Goal: Task Accomplishment & Management: Manage account settings

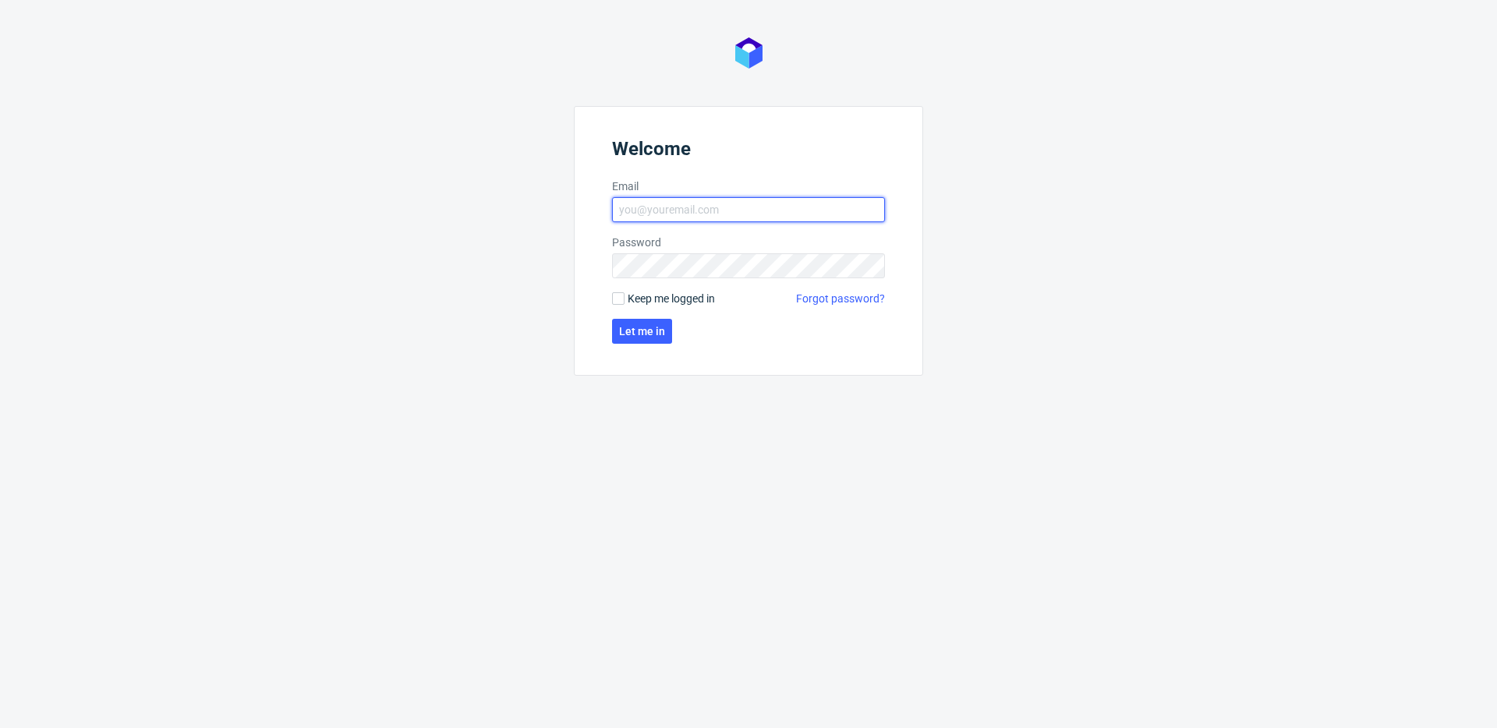
type input "[PERSON_NAME][EMAIL_ADDRESS][PERSON_NAME][DOMAIN_NAME]"
click at [626, 303] on label "Keep me logged in" at bounding box center [663, 299] width 103 height 16
click at [624, 303] on input "Keep me logged in" at bounding box center [618, 298] width 12 height 12
checkbox input "true"
click at [619, 326] on span "Let me in" at bounding box center [642, 331] width 46 height 11
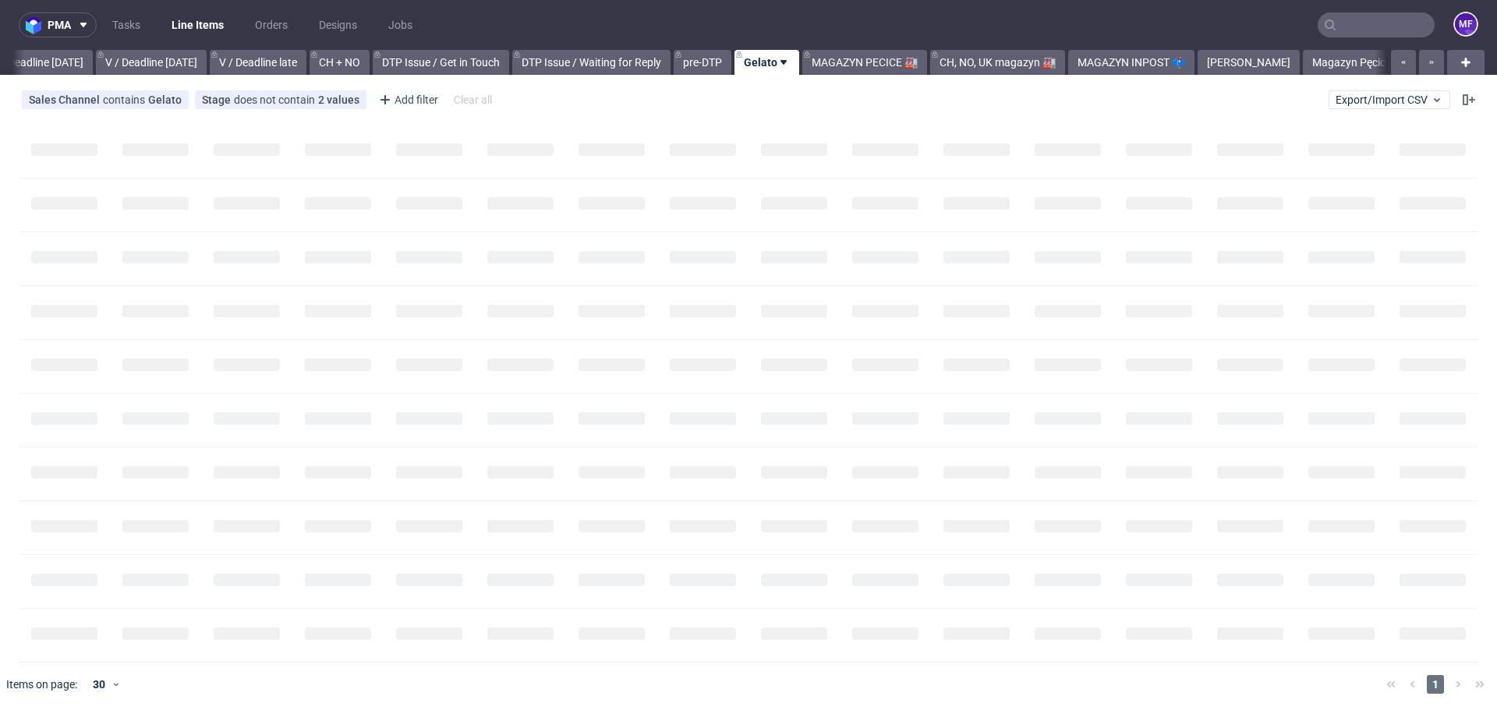
scroll to position [0, 1966]
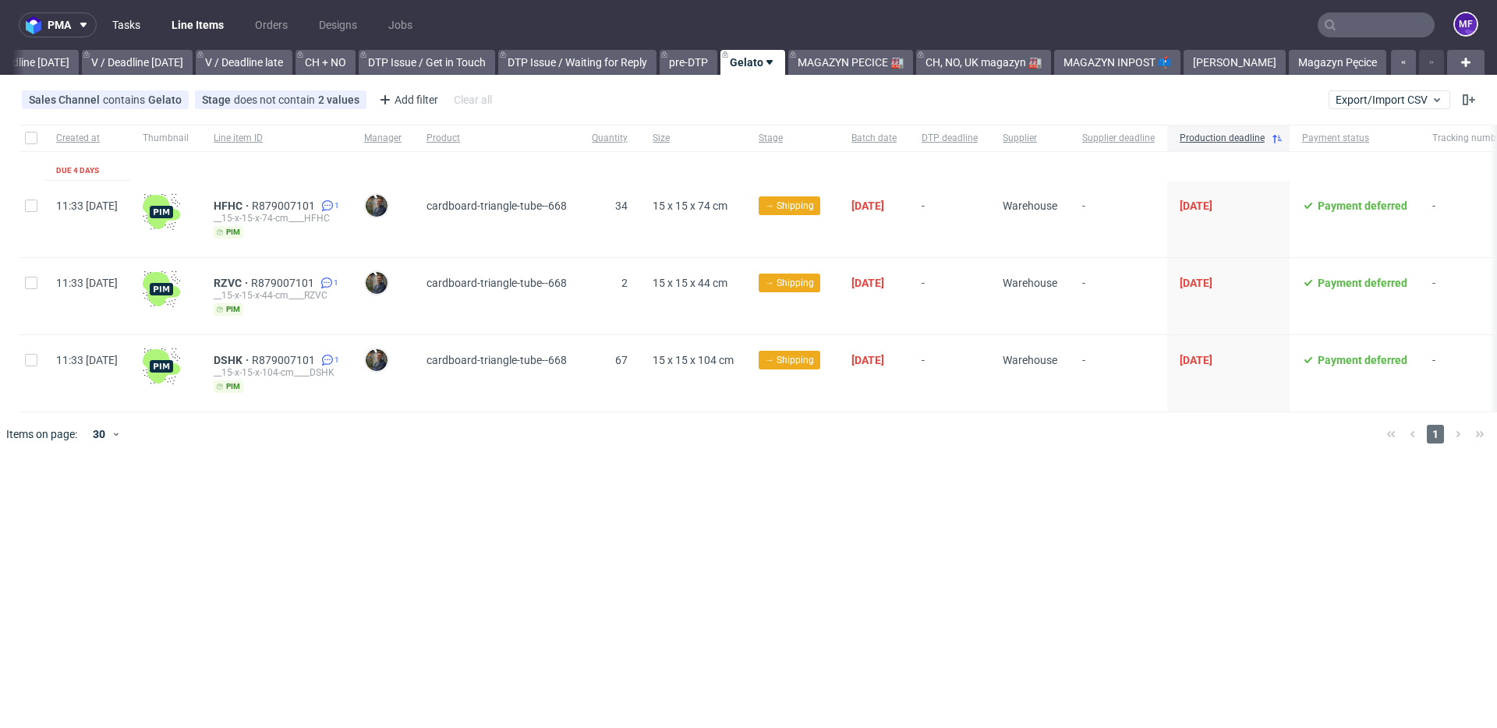
click at [127, 32] on link "Tasks" at bounding box center [126, 24] width 47 height 25
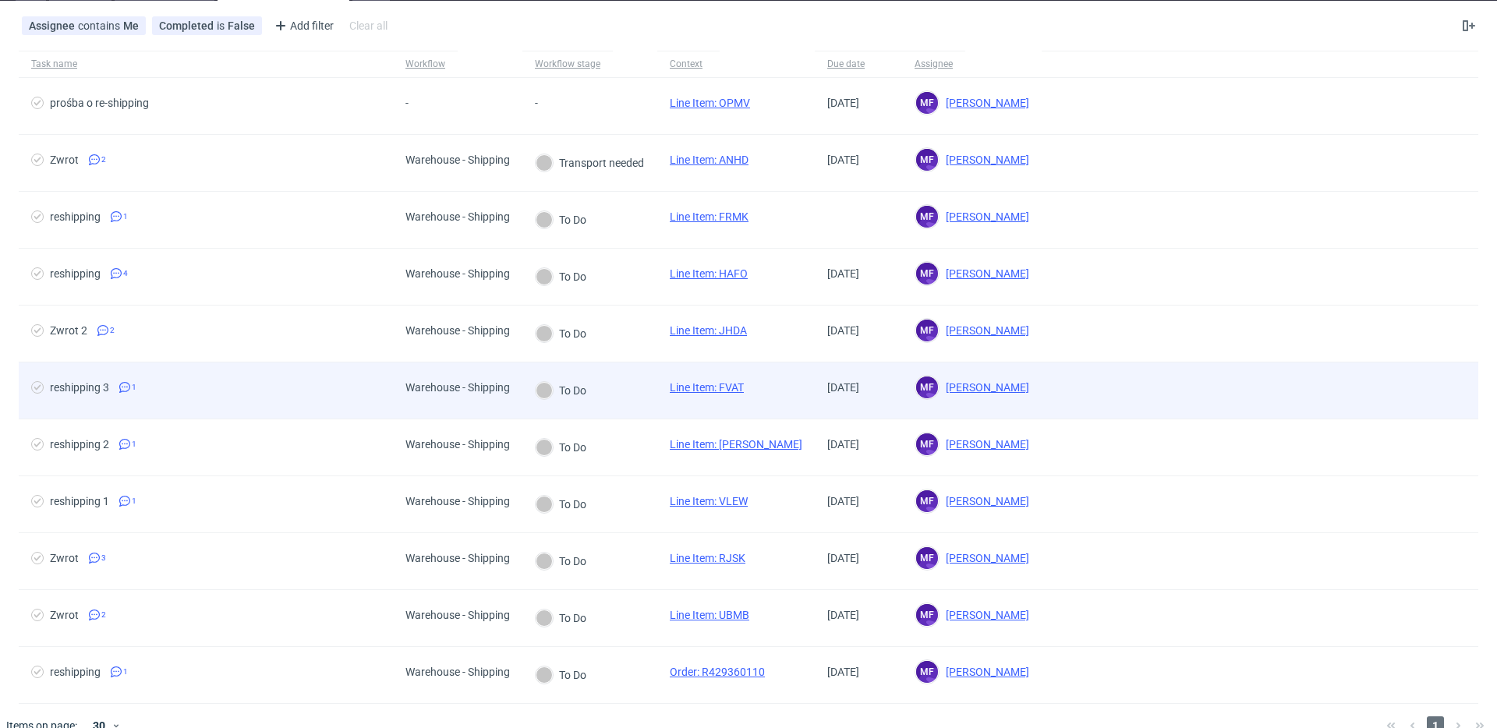
scroll to position [100, 0]
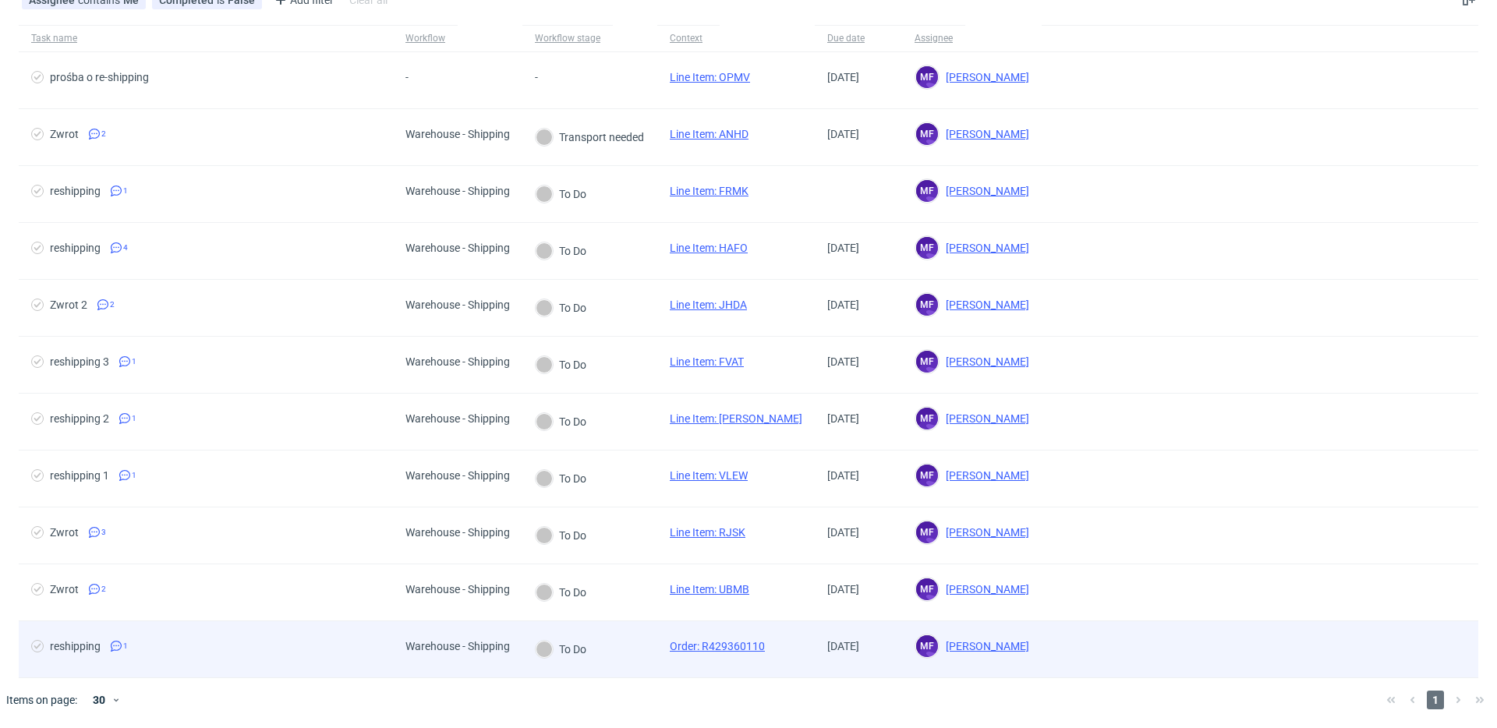
click at [597, 641] on div "To Do" at bounding box center [560, 649] width 77 height 56
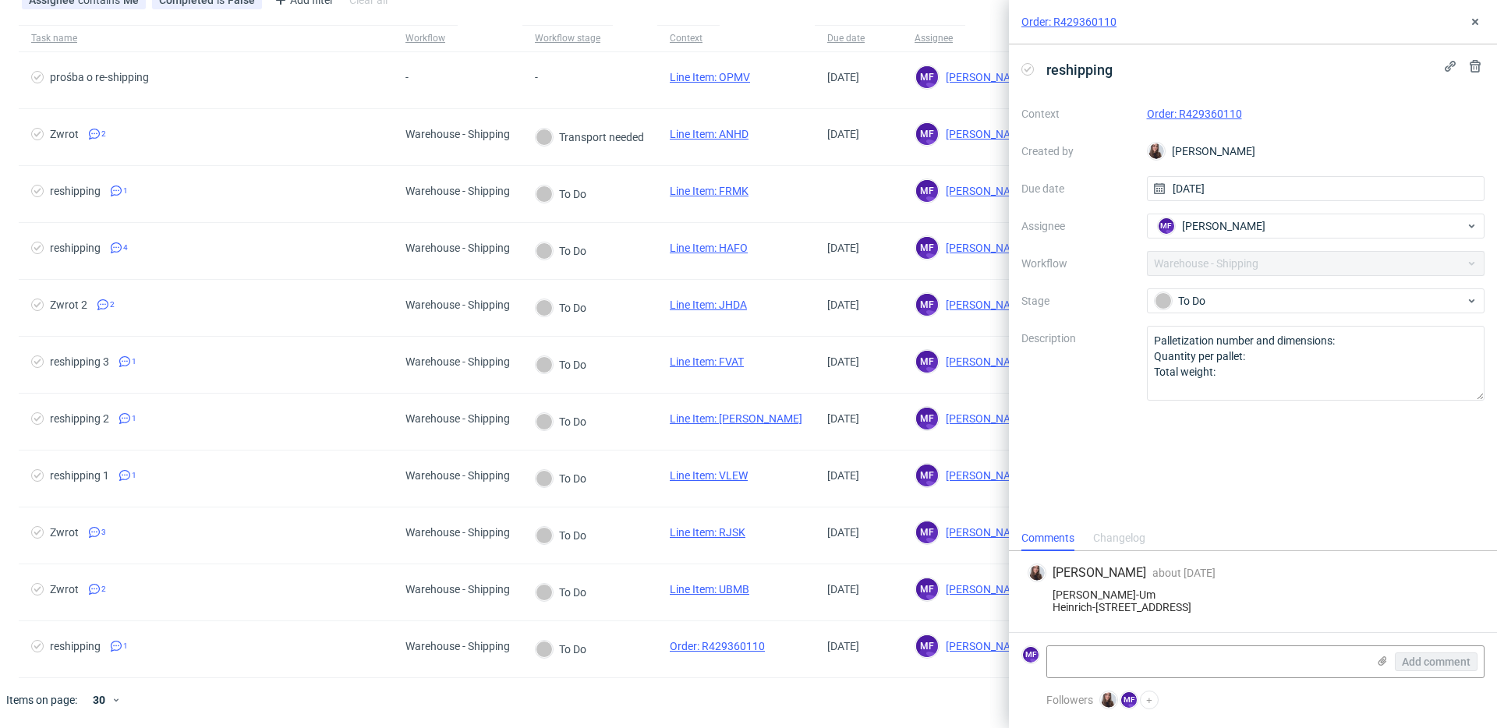
click at [1199, 109] on link "Order: R429360110" at bounding box center [1194, 114] width 95 height 12
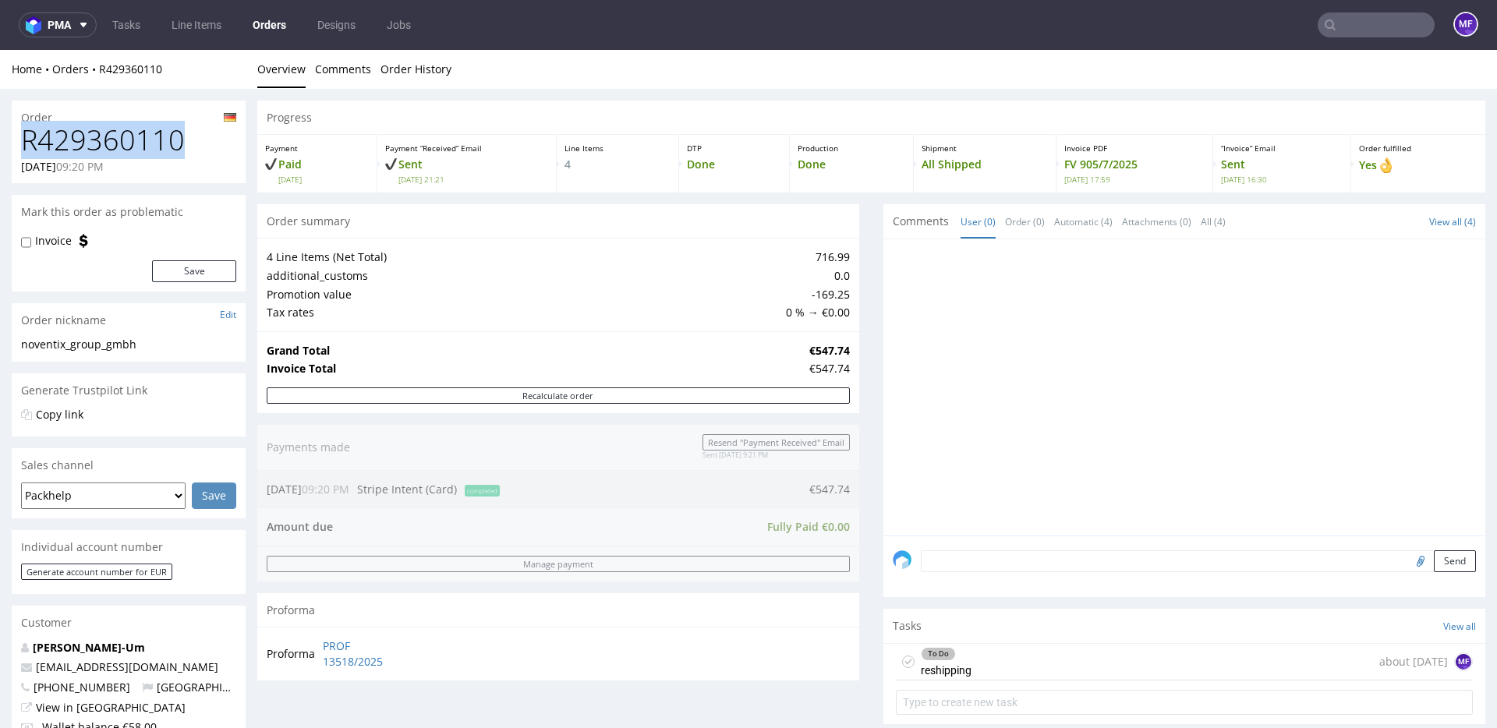
drag, startPoint x: 180, startPoint y: 140, endPoint x: 22, endPoint y: 145, distance: 158.3
click at [22, 145] on h1 "R429360110" at bounding box center [128, 140] width 215 height 31
copy h1 "R429360110"
click at [1348, 32] on input "text" at bounding box center [1375, 24] width 117 height 25
paste input "ANHD"
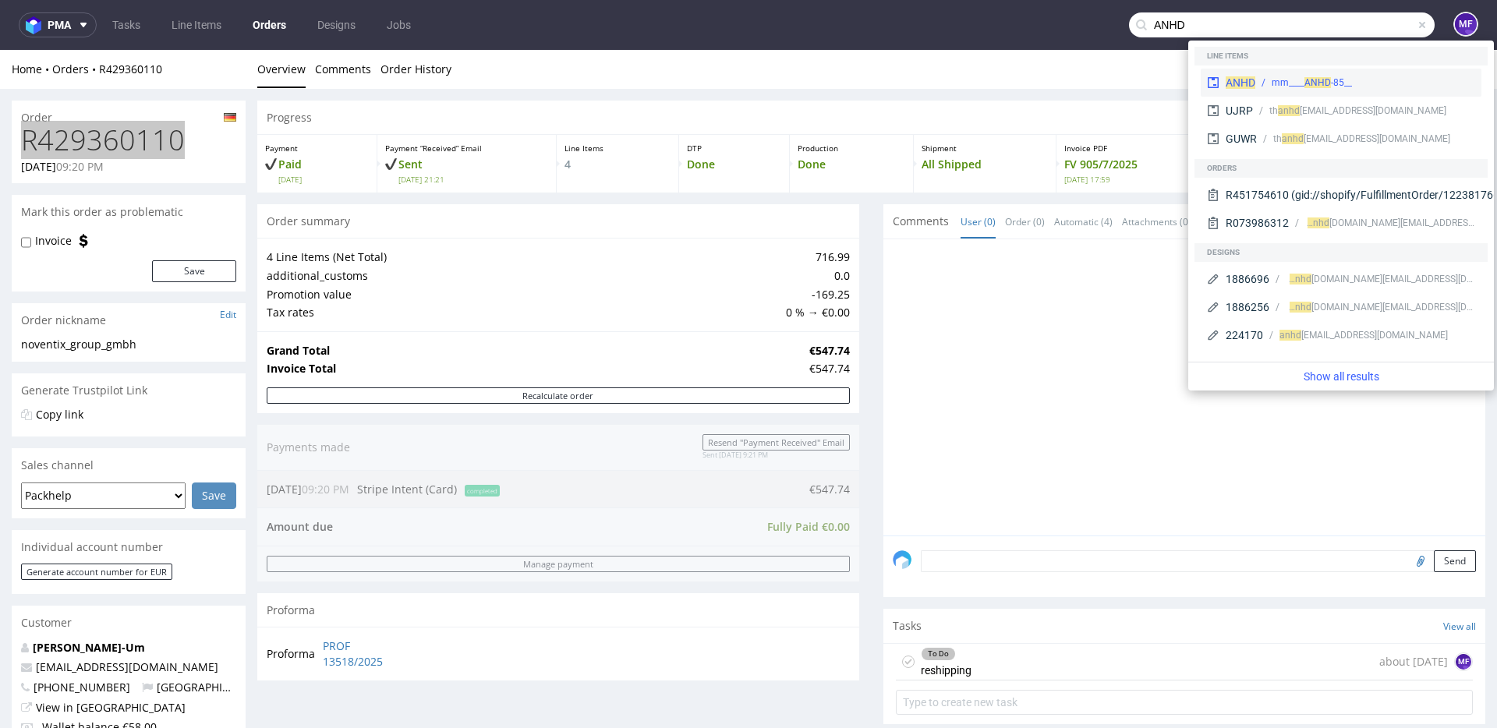
type input "ANHD"
click at [1285, 80] on div "__85-mm____ ANHD" at bounding box center [1311, 83] width 80 height 14
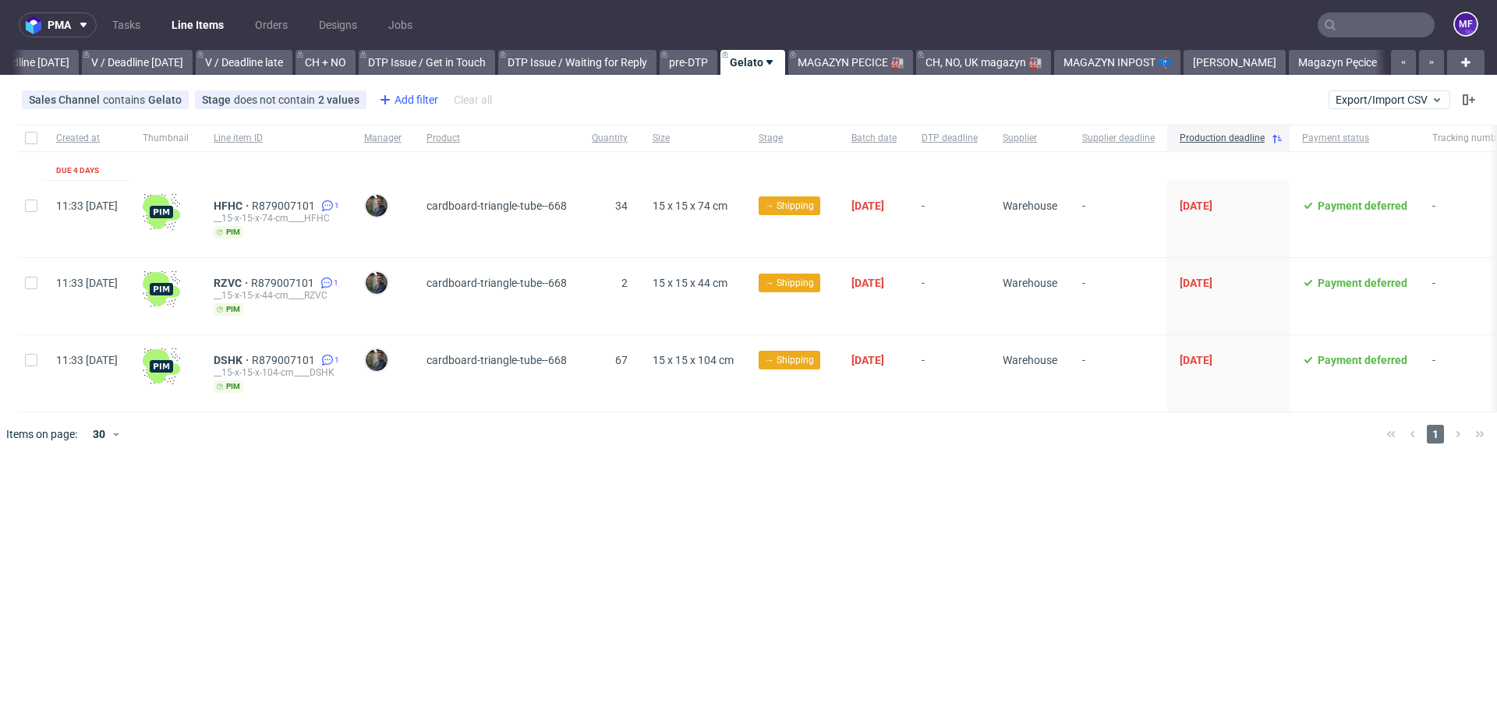
scroll to position [0, 1966]
click at [129, 19] on link "Tasks" at bounding box center [126, 24] width 47 height 25
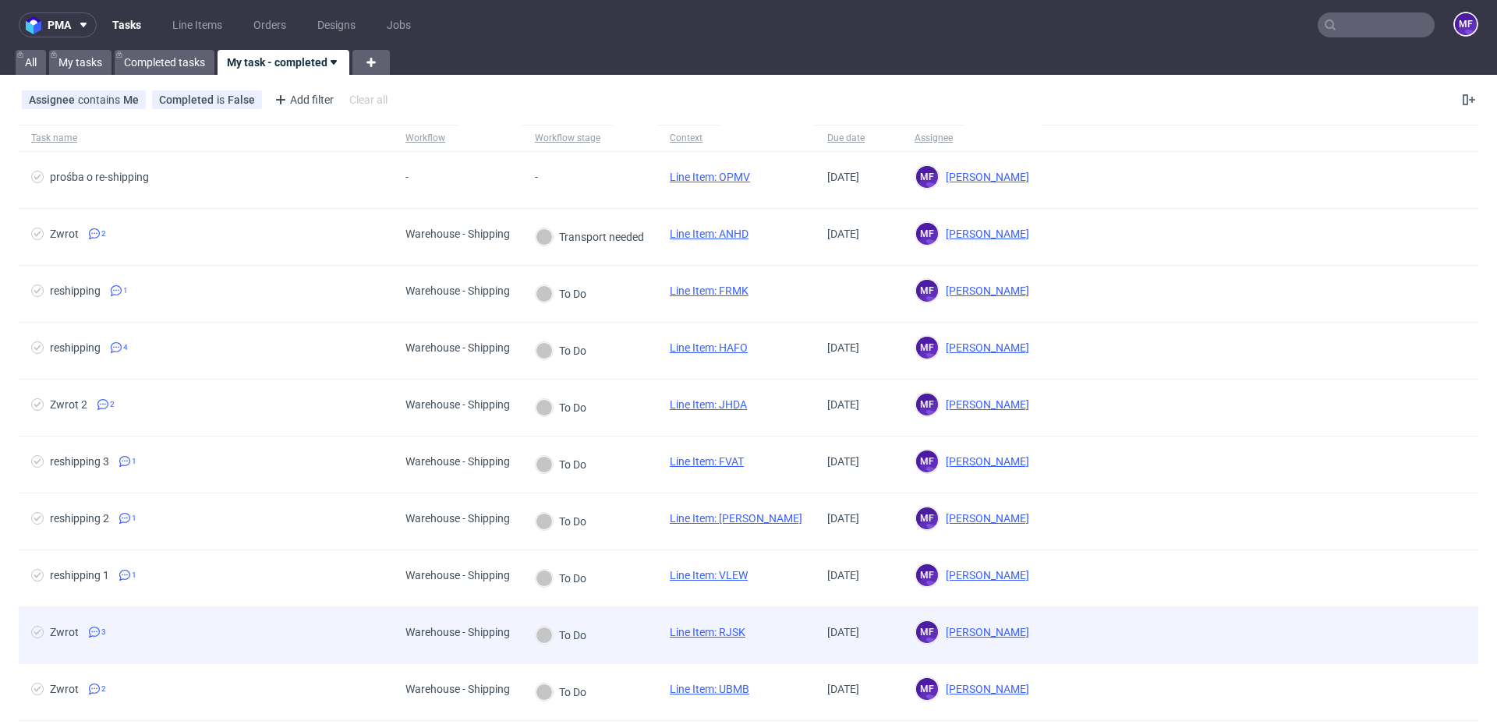
scroll to position [100, 0]
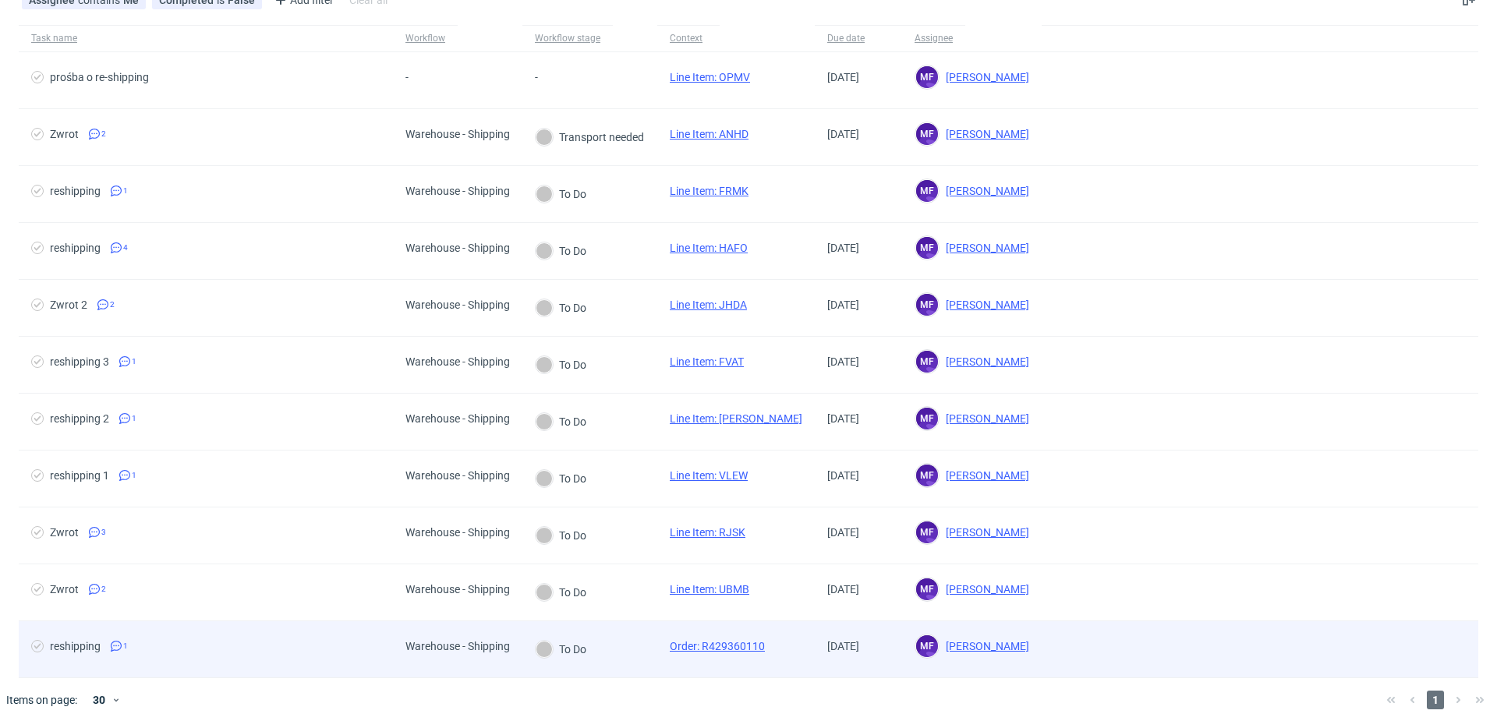
click at [649, 630] on div "To Do" at bounding box center [589, 649] width 135 height 57
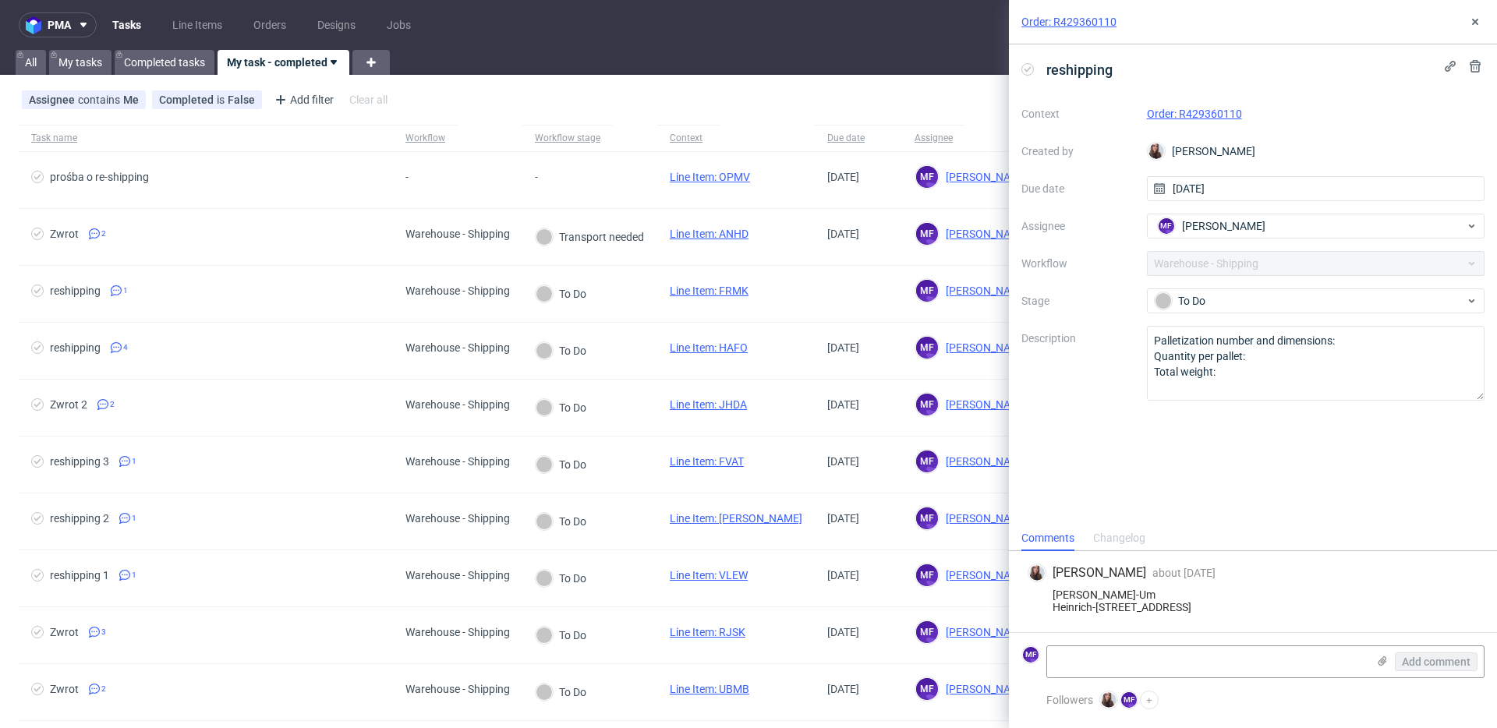
click at [1484, 30] on div "Order: R429360110" at bounding box center [1253, 22] width 488 height 44
click at [1483, 28] on button at bounding box center [1475, 21] width 19 height 19
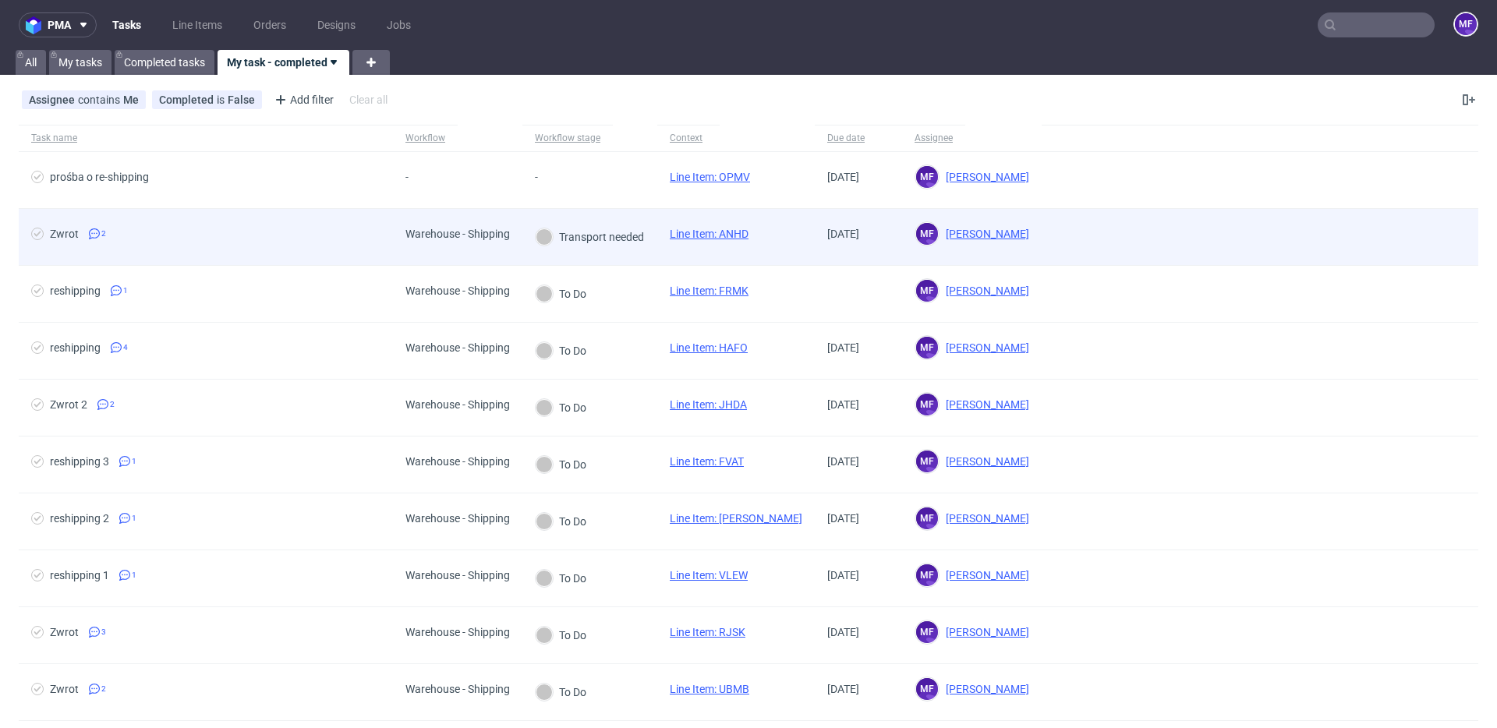
click at [582, 256] on div "Transport needed" at bounding box center [589, 237] width 135 height 56
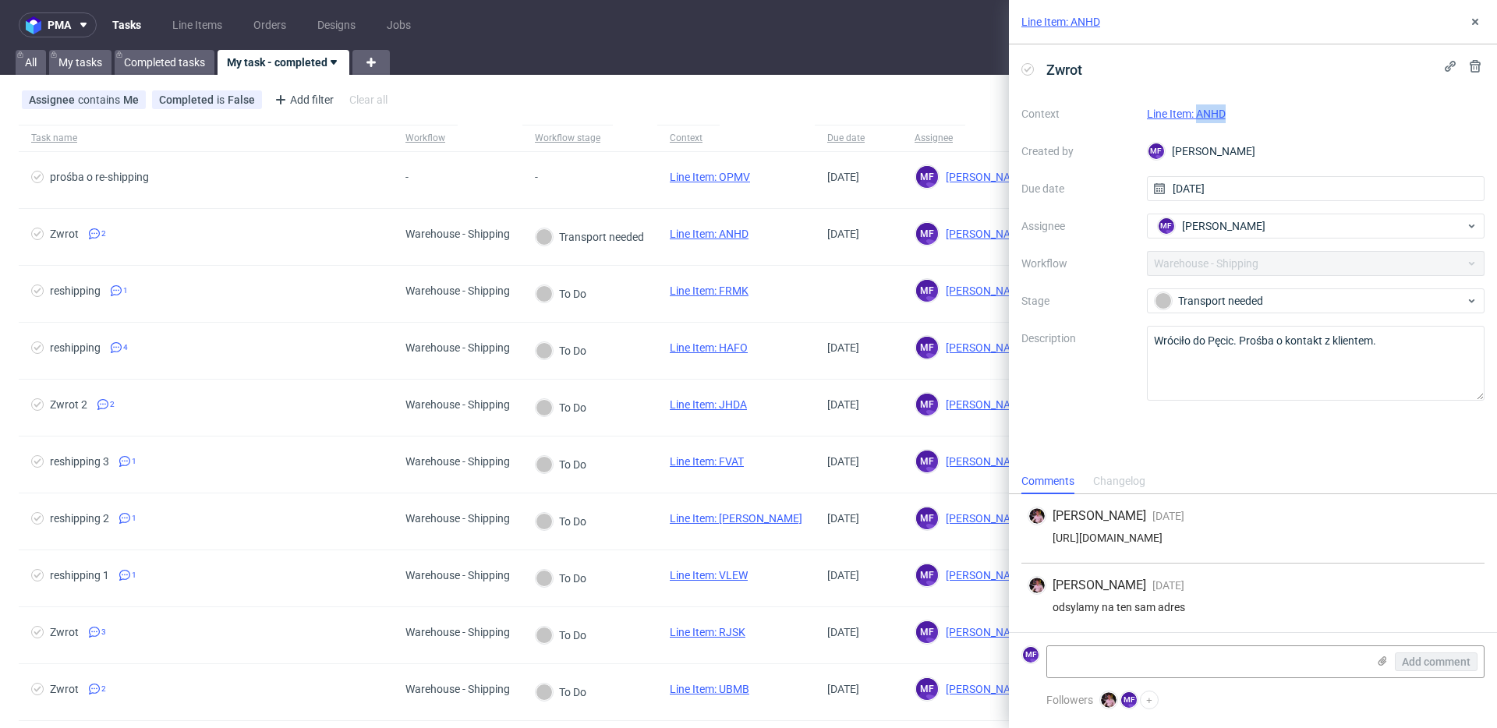
drag, startPoint x: 1244, startPoint y: 120, endPoint x: 1199, endPoint y: 118, distance: 45.2
click at [1199, 118] on div "Line Item: ANHD" at bounding box center [1316, 113] width 338 height 19
copy link "ANHD"
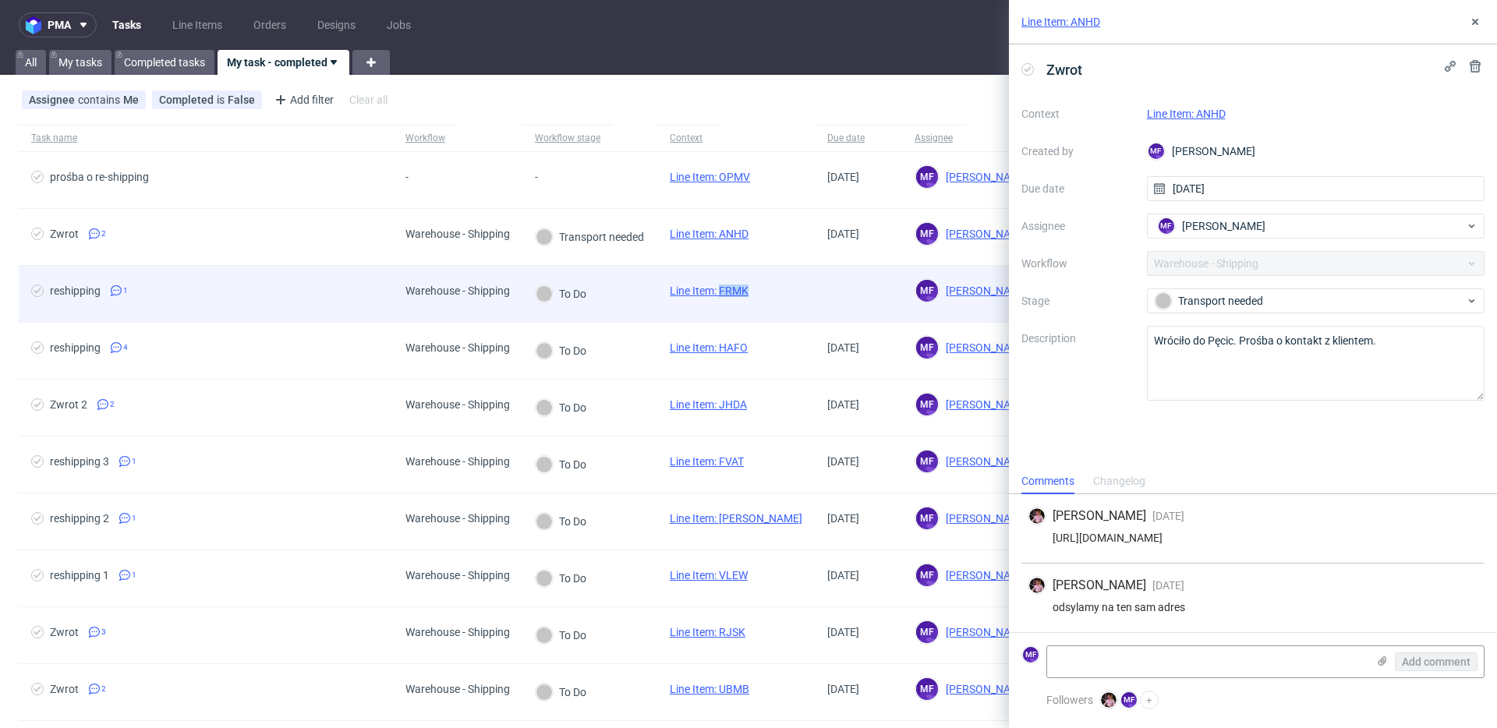
drag, startPoint x: 761, startPoint y: 291, endPoint x: 723, endPoint y: 294, distance: 38.3
click at [723, 294] on div "Line Item: FRMK" at bounding box center [709, 294] width 104 height 56
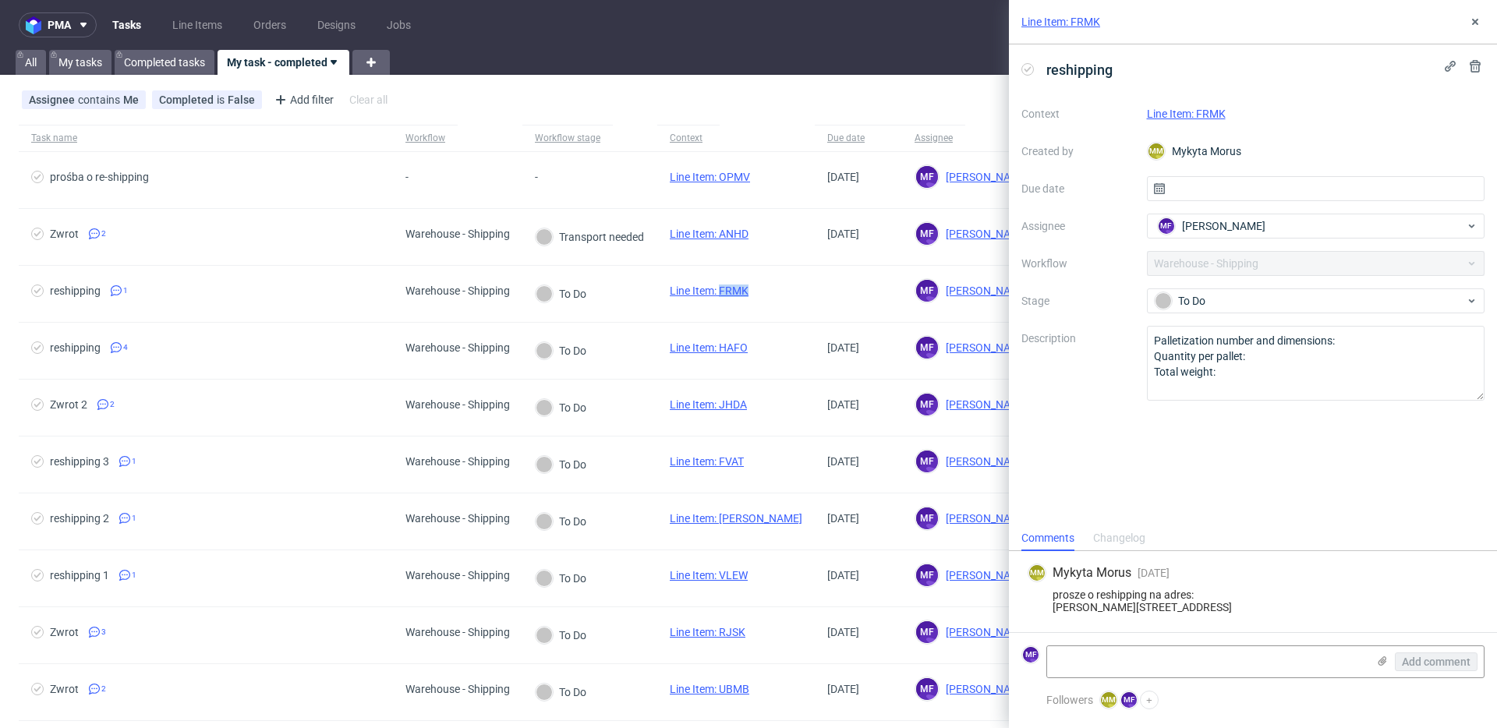
scroll to position [1, 0]
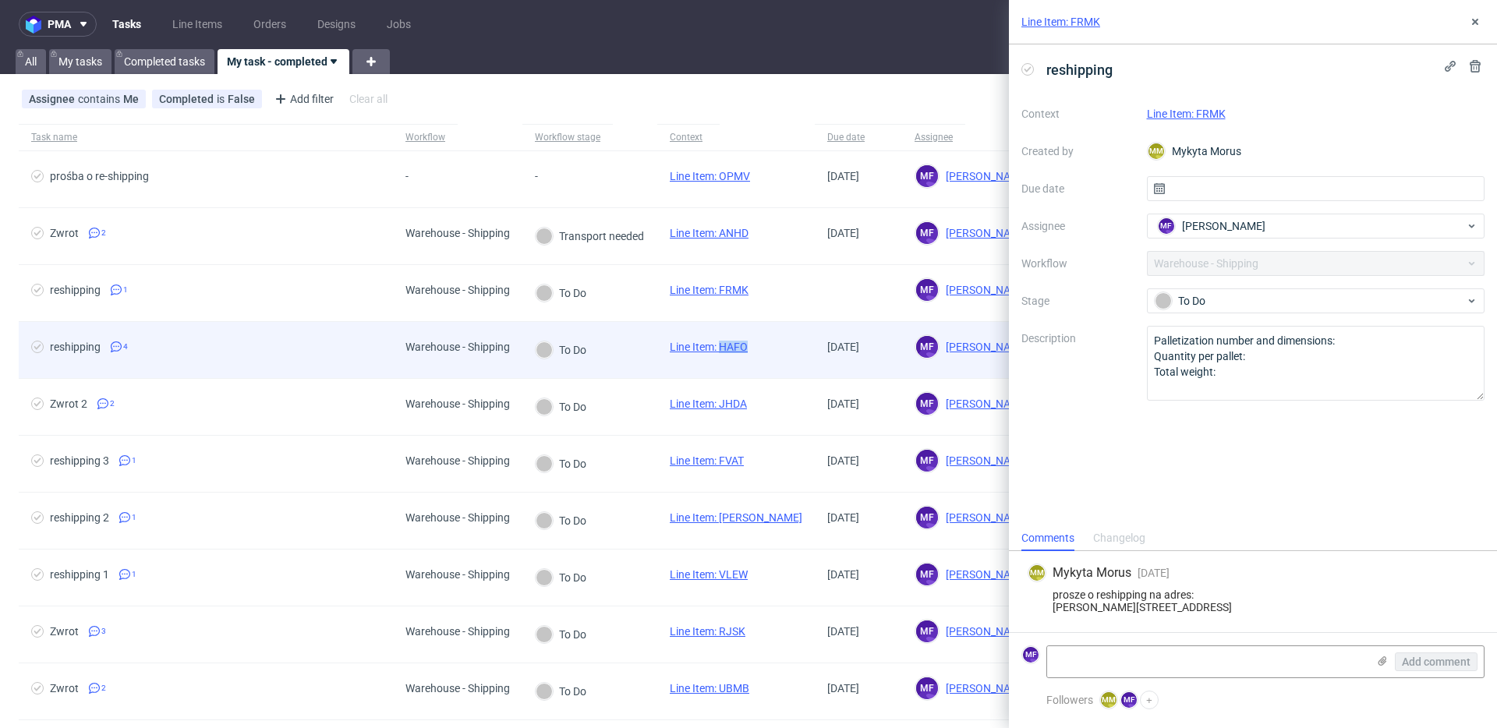
drag, startPoint x: 759, startPoint y: 351, endPoint x: 721, endPoint y: 348, distance: 38.3
click at [721, 348] on div "Line Item: HAFO" at bounding box center [708, 350] width 103 height 56
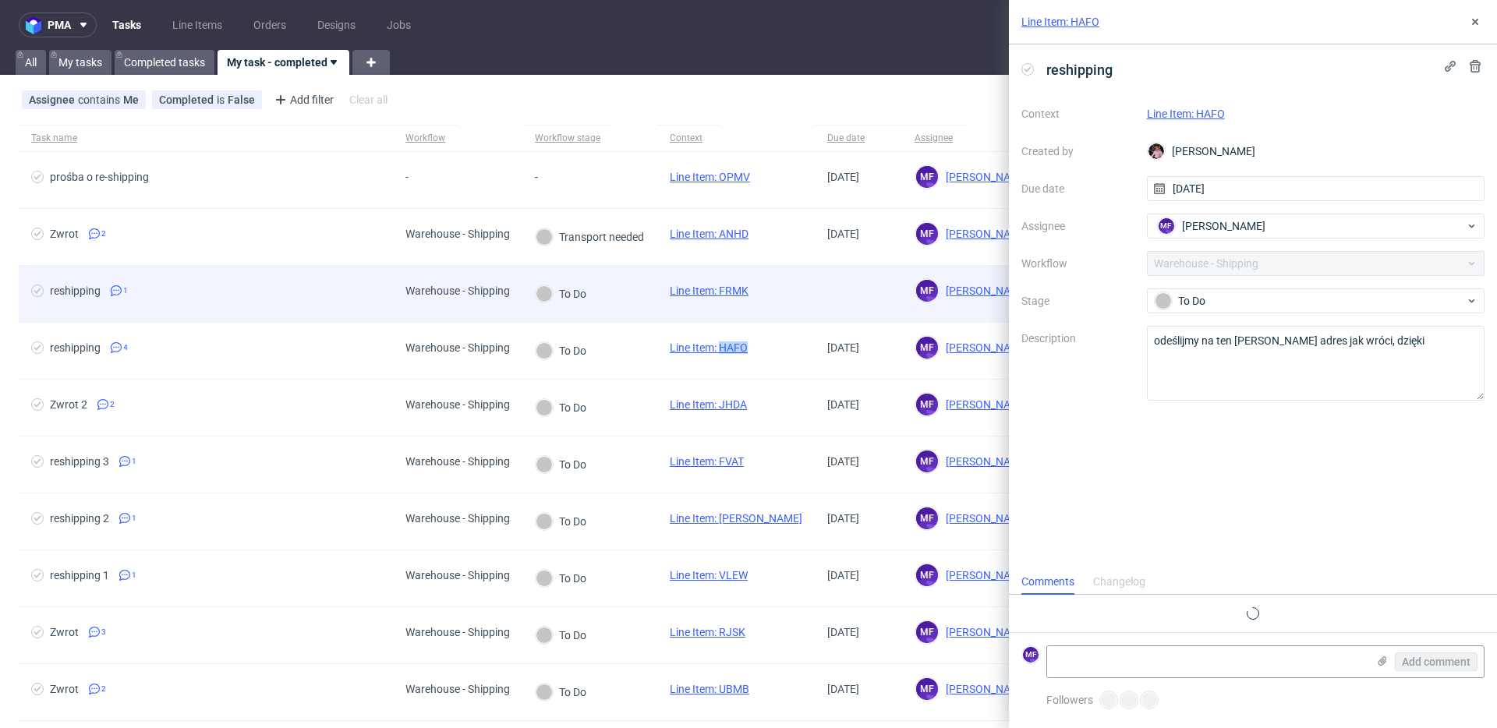
scroll to position [47, 0]
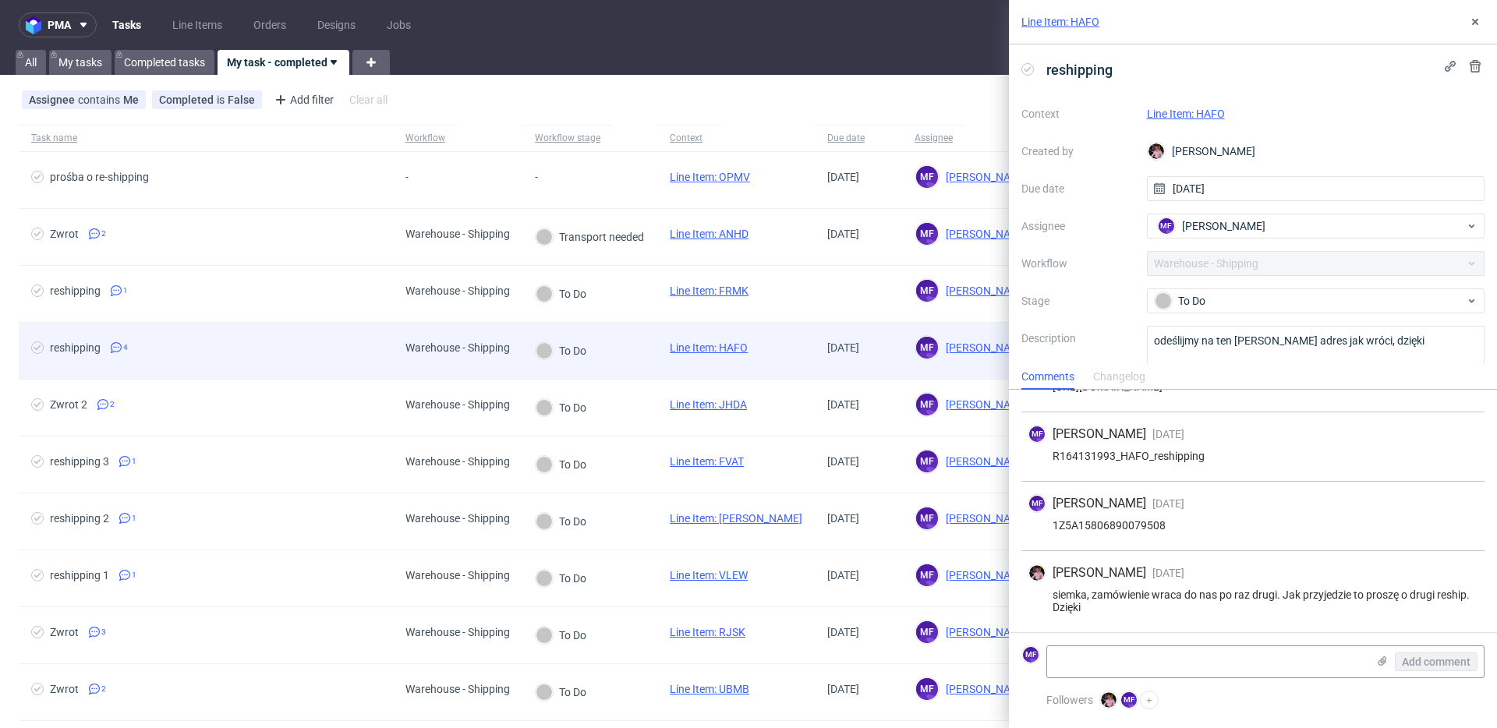
click at [759, 359] on div "Line Item: HAFO" at bounding box center [708, 351] width 103 height 56
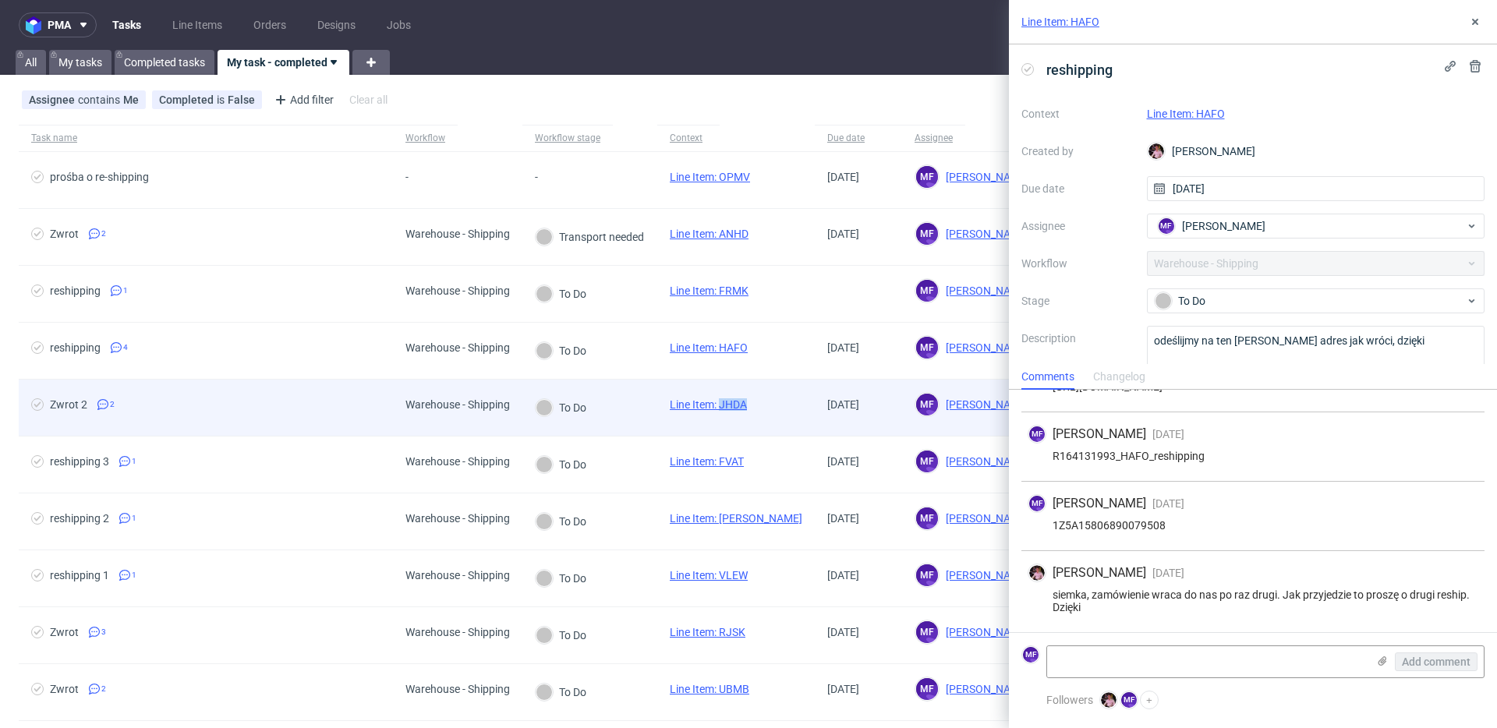
drag, startPoint x: 752, startPoint y: 409, endPoint x: 723, endPoint y: 410, distance: 29.6
click at [723, 410] on div "Line Item: JHDA" at bounding box center [708, 408] width 102 height 56
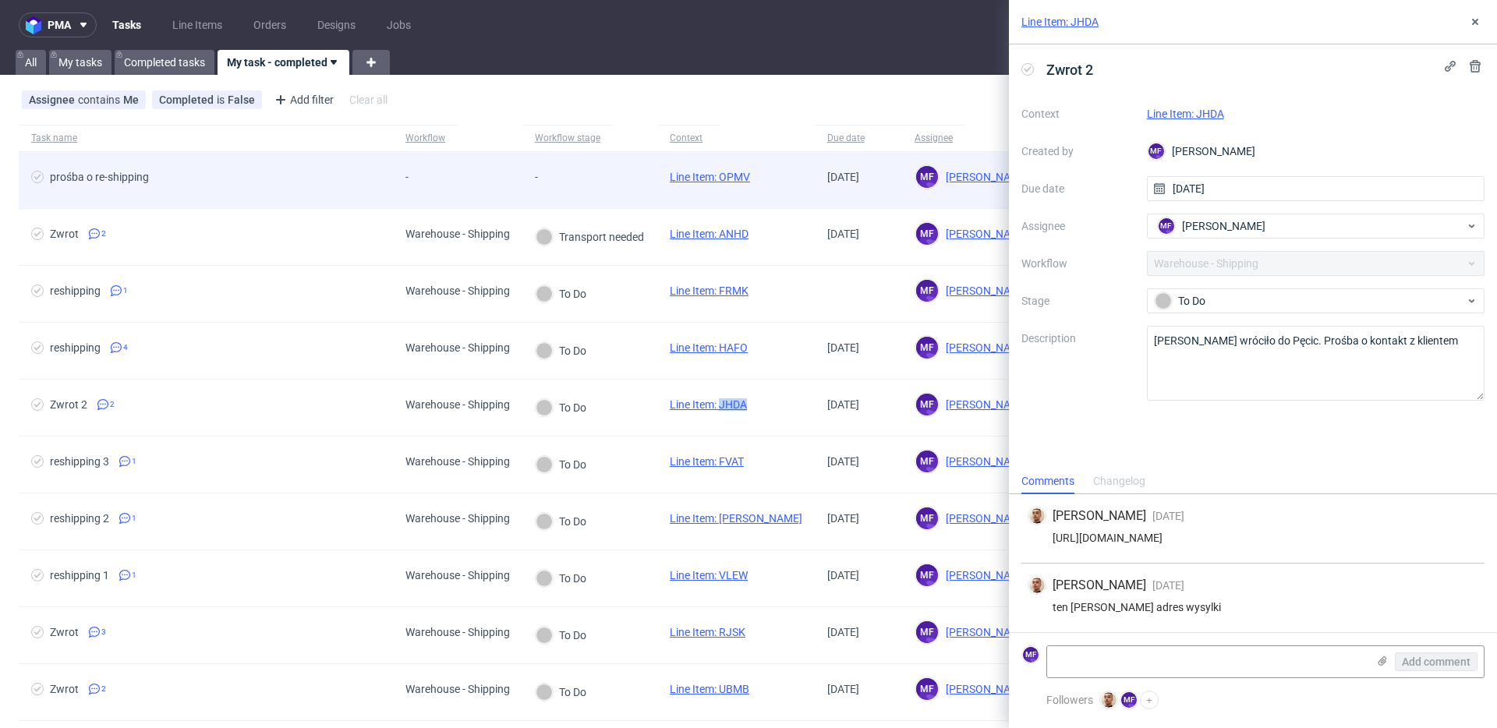
scroll to position [5, 0]
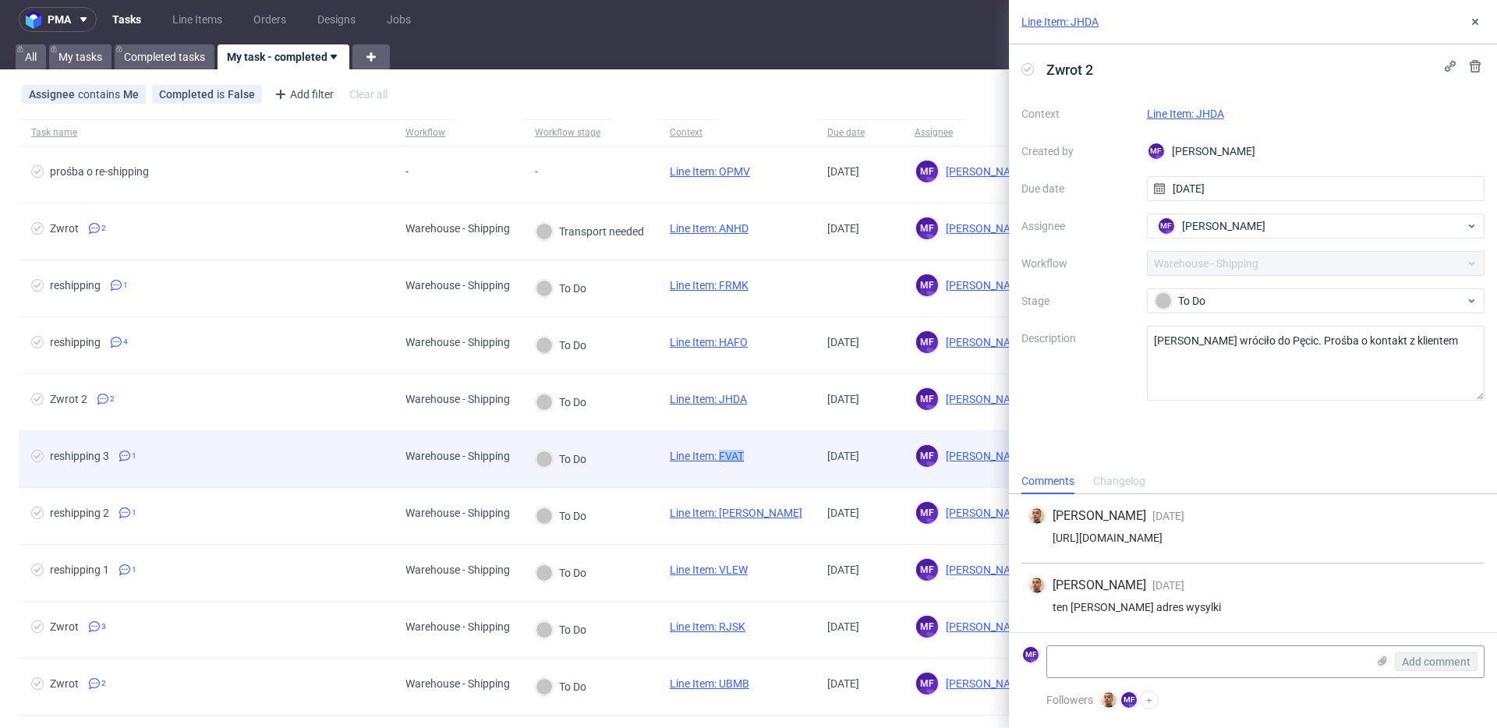
drag, startPoint x: 751, startPoint y: 460, endPoint x: 723, endPoint y: 459, distance: 27.3
click at [723, 459] on div "Line Item: FVAT" at bounding box center [706, 459] width 99 height 56
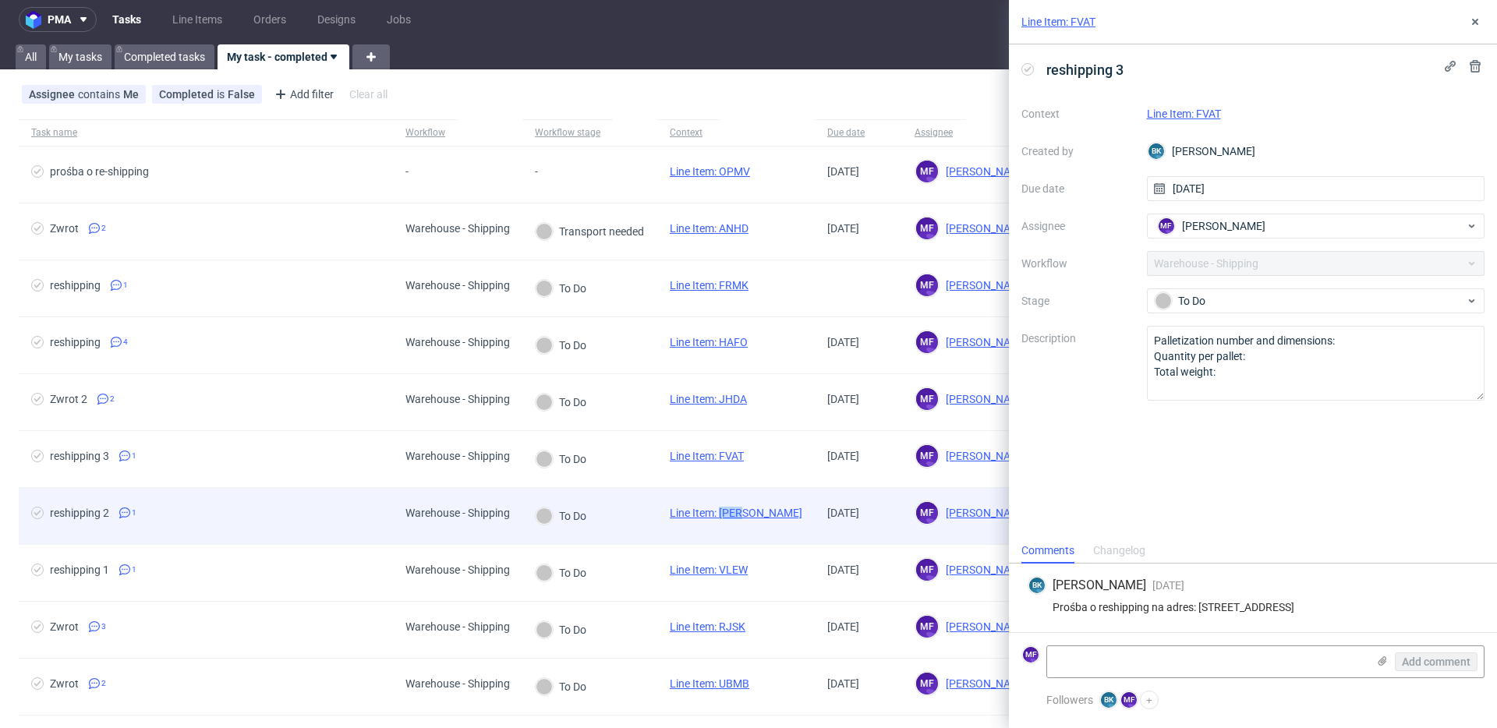
drag, startPoint x: 762, startPoint y: 512, endPoint x: 721, endPoint y: 518, distance: 41.7
click at [721, 518] on div "Line Item: SOAM" at bounding box center [735, 516] width 157 height 56
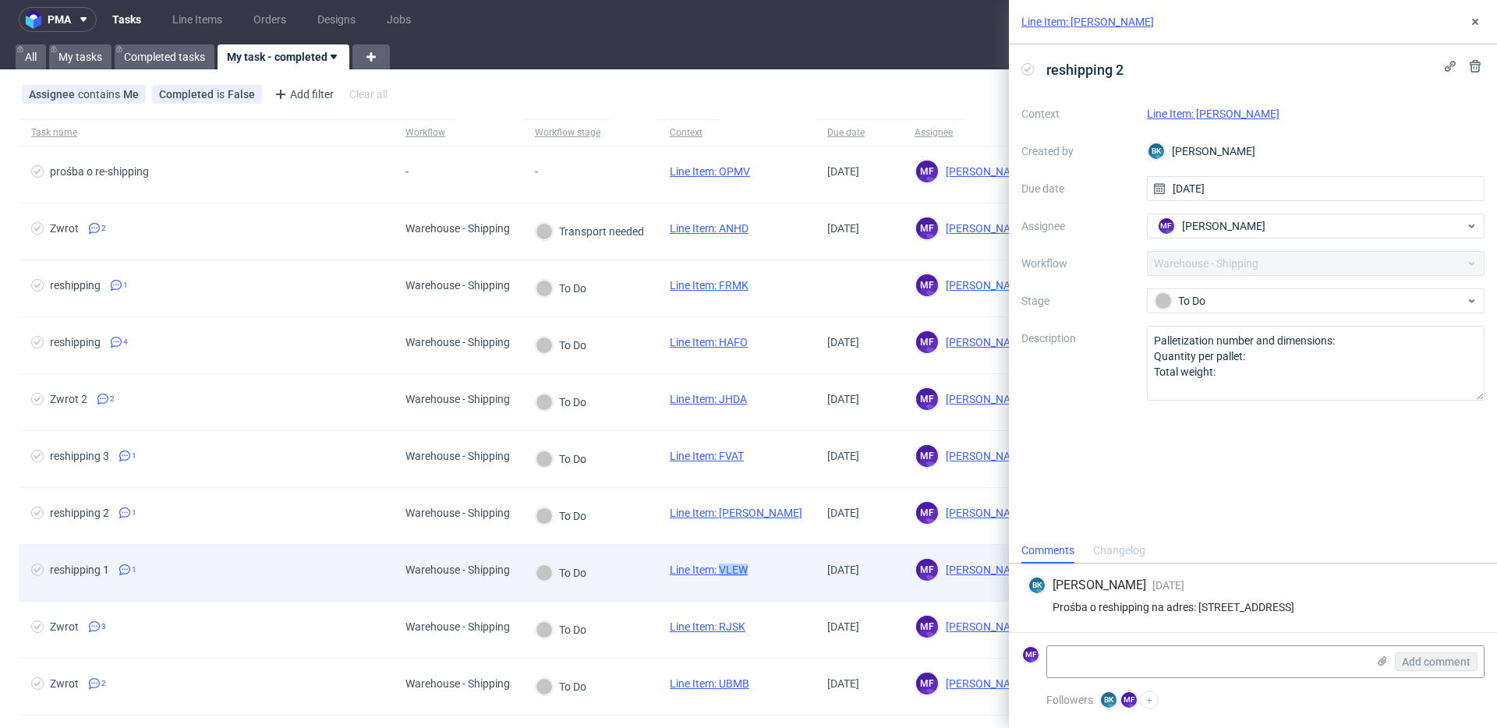
drag, startPoint x: 757, startPoint y: 575, endPoint x: 721, endPoint y: 575, distance: 35.9
click at [721, 575] on div "Line Item: VLEW" at bounding box center [708, 573] width 103 height 56
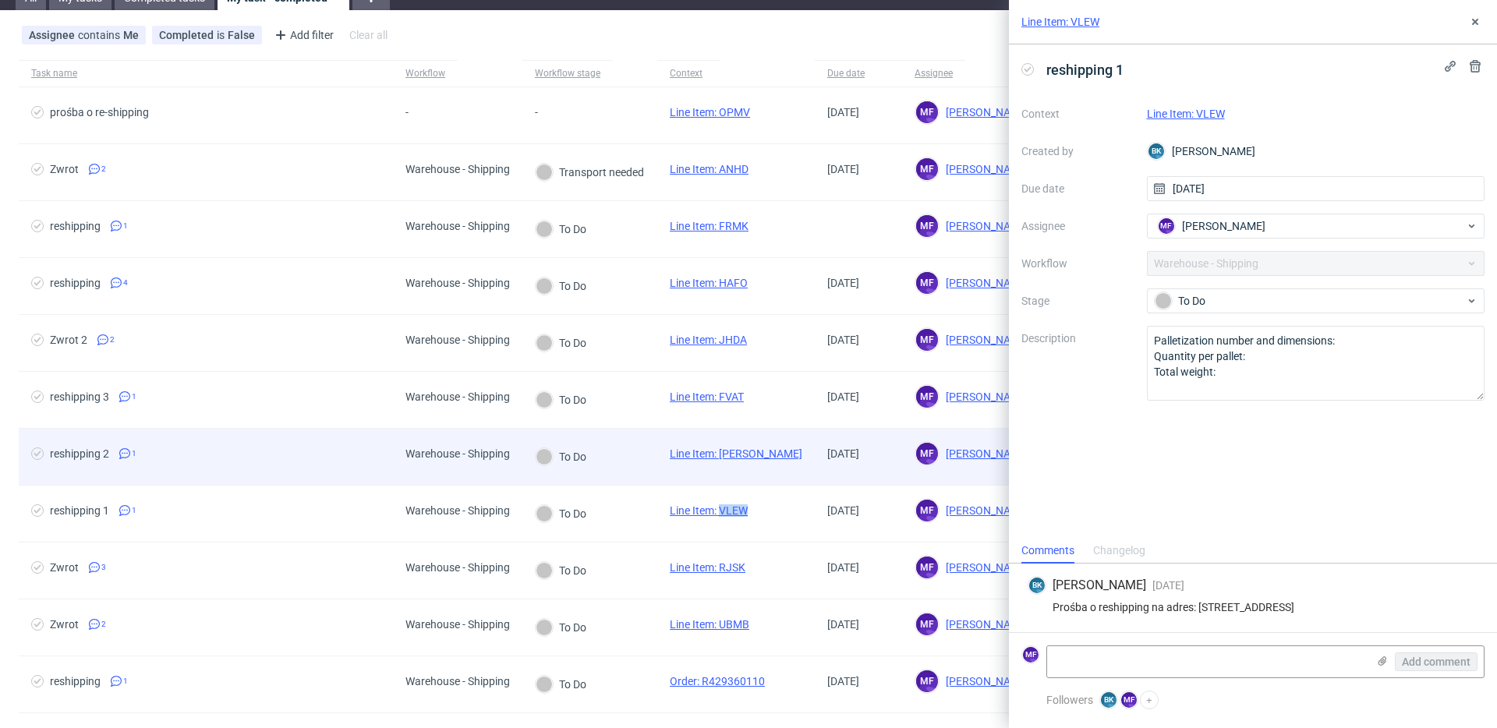
scroll to position [100, 0]
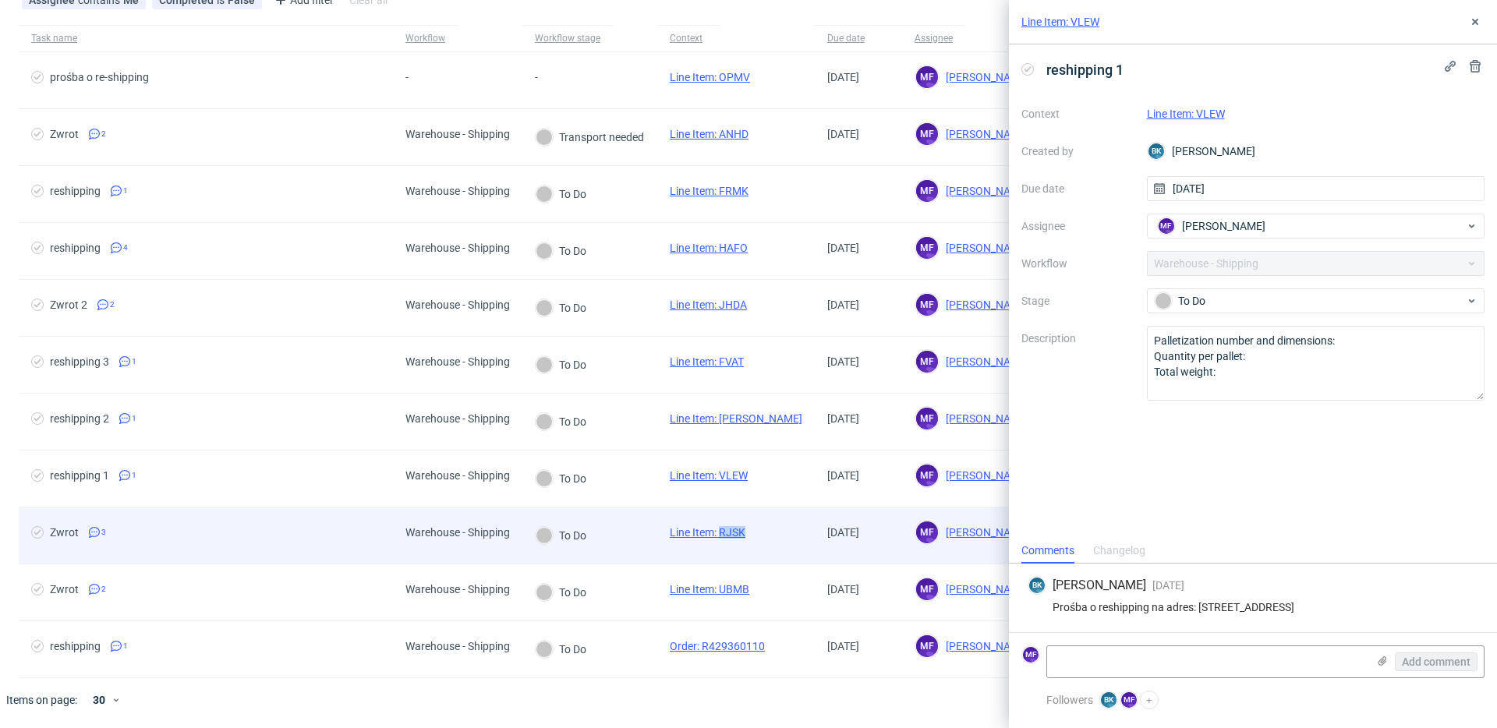
drag, startPoint x: 752, startPoint y: 536, endPoint x: 722, endPoint y: 537, distance: 30.4
click at [722, 537] on div "Line Item: RJSK" at bounding box center [707, 535] width 101 height 56
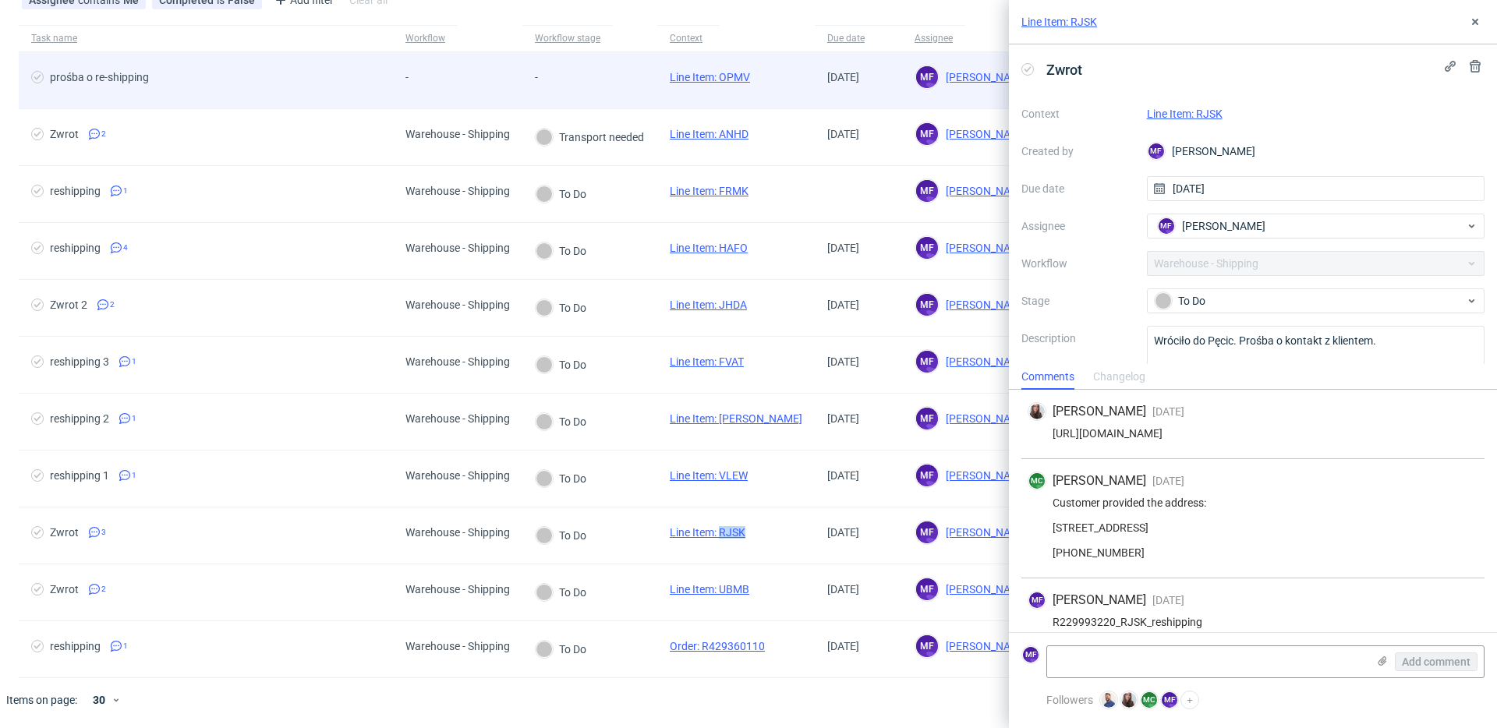
scroll to position [52, 0]
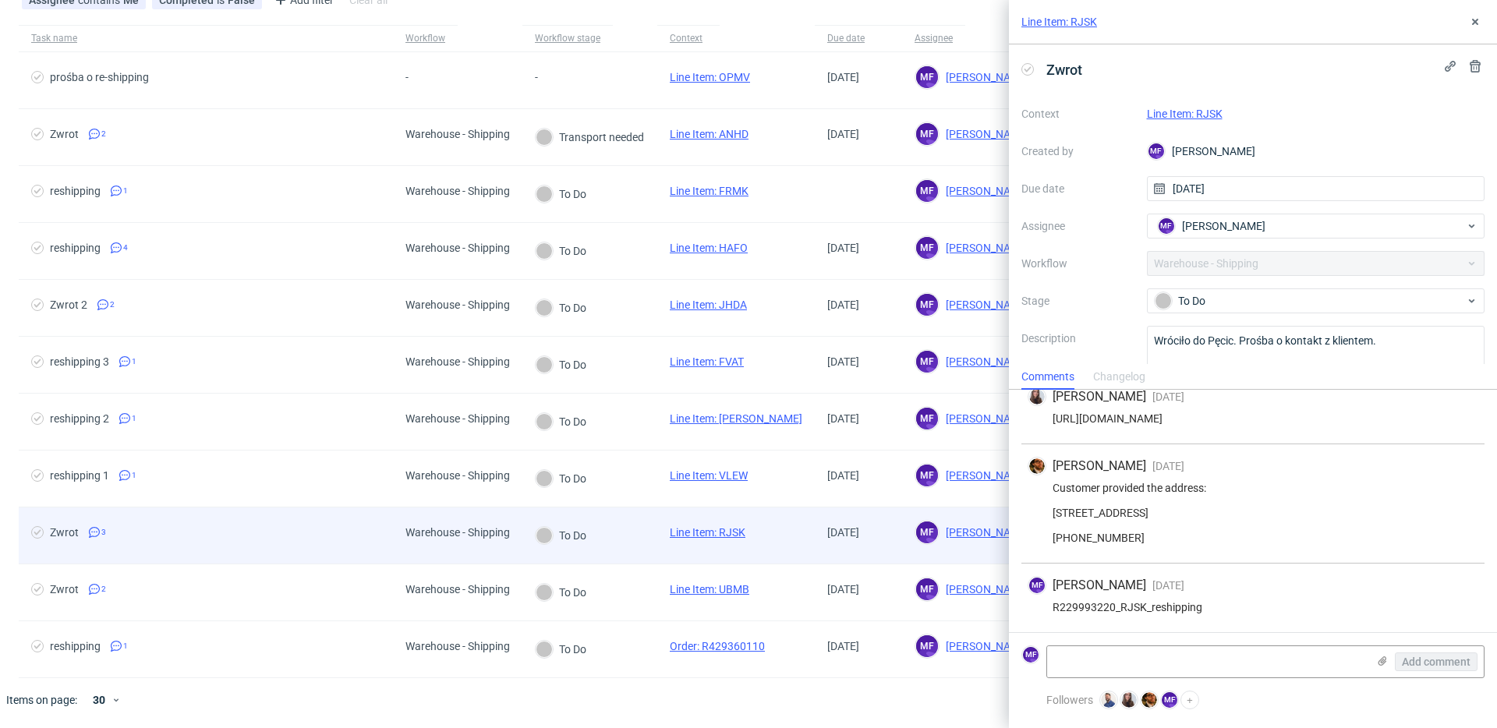
click at [815, 547] on div "11/09/2025" at bounding box center [858, 535] width 87 height 56
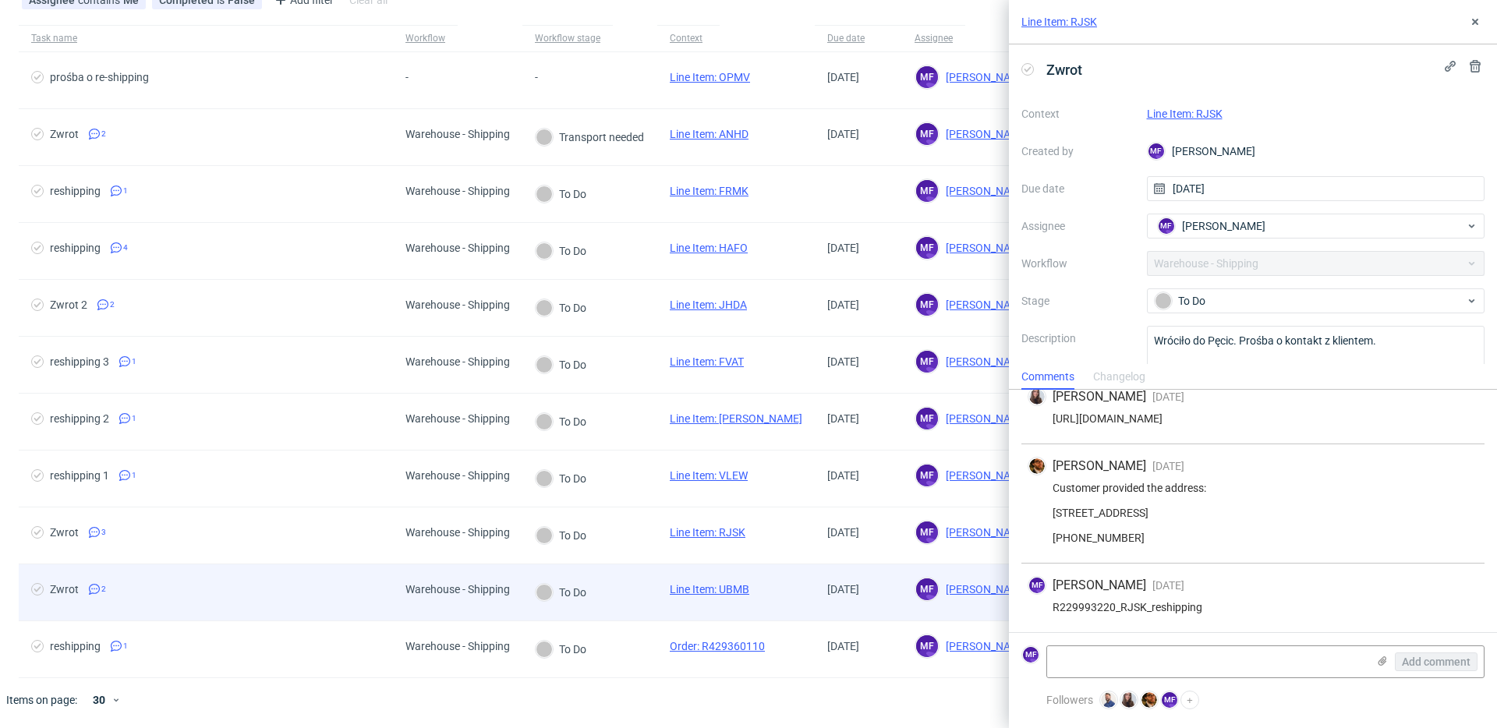
click at [765, 595] on div "Line Item: UBMB" at bounding box center [735, 592] width 157 height 57
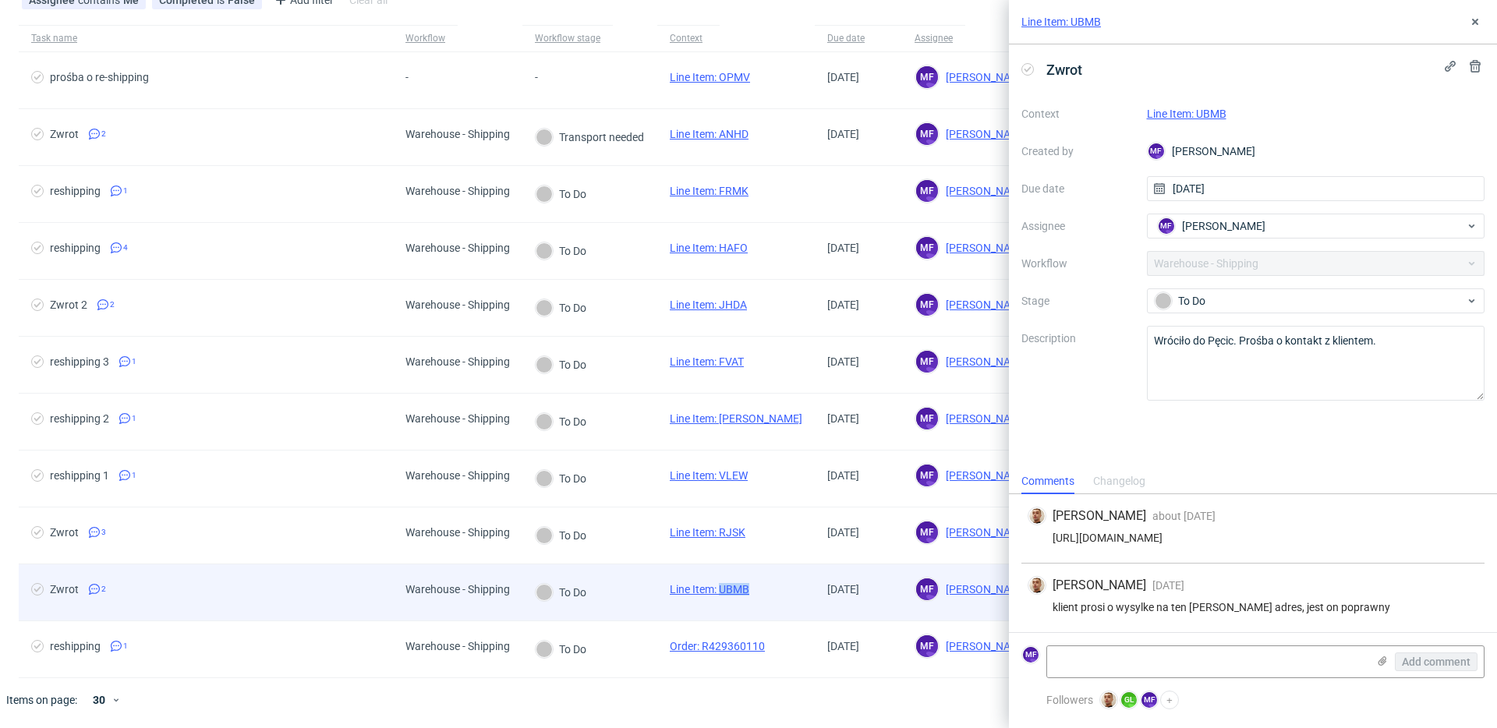
drag, startPoint x: 757, startPoint y: 592, endPoint x: 723, endPoint y: 592, distance: 34.3
click at [723, 592] on div "Line Item: UBMB" at bounding box center [709, 592] width 104 height 56
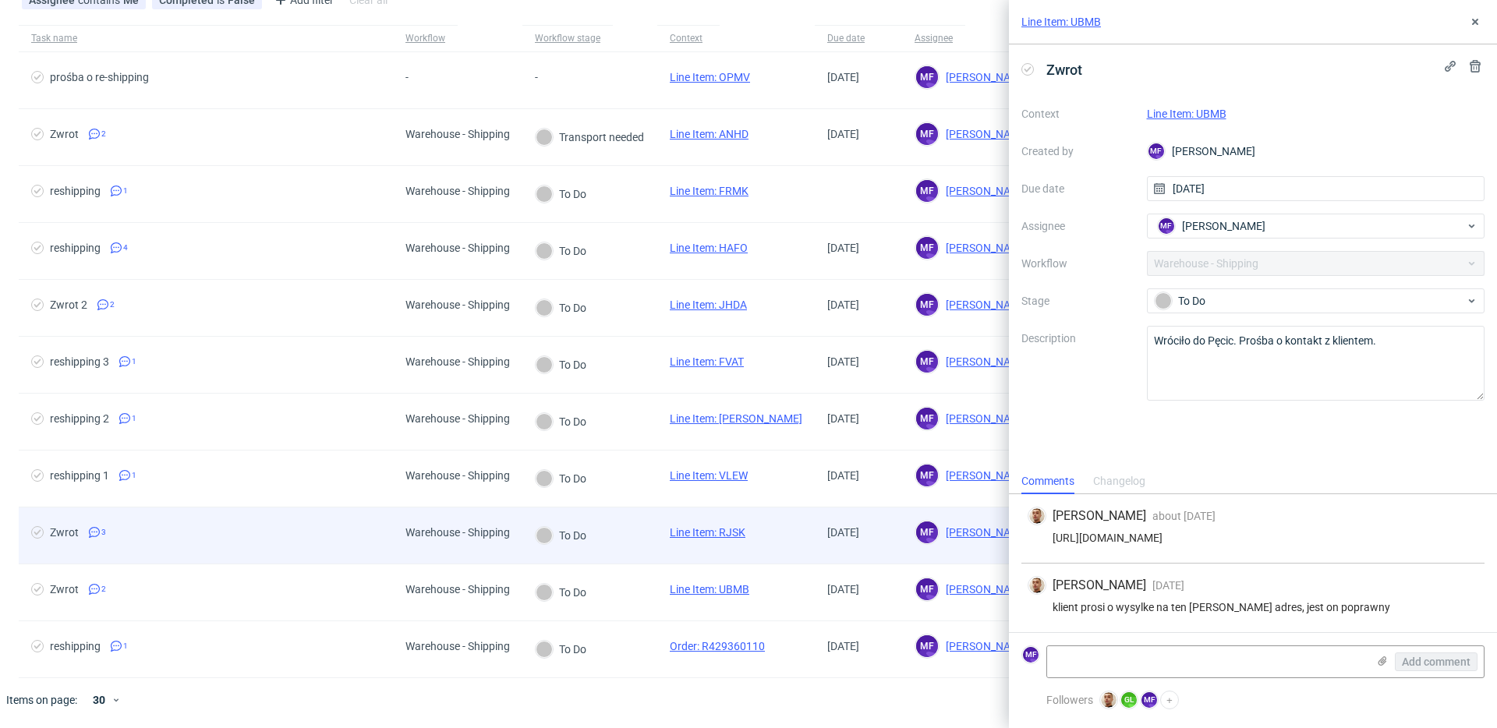
click at [771, 540] on div "Line Item: RJSK" at bounding box center [735, 535] width 157 height 57
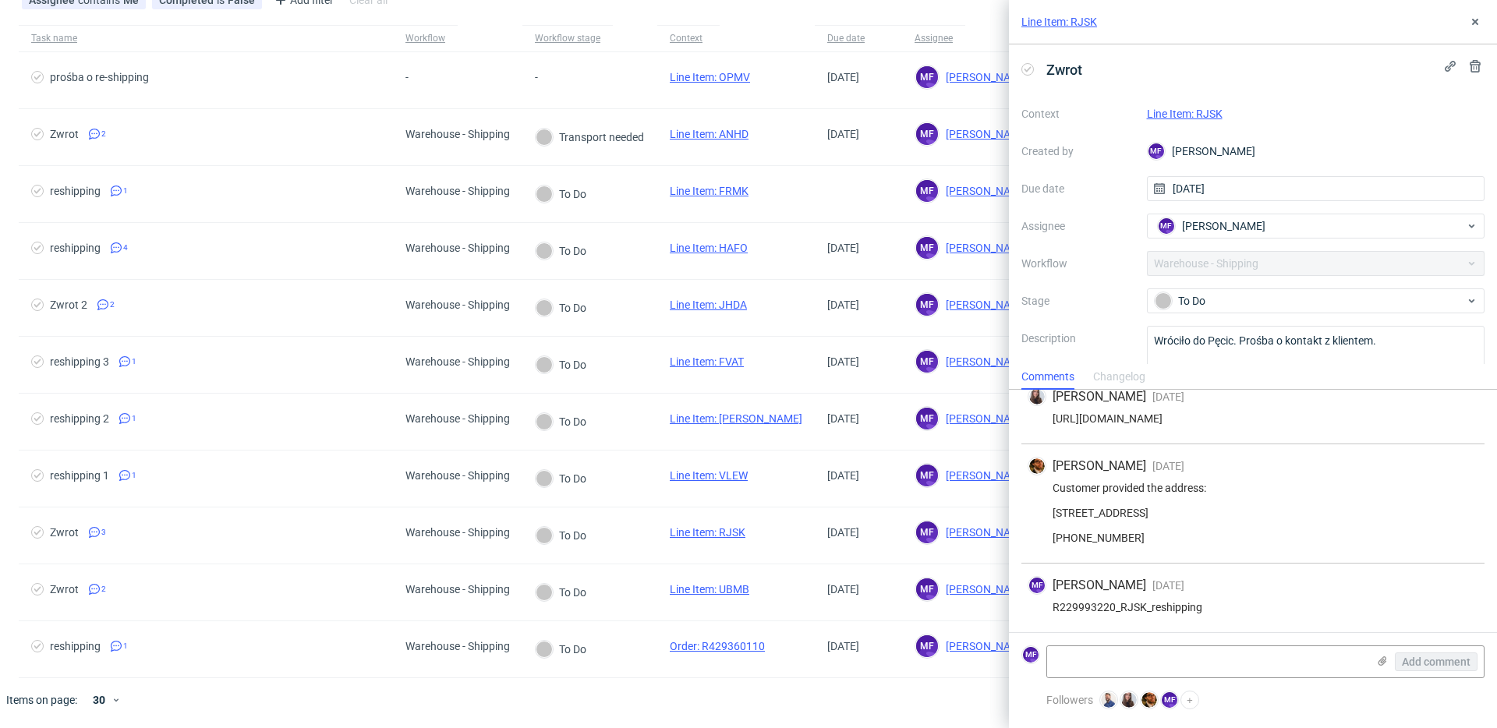
scroll to position [52, 0]
click at [1177, 663] on textarea at bounding box center [1207, 661] width 320 height 31
paste textarea "1Z5A15806898945638"
type textarea "1Z5A15806898945638"
click at [1434, 665] on span "Add comment" at bounding box center [1436, 661] width 69 height 11
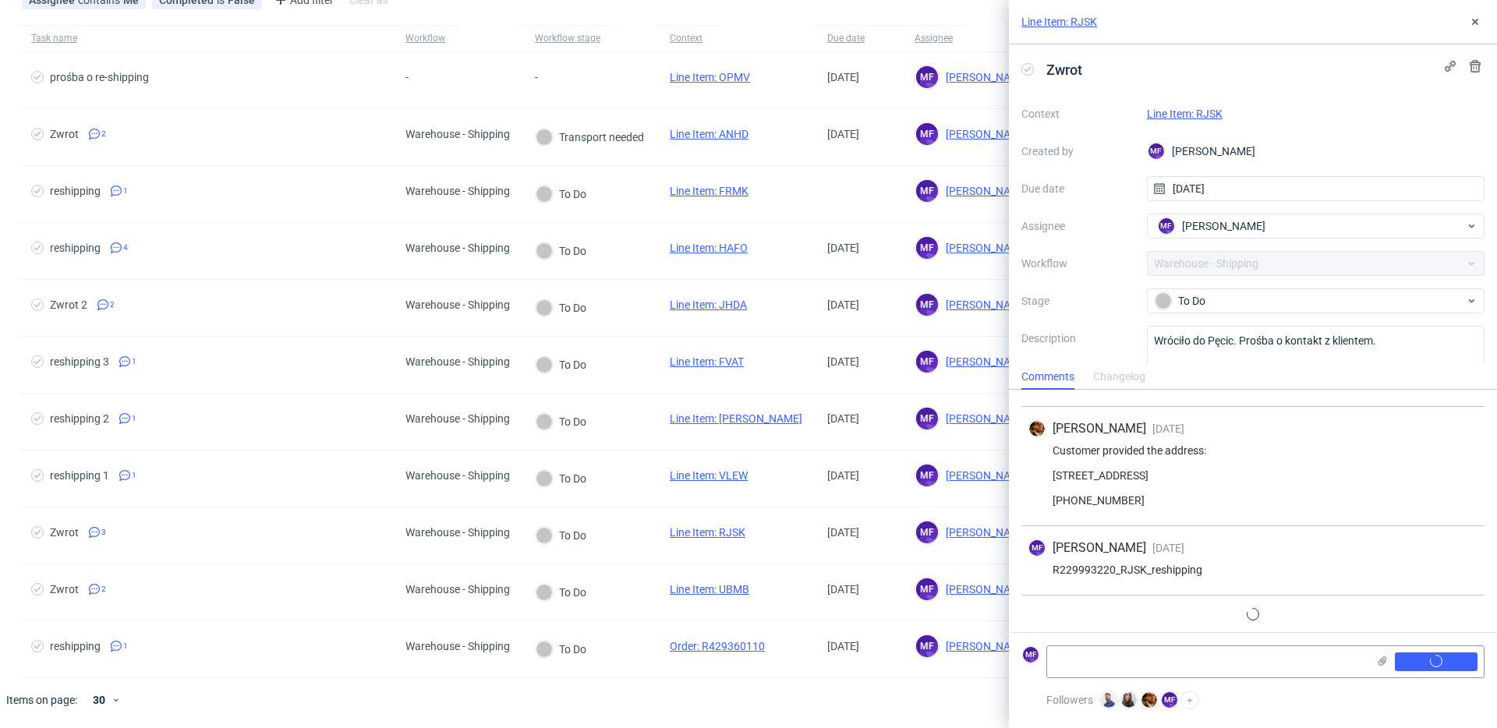
scroll to position [122, 0]
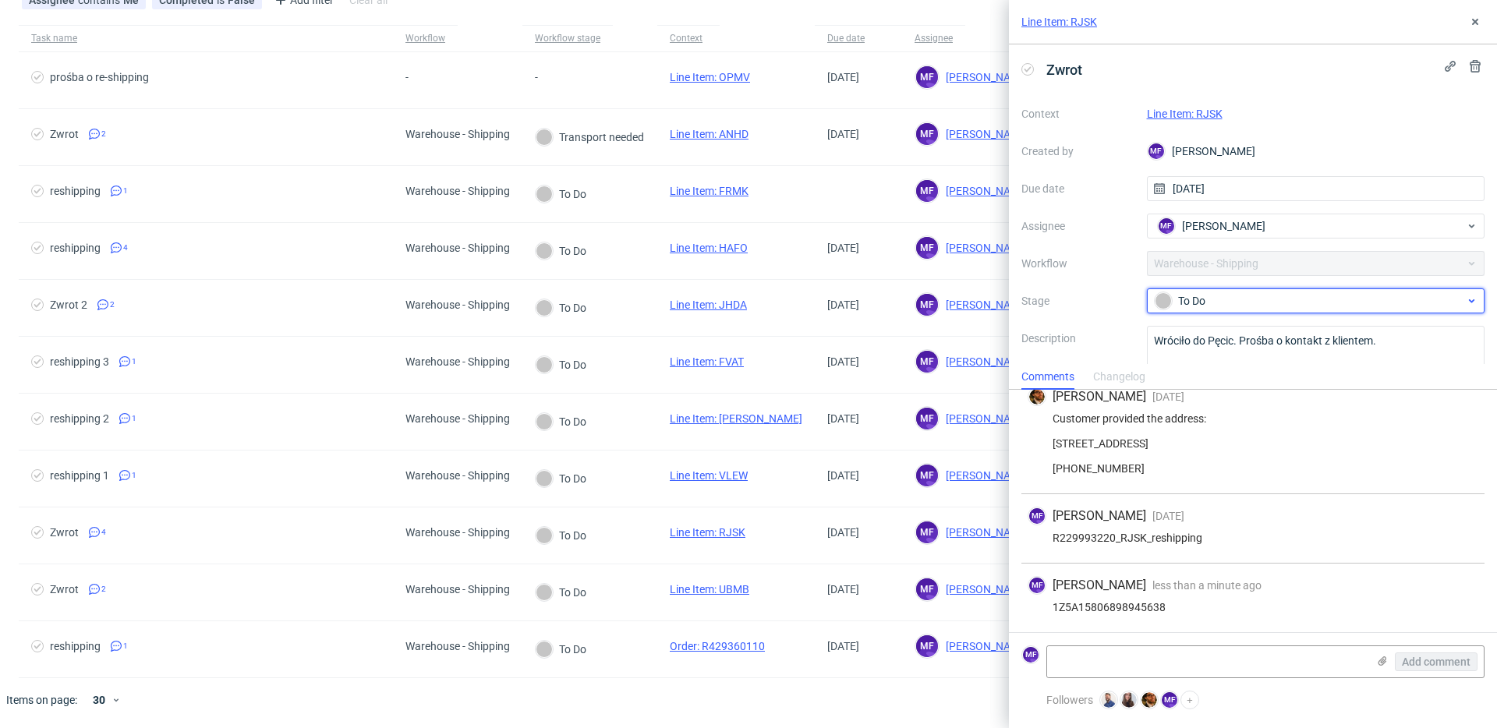
click at [1246, 302] on div "To Do" at bounding box center [1309, 300] width 310 height 17
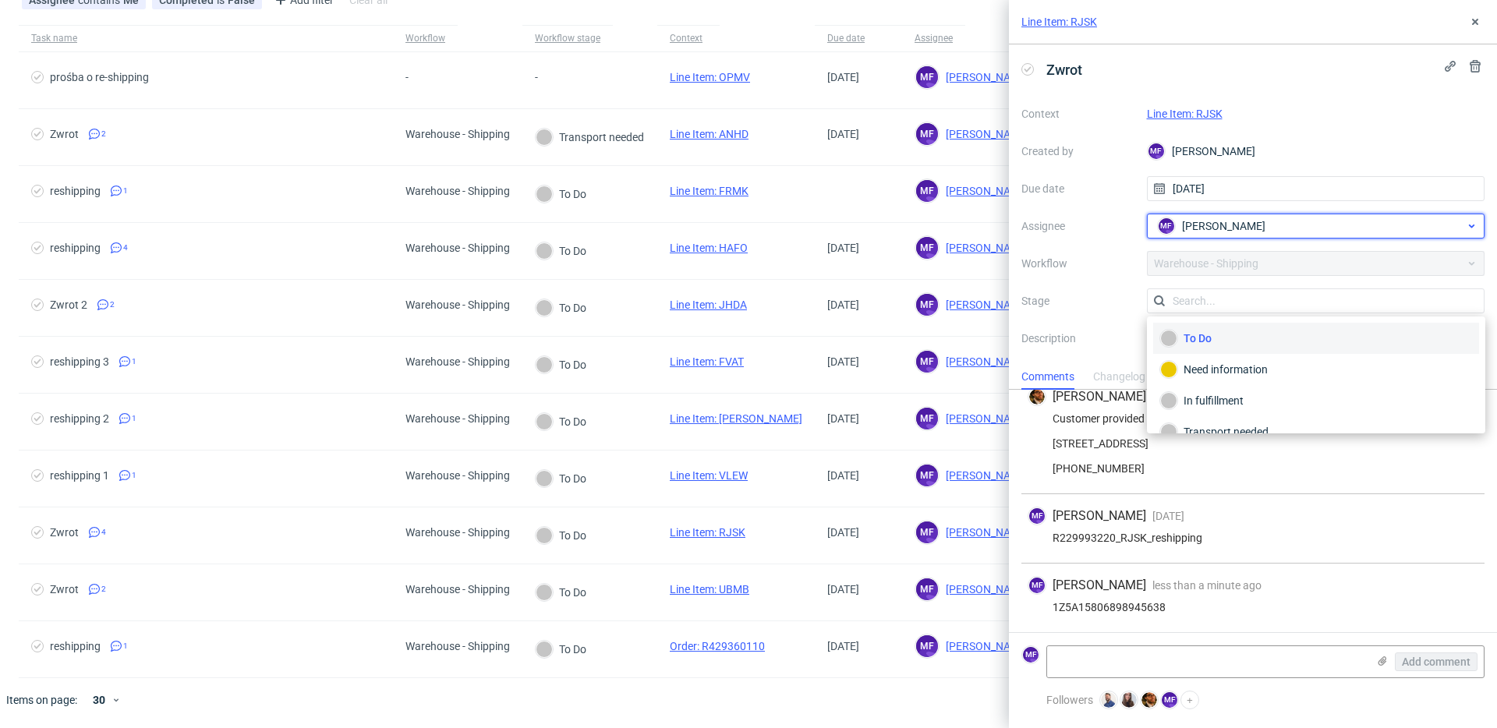
click at [1218, 232] on span "Michał Fedorowicz" at bounding box center [1223, 226] width 83 height 16
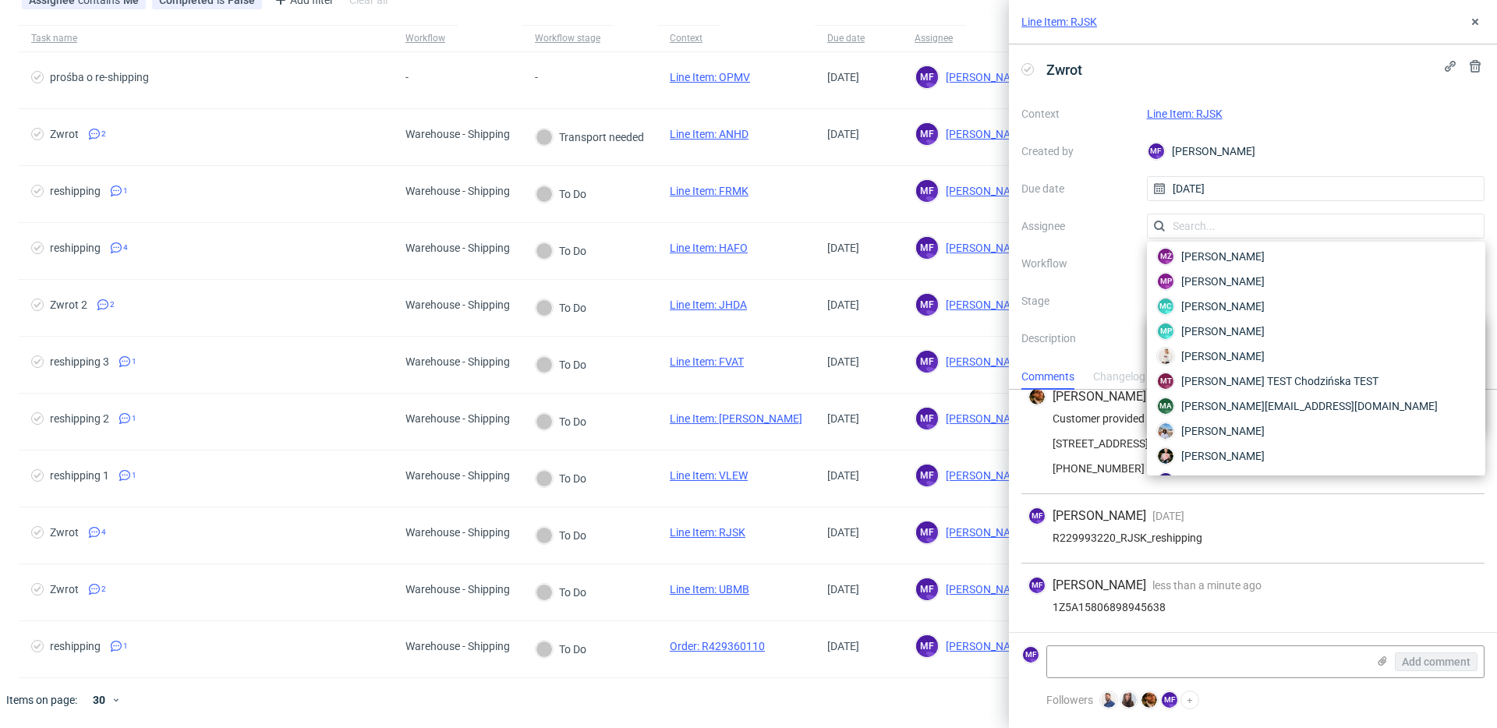
scroll to position [2559, 0]
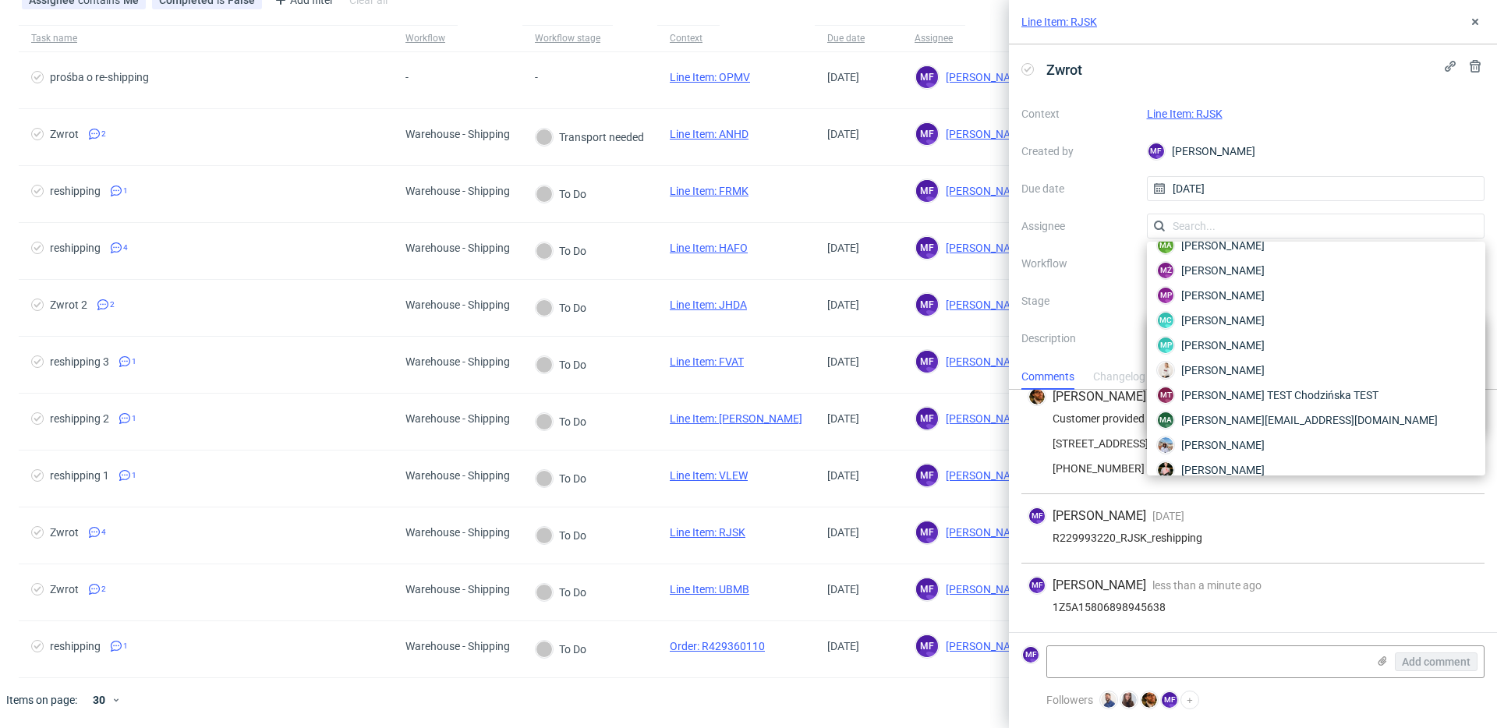
click at [1119, 292] on label "Stage" at bounding box center [1077, 301] width 113 height 19
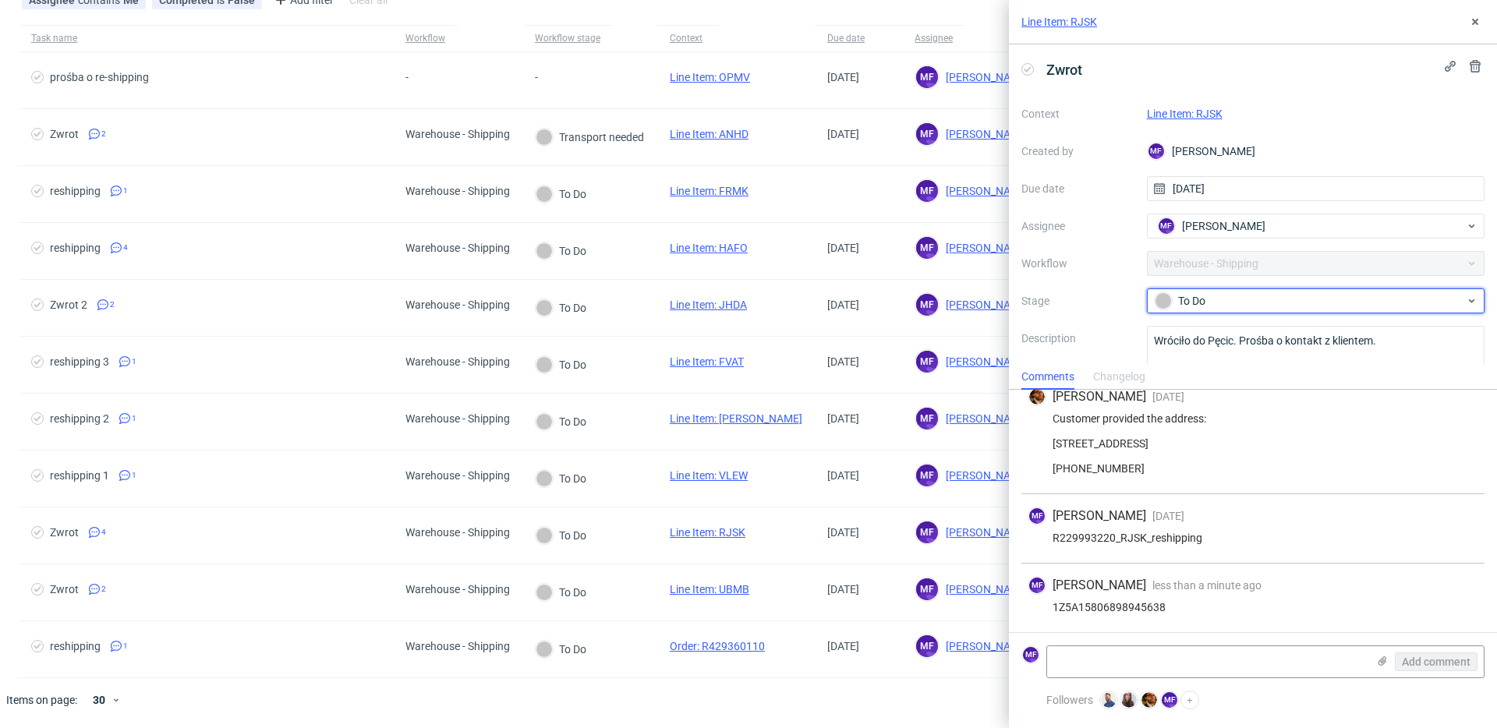
click at [1210, 311] on div "To Do" at bounding box center [1316, 300] width 338 height 25
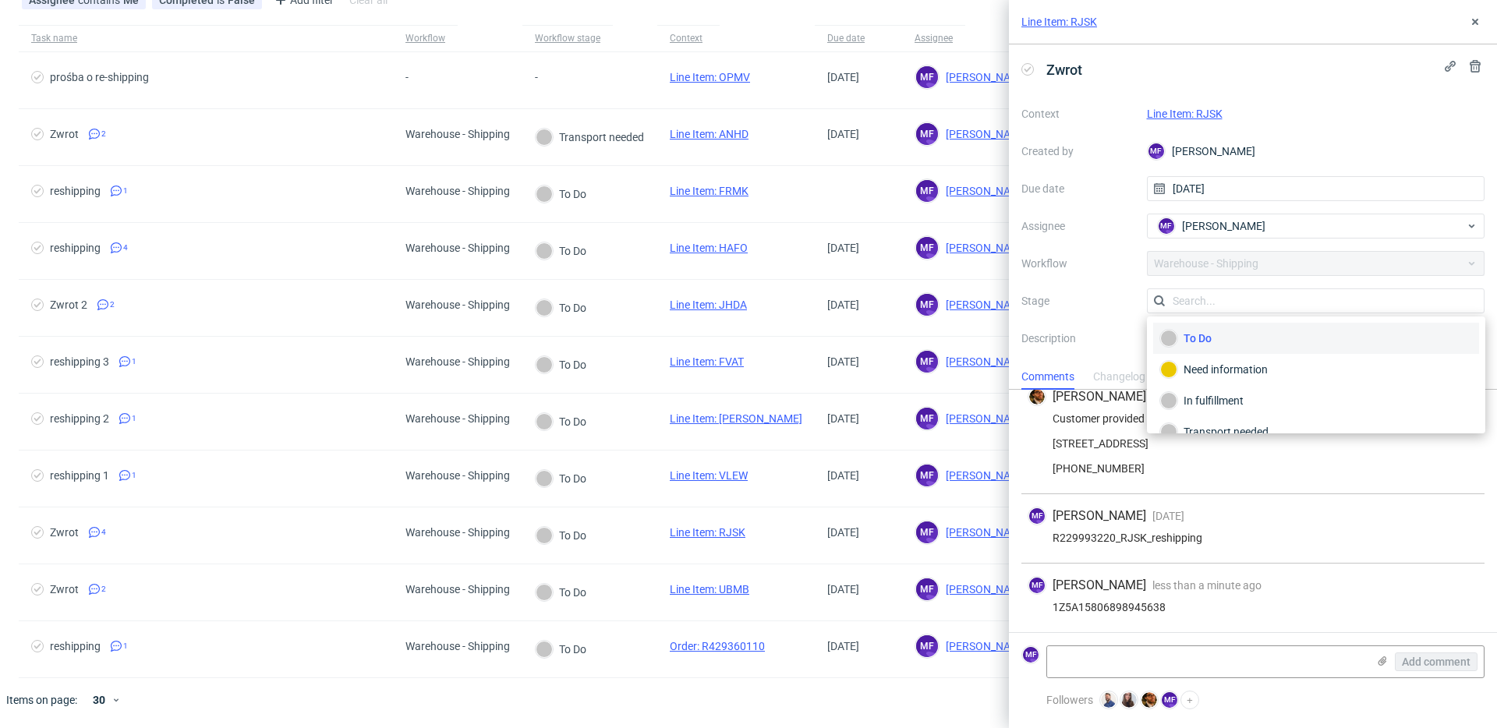
scroll to position [83, 0]
click at [1243, 404] on div "Completed" at bounding box center [1316, 411] width 312 height 17
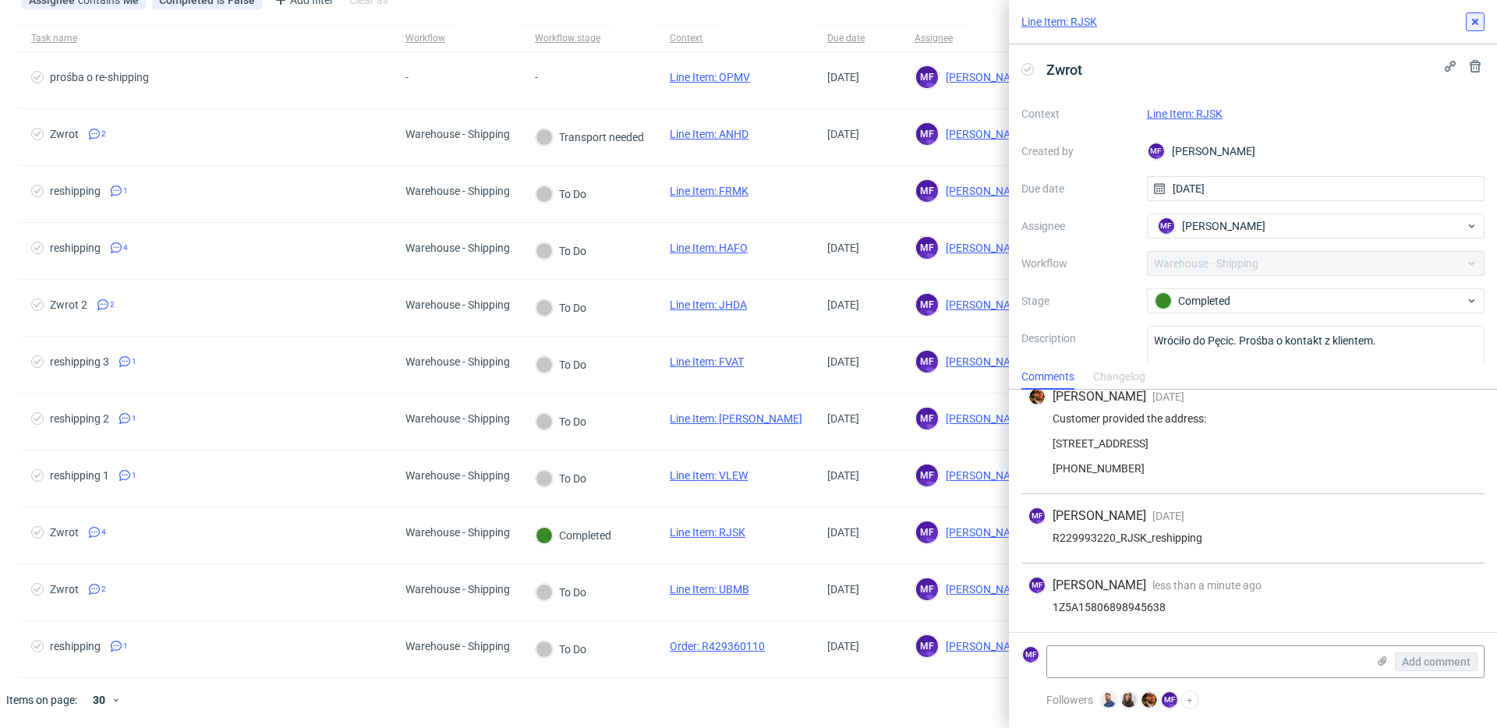
click at [1477, 27] on icon at bounding box center [1475, 22] width 12 height 12
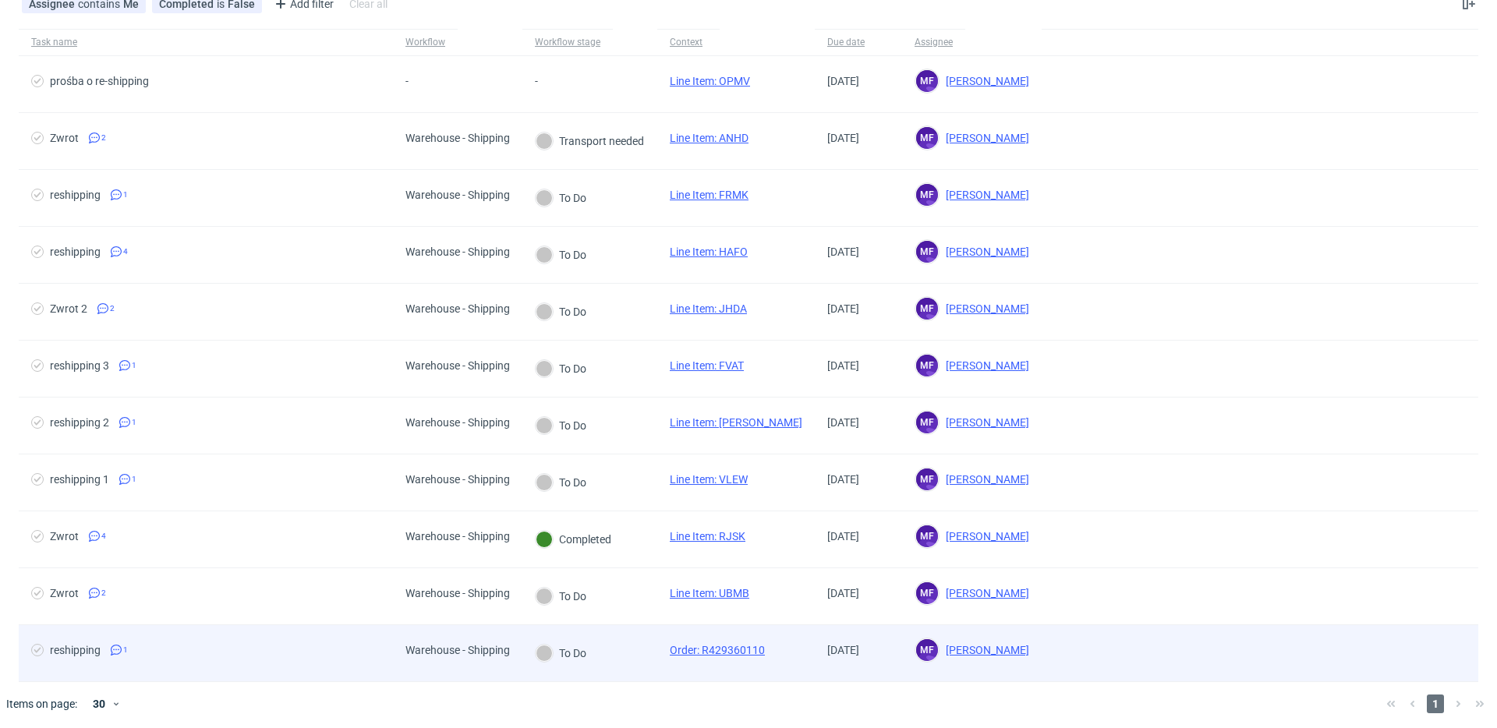
scroll to position [100, 0]
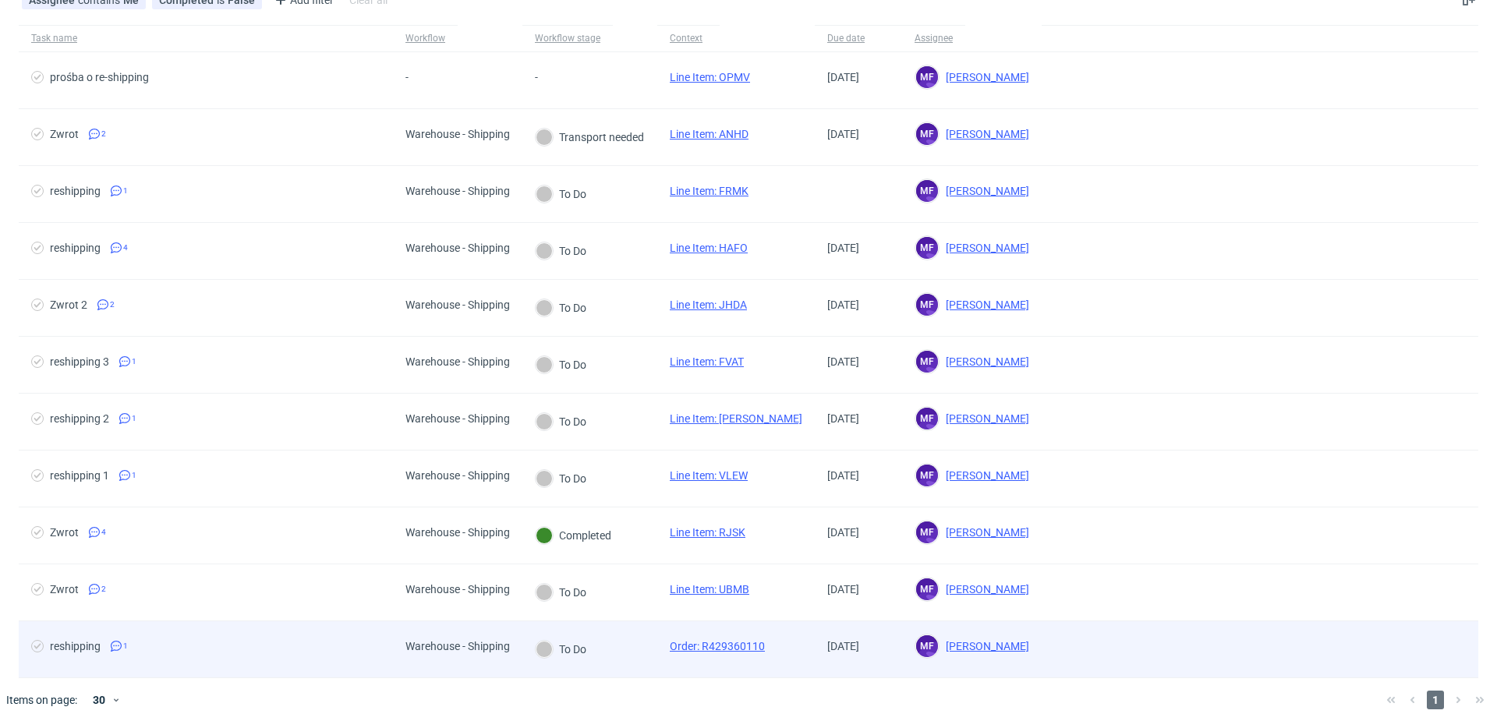
drag, startPoint x: 771, startPoint y: 652, endPoint x: 702, endPoint y: 649, distance: 68.7
click at [702, 661] on div "Order: R429360110" at bounding box center [717, 649] width 120 height 56
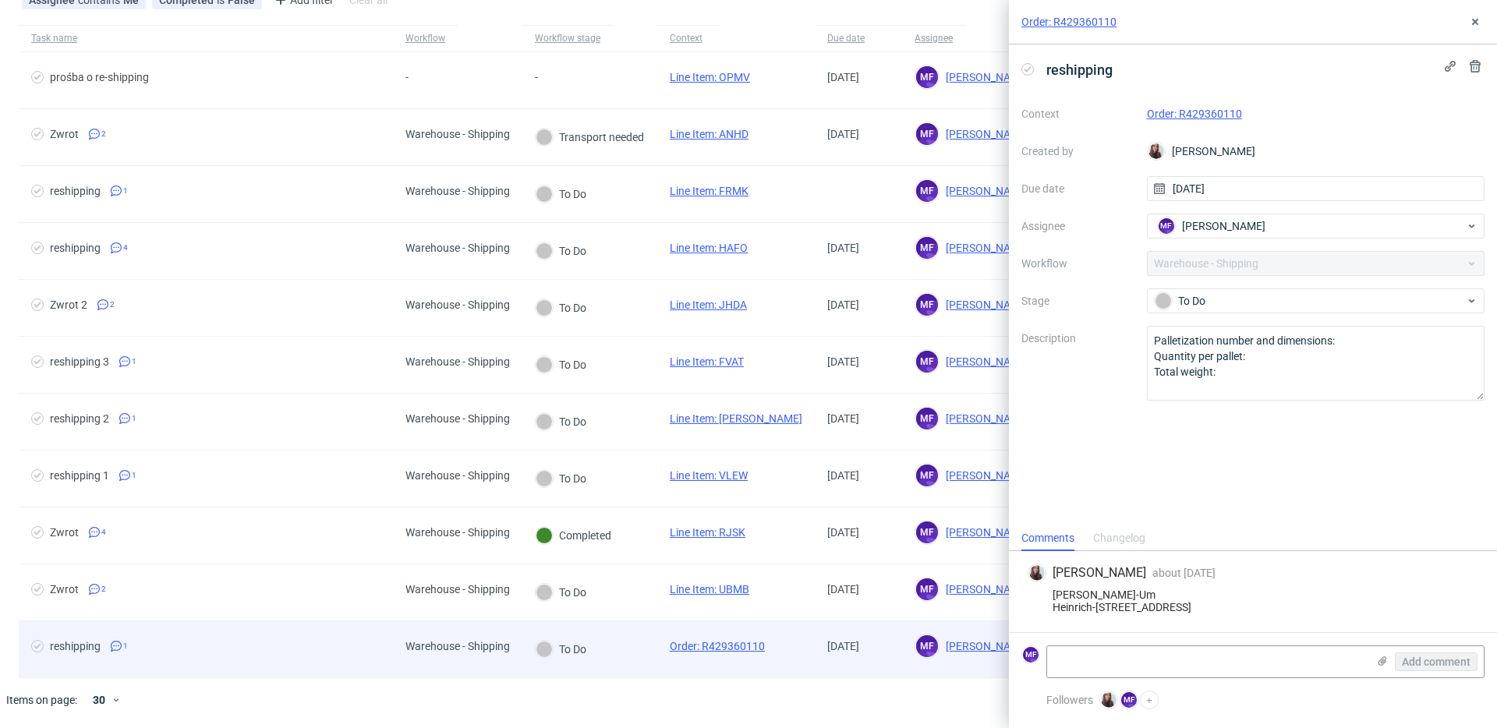
click at [745, 640] on link "Order: R429360110" at bounding box center [717, 646] width 95 height 12
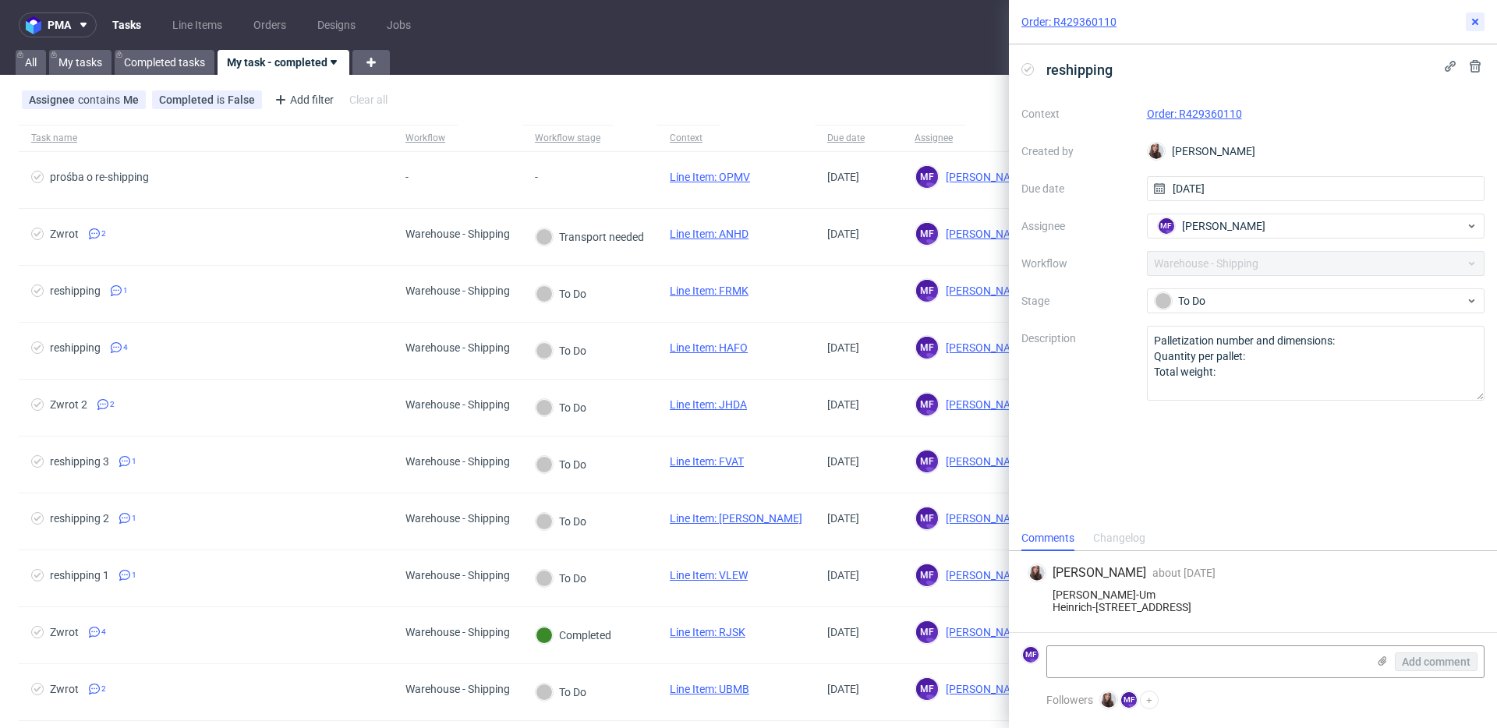
drag, startPoint x: 1480, startPoint y: 27, endPoint x: 1463, endPoint y: 30, distance: 16.5
click at [1480, 27] on icon at bounding box center [1475, 22] width 12 height 12
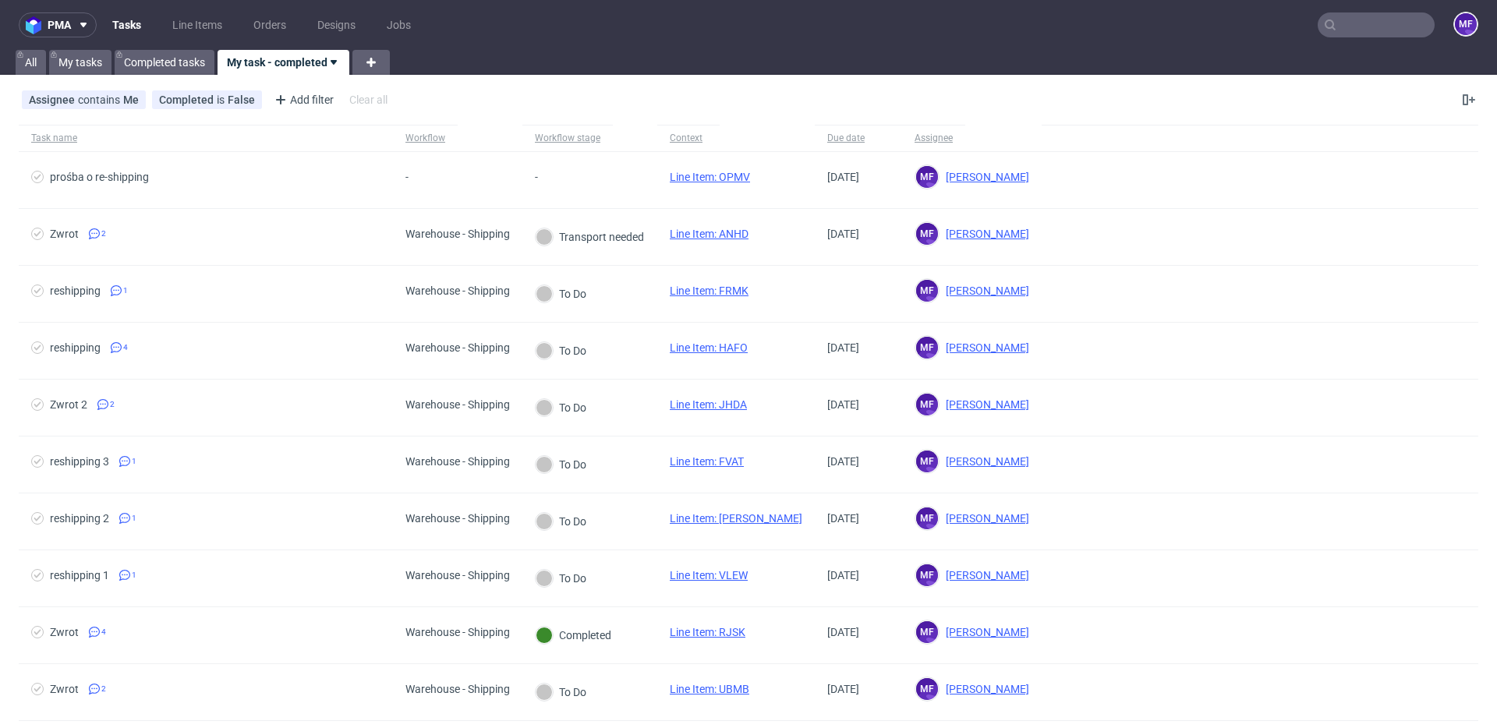
click at [1362, 25] on input "text" at bounding box center [1375, 24] width 117 height 25
type input "z"
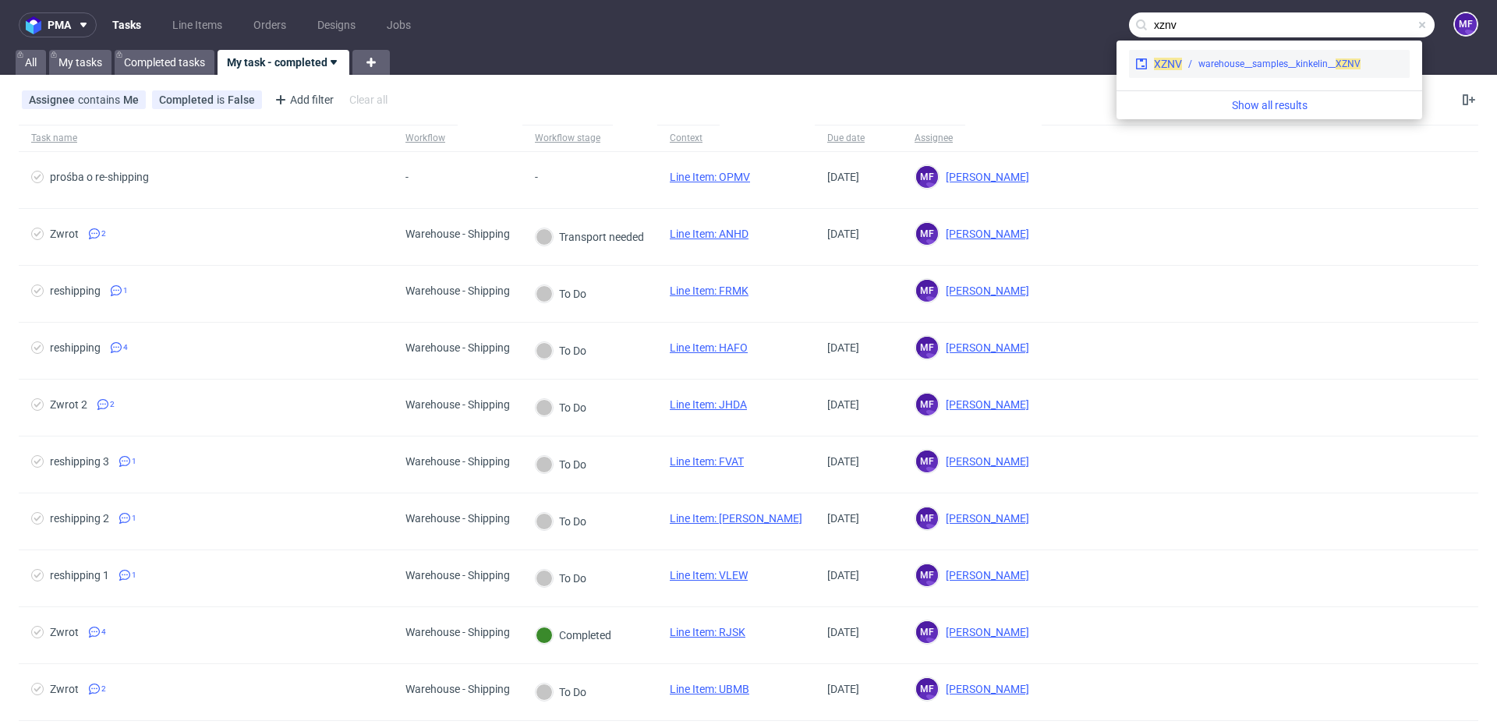
type input "xznv"
click at [1253, 59] on div "warehouse__samples__kinkelin__ XZNV" at bounding box center [1279, 64] width 162 height 14
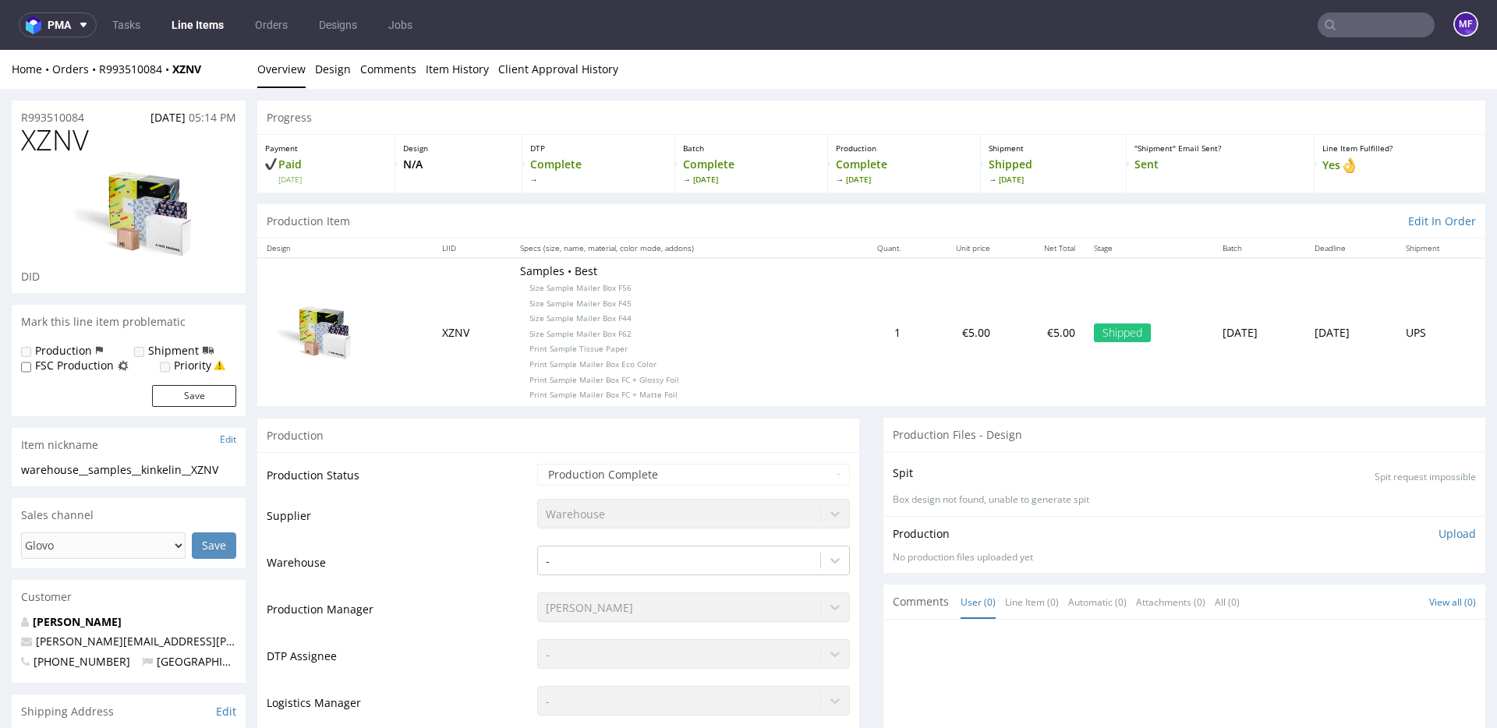
drag, startPoint x: 1342, startPoint y: 29, endPoint x: 1334, endPoint y: 30, distance: 7.8
click at [1342, 29] on input "text" at bounding box center [1375, 24] width 117 height 25
paste input "YLWB"
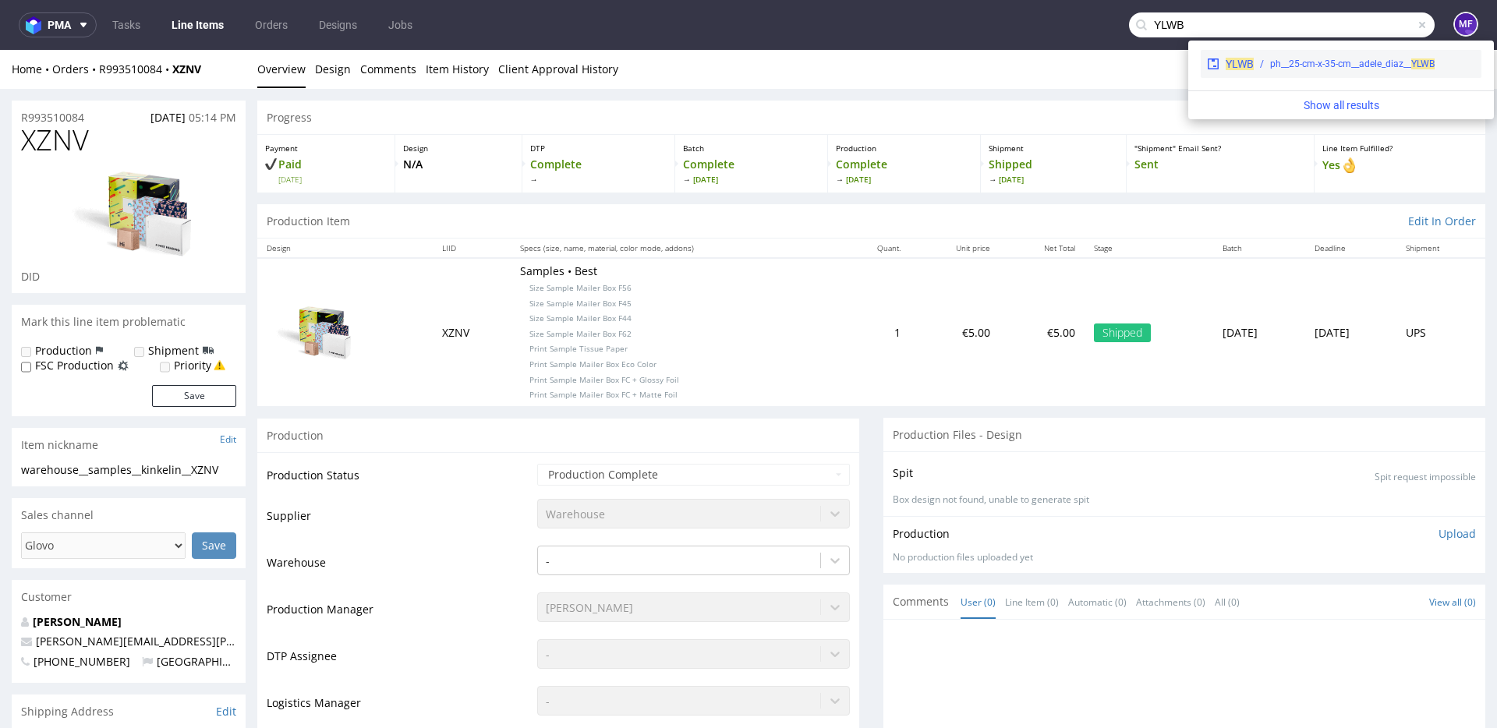
type input "YLWB"
click at [1298, 66] on div "ph__25-cm-x-35-cm__adele_diaz__ YLWB" at bounding box center [1352, 64] width 164 height 14
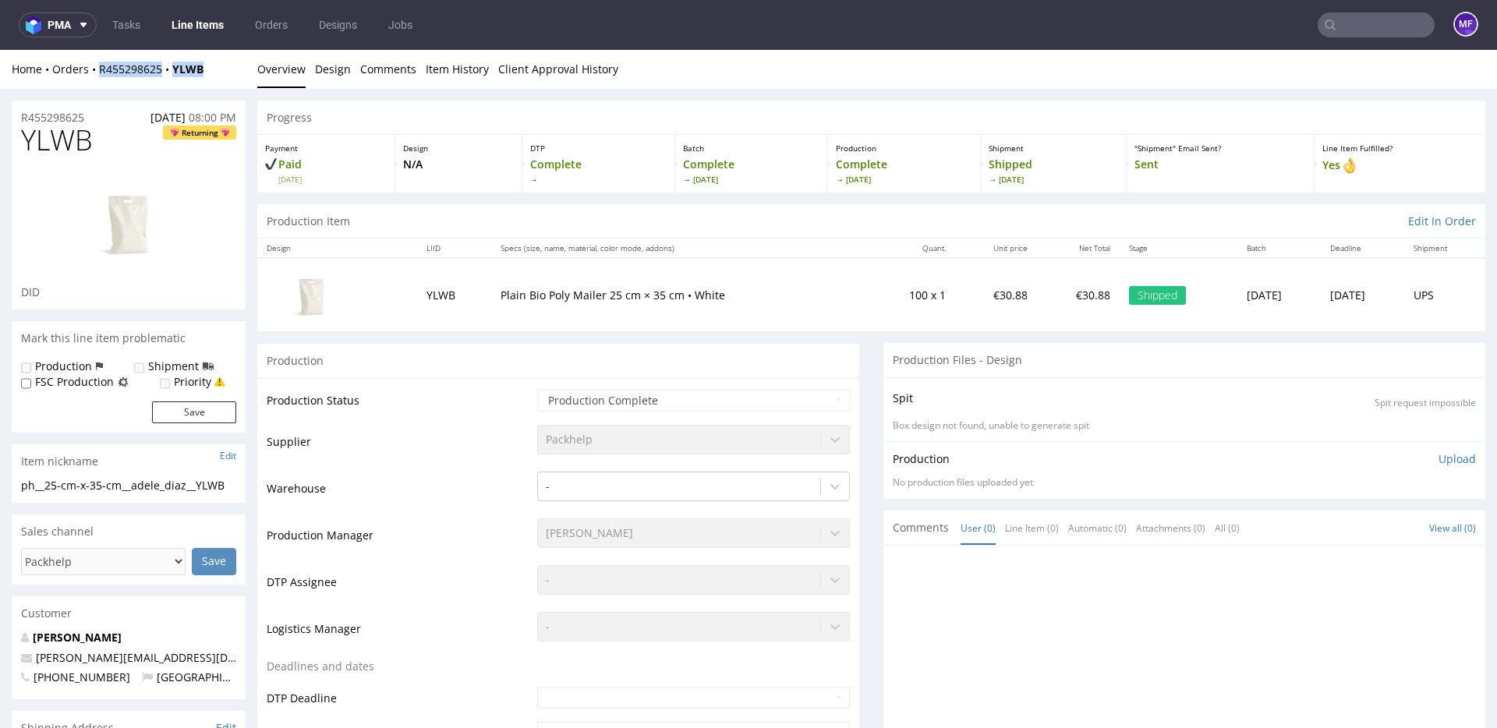
drag, startPoint x: 218, startPoint y: 72, endPoint x: 101, endPoint y: 76, distance: 117.0
click at [101, 76] on div "Home Orders R455298625 YLWB" at bounding box center [129, 70] width 234 height 16
copy div "R455298625 YLWB"
click at [1366, 26] on input "text" at bounding box center [1375, 24] width 117 height 25
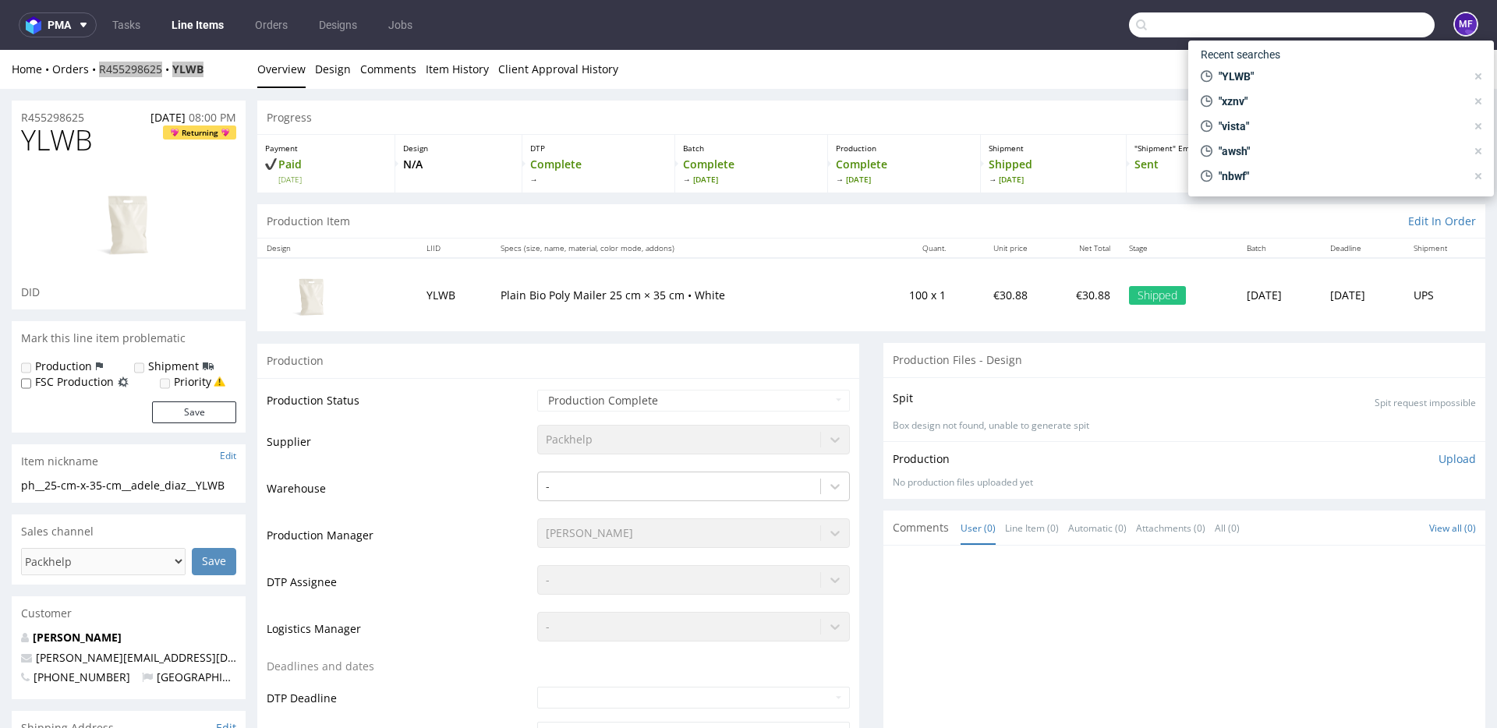
paste input "KVLF"
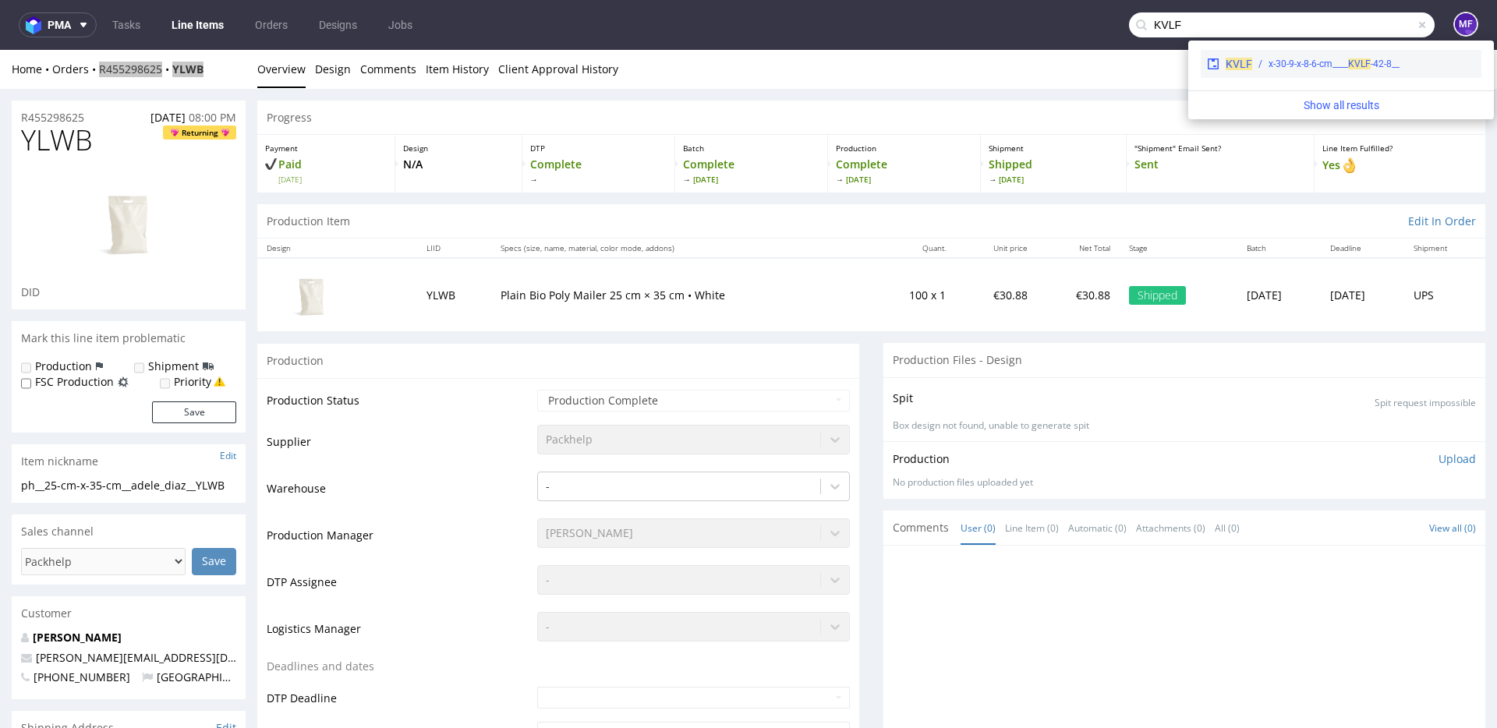
type input "KVLF"
click at [1301, 60] on div "__42-8-x-30-9-x-8-6-cm____ KVLF" at bounding box center [1333, 64] width 131 height 14
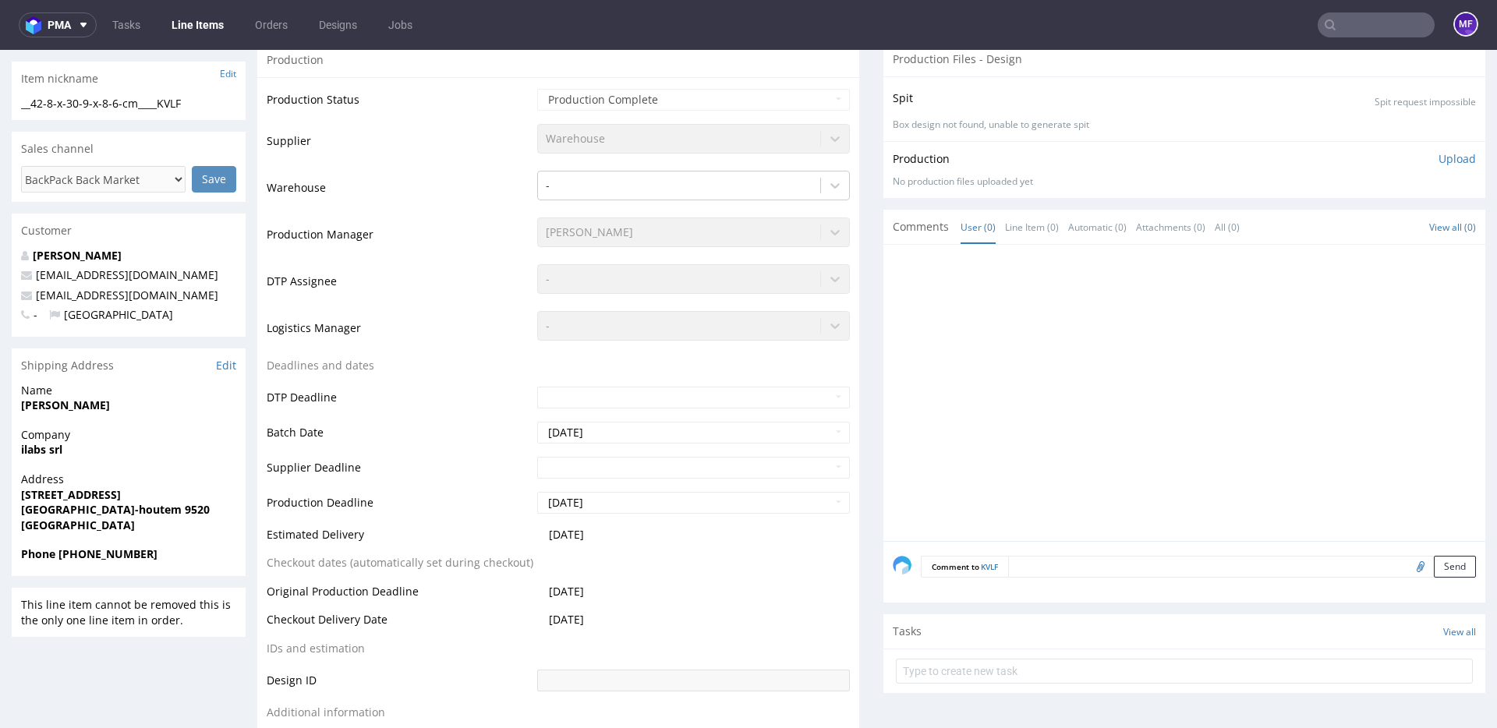
scroll to position [222, 0]
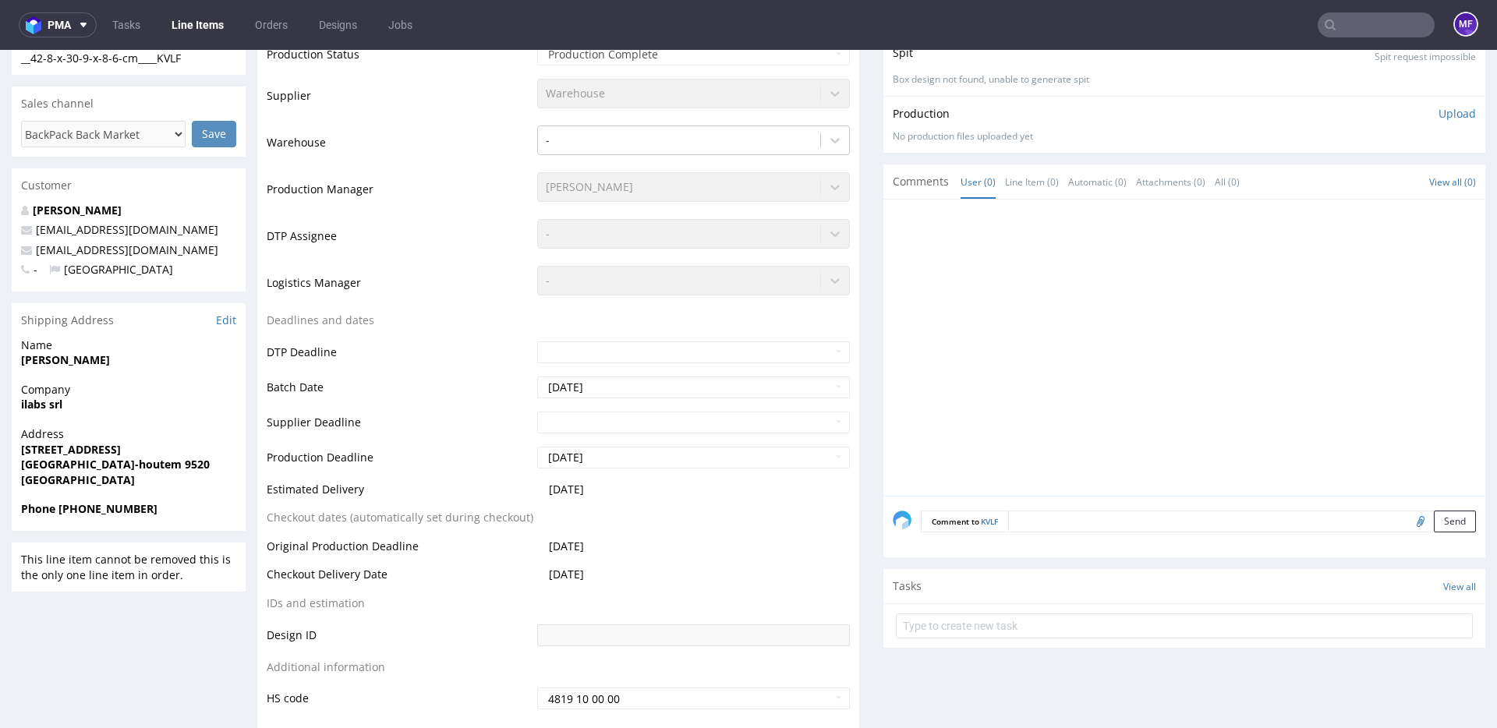
scroll to position [331, 0]
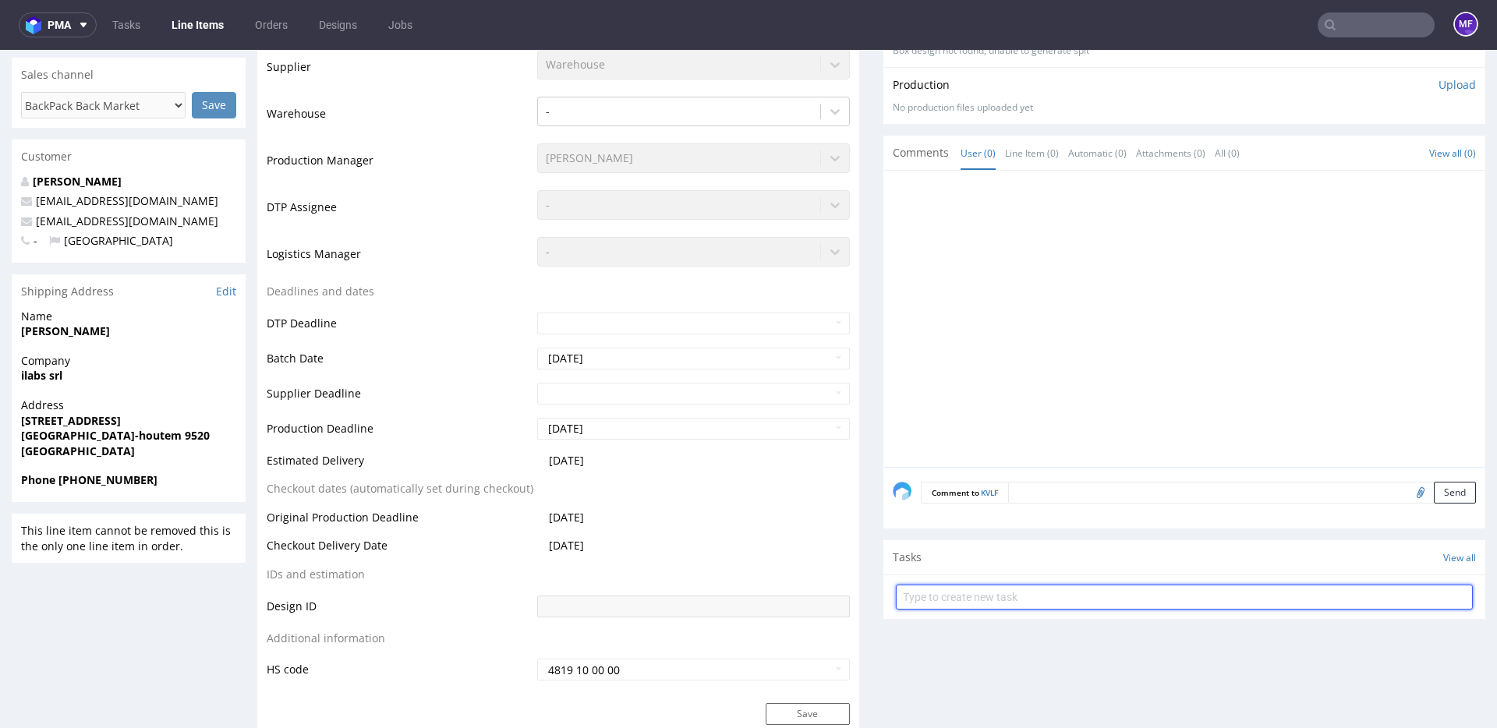
click at [989, 603] on input "text" at bounding box center [1184, 597] width 577 height 25
type input "Zwrot"
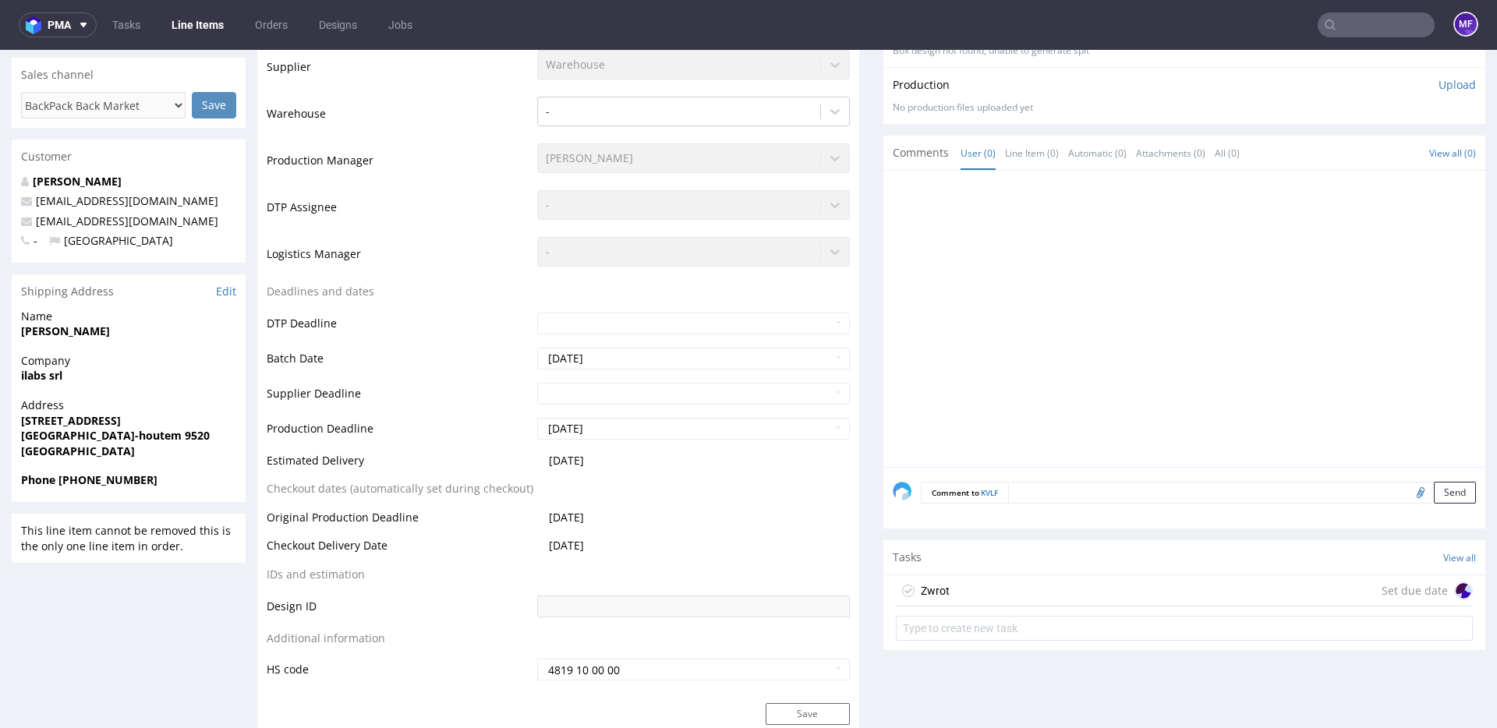
click at [1077, 596] on div "Zwrot Set due date" at bounding box center [1184, 590] width 577 height 31
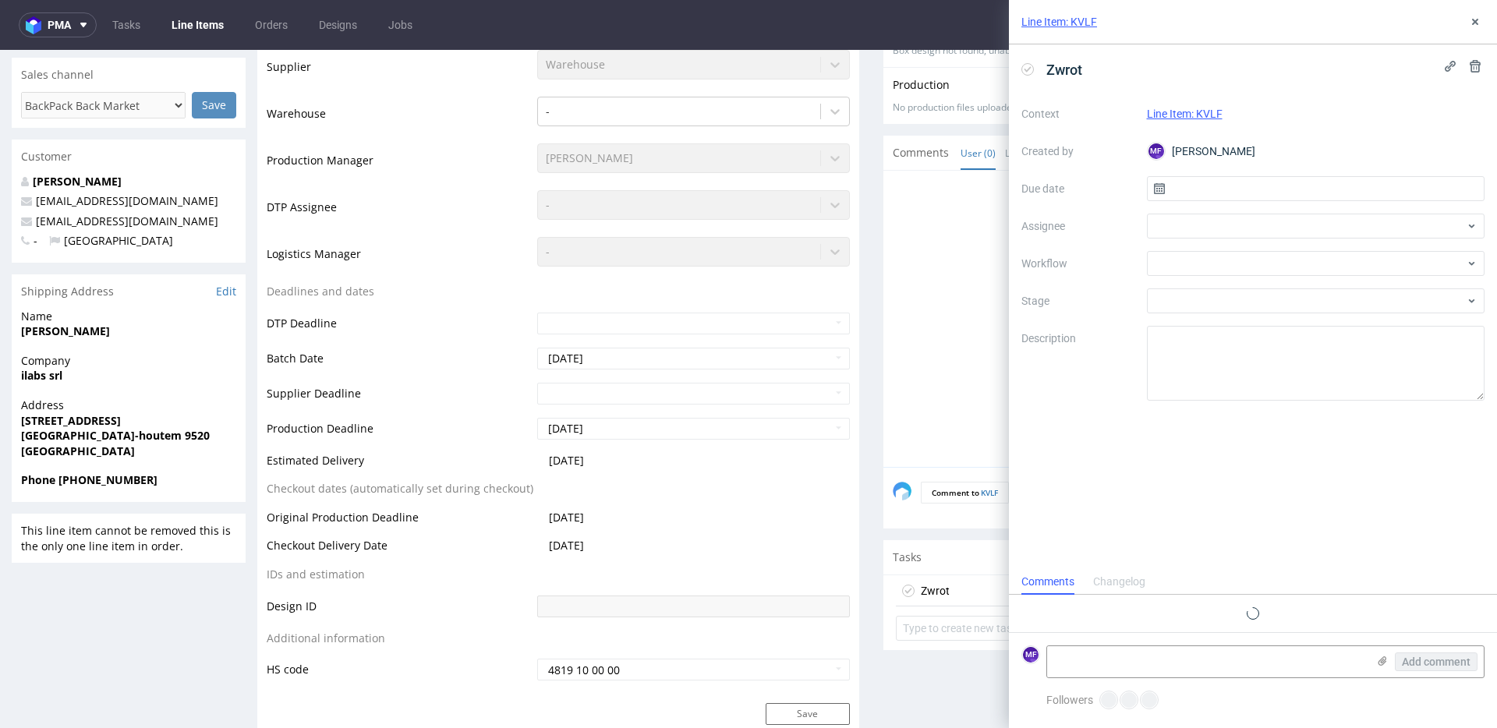
scroll to position [12, 0]
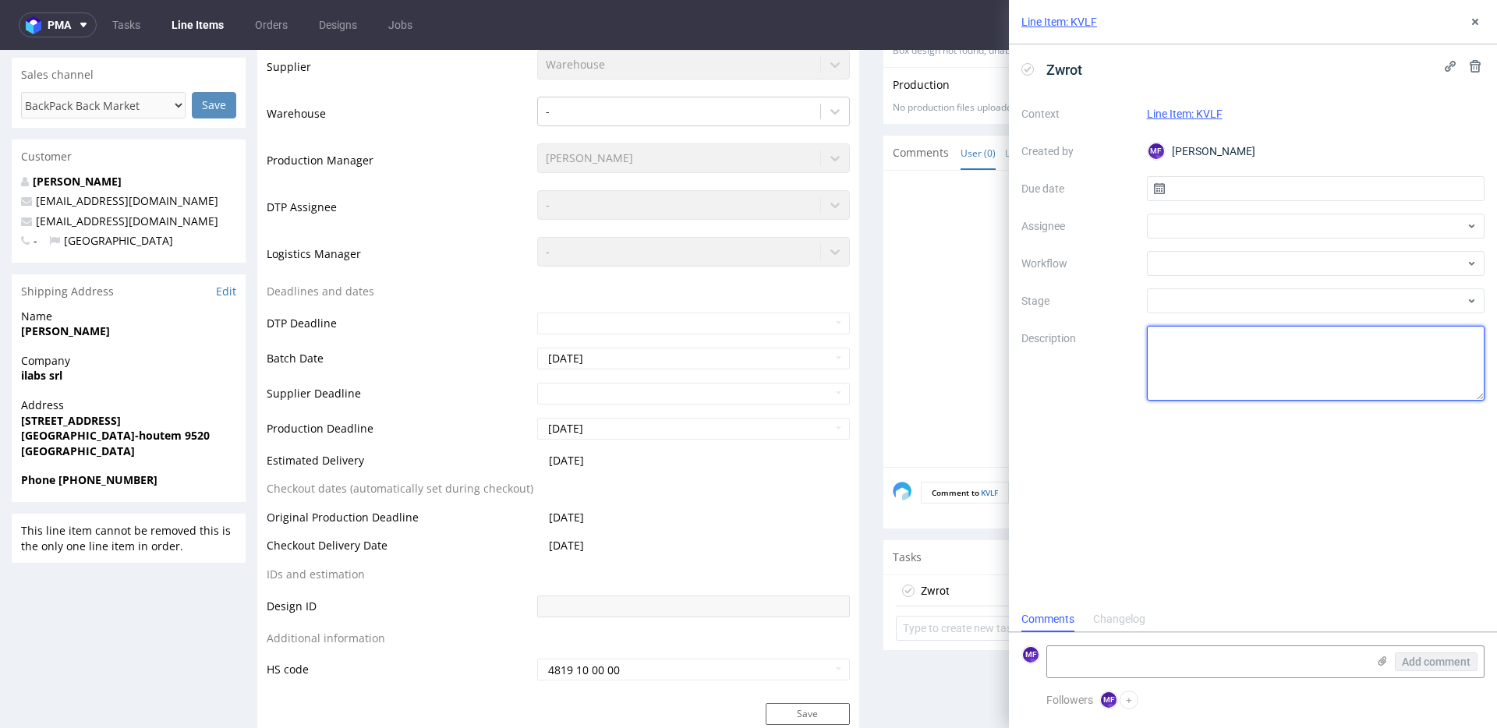
click at [1201, 367] on textarea at bounding box center [1316, 363] width 338 height 75
type textarea "Wróciło do Pęcic. Prośba o kontakt z klientem."
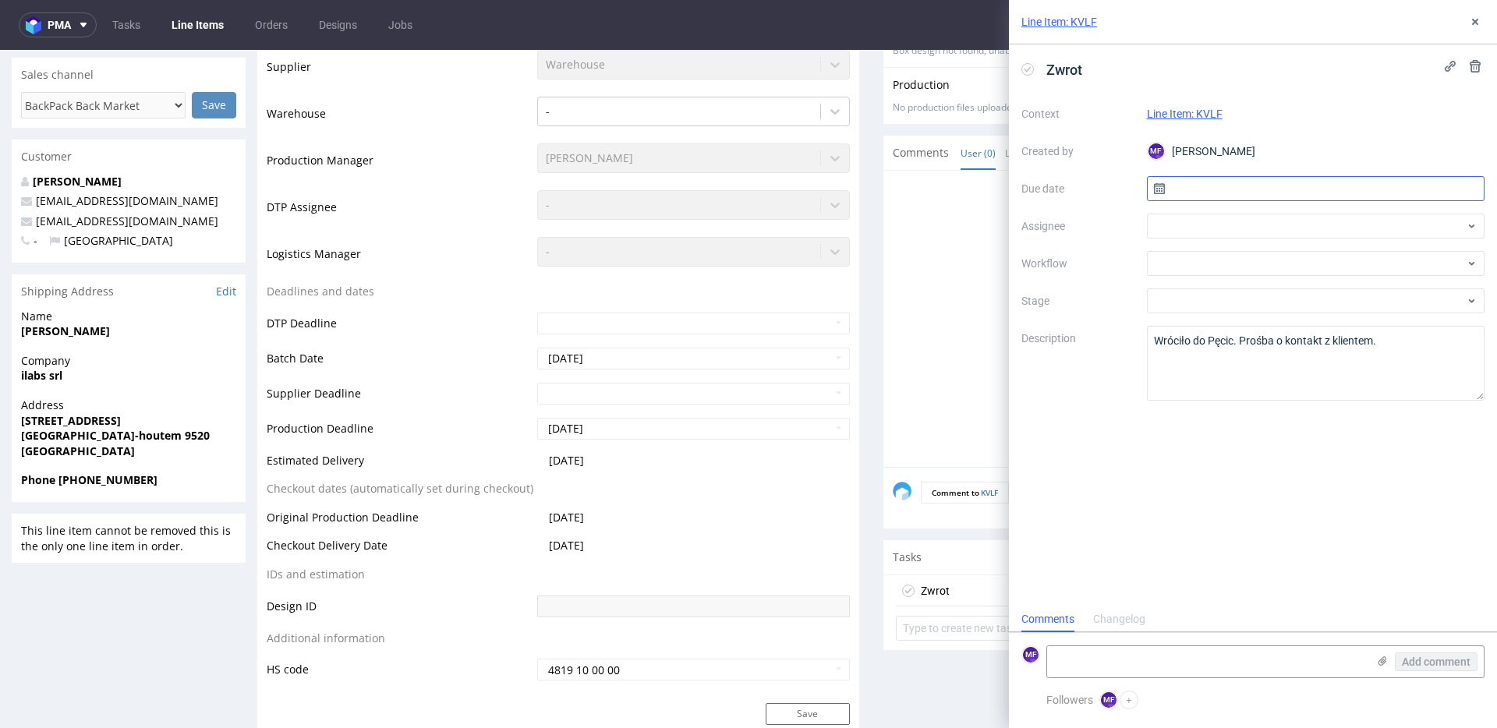
click at [1251, 193] on input "text" at bounding box center [1316, 188] width 338 height 25
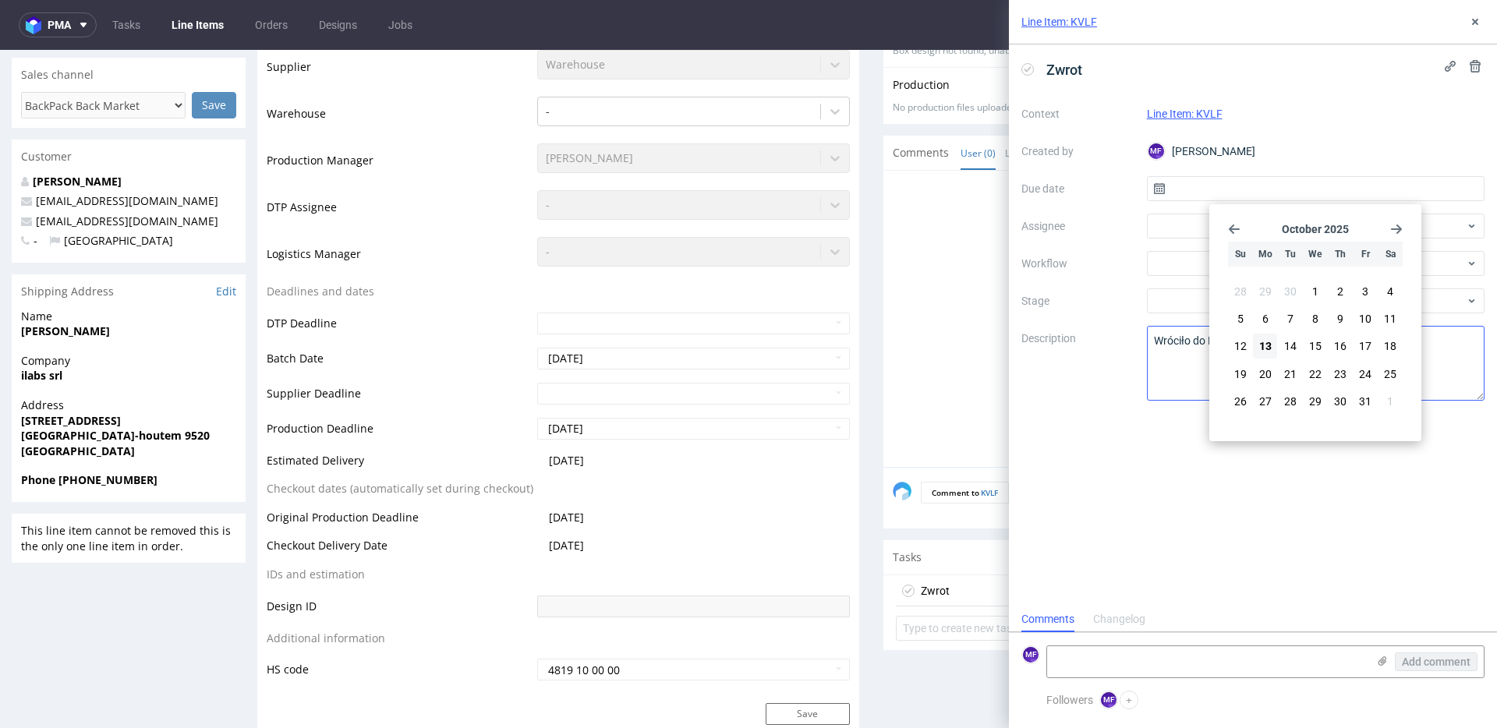
click at [1265, 345] on span "13" at bounding box center [1265, 346] width 12 height 16
type input "13/10/2025"
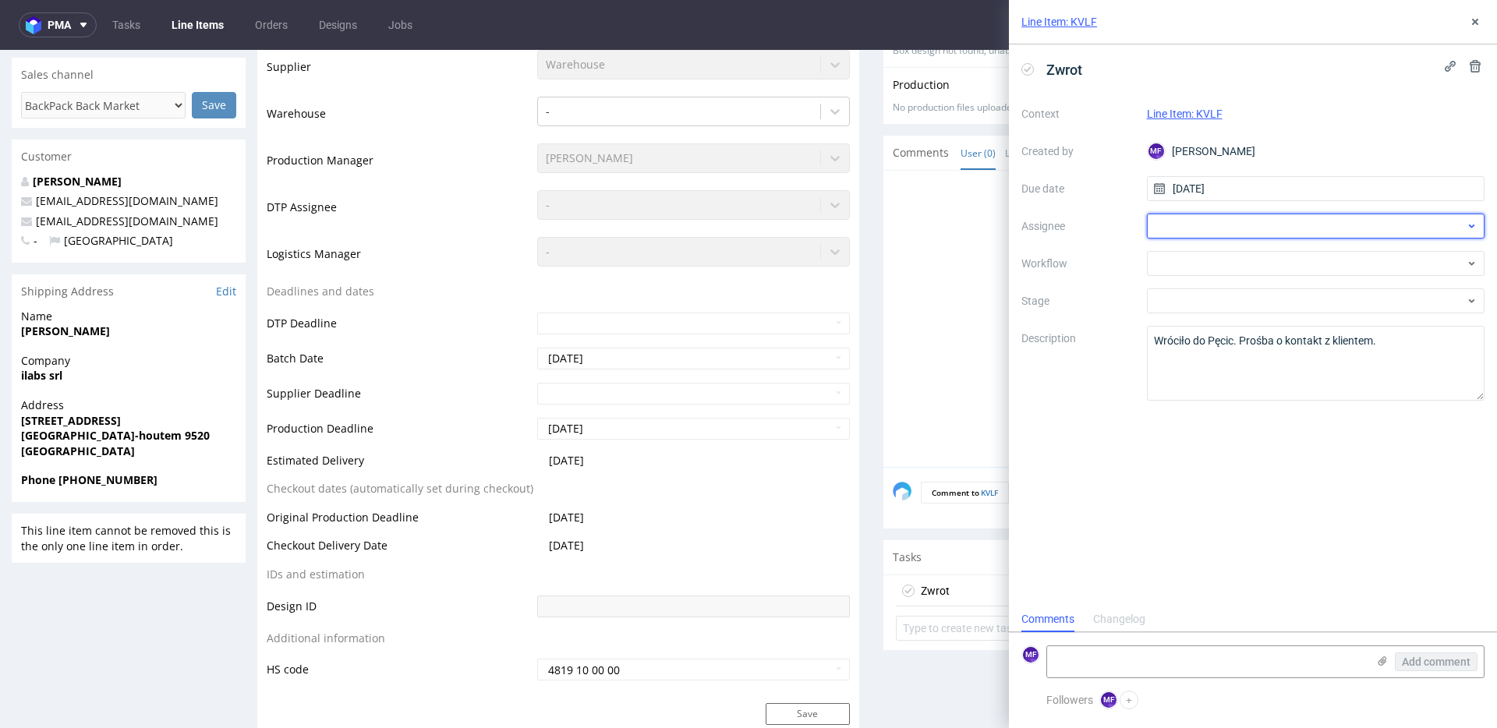
click at [1197, 225] on div at bounding box center [1316, 226] width 338 height 25
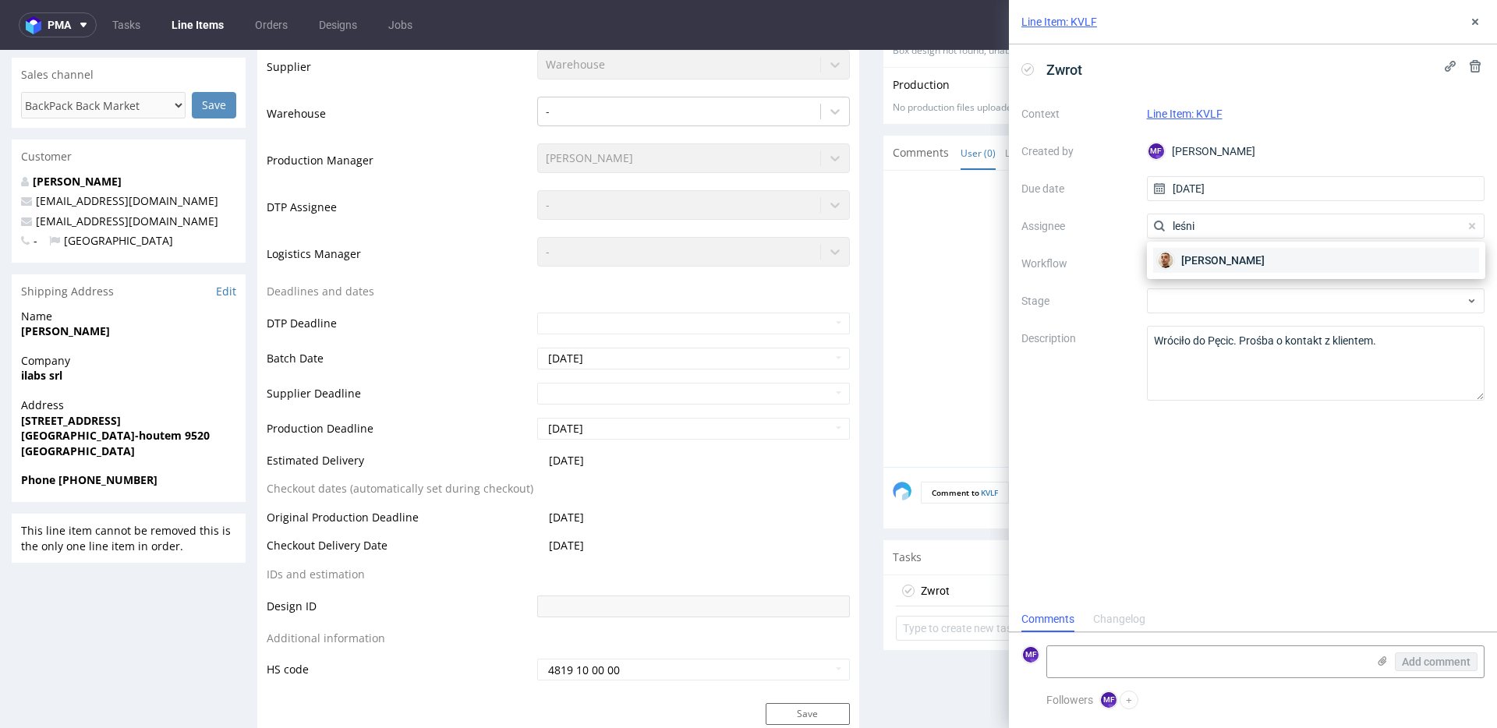
type input "leśni"
click at [1262, 258] on span "Bartłomiej Leśniczuk" at bounding box center [1222, 261] width 83 height 16
click at [1222, 266] on div at bounding box center [1316, 263] width 338 height 25
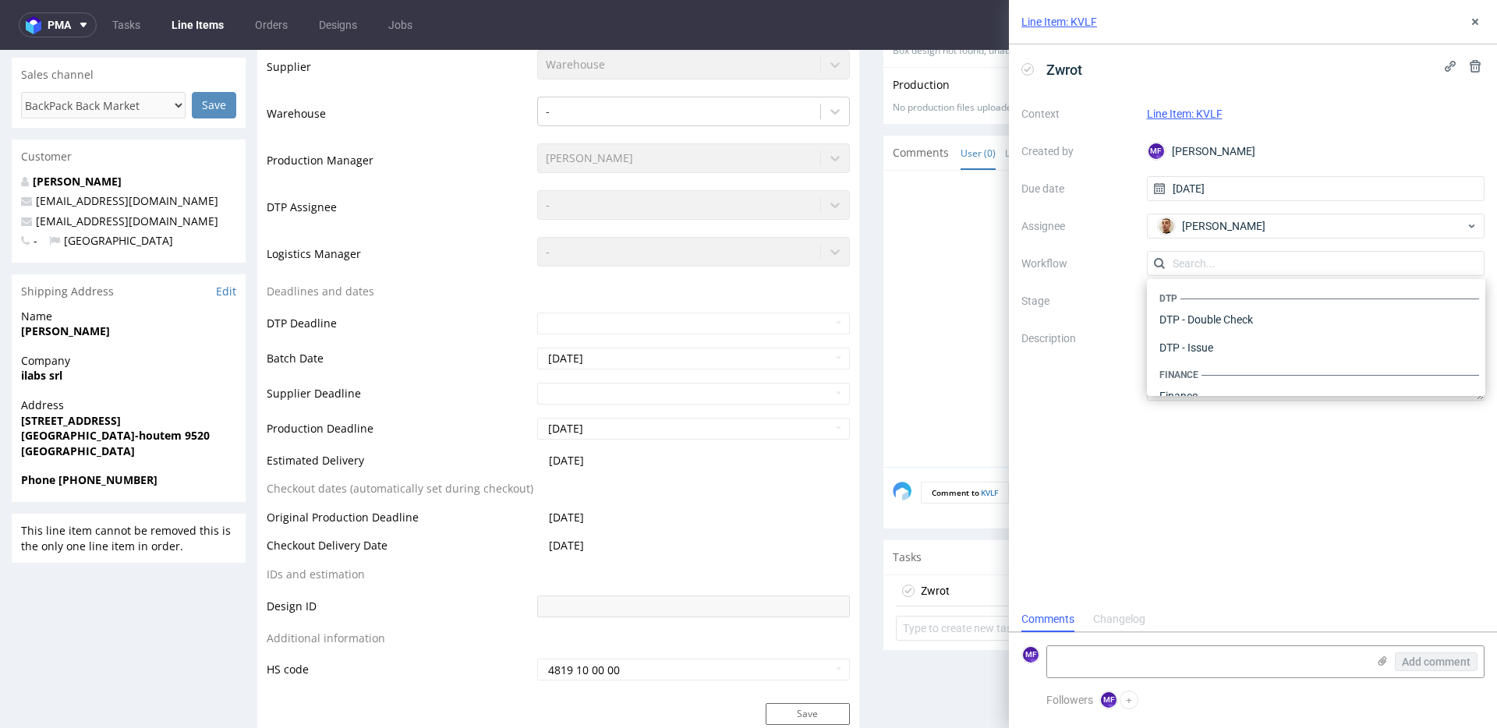
scroll to position [959, 0]
click at [1243, 376] on div "Warehouse - Shipping" at bounding box center [1316, 376] width 326 height 28
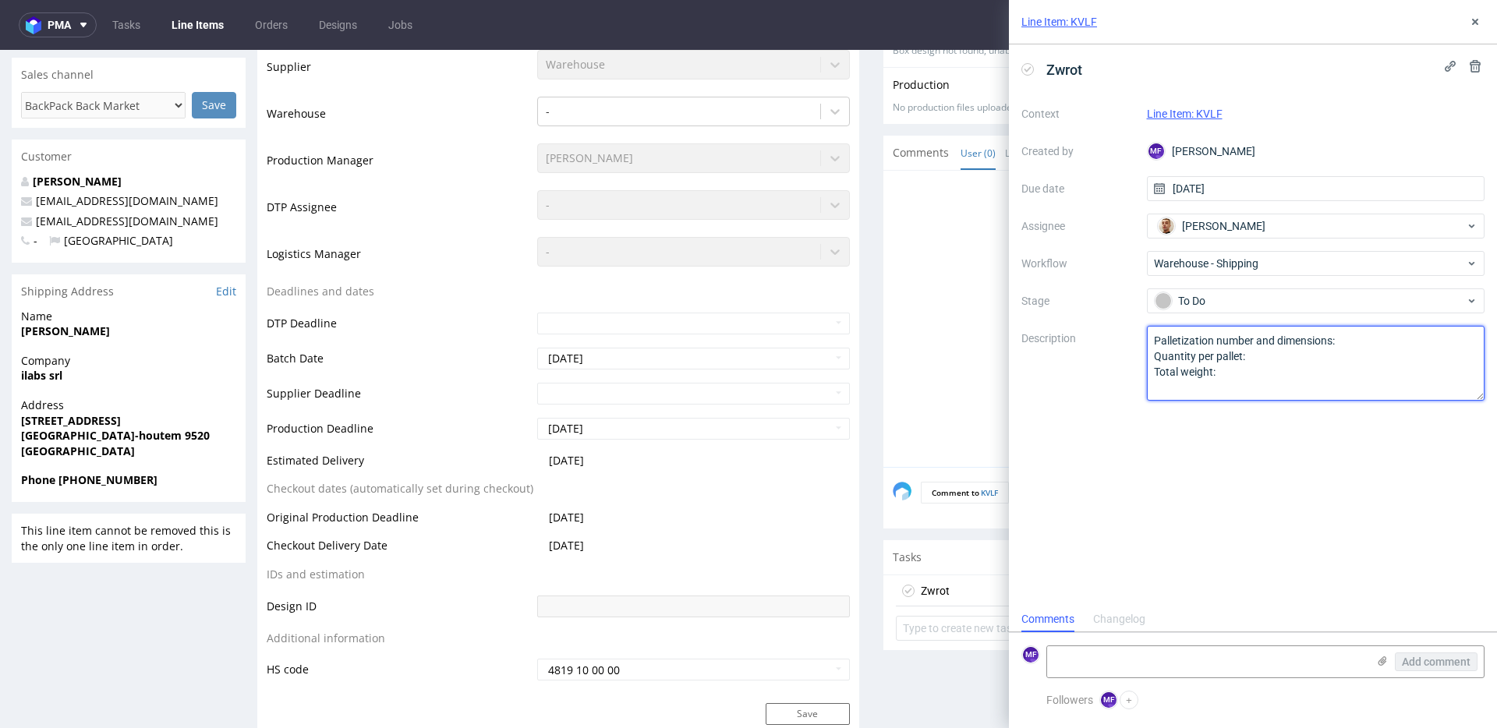
drag, startPoint x: 1229, startPoint y: 380, endPoint x: 1129, endPoint y: 341, distance: 108.1
click at [1129, 341] on div "Context Line Item: KVLF Created by MF Michał Fedorowicz Due date 13/10/2025 Ass…" at bounding box center [1252, 250] width 463 height 299
type textarea "Wróciło do Pęcic. Prośba o kontakt z klientem"
drag, startPoint x: 1388, startPoint y: 345, endPoint x: 1110, endPoint y: 345, distance: 277.5
click at [1110, 345] on div "Context Line Item: KVLF Created by MF Michał Fedorowicz Due date 13/10/2025 Ass…" at bounding box center [1252, 250] width 463 height 299
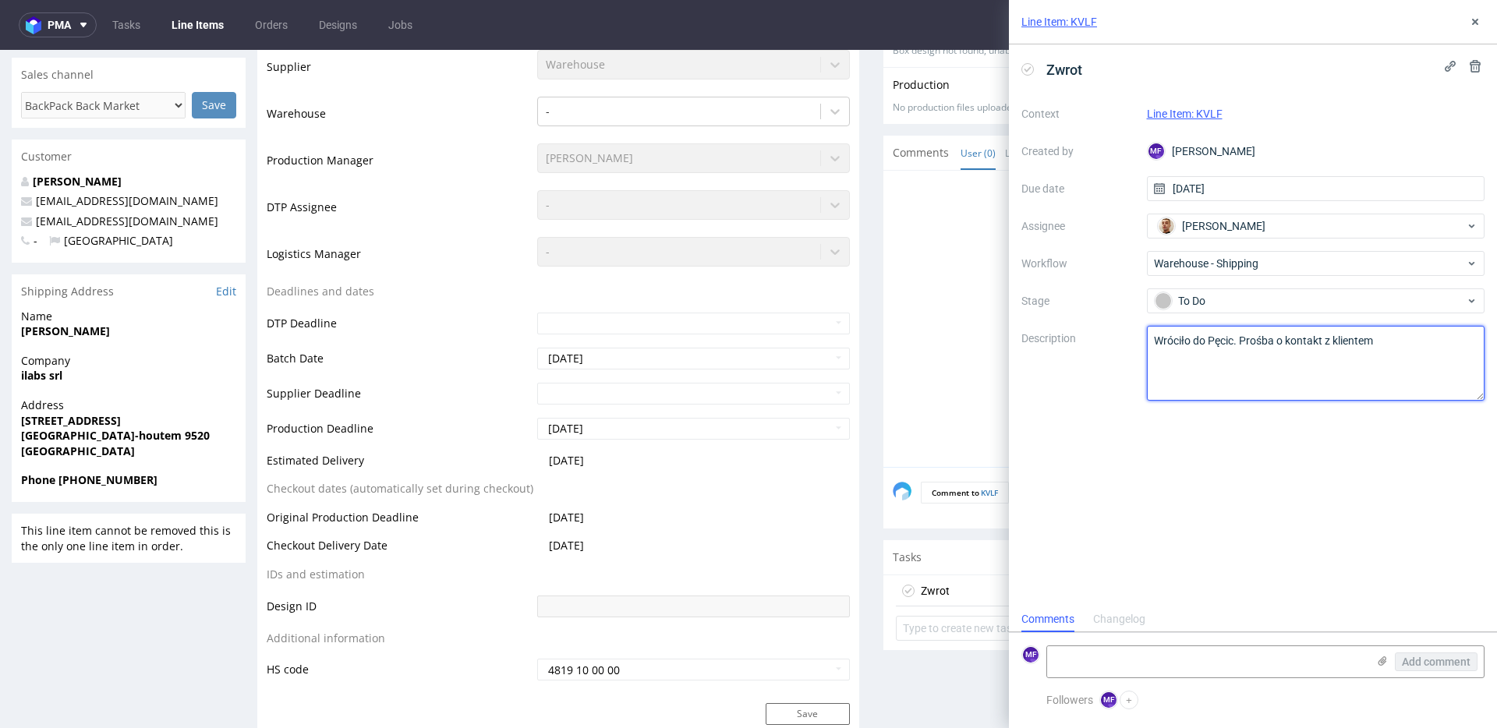
type textarea "Wróciło do Pęcic. Prośba o kontakt z klientem"
click at [1280, 421] on div "Zwrot Context Line Item: KVLF Created by MF Michał Fedorowicz Due date 13/10/20…" at bounding box center [1253, 325] width 488 height 562
click at [1478, 28] on button at bounding box center [1475, 21] width 19 height 19
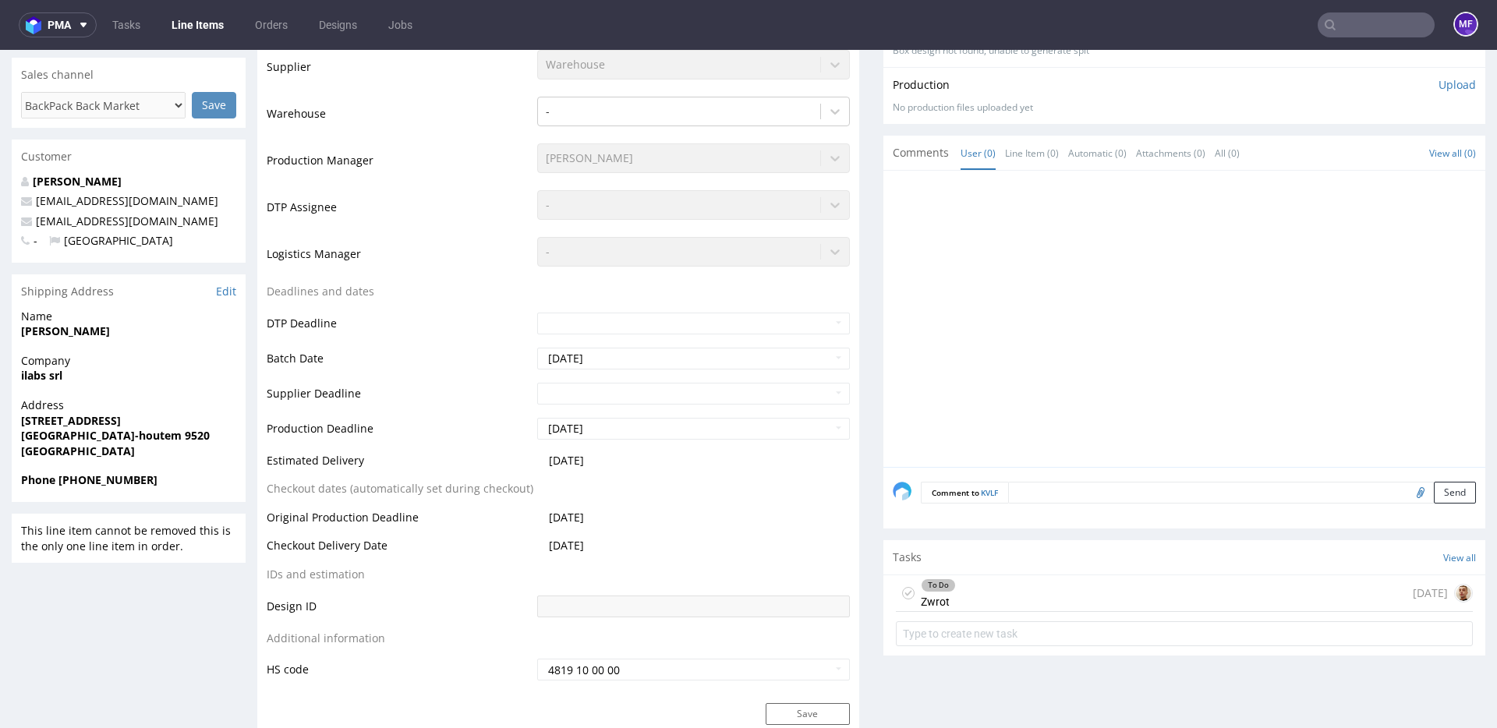
click at [1366, 30] on input "text" at bounding box center [1375, 24] width 117 height 25
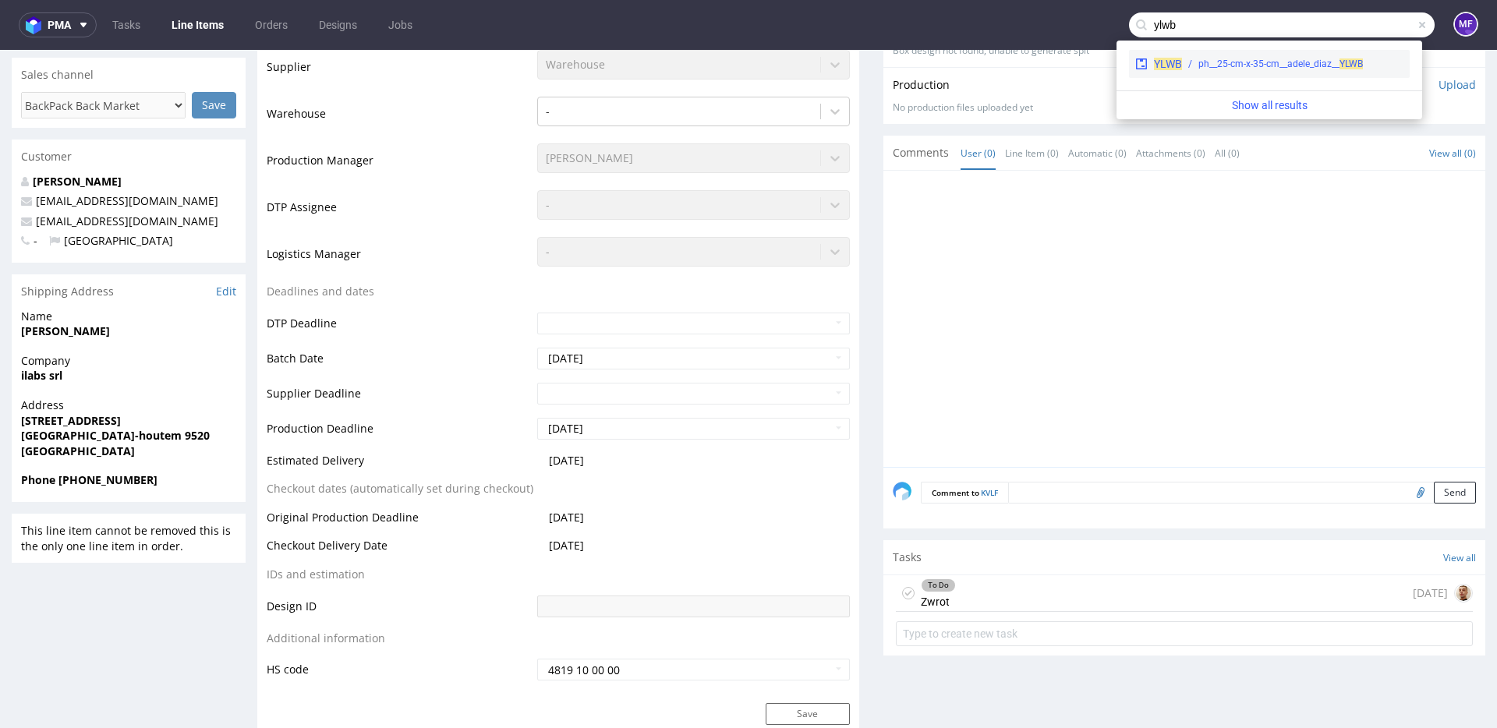
type input "ylwb"
click at [1324, 57] on div "ph__25-cm-x-35-cm__adele_diaz__ YLWB" at bounding box center [1280, 64] width 164 height 14
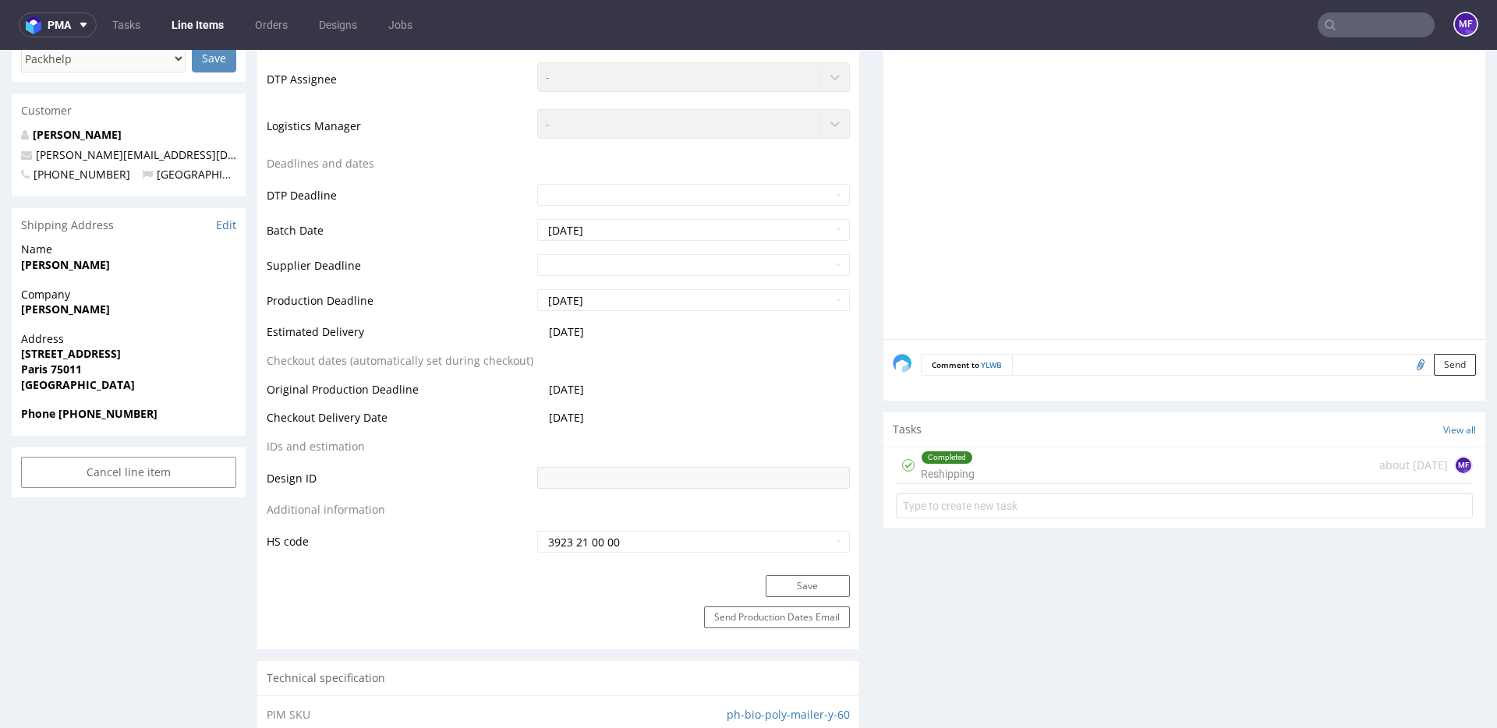
scroll to position [515, 0]
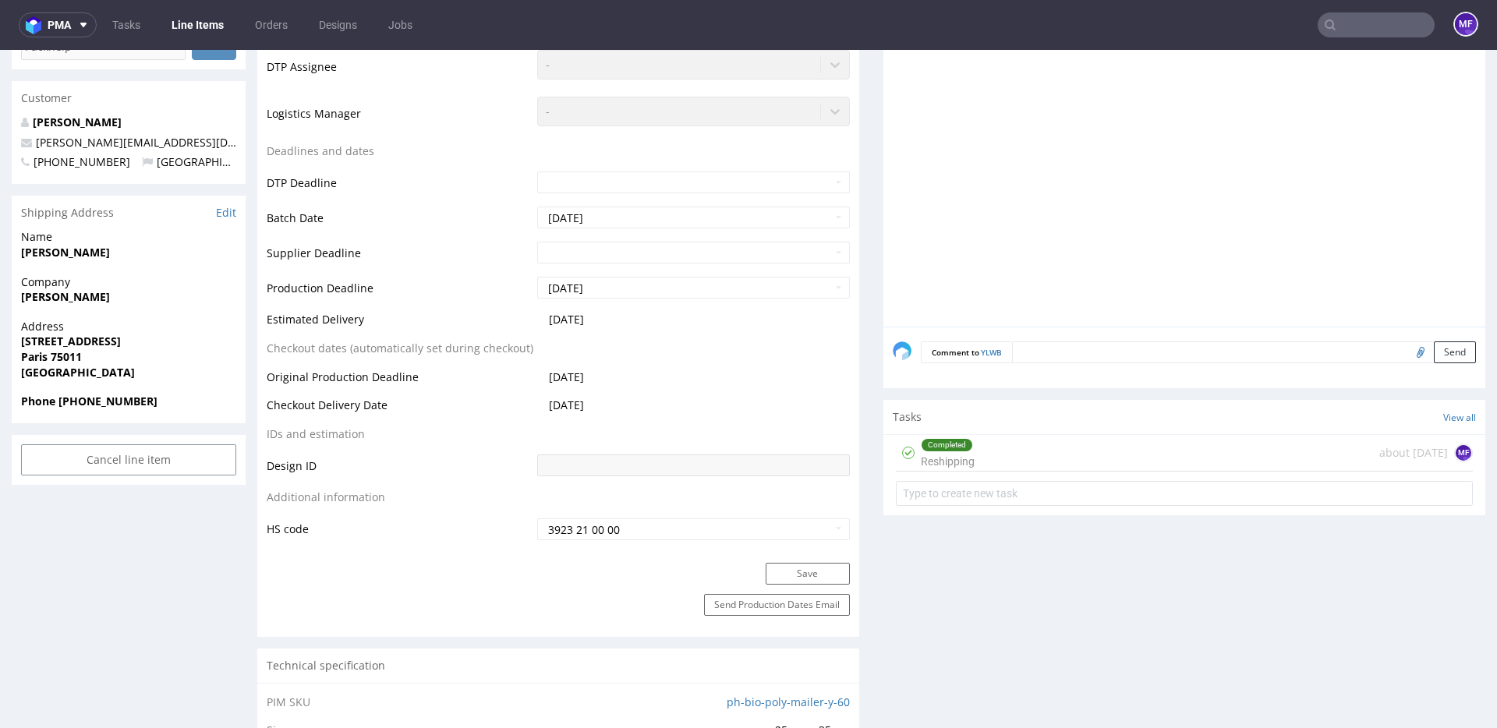
click at [1055, 461] on div "Completed Reshipping about 1 month ago MF" at bounding box center [1184, 453] width 577 height 37
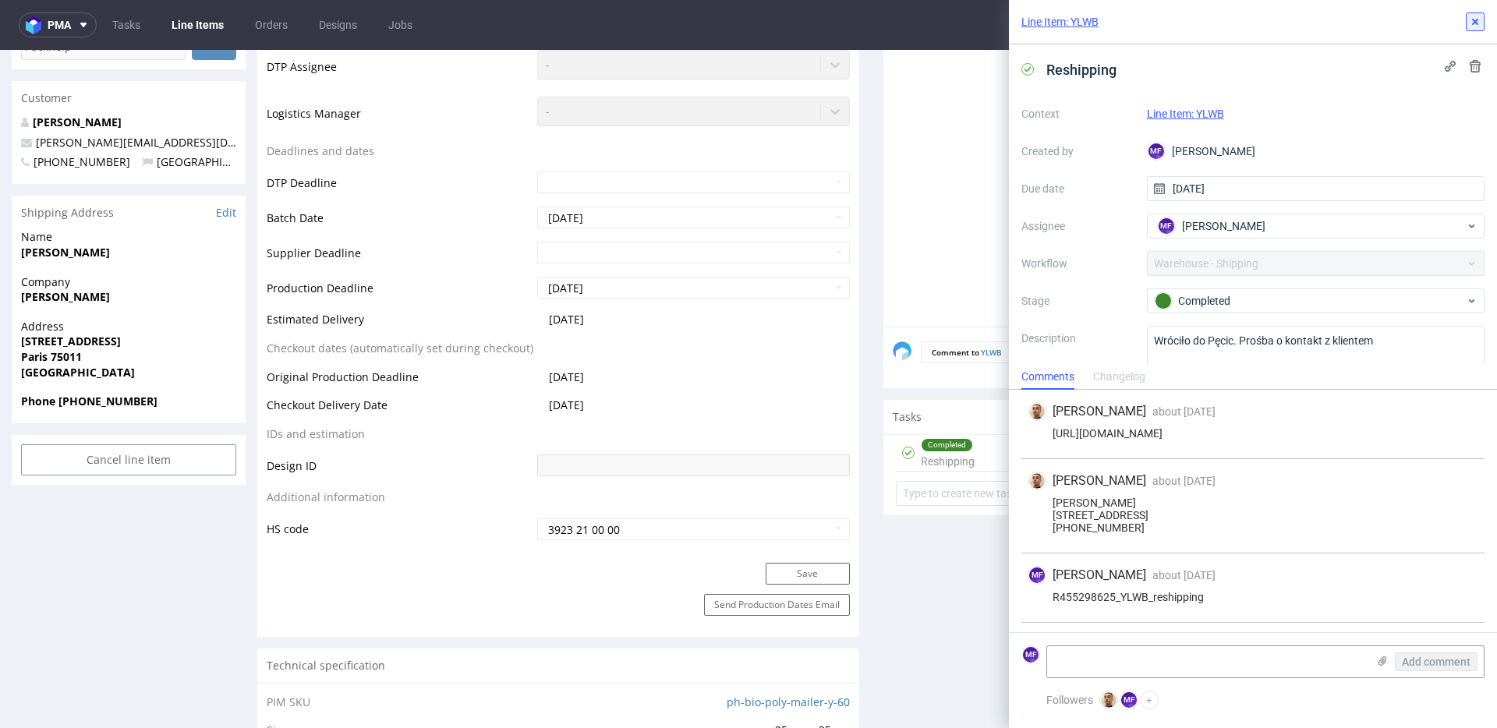
drag, startPoint x: 1480, startPoint y: 30, endPoint x: 1463, endPoint y: 40, distance: 19.3
click at [1480, 30] on button at bounding box center [1475, 21] width 19 height 19
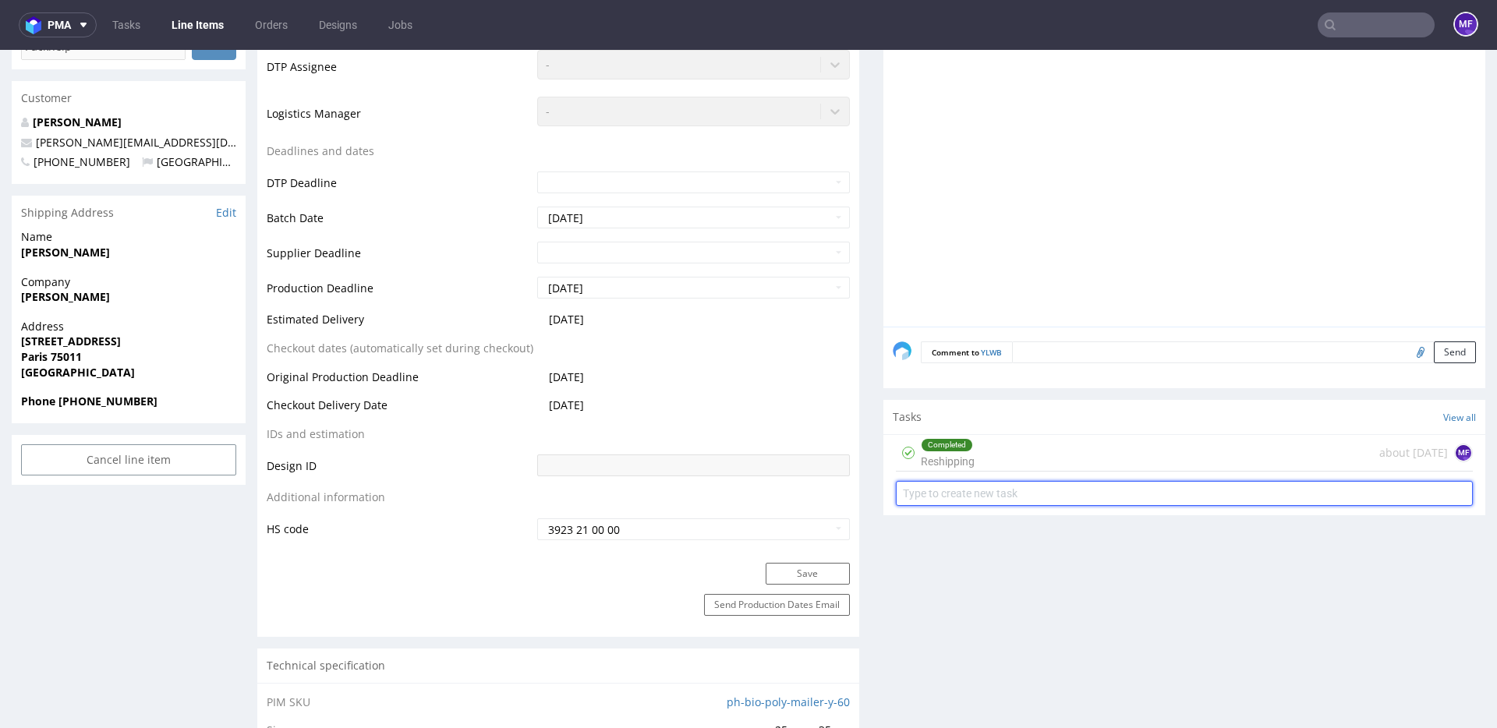
click at [932, 496] on input "text" at bounding box center [1184, 493] width 577 height 25
type input "Zwrot 2"
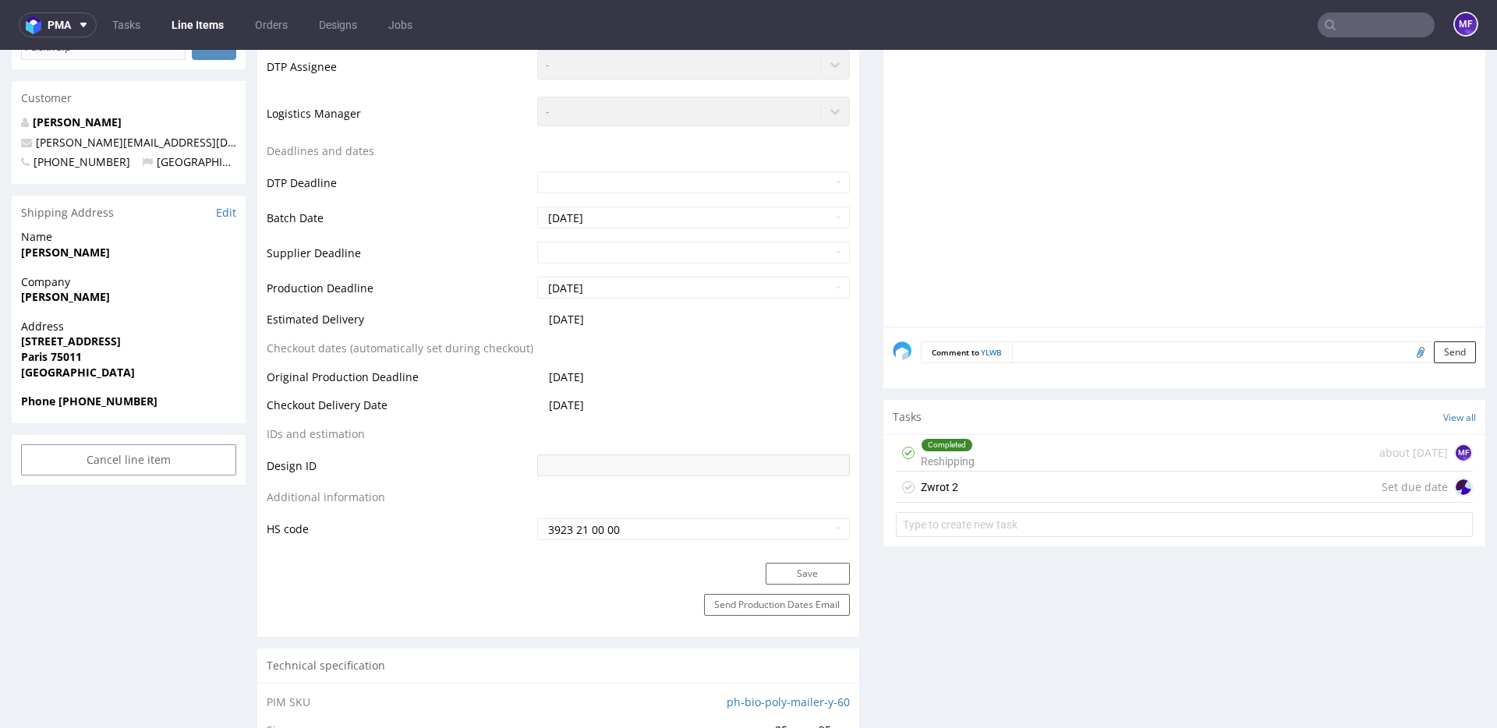
click at [996, 490] on div "Zwrot 2 Set due date" at bounding box center [1184, 487] width 577 height 31
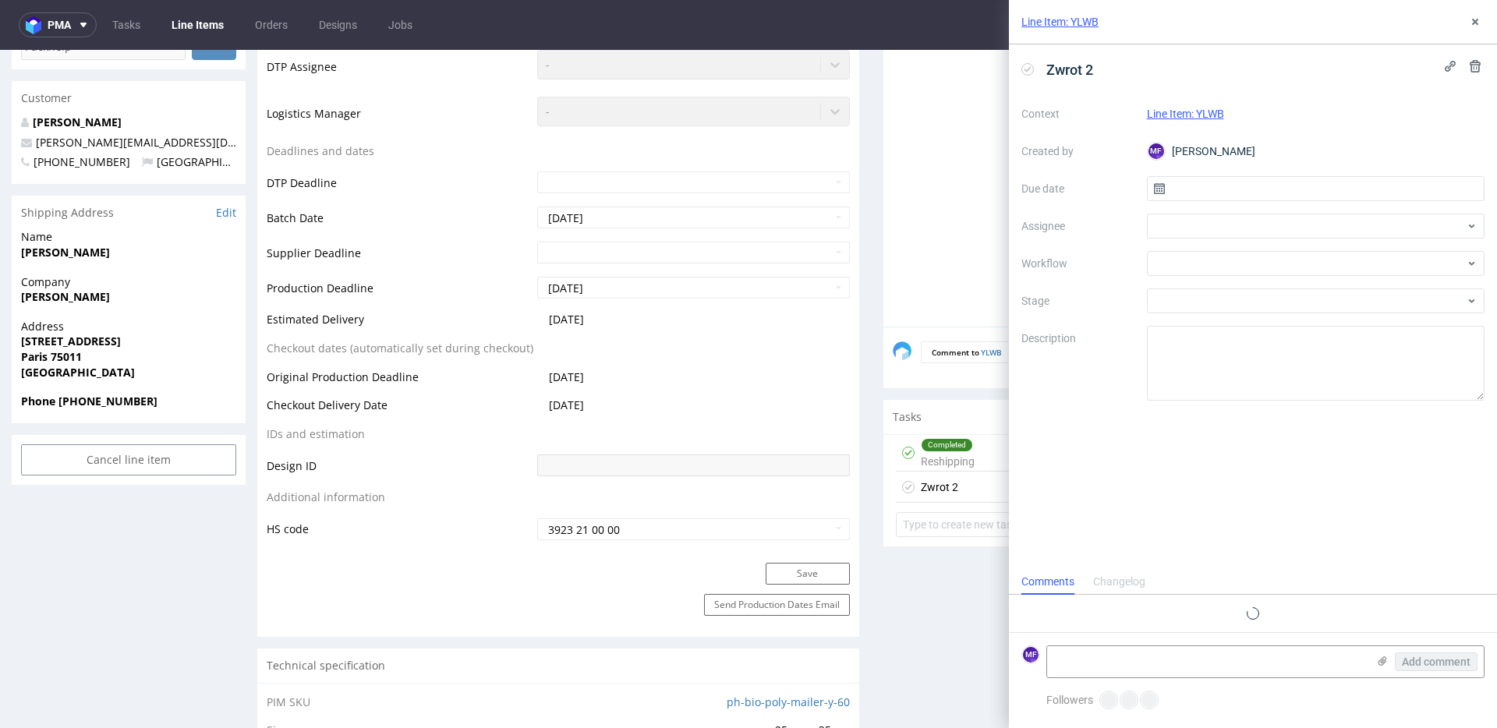
scroll to position [12, 0]
click at [1215, 189] on input "text" at bounding box center [1316, 188] width 338 height 25
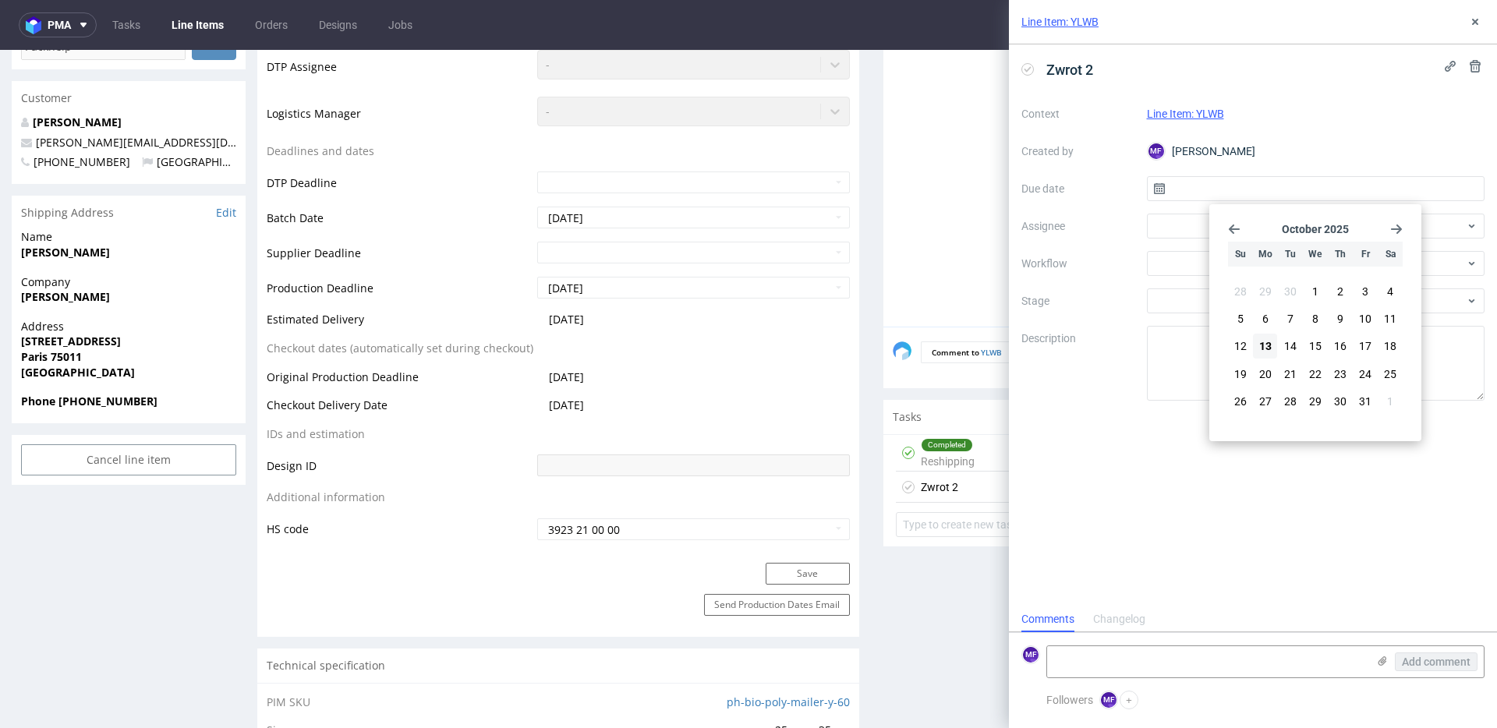
drag, startPoint x: 1261, startPoint y: 346, endPoint x: 1224, endPoint y: 243, distance: 109.2
click at [1261, 345] on span "13" at bounding box center [1265, 346] width 12 height 16
type input "13/10/2025"
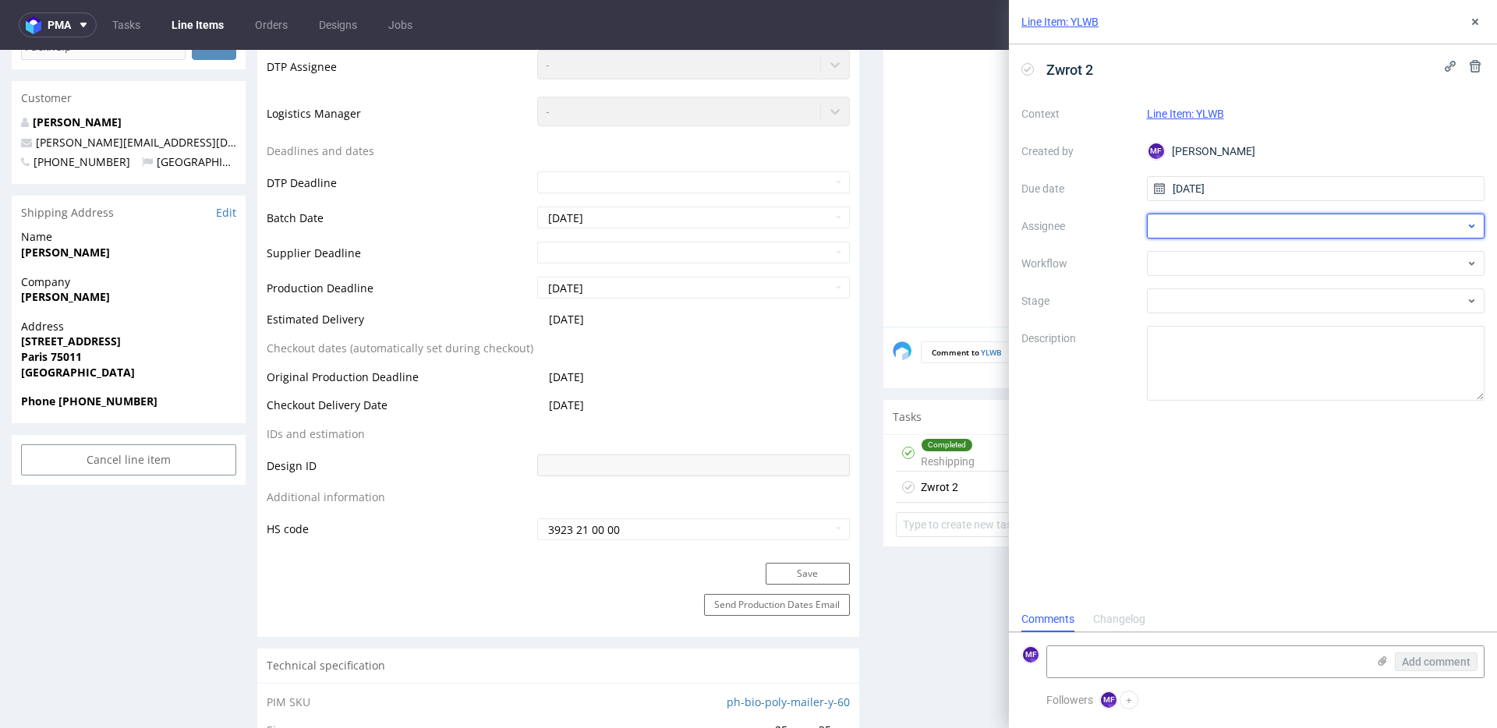
click at [1211, 229] on div at bounding box center [1316, 226] width 338 height 25
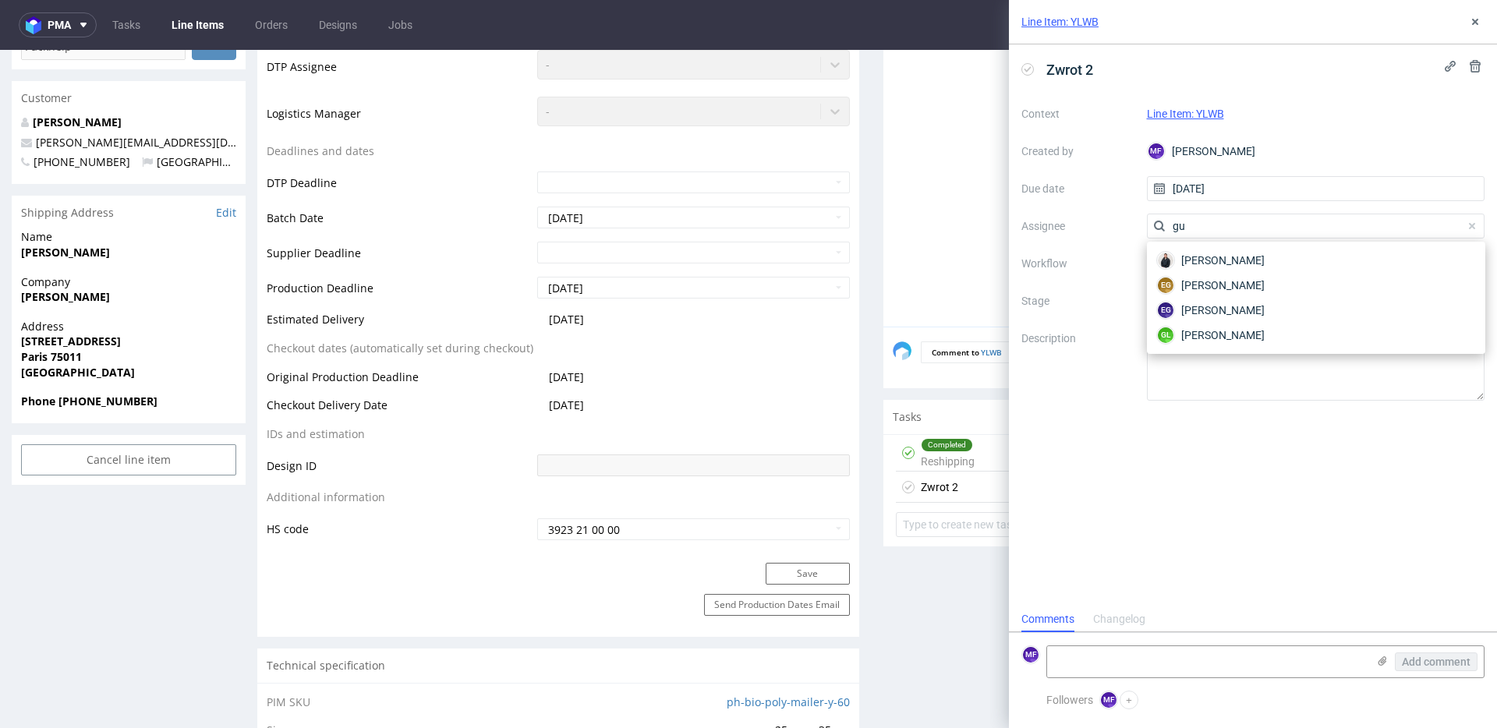
type input "g"
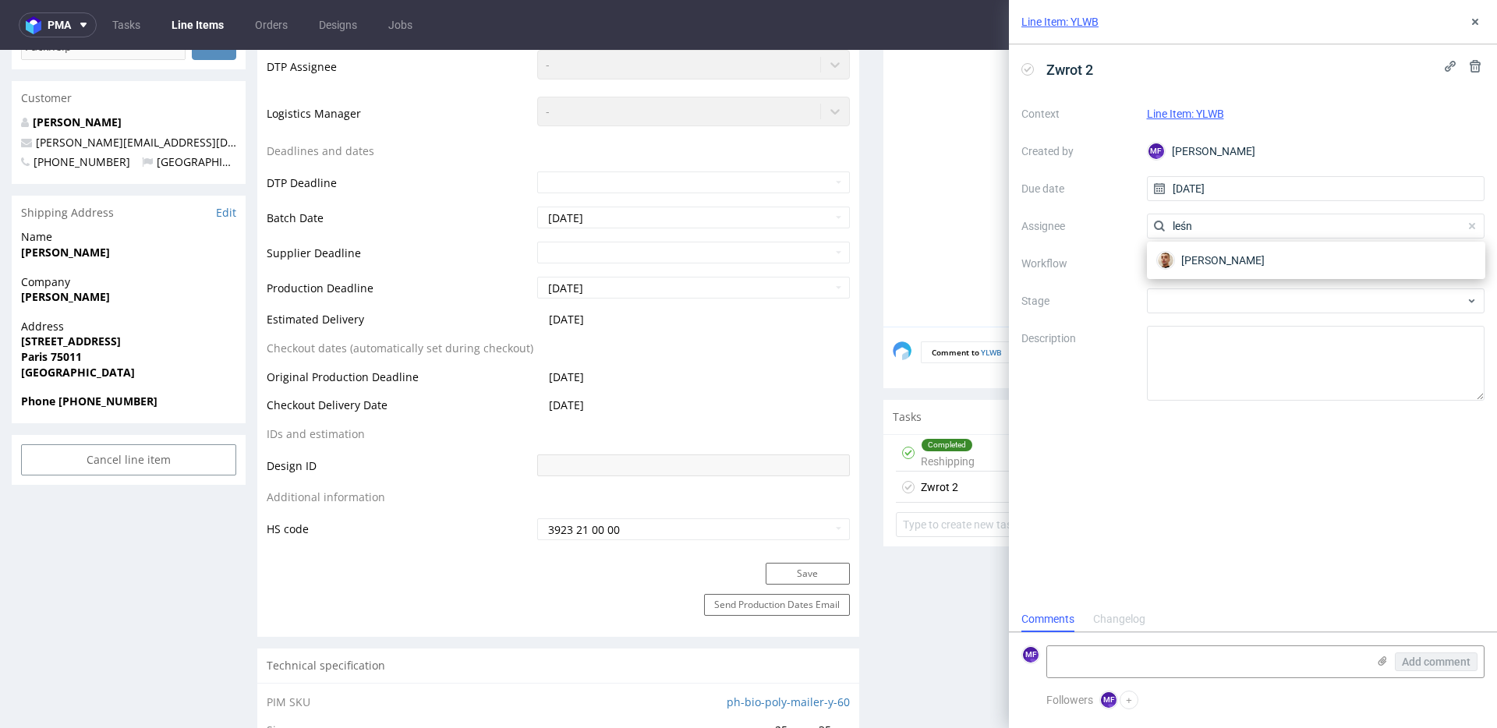
type input "leśn"
click at [1242, 258] on span "Bartłomiej Leśniczuk" at bounding box center [1222, 261] width 83 height 16
click at [1247, 267] on div at bounding box center [1316, 263] width 338 height 25
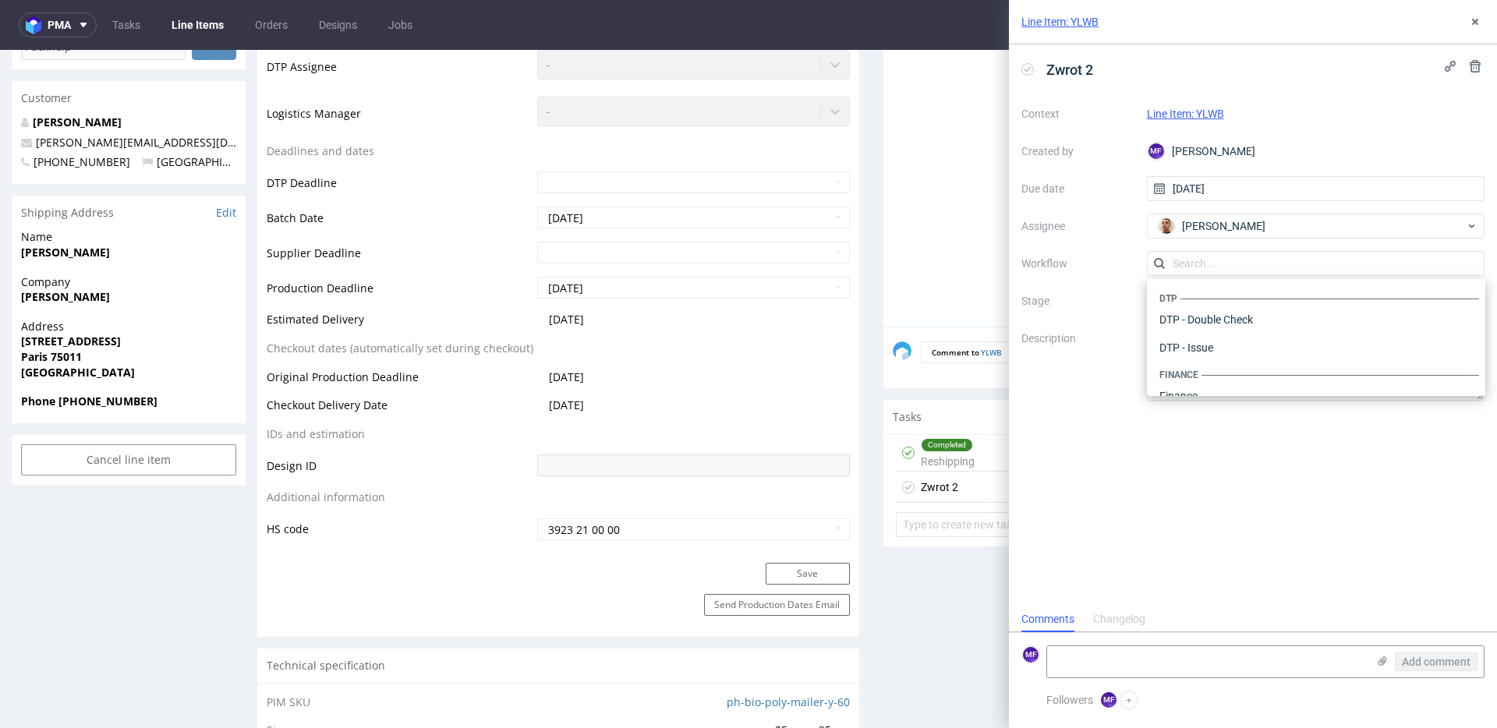
scroll to position [959, 0]
click at [1253, 384] on div "Warehouse - Shipping" at bounding box center [1316, 376] width 326 height 28
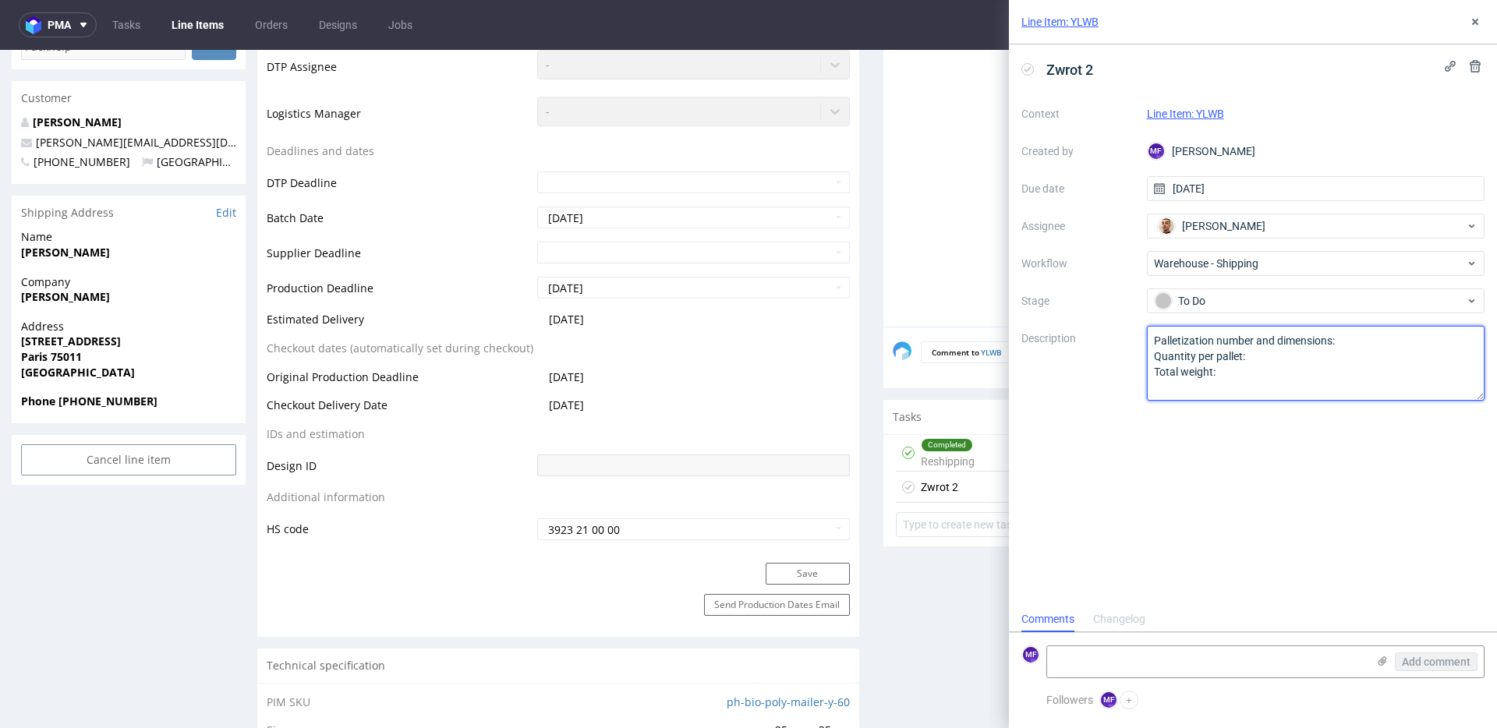
drag, startPoint x: 1207, startPoint y: 379, endPoint x: 1122, endPoint y: 331, distance: 98.1
click at [1122, 332] on div "Context Line Item: YLWB Created by MF Michał Fedorowicz Due date 13/10/2025 Ass…" at bounding box center [1252, 250] width 463 height 299
paste textarea "Wróciło do Pęcic. Prośba o kontakt z klientem"
click at [1197, 343] on textarea "Palletization number and dimensions: Quantity per pallet: Total weight:" at bounding box center [1316, 363] width 338 height 75
click at [1446, 352] on textarea "Palletization number and dimensions: Quantity per pallet: Total weight:" at bounding box center [1316, 363] width 338 height 75
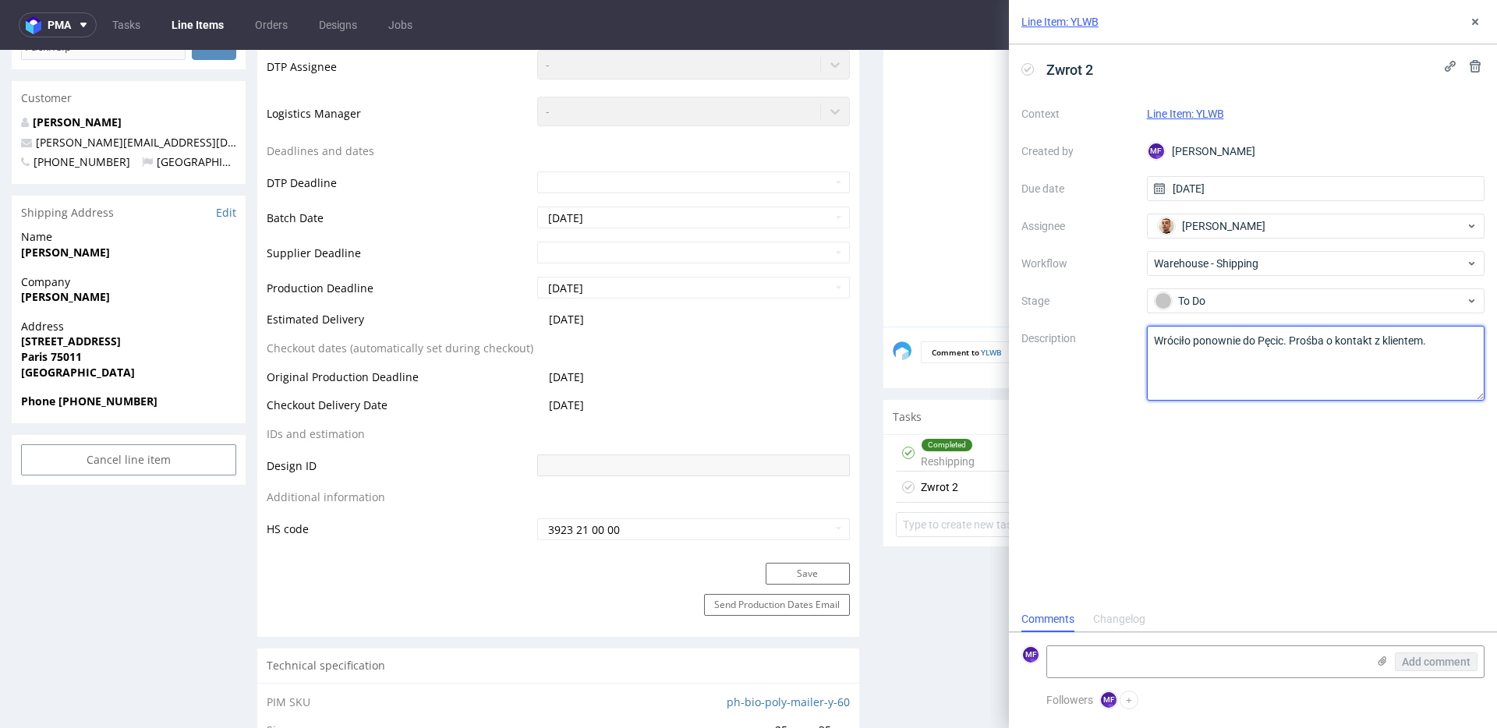
type textarea "Wróciło ponownie do Pęcic. Prośba o kontakt z klientem."
click at [1413, 451] on div "Zwrot 2 Context Line Item: YLWB Created by MF Michał Fedorowicz Due date 13/10/…" at bounding box center [1253, 325] width 488 height 562
click at [1469, 28] on button at bounding box center [1475, 21] width 19 height 19
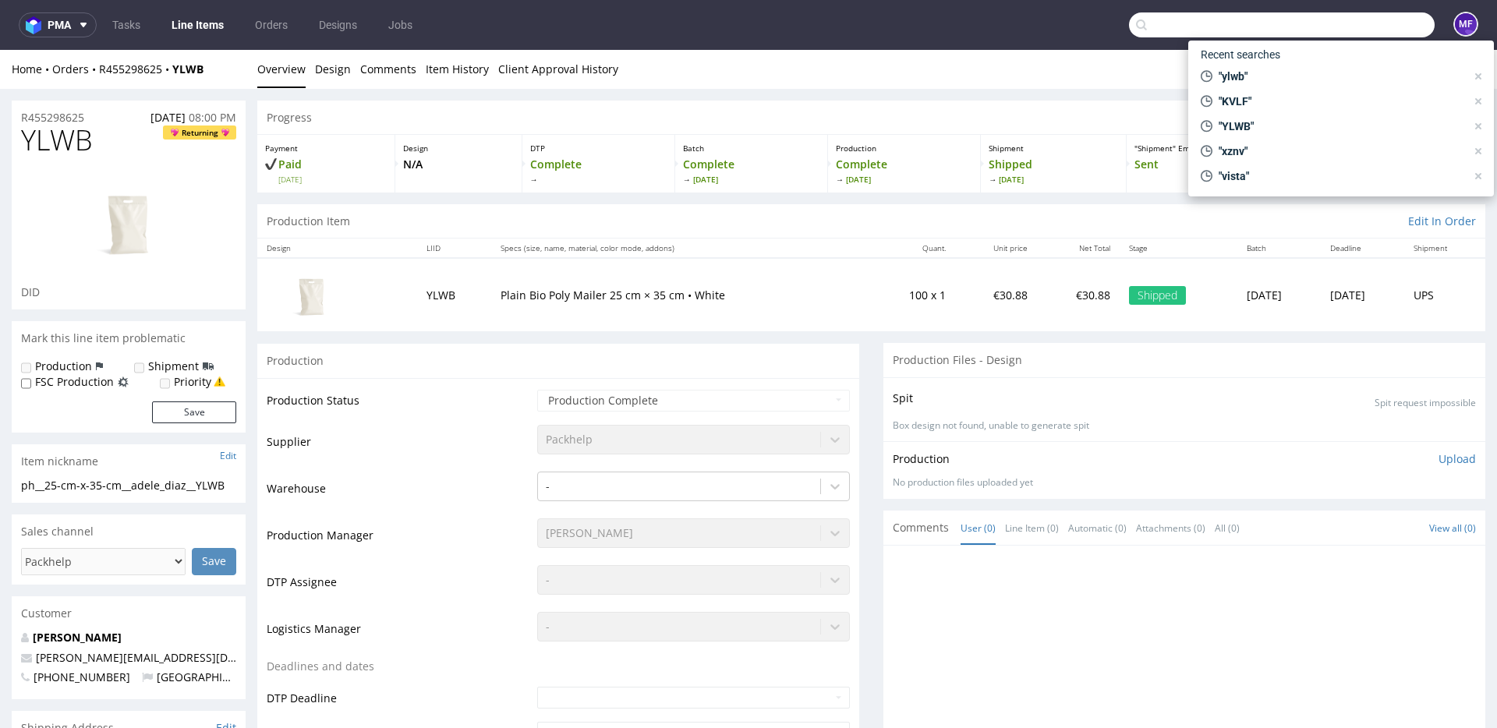
click at [1377, 32] on input "text" at bounding box center [1282, 24] width 306 height 25
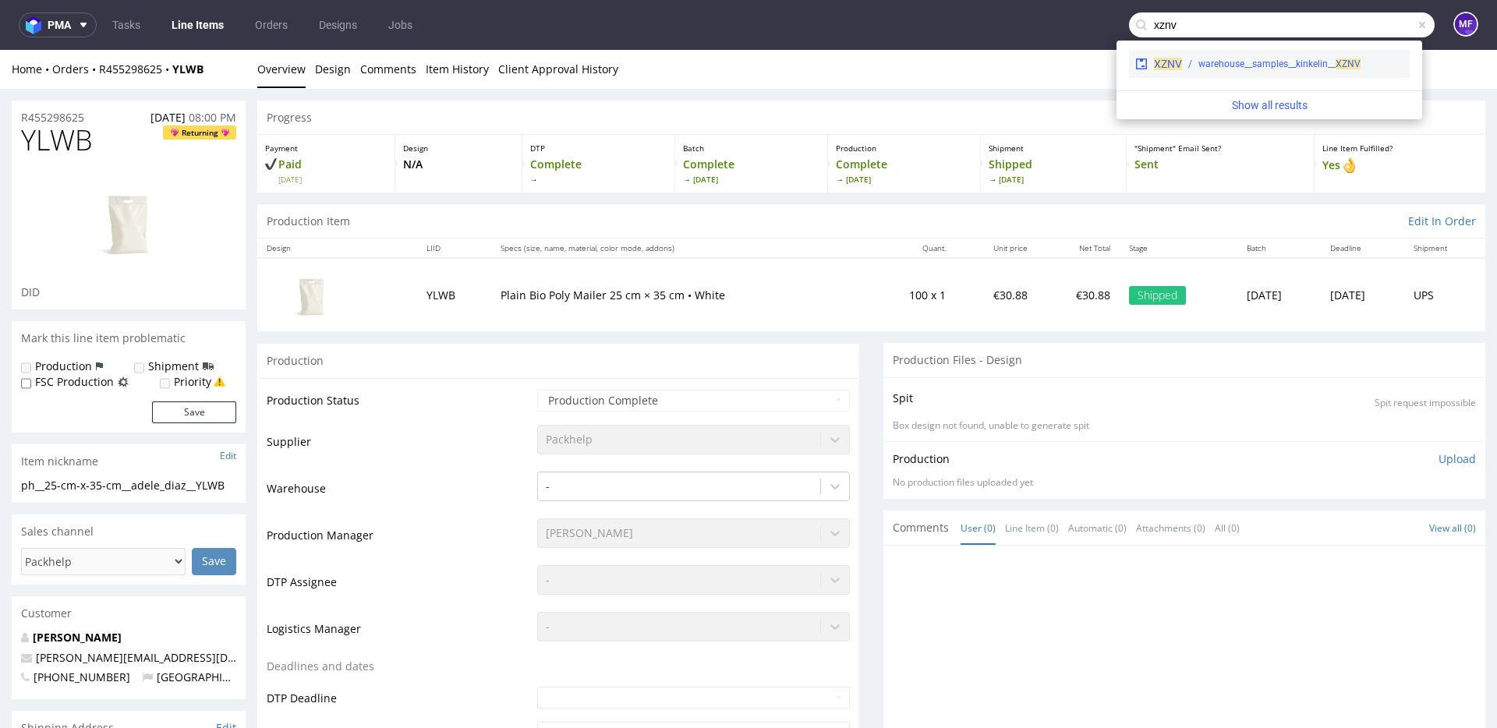
type input "xznv"
click at [1292, 55] on div "XZNV warehouse__samples__kinkelin__ XZNV" at bounding box center [1269, 64] width 281 height 28
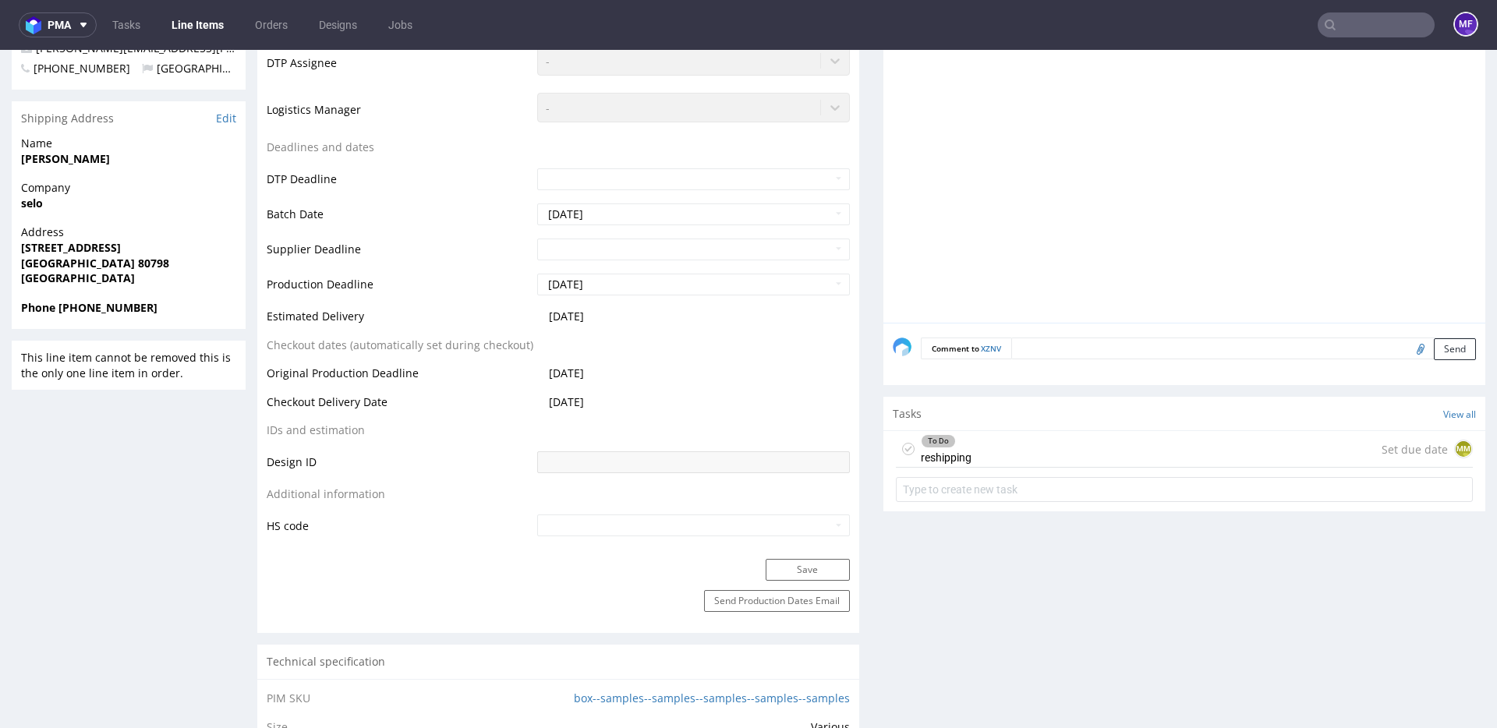
scroll to position [595, 0]
click at [1014, 454] on div "To Do reshipping Set due date MM" at bounding box center [1184, 448] width 577 height 37
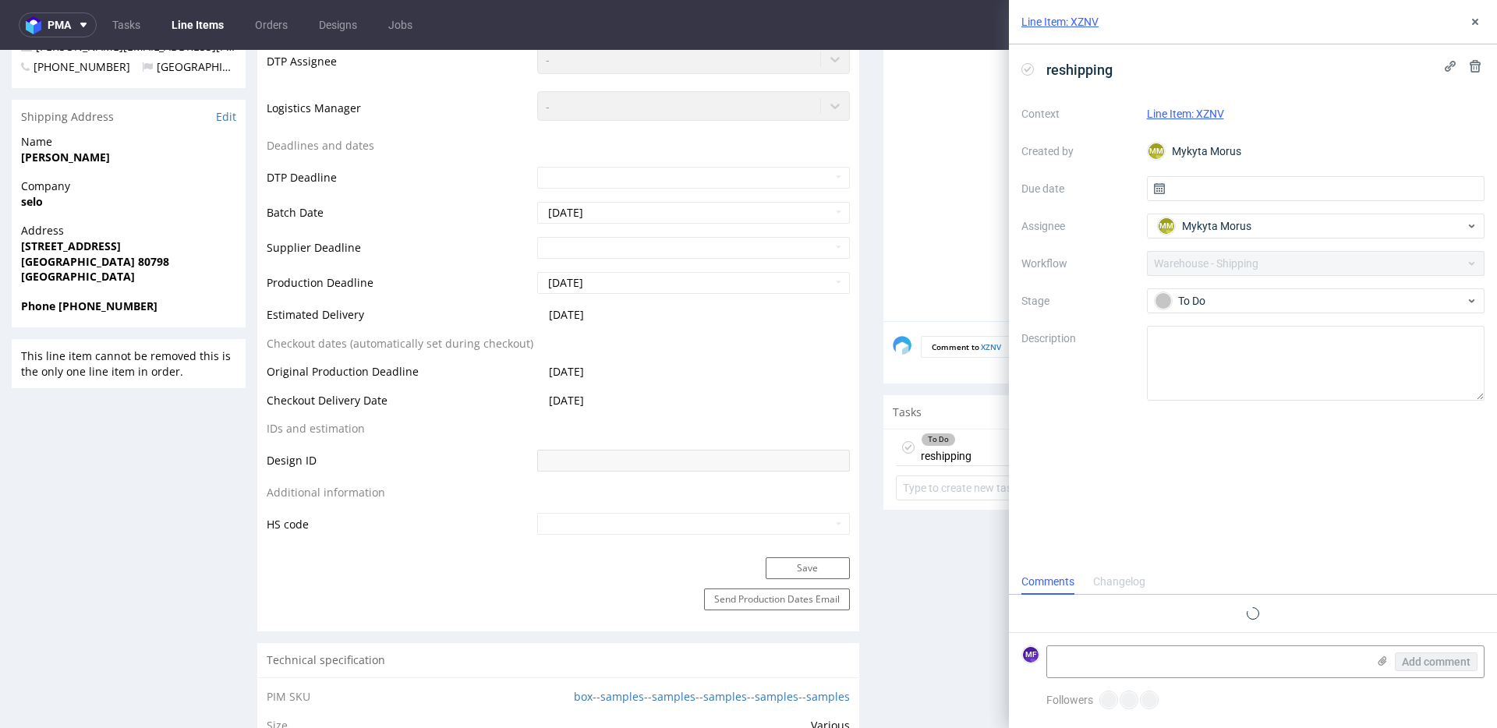
scroll to position [15, 0]
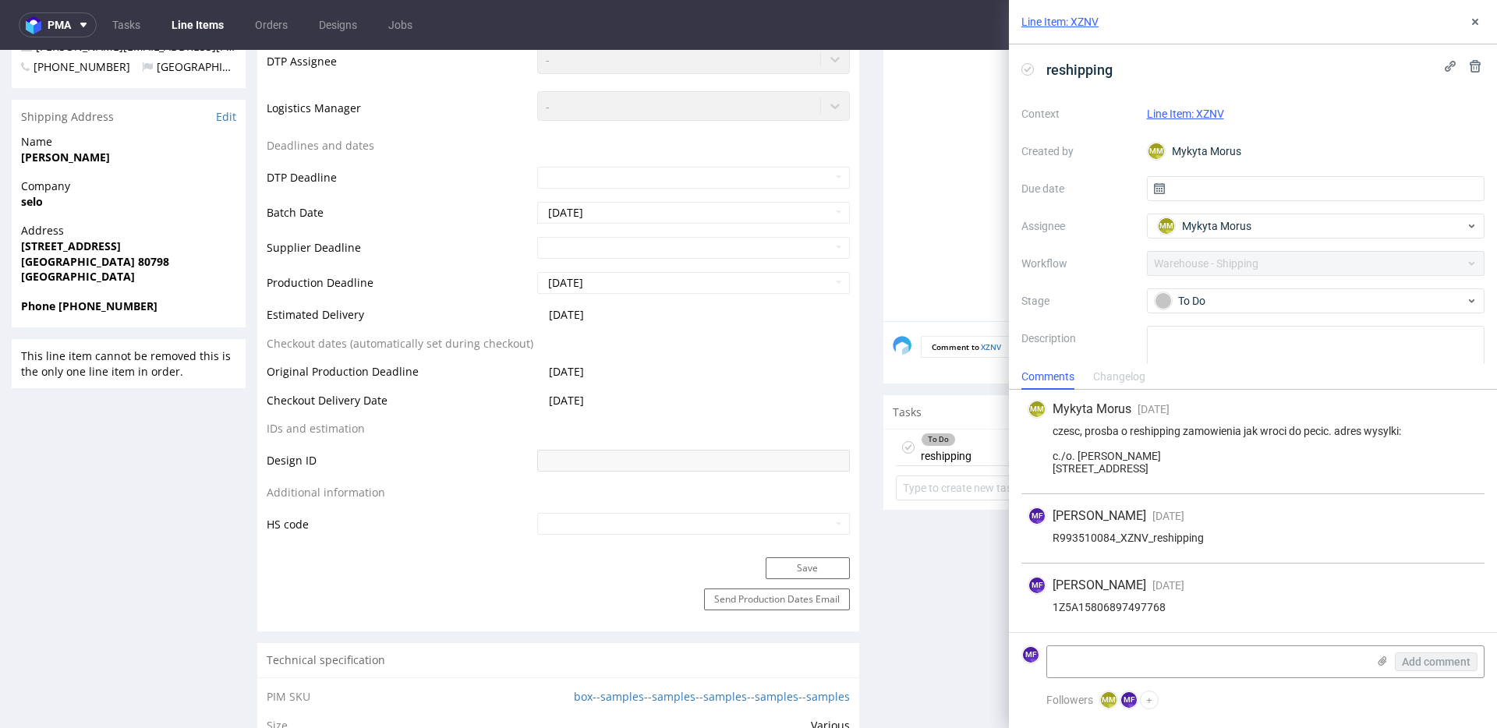
click at [1472, 28] on button at bounding box center [1475, 21] width 19 height 19
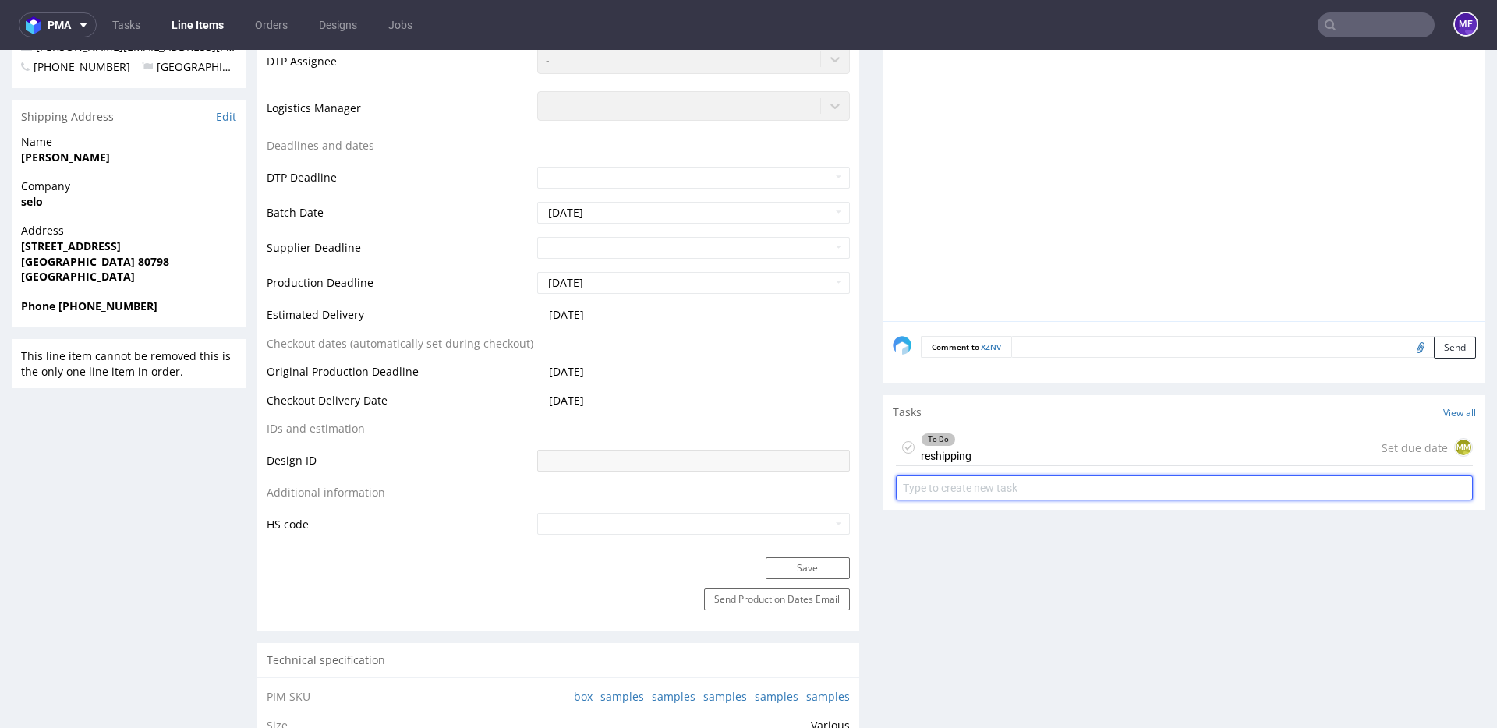
click at [1004, 485] on input "text" at bounding box center [1184, 488] width 577 height 25
type input "Zwrot 2"
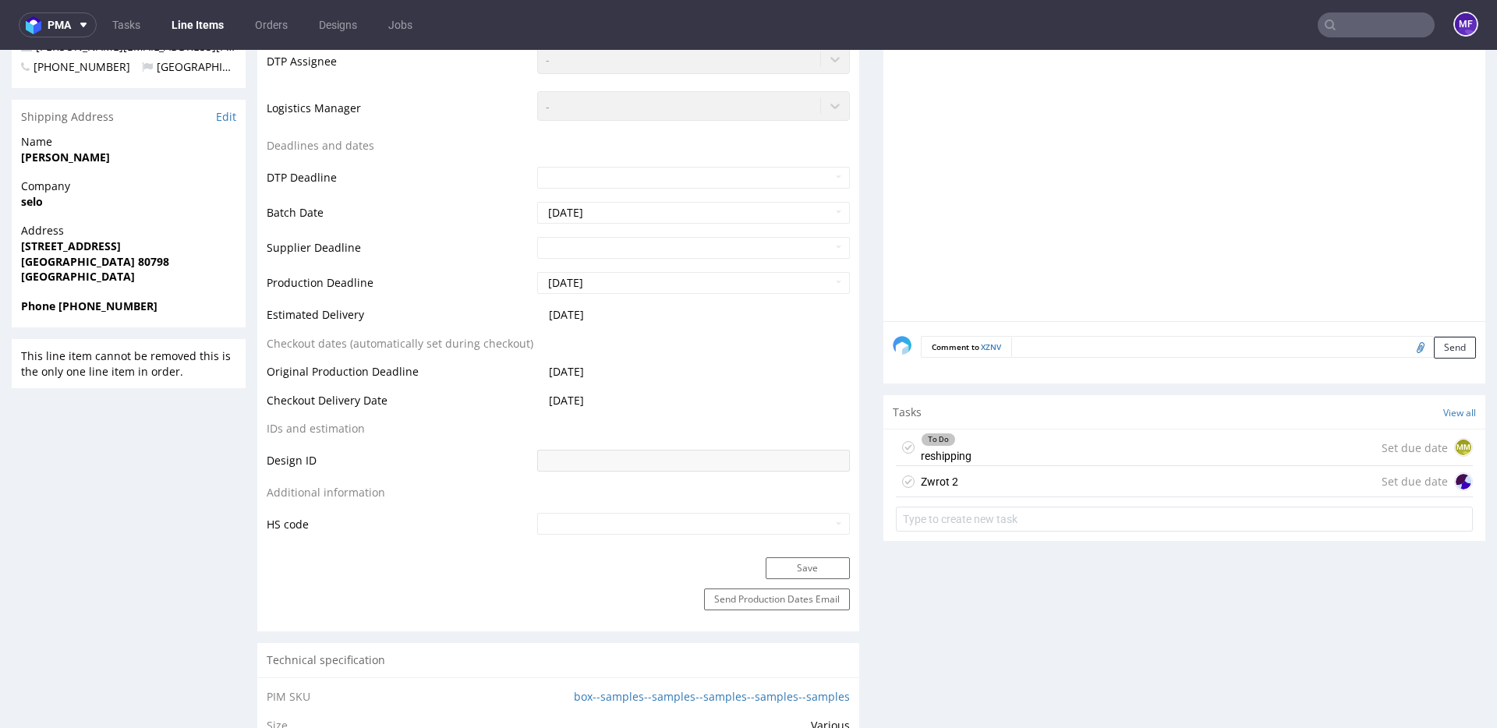
click at [1019, 490] on div "Zwrot 2 Set due date" at bounding box center [1184, 481] width 577 height 31
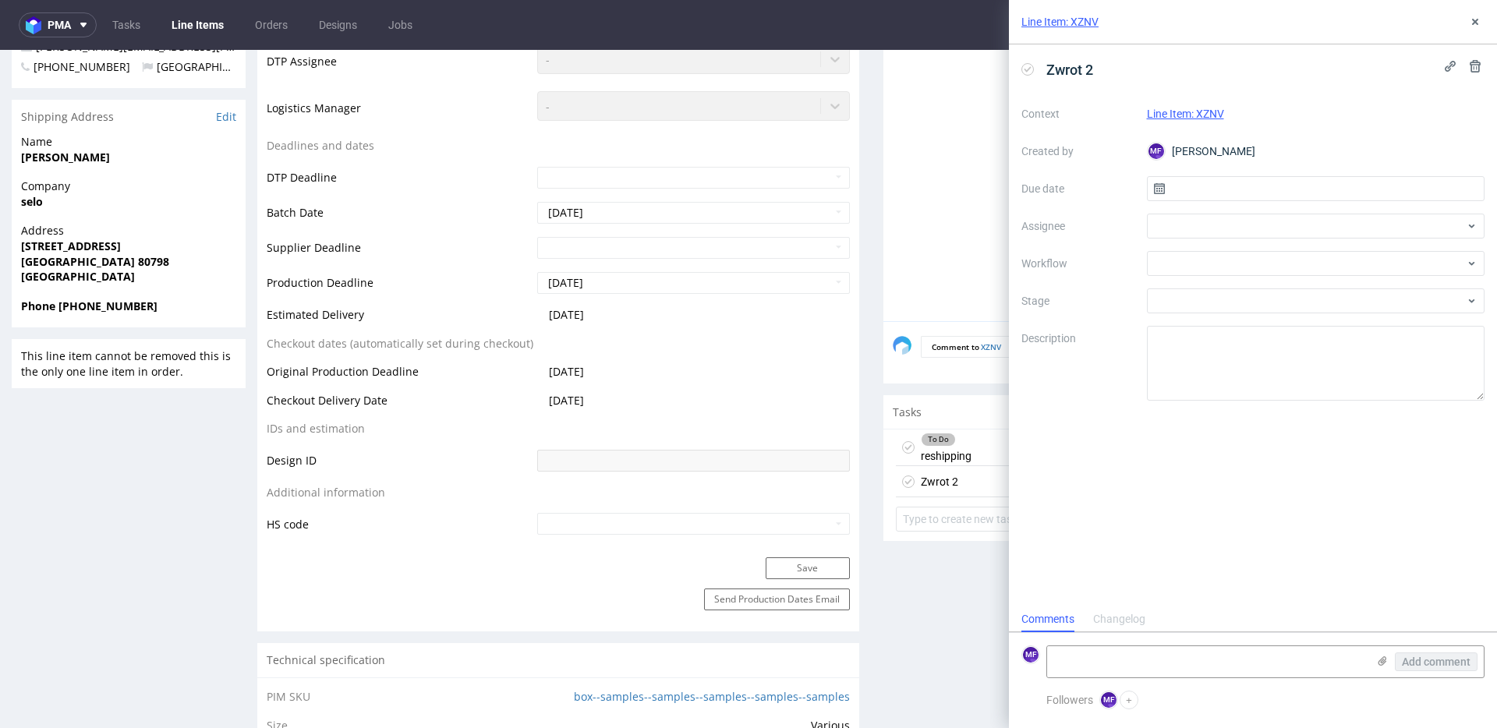
scroll to position [12, 0]
click at [1201, 194] on input "text" at bounding box center [1316, 188] width 338 height 25
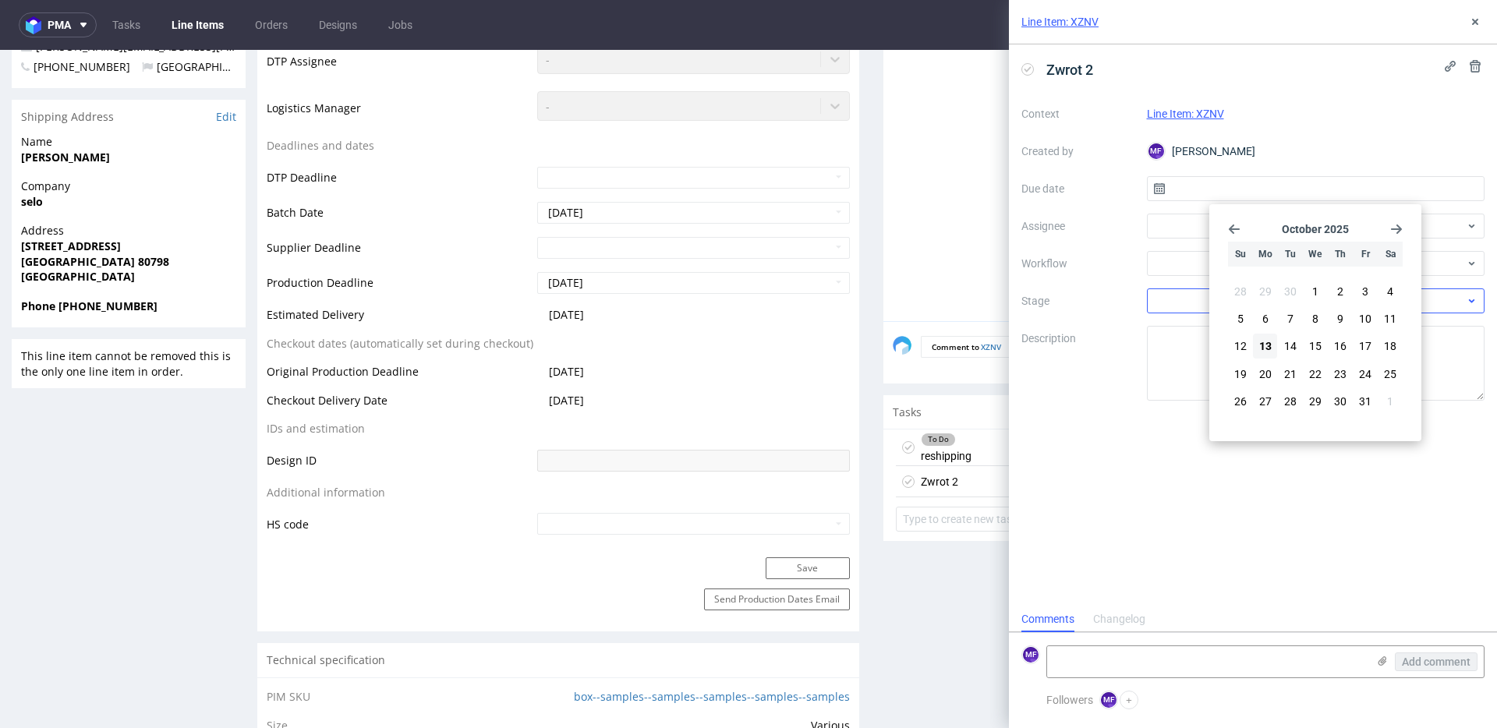
drag, startPoint x: 1258, startPoint y: 341, endPoint x: 1251, endPoint y: 302, distance: 39.6
click at [1259, 341] on span "13" at bounding box center [1265, 346] width 12 height 16
type input "13/10/2025"
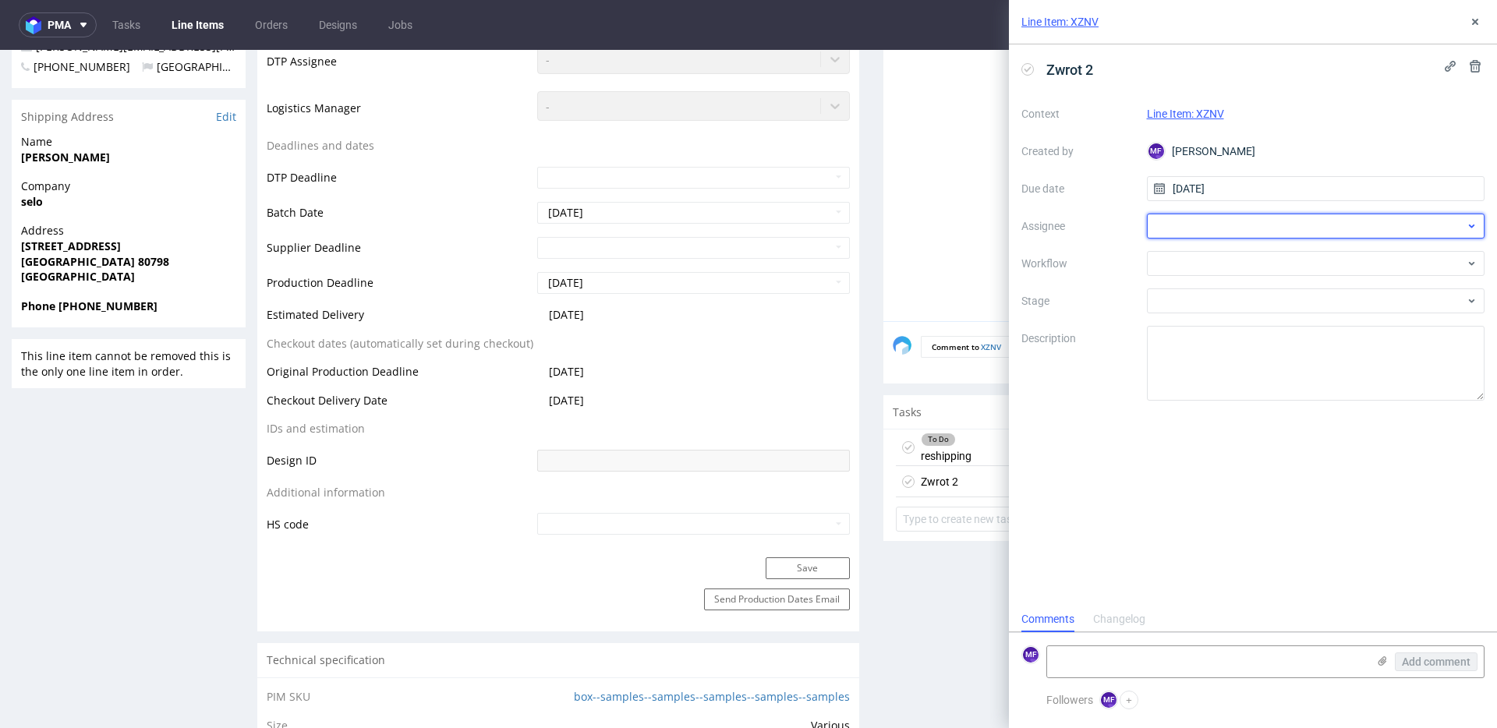
click at [1191, 228] on div at bounding box center [1316, 226] width 338 height 25
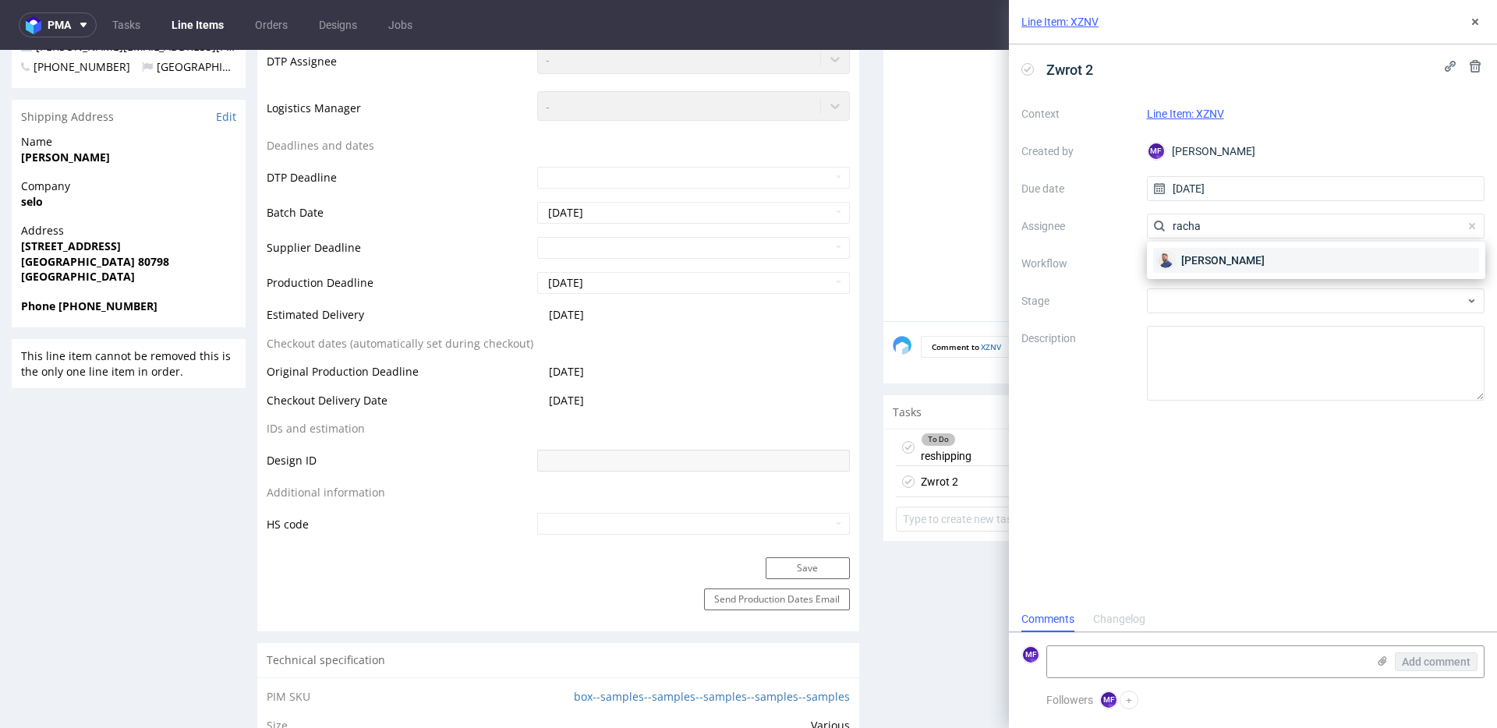
type input "racha"
click at [1218, 263] on span "Michał Rachański" at bounding box center [1222, 261] width 83 height 16
click at [1204, 262] on div at bounding box center [1316, 263] width 338 height 25
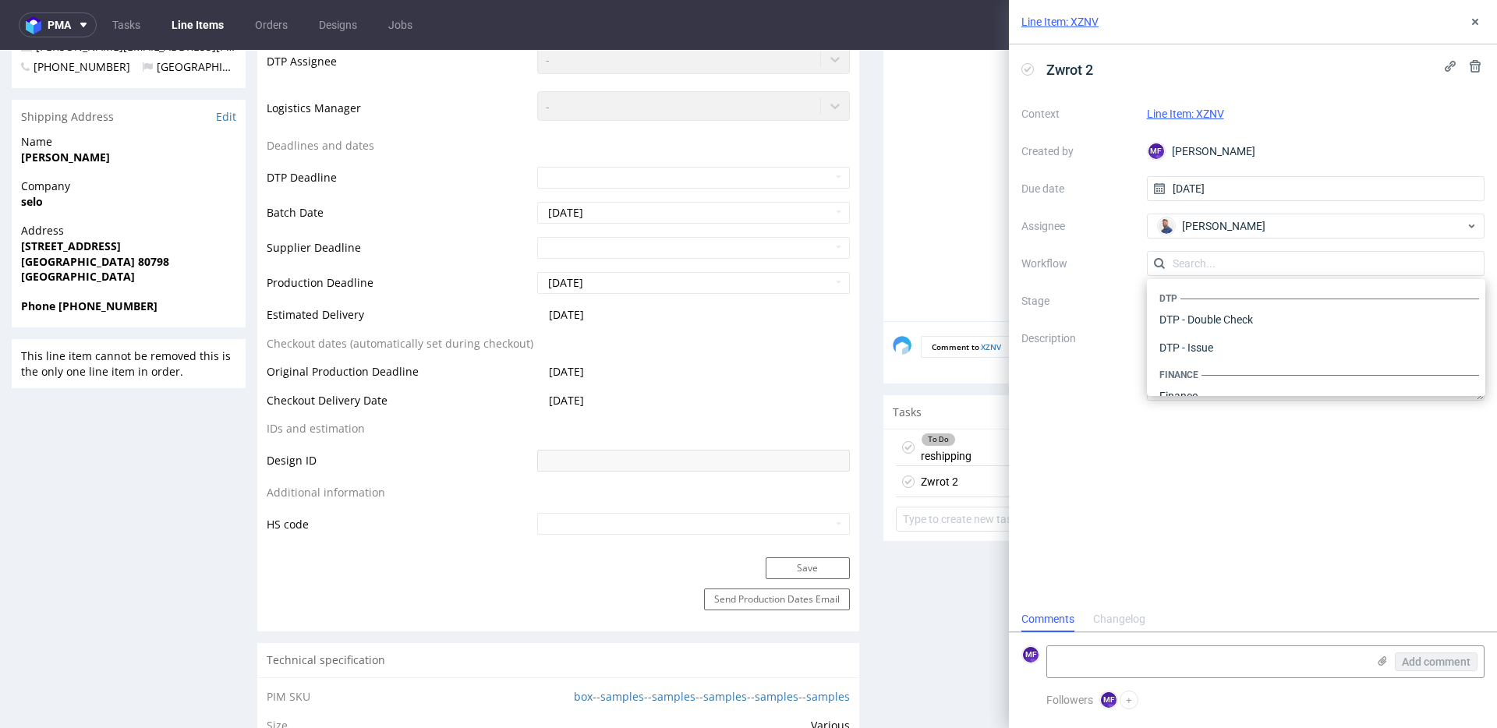
scroll to position [959, 0]
click at [1204, 372] on div "Warehouse - Shipping" at bounding box center [1316, 376] width 326 height 28
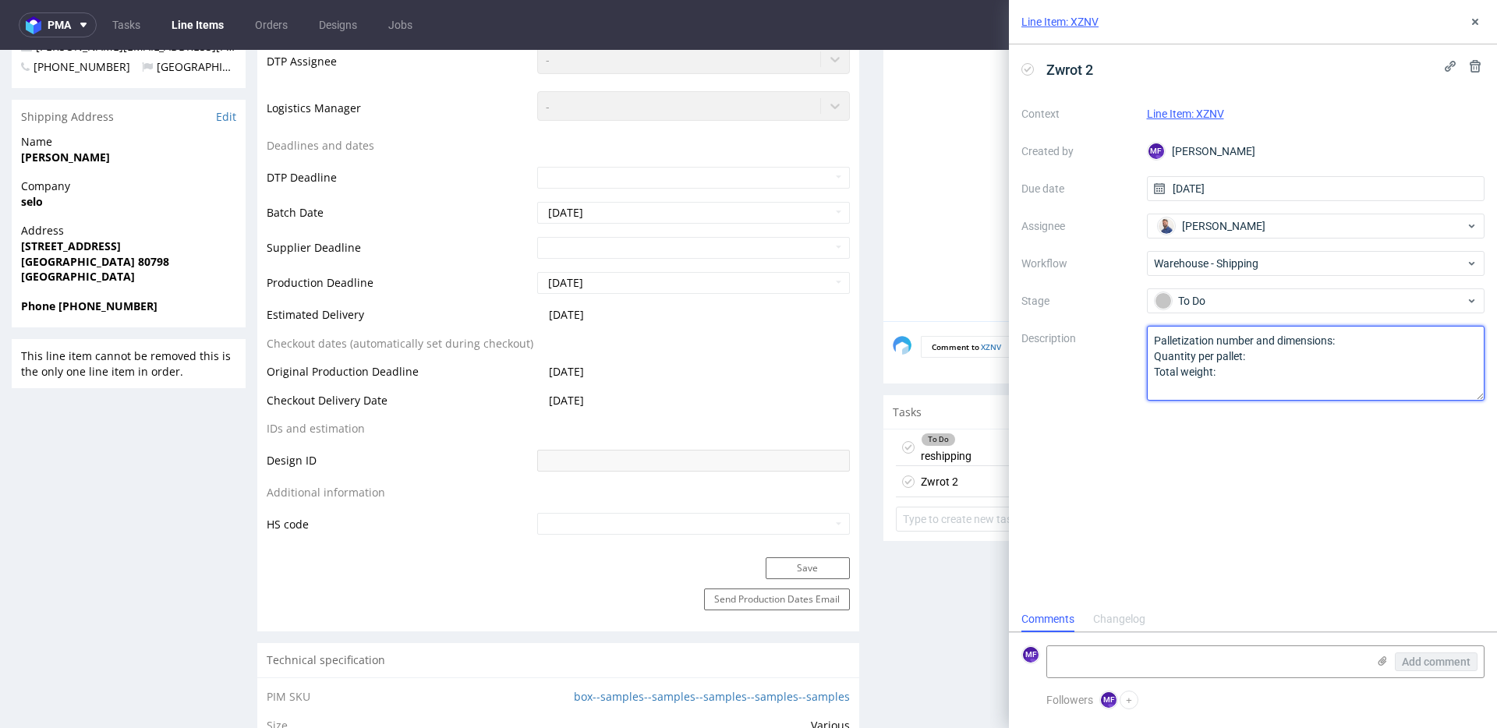
drag, startPoint x: 1231, startPoint y: 371, endPoint x: 1095, endPoint y: 334, distance: 140.5
click at [1095, 334] on div "Context Line Item: XZNV Created by MF Michał Fedorowicz Due date 13/10/2025 Ass…" at bounding box center [1252, 250] width 463 height 299
paste textarea "Wróciło do Pęcic. Prośba o kontakt z klientem"
drag, startPoint x: 1195, startPoint y: 342, endPoint x: 1231, endPoint y: 349, distance: 36.5
click at [1195, 342] on textarea "Palletization number and dimensions: Quantity per pallet: Total weight:" at bounding box center [1316, 363] width 338 height 75
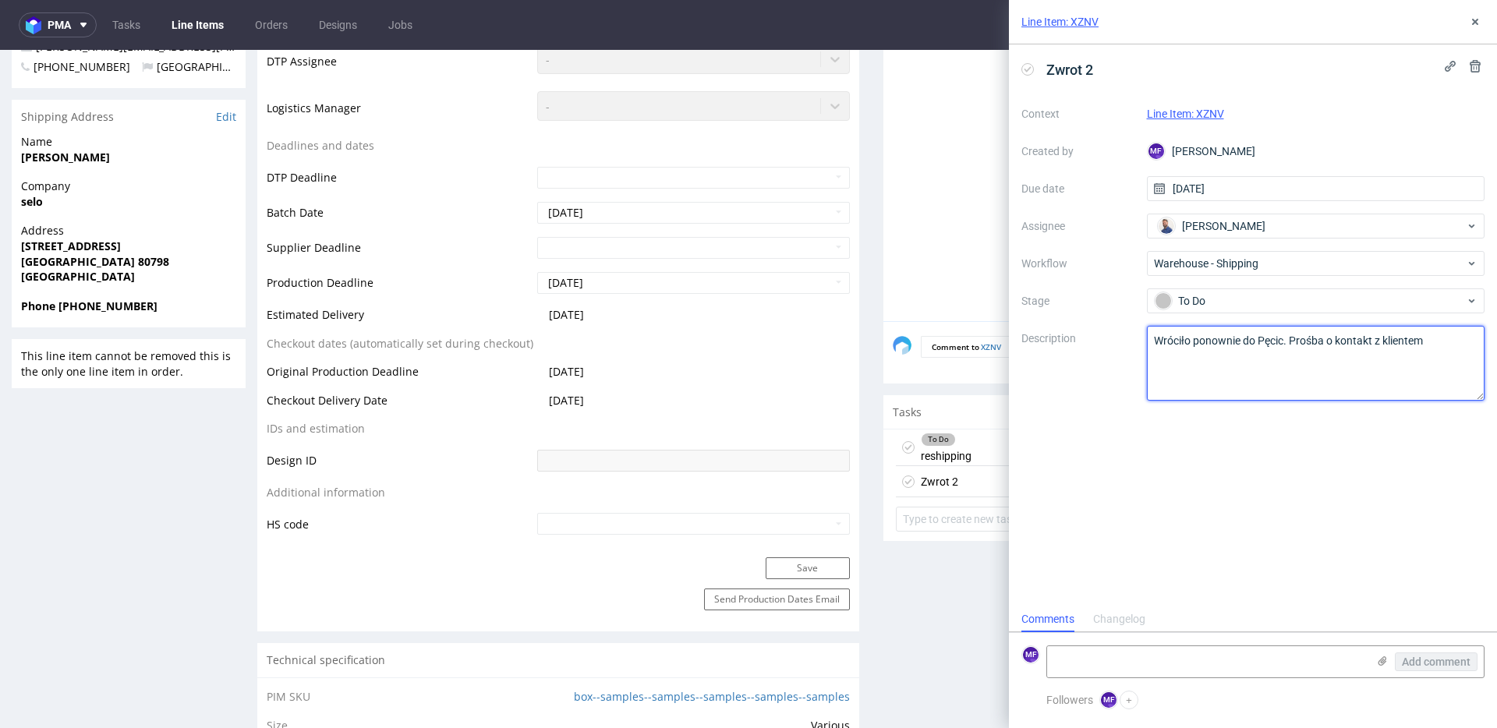
click at [1435, 348] on textarea "Palletization number and dimensions: Quantity per pallet: Total weight:" at bounding box center [1316, 363] width 338 height 75
type textarea "Wróciło ponownie do Pęcic. Prośba o kontakt z klientem."
click at [1367, 419] on div "Zwrot 2 Context Line Item: XZNV Created by MF Michał Fedorowicz Due date 13/10/…" at bounding box center [1253, 325] width 488 height 562
click at [1480, 27] on icon at bounding box center [1475, 22] width 12 height 12
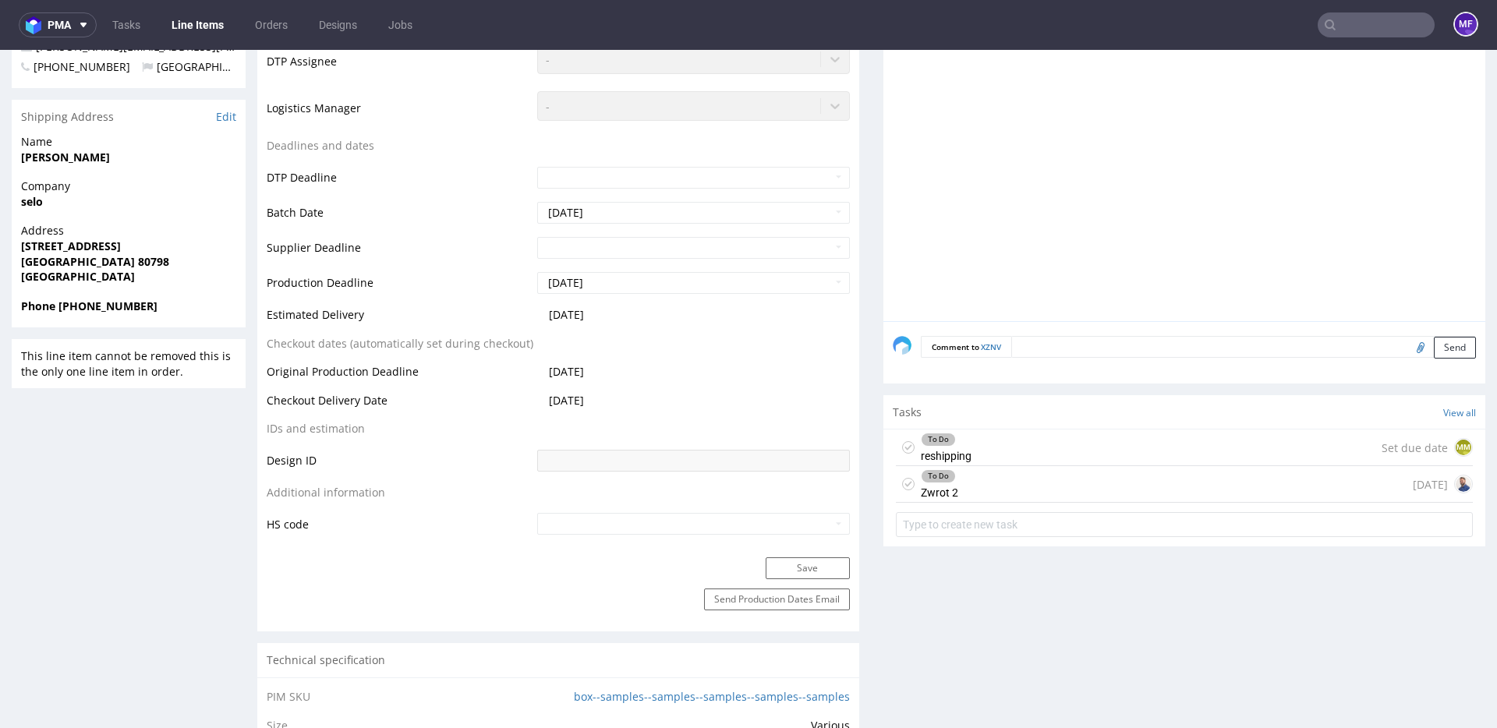
click at [1365, 18] on input "text" at bounding box center [1375, 24] width 117 height 25
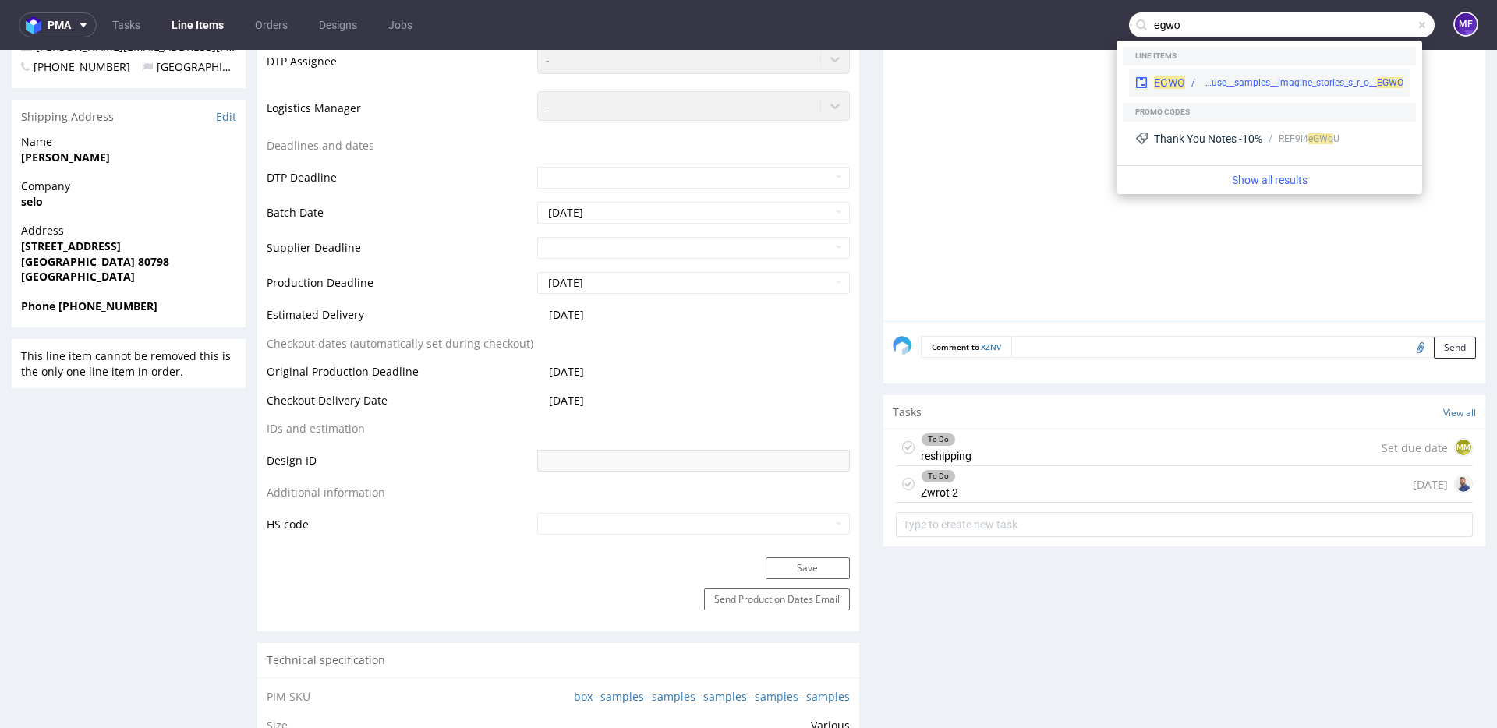
type input "egwo"
drag, startPoint x: 1317, startPoint y: 73, endPoint x: 1303, endPoint y: 49, distance: 27.9
click at [1317, 73] on div "EGWO warehouse__samples__imagine_stories_s_r_o__ EGWO" at bounding box center [1269, 83] width 281 height 28
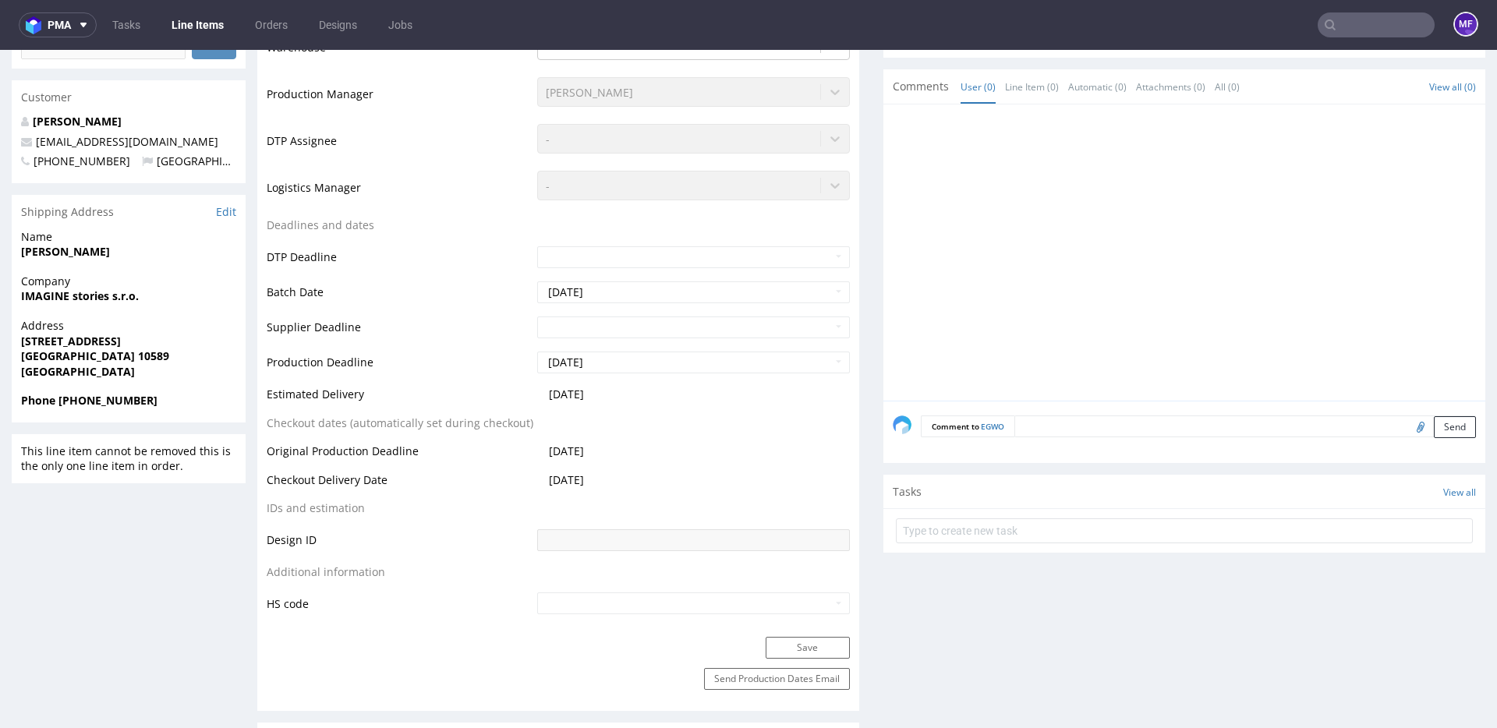
scroll to position [523, 0]
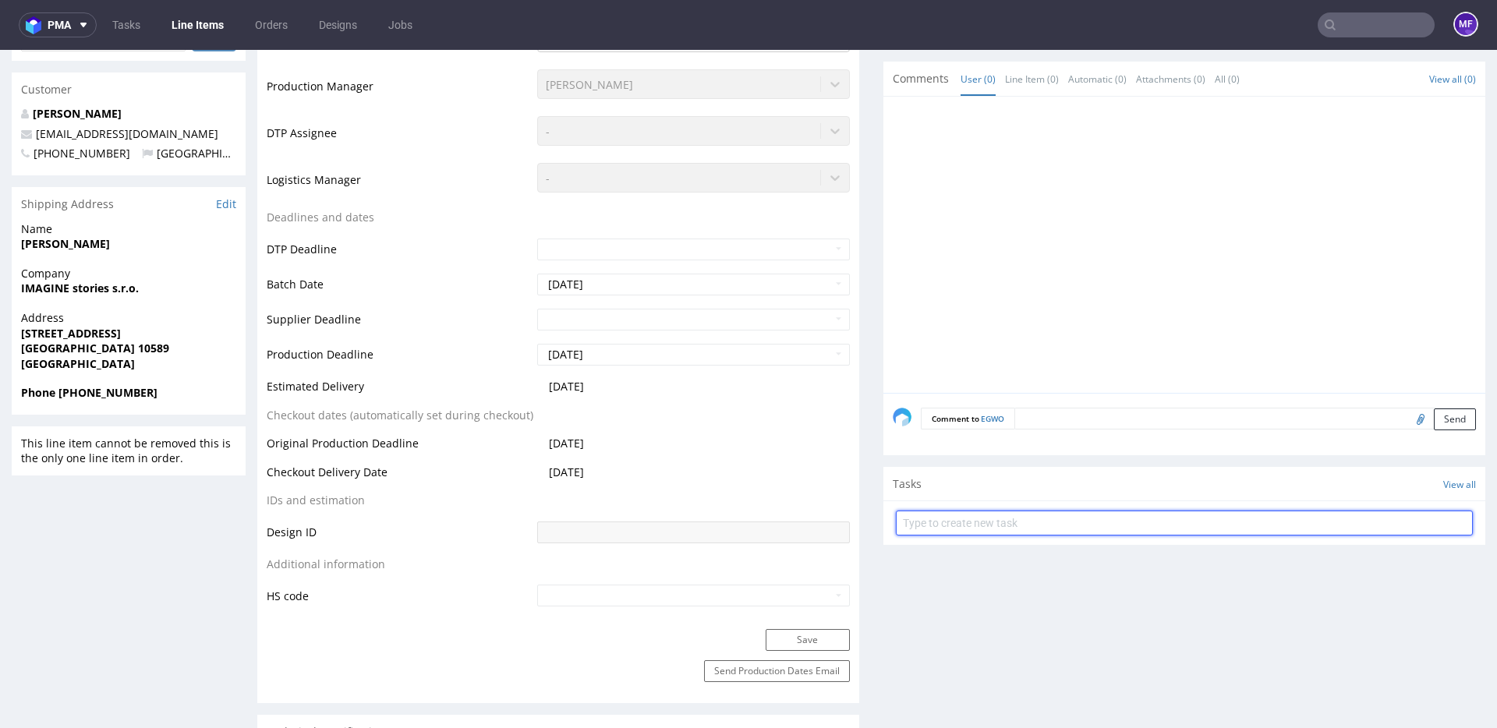
click at [977, 536] on input "text" at bounding box center [1184, 523] width 577 height 25
type input "Zwrot"
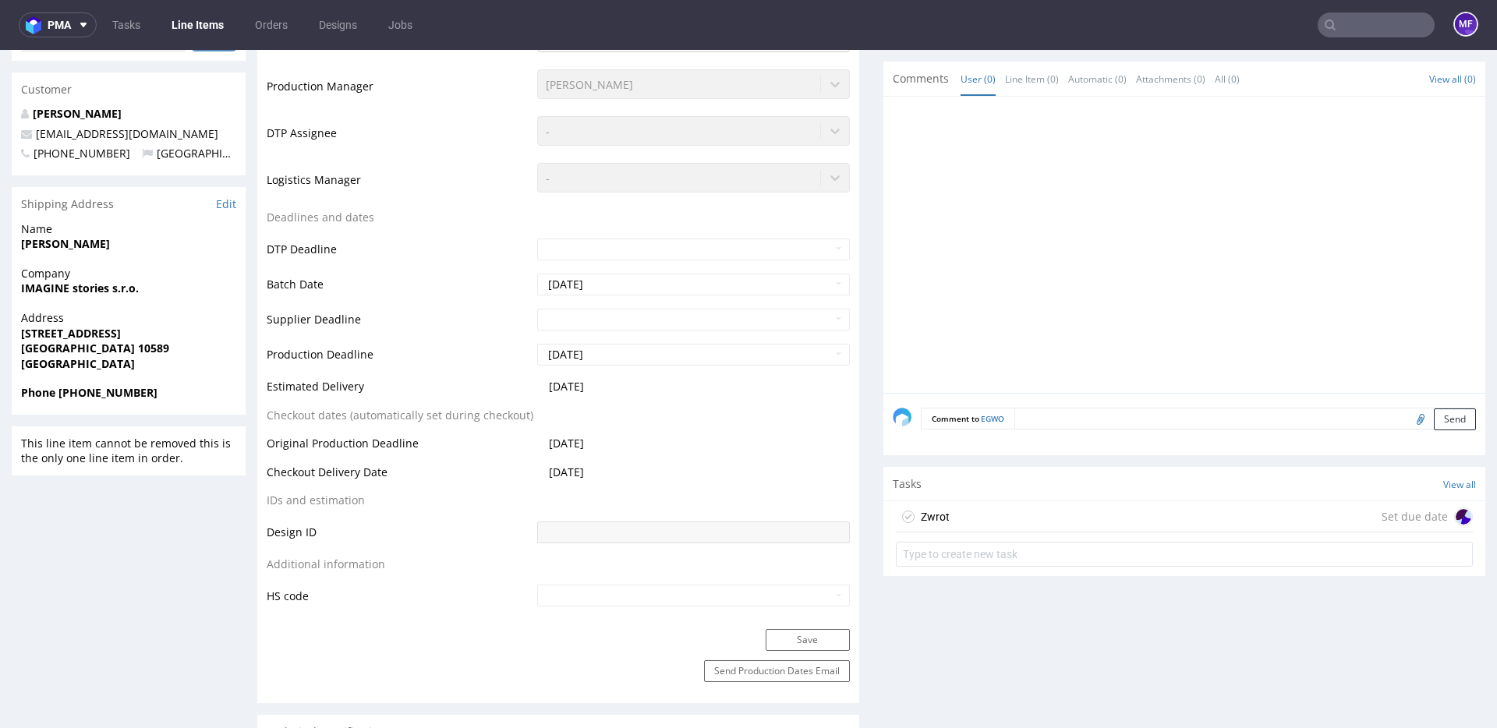
click at [985, 532] on div "Zwrot Set due date" at bounding box center [1184, 516] width 577 height 31
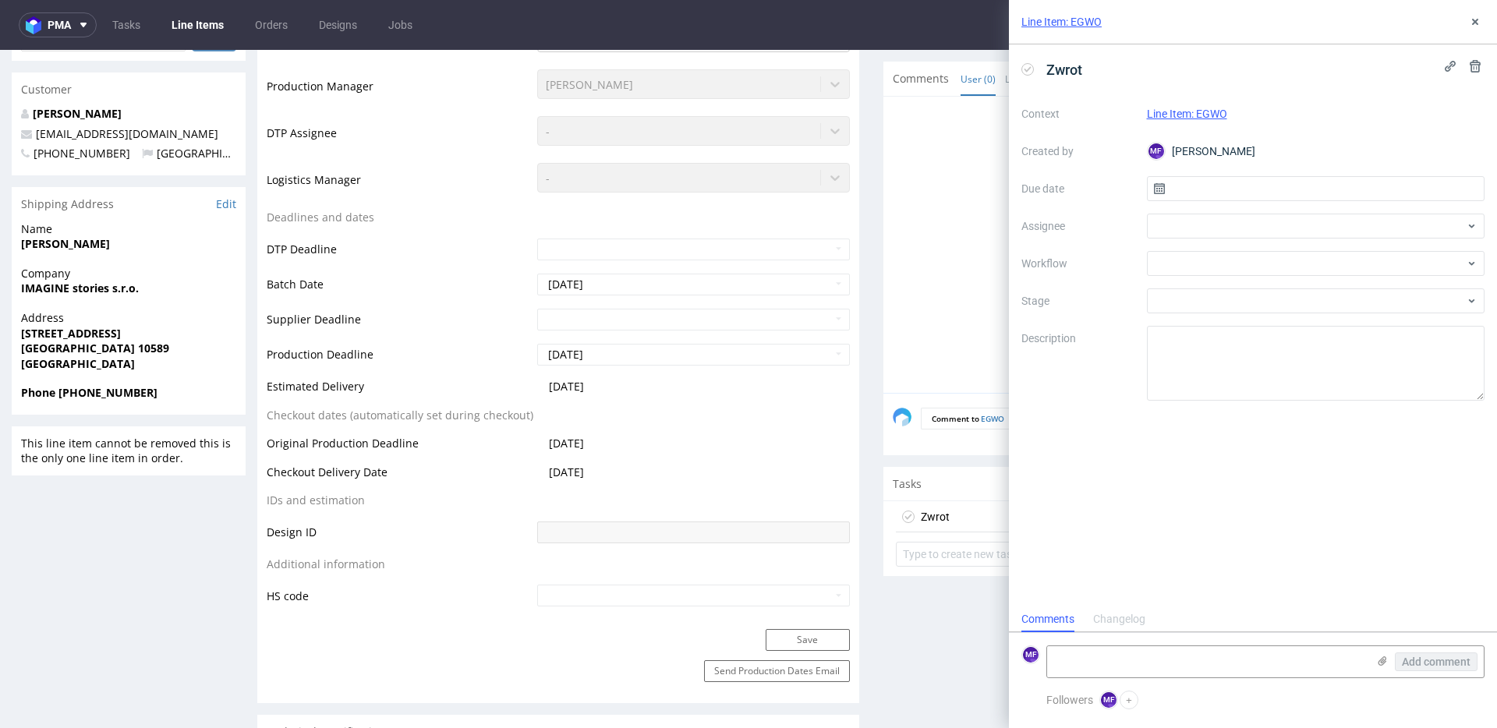
scroll to position [12, 0]
click at [1215, 190] on input "text" at bounding box center [1316, 188] width 338 height 25
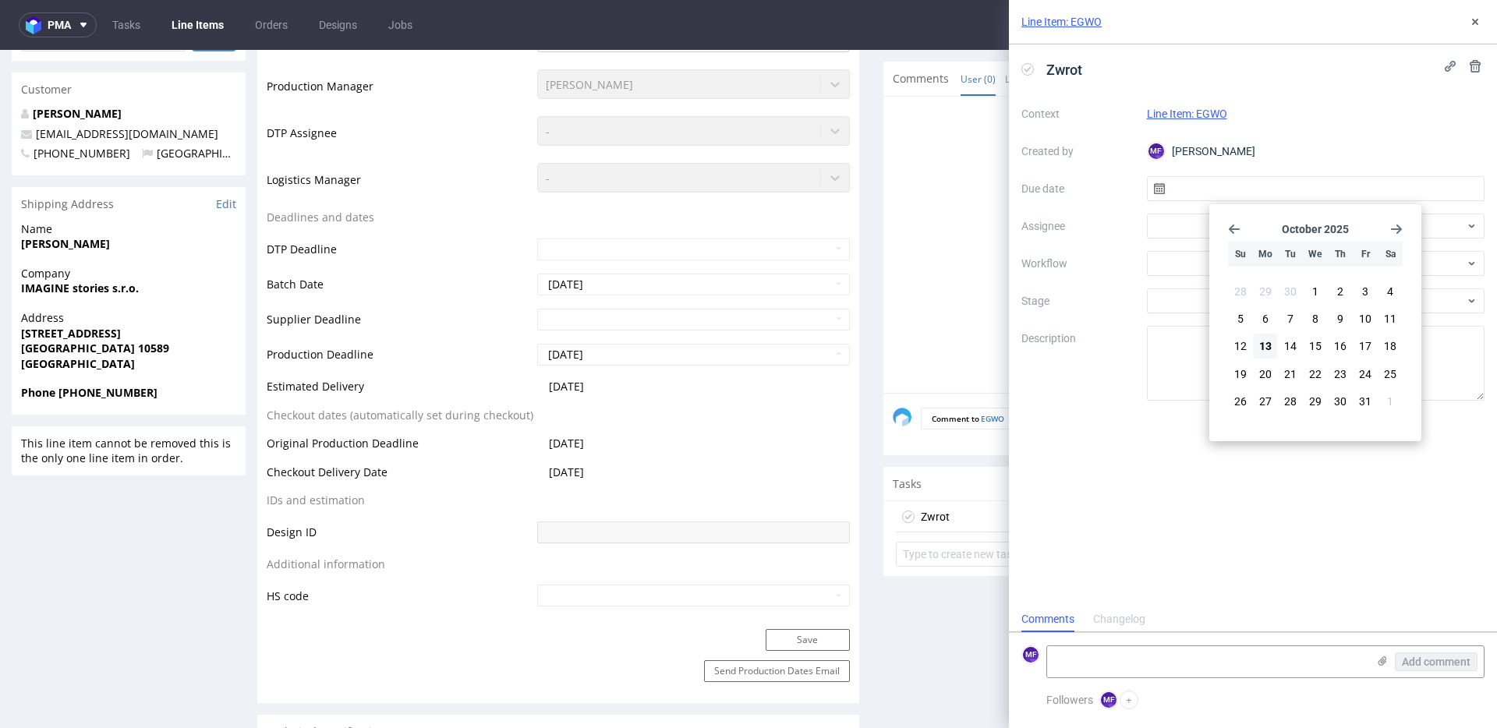
drag, startPoint x: 1262, startPoint y: 348, endPoint x: 1211, endPoint y: 210, distance: 146.3
click at [1262, 348] on span "13" at bounding box center [1265, 346] width 12 height 16
type input "13/10/2025"
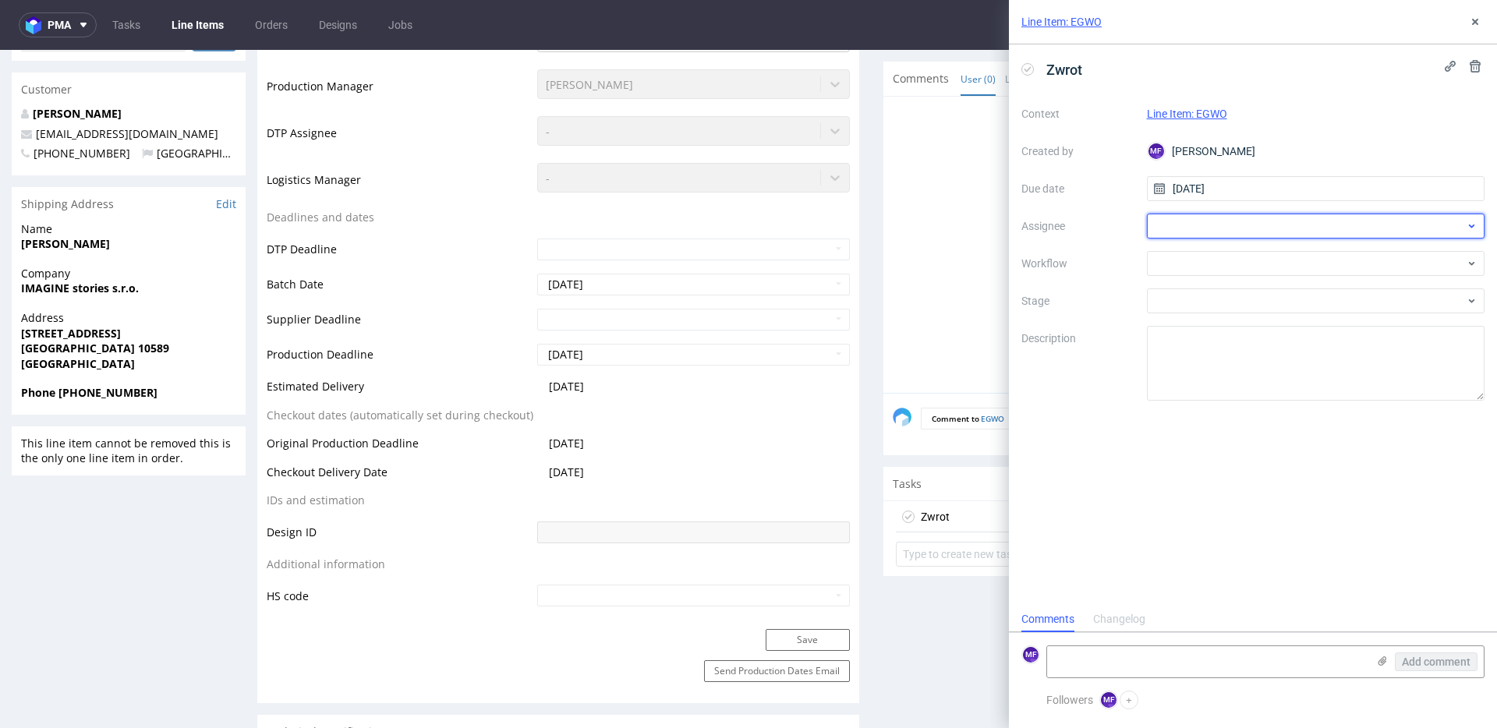
click at [1204, 227] on div at bounding box center [1316, 226] width 338 height 25
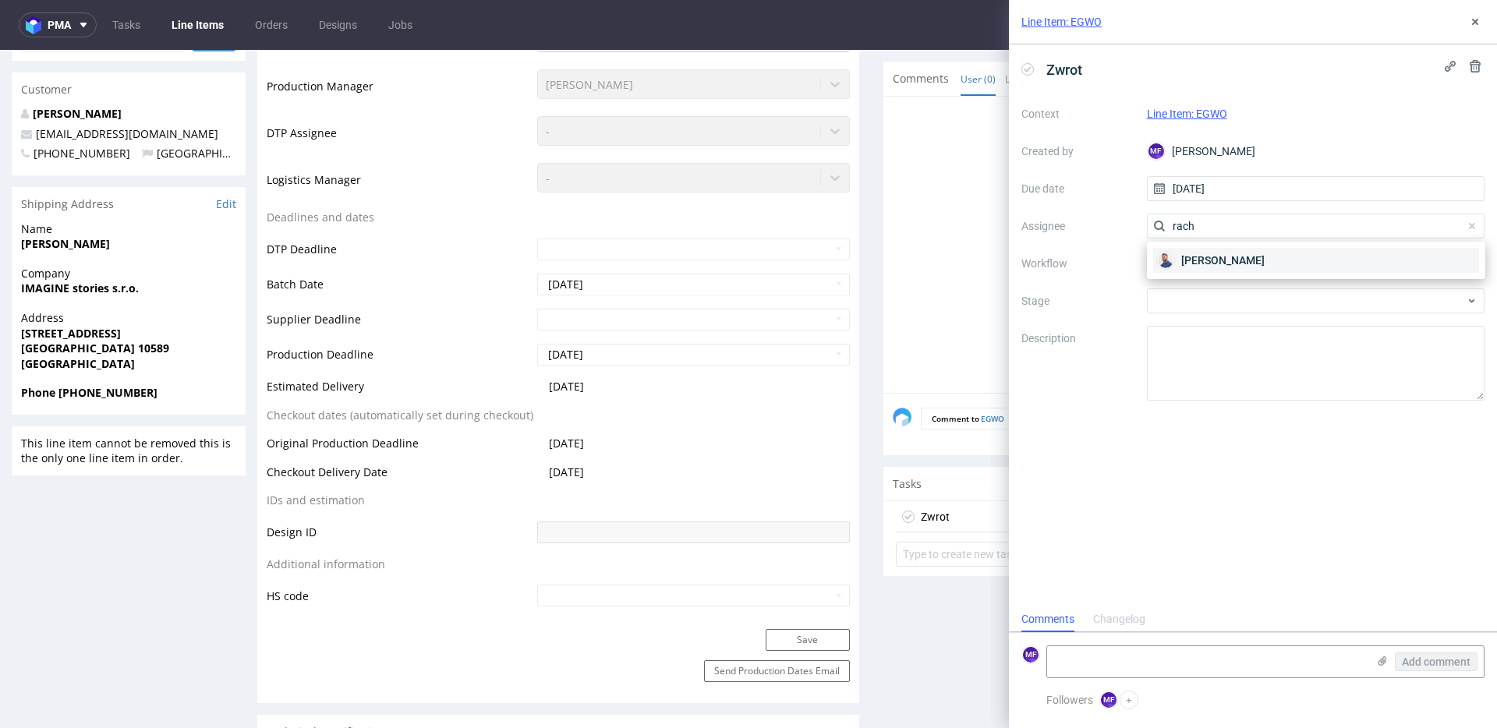
type input "rach"
click at [1218, 253] on span "Michał Rachański" at bounding box center [1222, 261] width 83 height 16
click at [1214, 260] on div at bounding box center [1316, 263] width 338 height 25
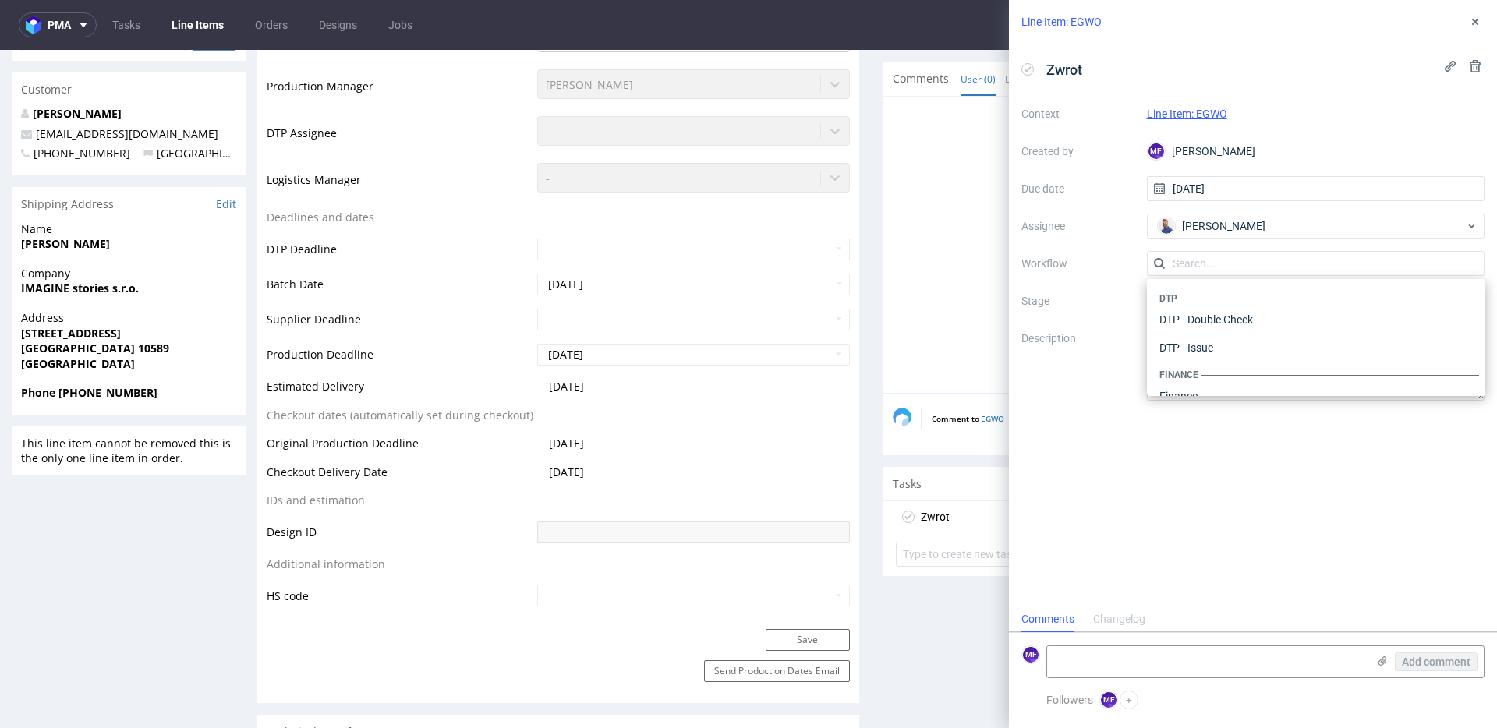
scroll to position [959, 0]
click at [1237, 373] on div "Warehouse - Shipping" at bounding box center [1316, 376] width 326 height 28
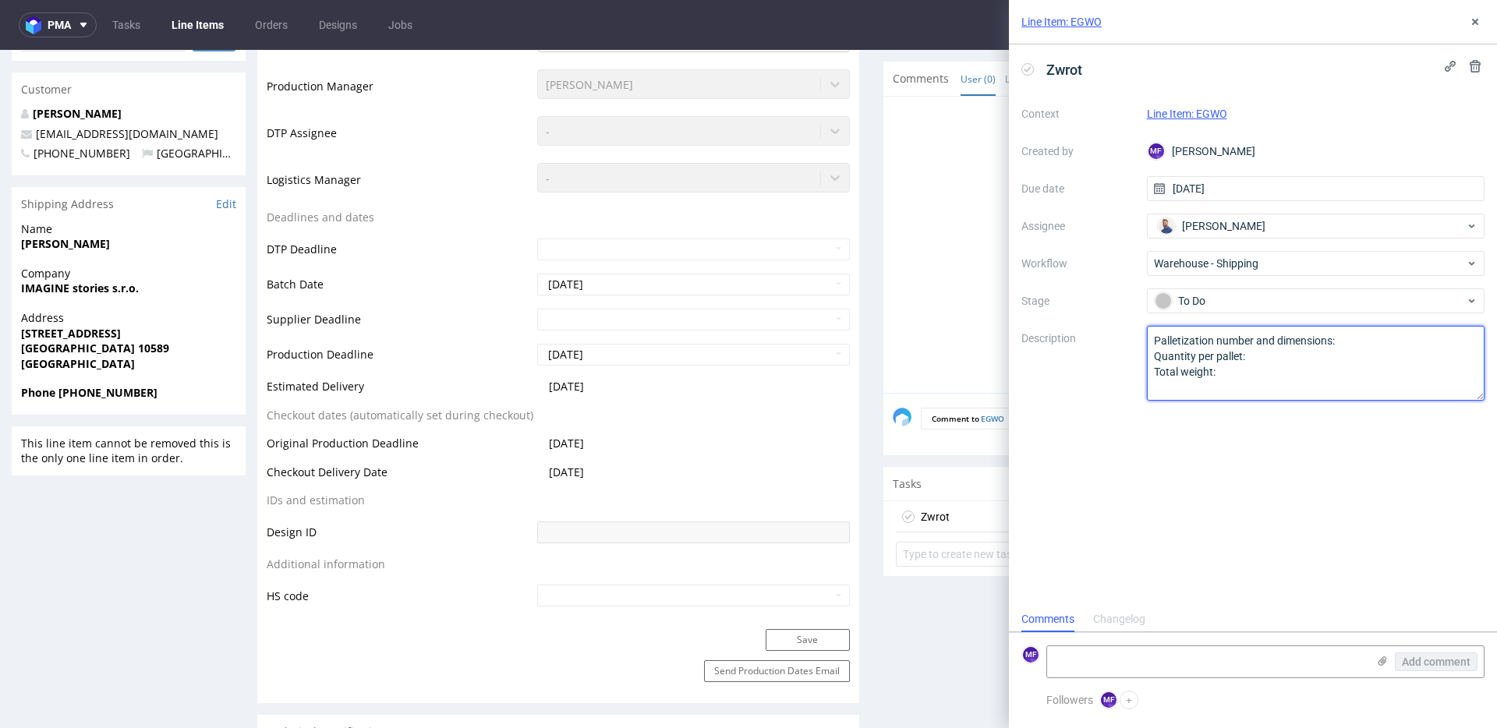
drag, startPoint x: 1191, startPoint y: 373, endPoint x: 1107, endPoint y: 331, distance: 93.8
click at [1107, 332] on div "Context Line Item: EGWO Created by MF Michał Fedorowicz Due date 13/10/2025 Ass…" at bounding box center [1252, 250] width 463 height 299
paste textarea "Wróciło do Pęcic. Prośba o kontakt z klientem"
type textarea "Wróciło do Pęcic. Prośba o kontakt z klientem"
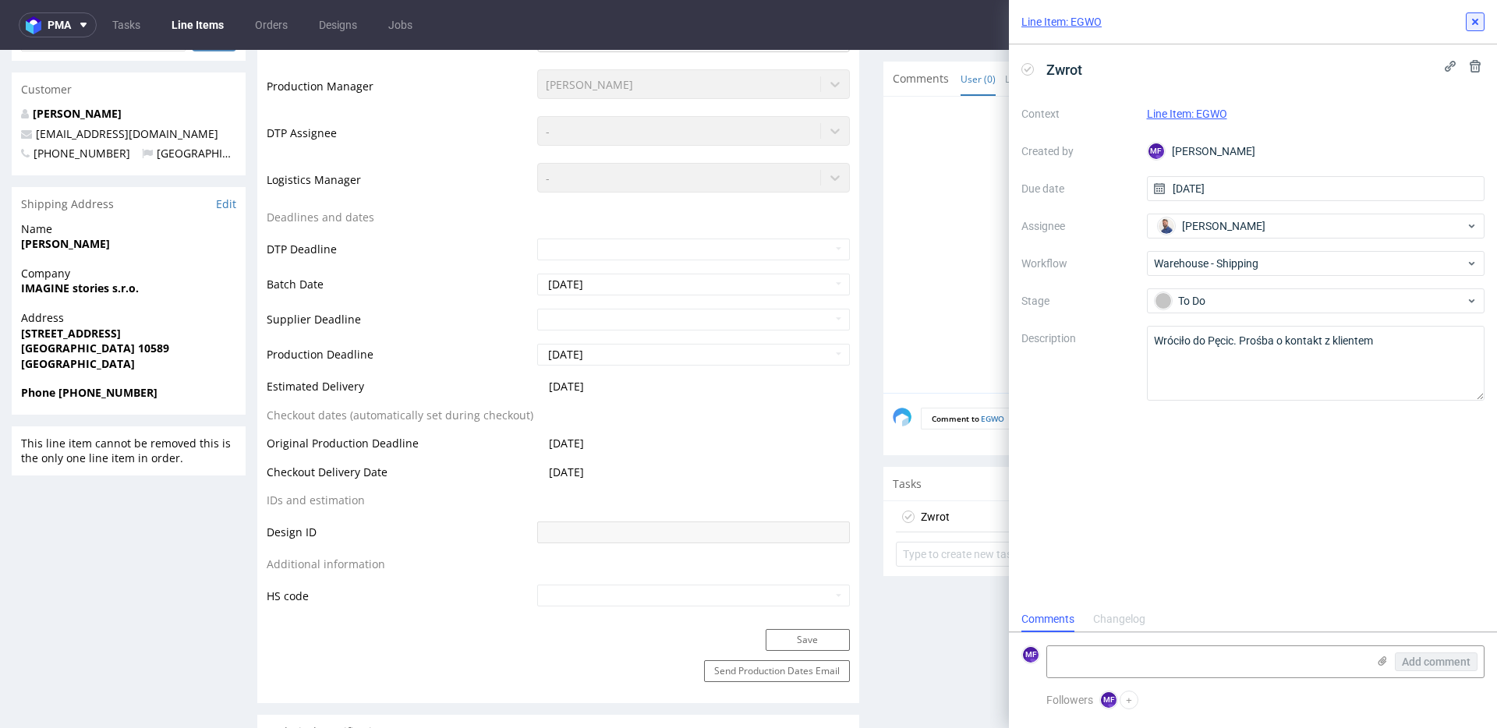
drag, startPoint x: 1474, startPoint y: 22, endPoint x: 1462, endPoint y: 27, distance: 12.9
click at [1474, 22] on use at bounding box center [1475, 22] width 6 height 6
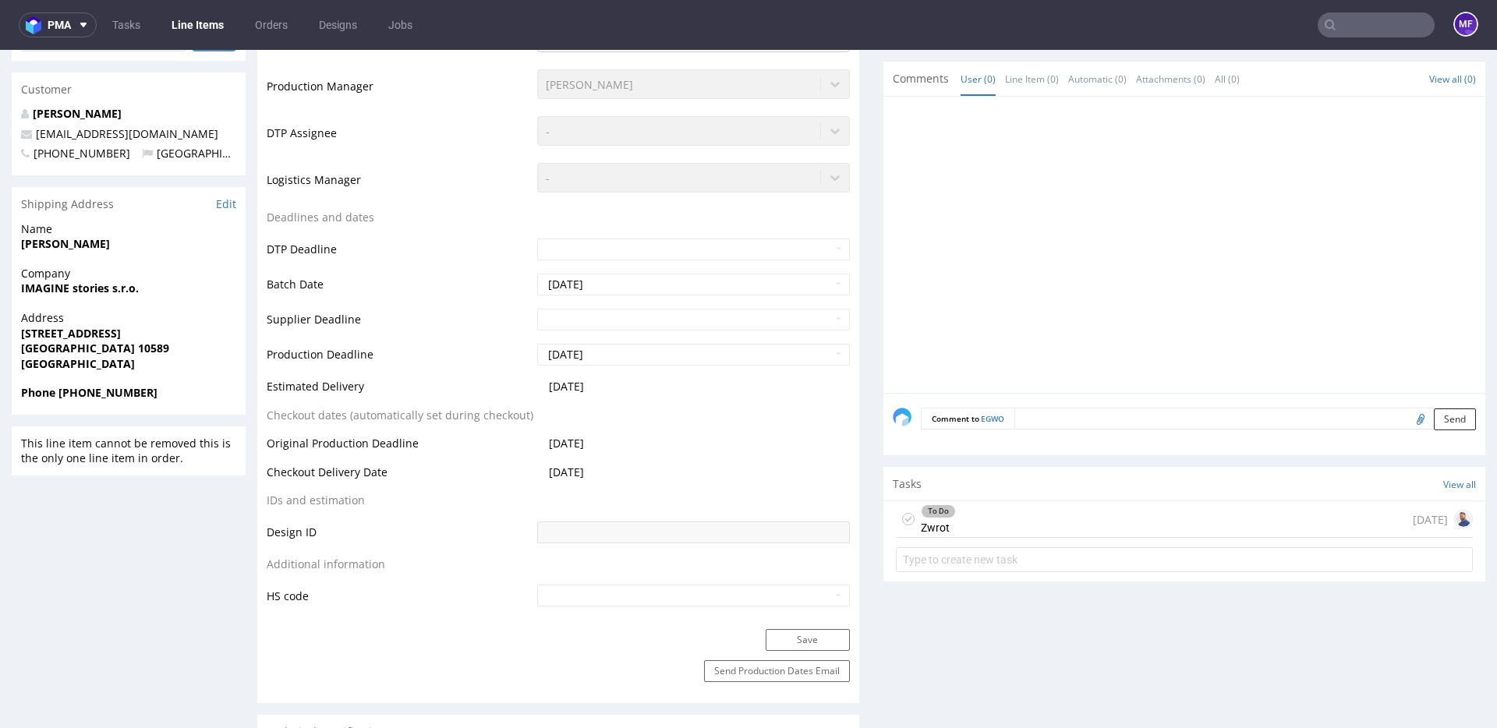
click at [1374, 23] on input "text" at bounding box center [1375, 24] width 117 height 25
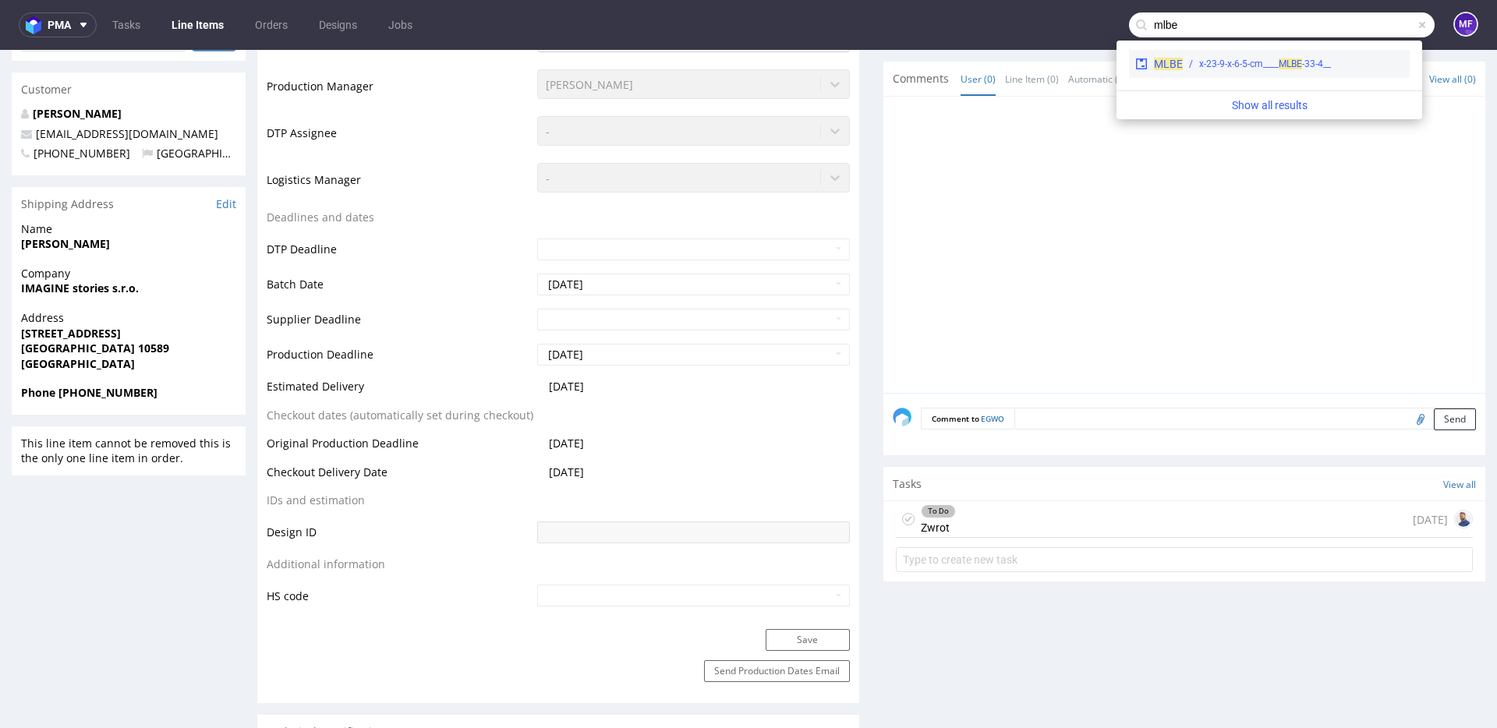
type input "mlbe"
click at [1302, 68] on span "MLBE" at bounding box center [1289, 63] width 23 height 11
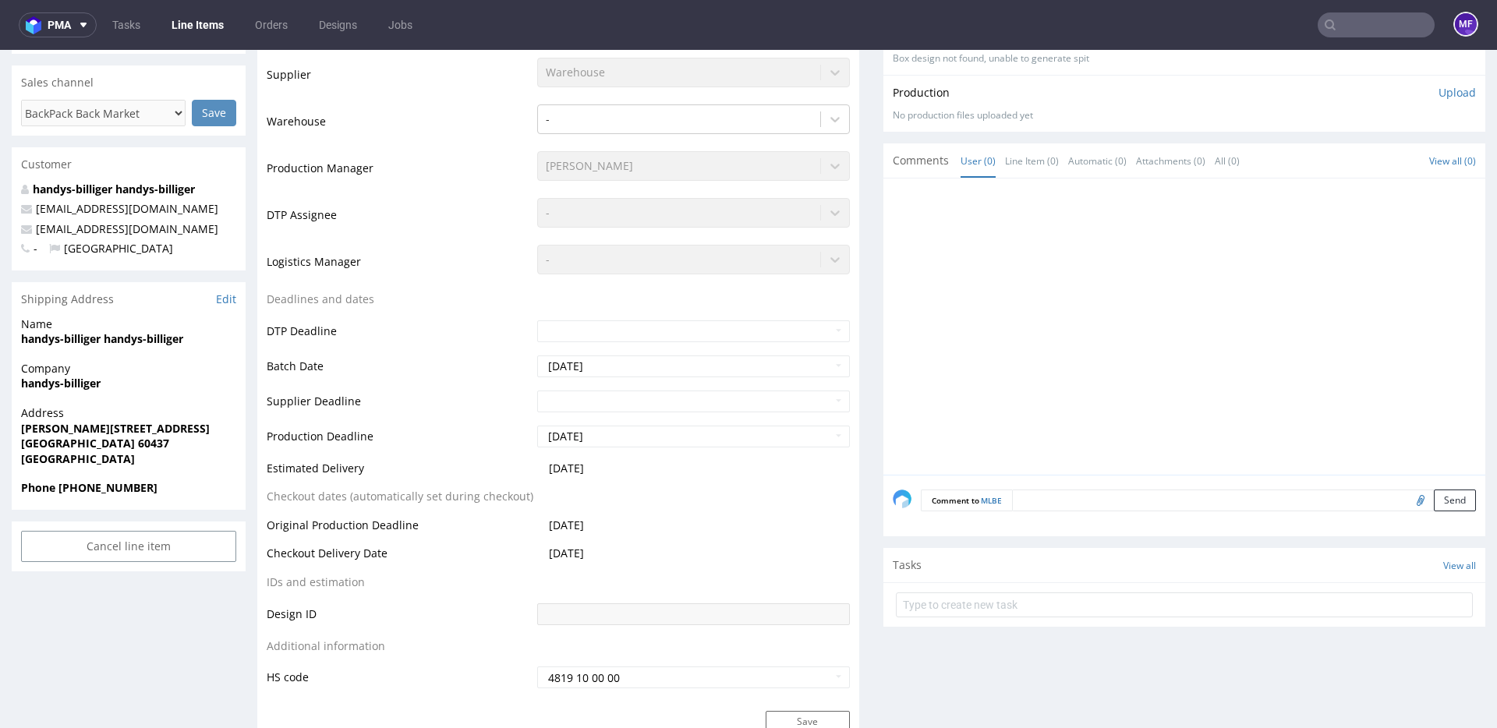
scroll to position [327, 0]
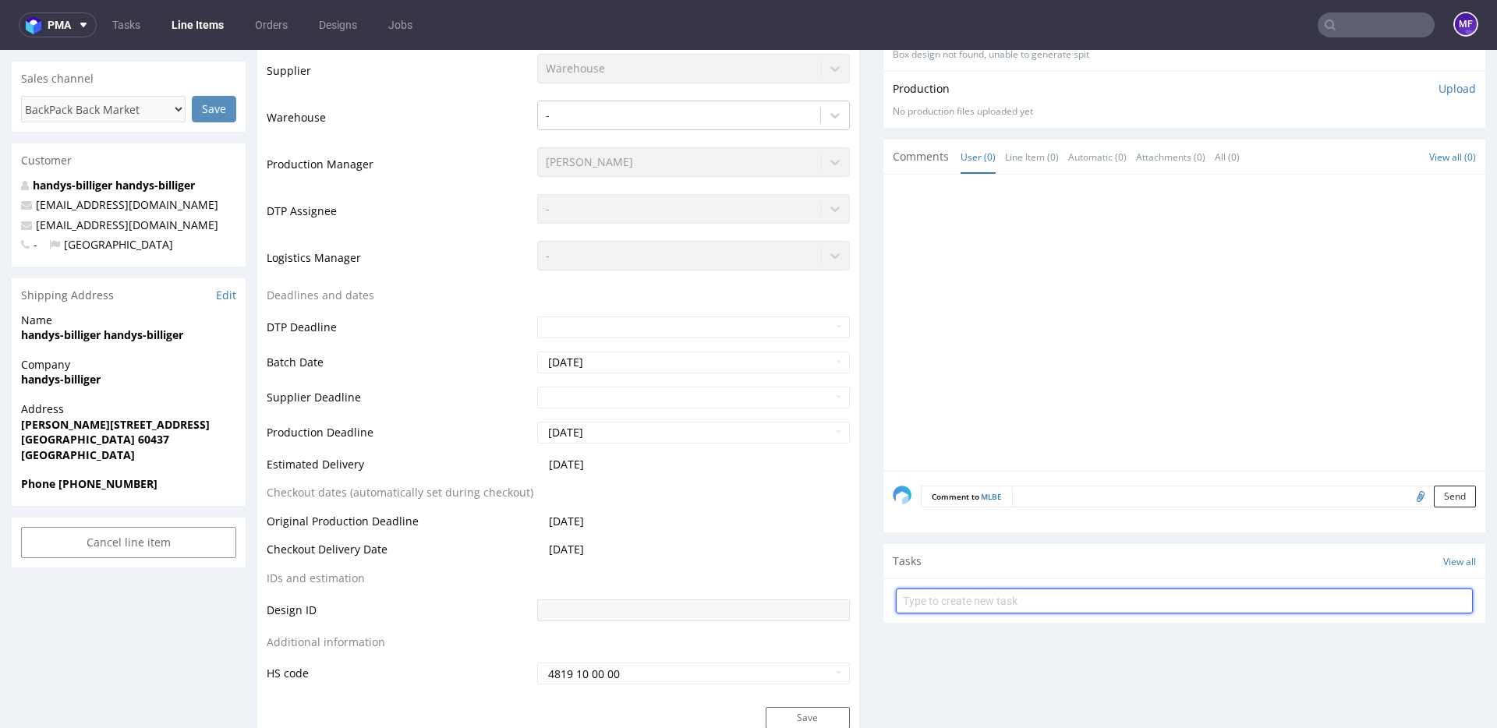
click at [969, 605] on input "text" at bounding box center [1184, 601] width 577 height 25
type input "Zwrot"
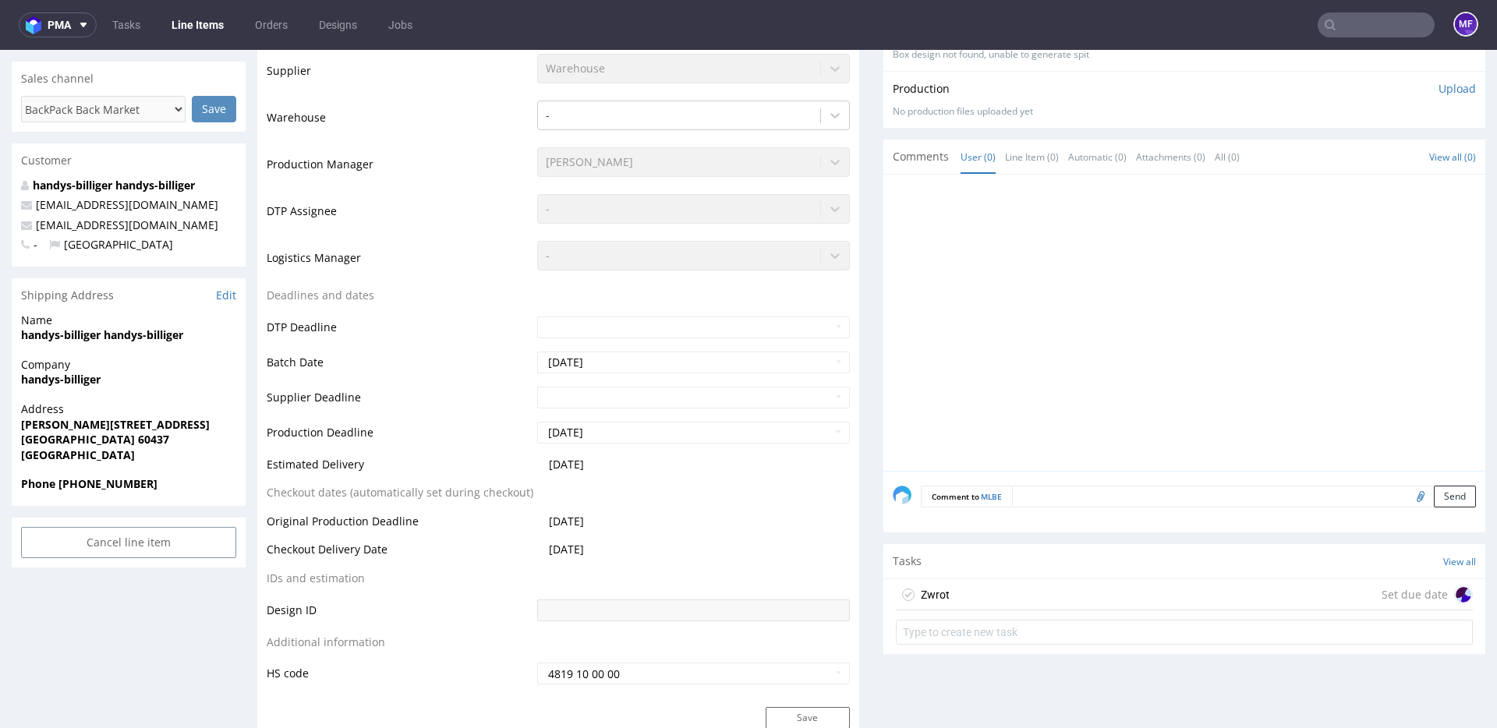
click at [994, 588] on div "Zwrot Set due date" at bounding box center [1184, 594] width 577 height 31
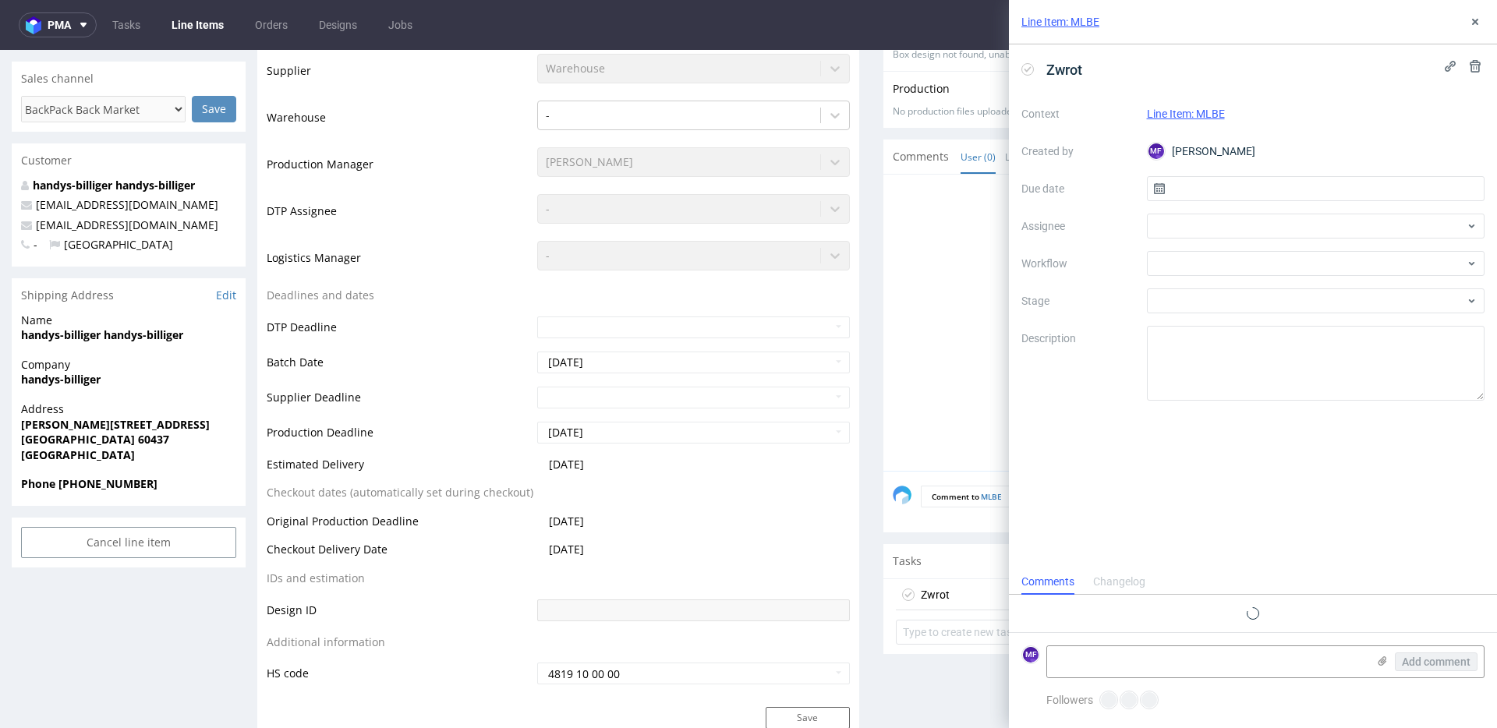
scroll to position [12, 0]
click at [1198, 189] on input "text" at bounding box center [1316, 188] width 338 height 25
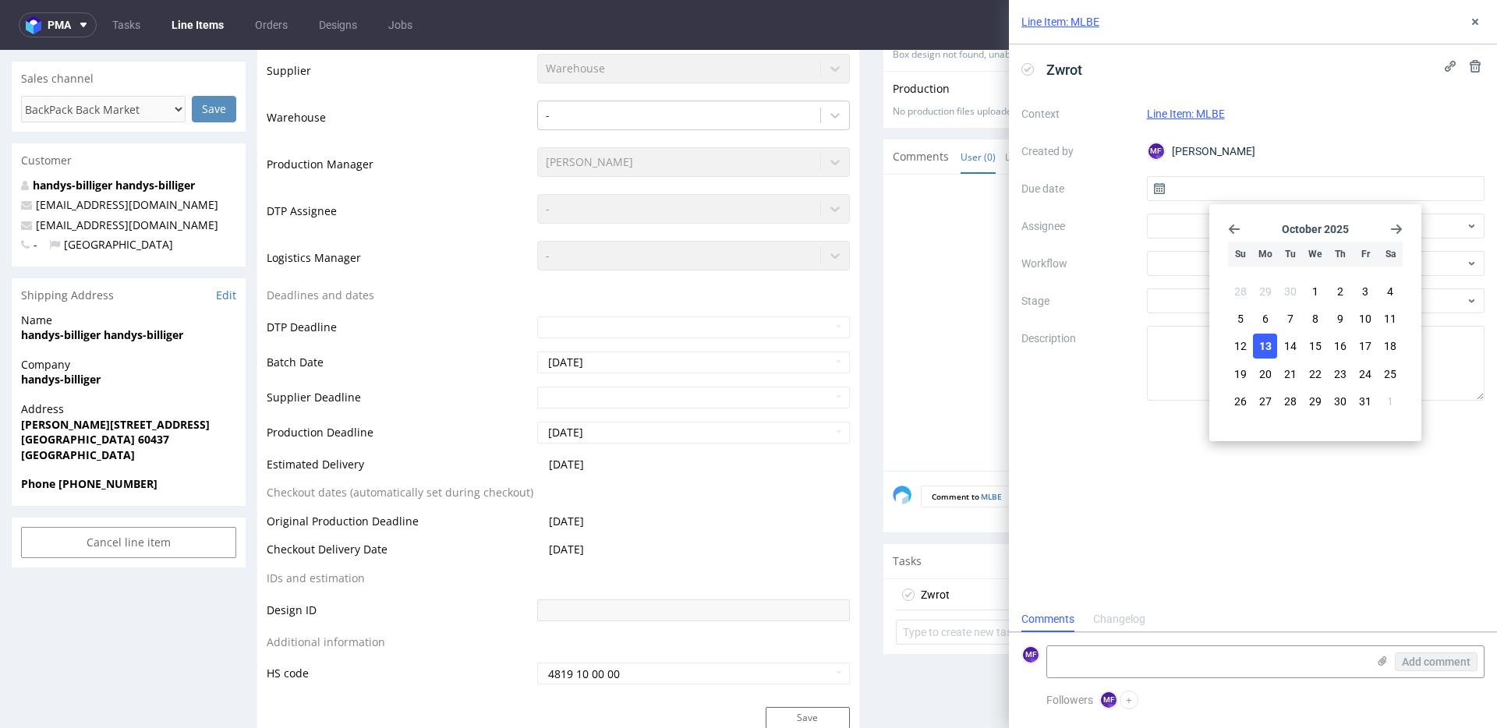
click at [1261, 341] on span "13" at bounding box center [1265, 346] width 12 height 16
type input "13/10/2025"
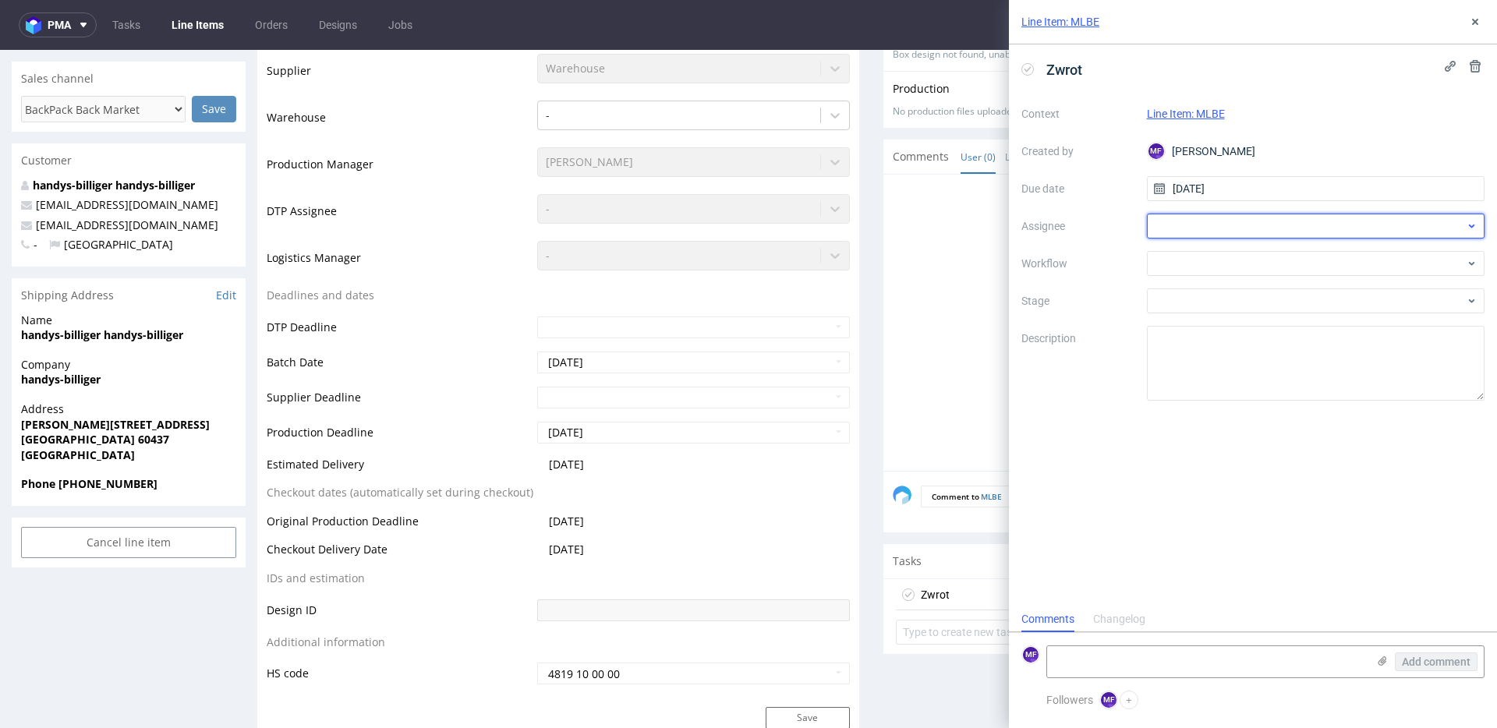
click at [1210, 217] on div at bounding box center [1316, 226] width 338 height 25
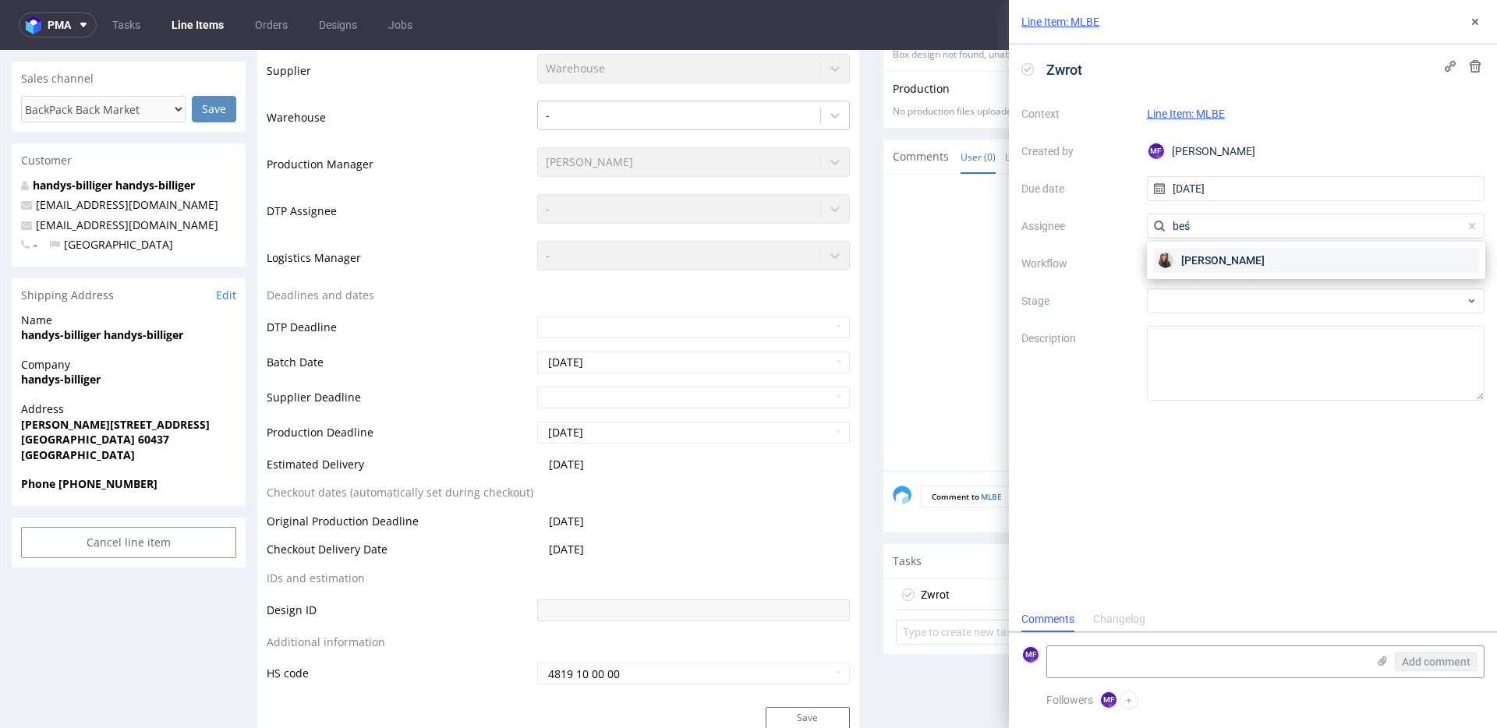
type input "beś"
click at [1210, 262] on span "Sandra Beśka" at bounding box center [1222, 261] width 83 height 16
click at [1210, 262] on div at bounding box center [1316, 263] width 338 height 25
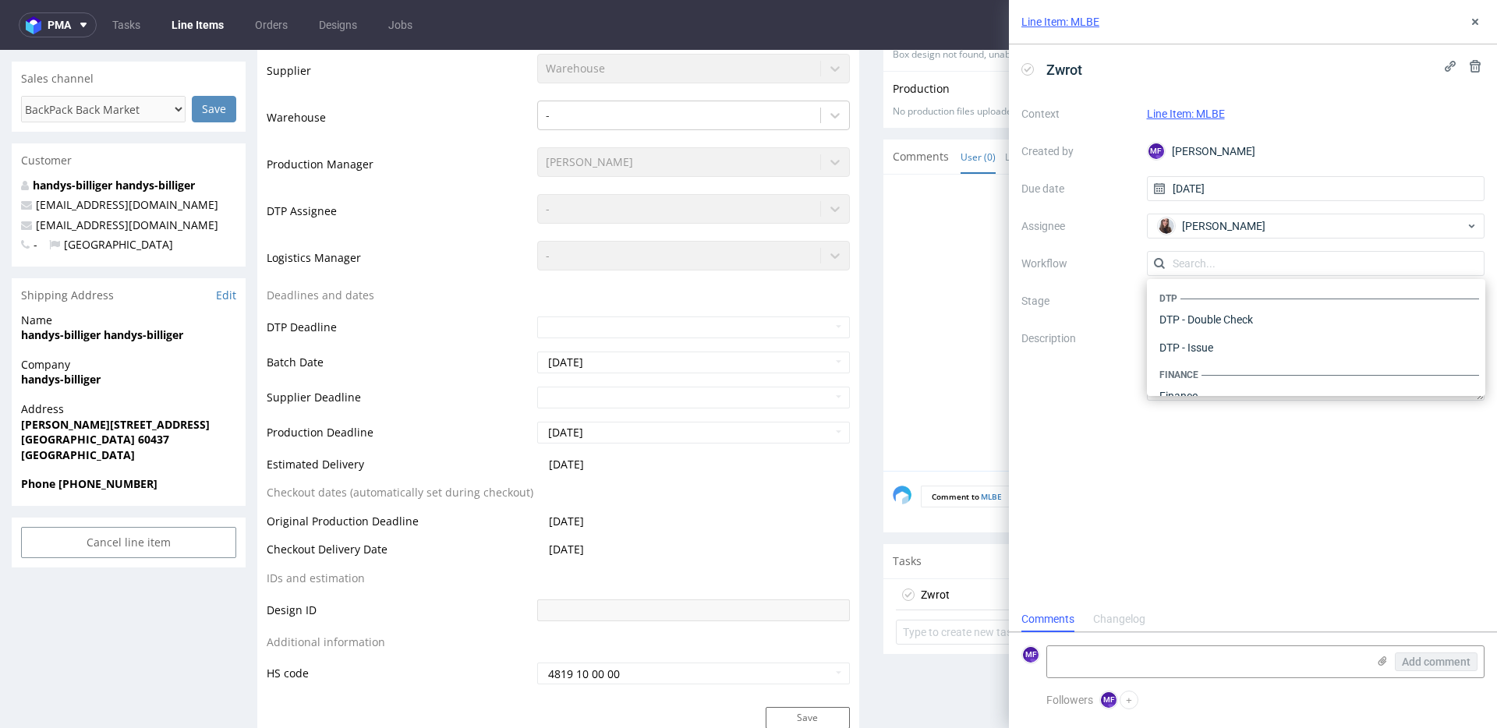
scroll to position [959, 0]
click at [1213, 377] on div "Warehouse - Shipping" at bounding box center [1316, 376] width 326 height 28
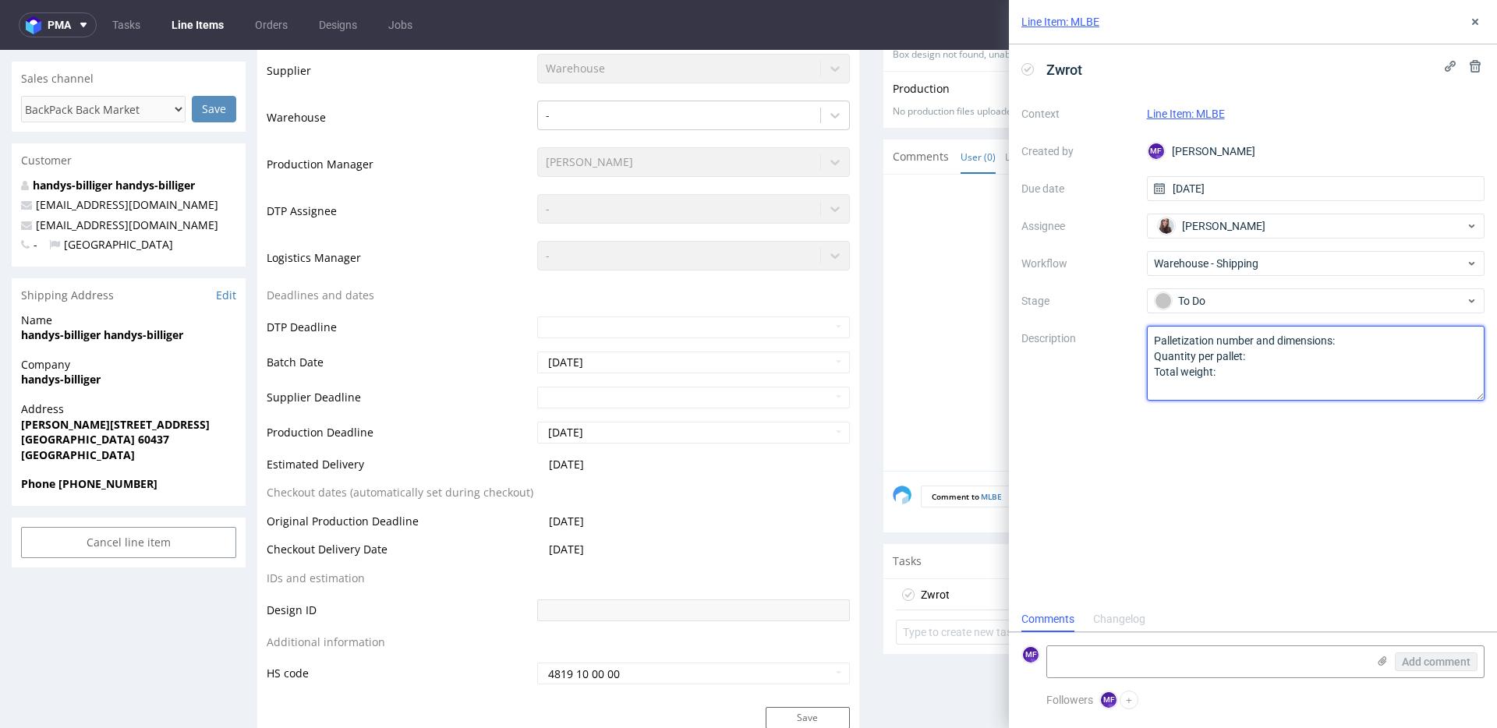
drag, startPoint x: 1223, startPoint y: 375, endPoint x: 1089, endPoint y: 329, distance: 141.7
click at [1089, 329] on div "Context Line Item: MLBE Created by MF Michał Fedorowicz Due date 13/10/2025 Ass…" at bounding box center [1252, 250] width 463 height 299
paste textarea "Wróciło do Pęcic. Prośba o kontakt z klientem"
type textarea "Wróciło do Pęcic. Prośba o kontakt z klientem"
click at [1219, 464] on div "Zwrot Context Line Item: MLBE Created by MF Michał Fedorowicz Due date 13/10/20…" at bounding box center [1253, 325] width 488 height 562
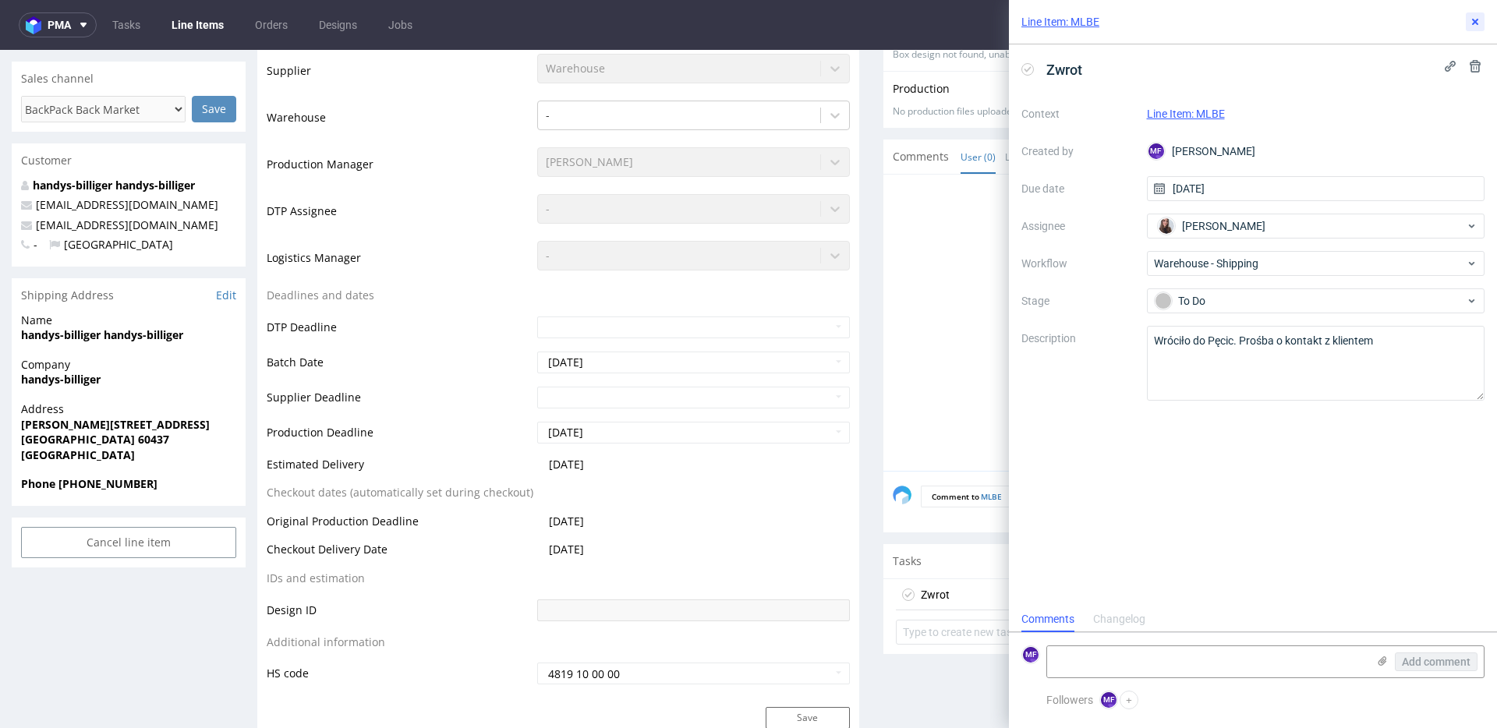
drag, startPoint x: 1474, startPoint y: 23, endPoint x: 1443, endPoint y: 45, distance: 38.5
click at [1474, 23] on icon at bounding box center [1475, 22] width 12 height 12
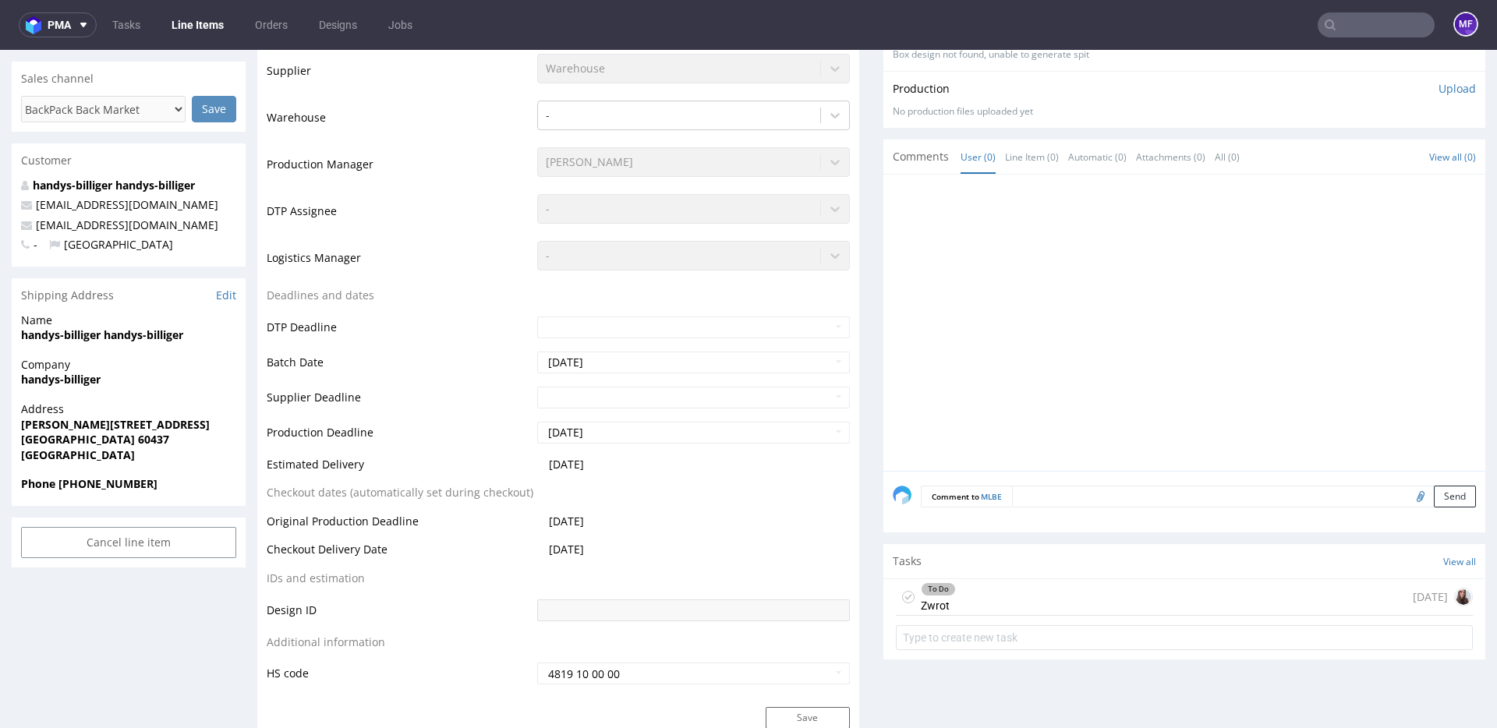
click at [1344, 17] on input "text" at bounding box center [1375, 24] width 117 height 25
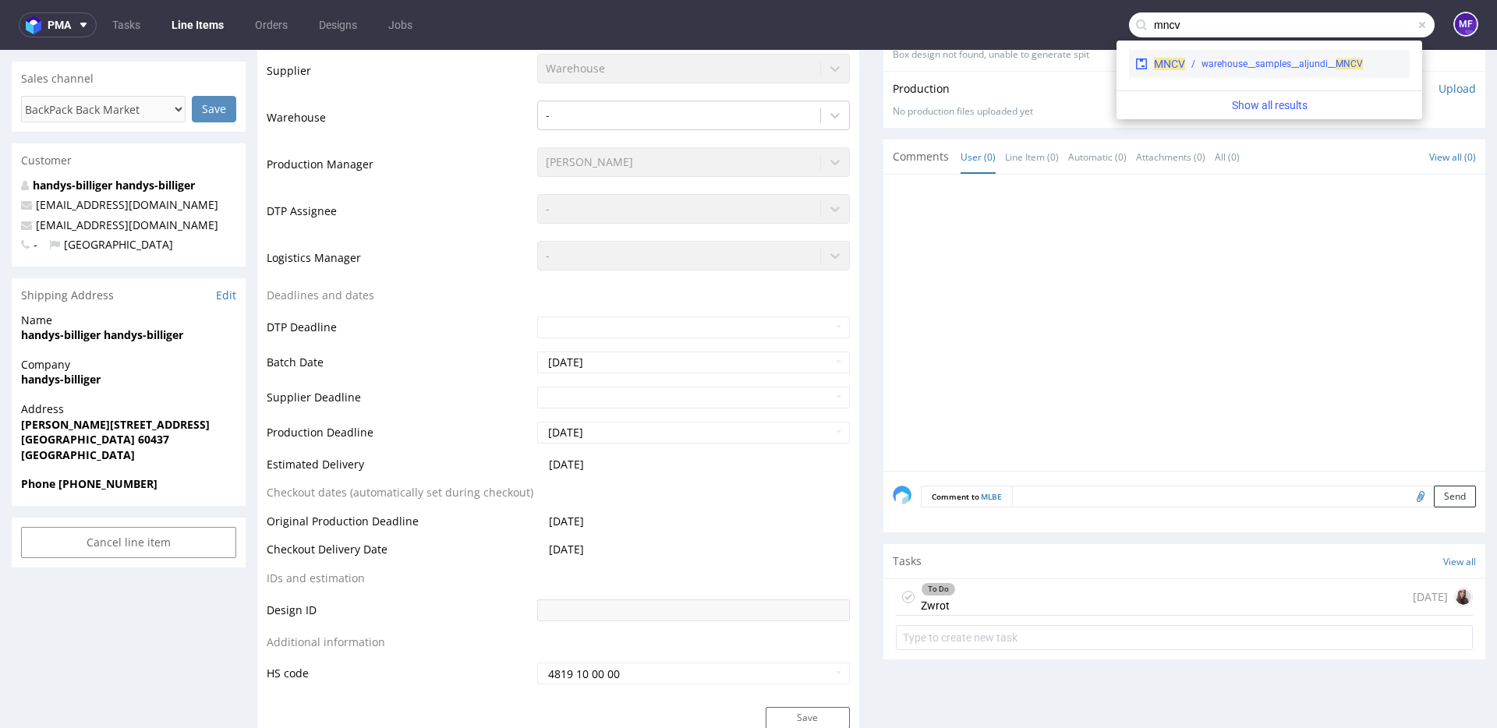
type input "mncv"
click at [1279, 57] on div "warehouse__samples__aljundi__ MNCV" at bounding box center [1281, 64] width 161 height 14
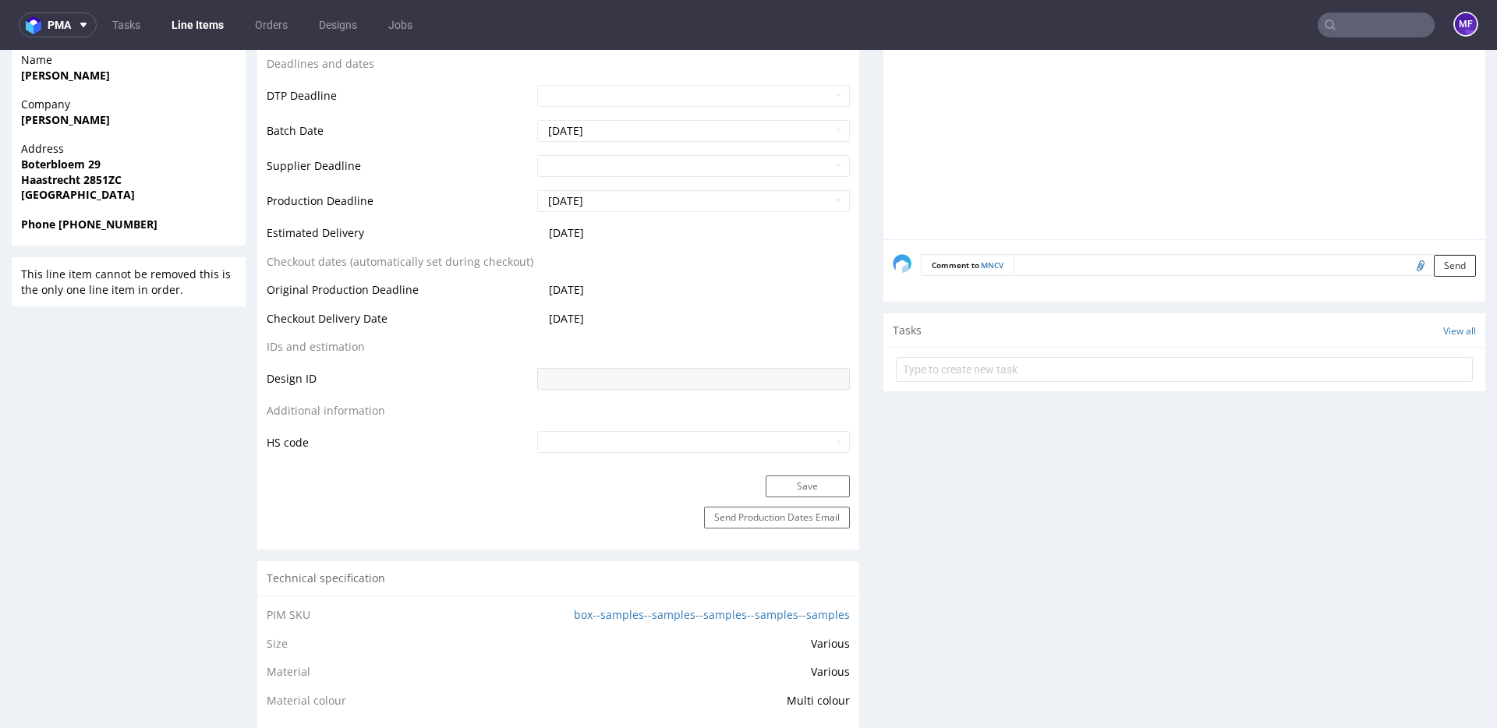
scroll to position [681, 0]
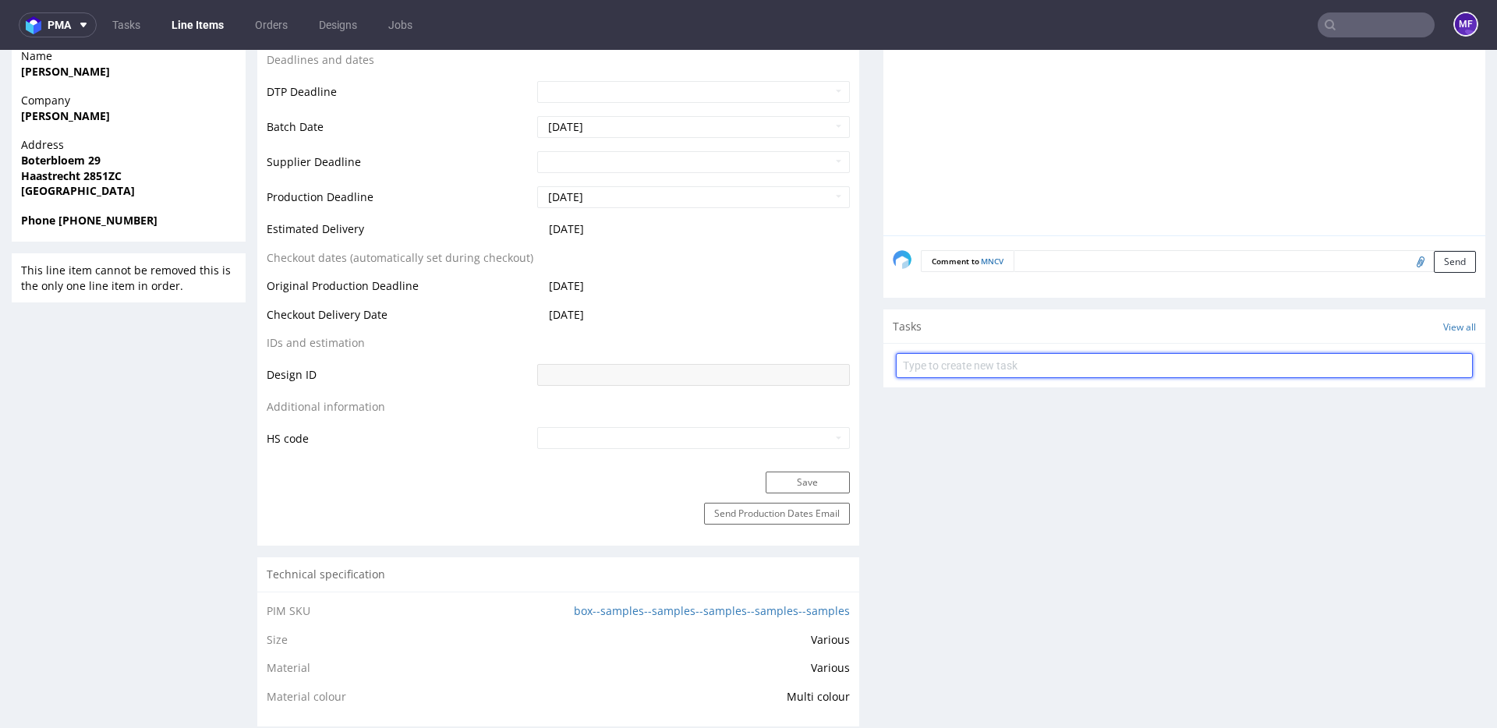
click at [980, 369] on input "text" at bounding box center [1184, 365] width 577 height 25
type input "Zwrot"
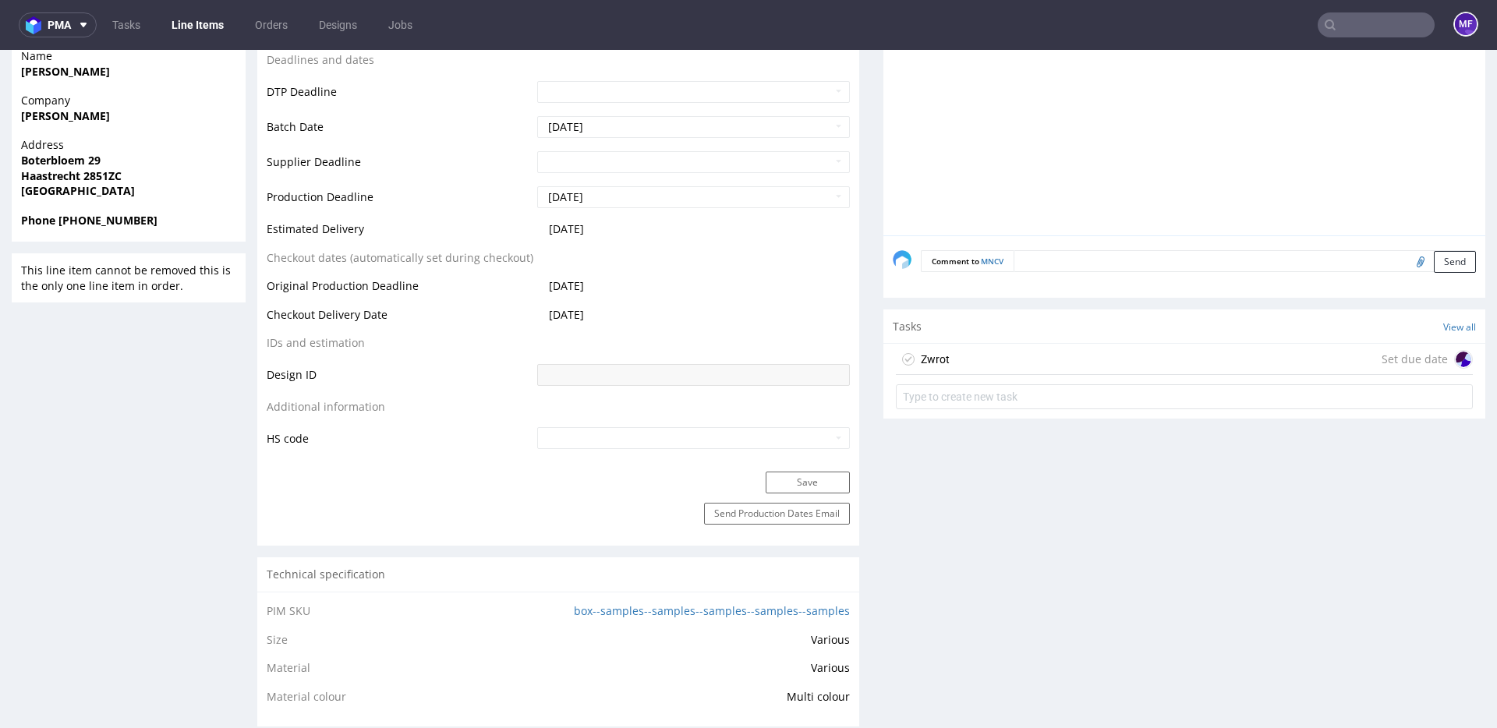
drag, startPoint x: 991, startPoint y: 352, endPoint x: 990, endPoint y: 402, distance: 49.9
click at [991, 352] on div "Zwrot Set due date" at bounding box center [1184, 359] width 577 height 31
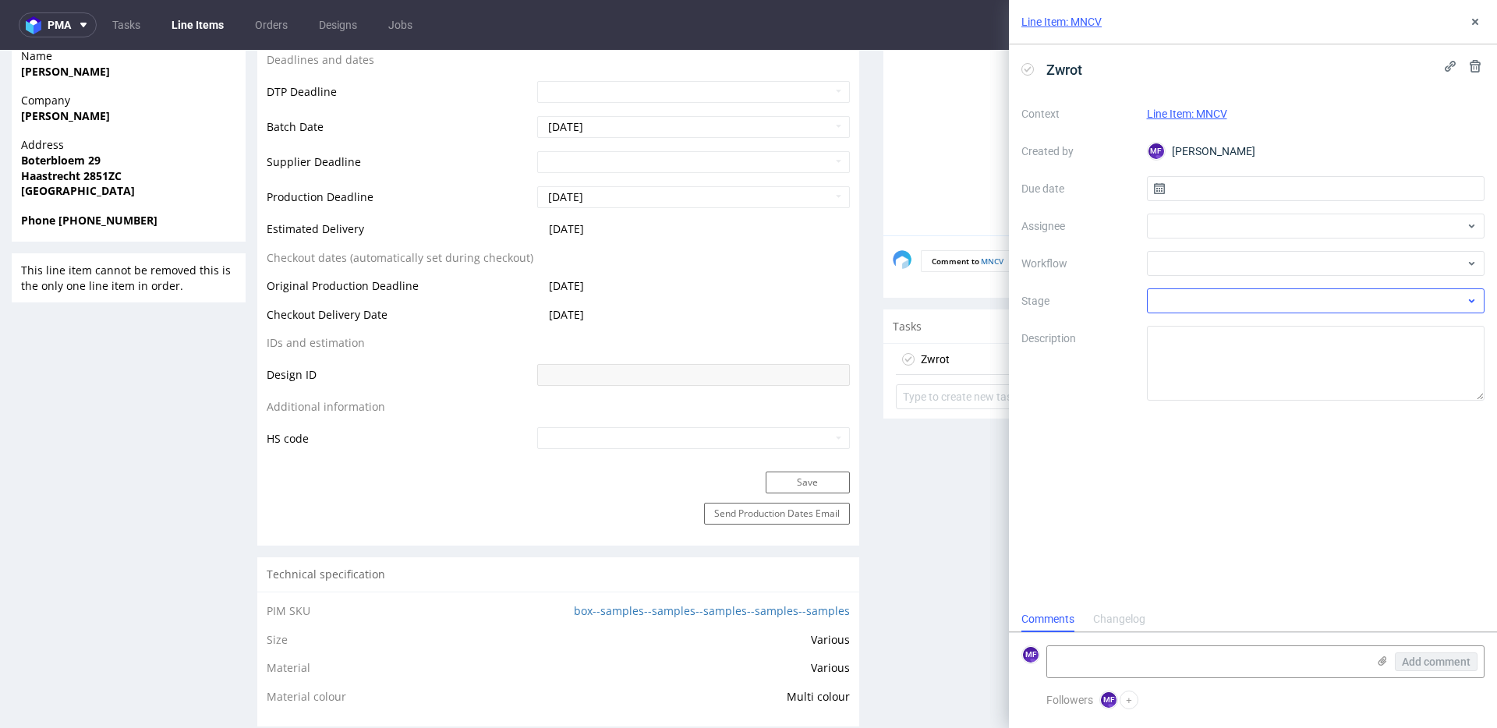
scroll to position [12, 0]
click at [1207, 193] on input "text" at bounding box center [1316, 188] width 338 height 25
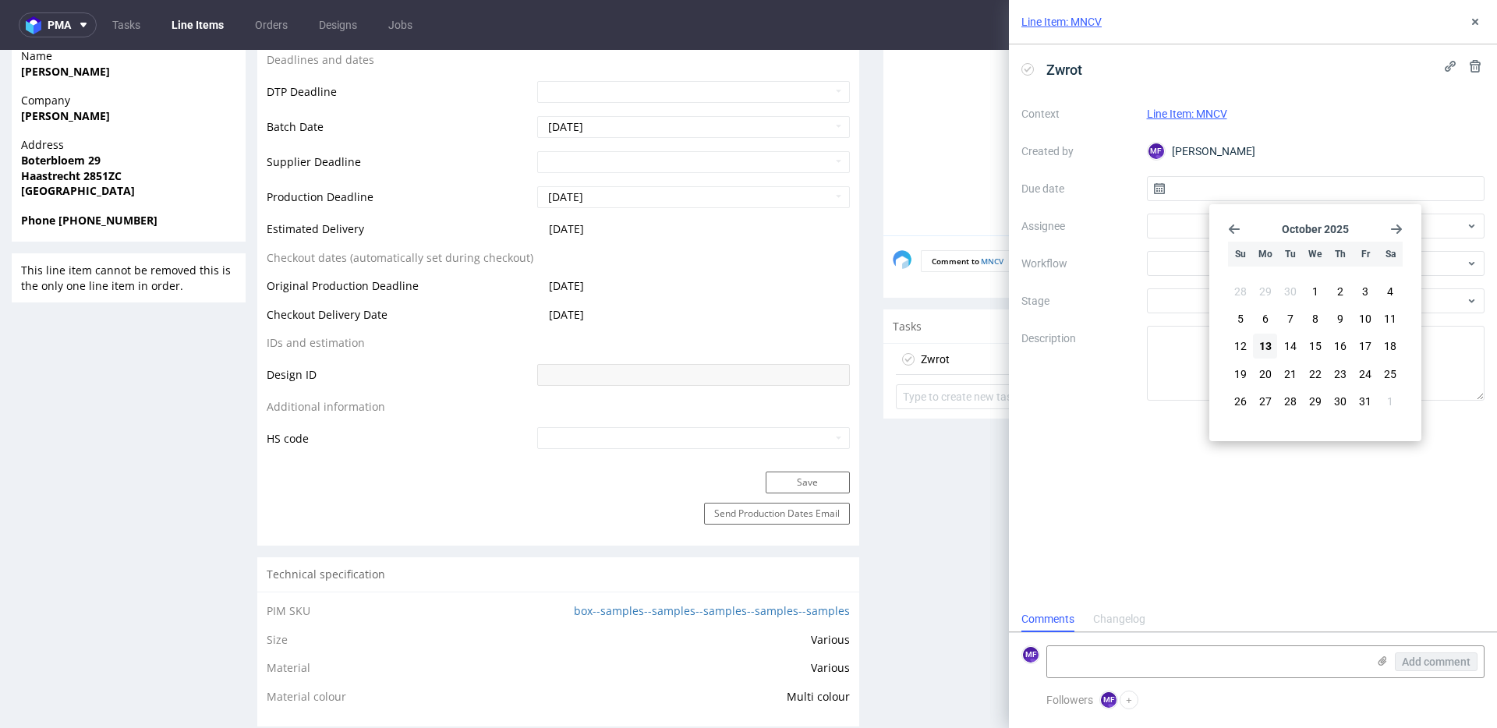
drag, startPoint x: 1266, startPoint y: 347, endPoint x: 1224, endPoint y: 313, distance: 53.8
click at [1266, 347] on span "13" at bounding box center [1265, 346] width 12 height 16
type input "13/10/2025"
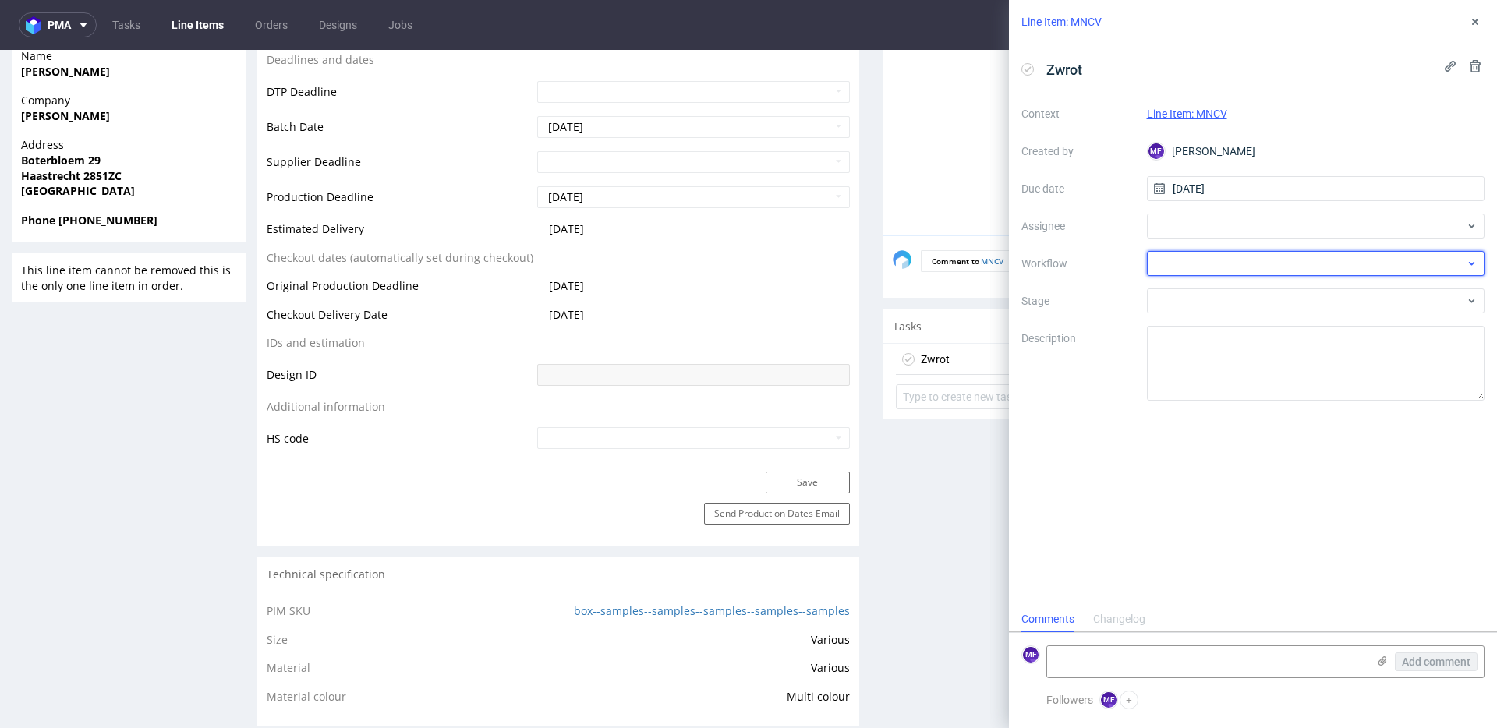
click at [1199, 263] on div at bounding box center [1316, 263] width 338 height 25
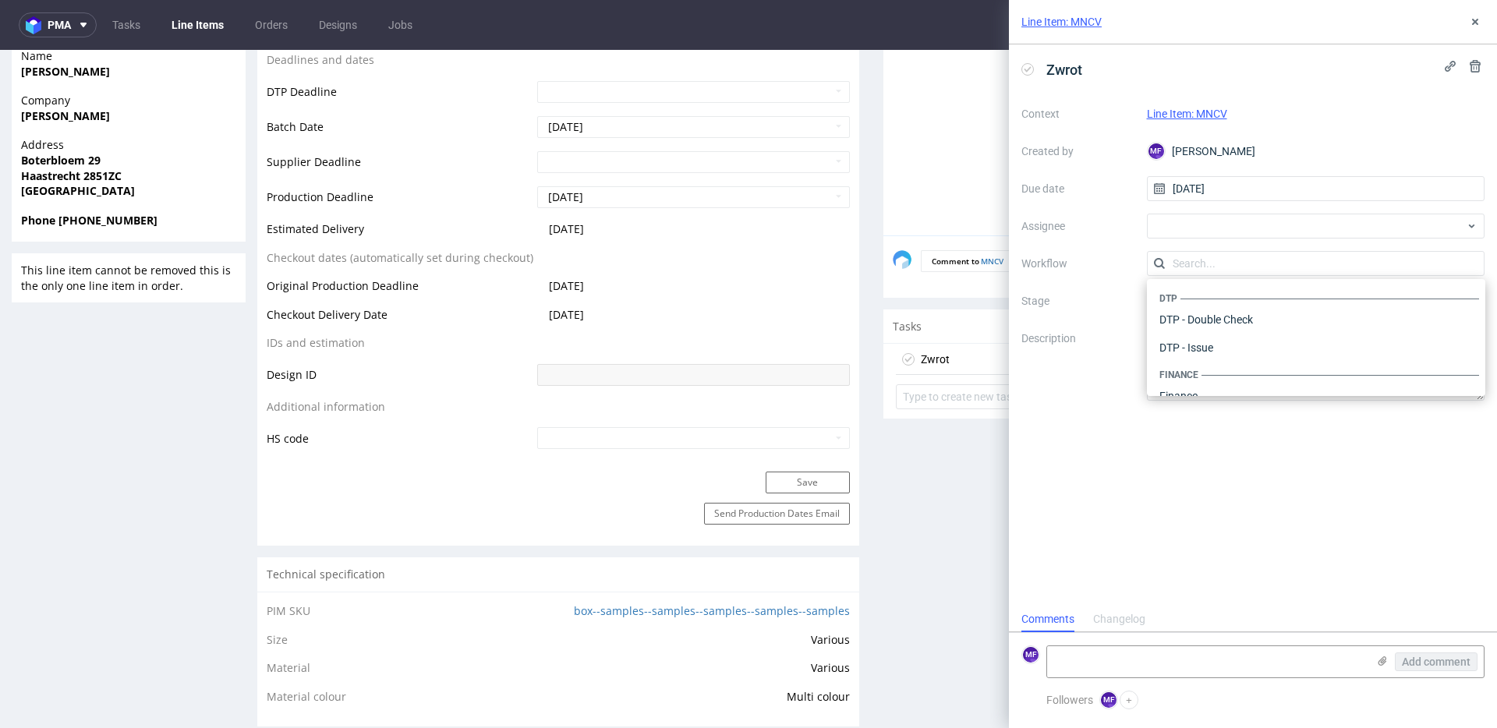
scroll to position [959, 0]
click at [1217, 371] on div "Warehouse - Shipping" at bounding box center [1316, 376] width 326 height 28
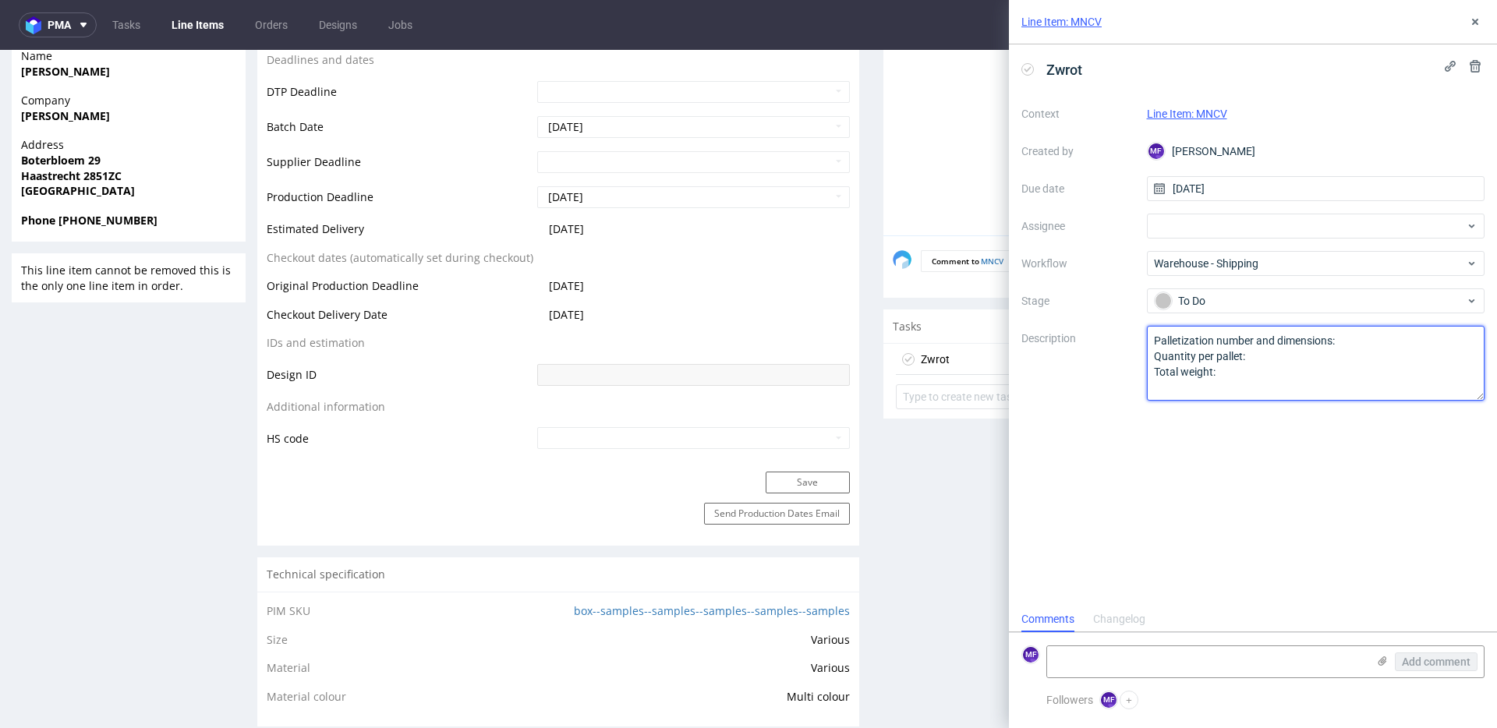
drag, startPoint x: 1098, startPoint y: 338, endPoint x: 1052, endPoint y: 313, distance: 52.0
click at [1052, 313] on div "Context Line Item: MNCV Created by MF Michał Fedorowicz Due date 13/10/2025 Ass…" at bounding box center [1252, 250] width 463 height 299
paste textarea "Wróciło do Pęcic. Prośba o kontakt z klientem"
type textarea "Wróciło do Pęcic. Prośba o kontakt z klientem"
click at [1202, 478] on div "Zwrot Context Line Item: MNCV Created by MF Michał Fedorowicz Due date 13/10/20…" at bounding box center [1253, 325] width 488 height 562
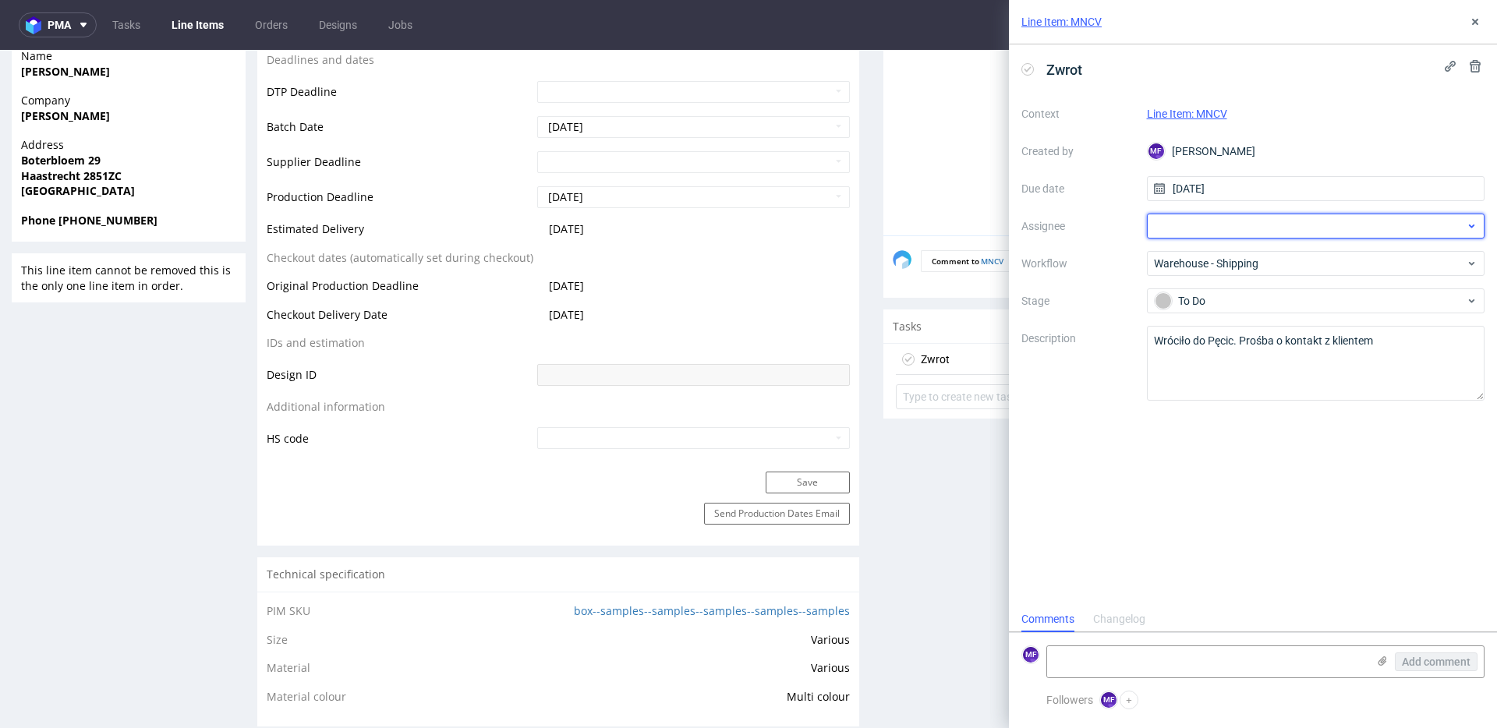
click at [1257, 224] on div at bounding box center [1316, 226] width 338 height 25
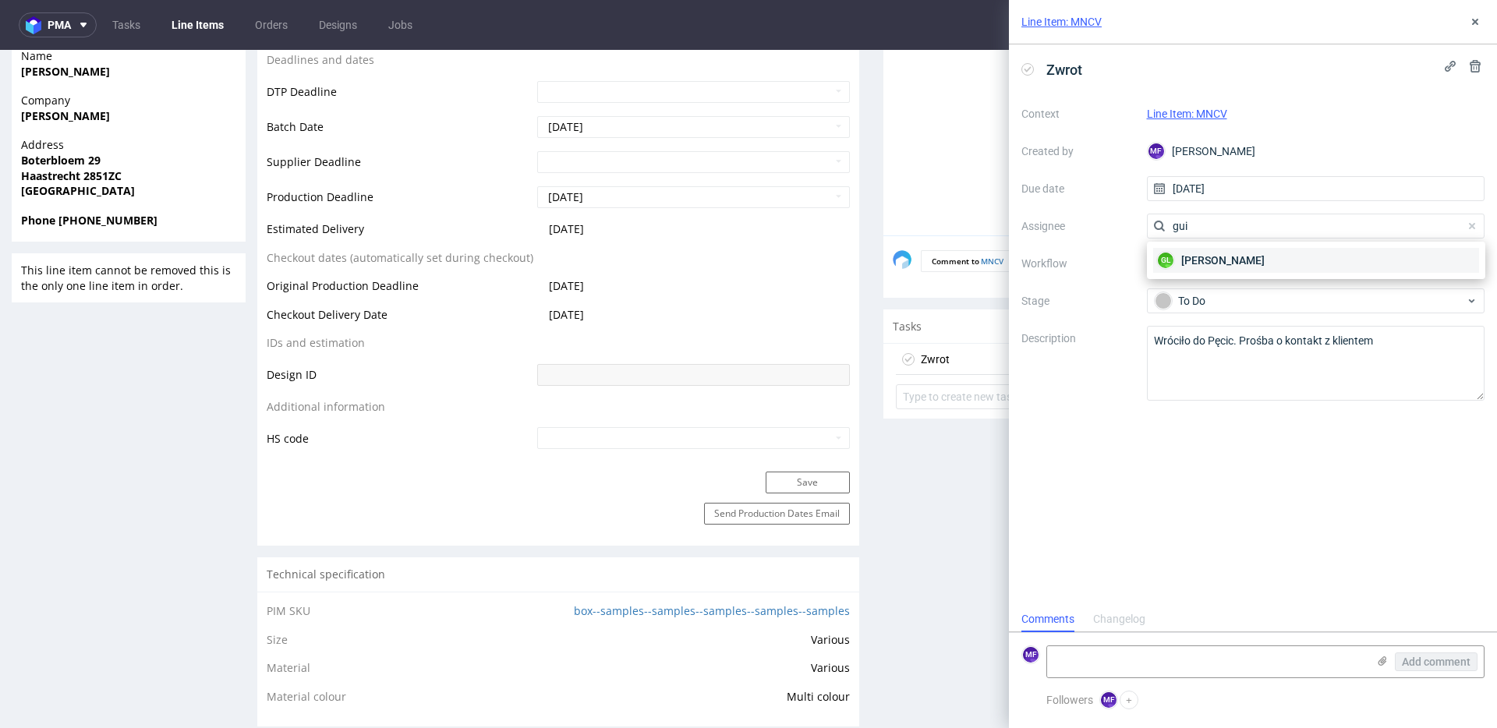
type input "gui"
click at [1284, 257] on div "GL Guillaume Leroux" at bounding box center [1316, 260] width 326 height 25
click at [1267, 618] on div "Comments Changelog" at bounding box center [1253, 618] width 488 height 25
click at [1478, 23] on icon at bounding box center [1475, 22] width 12 height 12
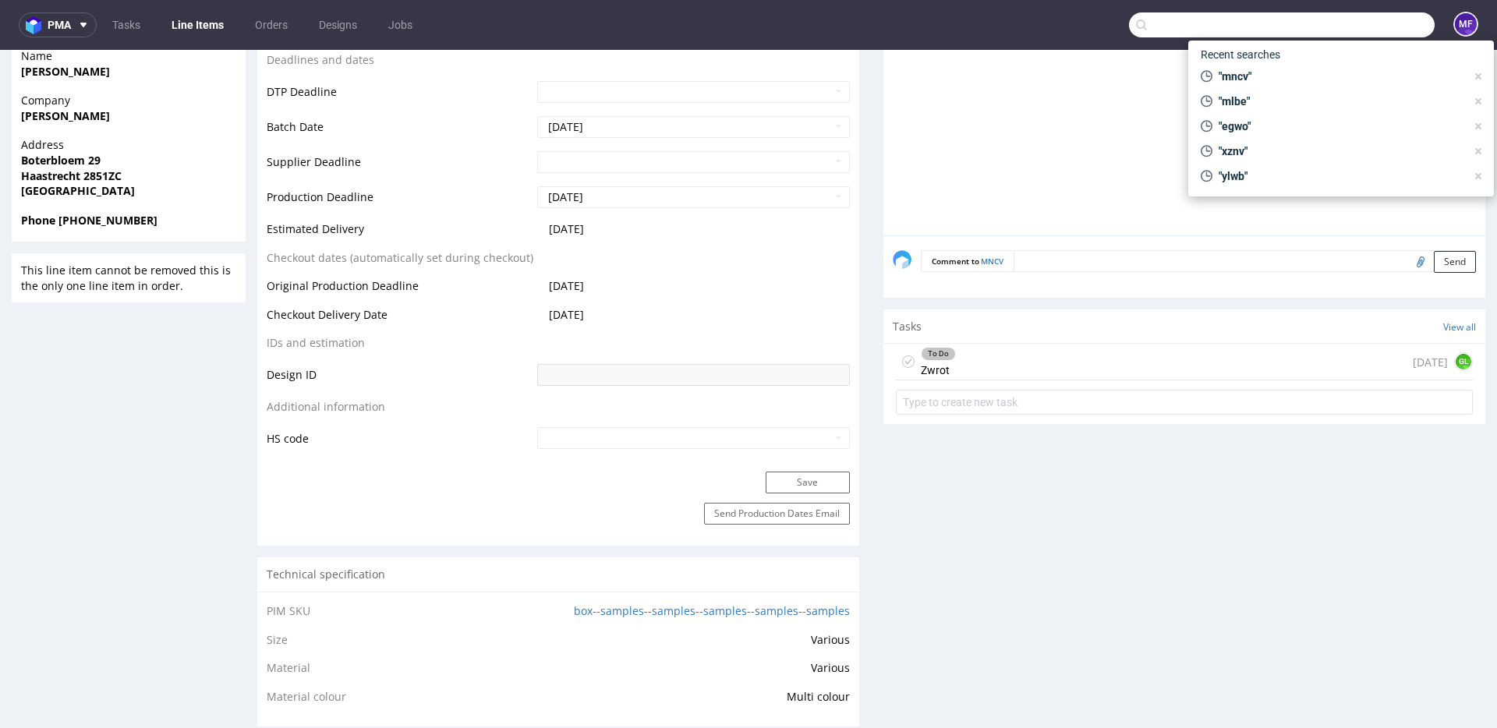
click at [1351, 28] on input "text" at bounding box center [1282, 24] width 306 height 25
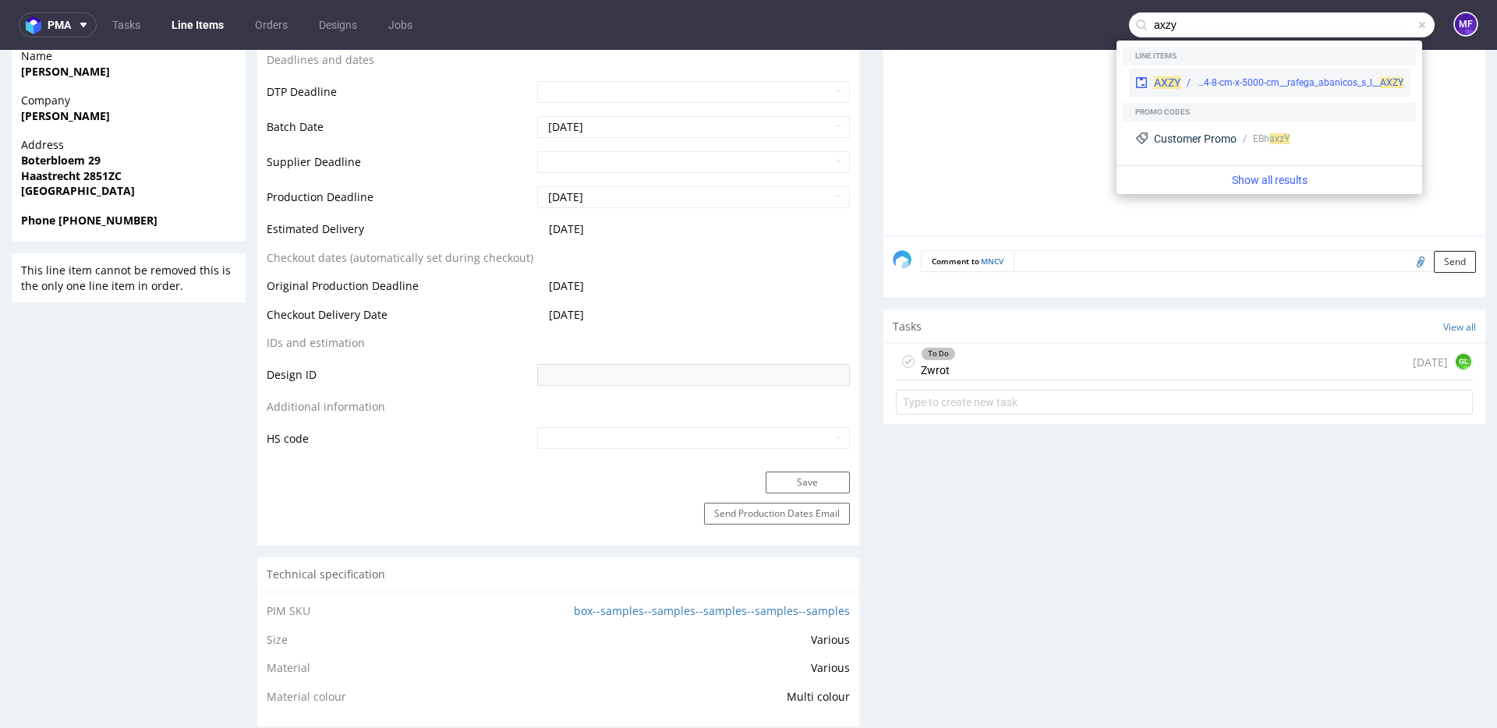
type input "axzy"
click at [1288, 83] on div "ph__4-8-cm-x-5000-cm__rafega_abanicos_s_l__ AXZY" at bounding box center [1300, 83] width 207 height 14
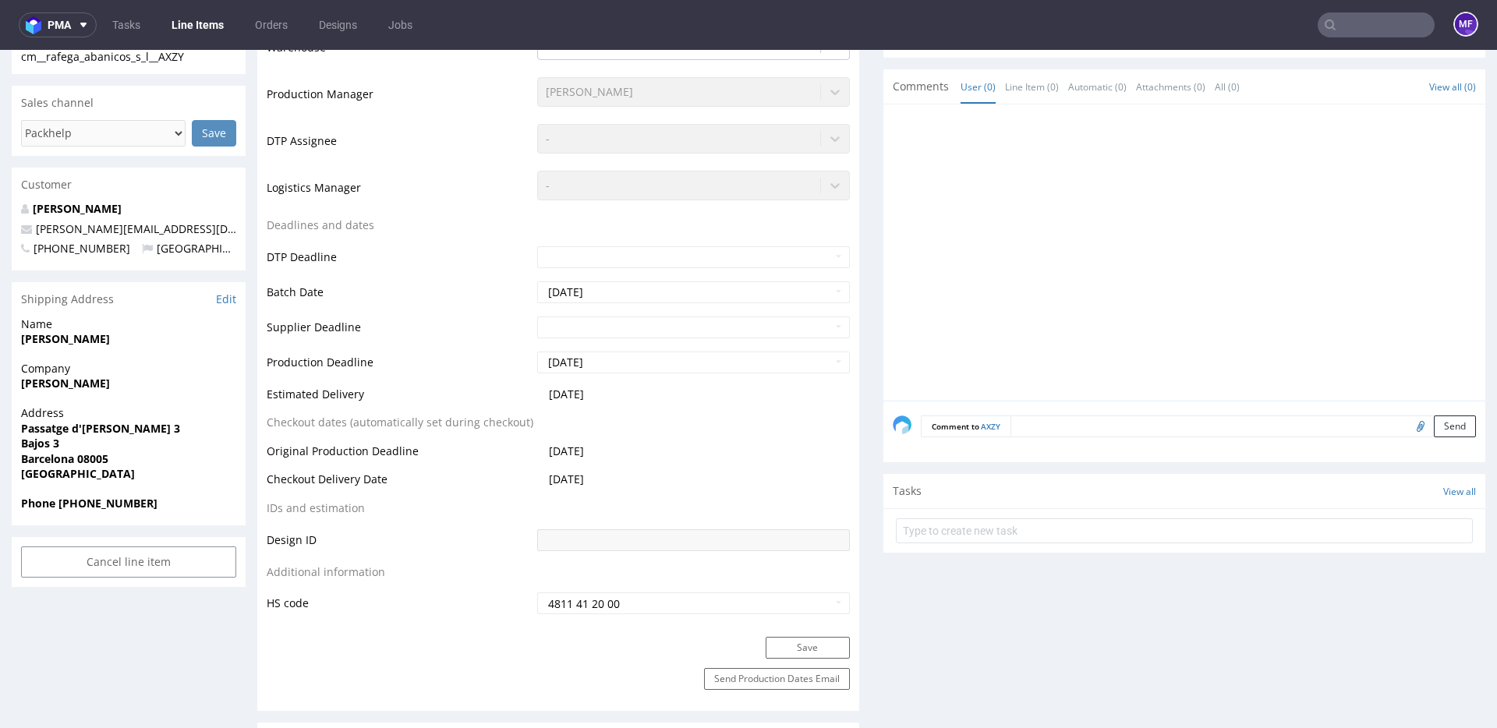
scroll to position [462, 0]
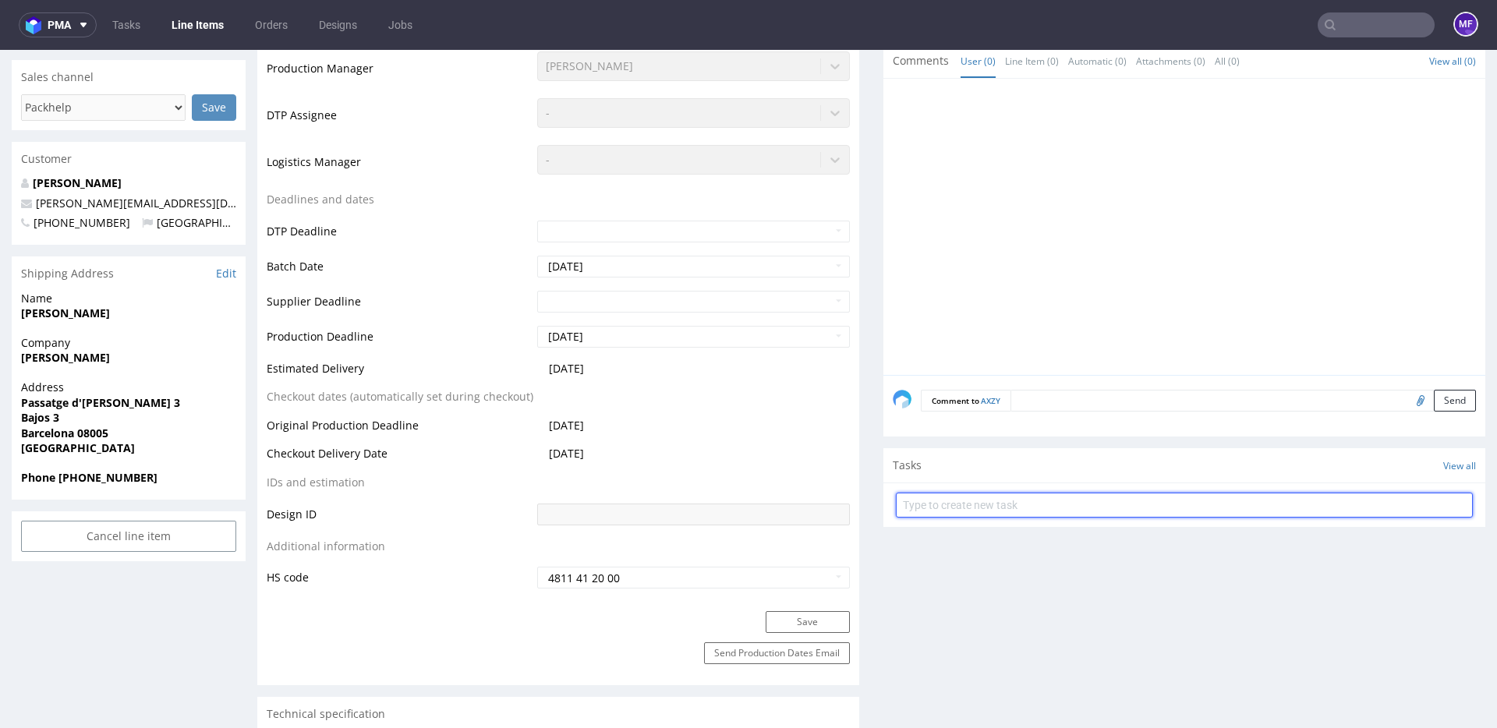
click at [966, 499] on input "text" at bounding box center [1184, 505] width 577 height 25
type input "Zwrot"
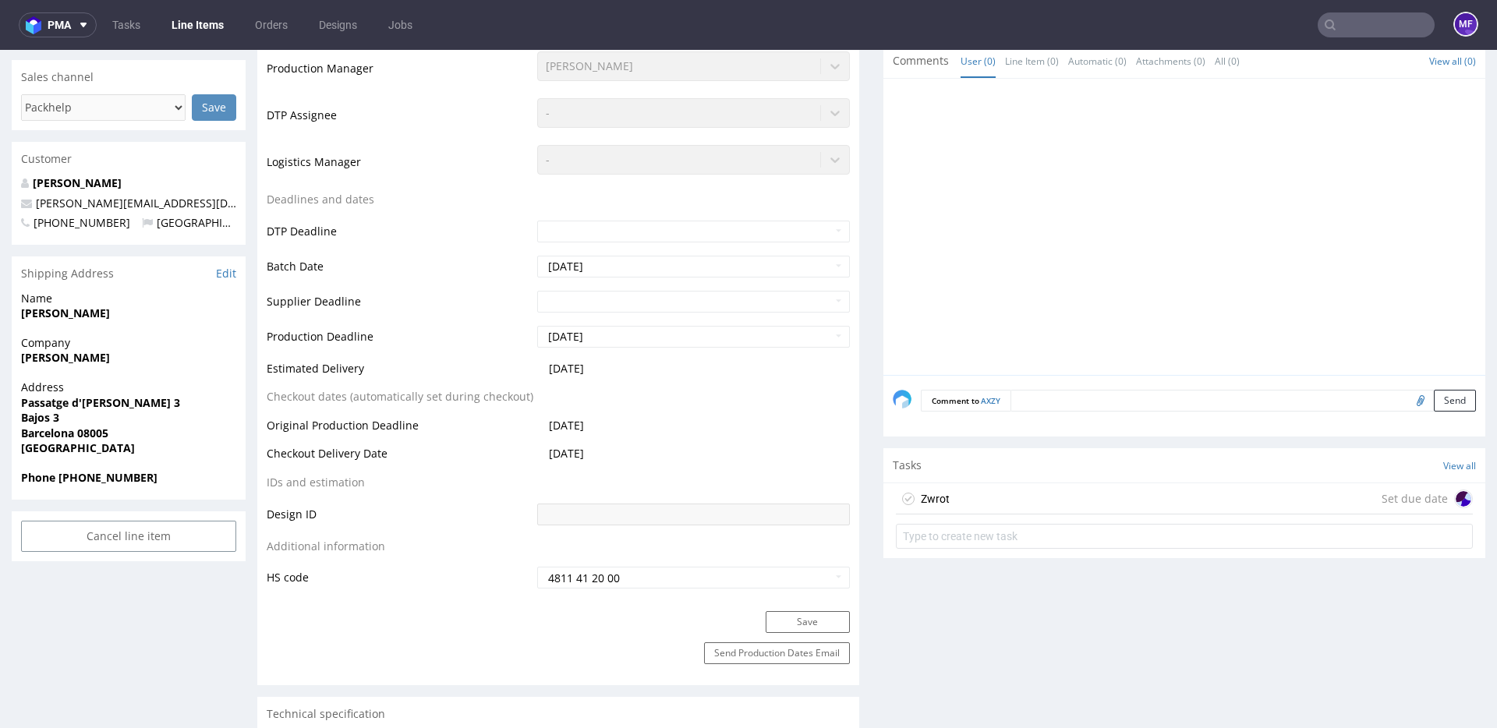
click at [958, 499] on div "Zwrot Set due date" at bounding box center [1184, 498] width 577 height 31
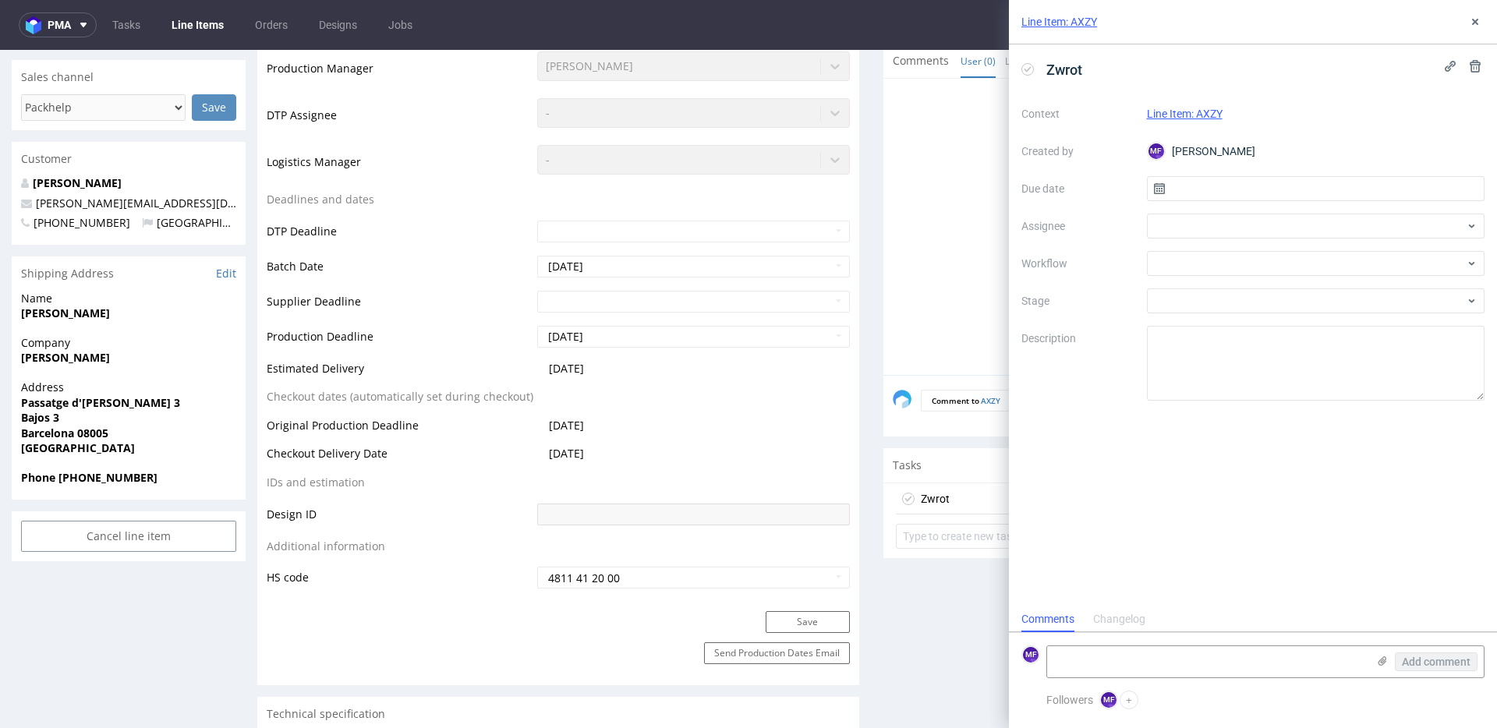
scroll to position [12, 0]
click at [1243, 183] on input "text" at bounding box center [1316, 188] width 338 height 25
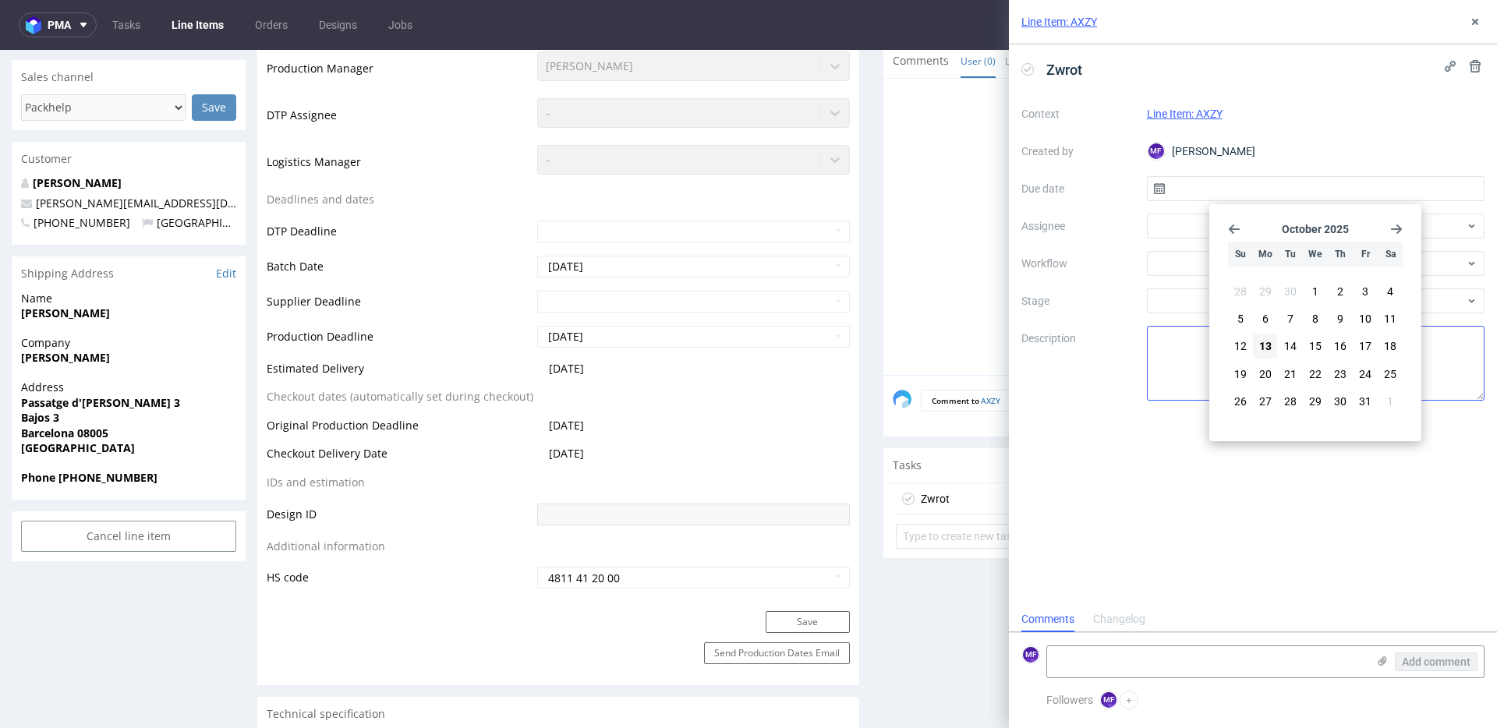
drag, startPoint x: 1263, startPoint y: 341, endPoint x: 1264, endPoint y: 329, distance: 11.8
click at [1264, 338] on button "13" at bounding box center [1265, 346] width 24 height 25
type input "13/10/2025"
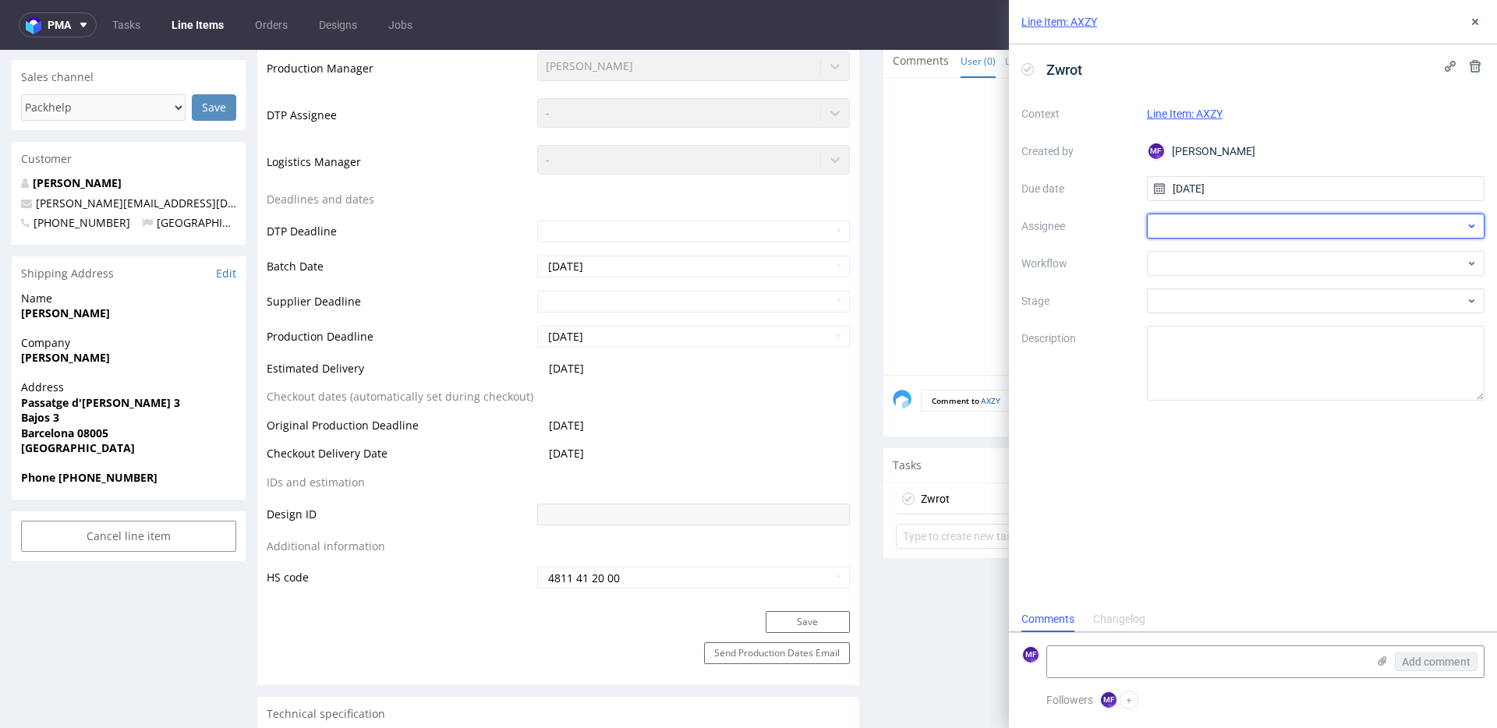
click at [1228, 235] on div at bounding box center [1316, 226] width 338 height 25
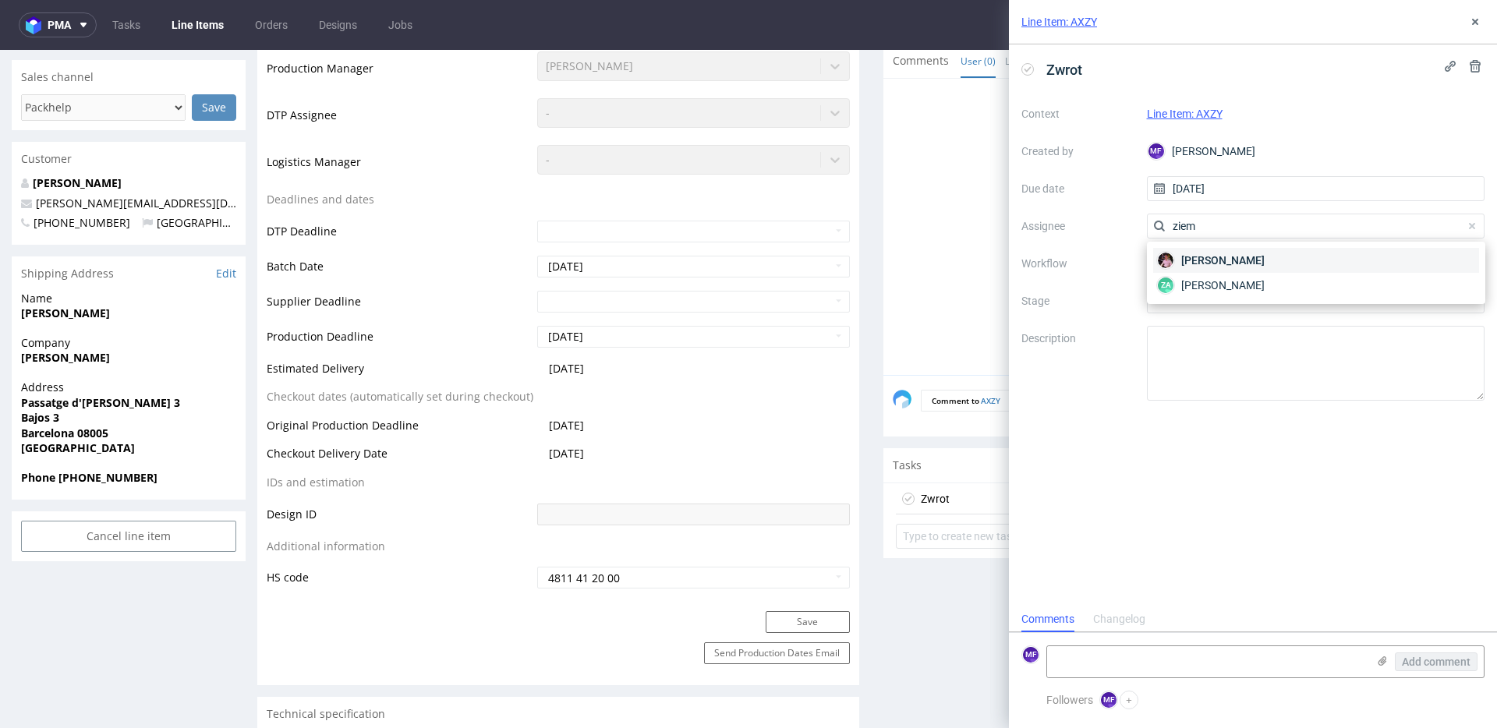
type input "ziem"
click at [1256, 263] on span "Aleks Ziemkowski" at bounding box center [1222, 261] width 83 height 16
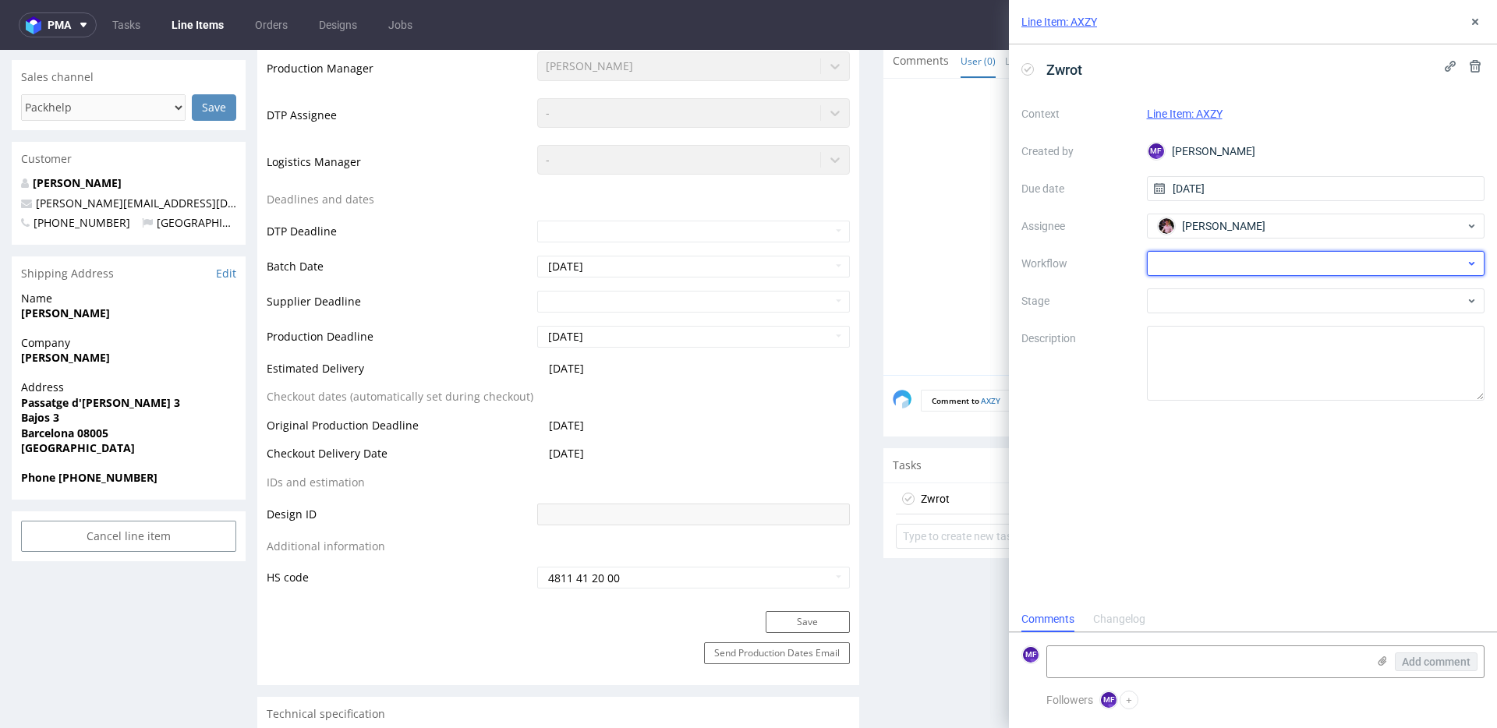
click at [1225, 267] on div at bounding box center [1316, 263] width 338 height 25
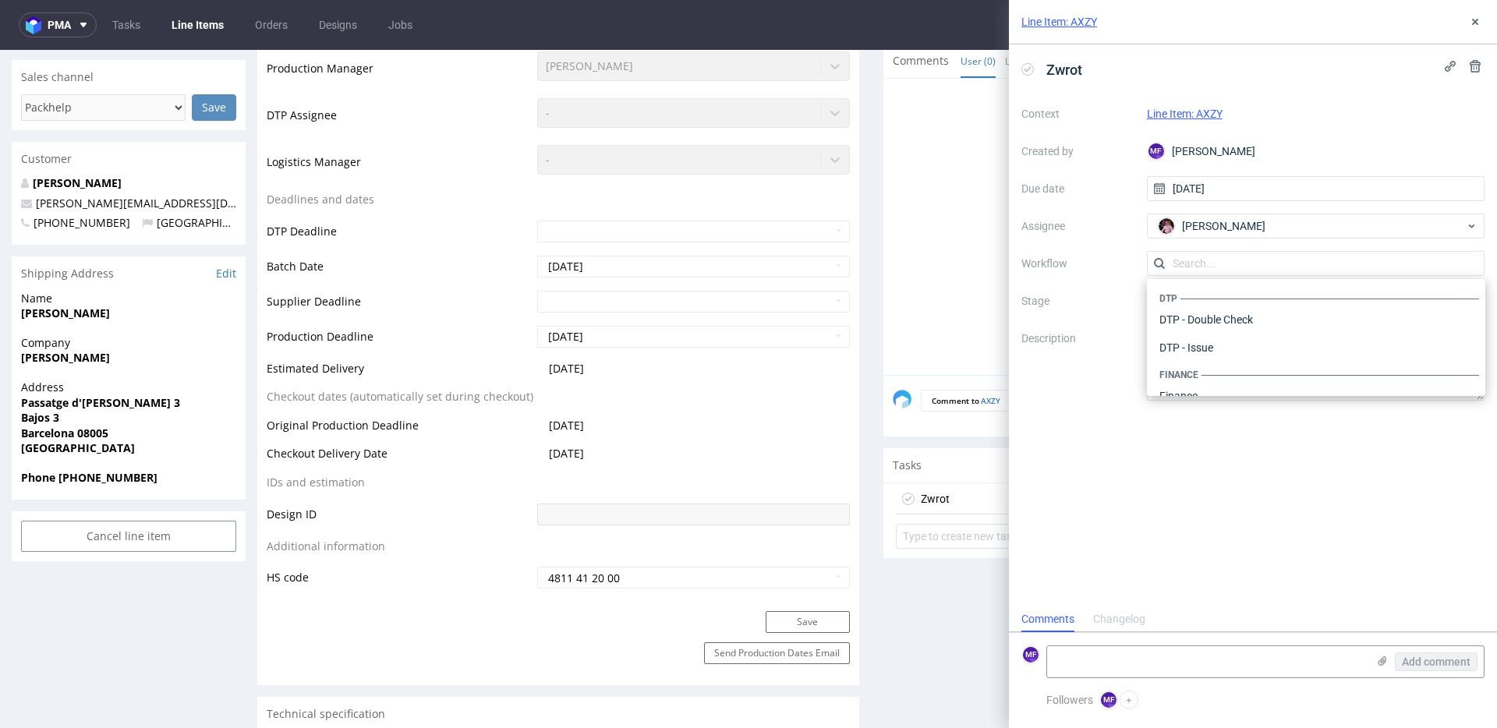
scroll to position [959, 0]
click at [1249, 380] on div "Warehouse - Shipping" at bounding box center [1316, 376] width 326 height 28
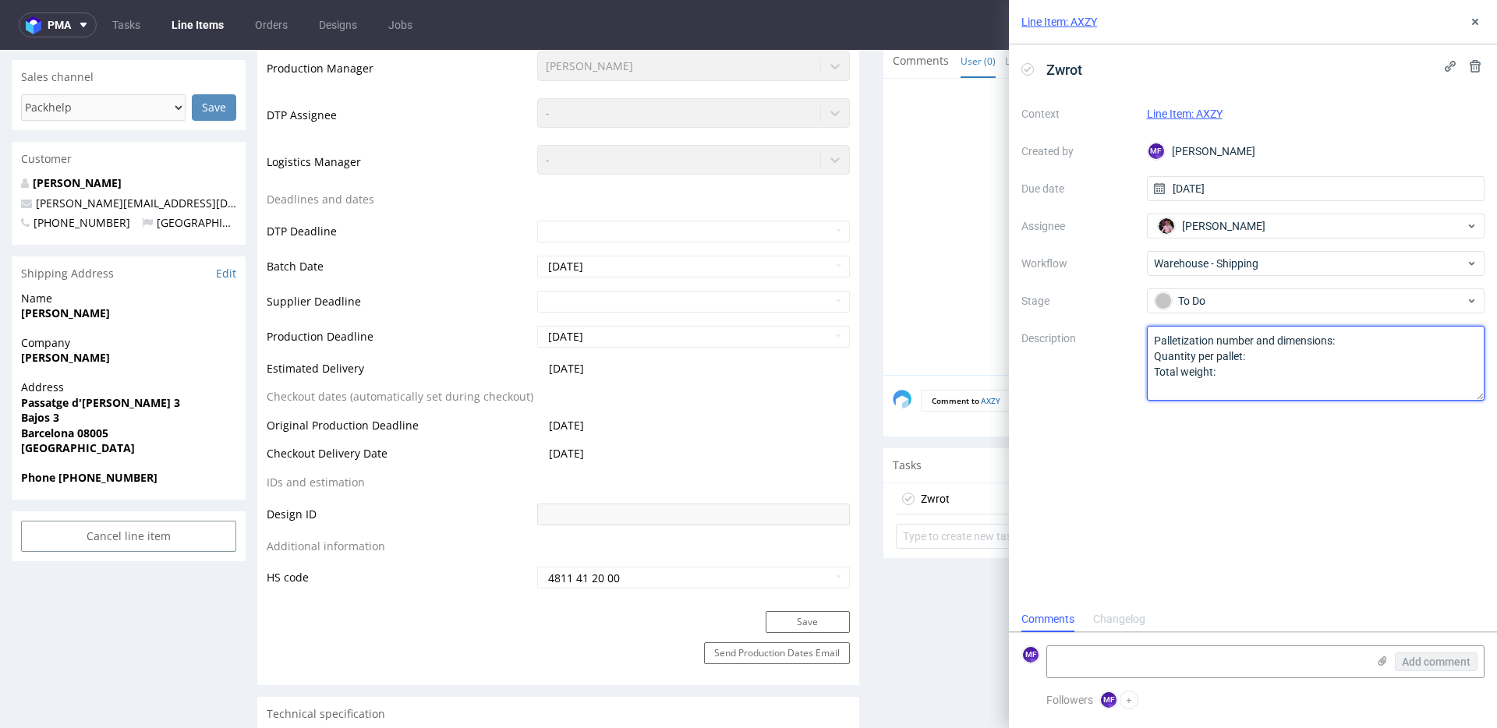
drag, startPoint x: 1242, startPoint y: 378, endPoint x: 1070, endPoint y: 318, distance: 181.7
click at [1071, 318] on div "Context Line Item: AXZY Created by MF Michał Fedorowicz Due date 13/10/2025 Ass…" at bounding box center [1252, 250] width 463 height 299
paste textarea "Wróciło do Pęcic. Prośba o kontakt z klientem"
type textarea "Wróciło do Pęcic. Prośba o kontakt z klientem"
drag, startPoint x: 1216, startPoint y: 462, endPoint x: 1441, endPoint y: 111, distance: 416.5
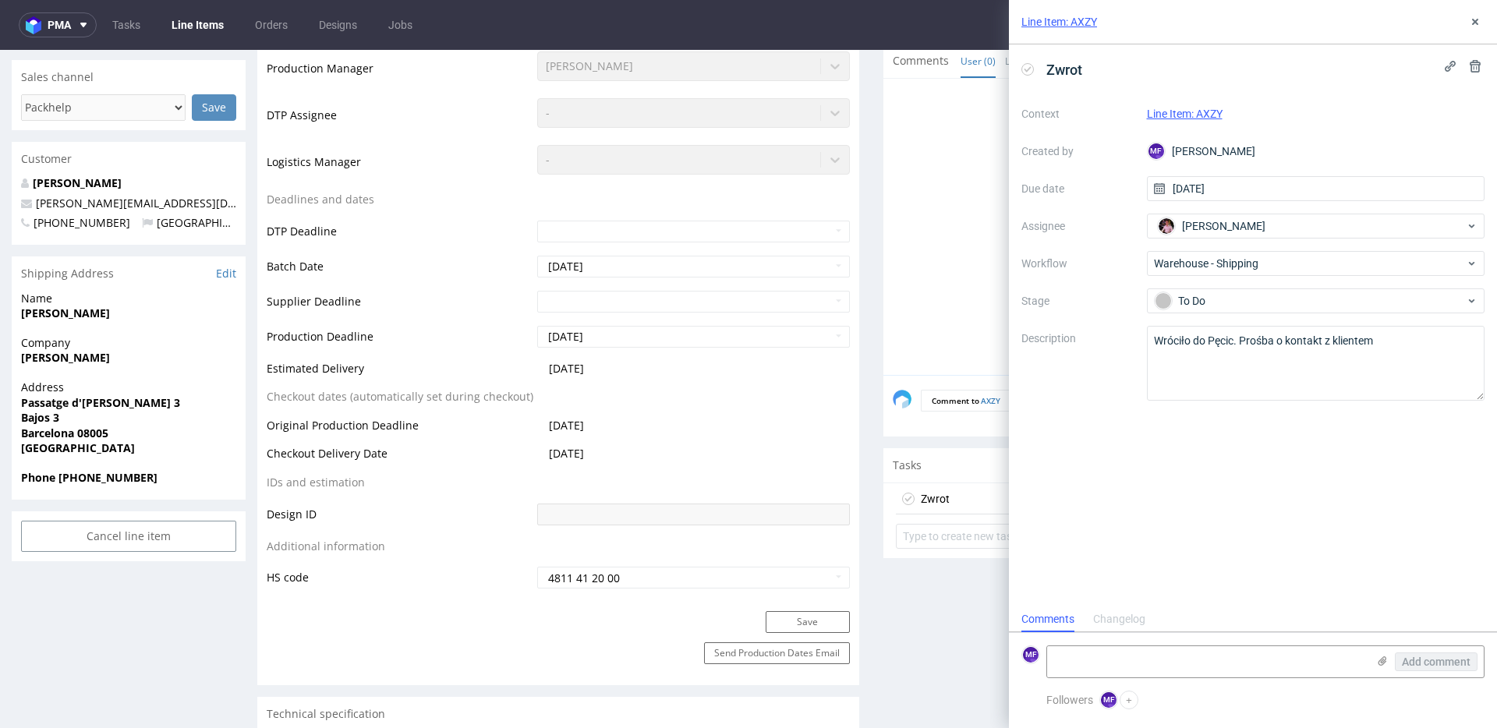
click at [1218, 460] on div "Zwrot Context Line Item: AXZY Created by MF Michał Fedorowicz Due date 13/10/20…" at bounding box center [1253, 325] width 488 height 562
click at [1480, 17] on icon at bounding box center [1475, 22] width 12 height 12
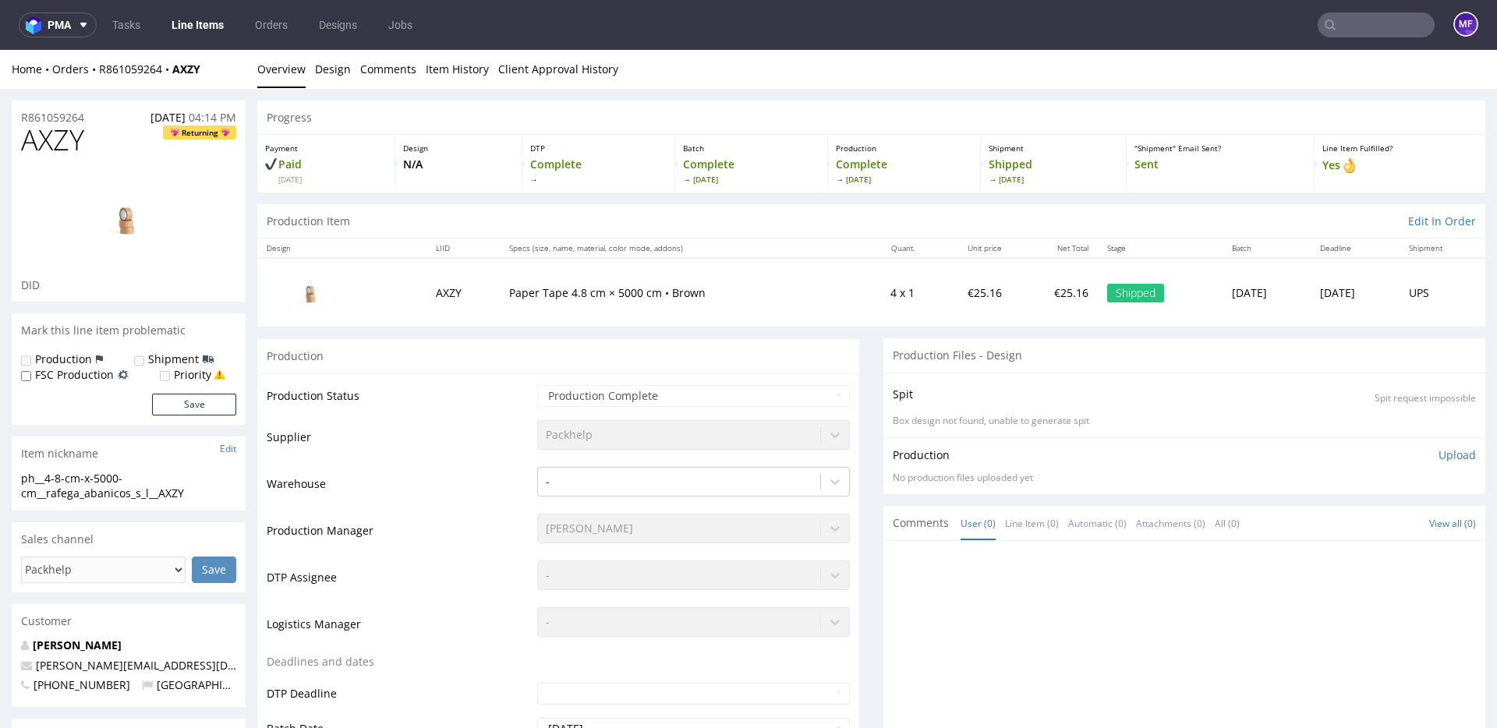
click at [1331, 16] on input "text" at bounding box center [1375, 24] width 117 height 25
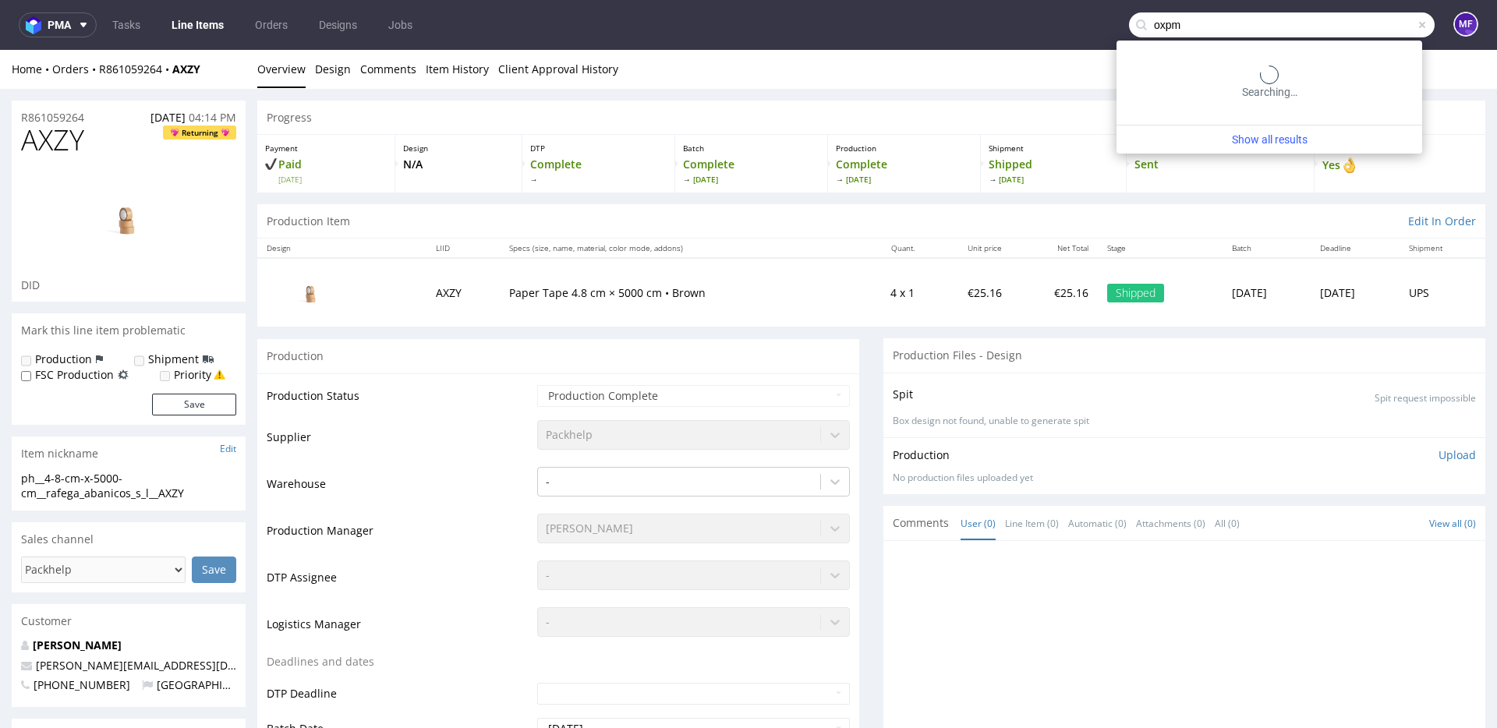
scroll to position [4, 0]
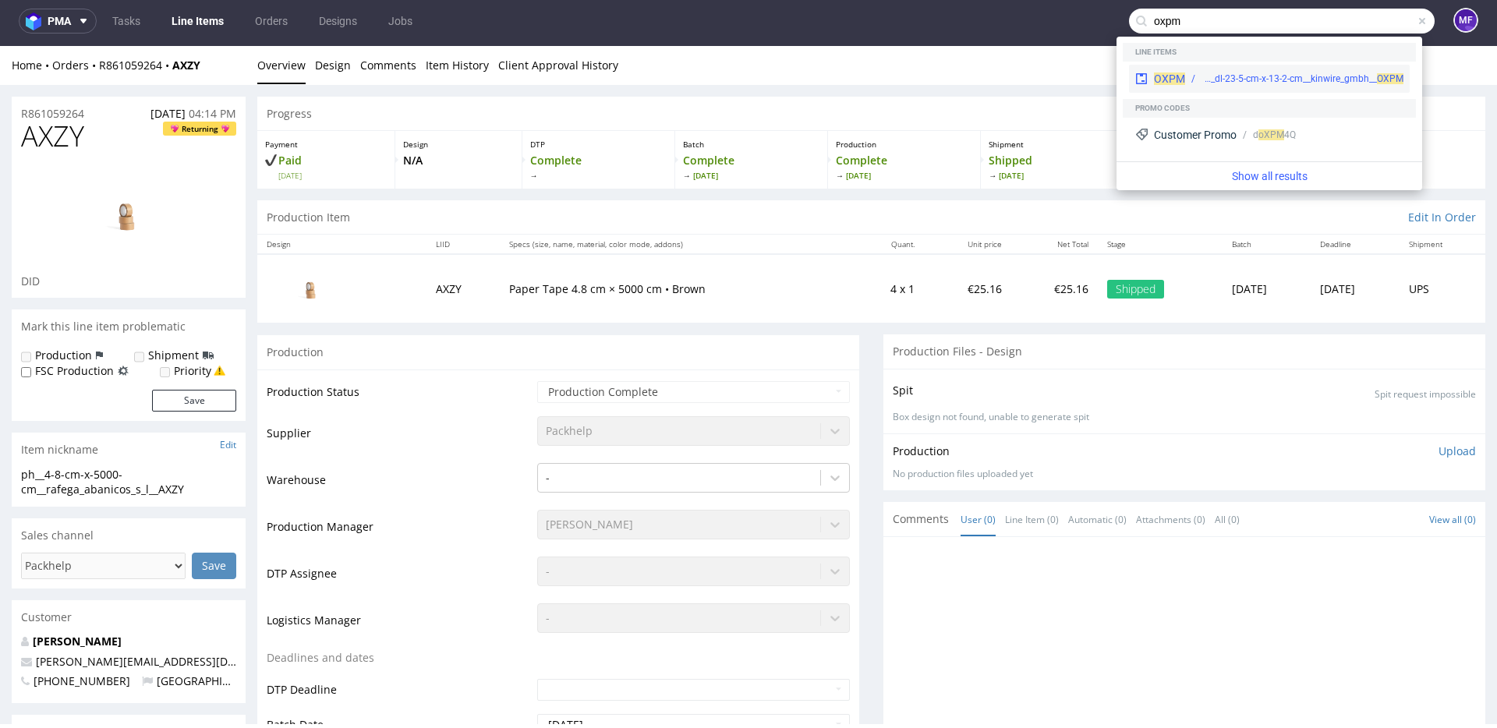
type input "oxpm"
click at [1283, 67] on div "OXPM bm__dl-23-5-cm-x-13-2-cm__kinwire_gmbh__ OXPM" at bounding box center [1269, 79] width 281 height 28
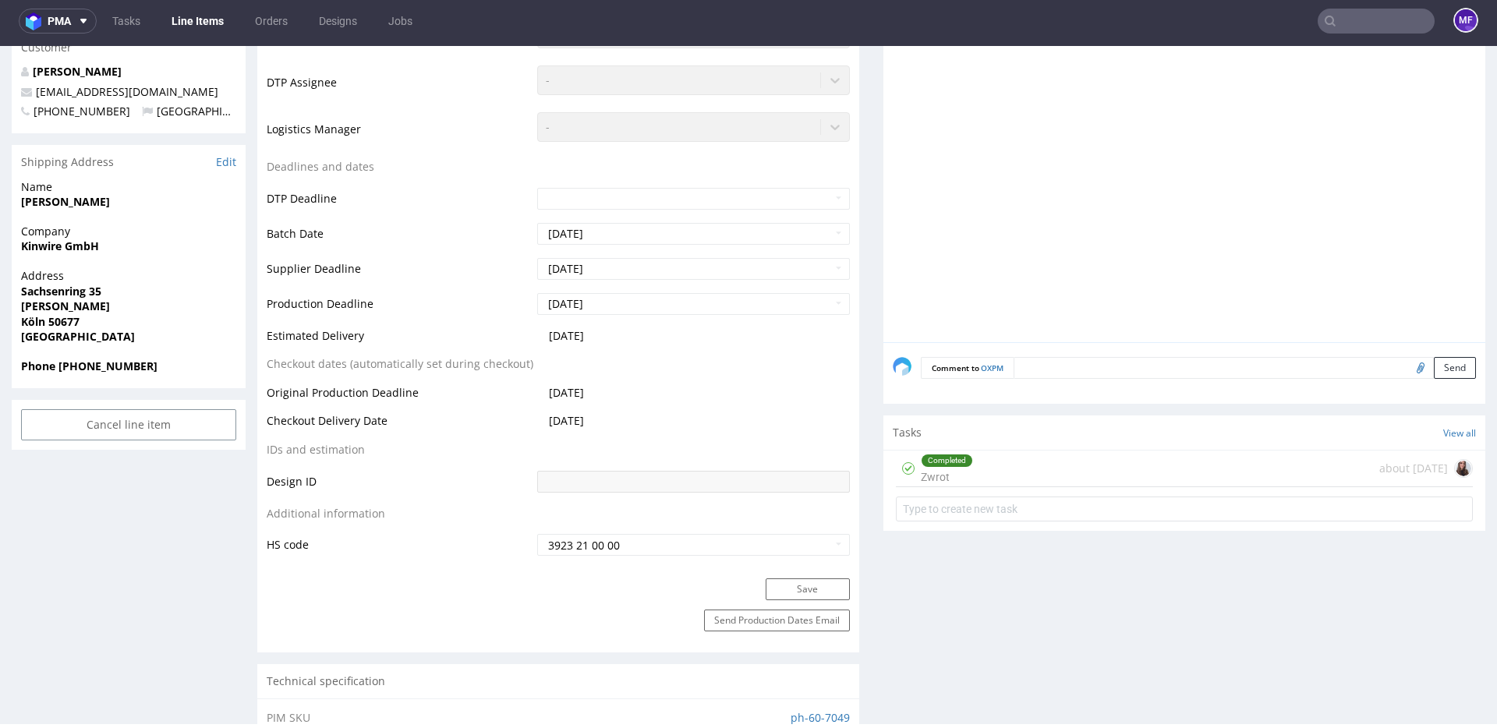
scroll to position [453, 0]
click at [1008, 461] on div "Completed Zwrot about 1 month ago" at bounding box center [1184, 467] width 577 height 37
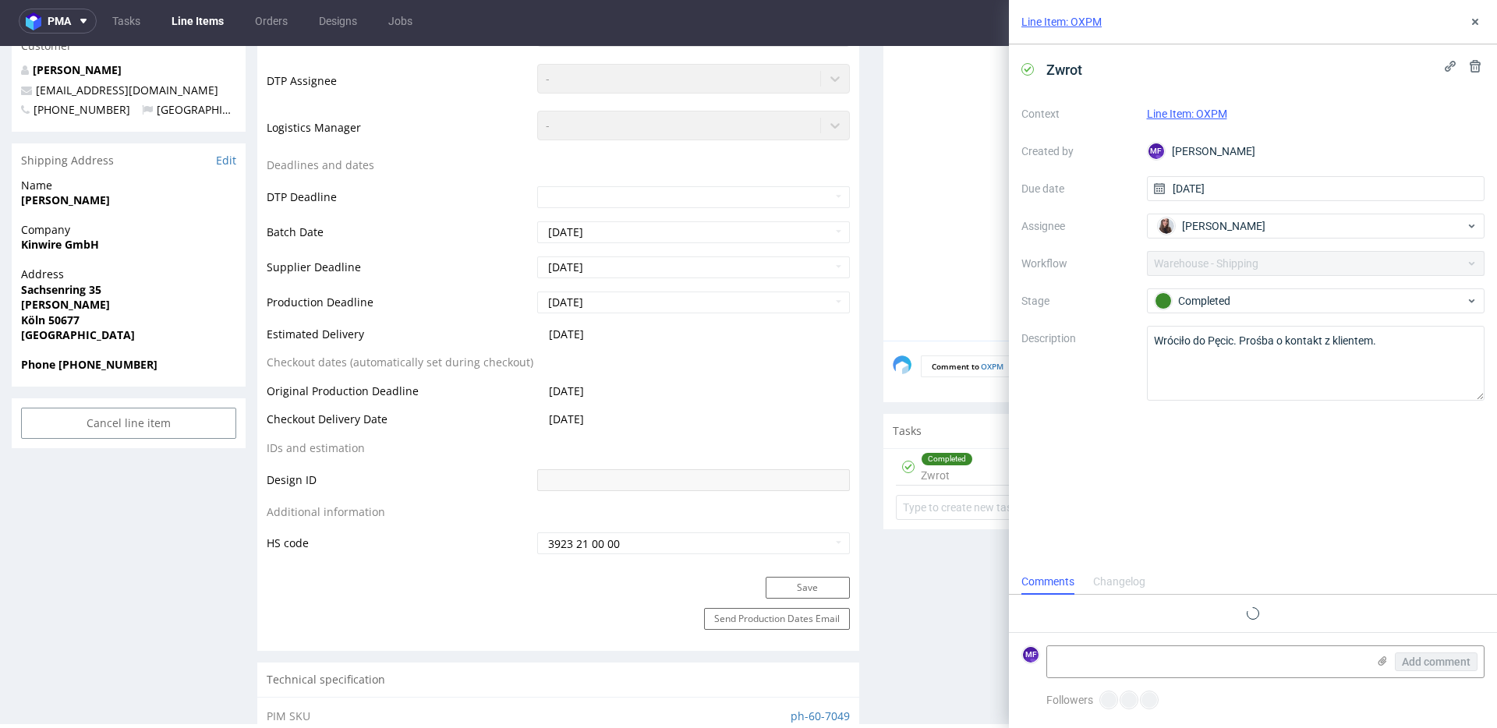
scroll to position [59, 0]
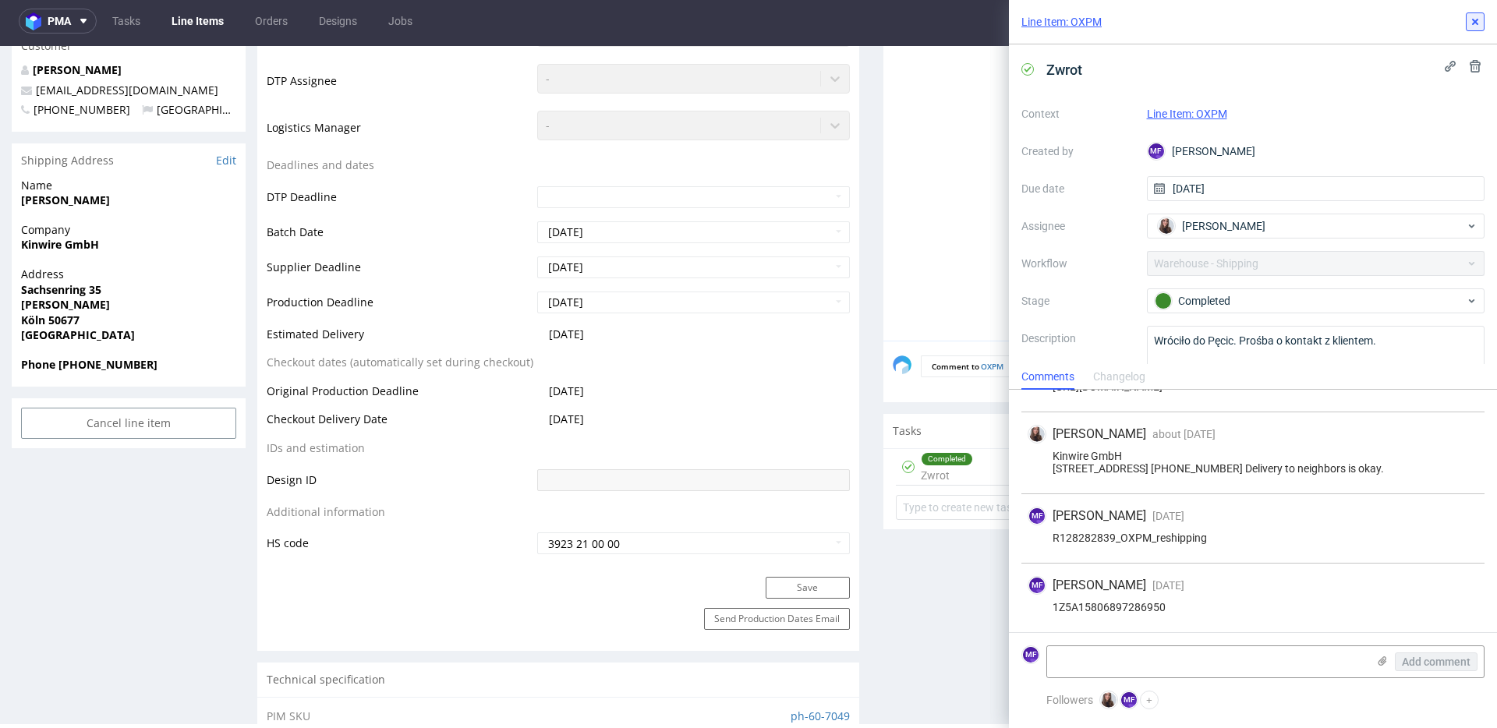
click at [1479, 24] on icon at bounding box center [1475, 22] width 12 height 12
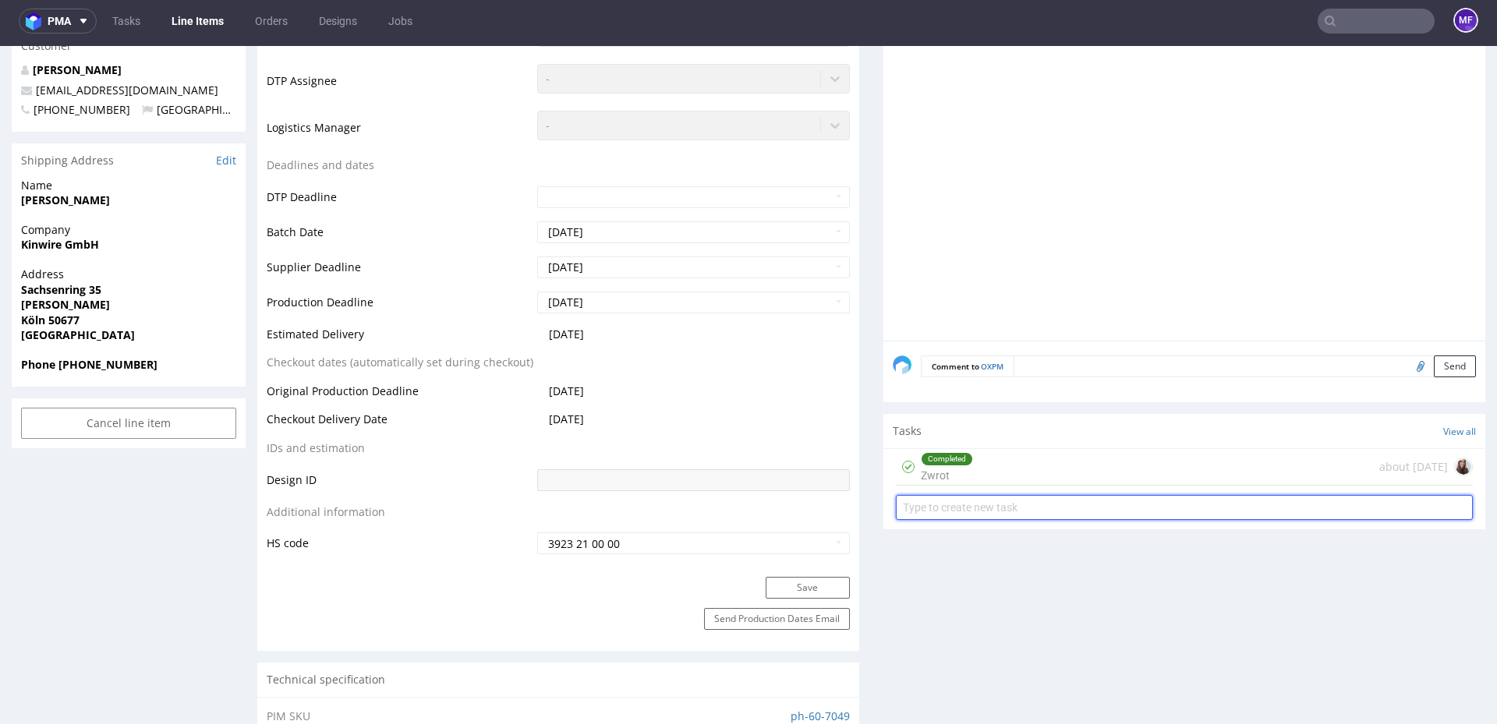
click at [1046, 508] on input "text" at bounding box center [1184, 507] width 577 height 25
type input "Zwrot 2"
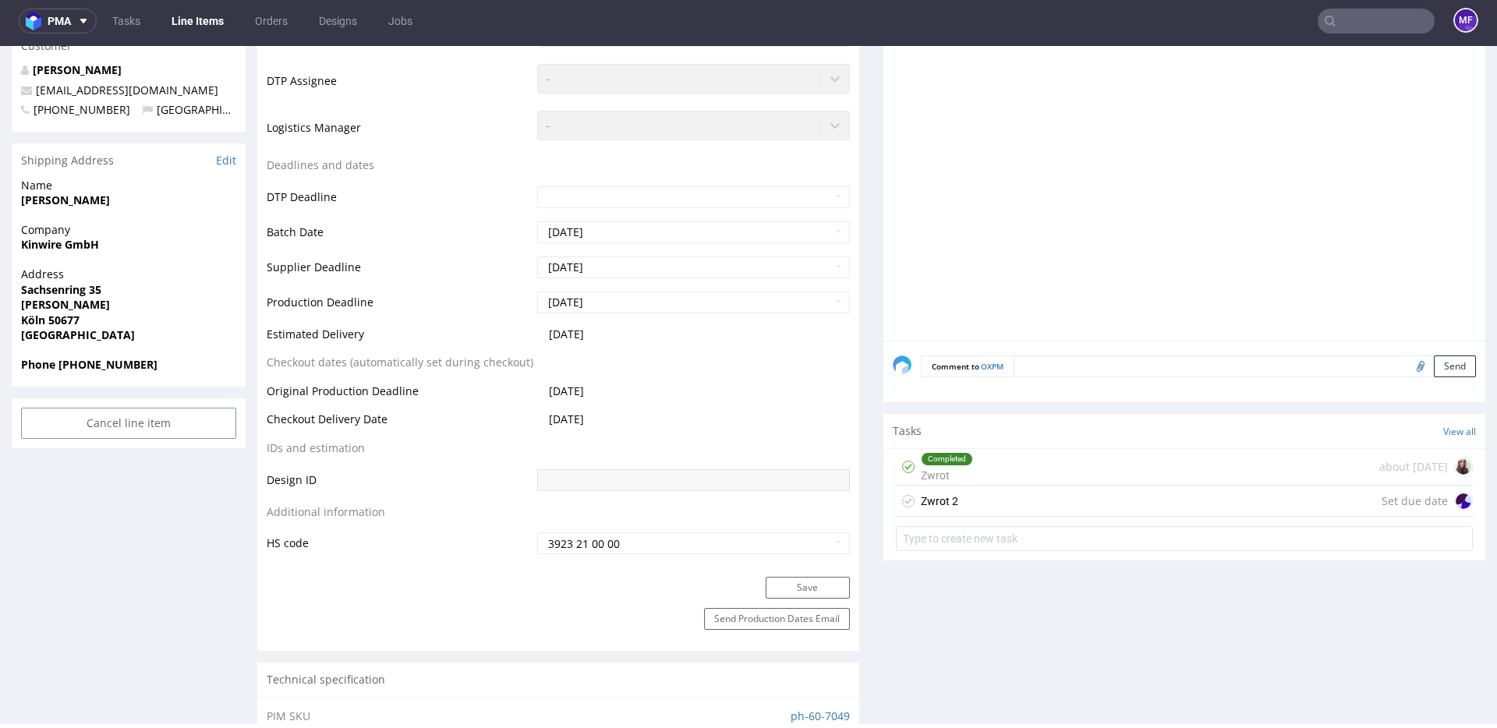
click at [1007, 495] on div "Zwrot 2 Set due date" at bounding box center [1184, 501] width 577 height 31
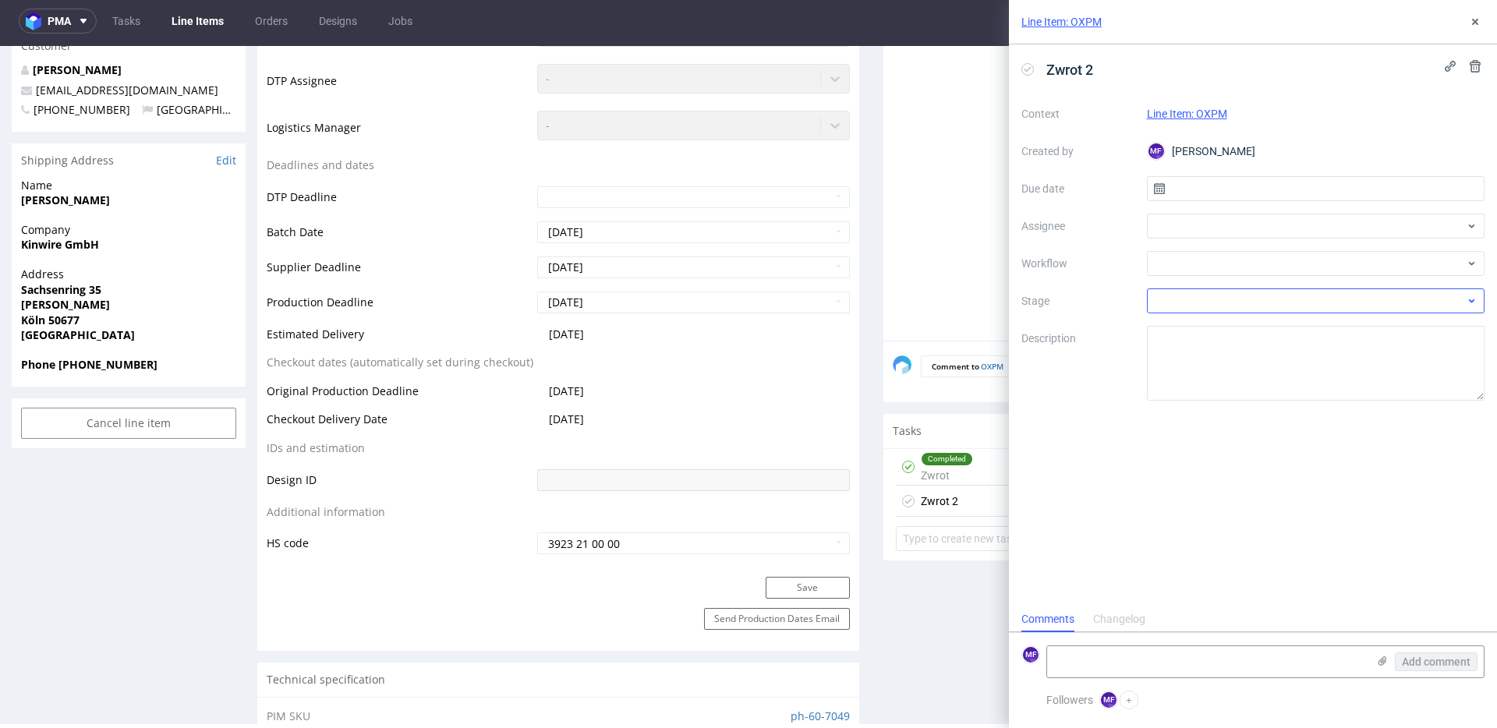
scroll to position [12, 0]
click at [1197, 192] on input "text" at bounding box center [1316, 188] width 338 height 25
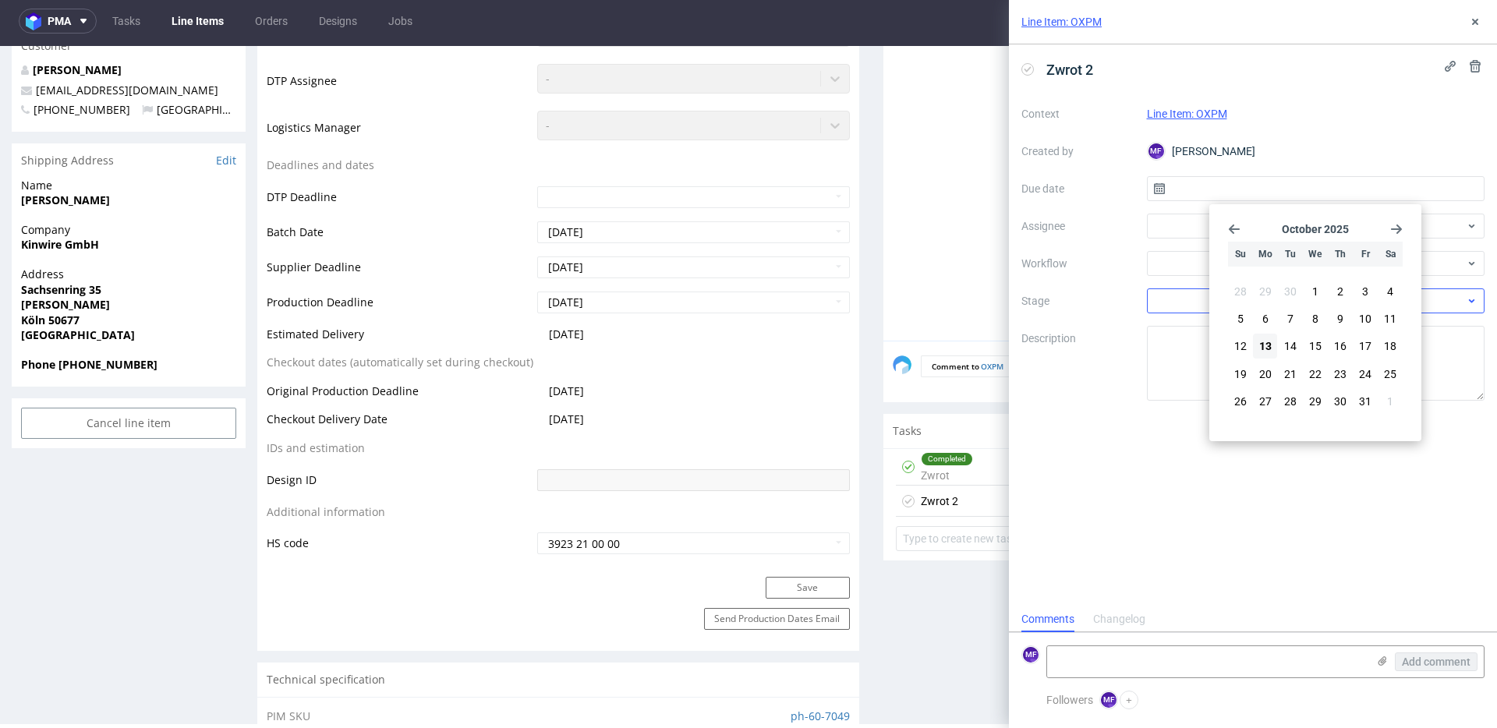
drag, startPoint x: 1264, startPoint y: 341, endPoint x: 1250, endPoint y: 297, distance: 46.8
click at [1264, 341] on span "13" at bounding box center [1265, 346] width 12 height 16
type input "13/10/2025"
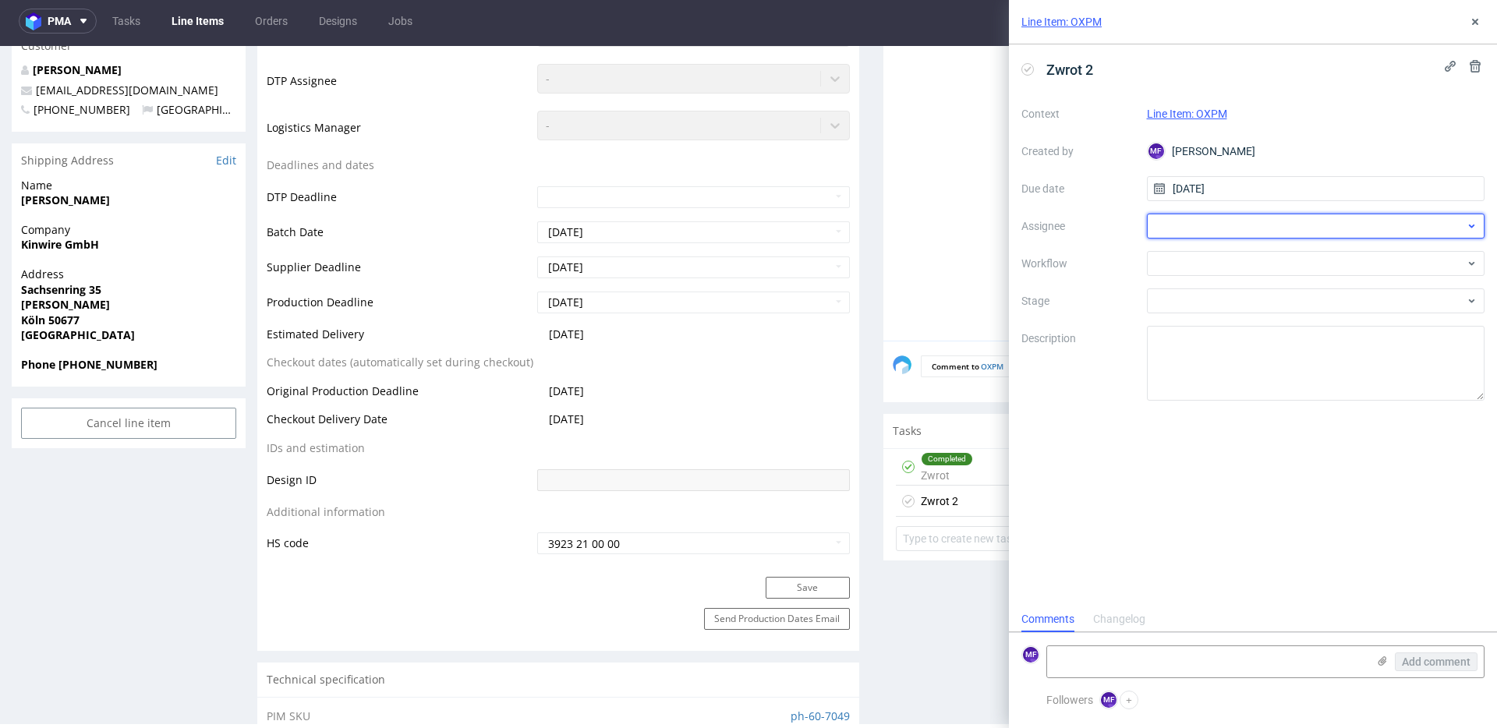
click at [1187, 217] on div at bounding box center [1316, 226] width 338 height 25
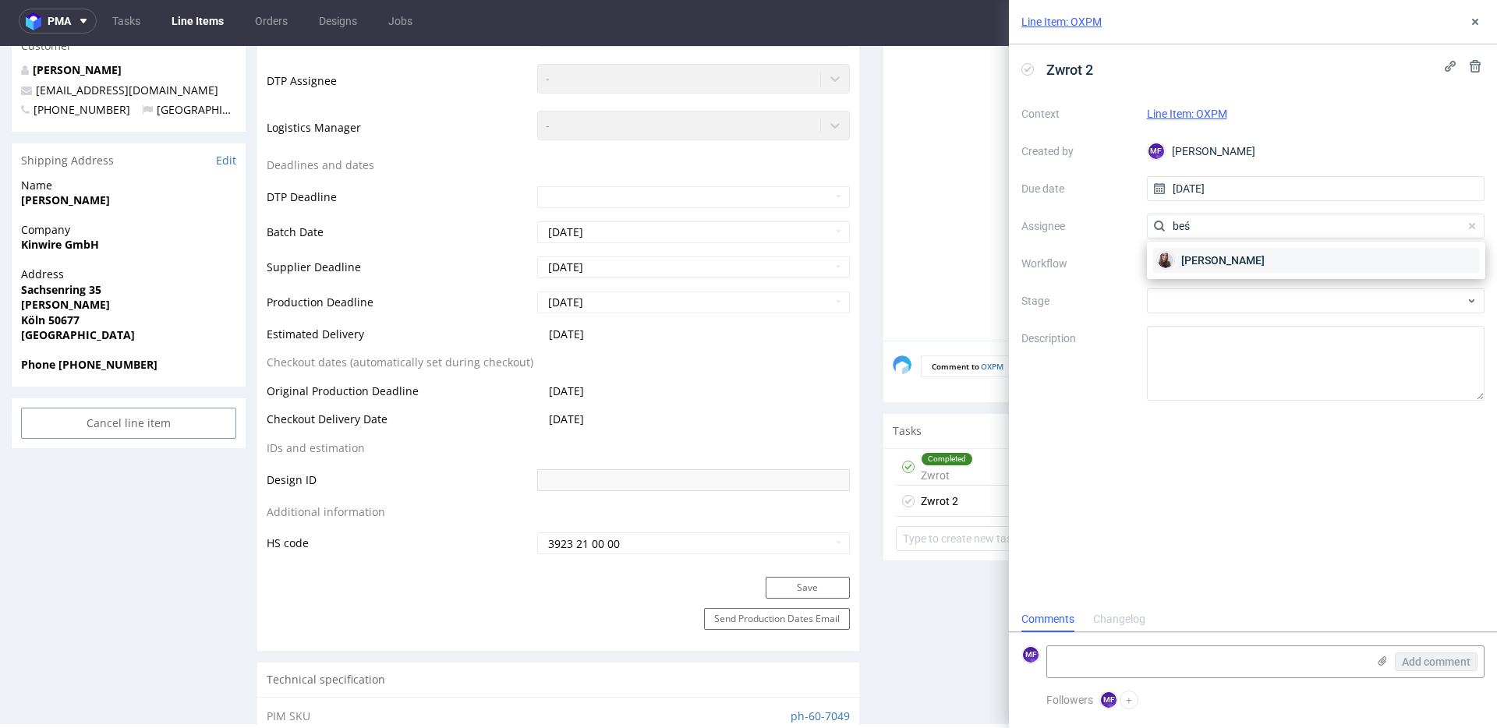
type input "beś"
click at [1247, 267] on span "Sandra Beśka" at bounding box center [1222, 261] width 83 height 16
click at [1232, 264] on div at bounding box center [1316, 263] width 338 height 25
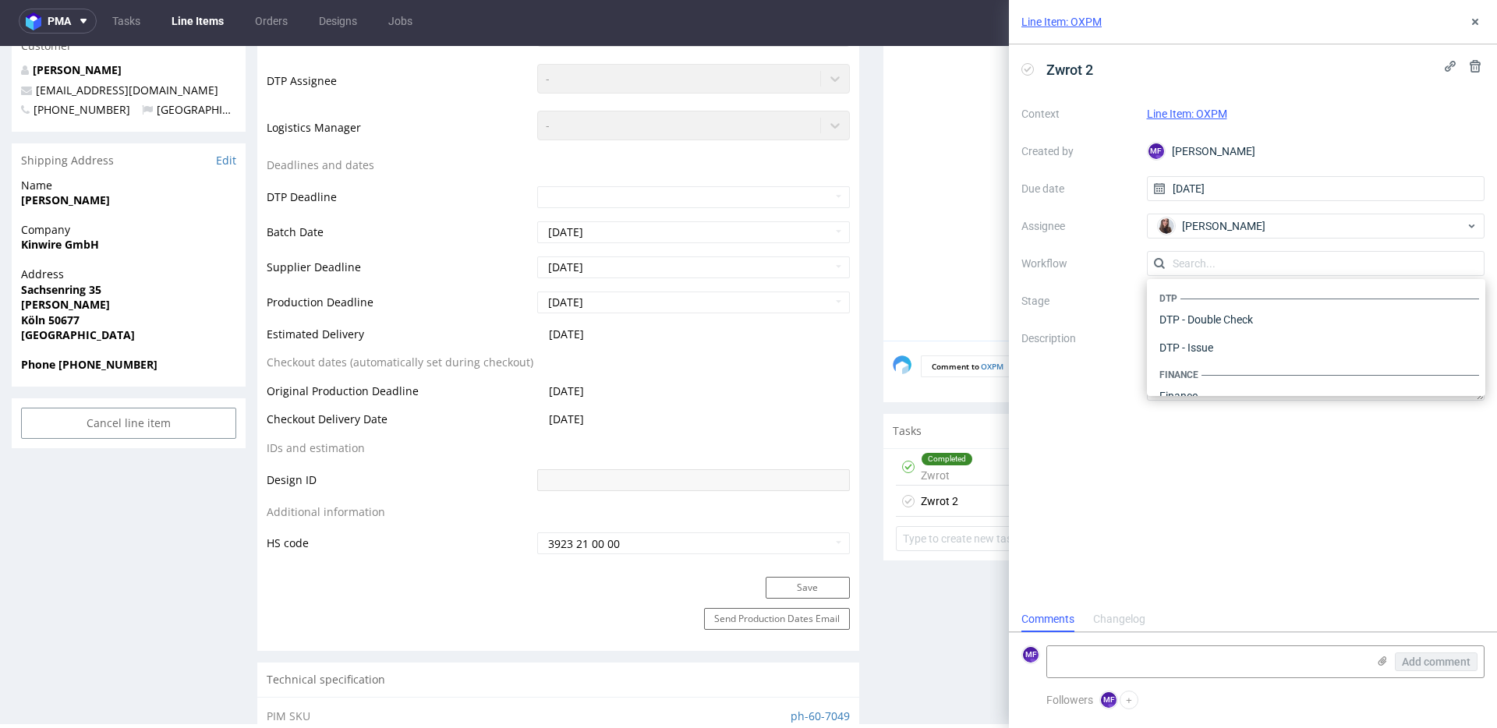
scroll to position [959, 0]
click at [1227, 370] on div "Warehouse - Shipping" at bounding box center [1316, 376] width 326 height 28
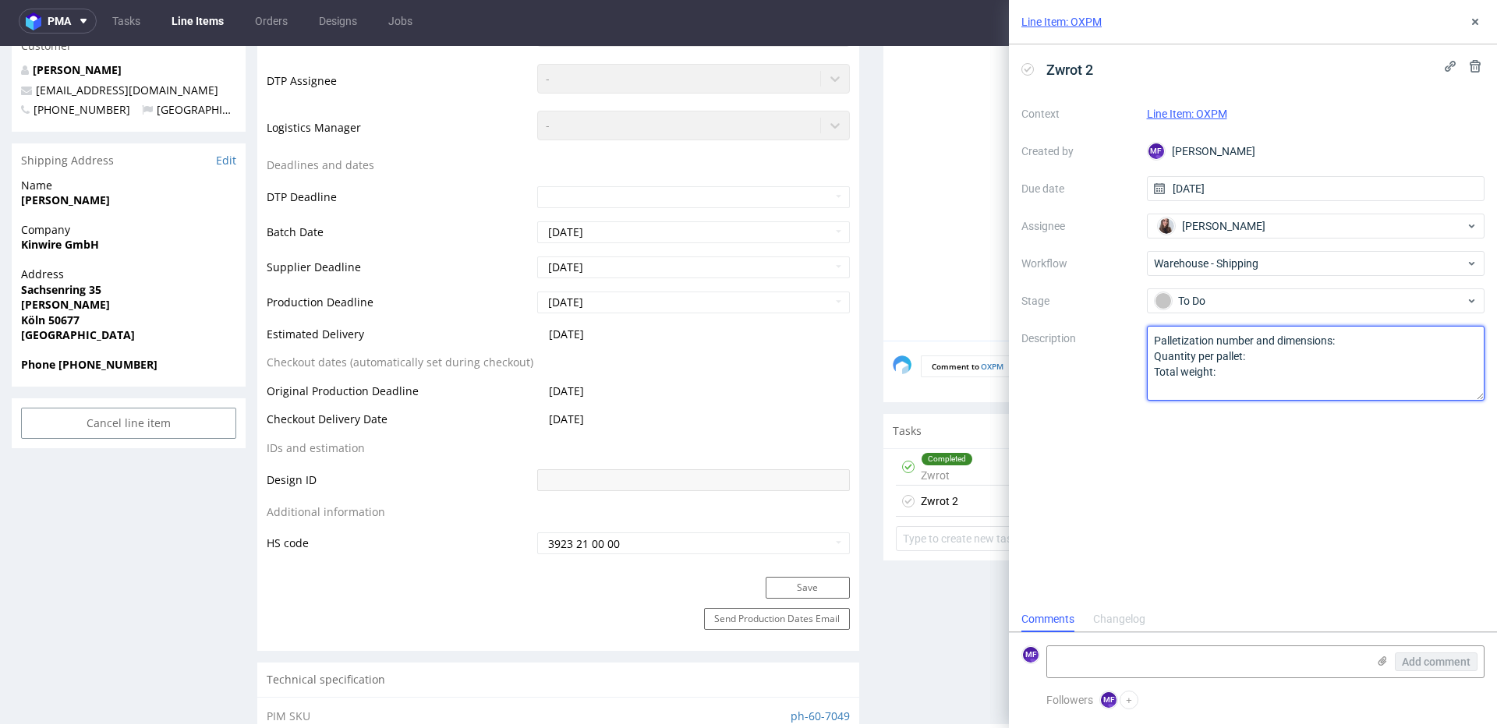
drag, startPoint x: 1250, startPoint y: 379, endPoint x: 1088, endPoint y: 320, distance: 172.4
click at [1086, 320] on div "Context Line Item: OXPM Created by MF Michał Fedorowicz Due date 13/10/2025 Ass…" at bounding box center [1252, 250] width 463 height 299
paste textarea "Wróciło do Pęcic. Prośba o kontakt z klientem"
drag, startPoint x: 1193, startPoint y: 346, endPoint x: 1239, endPoint y: 356, distance: 47.1
click at [1195, 346] on textarea "Palletization number and dimensions: Quantity per pallet: Total weight:" at bounding box center [1316, 363] width 338 height 75
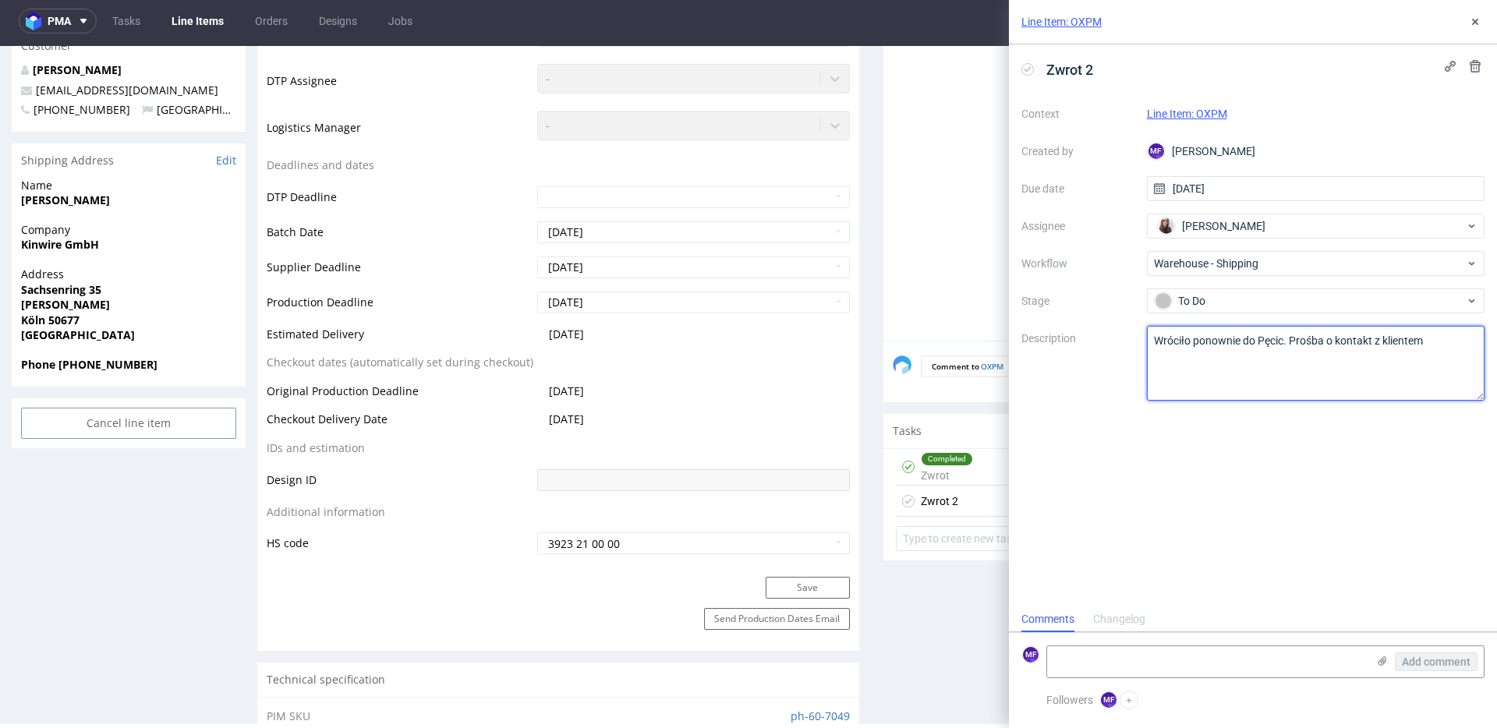
type textarea "Wróciło ponownie do Pęcic. Prośba o kontakt z klientem"
click at [1314, 493] on div "Zwrot 2 Context Line Item: OXPM Created by MF Michał Fedorowicz Due date 13/10/…" at bounding box center [1253, 325] width 488 height 562
click at [1475, 27] on icon at bounding box center [1475, 22] width 12 height 12
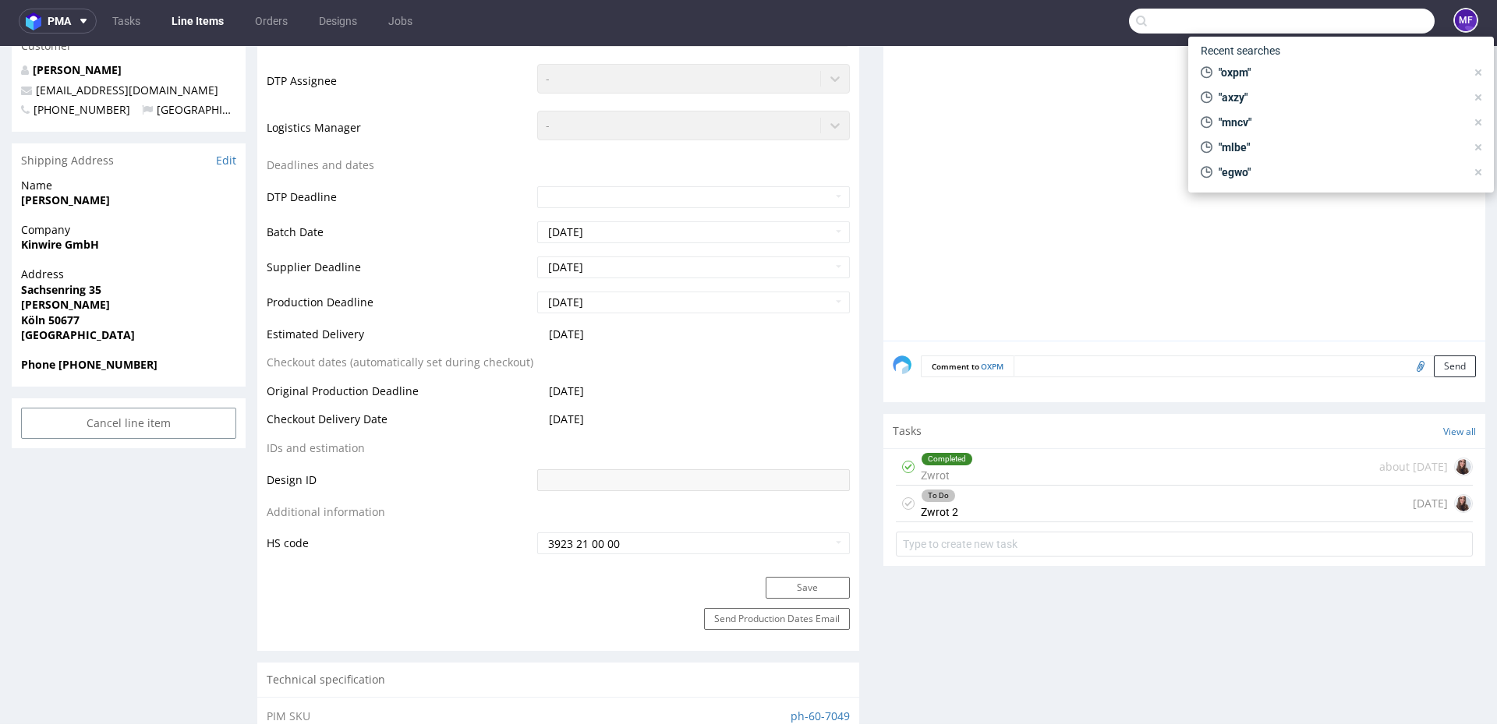
click at [1385, 19] on input "text" at bounding box center [1282, 21] width 306 height 25
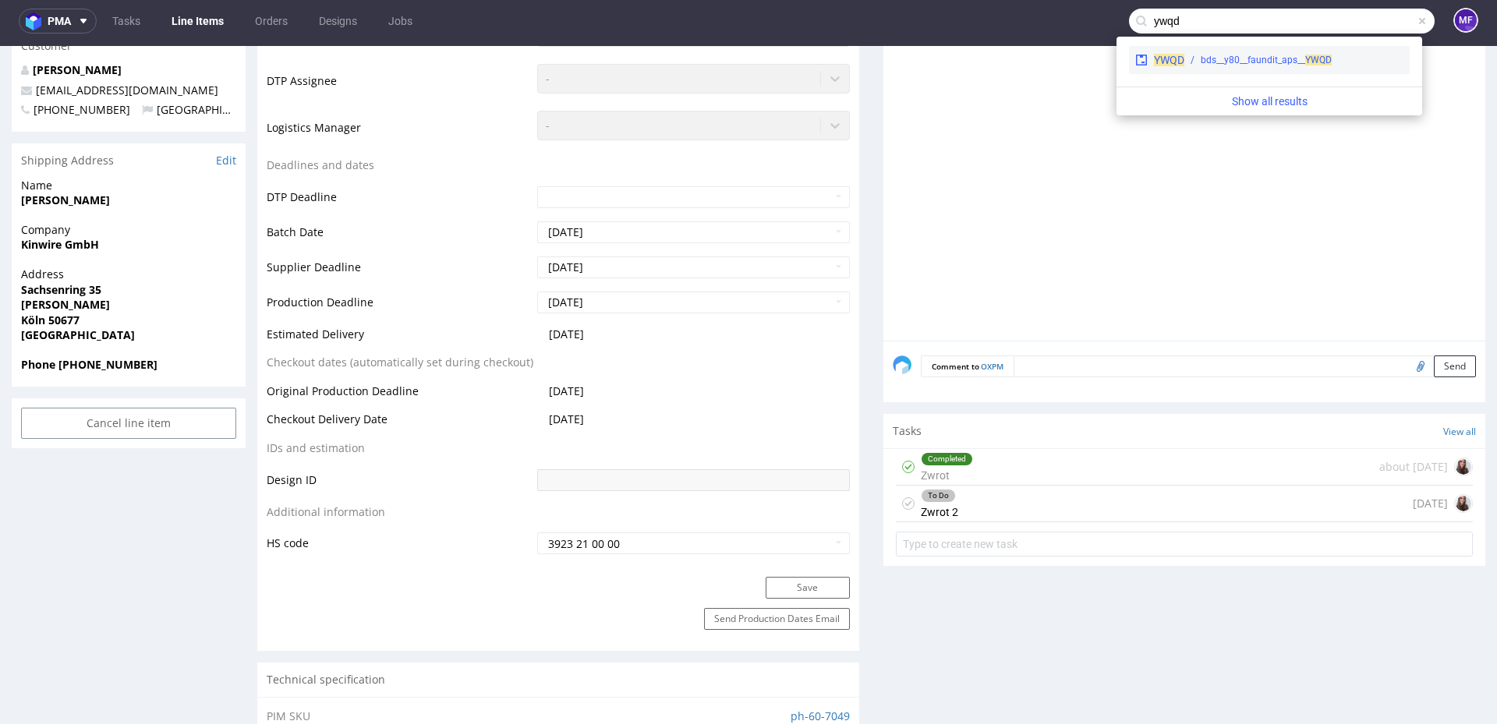
type input "ywqd"
click at [1286, 59] on div "bds__y80__faundit_aps__ YWQD" at bounding box center [1265, 60] width 131 height 14
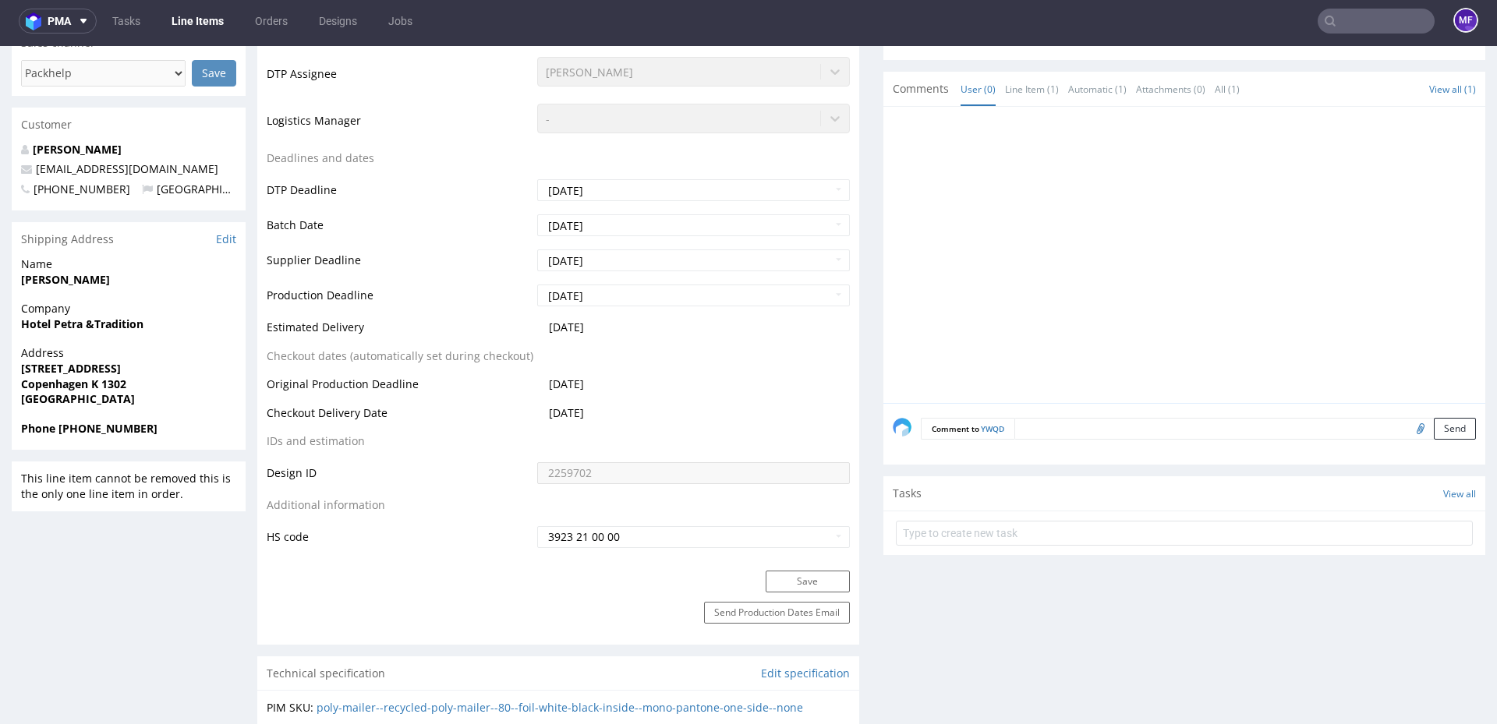
scroll to position [543, 0]
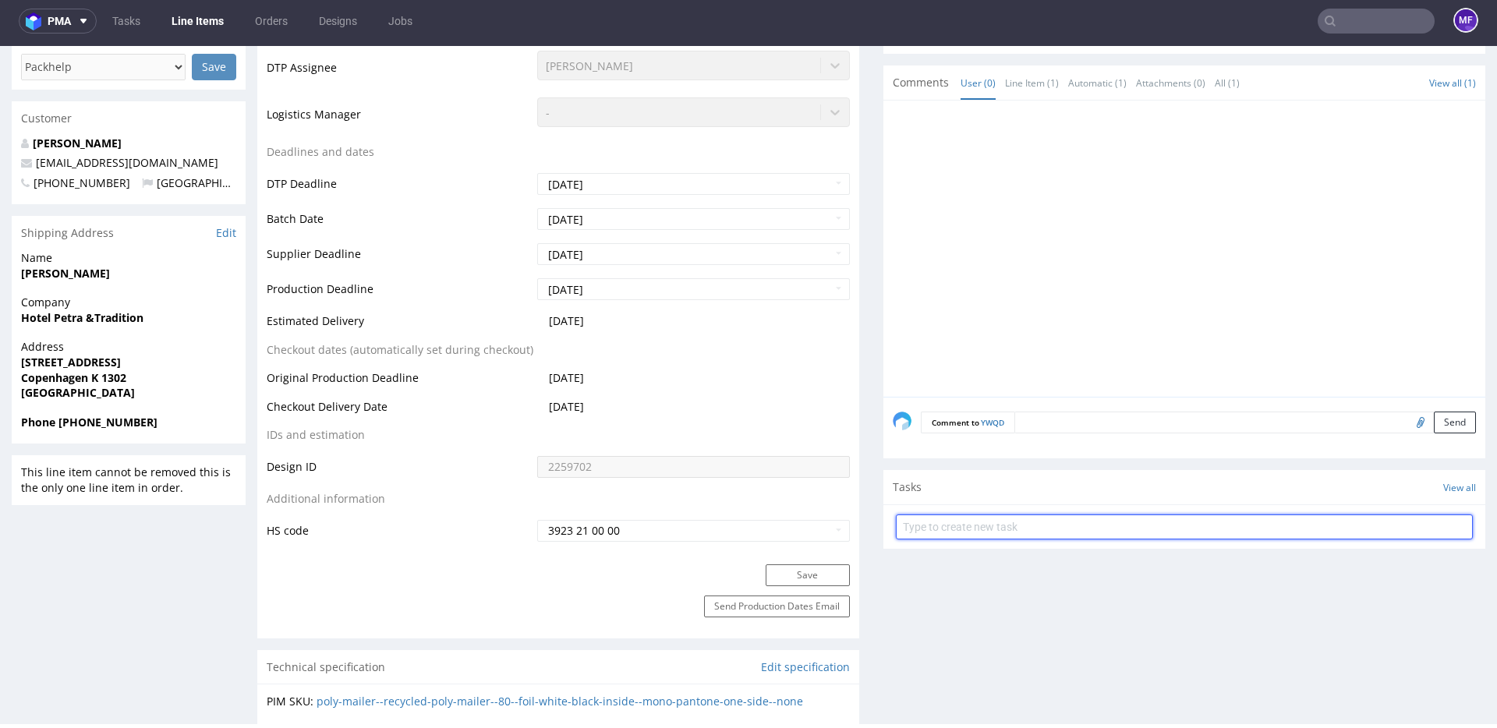
click at [974, 536] on input "text" at bounding box center [1184, 526] width 577 height 25
type input "Zwrot"
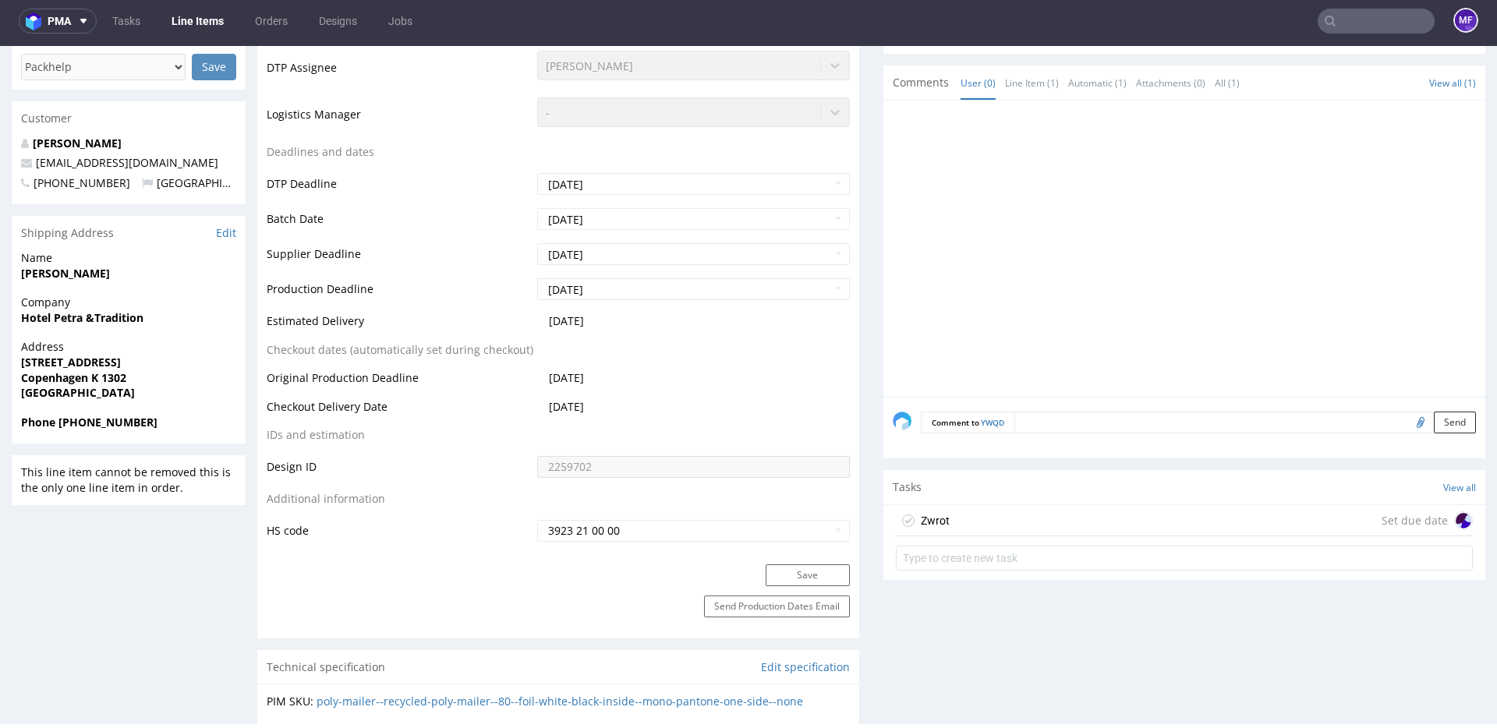
click at [974, 524] on div "Zwrot Set due date" at bounding box center [1184, 520] width 577 height 31
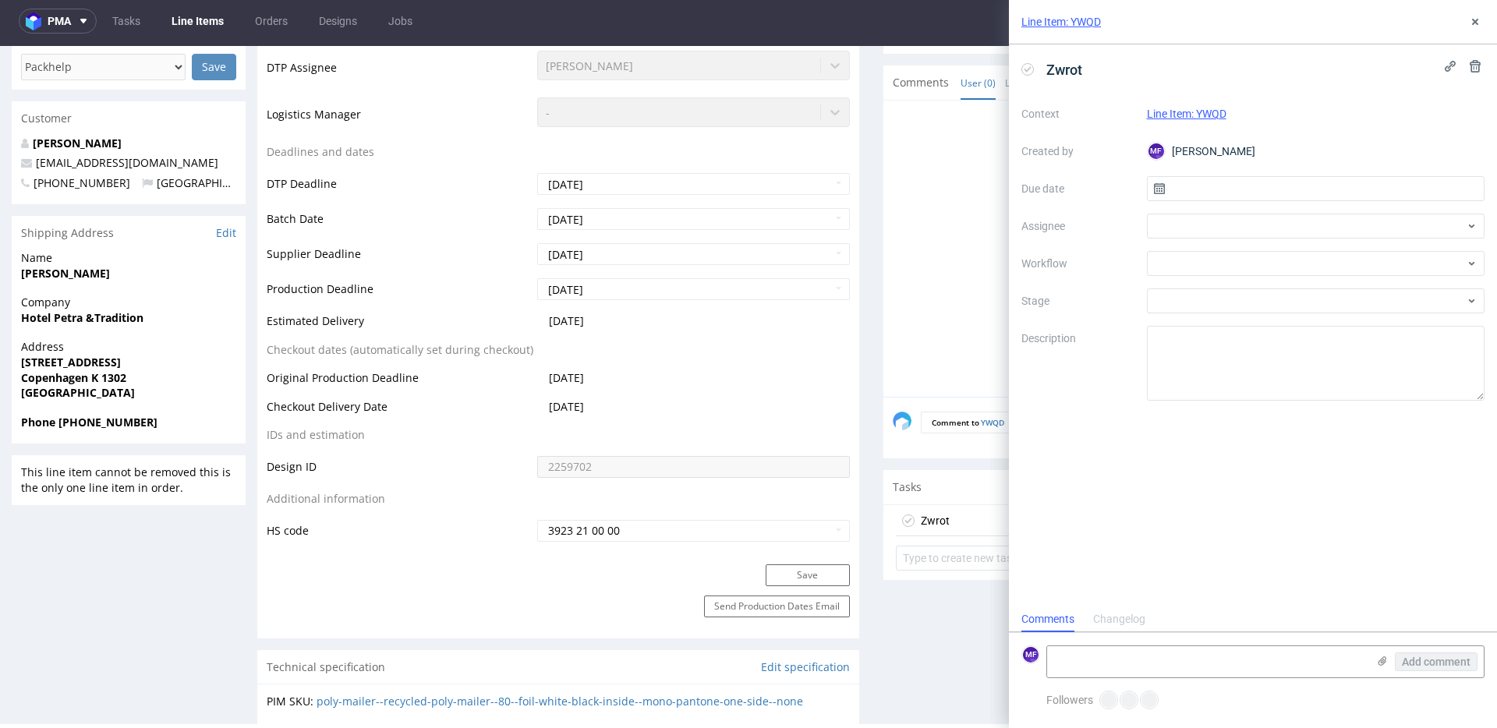
scroll to position [12, 0]
click at [1205, 192] on input "text" at bounding box center [1316, 188] width 338 height 25
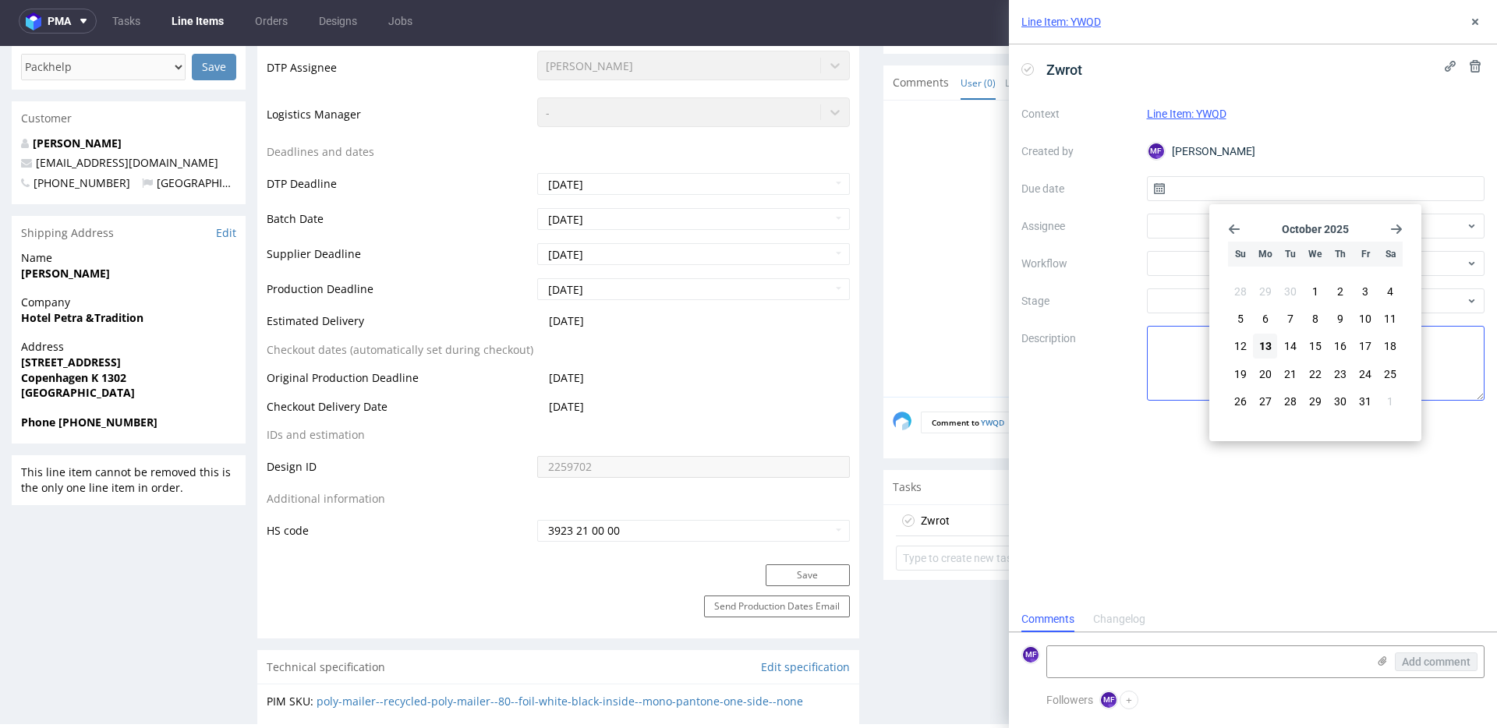
click at [1267, 343] on span "13" at bounding box center [1265, 346] width 12 height 16
type input "13/10/2025"
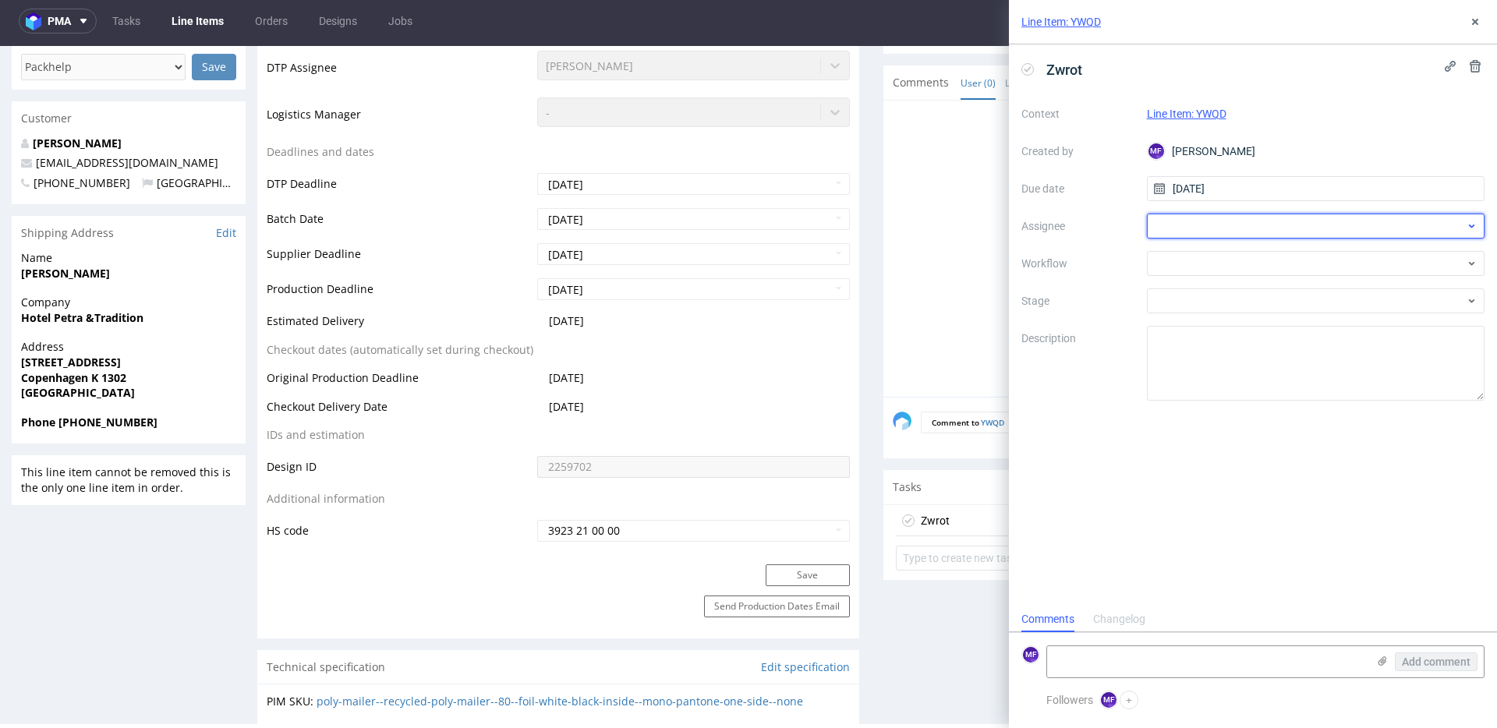
click at [1203, 220] on div at bounding box center [1316, 226] width 338 height 25
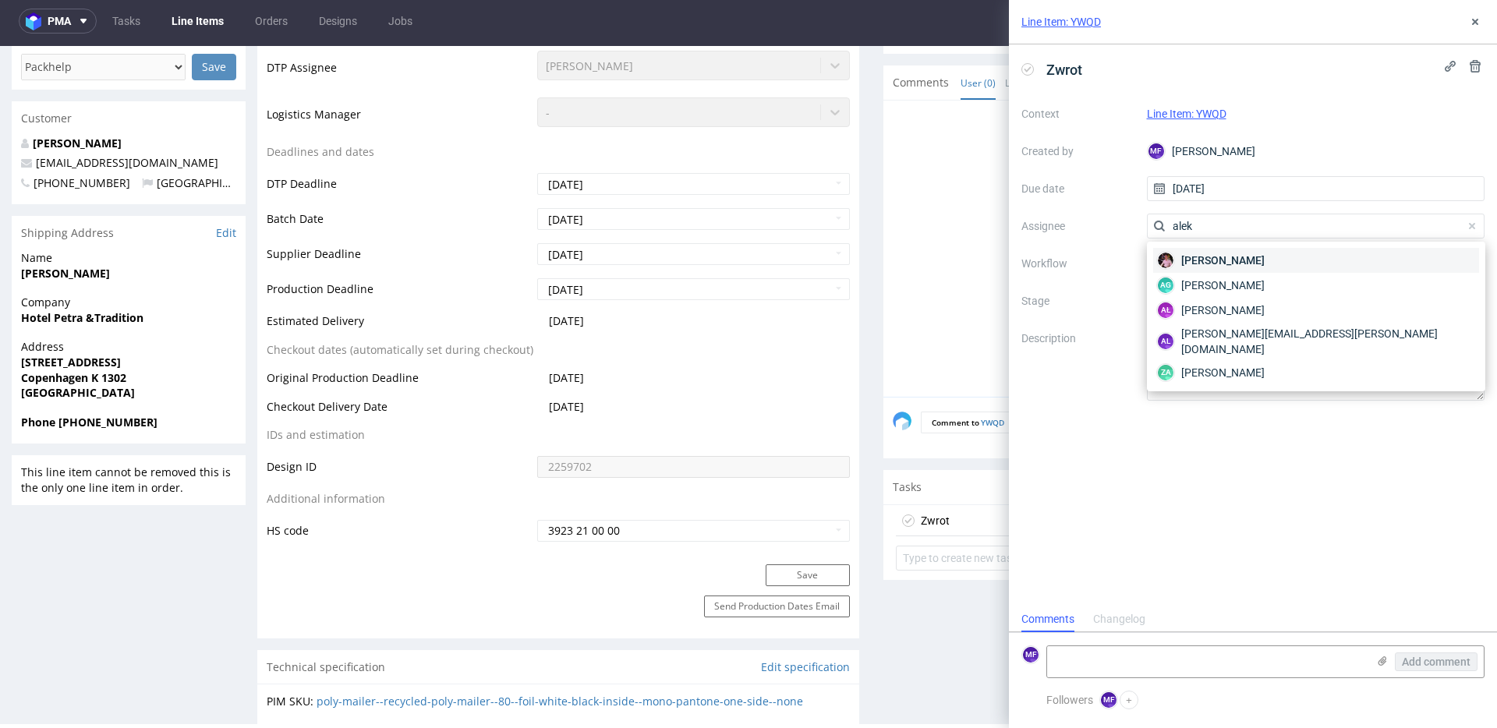
type input "alek"
click at [1206, 260] on span "Aleks Ziemkowski" at bounding box center [1222, 261] width 83 height 16
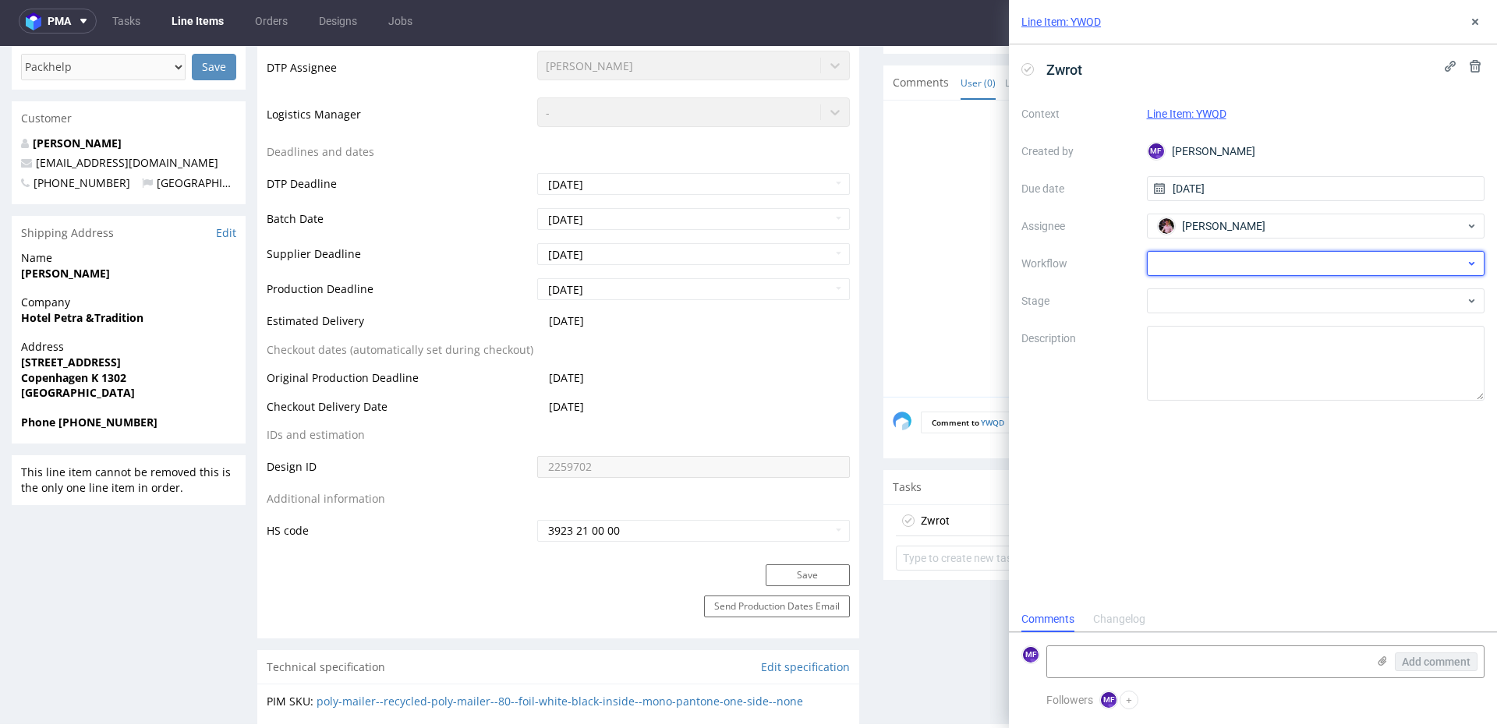
click at [1199, 259] on div at bounding box center [1316, 263] width 338 height 25
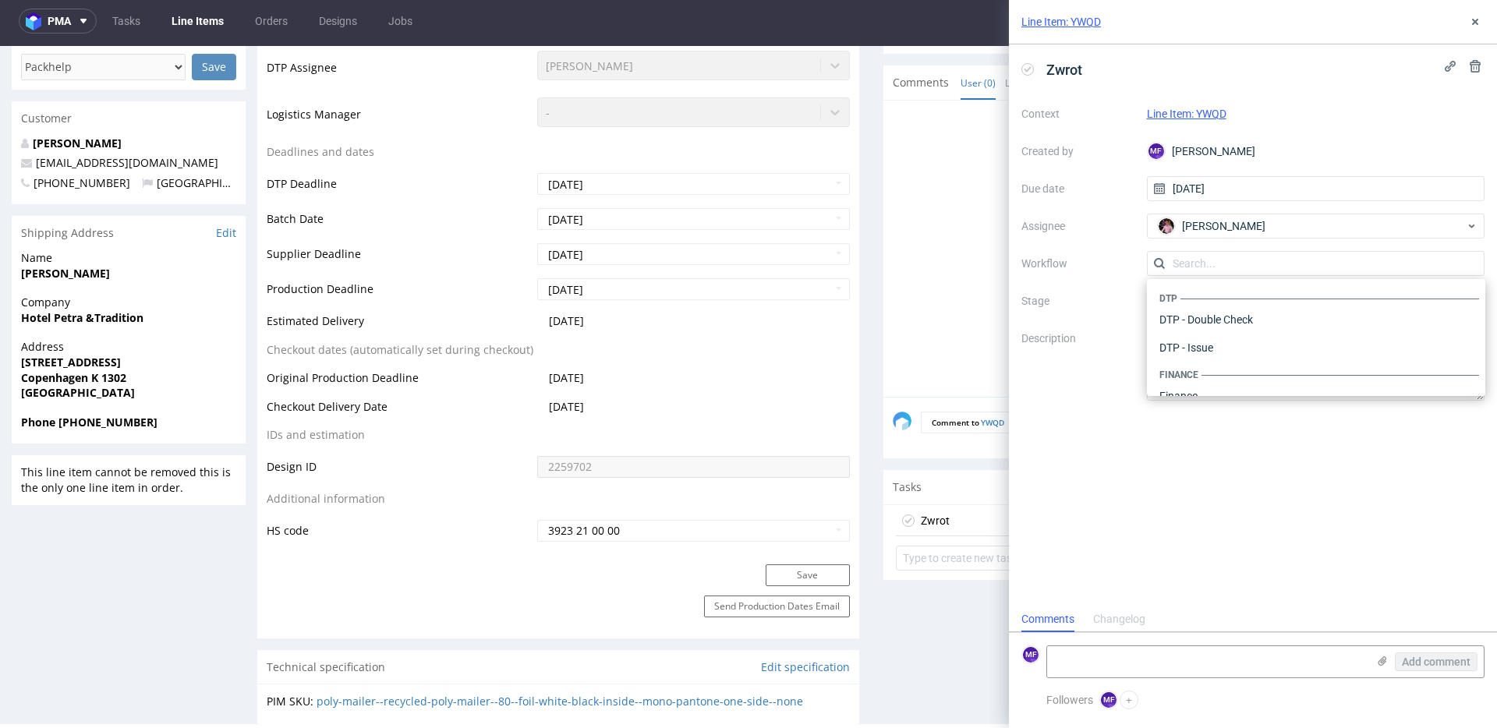
scroll to position [959, 0]
click at [1226, 370] on div "Warehouse - Shipping" at bounding box center [1316, 376] width 326 height 28
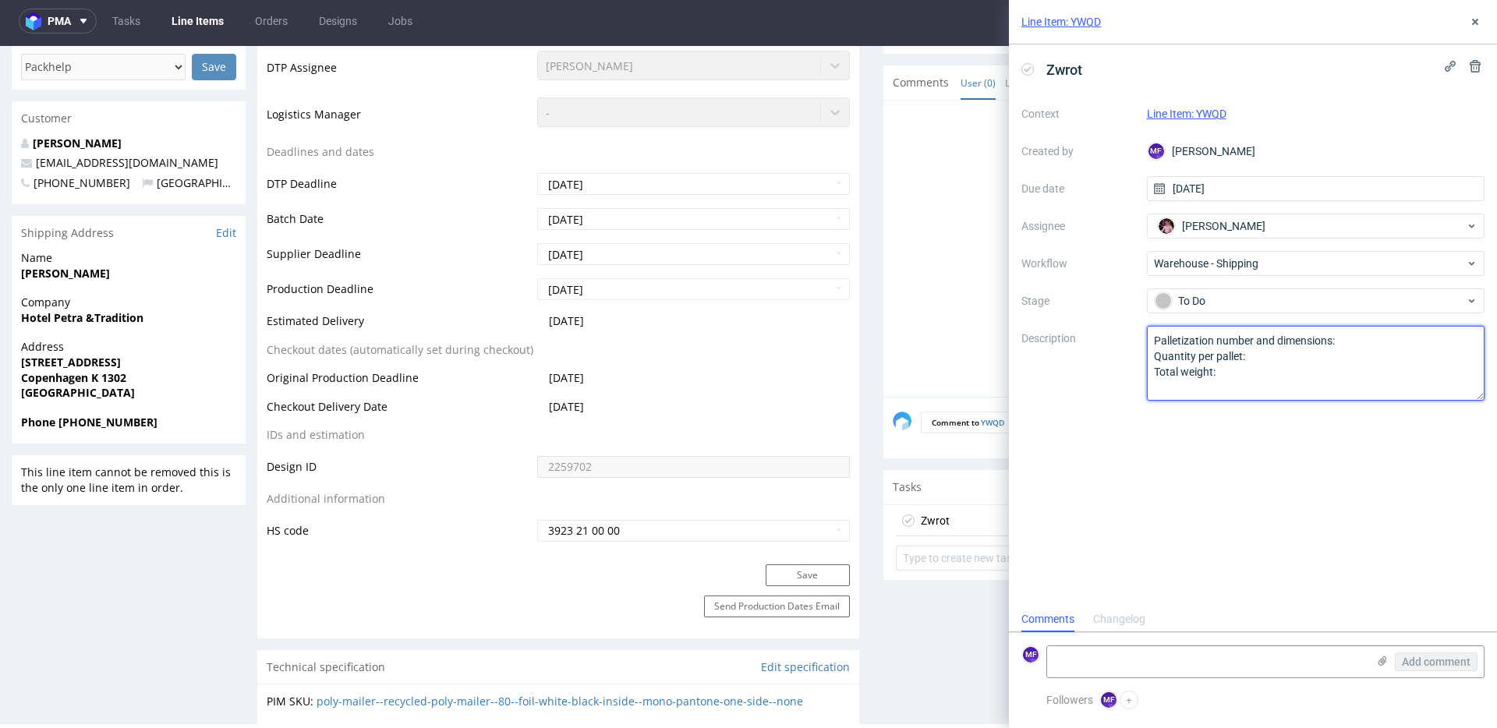
drag, startPoint x: 1162, startPoint y: 359, endPoint x: 1122, endPoint y: 337, distance: 45.7
click at [1122, 337] on div "Context Line Item: YWQD Created by MF Michał Fedorowicz Due date 13/10/2025 Ass…" at bounding box center [1252, 250] width 463 height 299
paste textarea "Wróciło do Pęcic. Prośba o kontakt z klientem"
type textarea "Wróciło do Pęcic. Prośba o kontakt z klientem"
click at [1268, 493] on div "Zwrot Context Line Item: YWQD Created by MF Michał Fedorowicz Due date 13/10/20…" at bounding box center [1253, 325] width 488 height 562
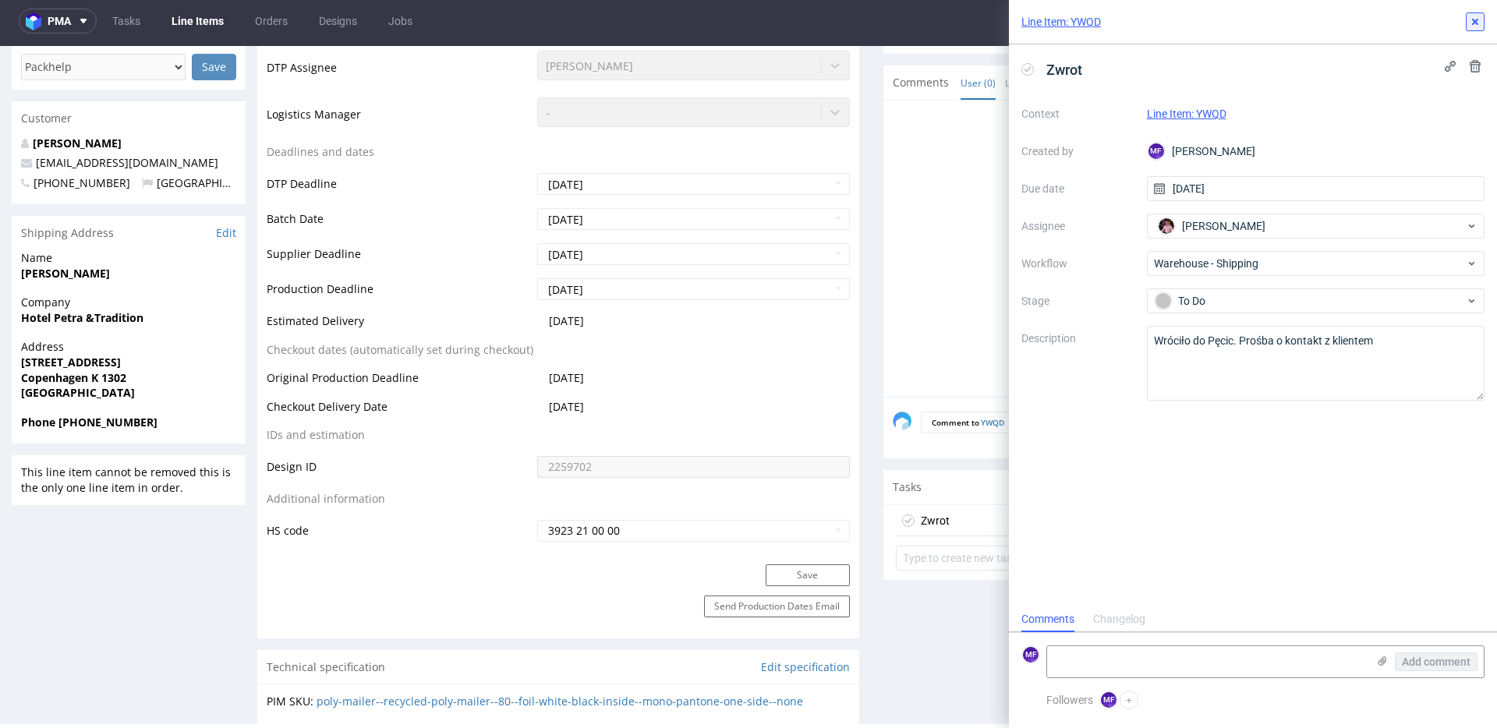
click at [1479, 16] on icon at bounding box center [1475, 22] width 12 height 12
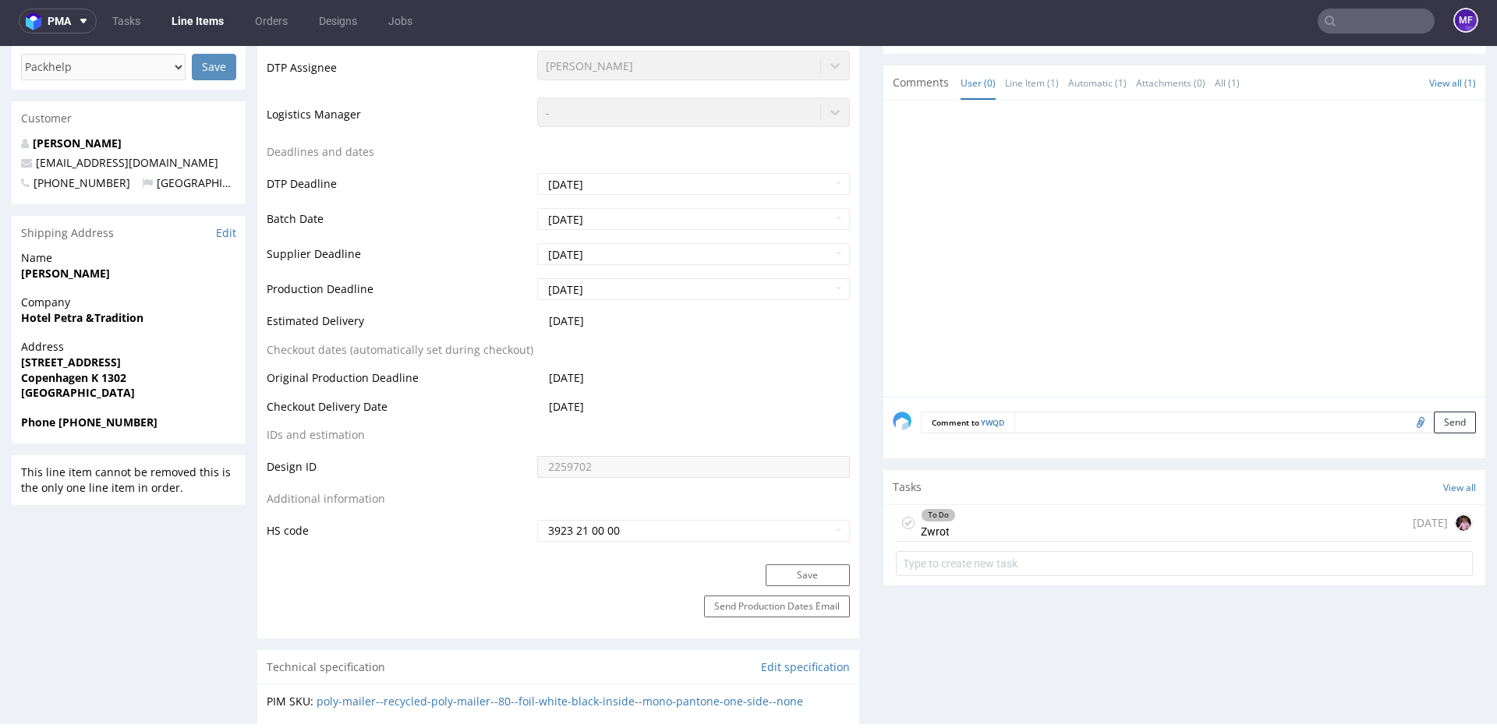
click at [1360, 23] on input "text" at bounding box center [1375, 21] width 117 height 25
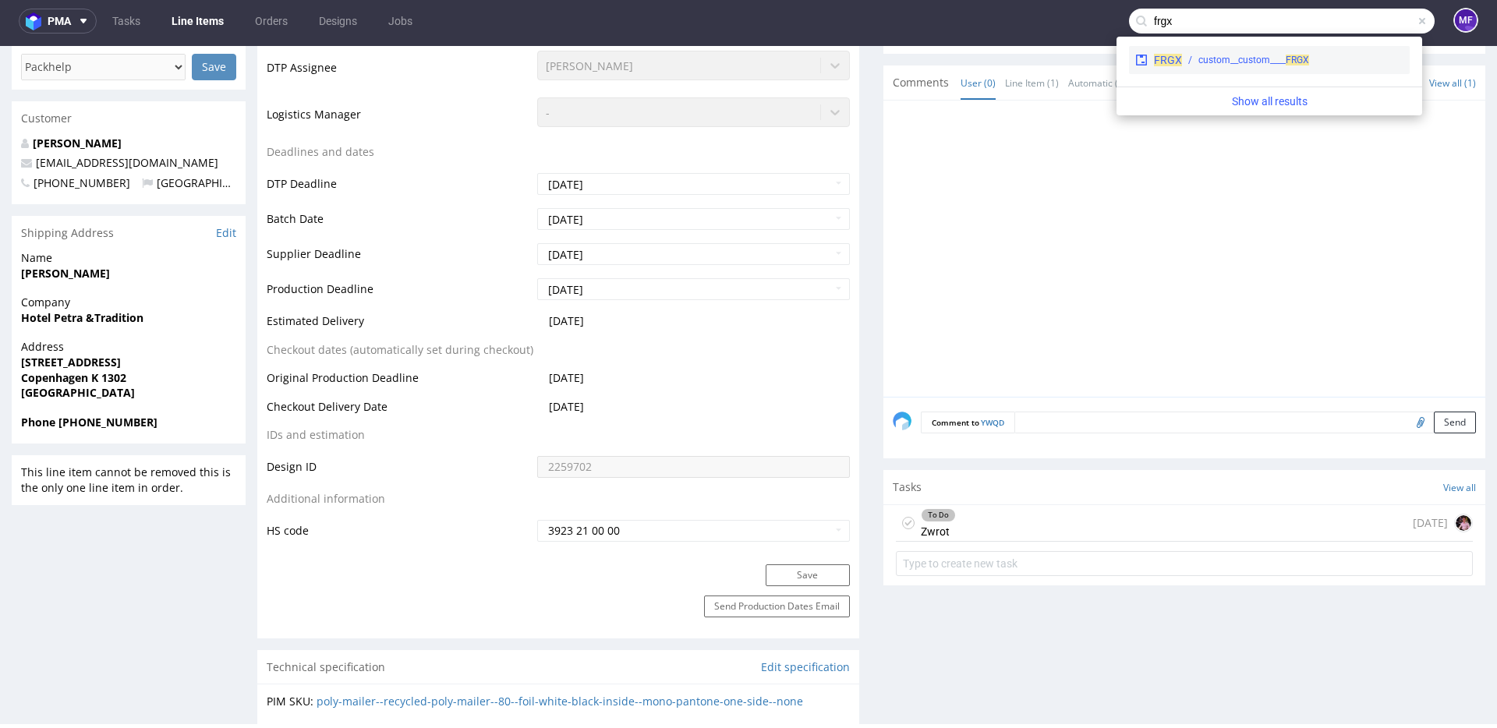
type input "frgx"
click at [1307, 51] on div "FRGX custom__custom____ FRGX" at bounding box center [1269, 60] width 281 height 28
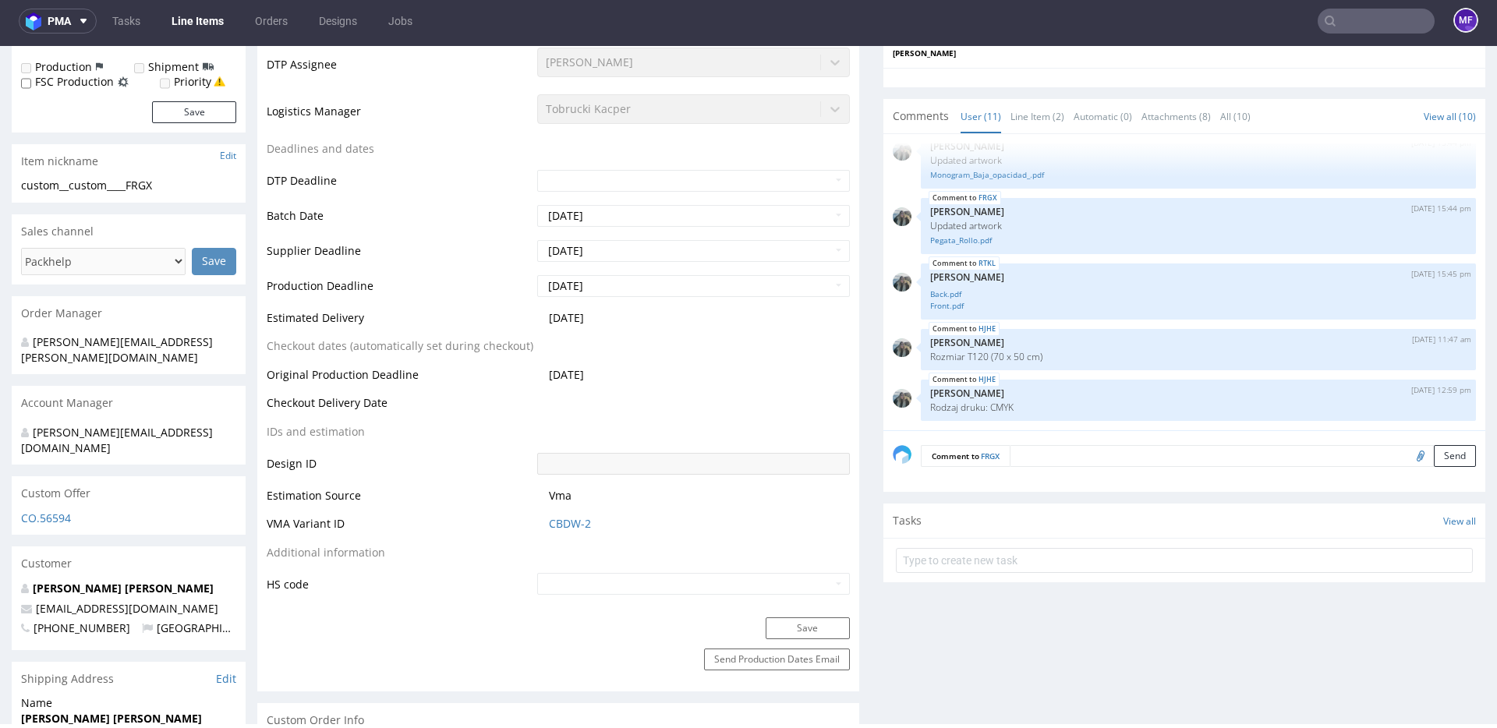
scroll to position [521, 0]
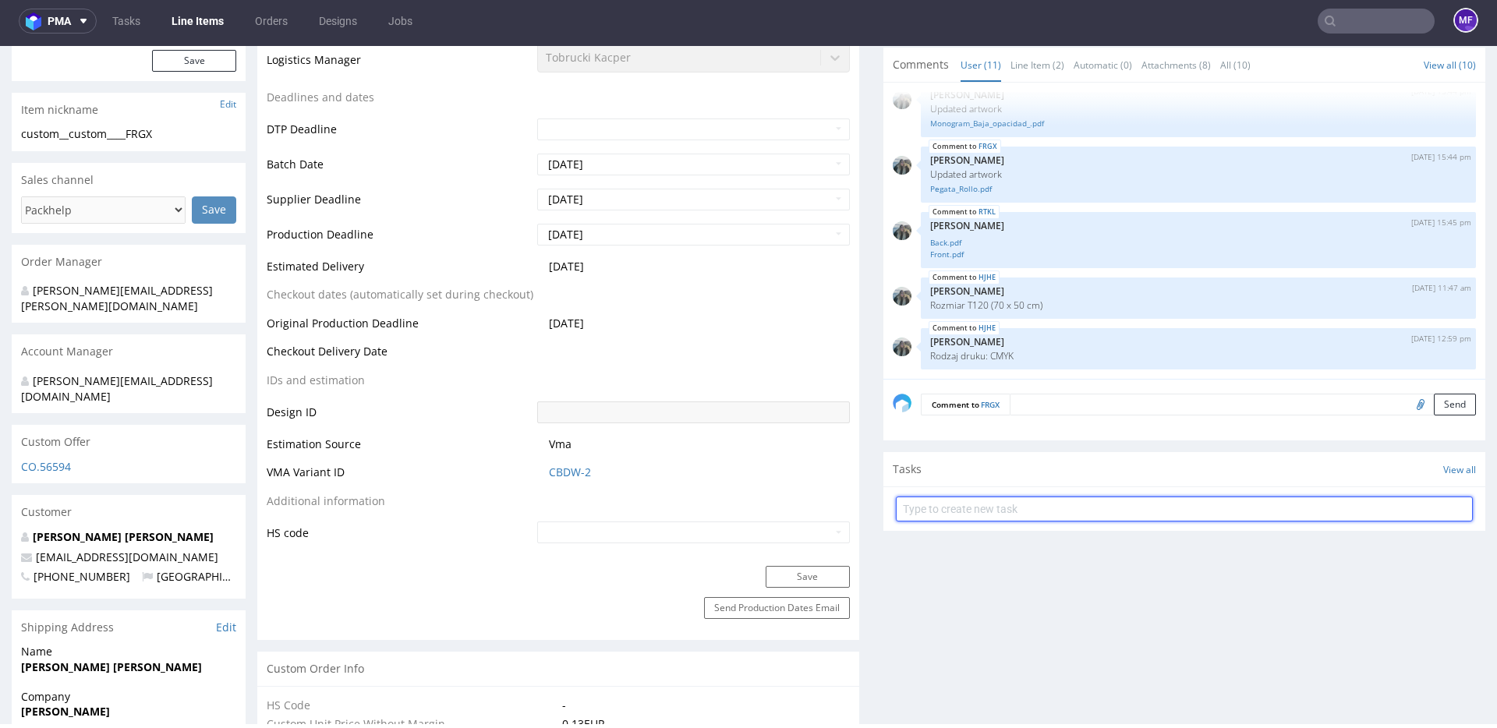
click at [966, 511] on input "text" at bounding box center [1184, 509] width 577 height 25
type input "Zwrot"
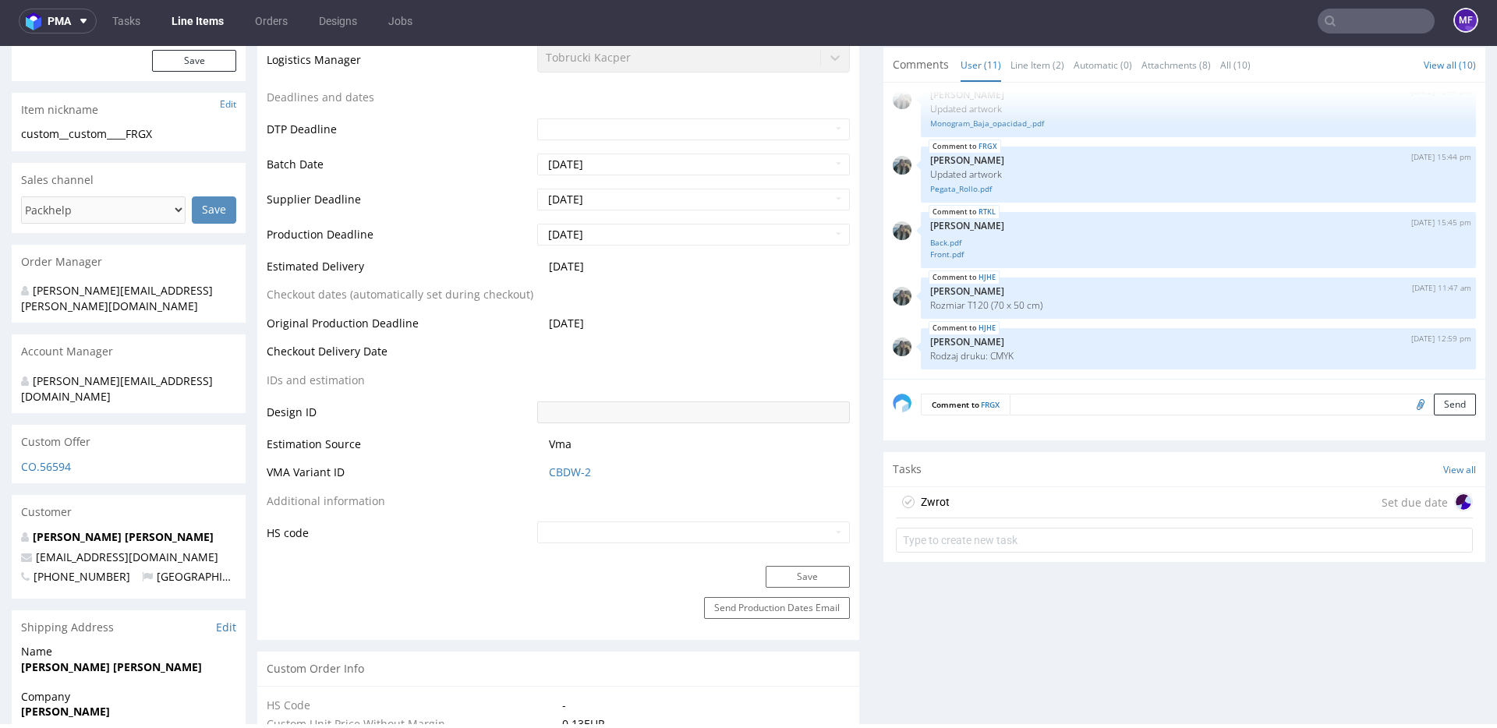
click at [993, 504] on div "Zwrot Set due date" at bounding box center [1184, 502] width 577 height 31
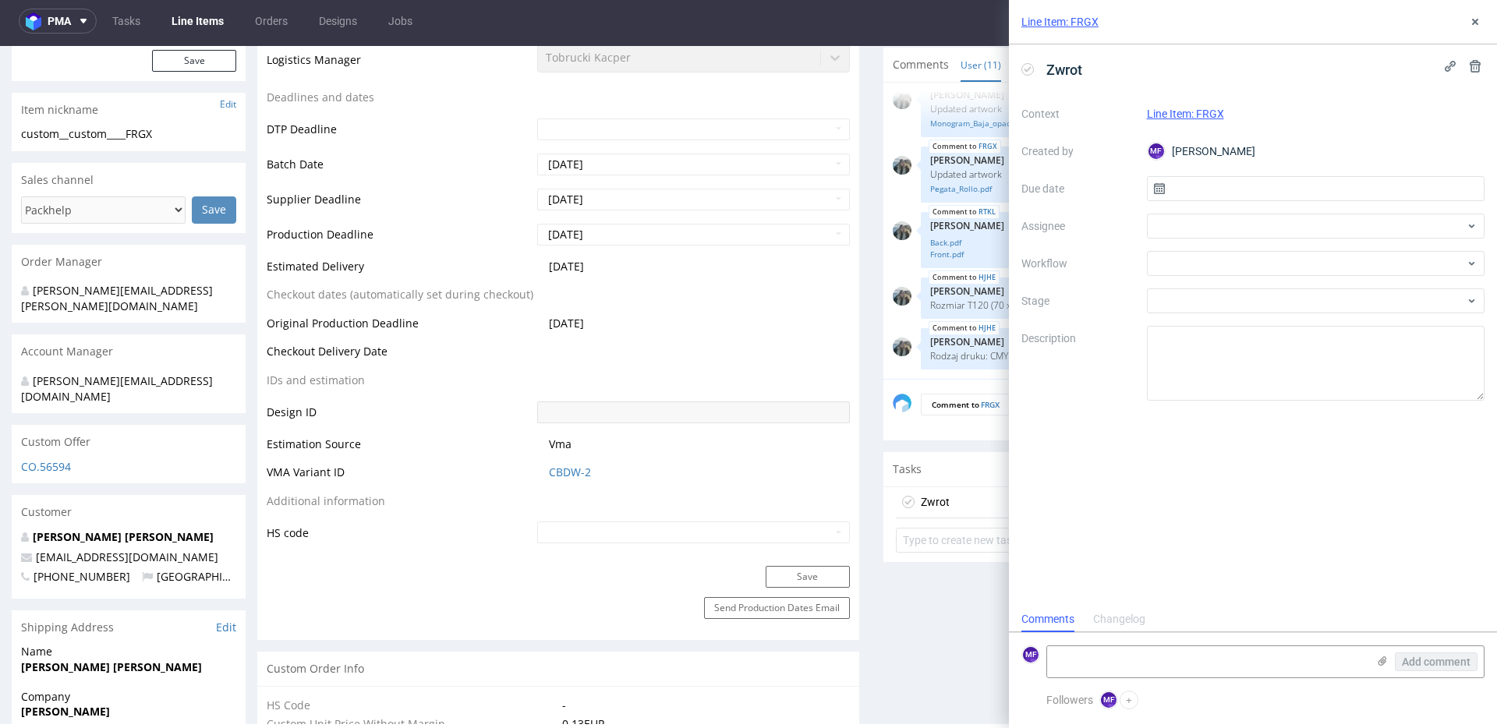
scroll to position [12, 0]
click at [1236, 183] on input "text" at bounding box center [1316, 188] width 338 height 25
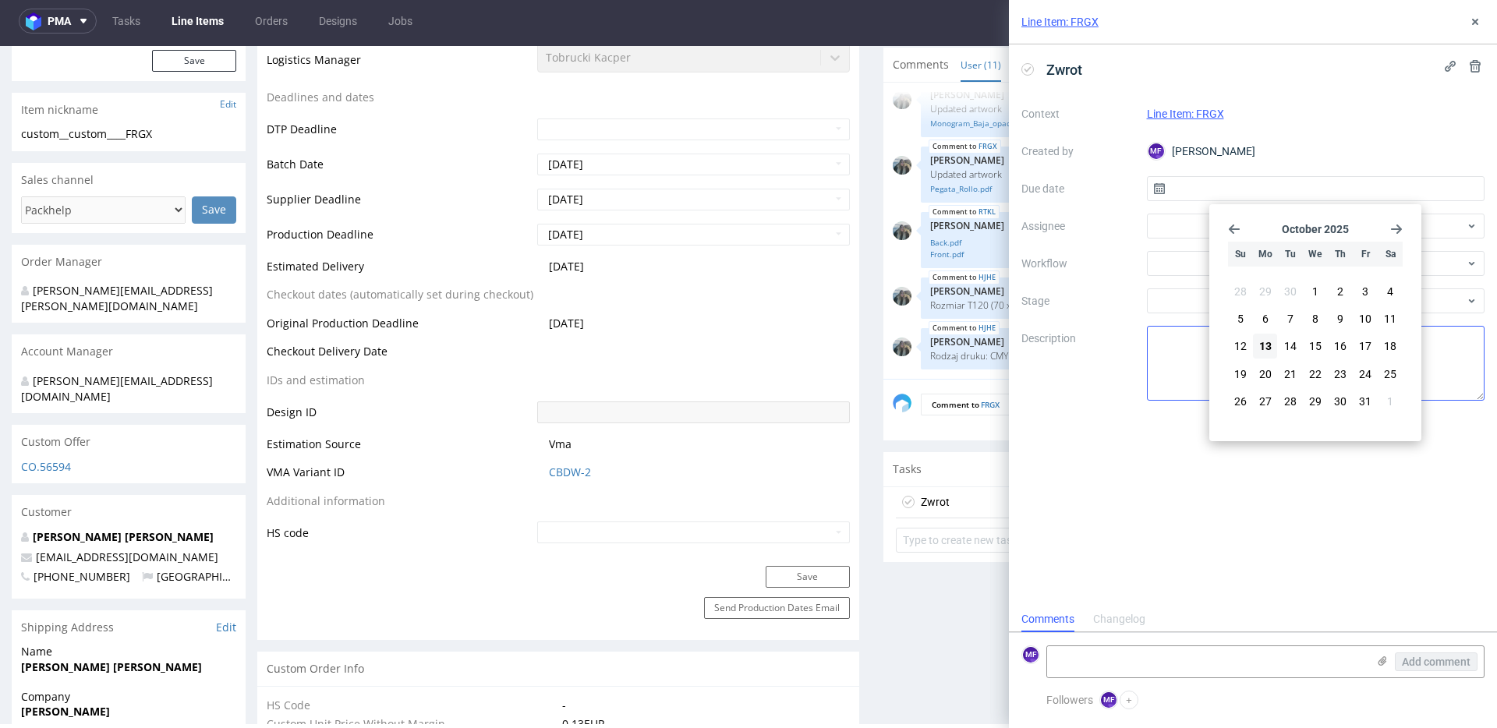
click at [1272, 346] on button "13" at bounding box center [1265, 346] width 24 height 25
type input "13/10/2025"
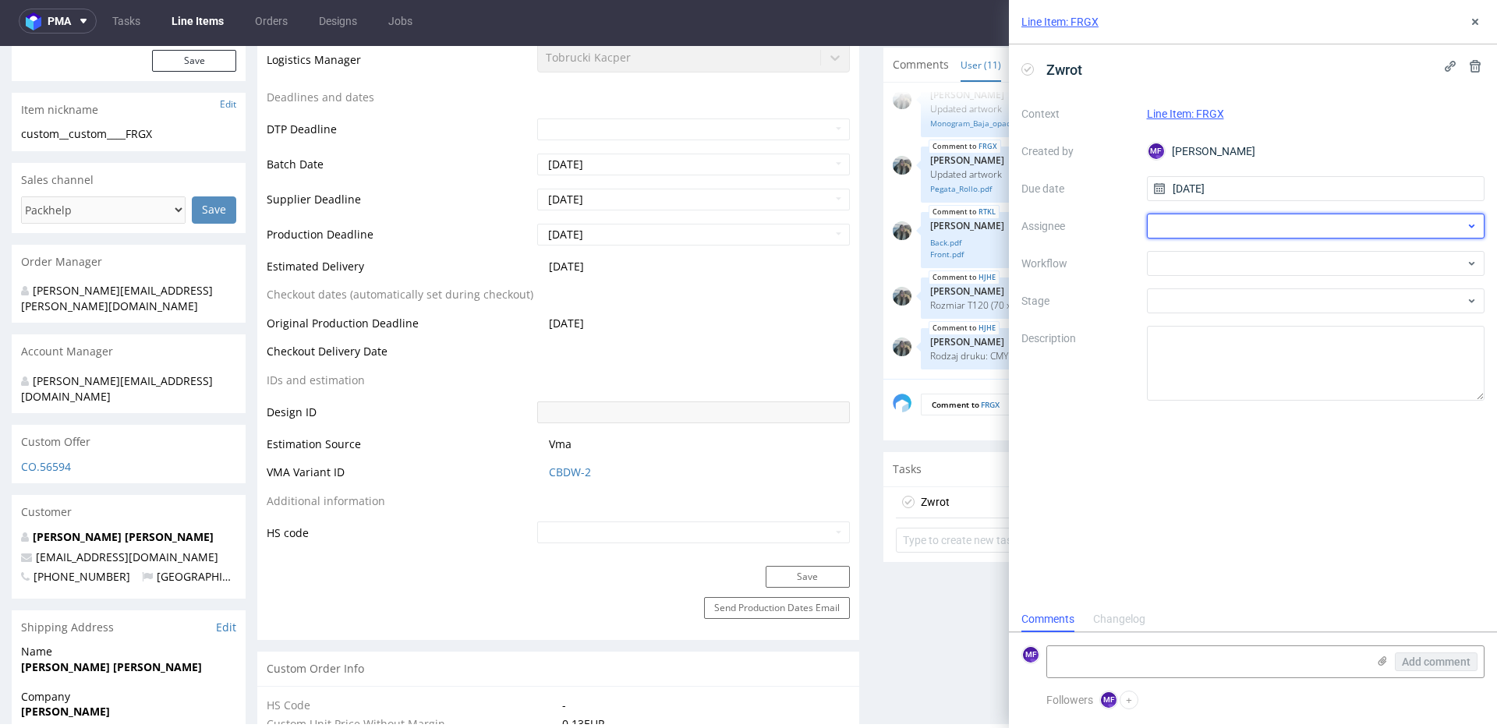
click at [1188, 224] on div at bounding box center [1316, 226] width 338 height 25
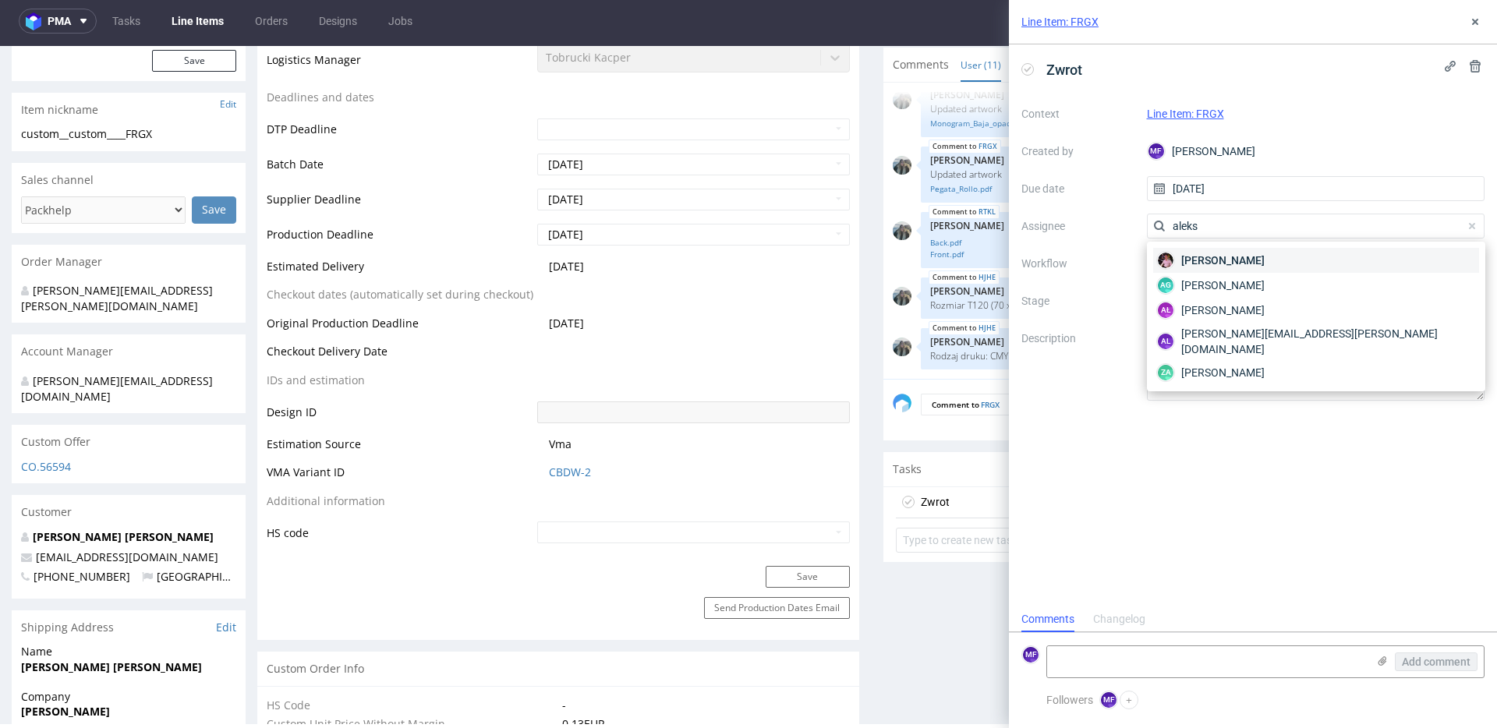
type input "aleks"
click at [1224, 262] on span "Aleks Ziemkowski" at bounding box center [1222, 261] width 83 height 16
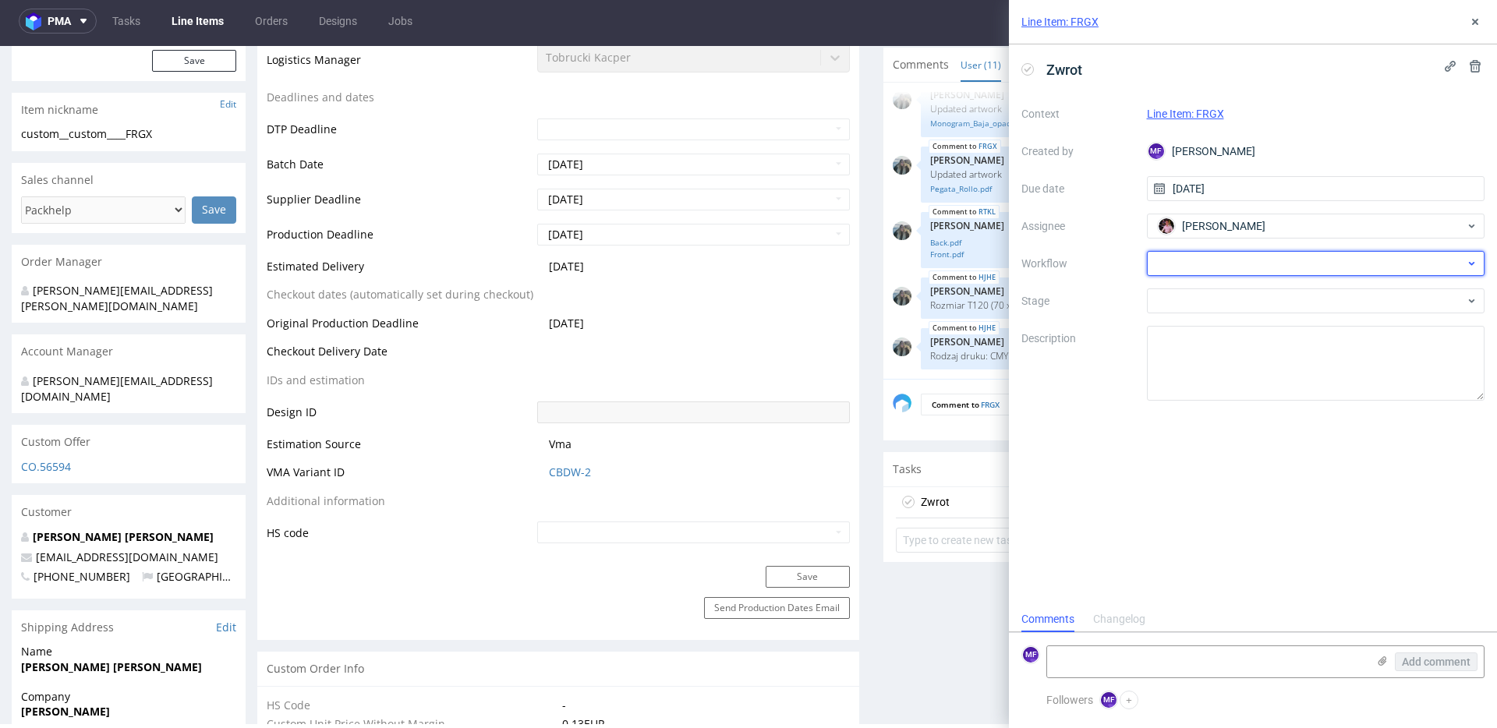
click at [1201, 264] on div at bounding box center [1316, 263] width 338 height 25
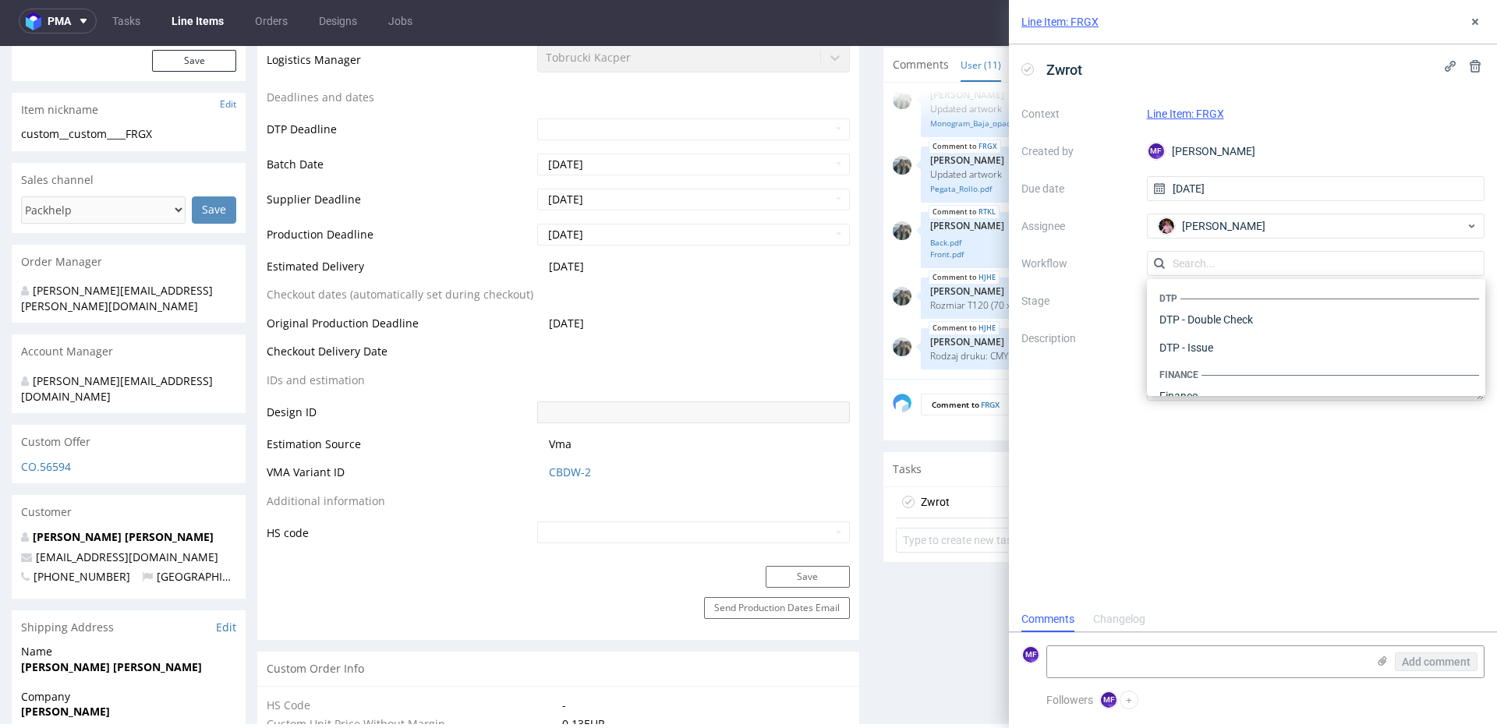
scroll to position [959, 0]
click at [1226, 375] on div "Warehouse - Shipping" at bounding box center [1316, 376] width 326 height 28
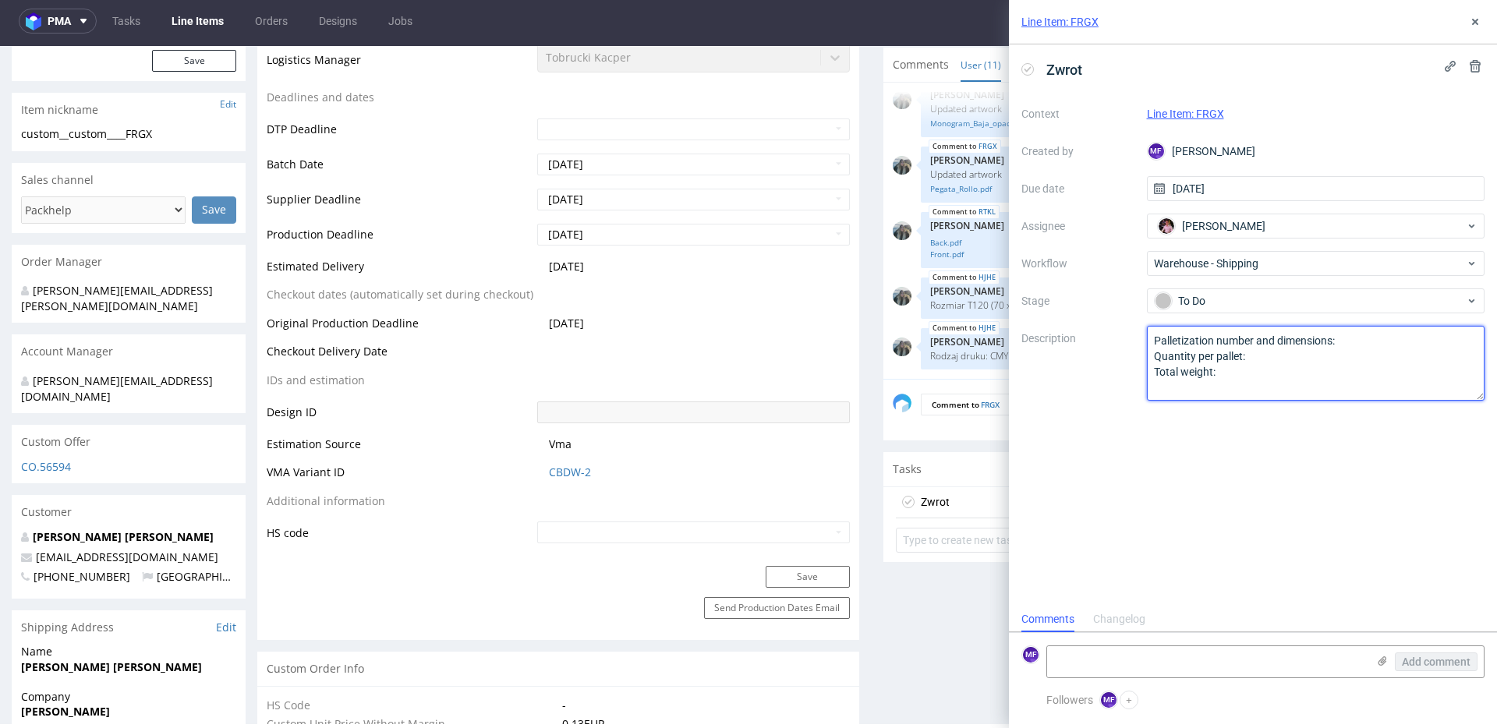
click at [1086, 331] on div "Context Line Item: FRGX Created by MF Michał Fedorowicz Due date 13/10/2025 Ass…" at bounding box center [1252, 250] width 463 height 299
paste textarea "Wróciło do Pęcic. Prośba o kontakt z klientem"
type textarea "Wróciło do Pęcic. Prośba o kontakt z klientem"
click at [1221, 499] on div "Zwrot Context Line Item: FRGX Created by MF Michał Fedorowicz Due date 13/10/20…" at bounding box center [1253, 325] width 488 height 562
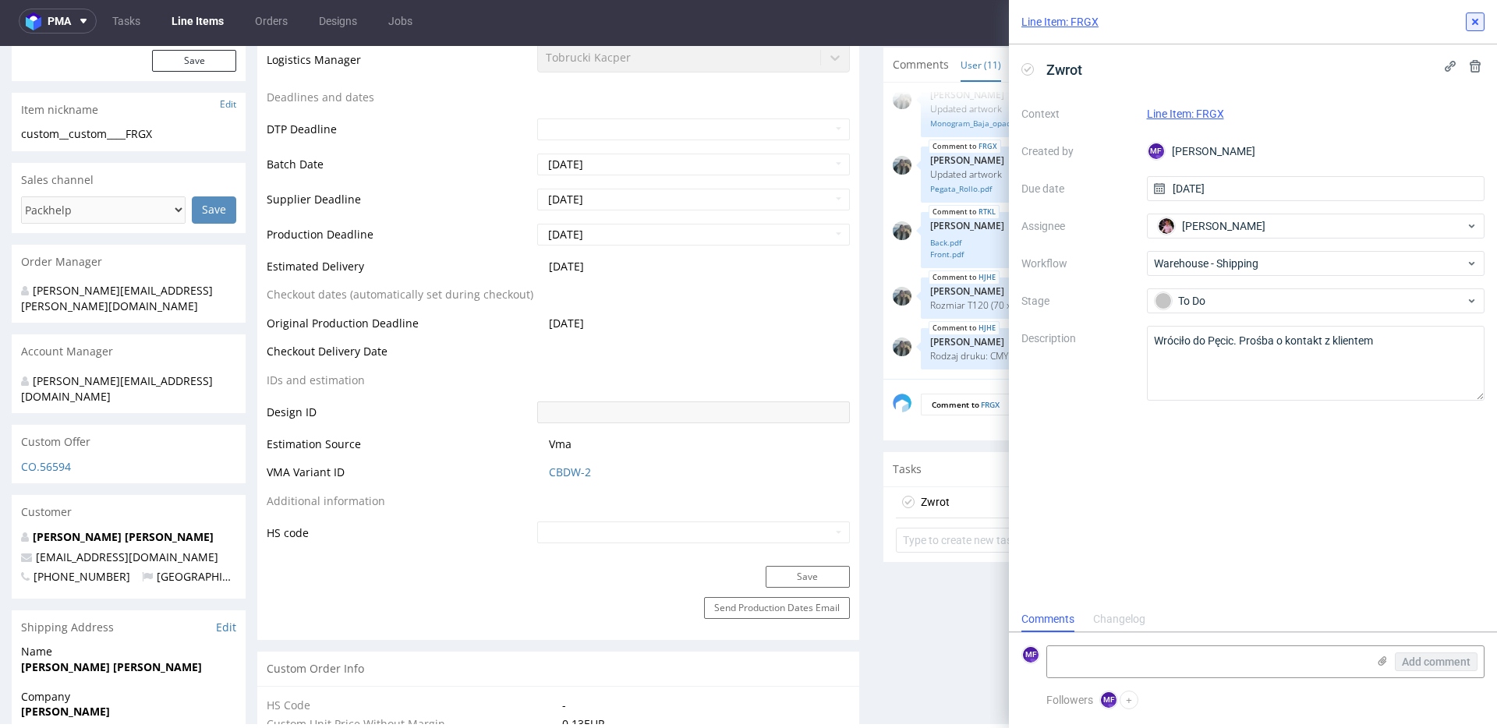
click at [1483, 23] on button at bounding box center [1475, 21] width 19 height 19
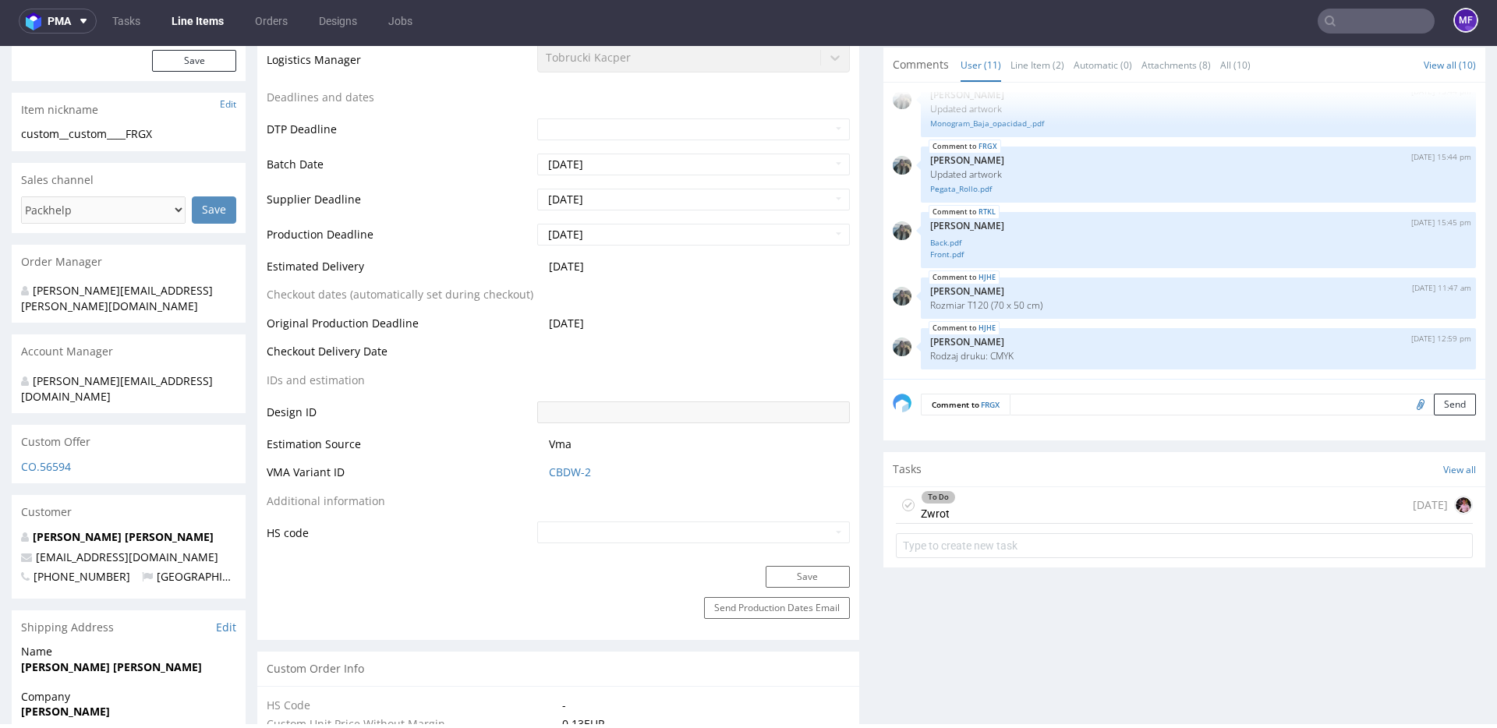
click at [1345, 27] on input "text" at bounding box center [1375, 21] width 117 height 25
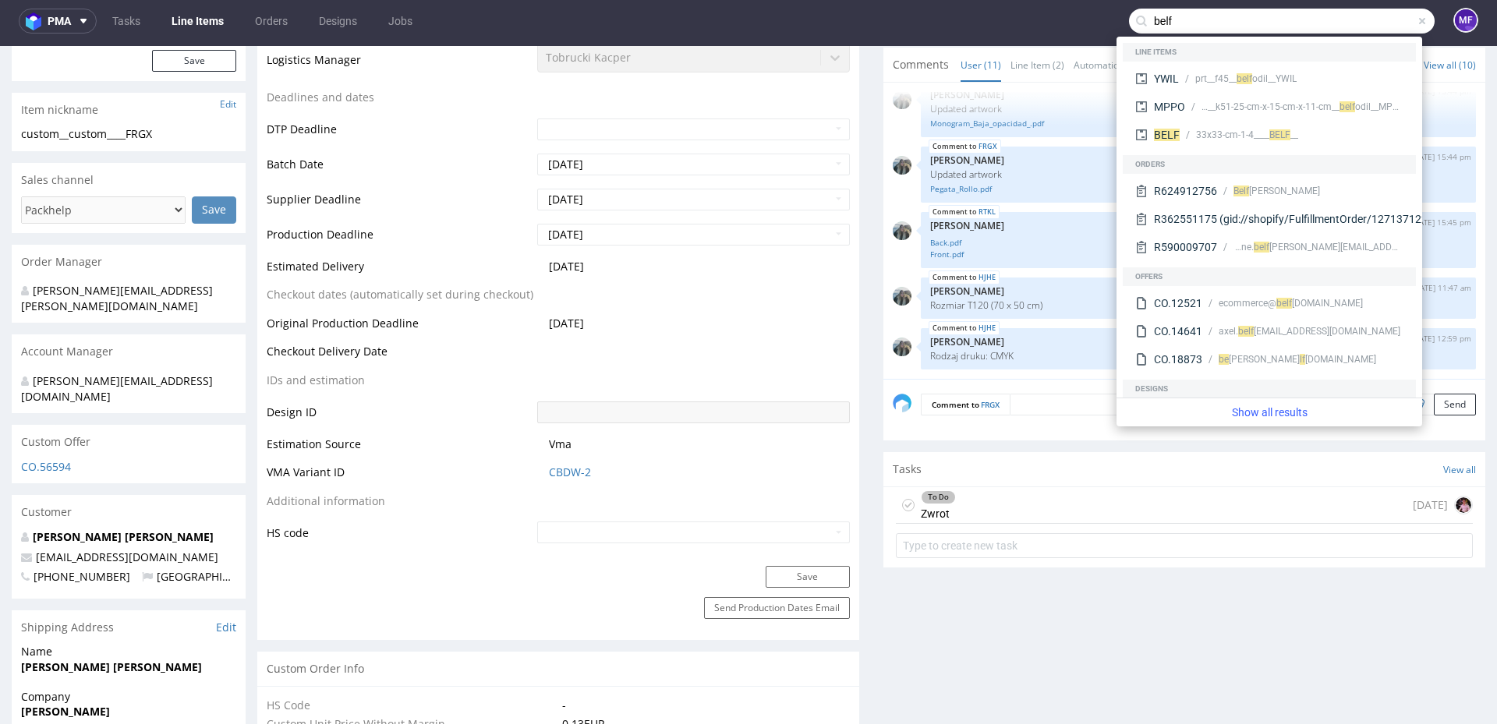
scroll to position [1, 0]
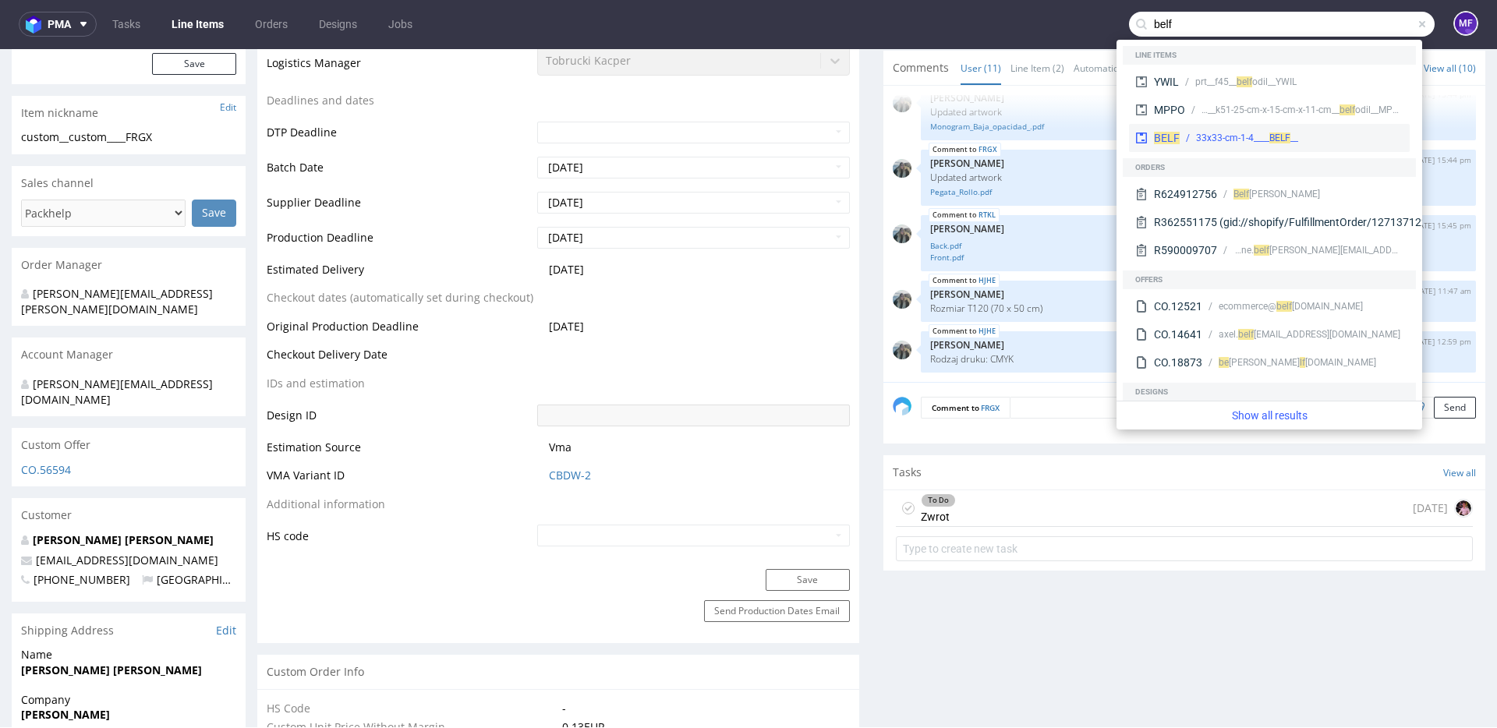
type input "belf"
click at [1266, 134] on div "__33x33-cm-1-4____ BELF" at bounding box center [1247, 138] width 102 height 14
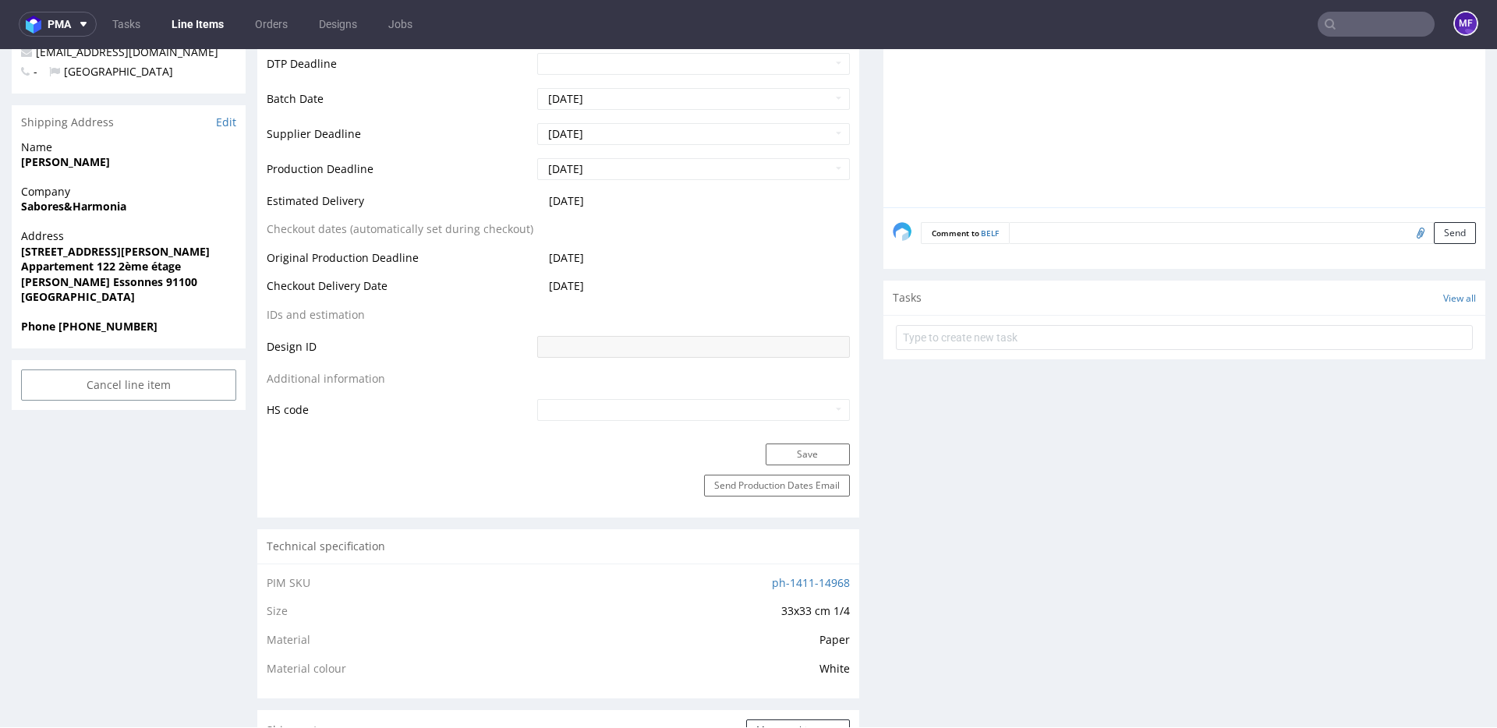
scroll to position [668, 0]
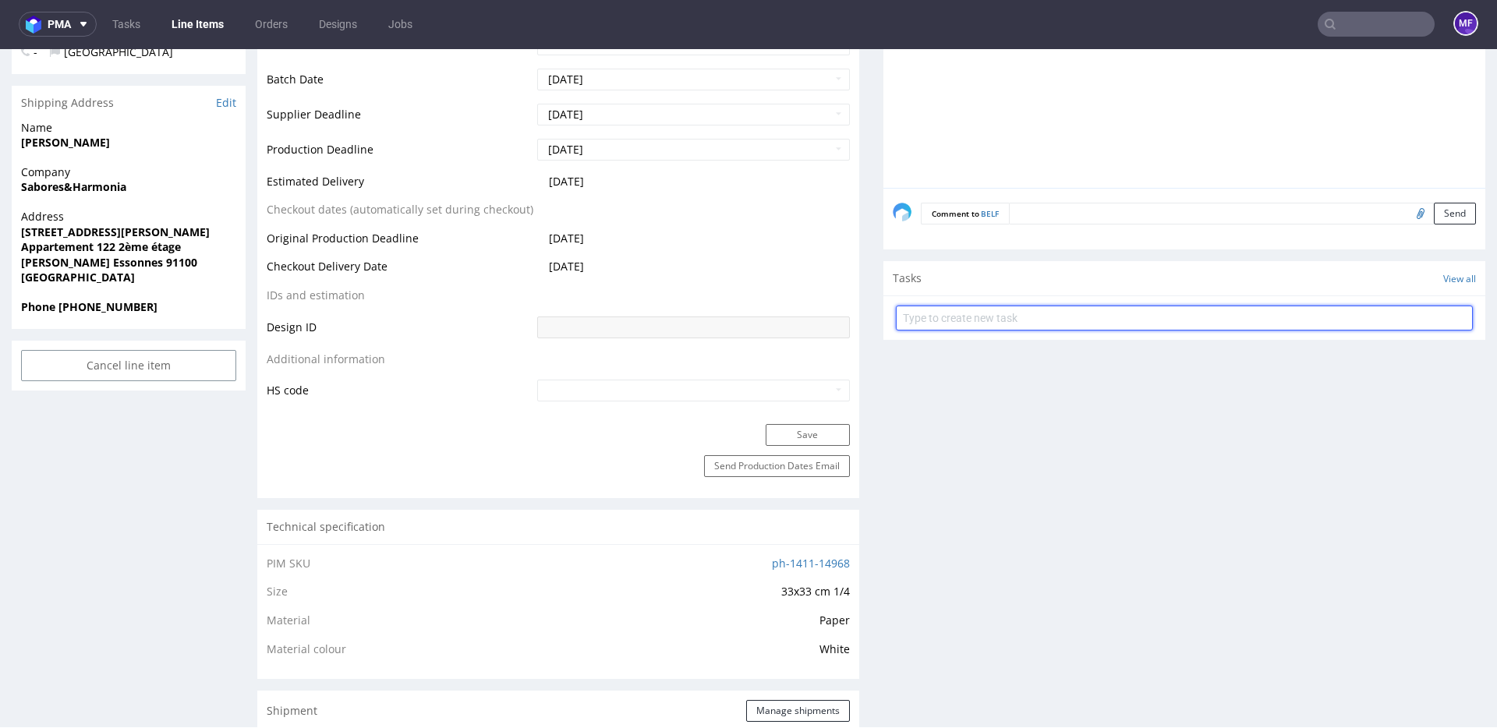
click at [1086, 315] on input "text" at bounding box center [1184, 318] width 577 height 25
type input "Zwrot"
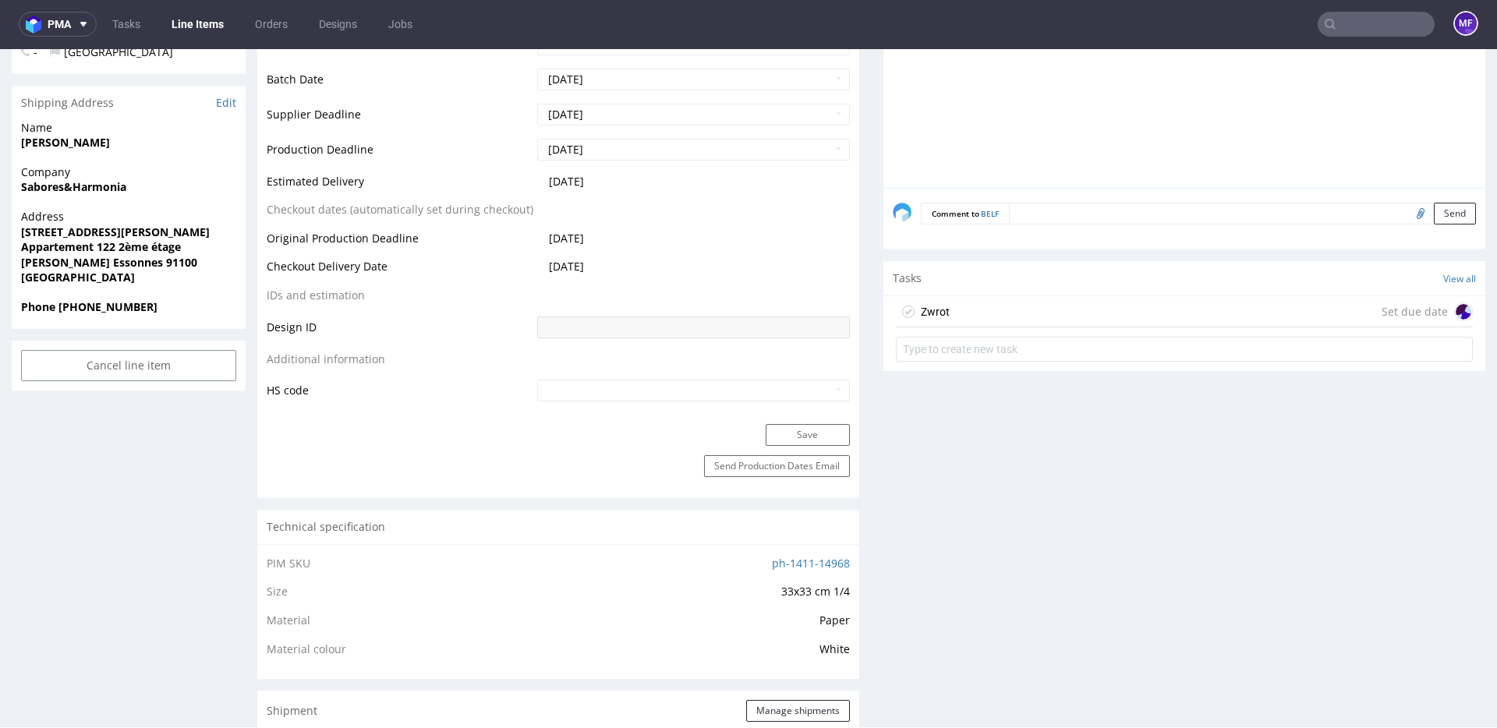
click at [1077, 299] on div "Zwrot Set due date" at bounding box center [1184, 311] width 577 height 31
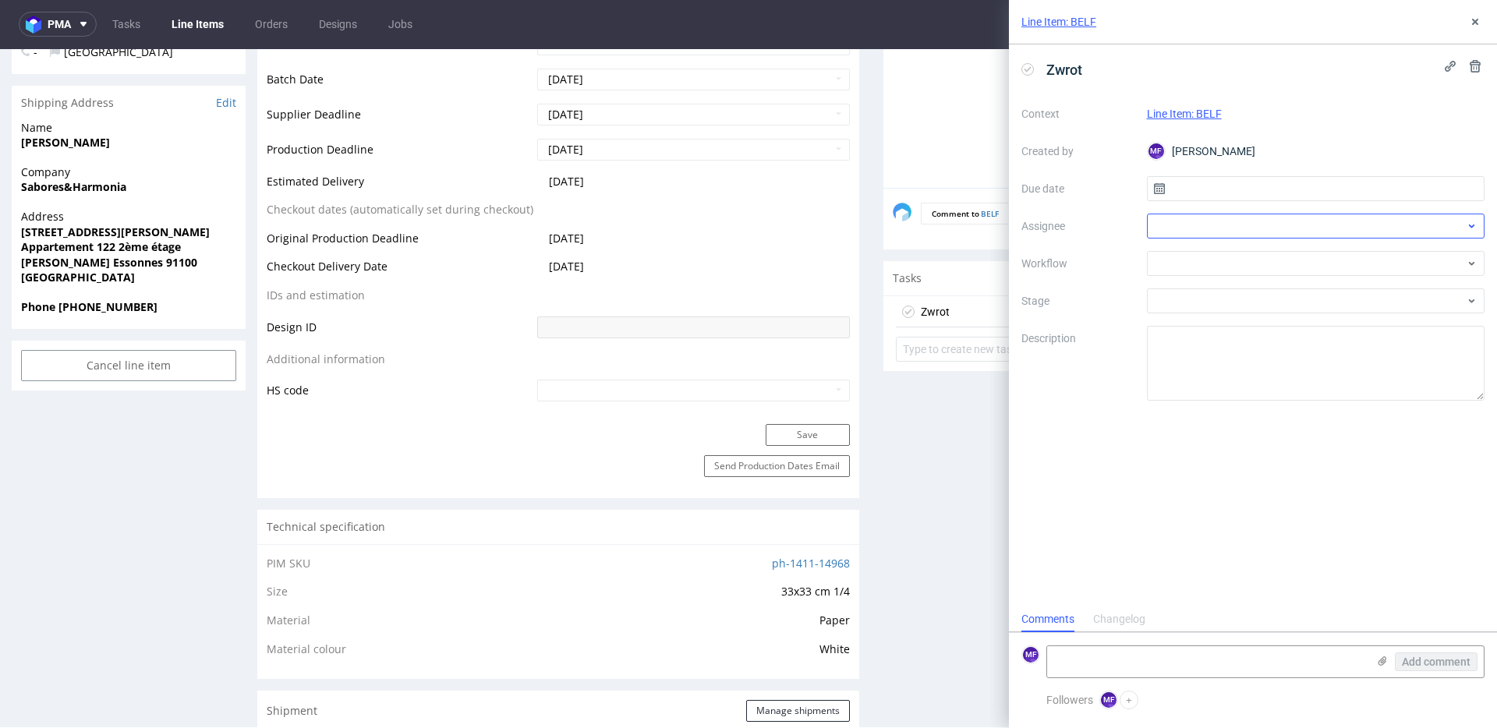
scroll to position [12, 0]
click at [1229, 197] on input "text" at bounding box center [1316, 188] width 338 height 25
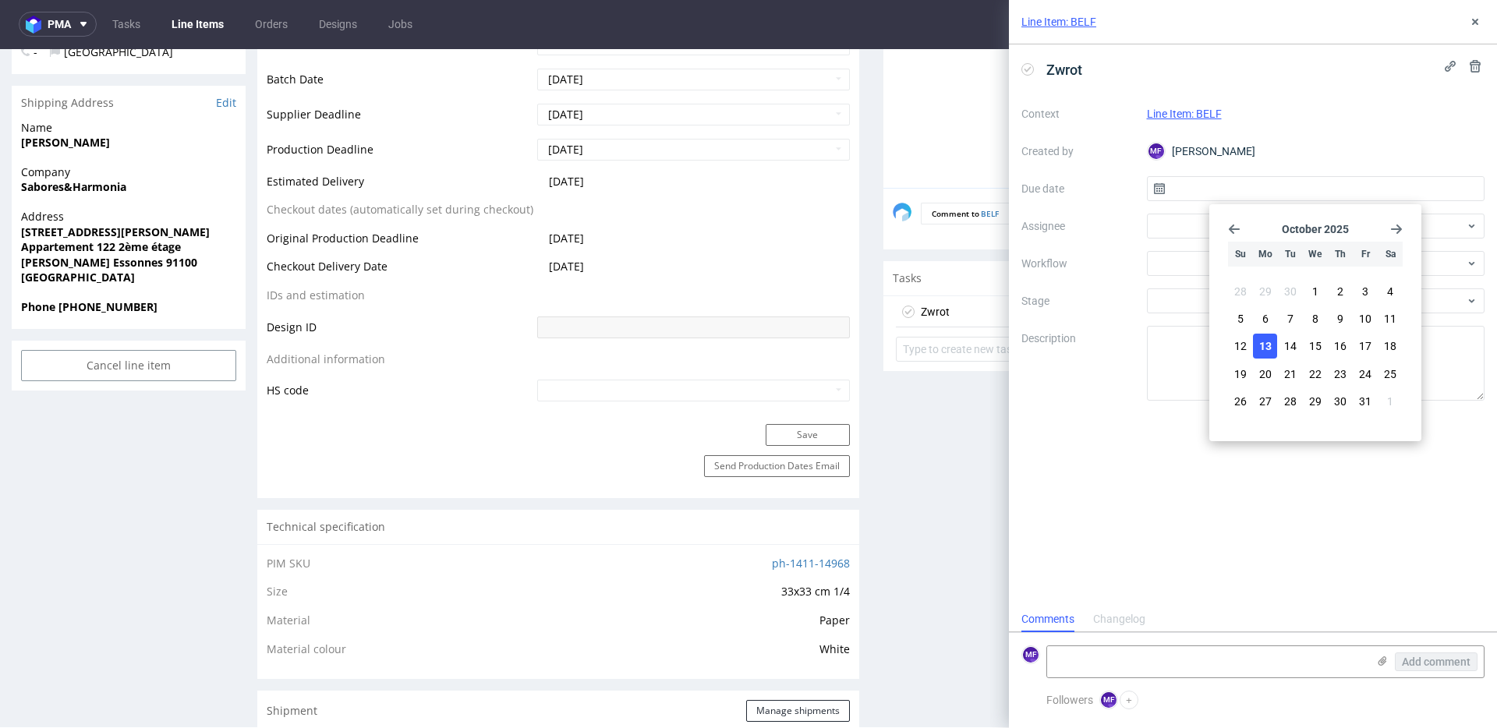
drag, startPoint x: 1264, startPoint y: 351, endPoint x: 1243, endPoint y: 276, distance: 77.5
click at [1264, 351] on span "13" at bounding box center [1265, 346] width 12 height 16
type input "13/10/2025"
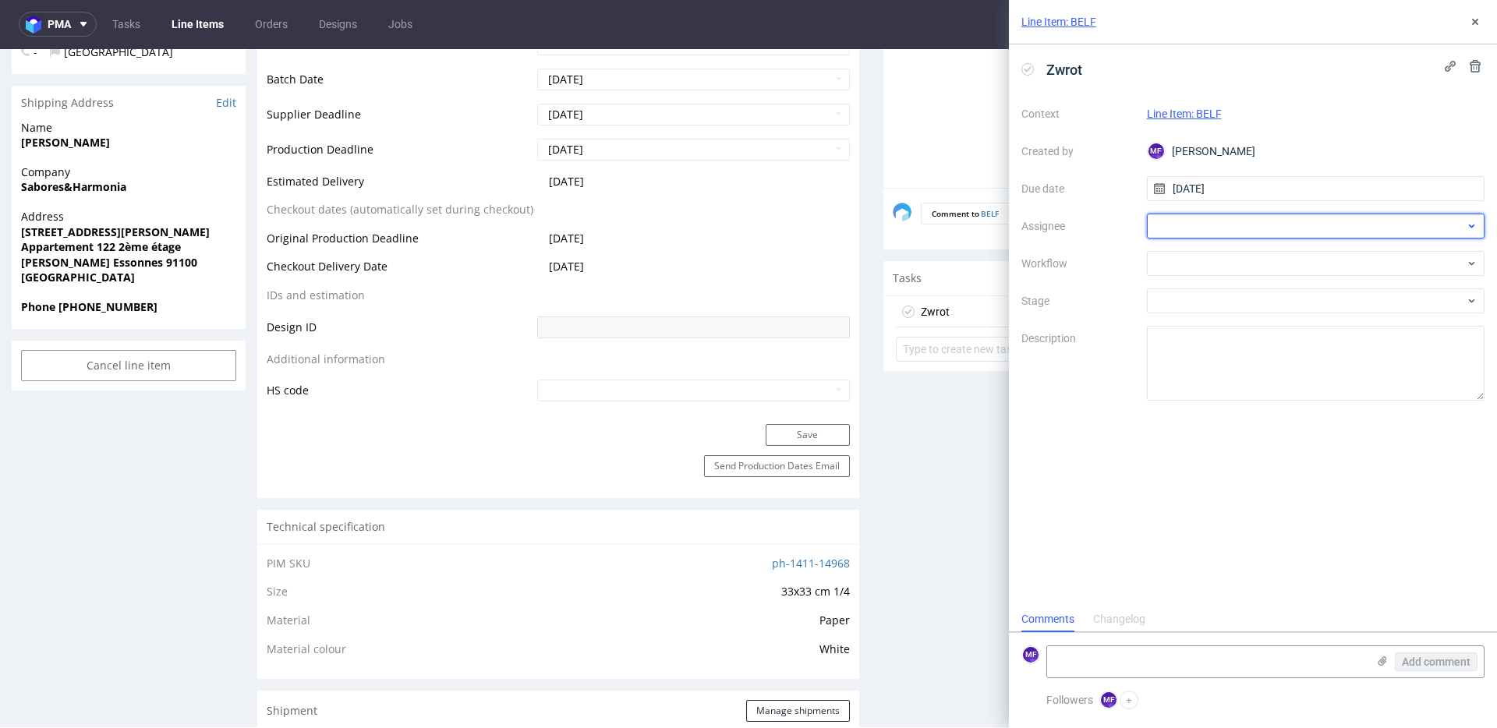
click at [1210, 225] on div at bounding box center [1316, 226] width 338 height 25
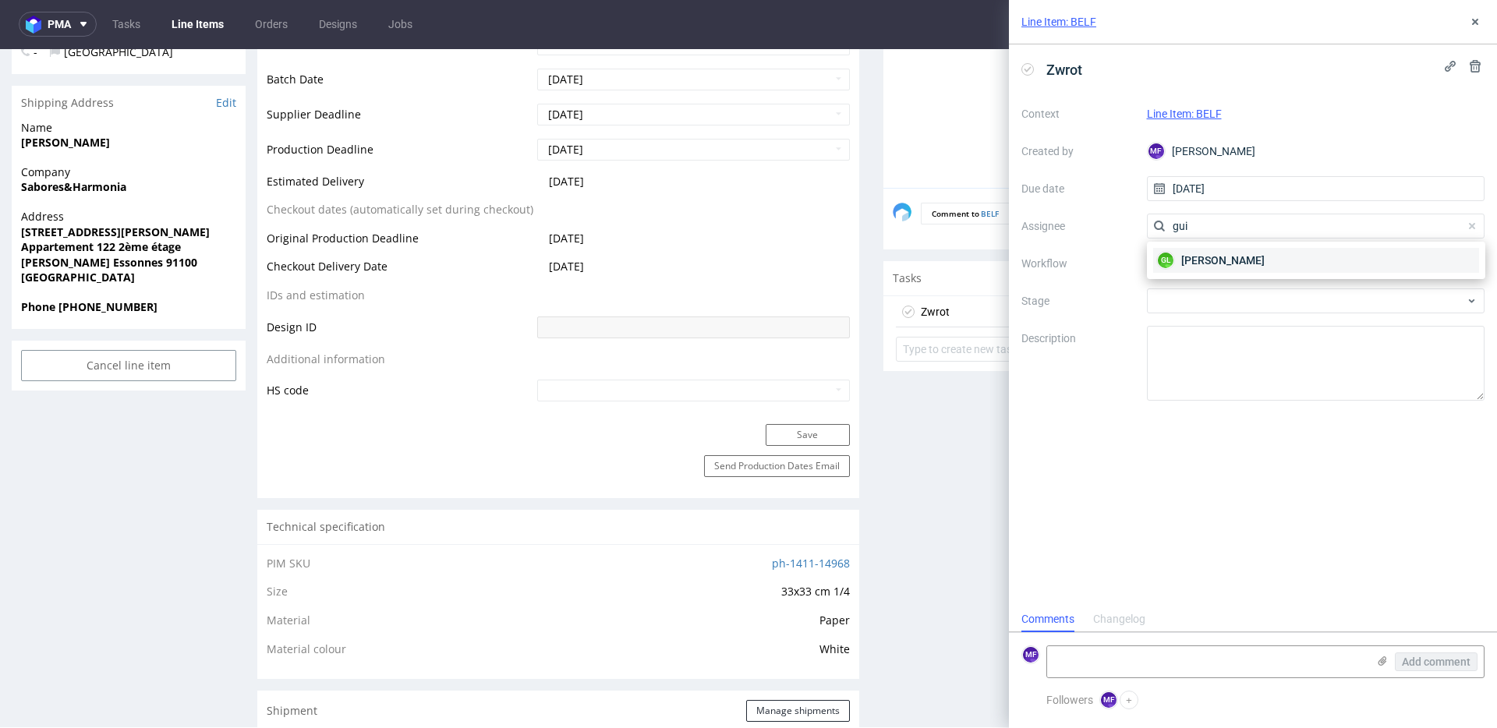
type input "gui"
click at [1245, 258] on span "Guillaume Leroux" at bounding box center [1222, 261] width 83 height 16
click at [1233, 262] on div at bounding box center [1316, 263] width 338 height 25
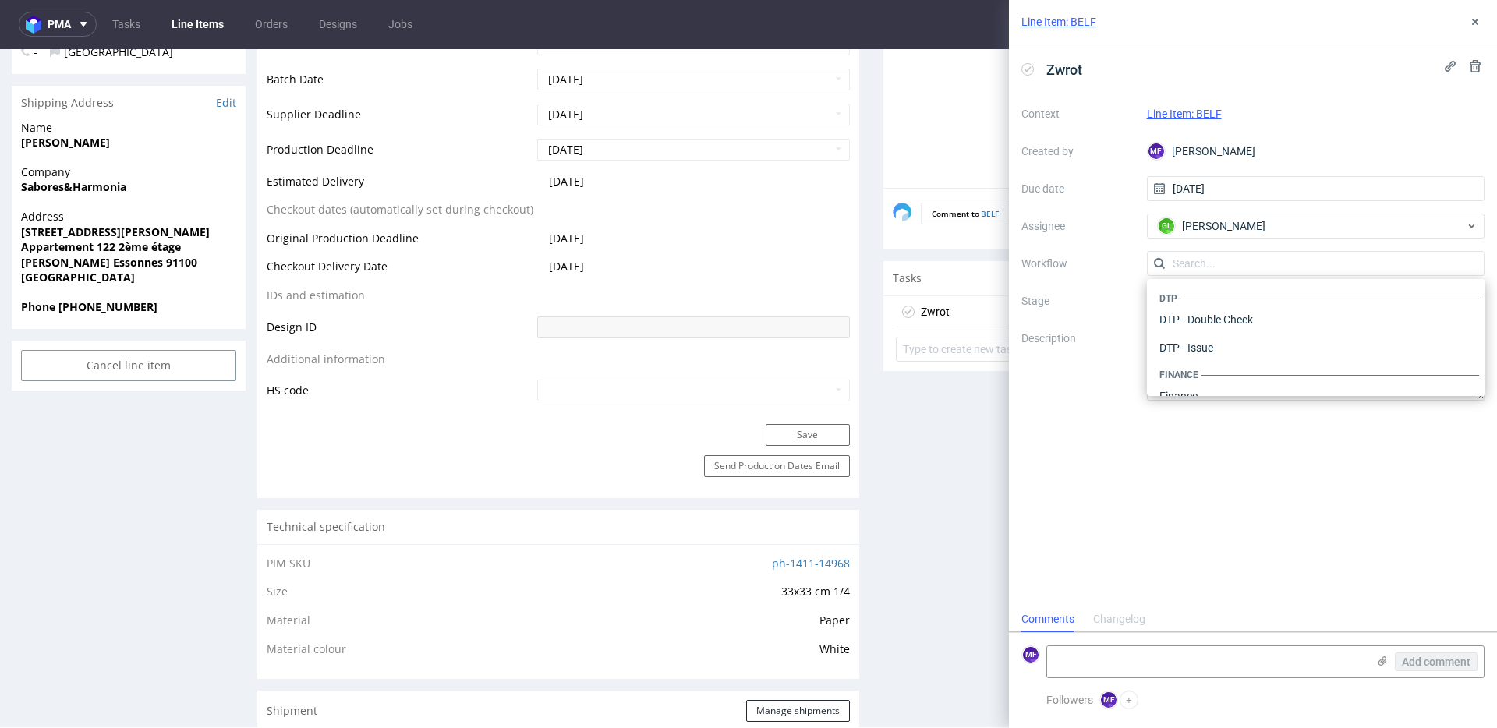
scroll to position [959, 0]
click at [1222, 375] on div "Warehouse - Shipping" at bounding box center [1316, 376] width 326 height 28
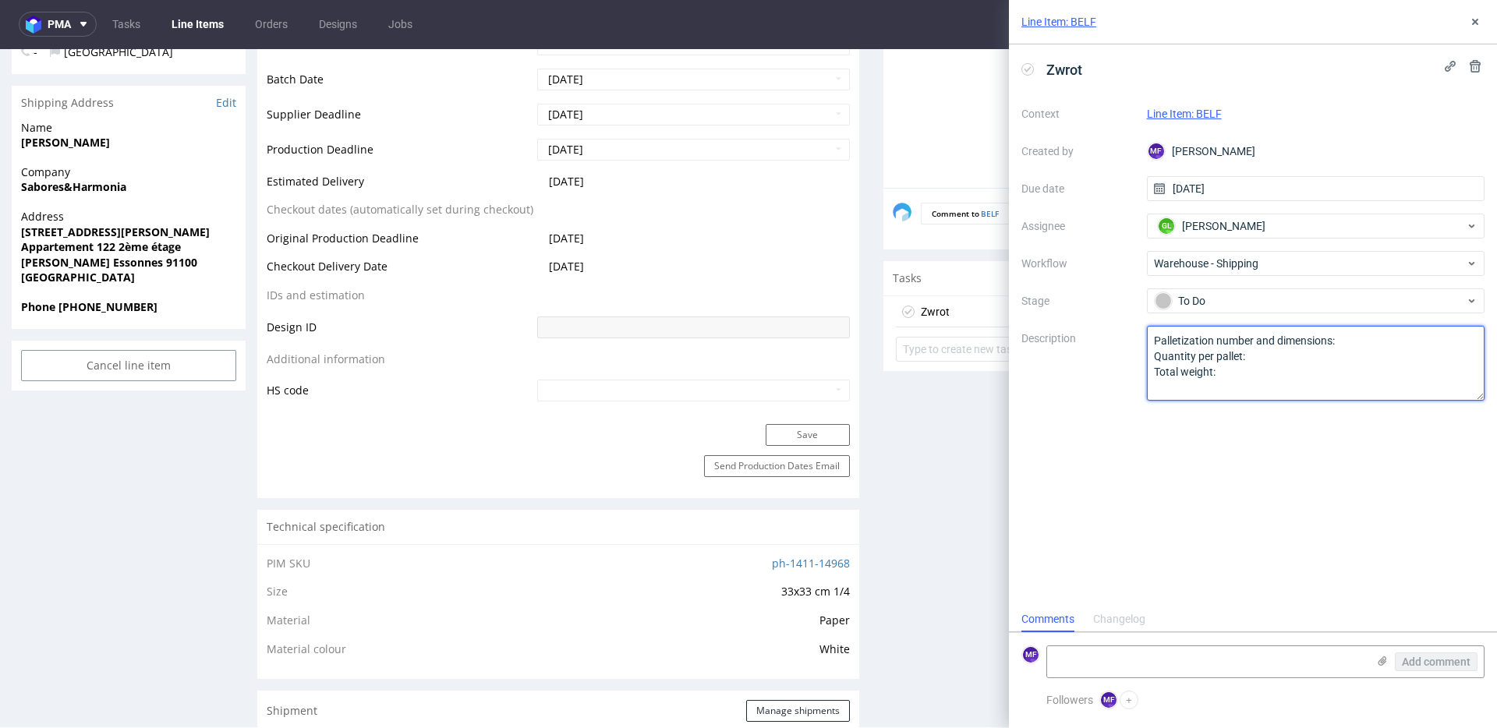
drag, startPoint x: 1169, startPoint y: 368, endPoint x: 1140, endPoint y: 338, distance: 41.3
click at [1139, 338] on div "Context Line Item: BELF Created by MF Michał Fedorowicz Due date 13/10/2025 Ass…" at bounding box center [1252, 250] width 463 height 299
paste textarea "Wróciło do Pęcic. Prośba o kontakt z klientem"
type textarea "Wróciło do Pęcic. Prośba o kontakt z klientem"
click at [1246, 494] on div "Zwrot Context Line Item: BELF Created by MF Michał Fedorowicz Due date 13/10/20…" at bounding box center [1253, 325] width 488 height 562
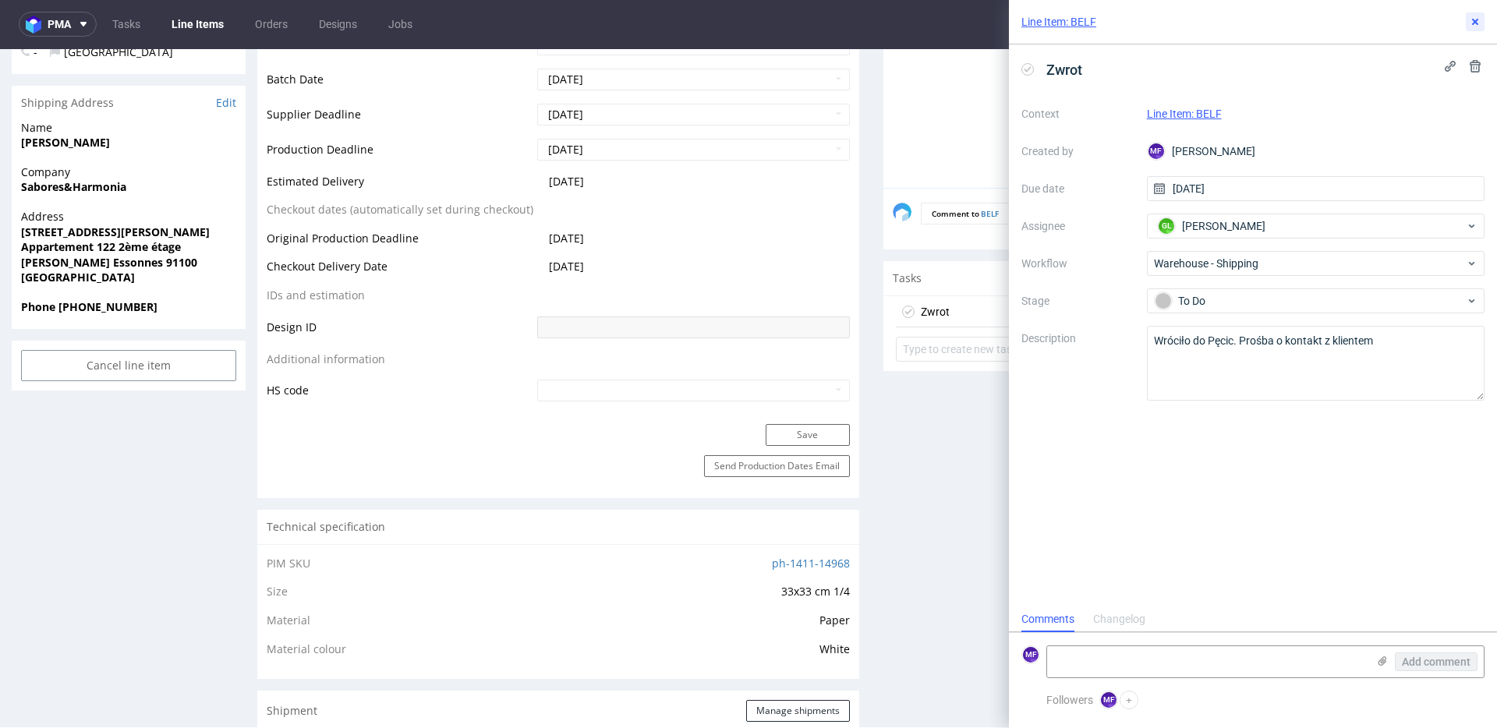
click at [1477, 17] on icon at bounding box center [1475, 22] width 12 height 12
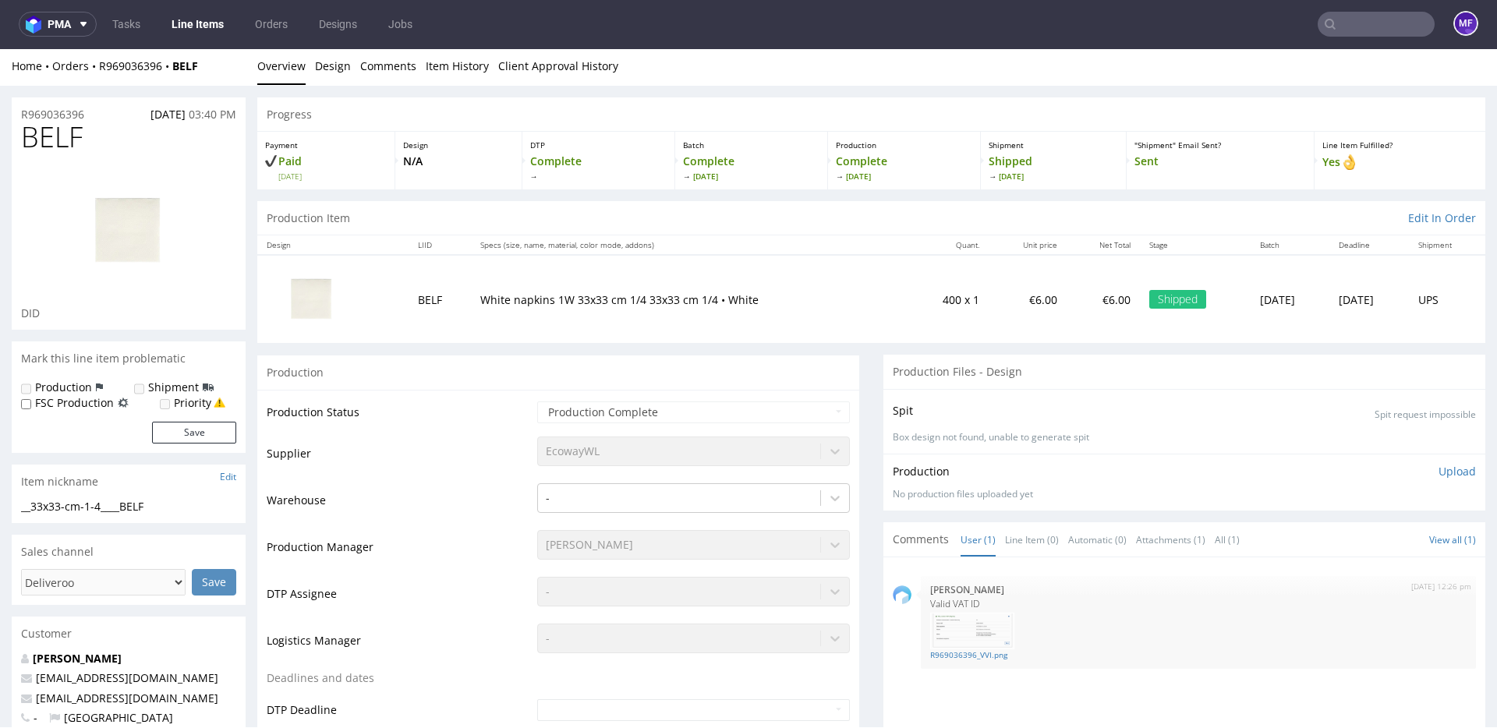
scroll to position [8, 0]
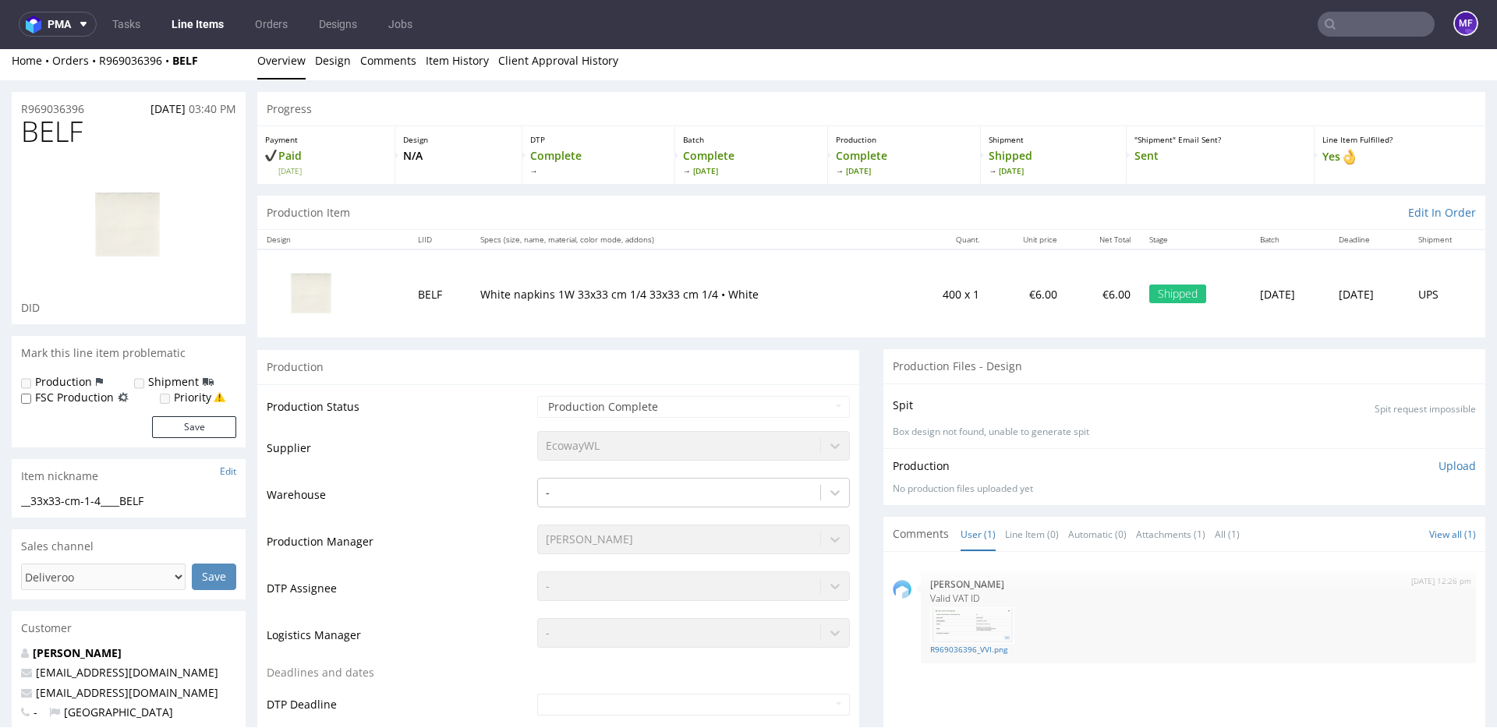
click at [1354, 23] on input "text" at bounding box center [1375, 24] width 117 height 25
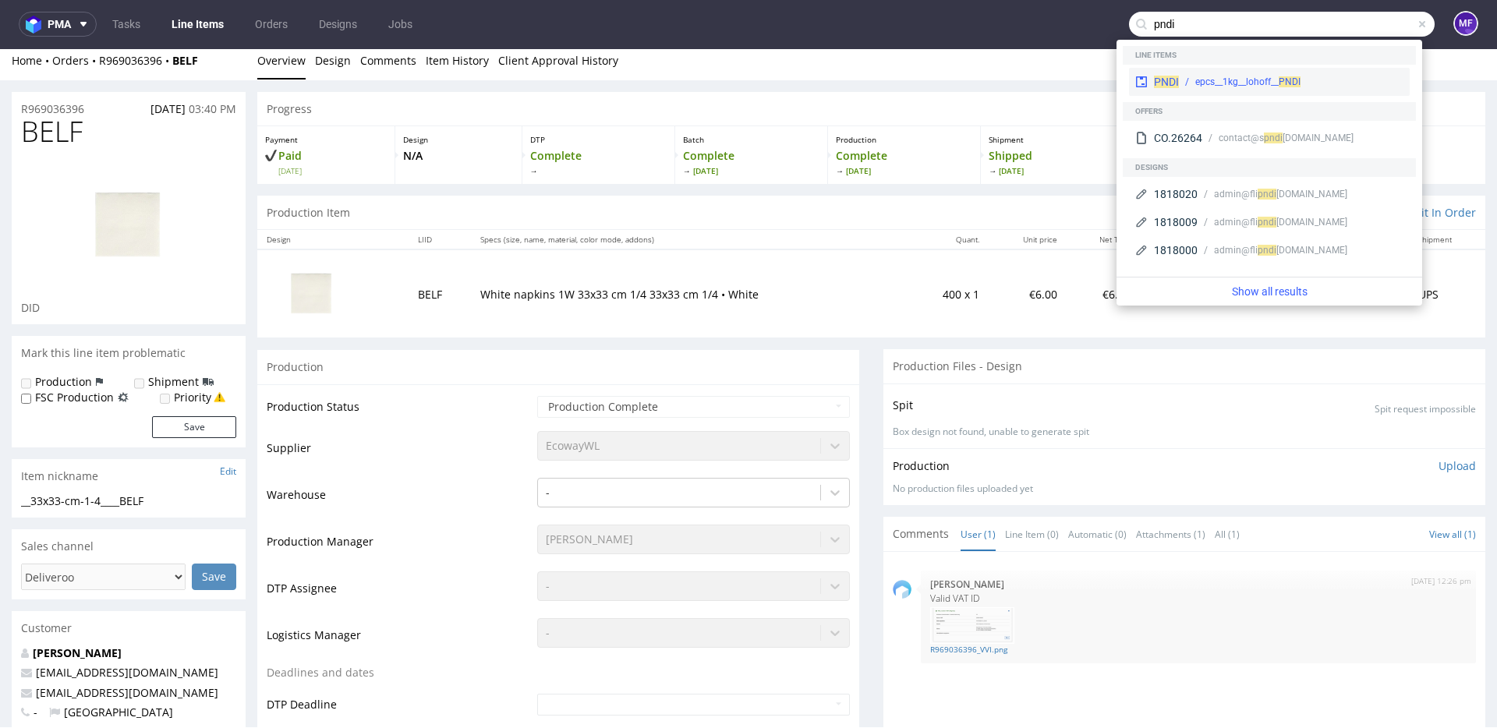
type input "pndi"
drag, startPoint x: 1279, startPoint y: 78, endPoint x: 1279, endPoint y: 29, distance: 49.1
click at [1279, 78] on span "PNDI" at bounding box center [1289, 81] width 22 height 11
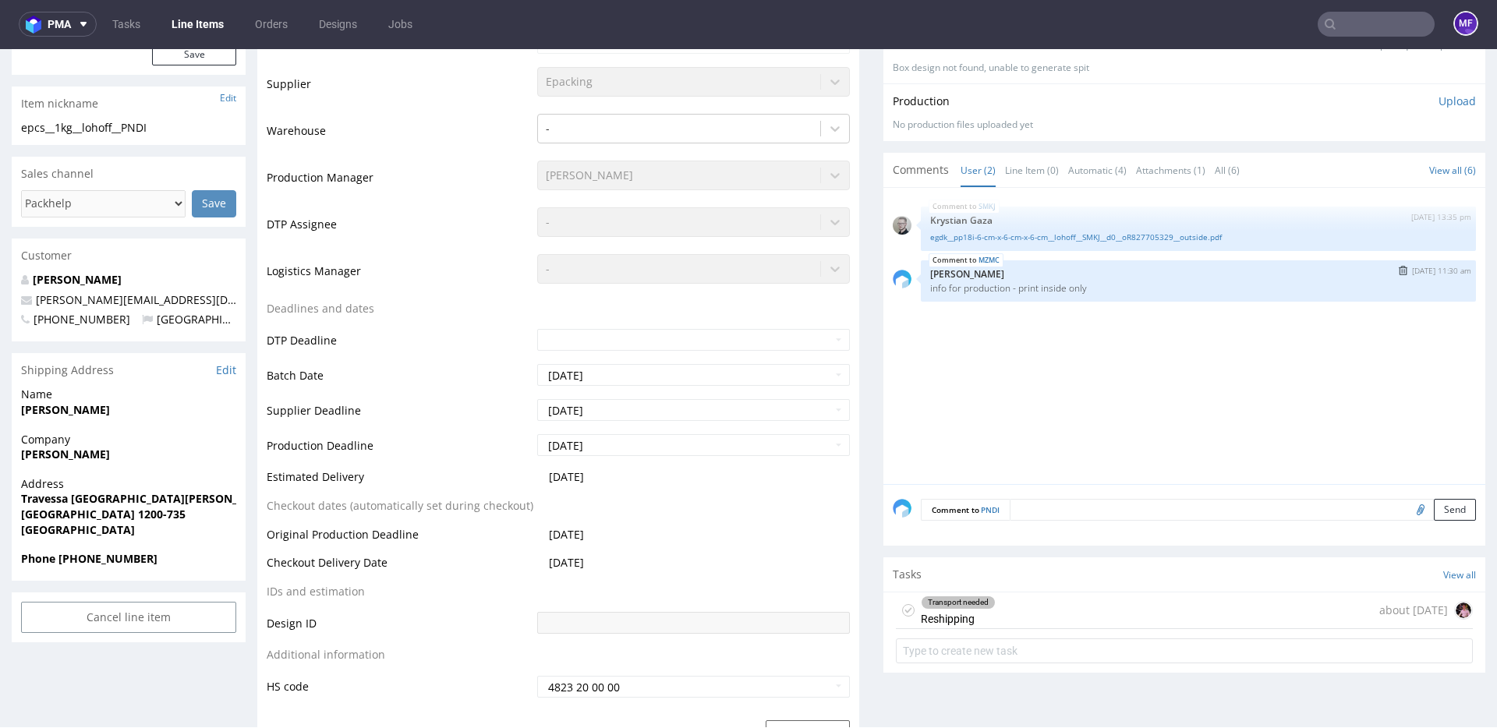
scroll to position [454, 0]
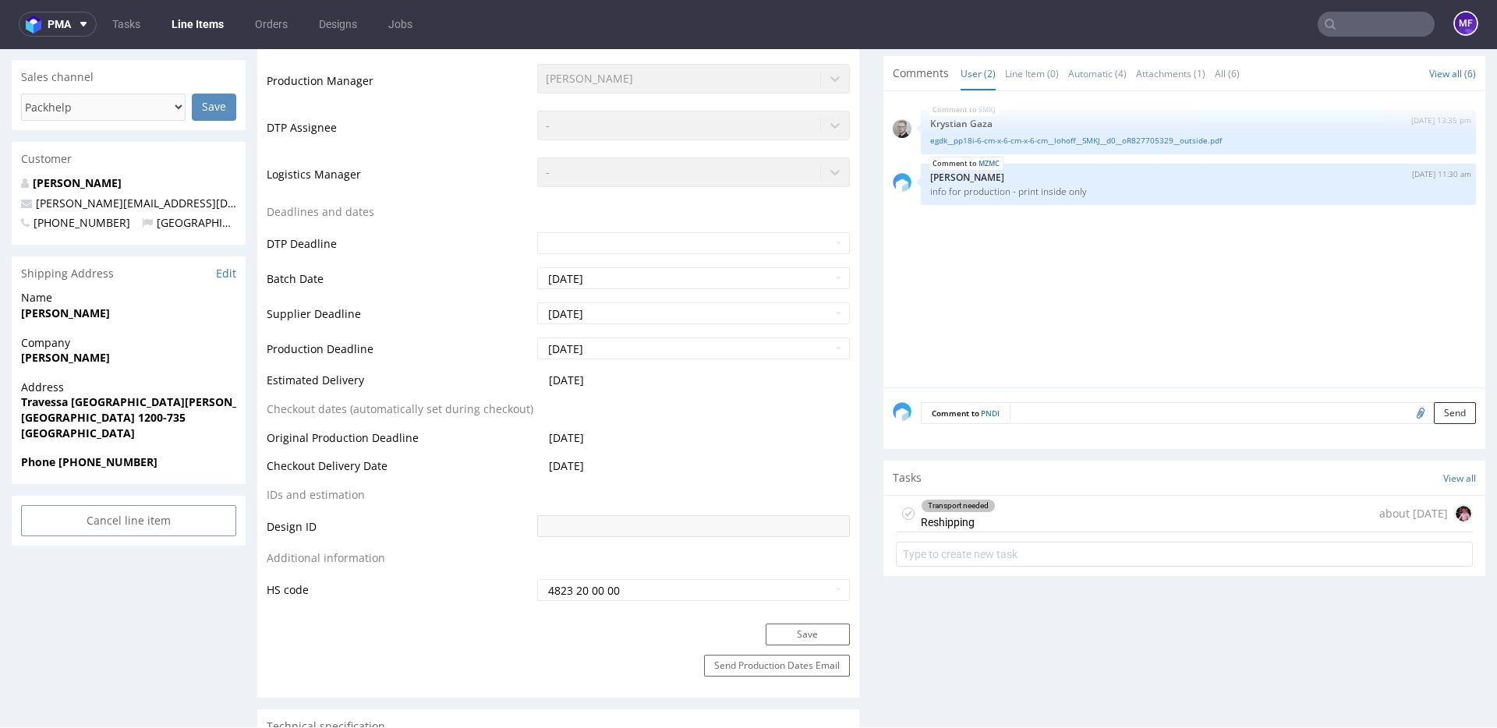
click at [1116, 506] on div "Transport needed Reshipping about 1 month ago" at bounding box center [1184, 514] width 577 height 37
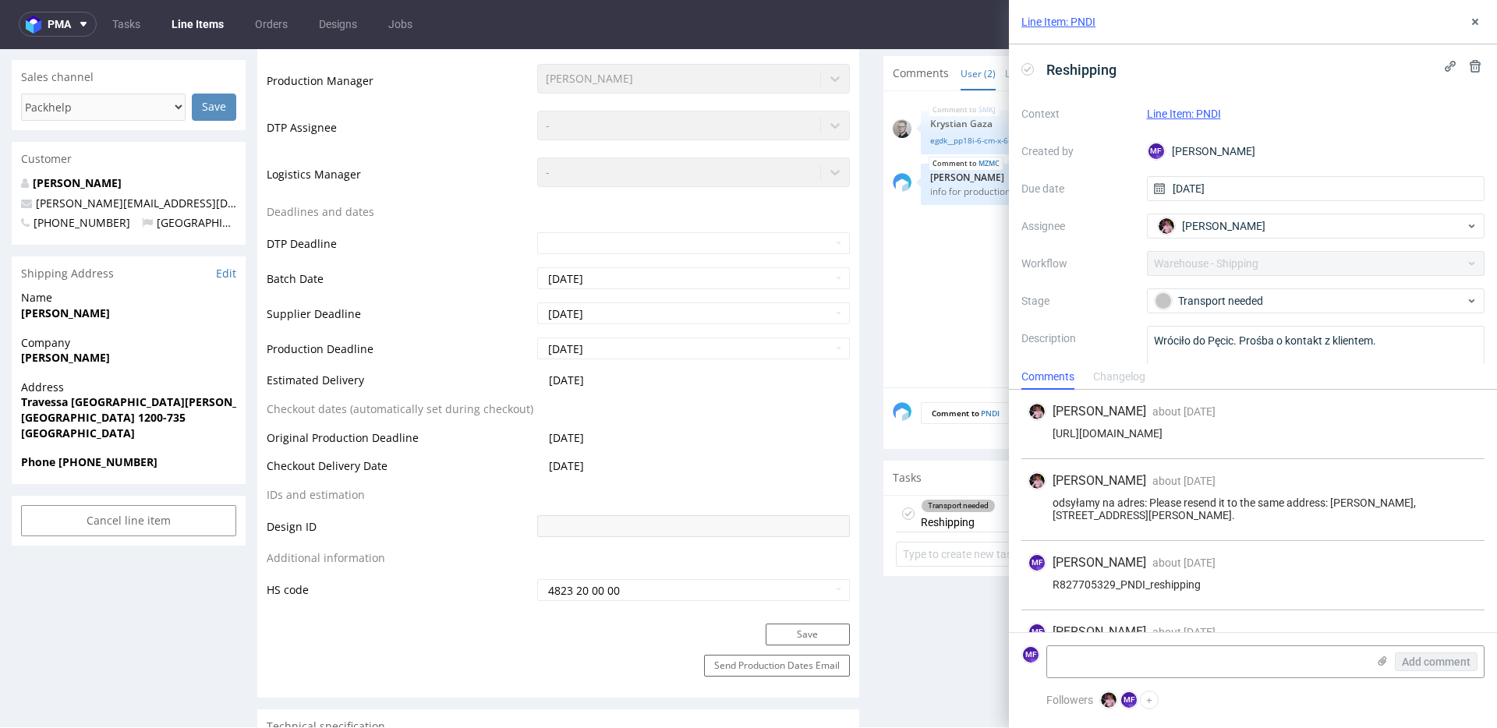
scroll to position [47, 0]
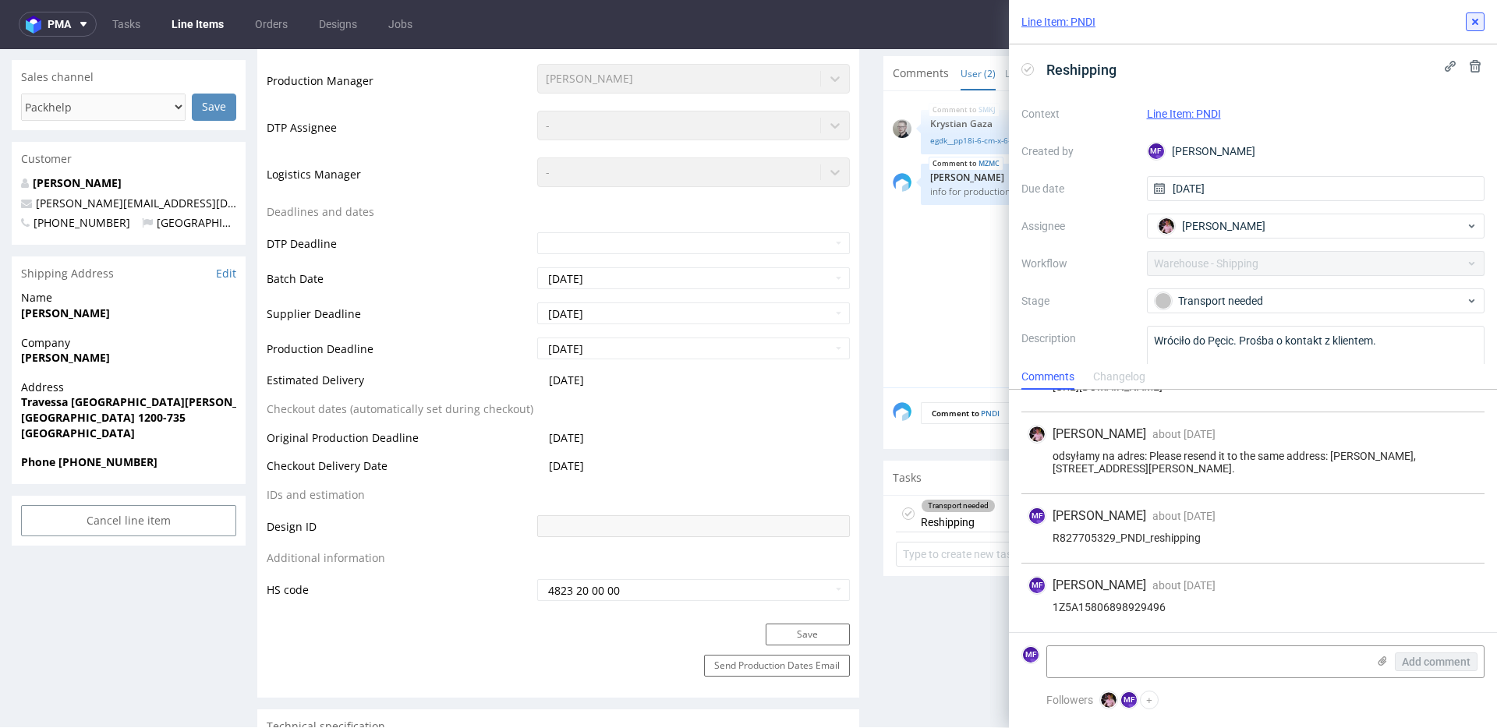
click at [1479, 27] on icon at bounding box center [1475, 22] width 12 height 12
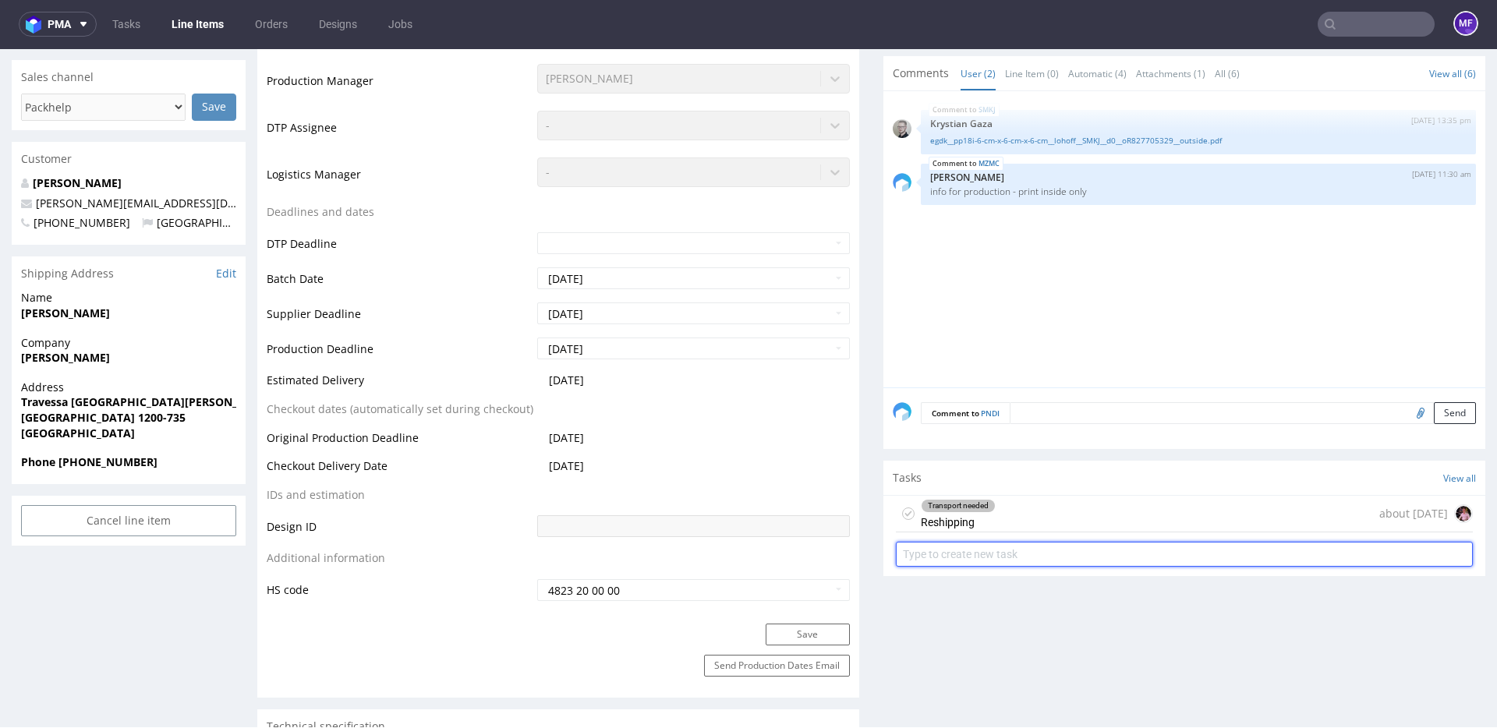
click at [999, 542] on input "text" at bounding box center [1184, 554] width 577 height 25
type input "Zwrot 2"
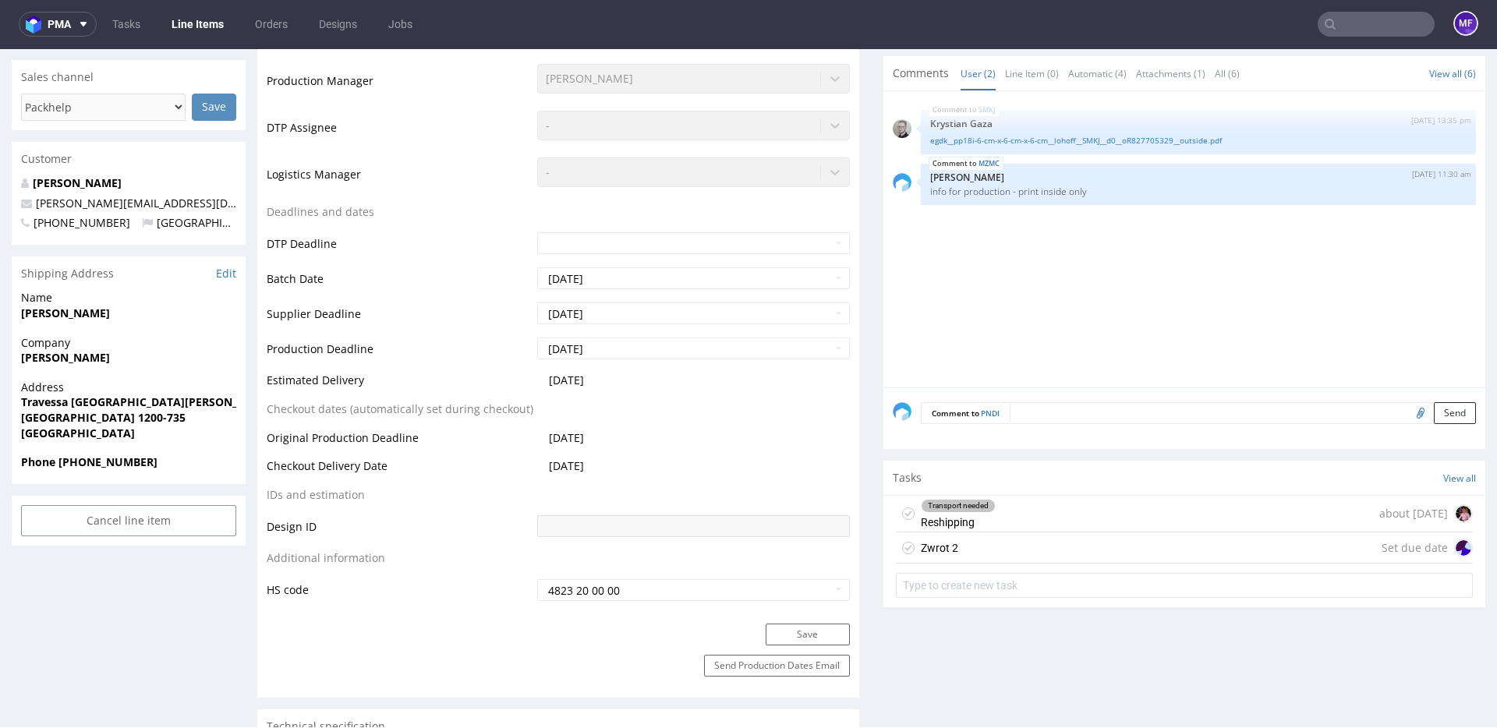
click at [991, 543] on div "Zwrot 2 Set due date" at bounding box center [1184, 547] width 577 height 31
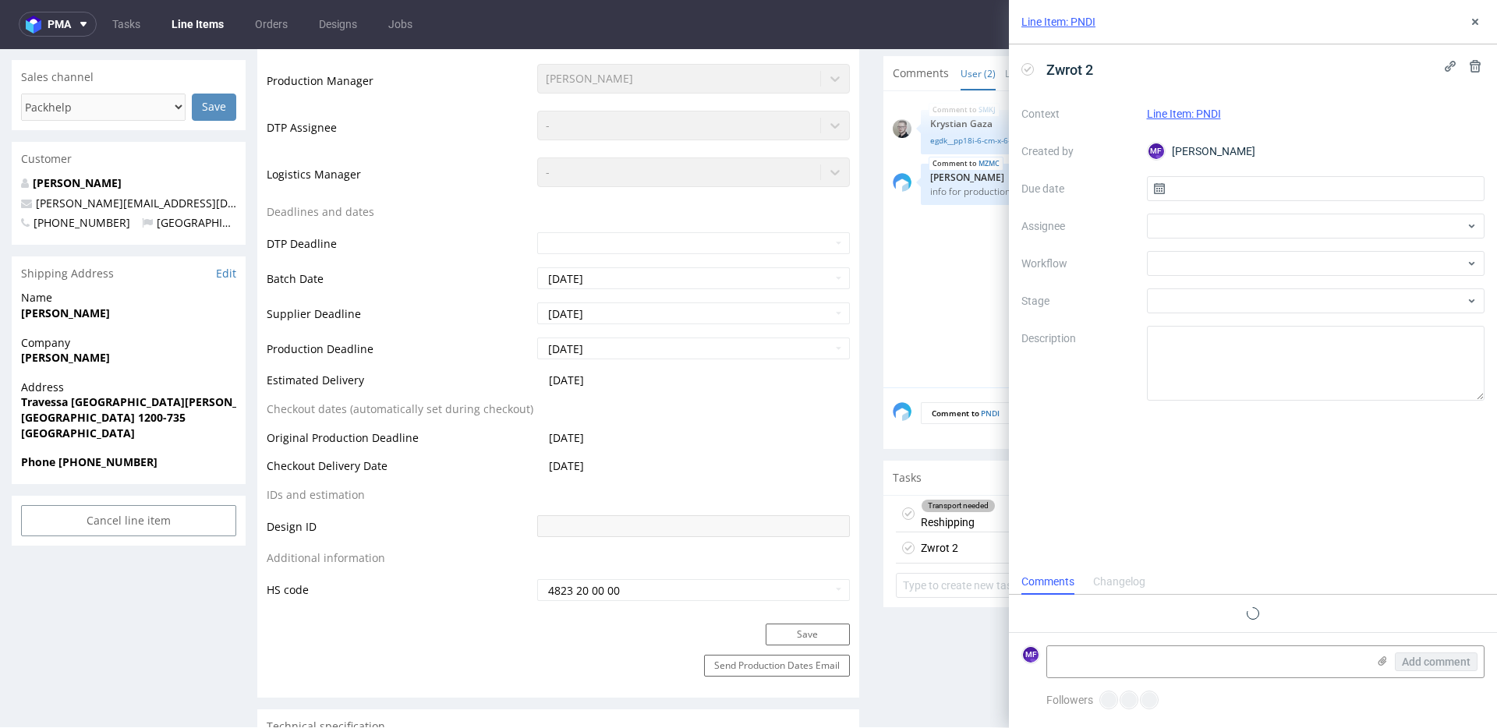
scroll to position [12, 0]
click at [1198, 194] on input "text" at bounding box center [1316, 188] width 338 height 25
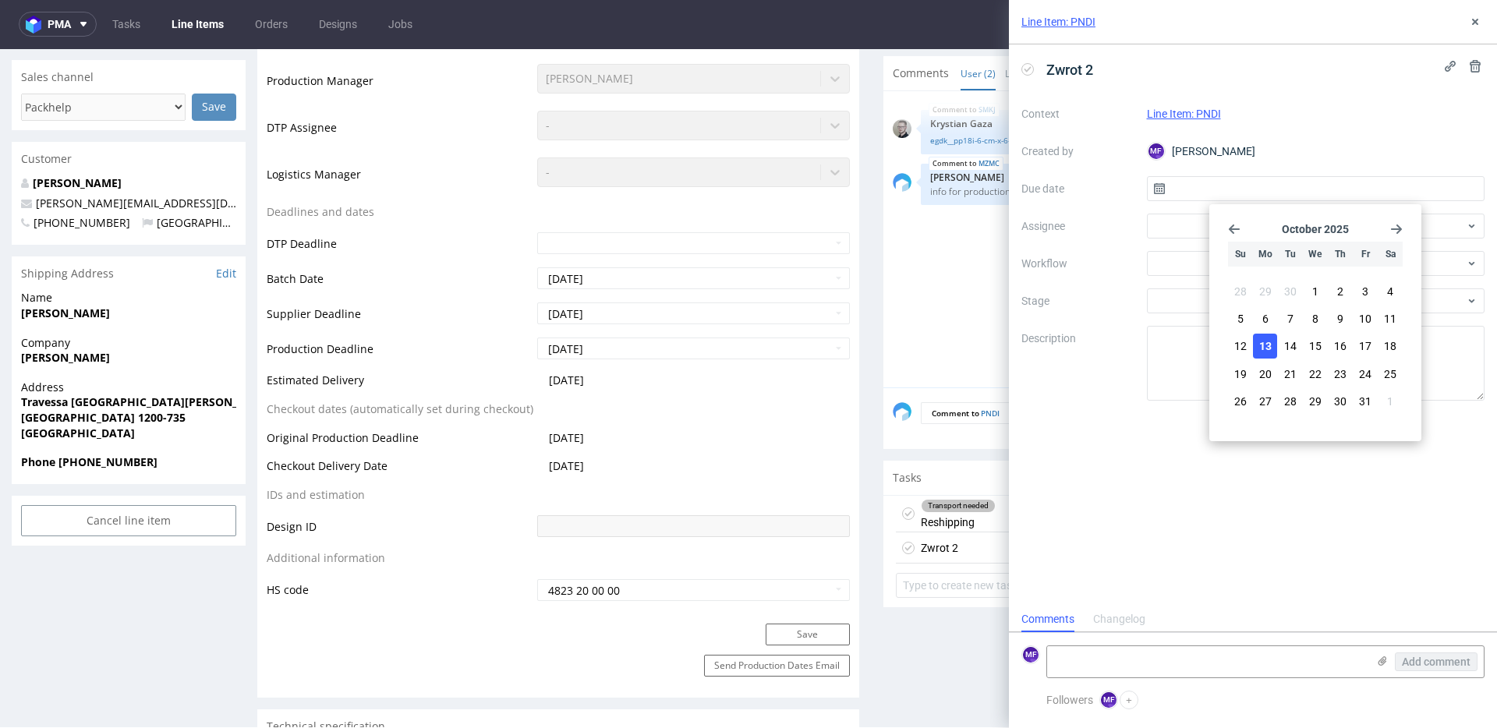
click at [1272, 345] on button "13" at bounding box center [1265, 346] width 24 height 25
type input "13/10/2025"
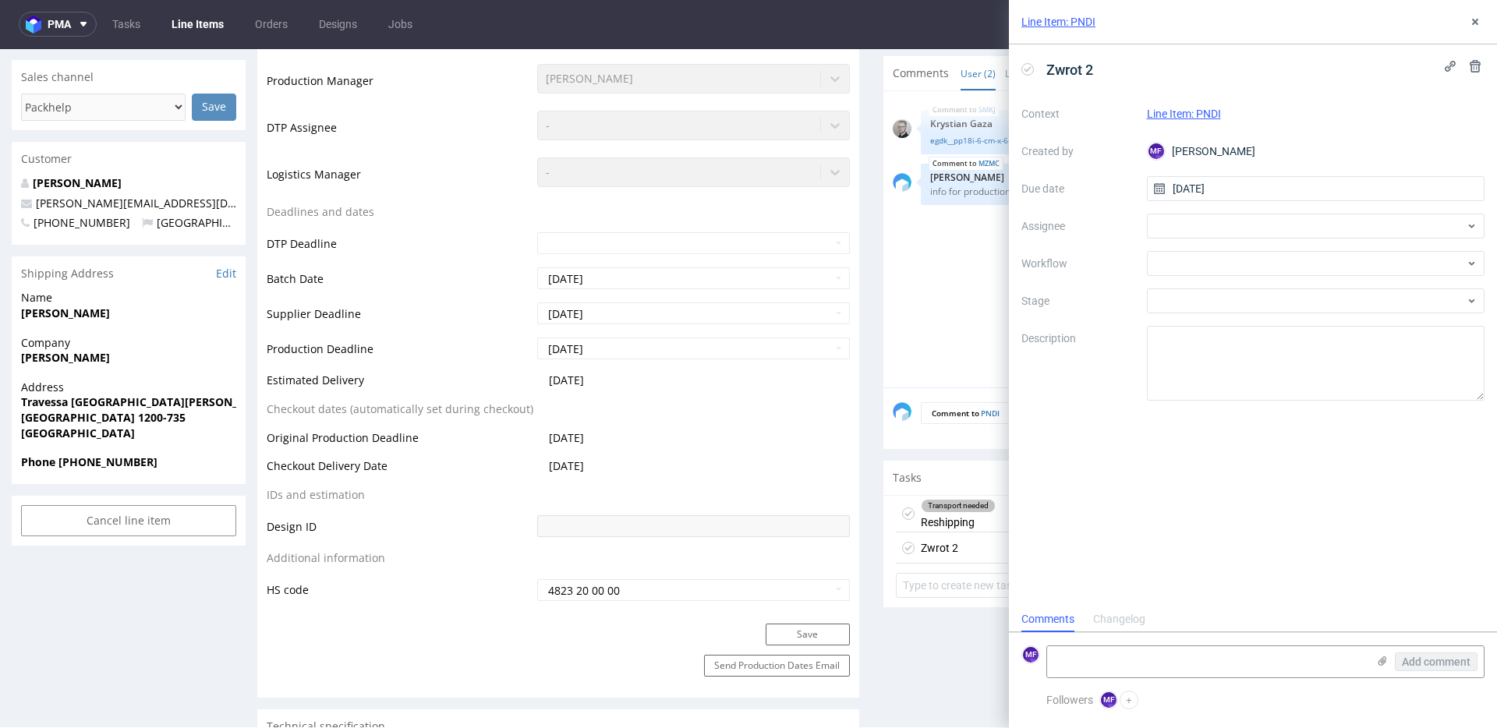
click at [1206, 210] on div "Context Line Item: PNDI Created by MF Michał Fedorowicz Due date 13/10/2025 Ass…" at bounding box center [1252, 250] width 463 height 299
click at [1205, 220] on div at bounding box center [1316, 226] width 338 height 25
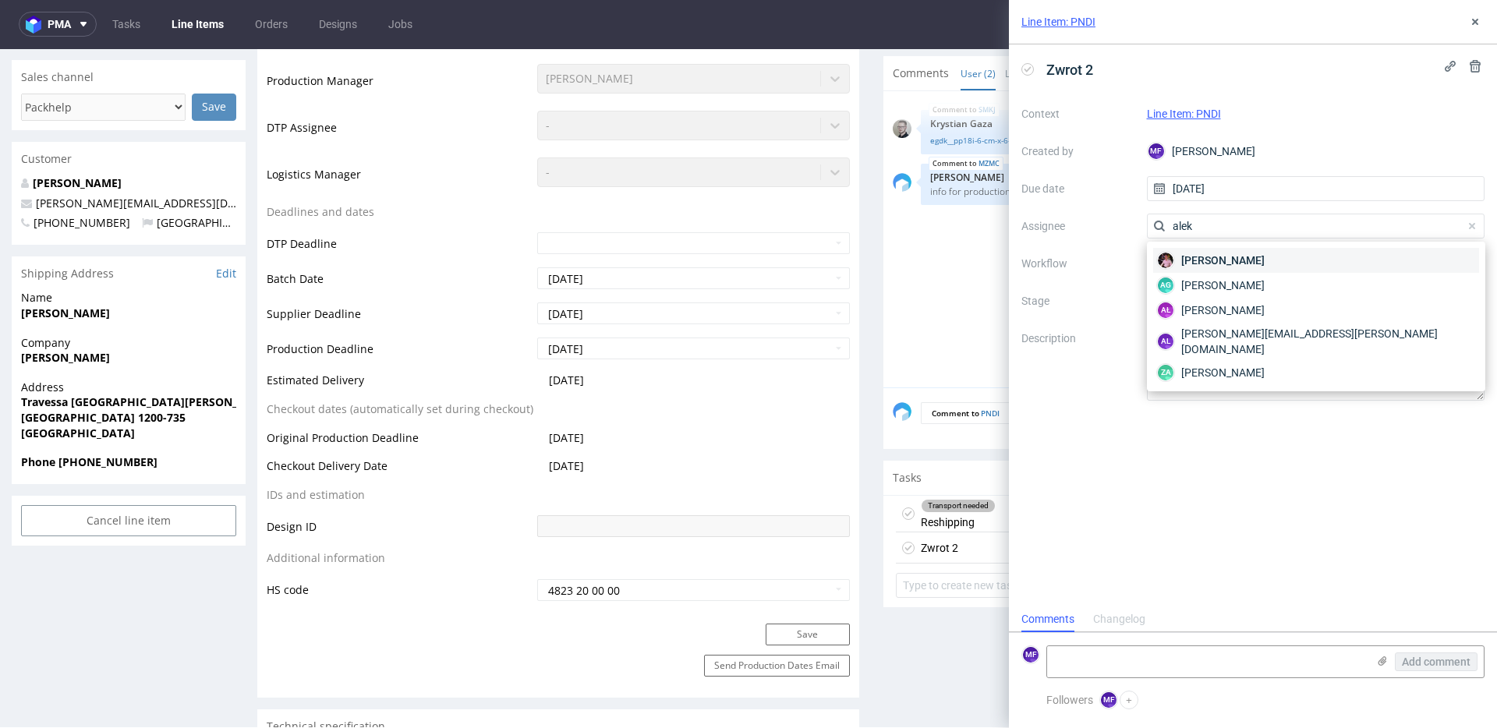
type input "alek"
click at [1200, 261] on span "Aleks Ziemkowski" at bounding box center [1222, 261] width 83 height 16
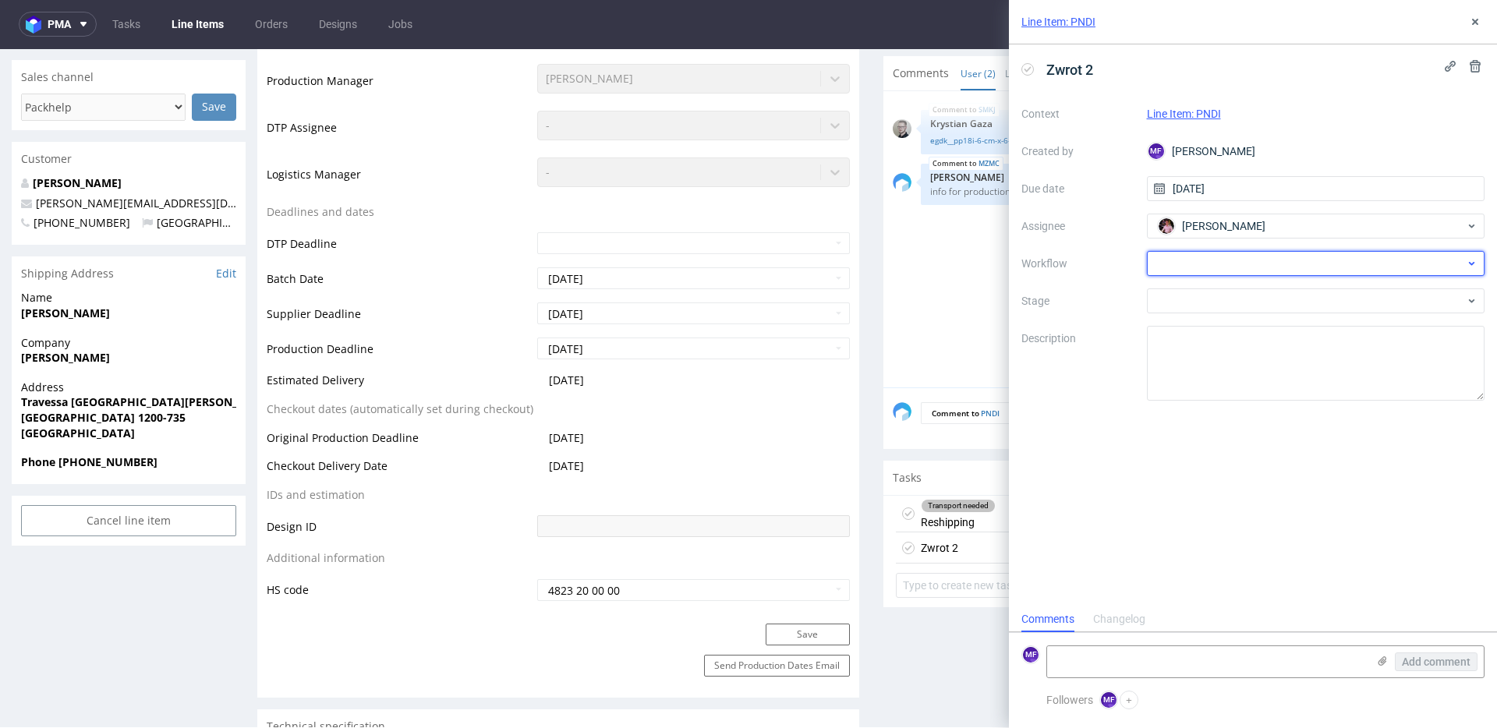
click at [1190, 262] on div at bounding box center [1316, 263] width 338 height 25
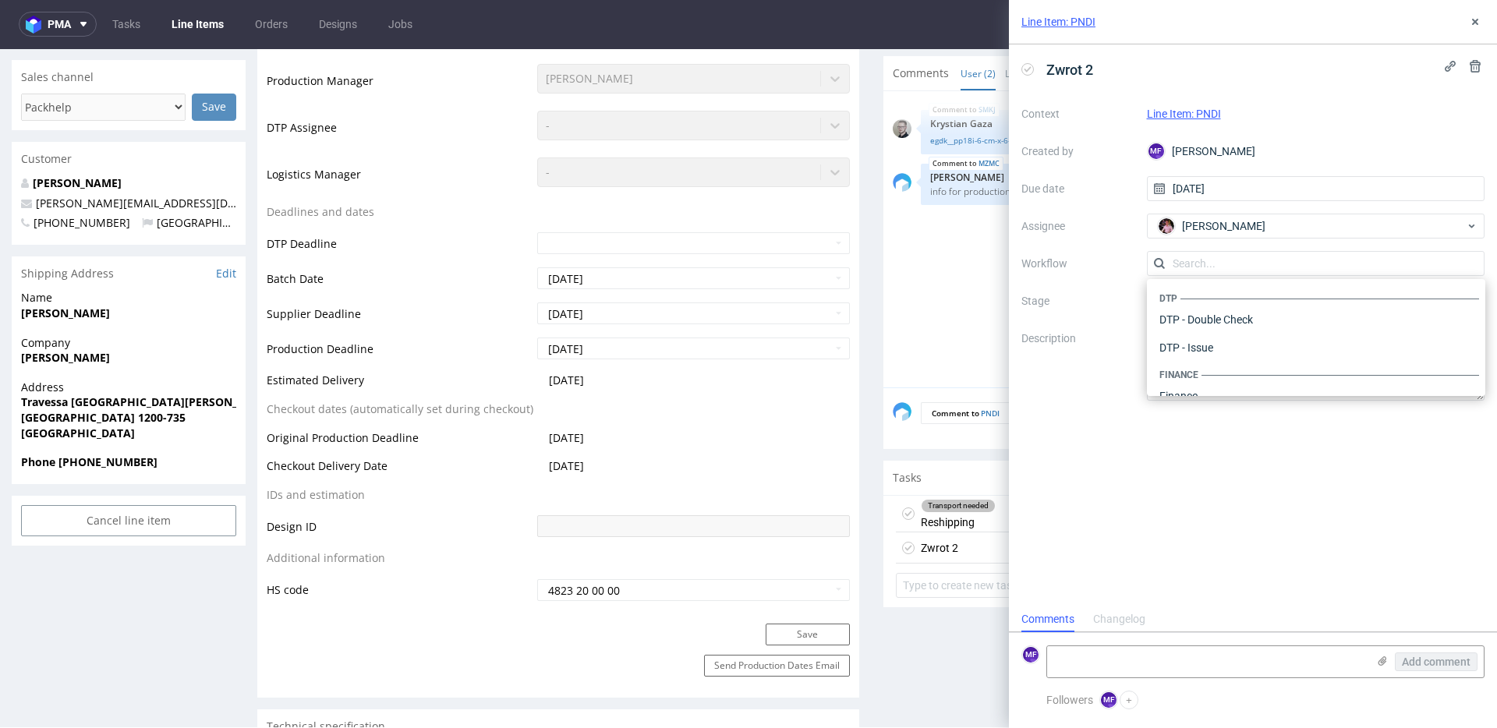
scroll to position [959, 0]
drag, startPoint x: 1222, startPoint y: 373, endPoint x: 1215, endPoint y: 313, distance: 59.7
click at [1222, 372] on div "Warehouse - Shipping" at bounding box center [1316, 376] width 326 height 28
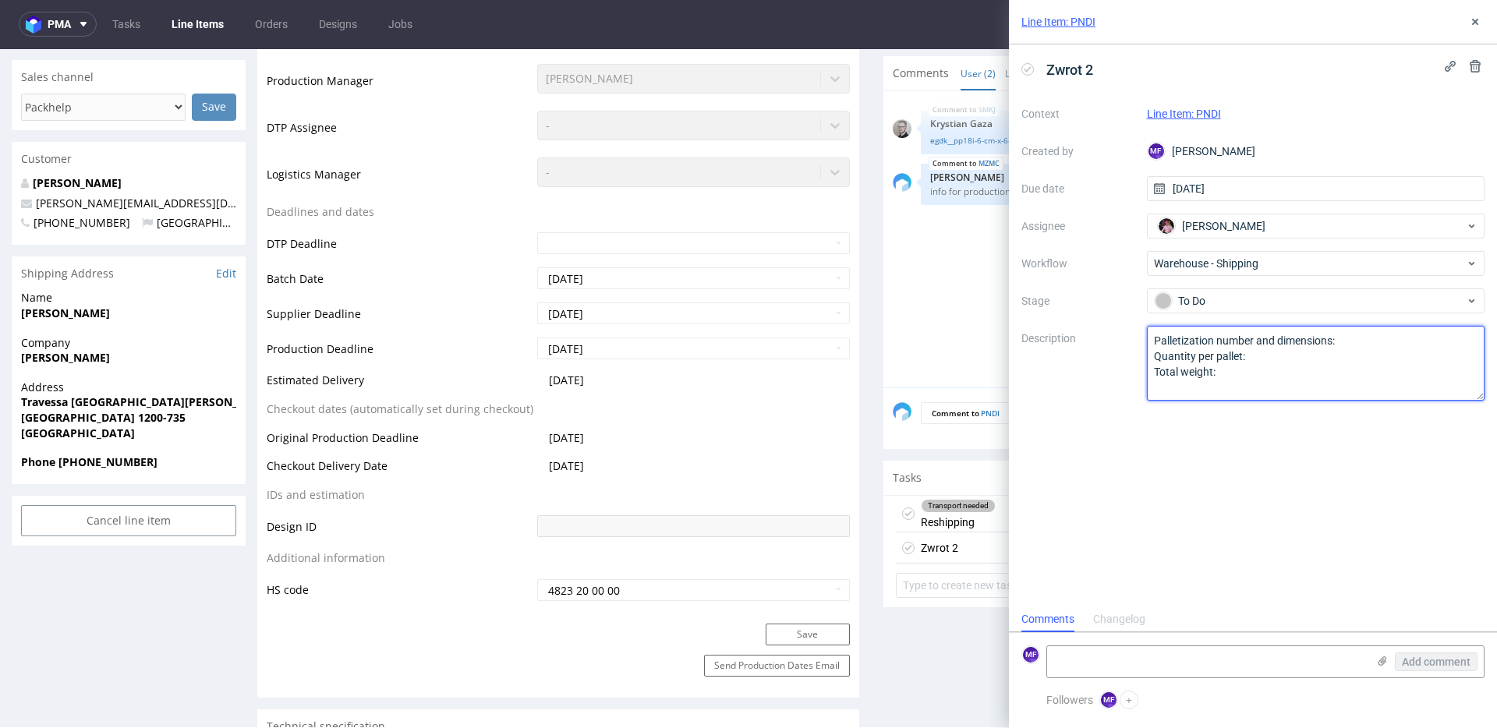
drag, startPoint x: 1214, startPoint y: 368, endPoint x: 1038, endPoint y: 280, distance: 196.3
click at [1038, 280] on div "Context Line Item: PNDI Created by MF Michał Fedorowicz Due date 13/10/2025 Ass…" at bounding box center [1252, 250] width 463 height 299
paste textarea "Wróciło do Pęcic. Prośba o kontakt z klientem"
type textarea "Wróciło do Pęcic. Prośba o kontakt z klientem"
drag, startPoint x: 1254, startPoint y: 503, endPoint x: 1424, endPoint y: 14, distance: 517.5
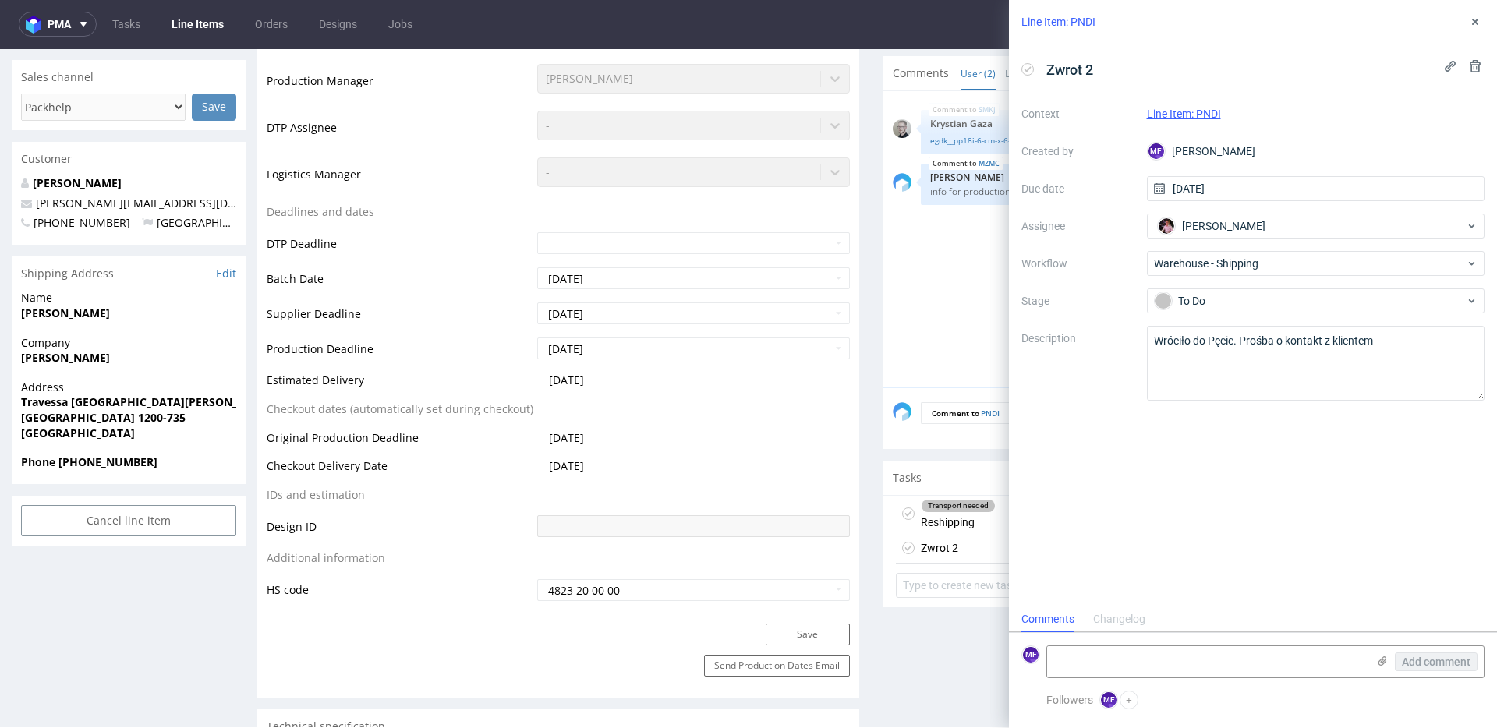
click at [1286, 471] on div "Zwrot 2 Context Line Item: PNDI Created by MF Michał Fedorowicz Due date 13/10/…" at bounding box center [1253, 325] width 488 height 562
click at [1470, 24] on icon at bounding box center [1475, 22] width 12 height 12
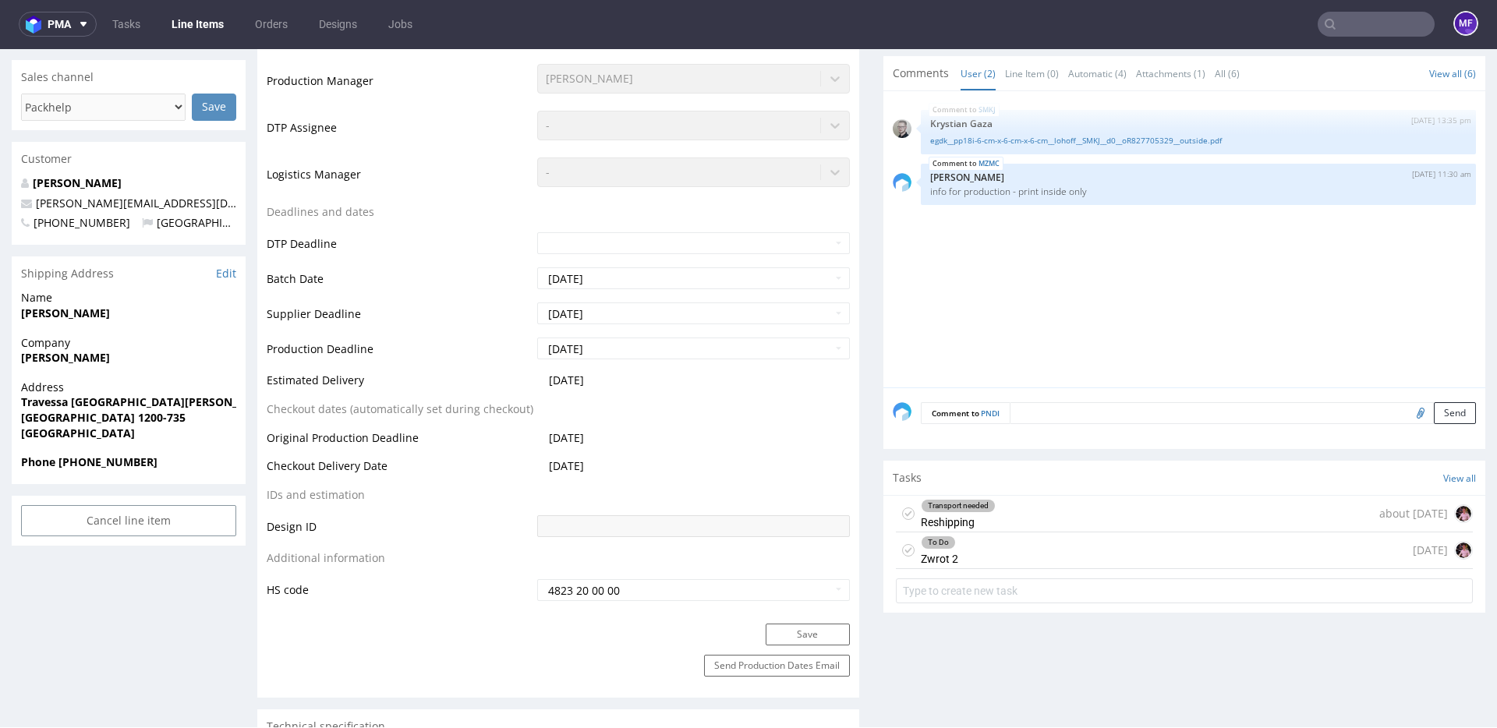
click at [1347, 32] on input "text" at bounding box center [1375, 24] width 117 height 25
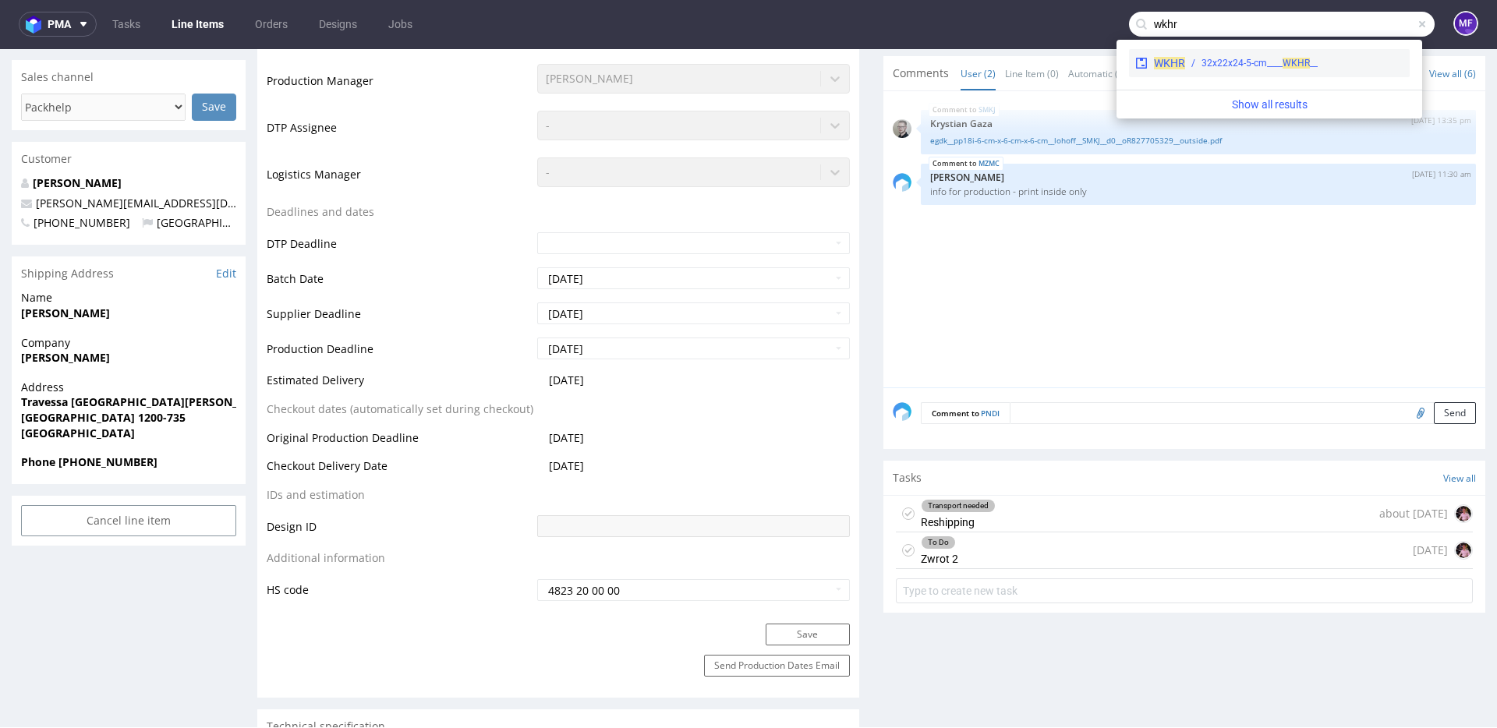
type input "wkhr"
click at [1280, 61] on div "__32x22x24-5-cm____ WKHR" at bounding box center [1259, 63] width 116 height 14
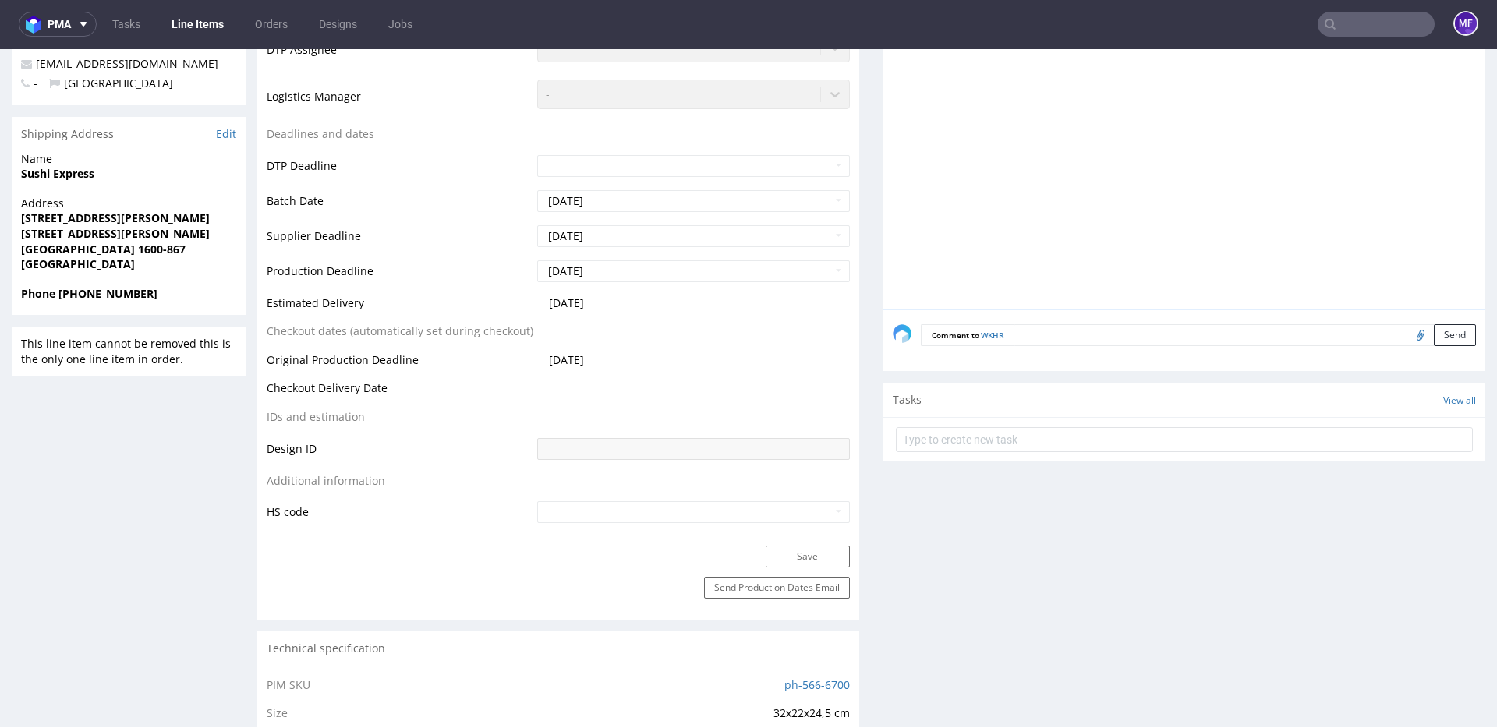
scroll to position [1, 0]
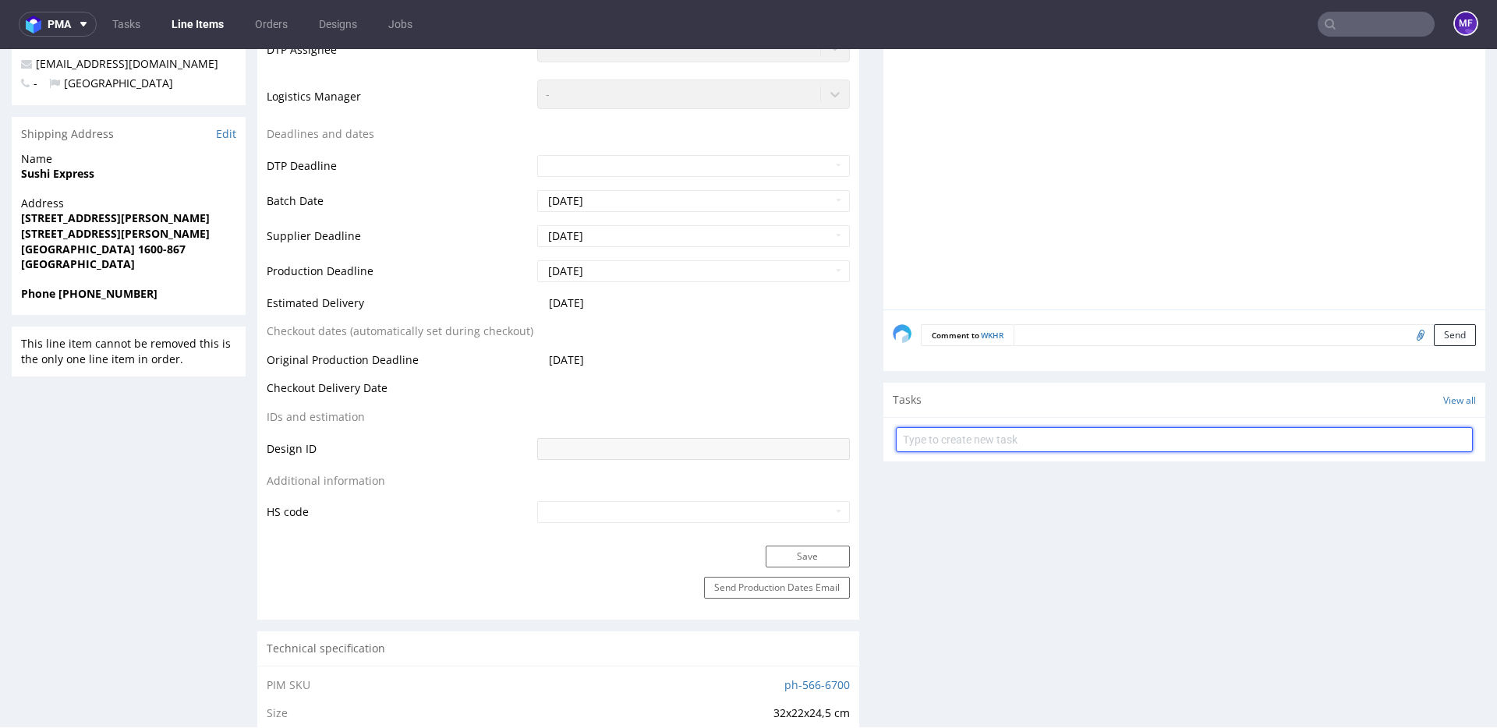
click at [1009, 433] on input "text" at bounding box center [1184, 439] width 577 height 25
type input "Zwrot"
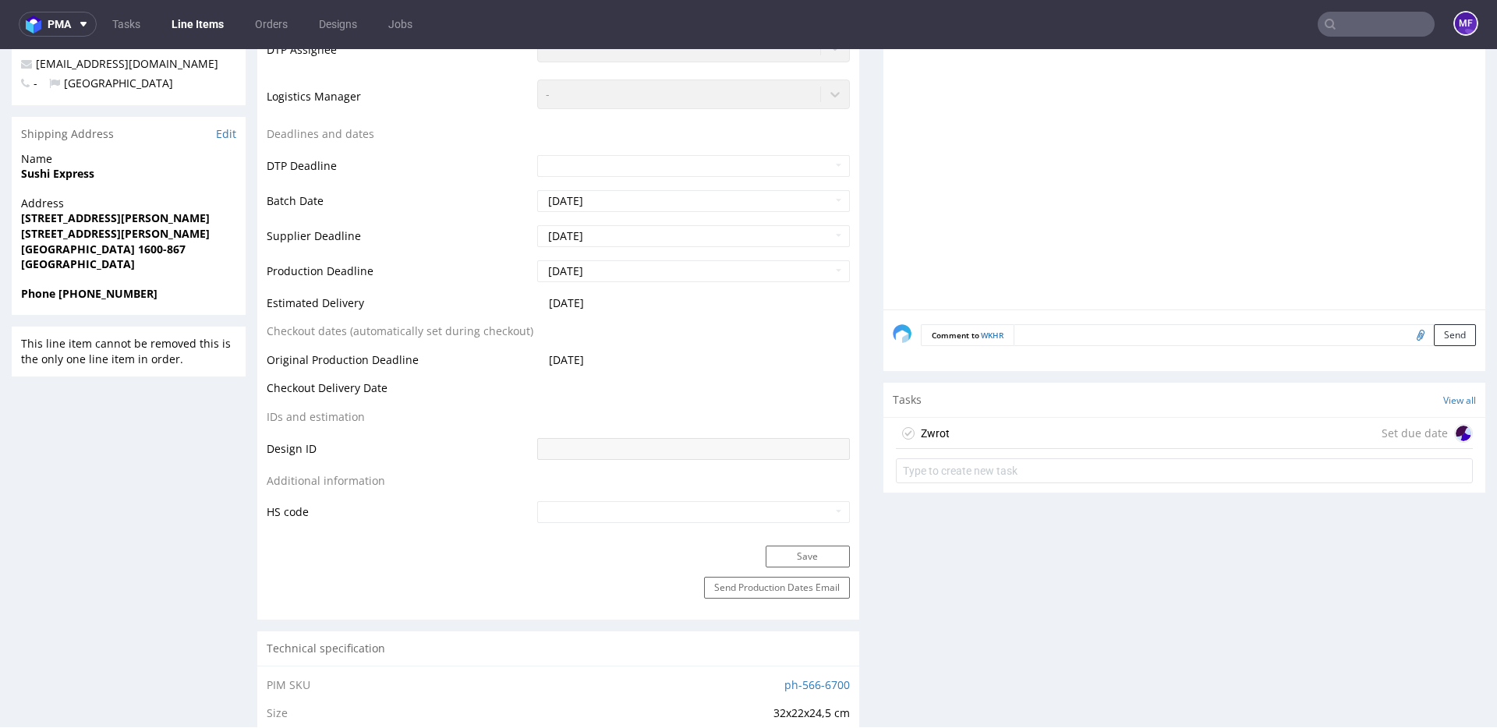
click at [971, 431] on div "Zwrot Set due date" at bounding box center [1184, 433] width 577 height 31
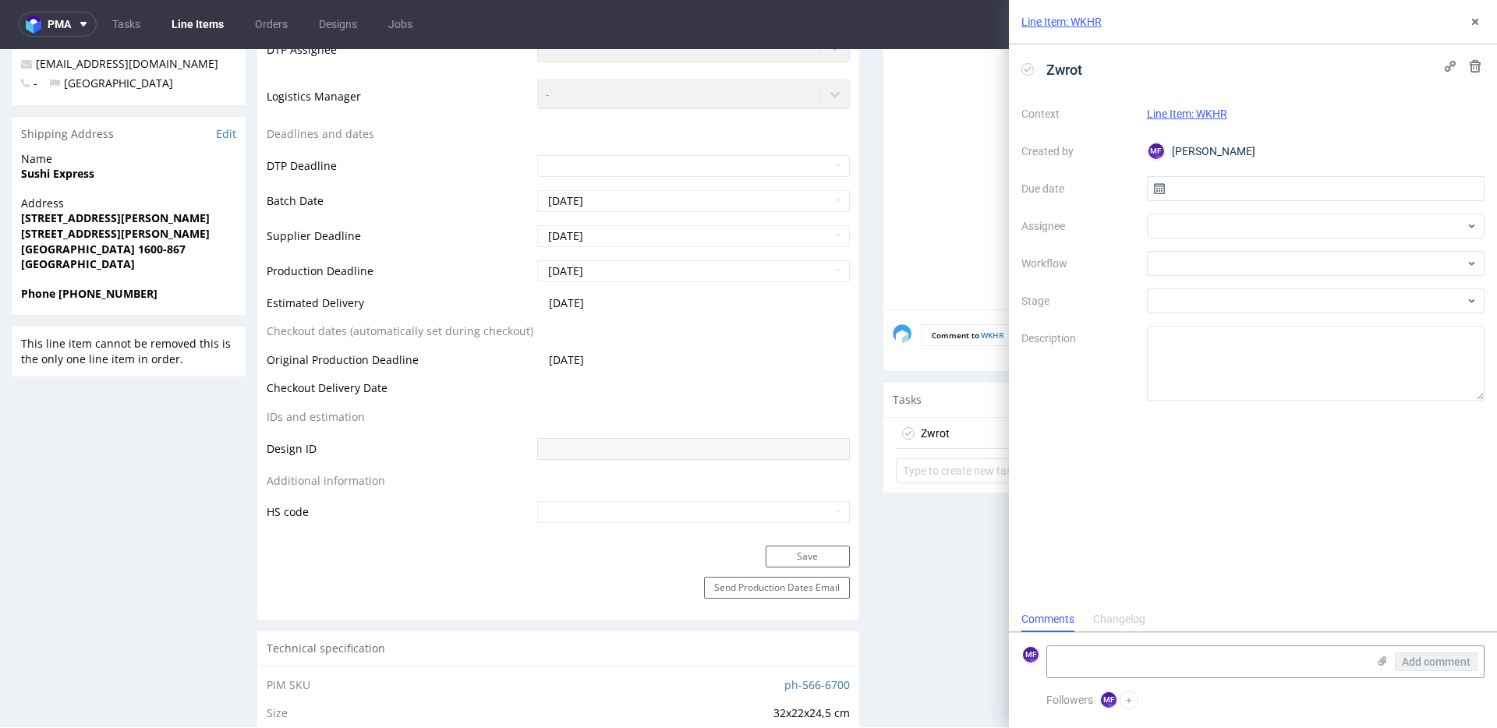
scroll to position [12, 0]
click at [1202, 200] on input "text" at bounding box center [1316, 188] width 338 height 25
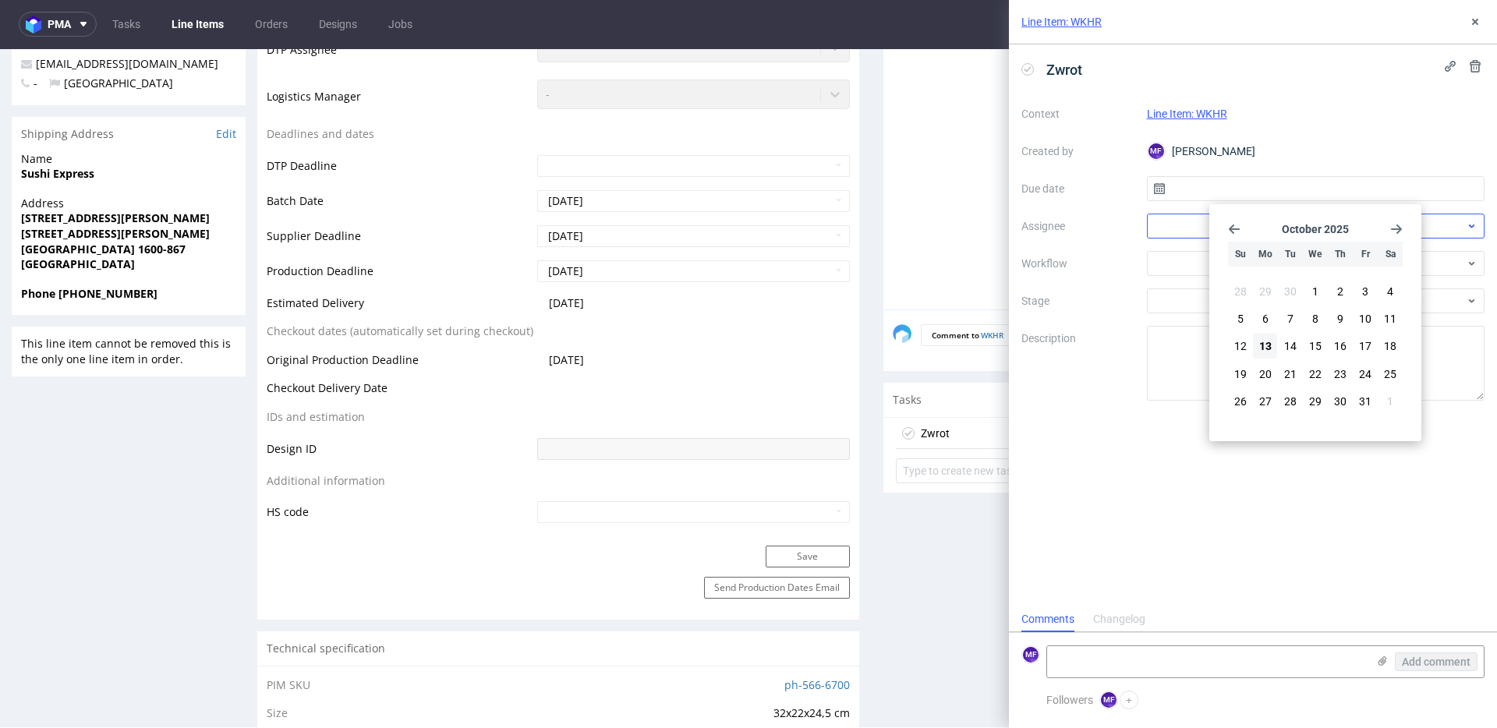
drag, startPoint x: 1256, startPoint y: 341, endPoint x: 1244, endPoint y: 221, distance: 121.4
click at [1256, 341] on button "13" at bounding box center [1265, 346] width 24 height 25
type input "13/10/2025"
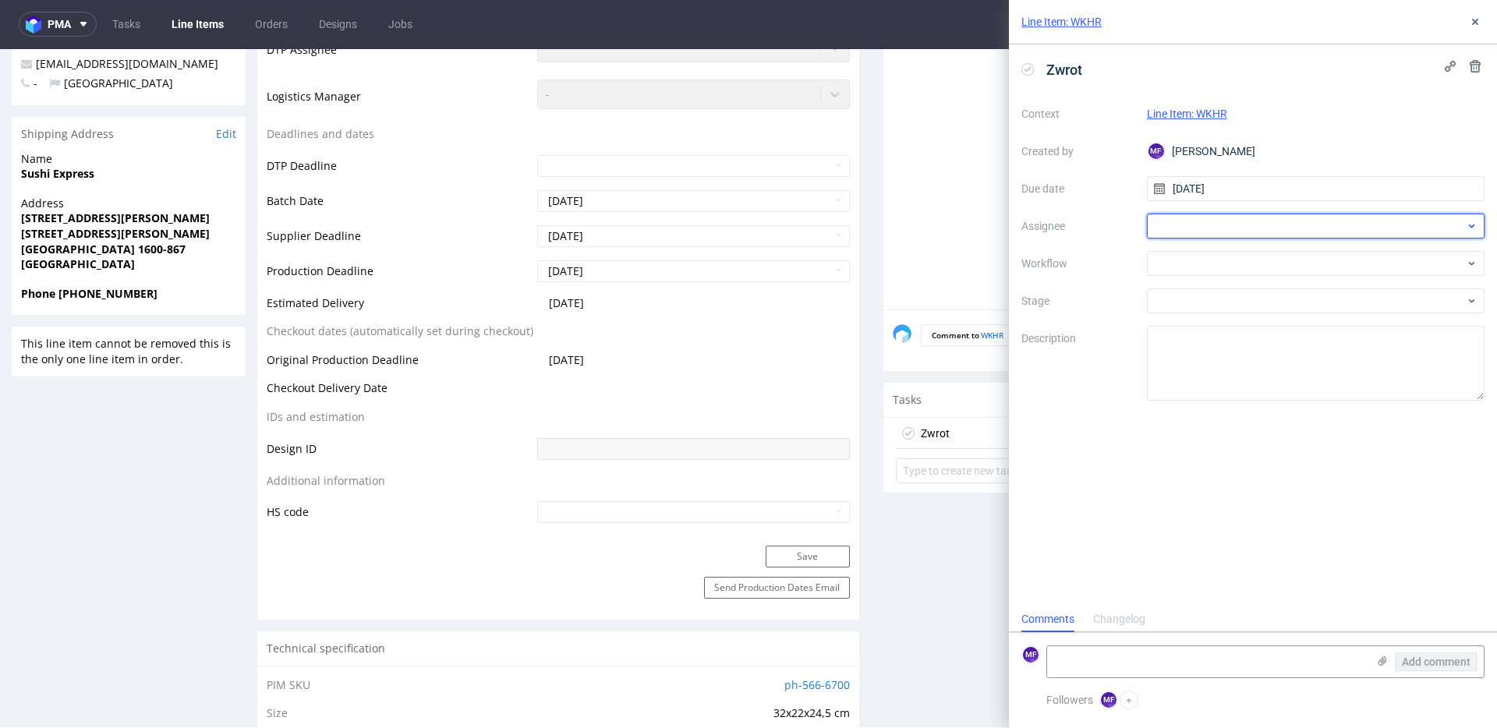
click at [1216, 222] on div at bounding box center [1316, 226] width 338 height 25
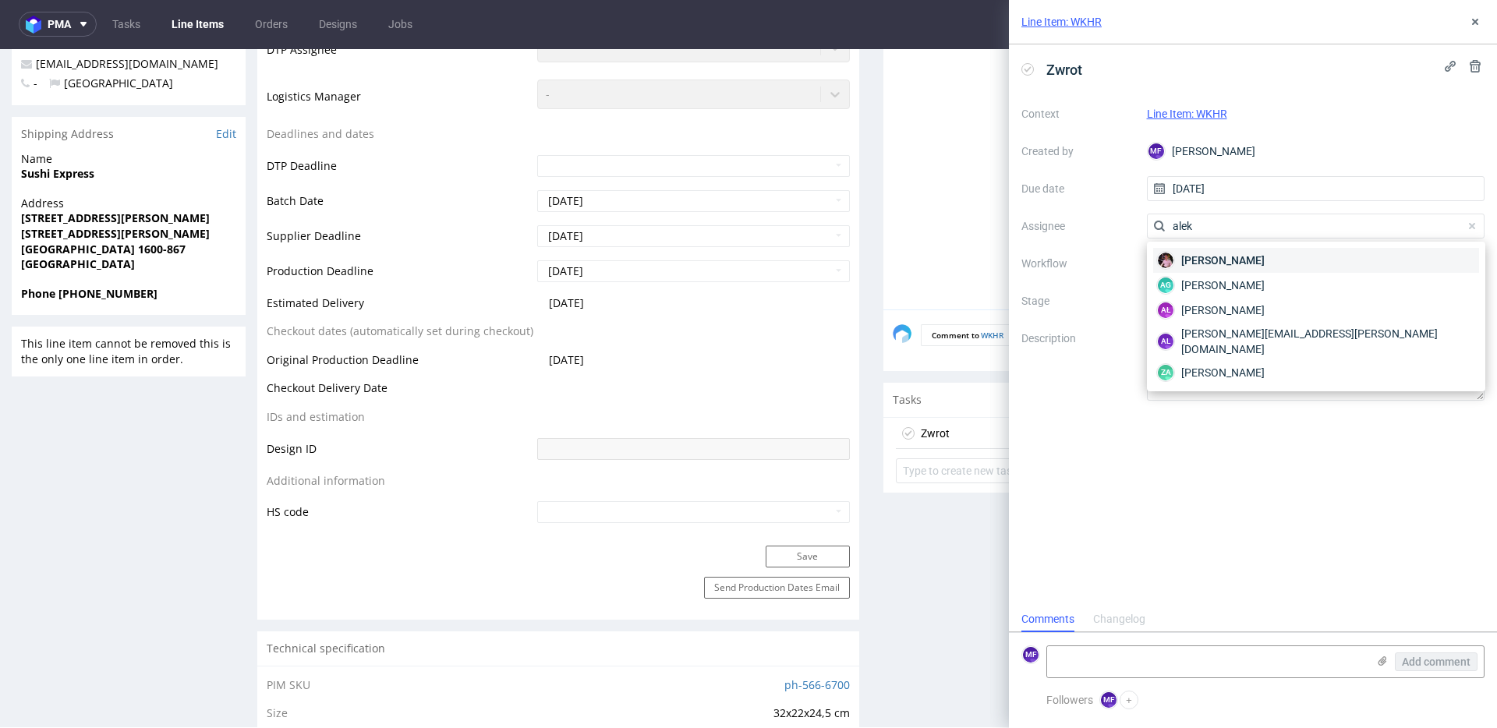
type input "alek"
click at [1232, 256] on span "Aleks Ziemkowski" at bounding box center [1222, 261] width 83 height 16
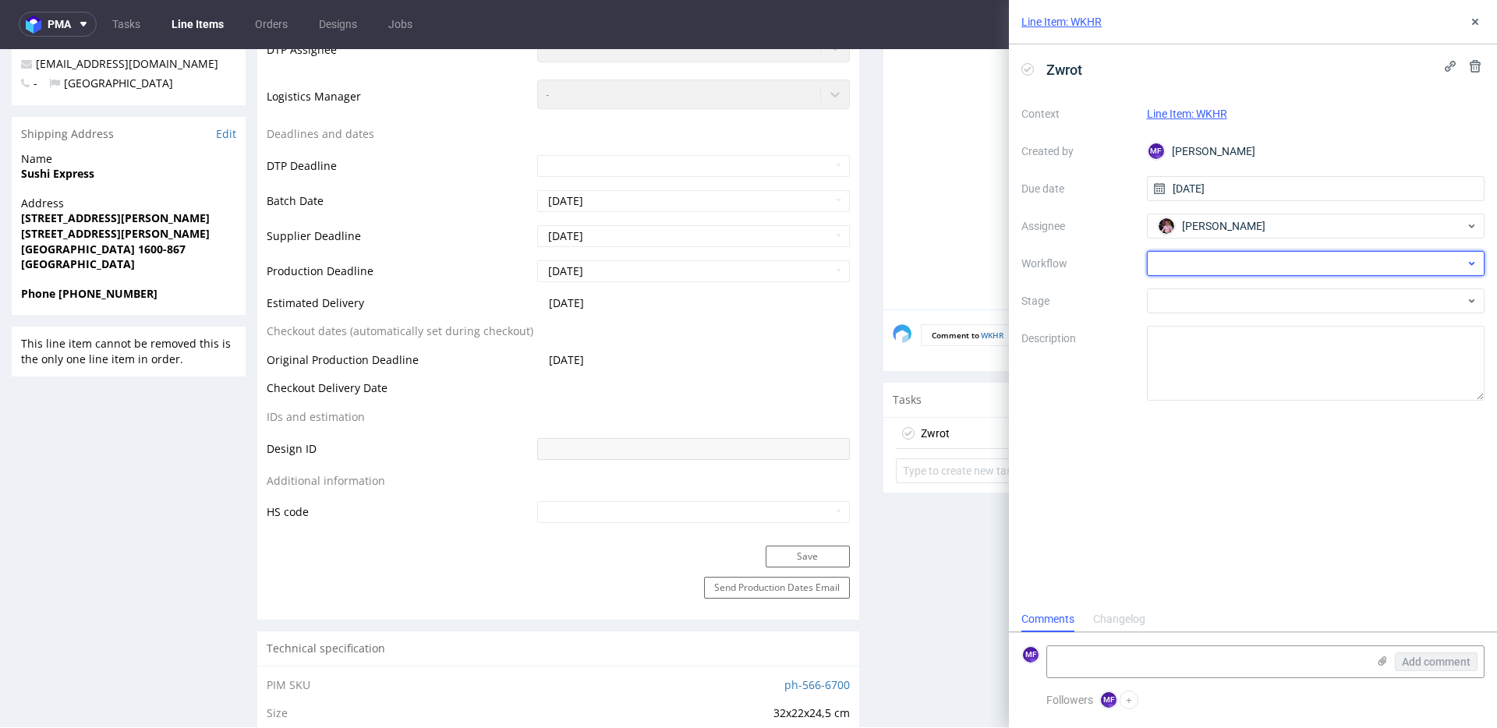
click at [1207, 257] on div at bounding box center [1316, 263] width 338 height 25
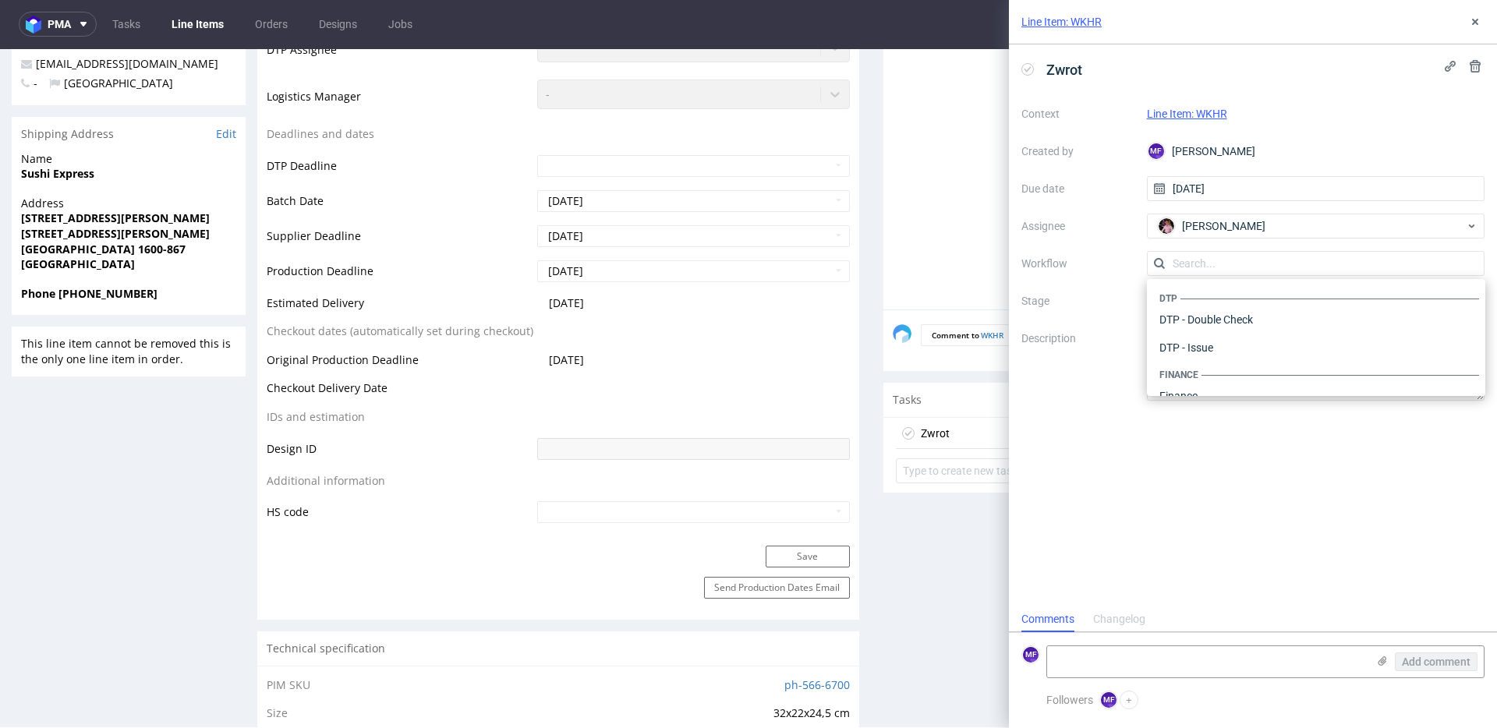
scroll to position [959, 0]
click at [1209, 380] on div "Warehouse - Shipping" at bounding box center [1316, 376] width 326 height 28
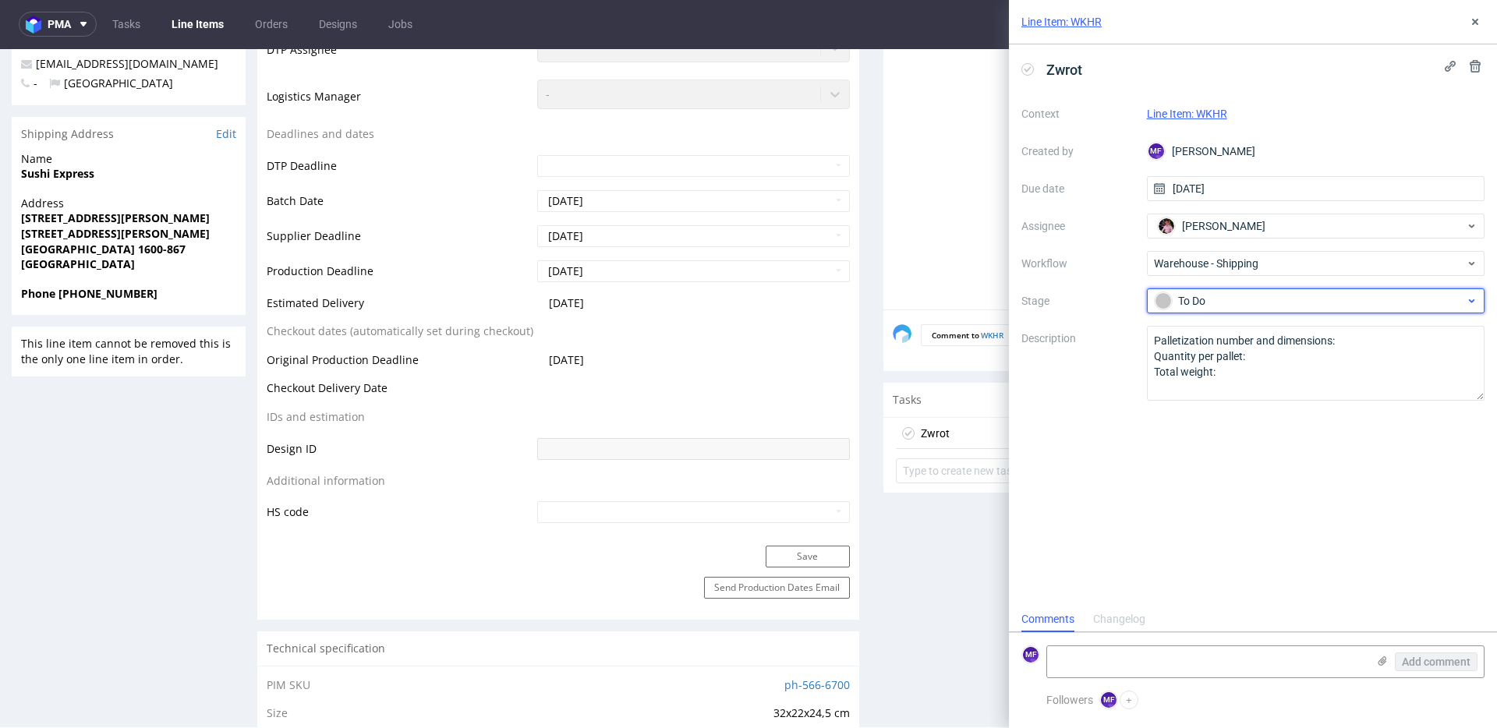
click at [1209, 305] on div "To Do" at bounding box center [1309, 300] width 310 height 17
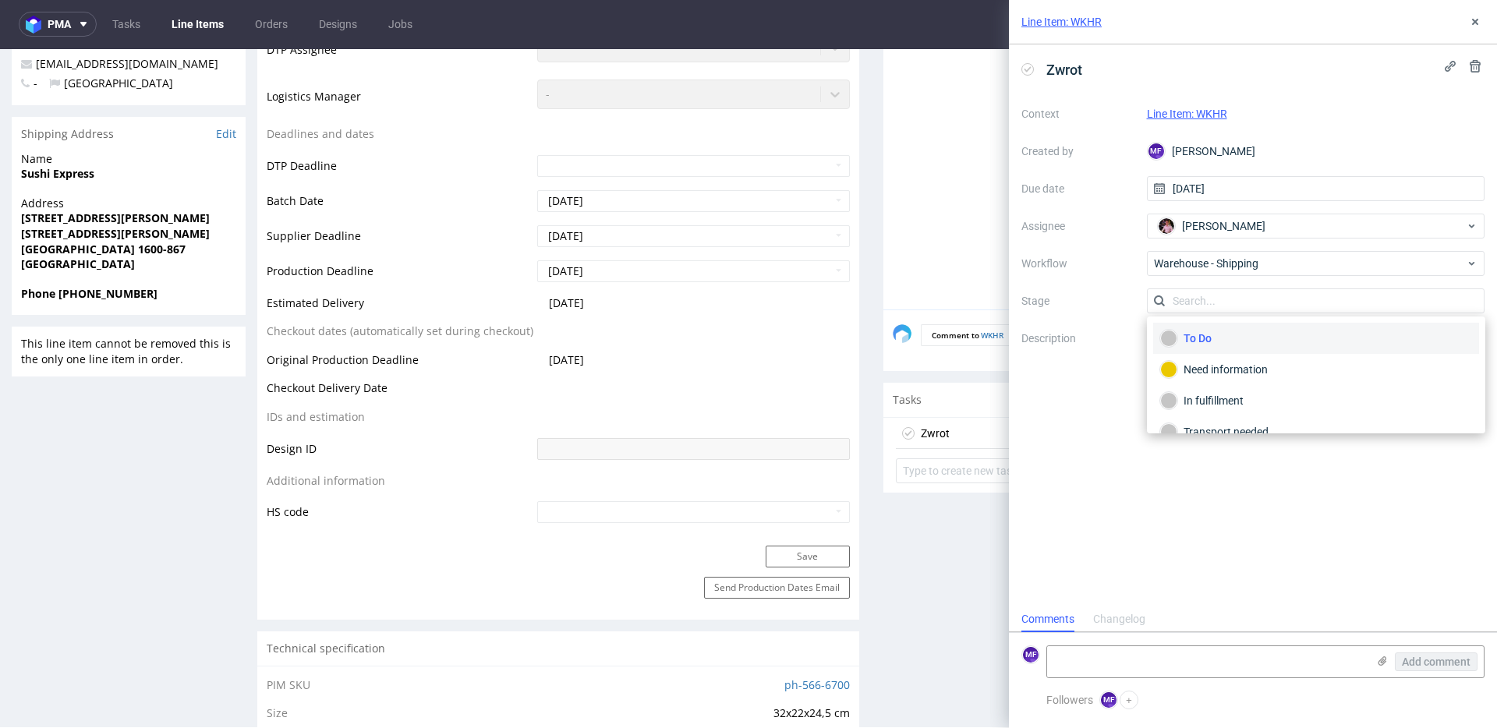
drag, startPoint x: 1100, startPoint y: 401, endPoint x: 1144, endPoint y: 374, distance: 51.1
click at [1100, 400] on div "Zwrot Context Line Item: WKHR Created by MF Michał Fedorowicz Due date 13/10/20…" at bounding box center [1253, 325] width 488 height 562
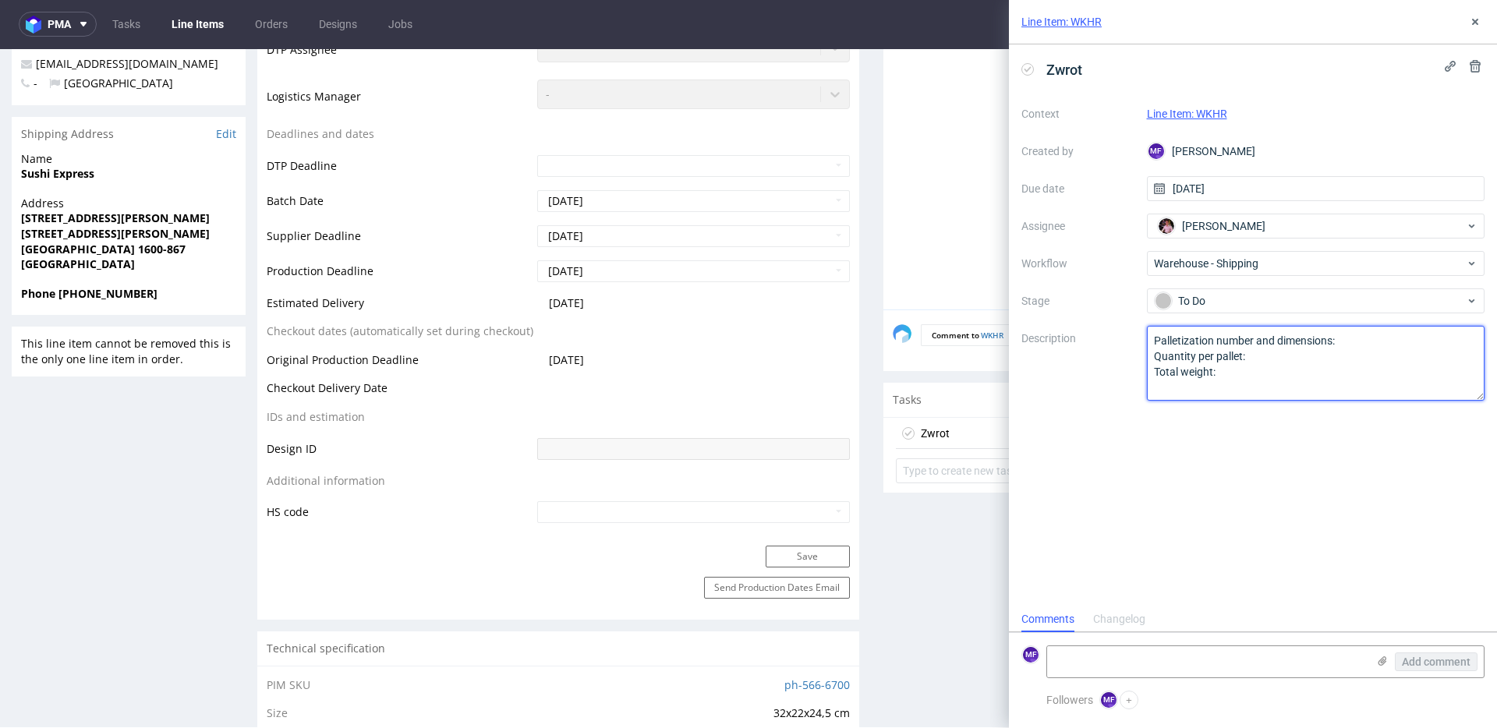
drag, startPoint x: 1179, startPoint y: 361, endPoint x: 1054, endPoint y: 324, distance: 130.2
click at [1054, 324] on div "Context Line Item: WKHR Created by MF Michał Fedorowicz Due date 13/10/2025 Ass…" at bounding box center [1252, 250] width 463 height 299
paste textarea "Wróciło do Pęcic. Prośba o kontakt z klientem"
type textarea "Wróciło do Pęcic. Prośba o kontakt z klientem"
drag, startPoint x: 1161, startPoint y: 547, endPoint x: 1296, endPoint y: 391, distance: 206.7
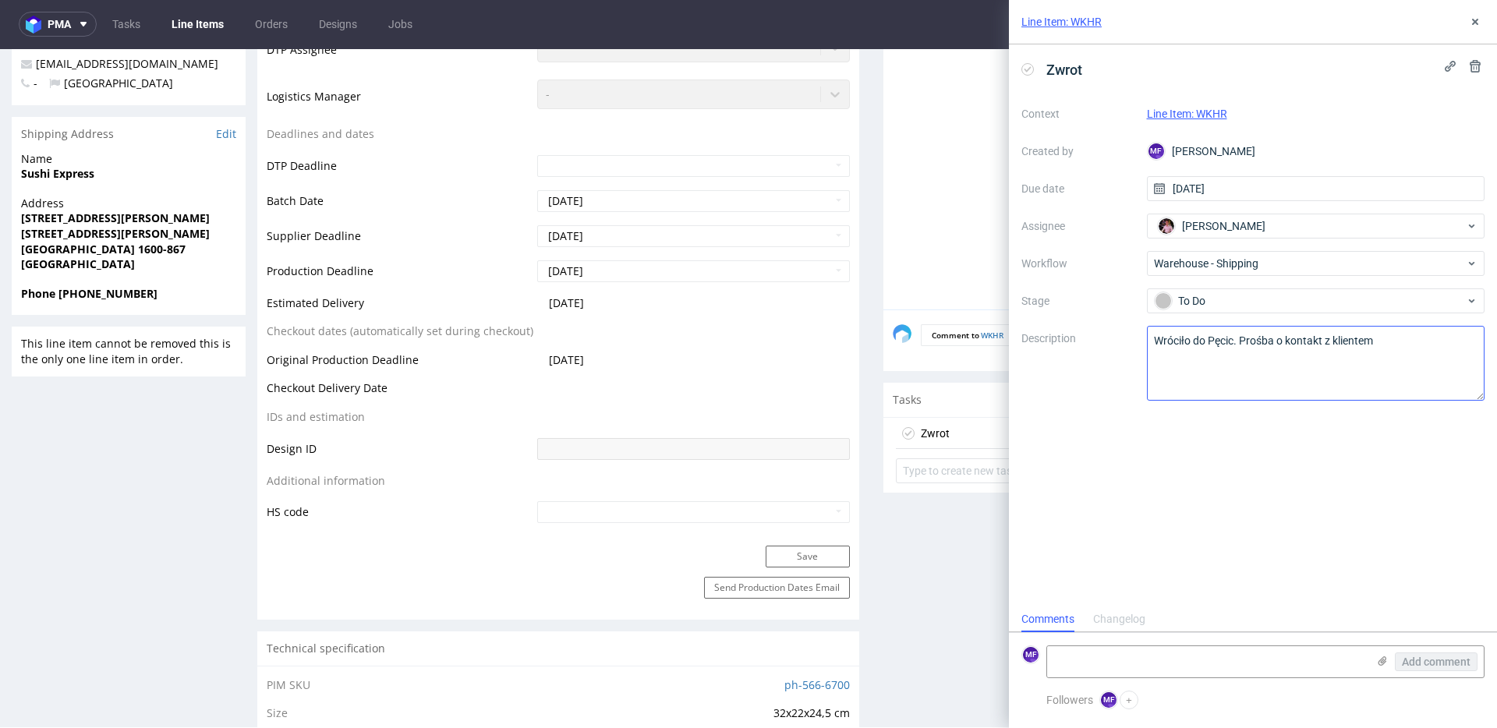
click at [1161, 546] on div "Zwrot Context Line Item: WKHR Created by MF Michał Fedorowicz Due date 13/10/20…" at bounding box center [1253, 325] width 488 height 562
click at [1484, 24] on div "Line Item: WKHR" at bounding box center [1253, 22] width 488 height 44
click at [1483, 24] on button at bounding box center [1475, 21] width 19 height 19
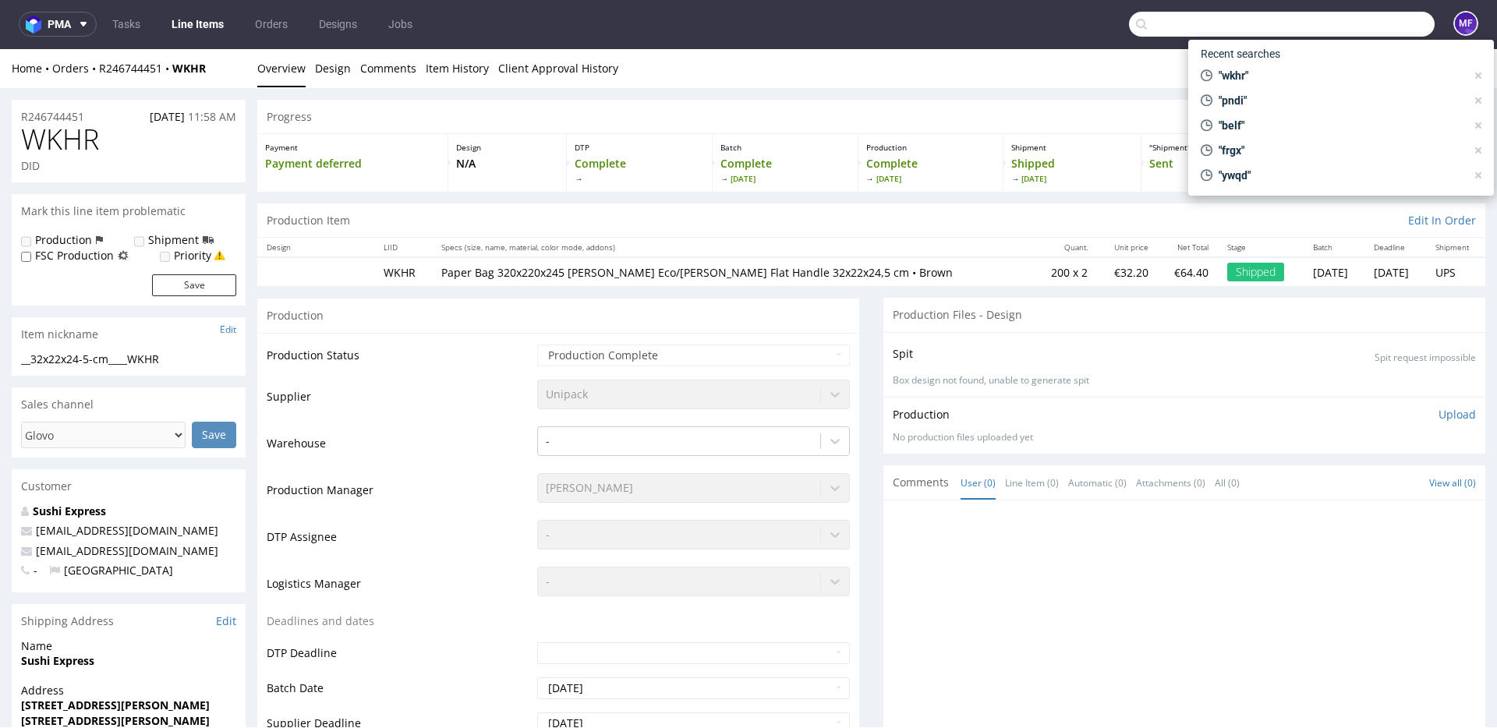
click at [1369, 27] on input "text" at bounding box center [1282, 24] width 306 height 25
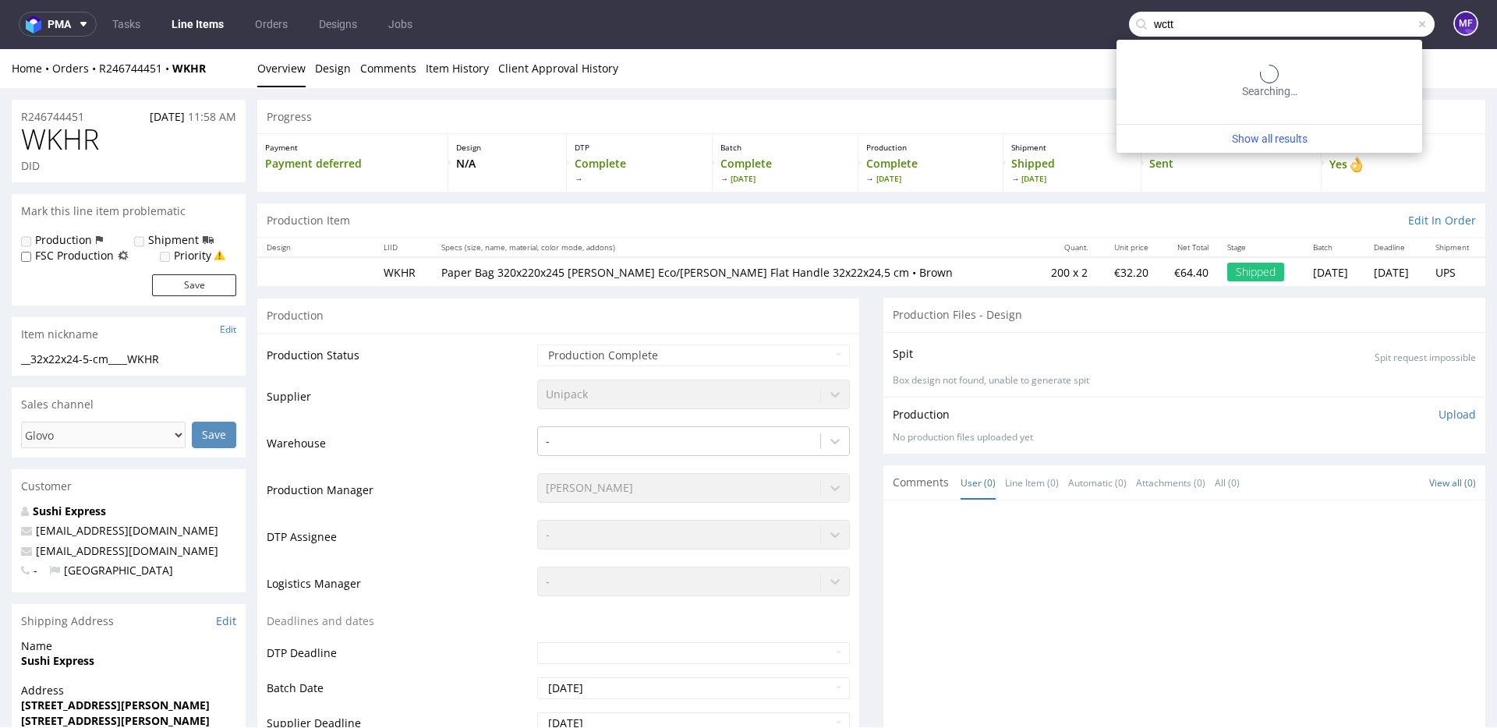
type input "wctt"
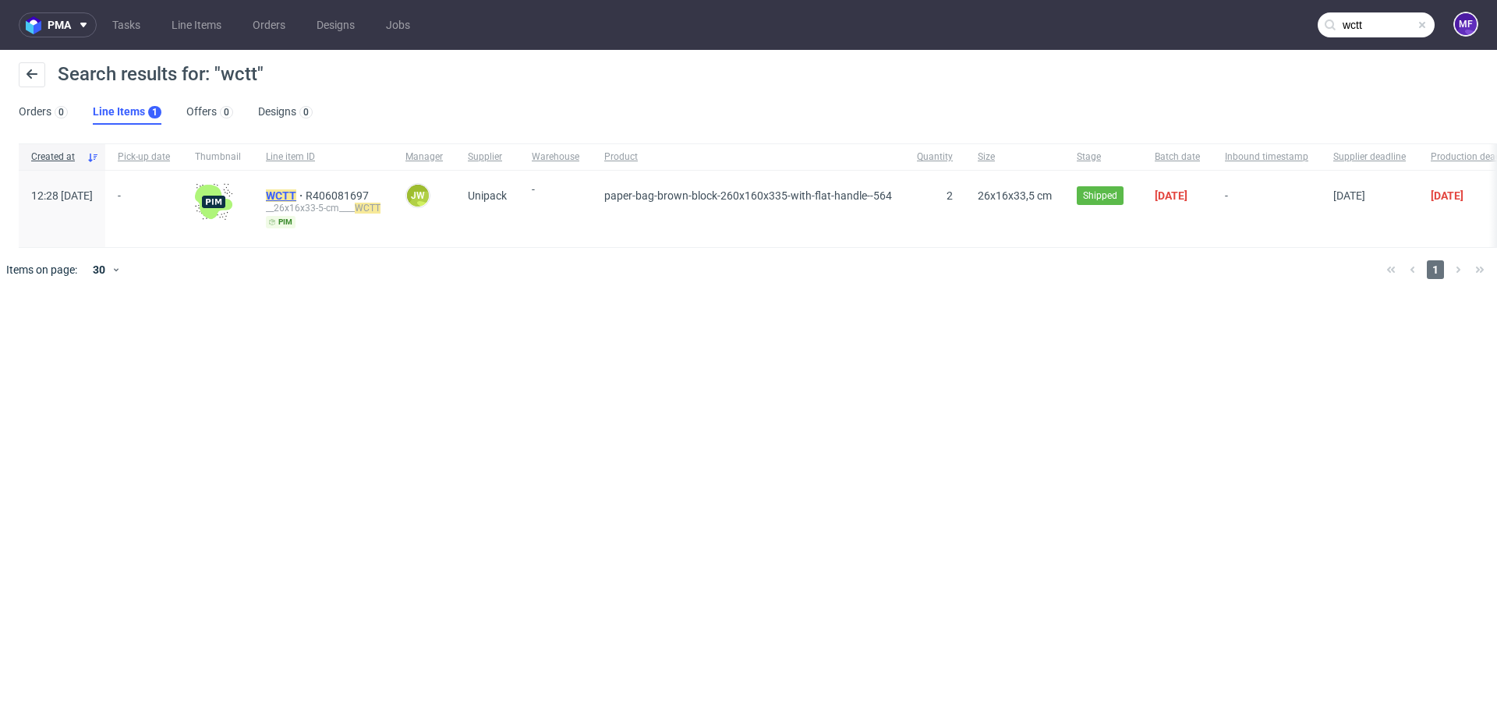
click at [296, 193] on mark "WCTT" at bounding box center [281, 195] width 30 height 12
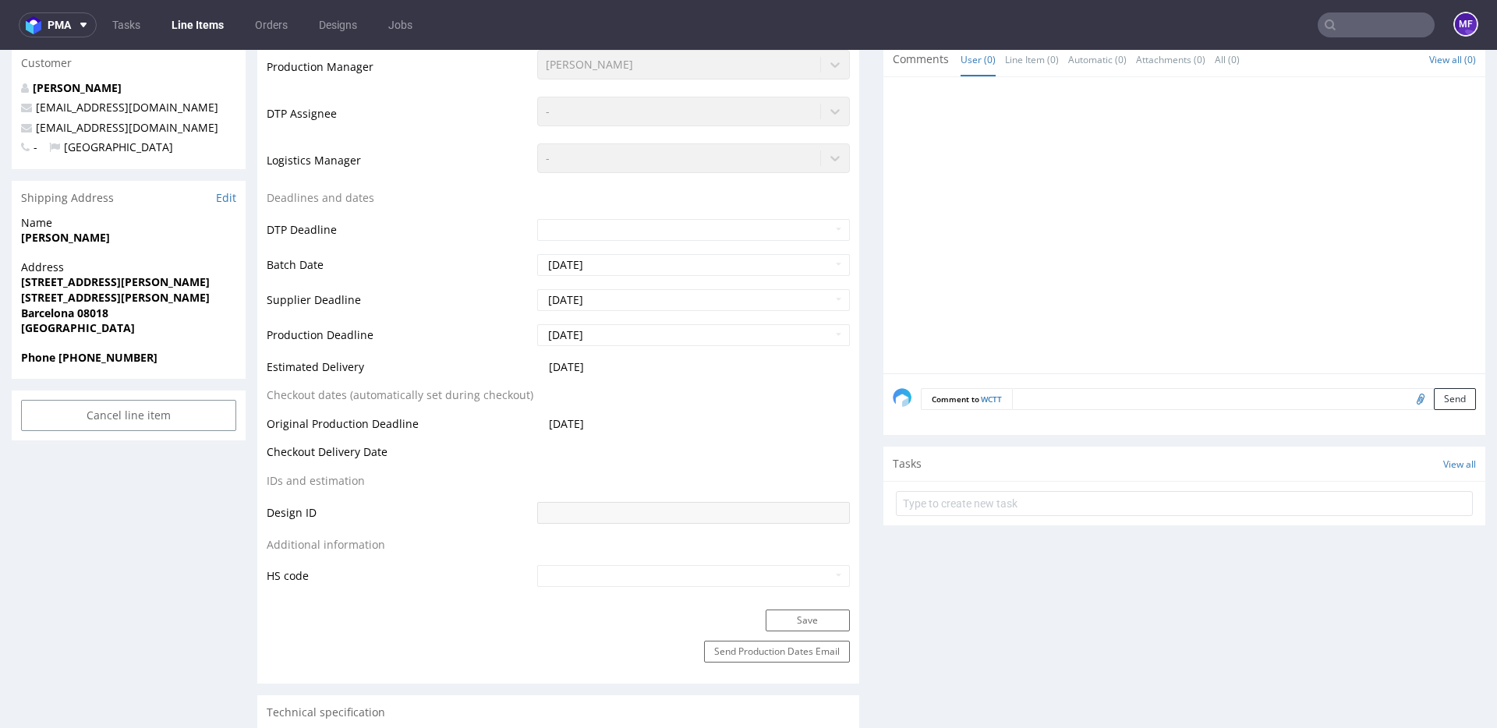
scroll to position [413, 0]
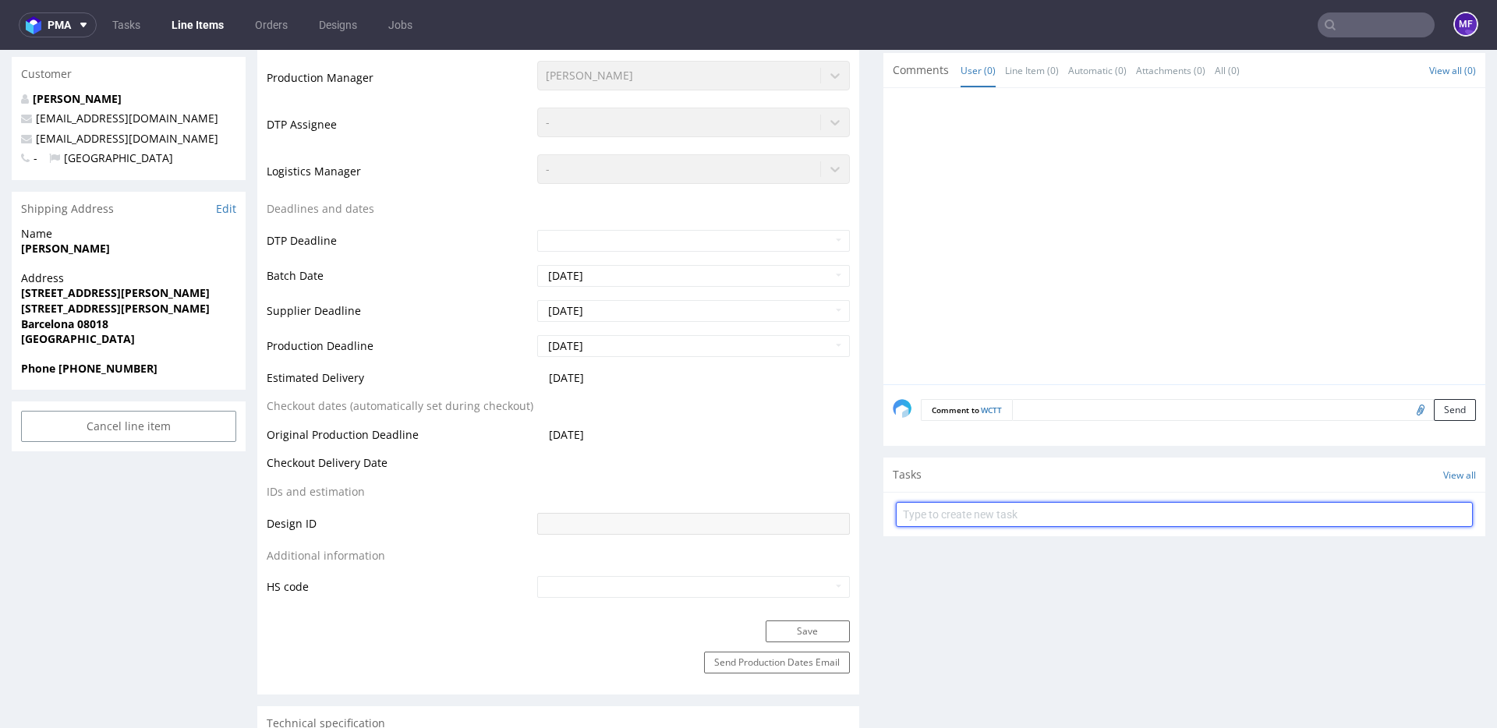
click at [964, 511] on input "text" at bounding box center [1184, 514] width 577 height 25
type input "Zwrot"
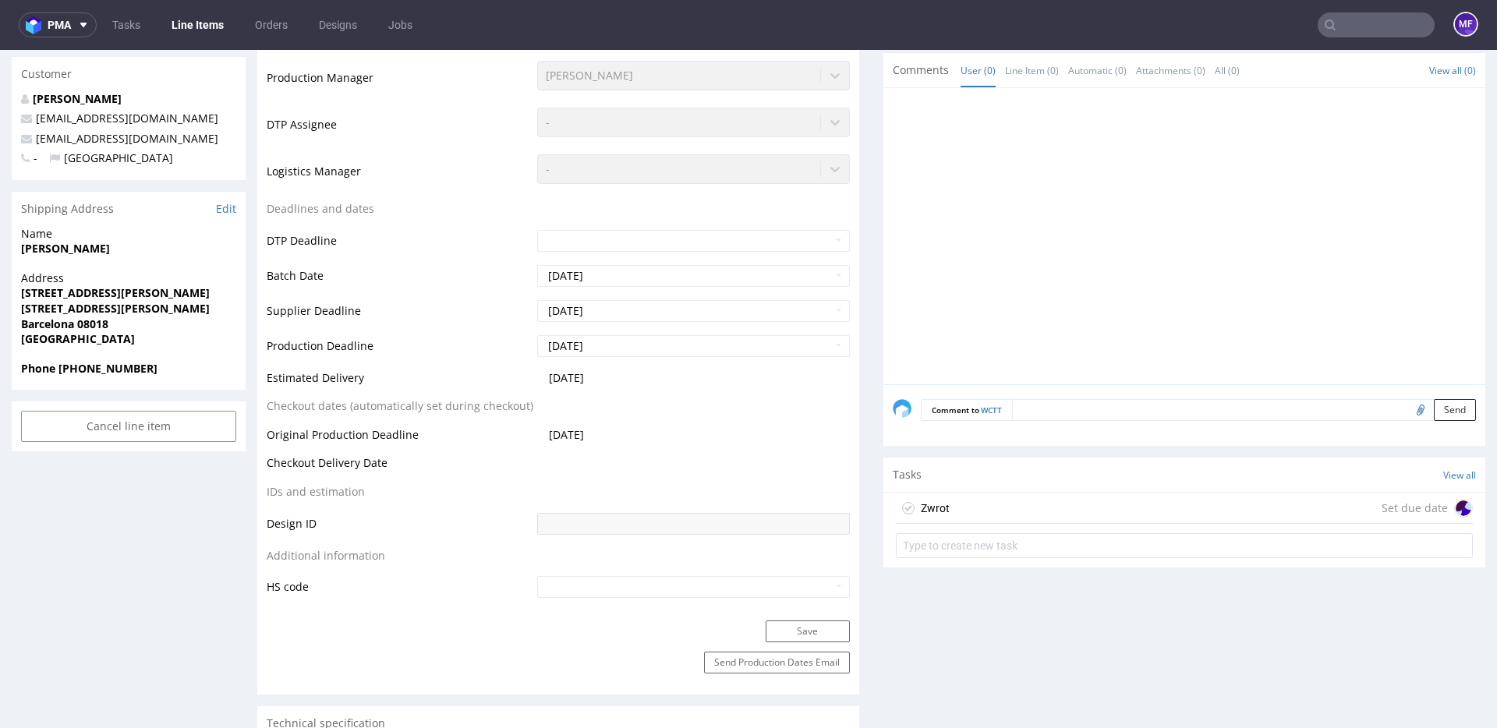
click at [971, 505] on div "Zwrot Set due date" at bounding box center [1184, 508] width 577 height 31
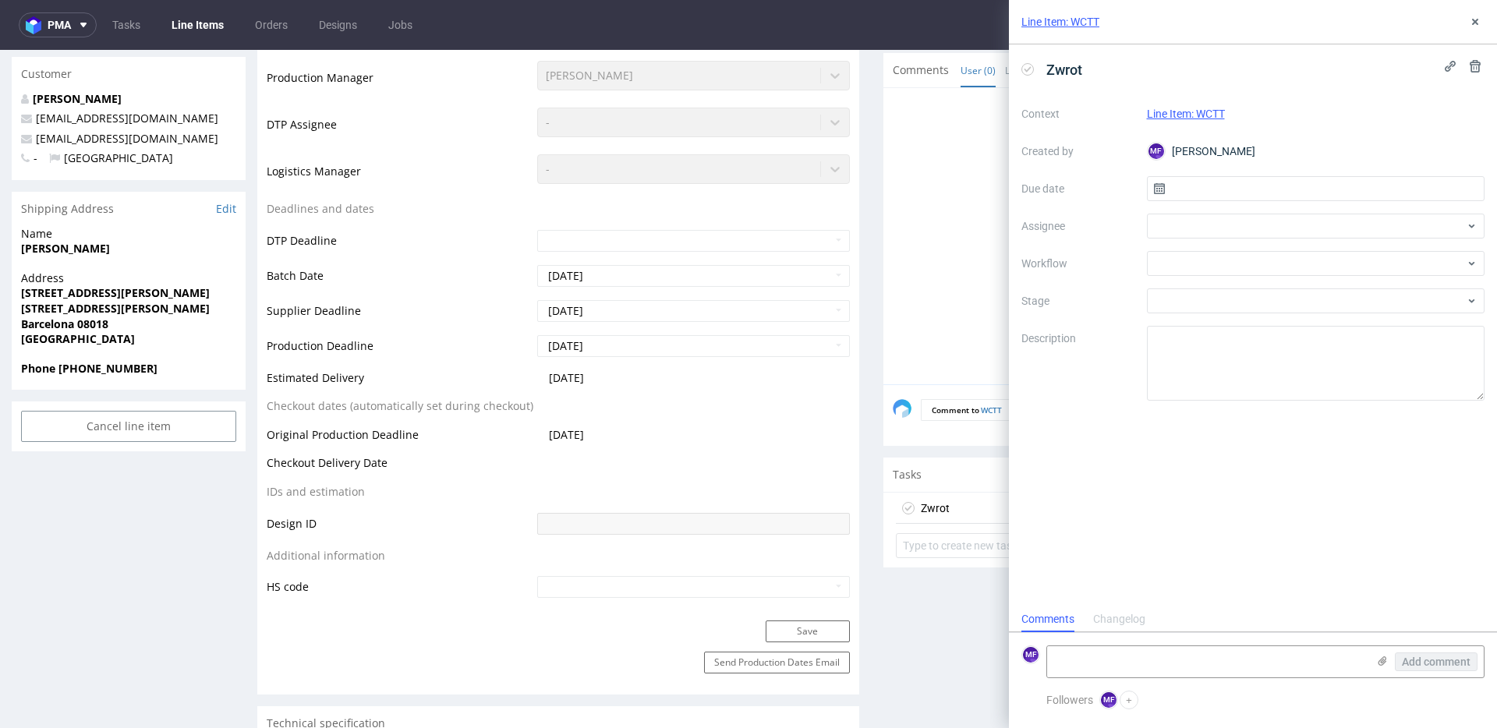
scroll to position [12, 0]
click at [1219, 191] on input "text" at bounding box center [1316, 188] width 338 height 25
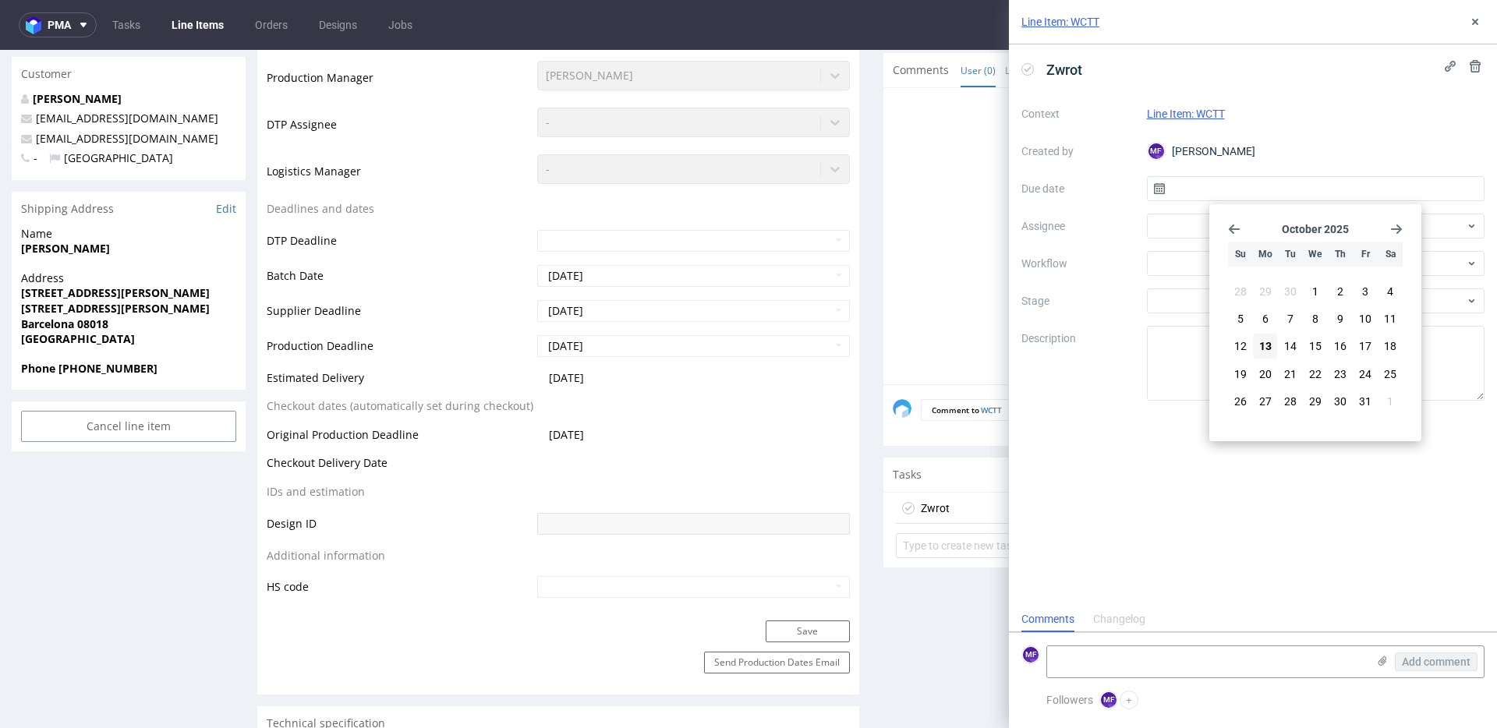
drag, startPoint x: 1264, startPoint y: 353, endPoint x: 1210, endPoint y: 243, distance: 122.7
click at [1264, 352] on span "13" at bounding box center [1265, 346] width 12 height 16
type input "13/10/2025"
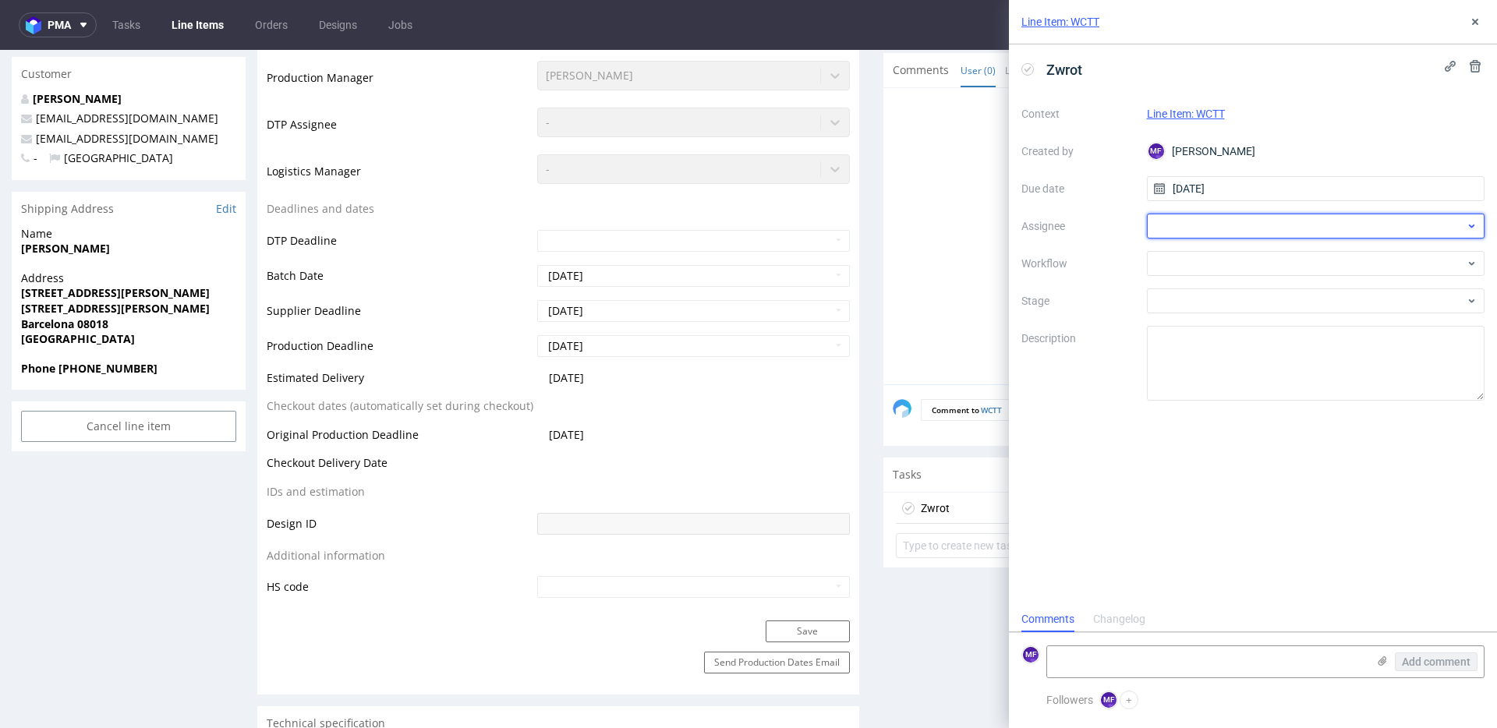
click at [1205, 221] on div at bounding box center [1316, 226] width 338 height 25
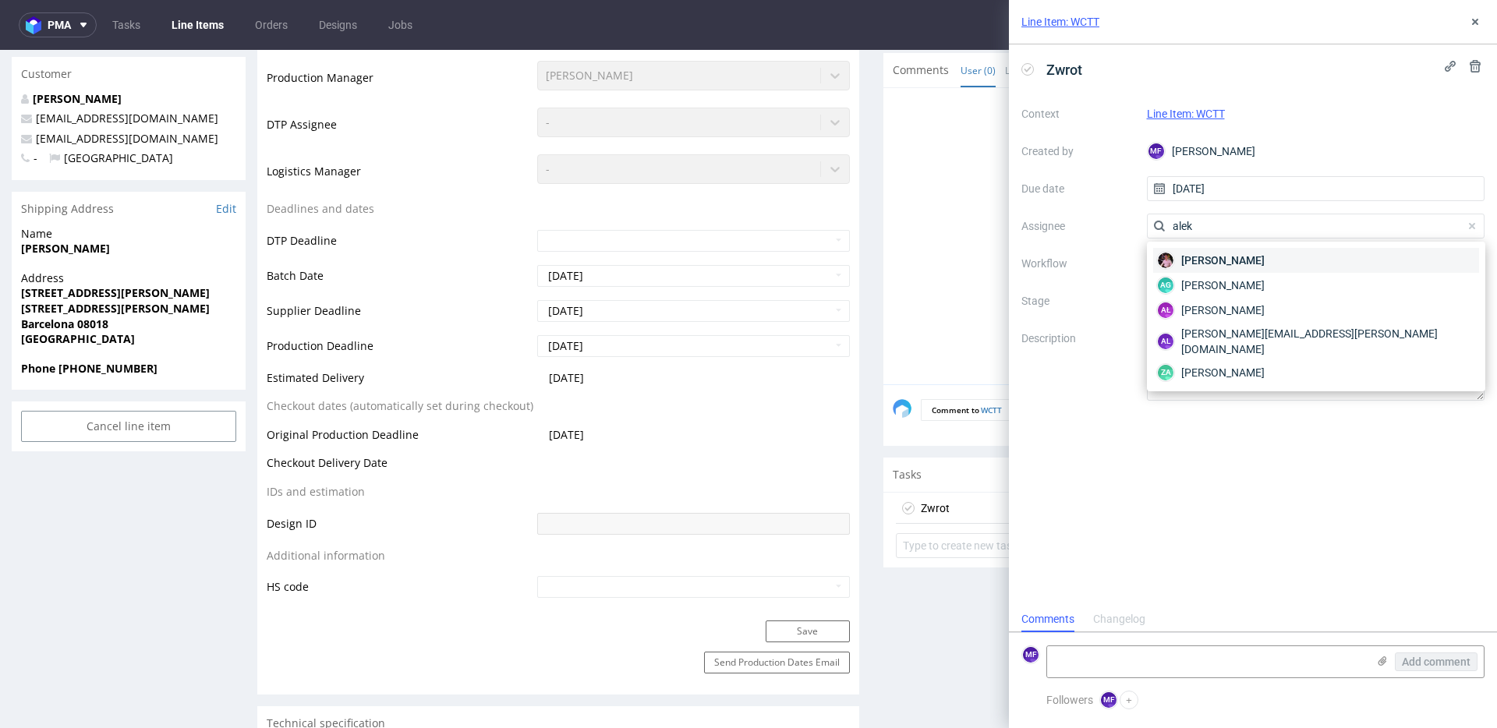
type input "alek"
click at [1257, 263] on span "Aleks Ziemkowski" at bounding box center [1222, 261] width 83 height 16
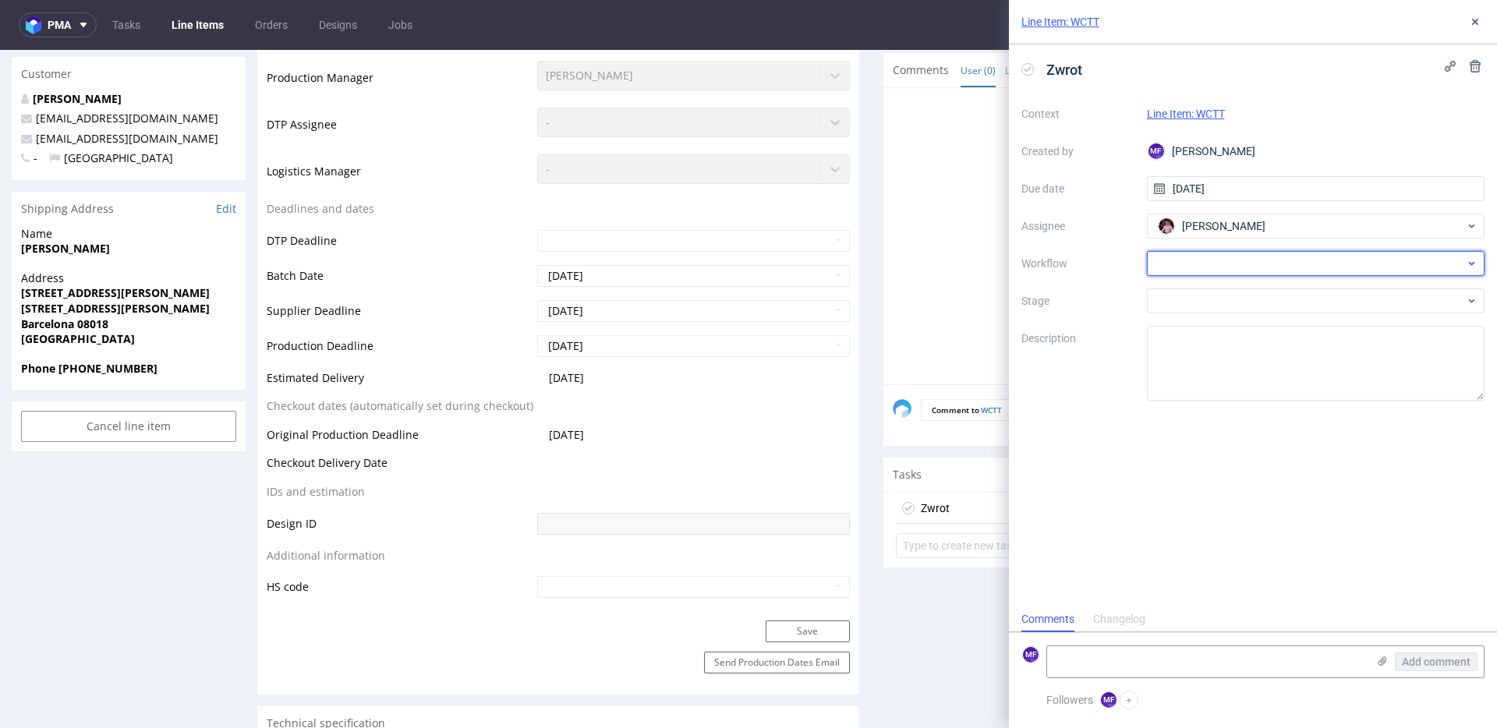
click at [1221, 261] on div at bounding box center [1316, 263] width 338 height 25
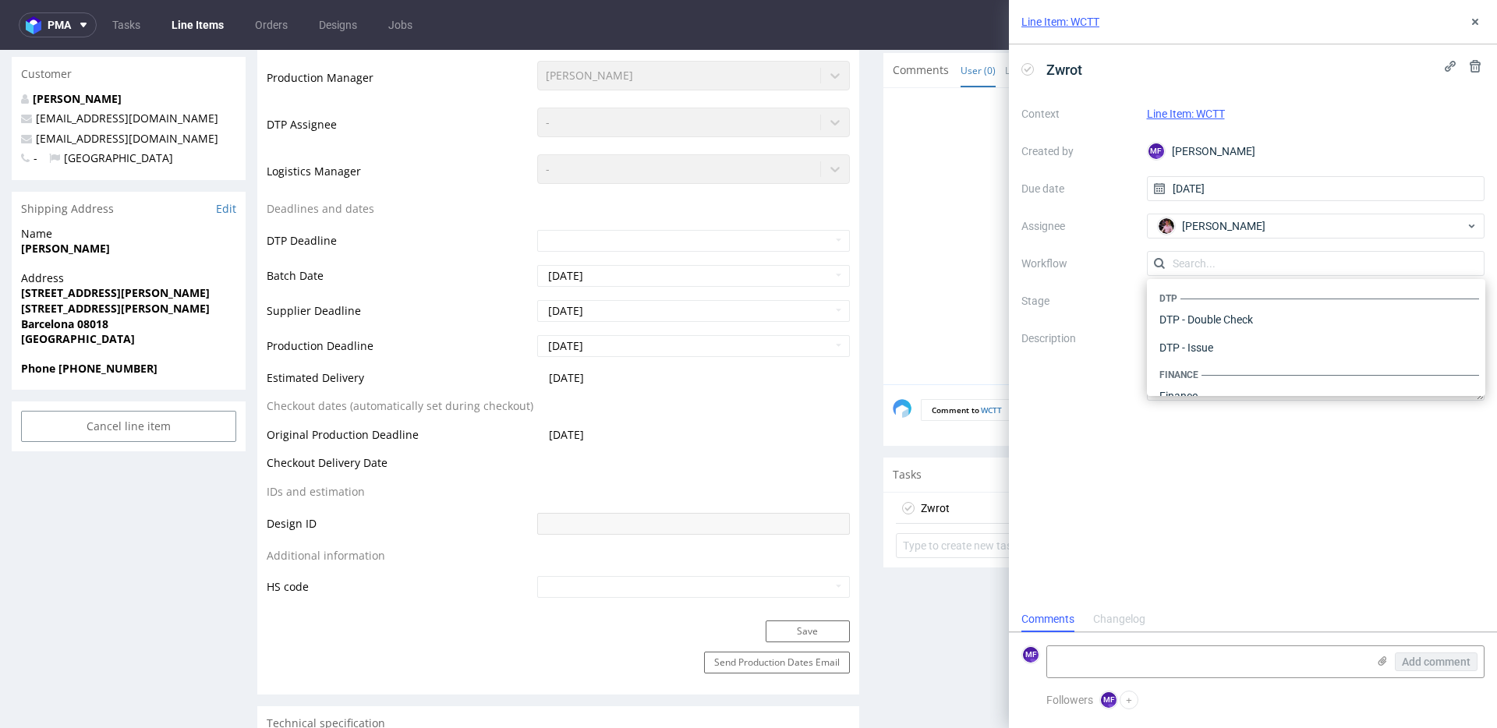
scroll to position [959, 0]
drag, startPoint x: 1212, startPoint y: 377, endPoint x: 1204, endPoint y: 321, distance: 56.7
click at [1212, 377] on div "Warehouse - Shipping" at bounding box center [1316, 376] width 326 height 28
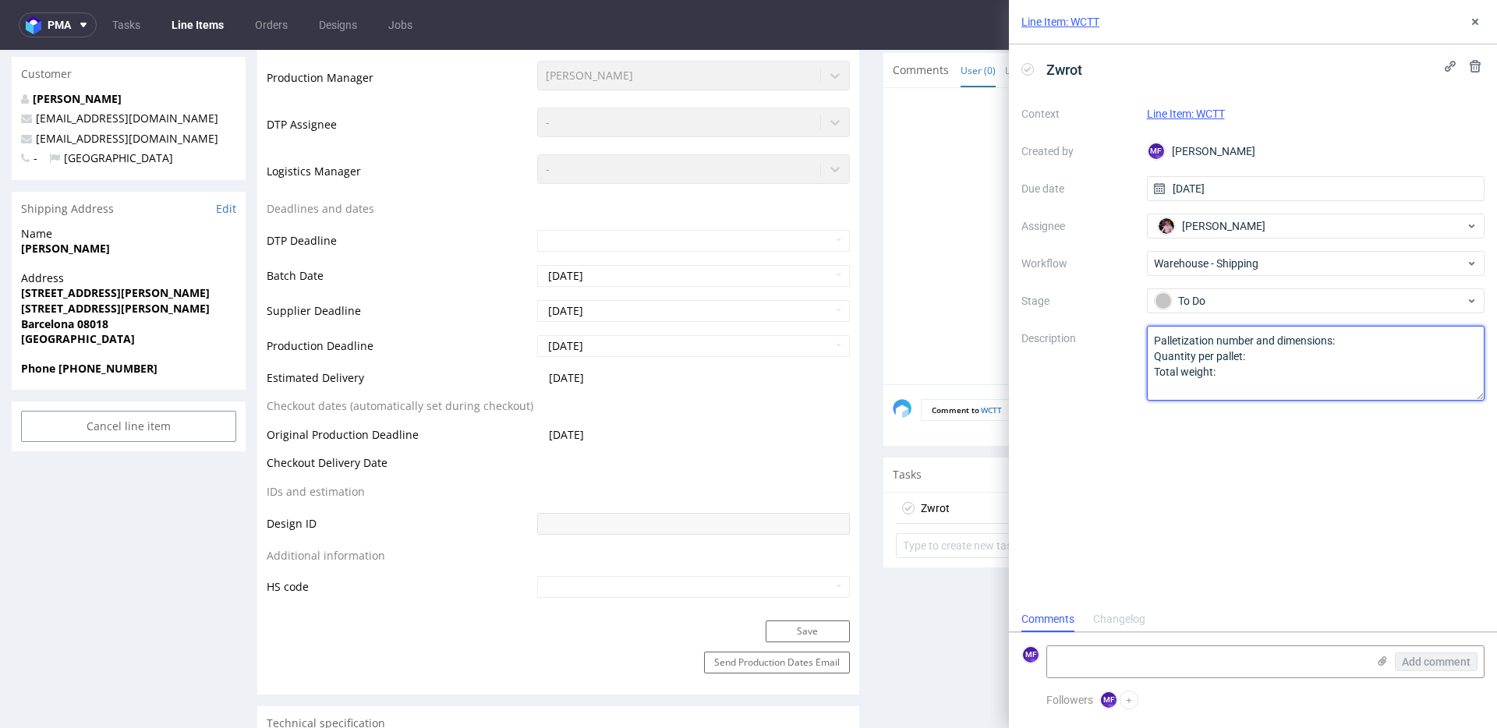
drag, startPoint x: 1229, startPoint y: 374, endPoint x: 1047, endPoint y: 314, distance: 192.0
click at [1047, 314] on div "Context Line Item: WCTT Created by MF Michał Fedorowicz Due date 13/10/2025 Ass…" at bounding box center [1252, 250] width 463 height 299
paste textarea "Wróciło do Pęcic. Prośba o kontakt z klientem"
type textarea "Wróciło do Pęcic. Prośba o kontakt z klientem"
drag, startPoint x: 1210, startPoint y: 448, endPoint x: 1398, endPoint y: 110, distance: 387.0
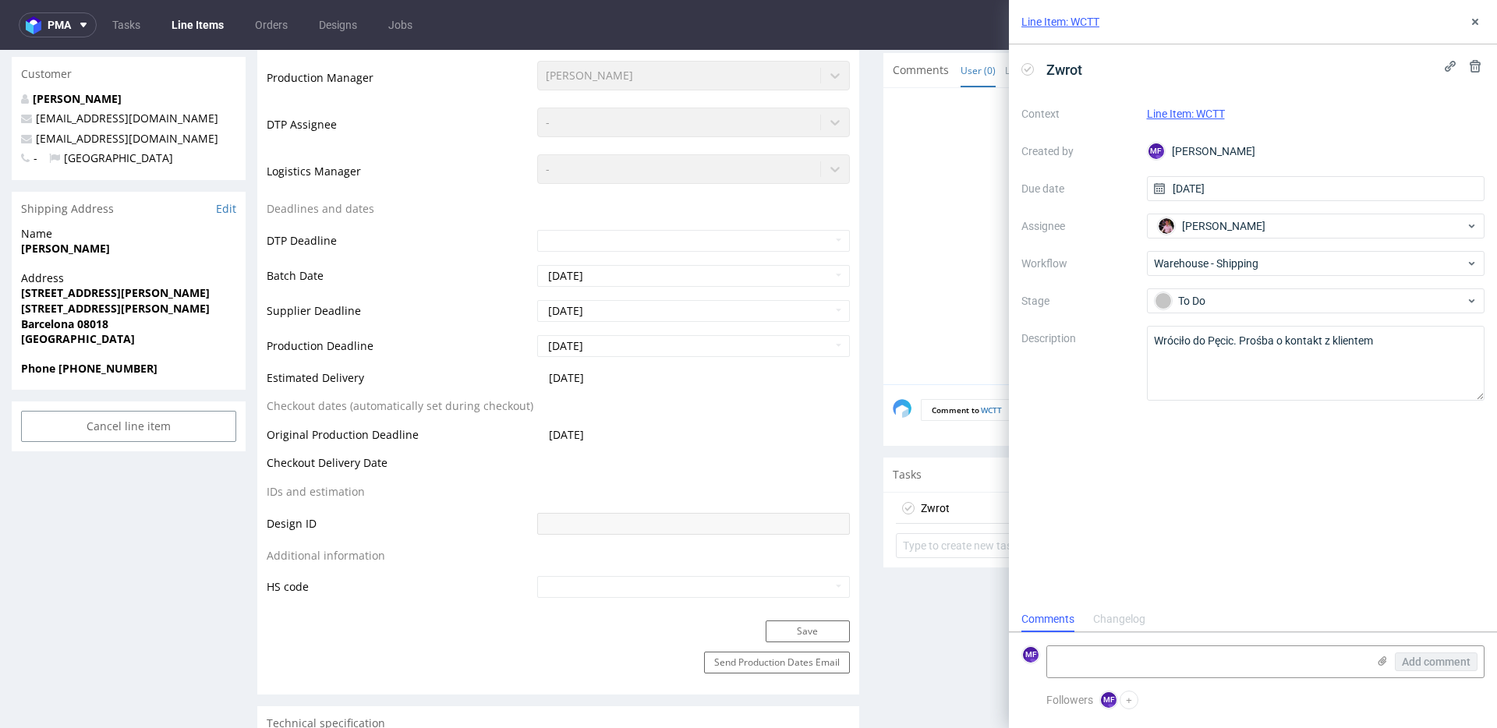
click at [1210, 448] on div "Zwrot Context Line Item: WCTT Created by MF Michał Fedorowicz Due date 13/10/20…" at bounding box center [1253, 325] width 488 height 562
click at [1476, 27] on icon at bounding box center [1475, 22] width 12 height 12
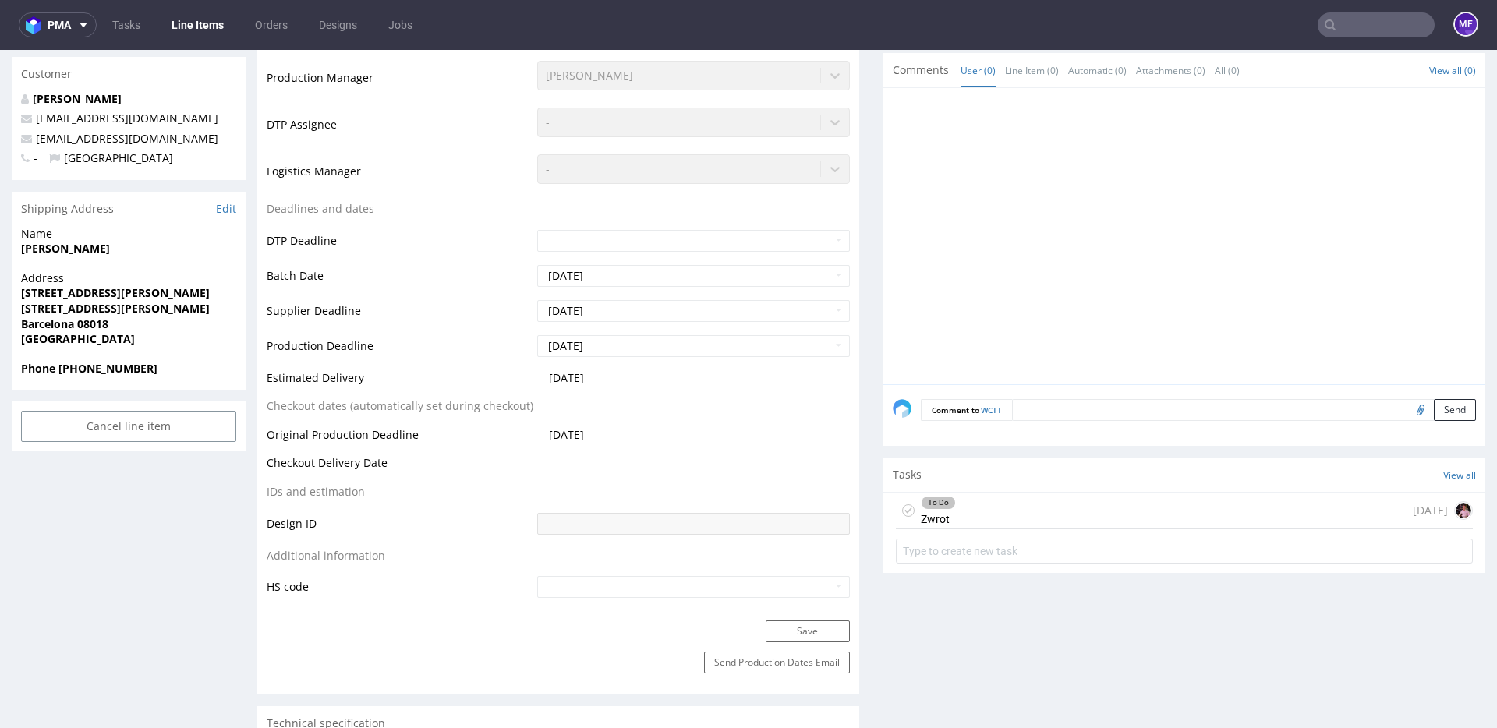
click at [1379, 29] on input "text" at bounding box center [1375, 24] width 117 height 25
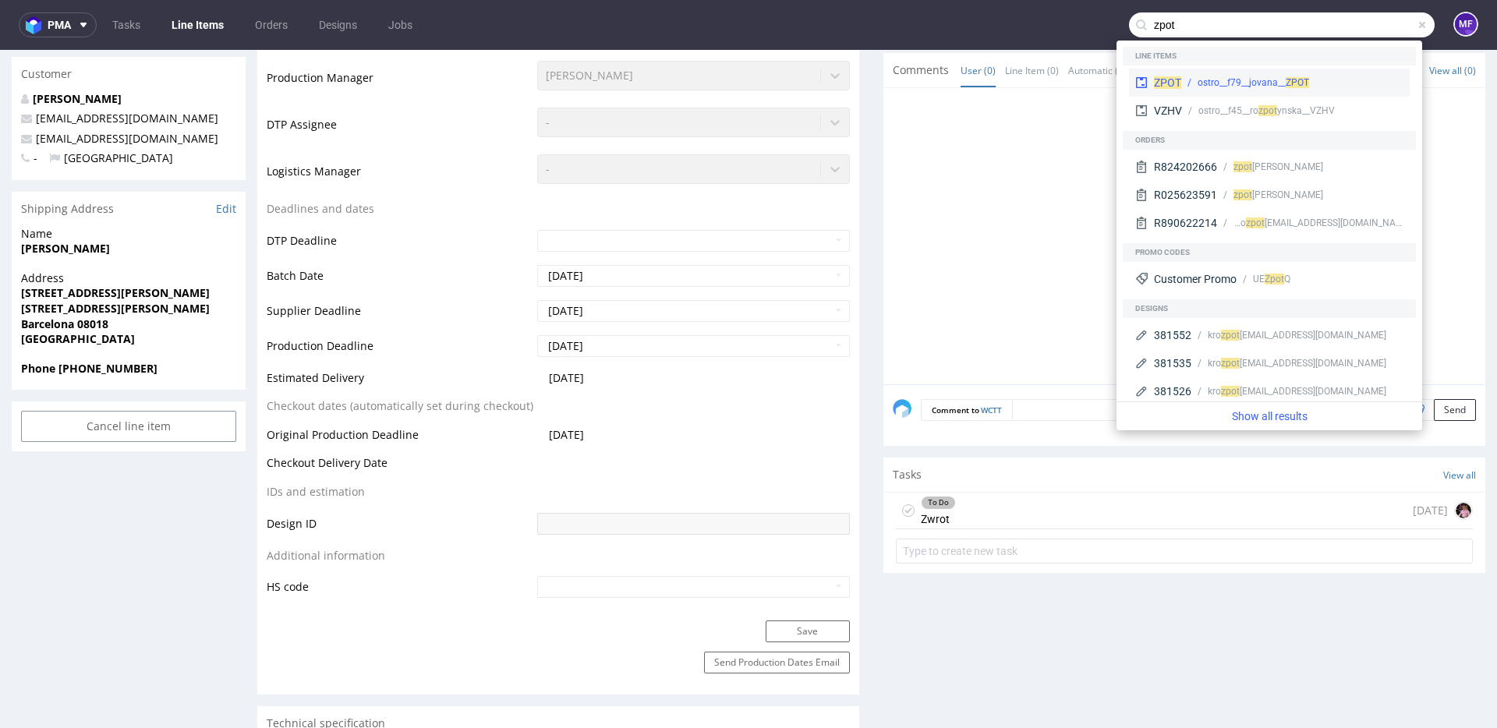
type input "zpot"
click at [1278, 76] on div "ostro__f79__jovana__ ZPOT" at bounding box center [1252, 83] width 111 height 14
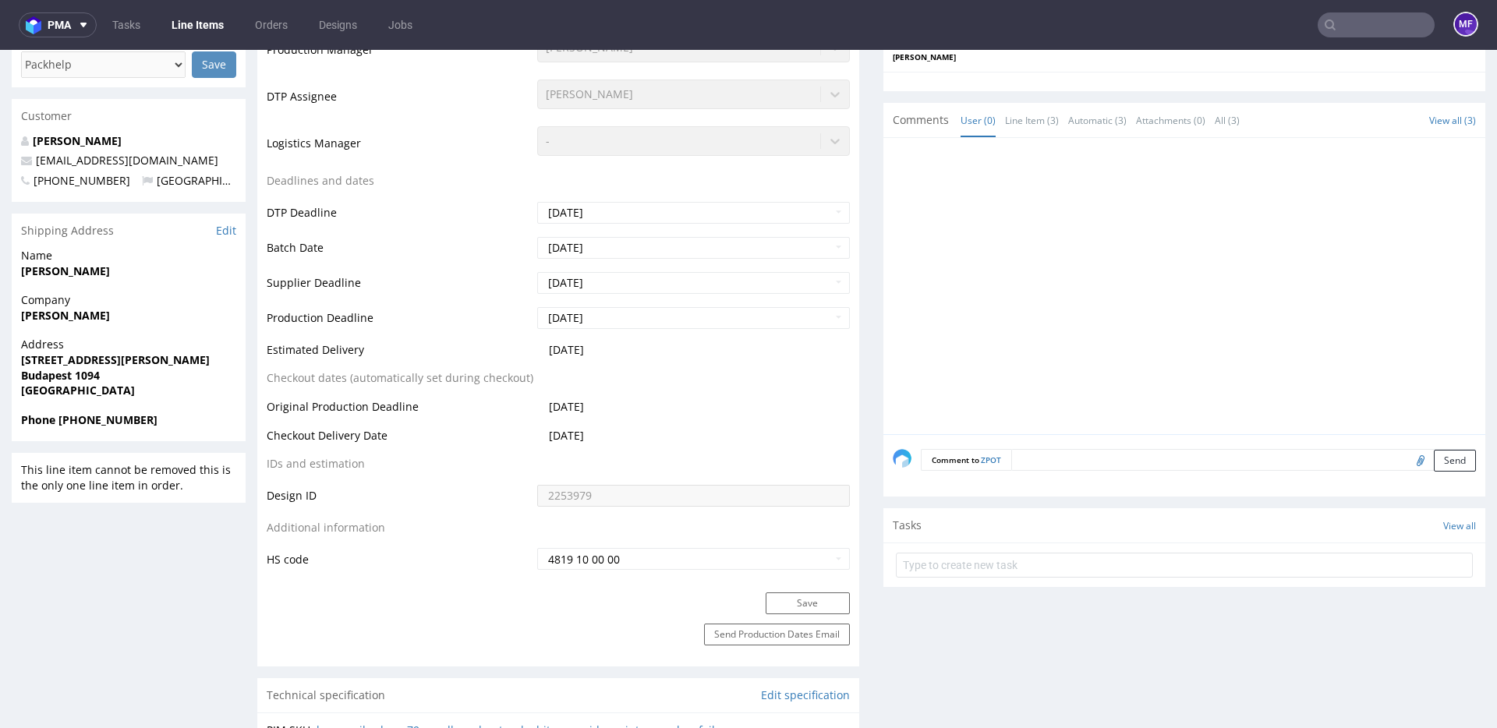
scroll to position [470, 0]
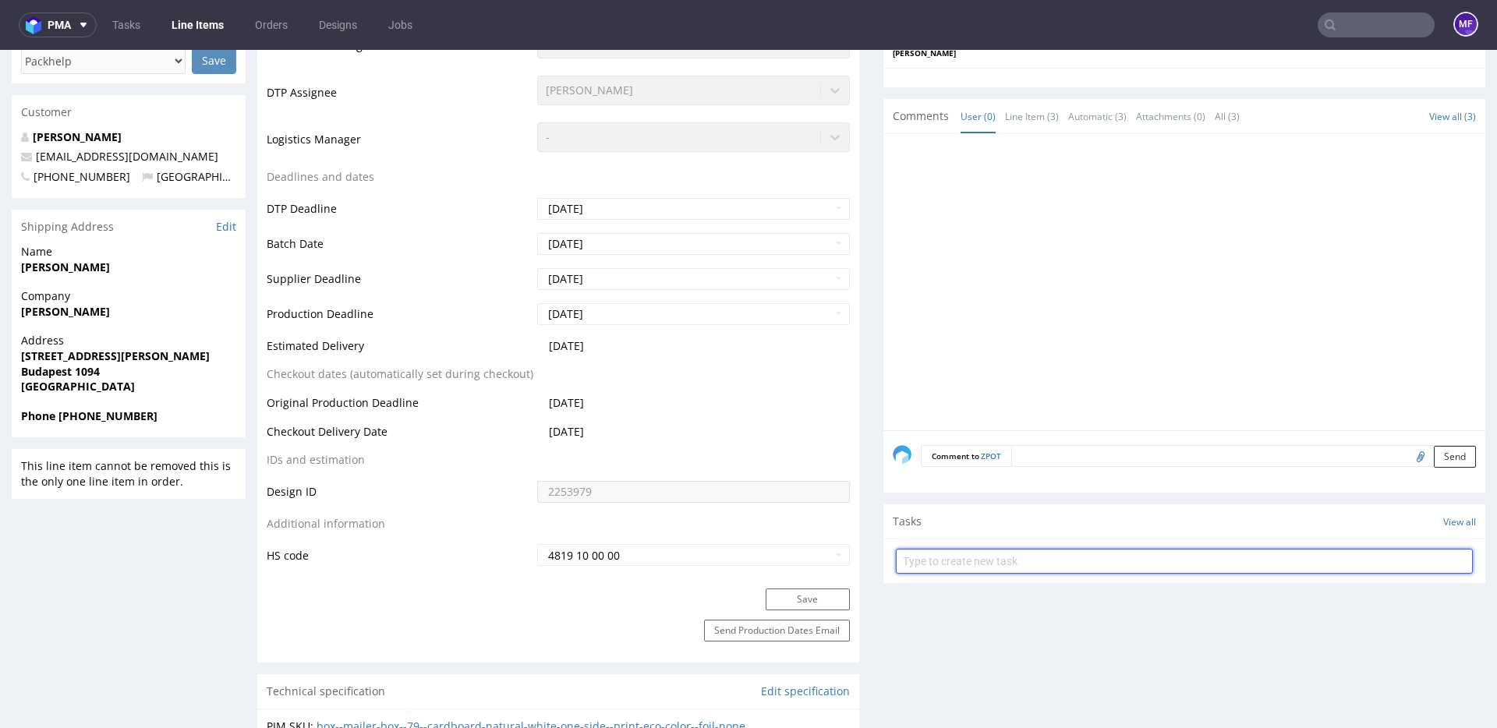
click at [931, 559] on input "text" at bounding box center [1184, 561] width 577 height 25
type input "Zwrot"
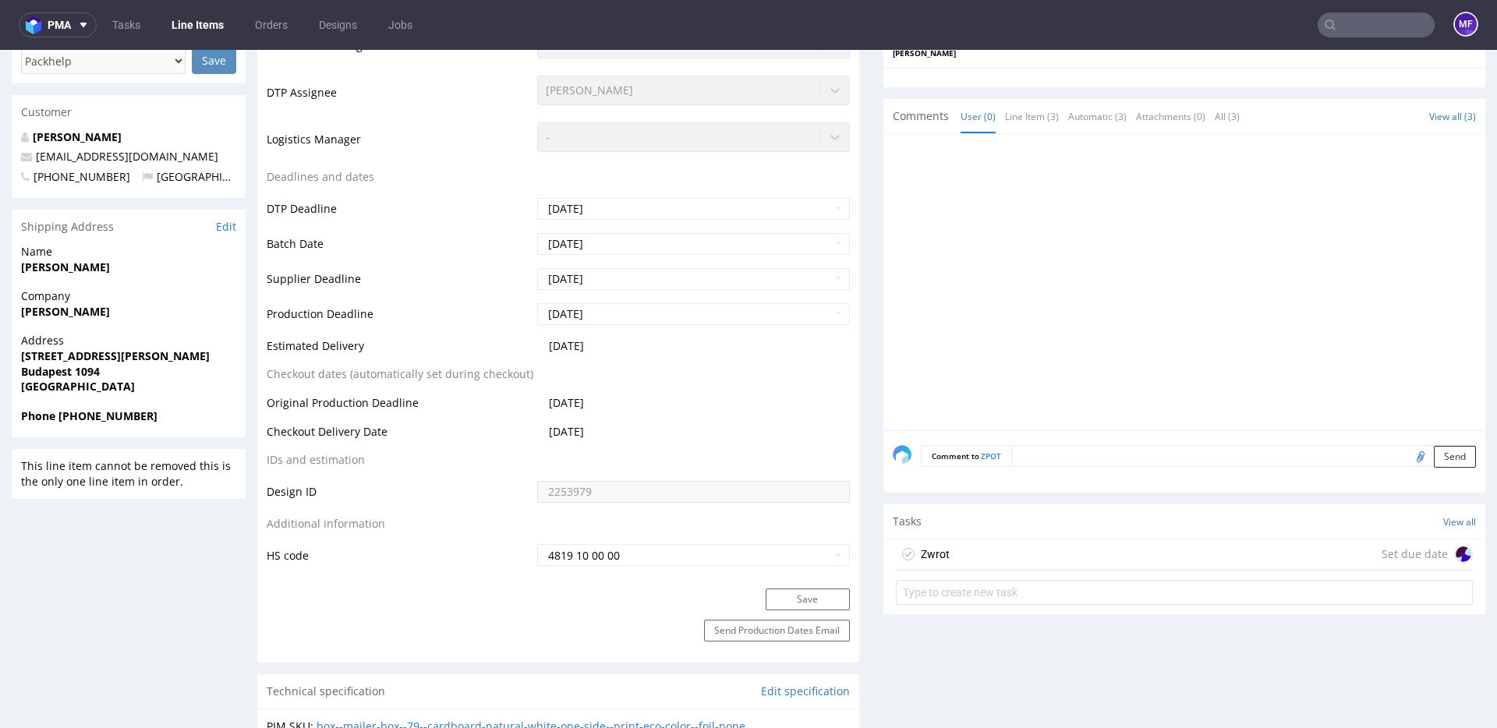
click at [953, 559] on div "Zwrot Set due date" at bounding box center [1184, 554] width 577 height 31
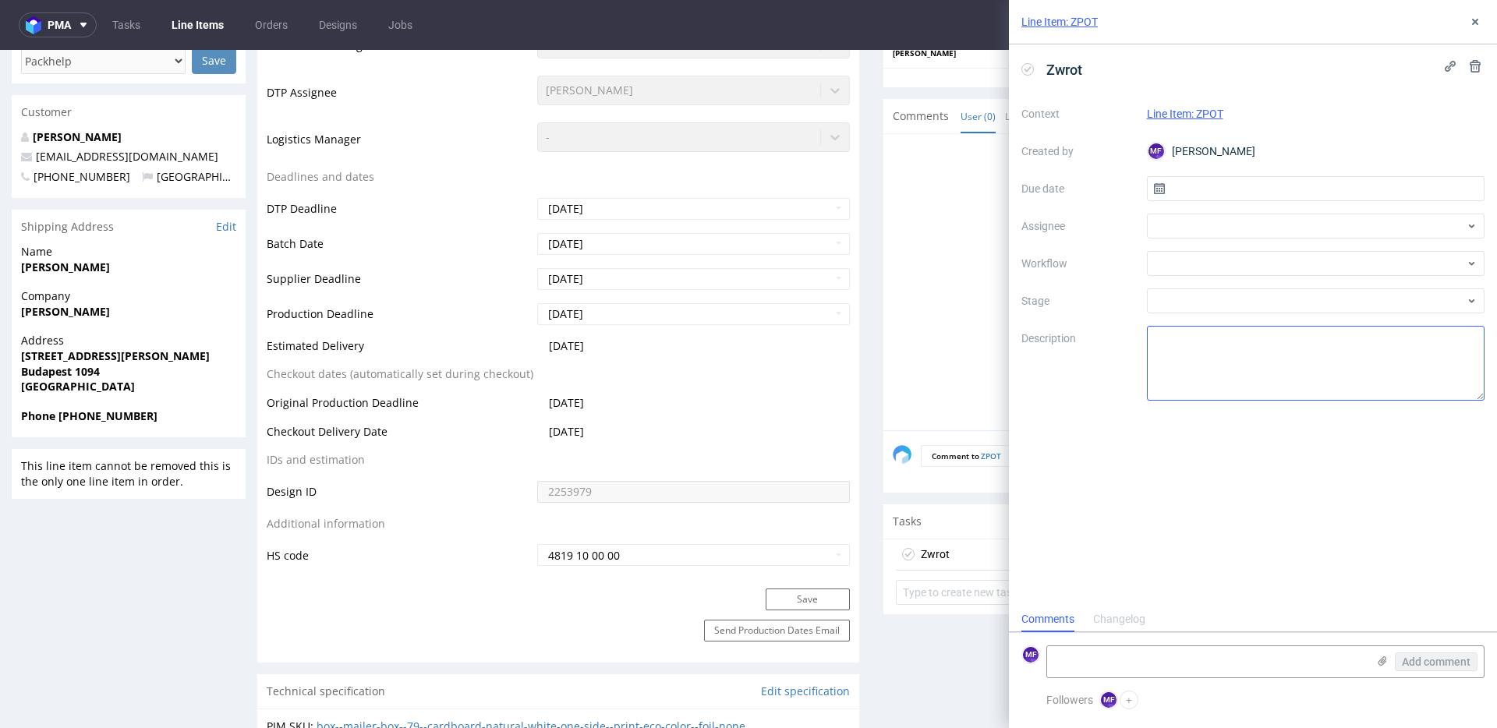
scroll to position [12, 0]
drag, startPoint x: 1209, startPoint y: 189, endPoint x: 1211, endPoint y: 200, distance: 11.0
click at [1209, 189] on input "text" at bounding box center [1316, 188] width 338 height 25
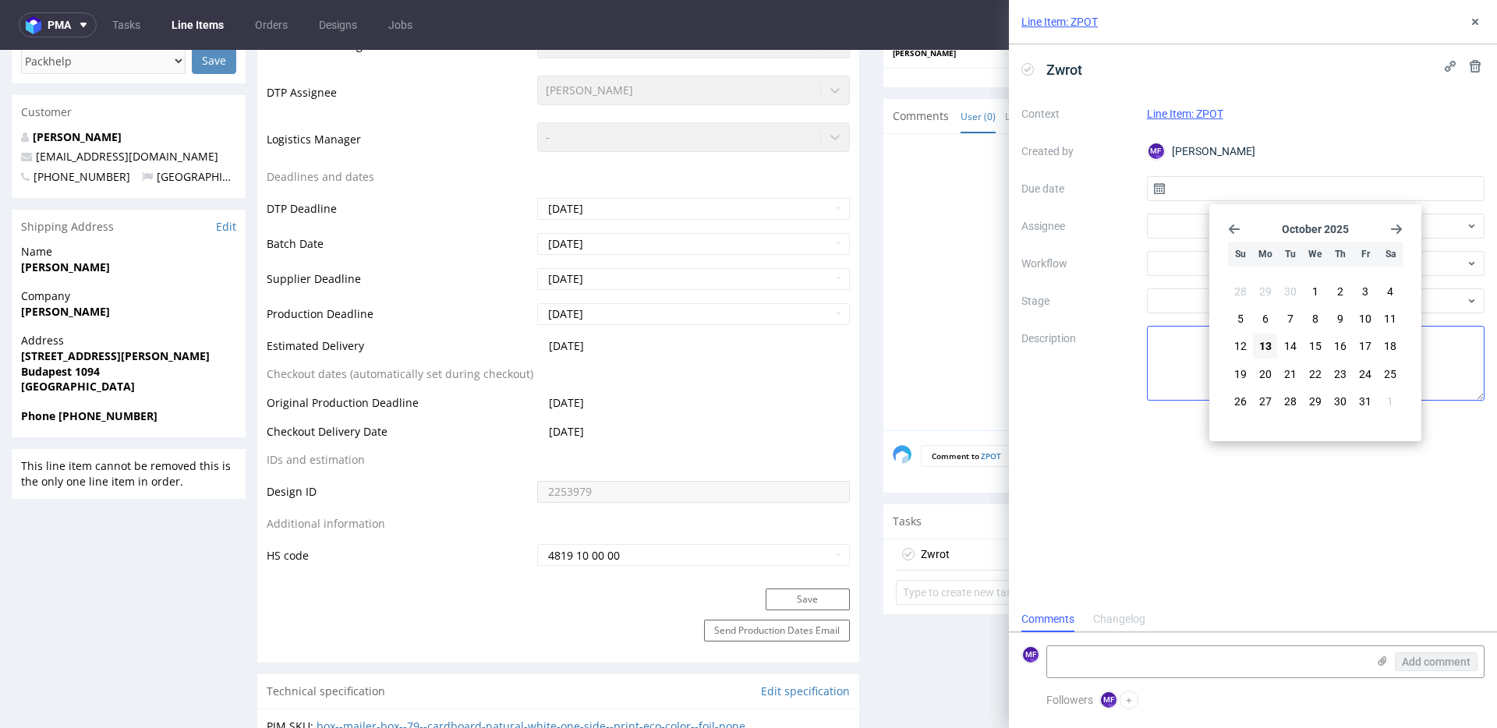
click at [1261, 343] on span "13" at bounding box center [1265, 346] width 12 height 16
type input "13/10/2025"
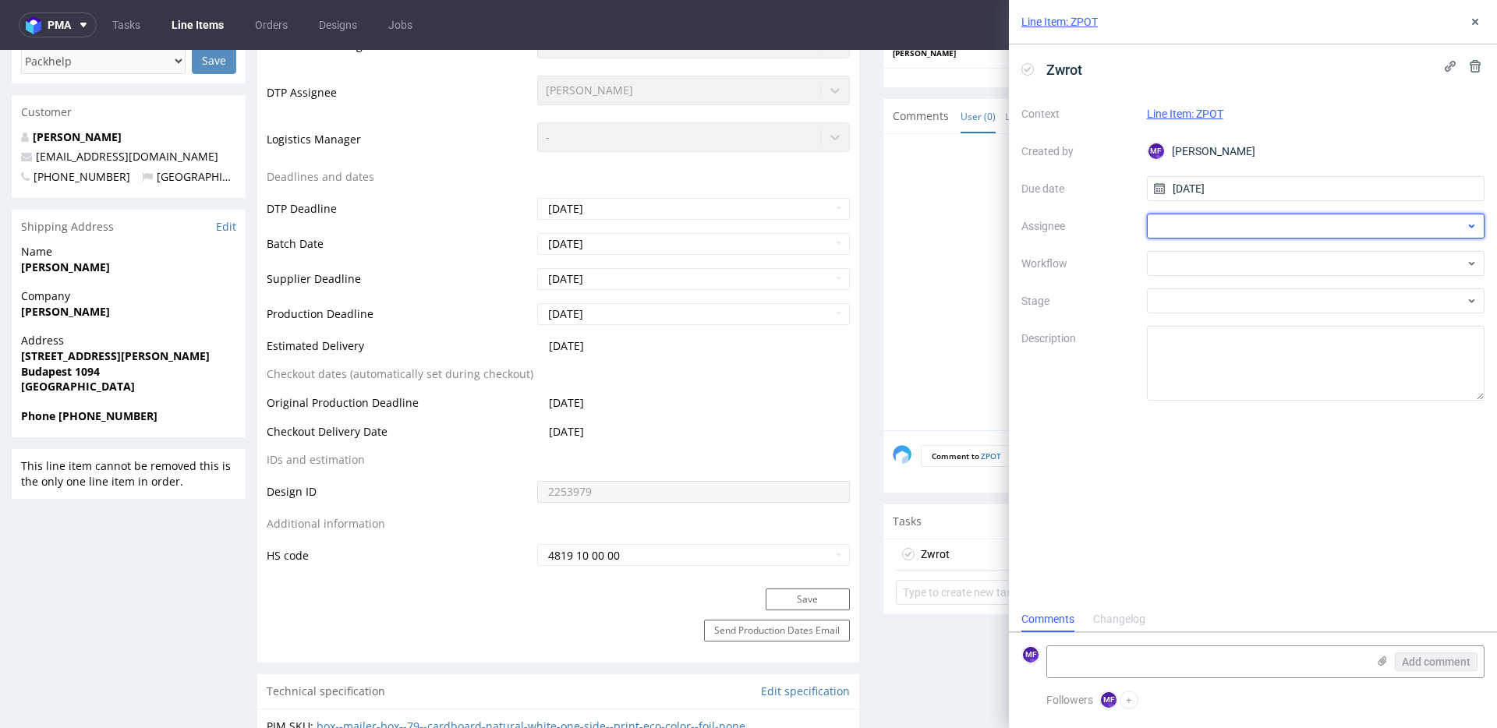
click at [1225, 216] on div at bounding box center [1316, 226] width 338 height 25
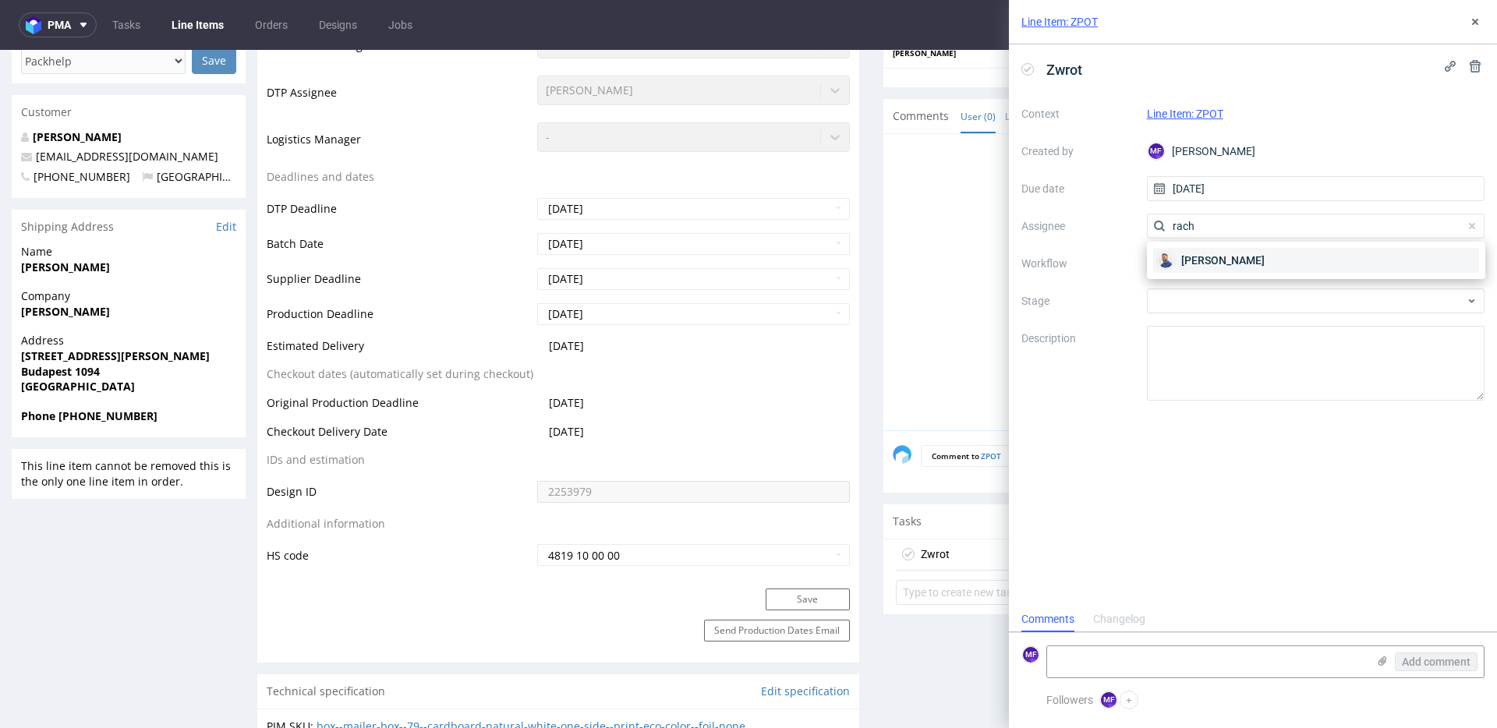
type input "rach"
click at [1222, 258] on span "Michał Rachański" at bounding box center [1222, 261] width 83 height 16
click at [1220, 259] on div at bounding box center [1316, 263] width 338 height 25
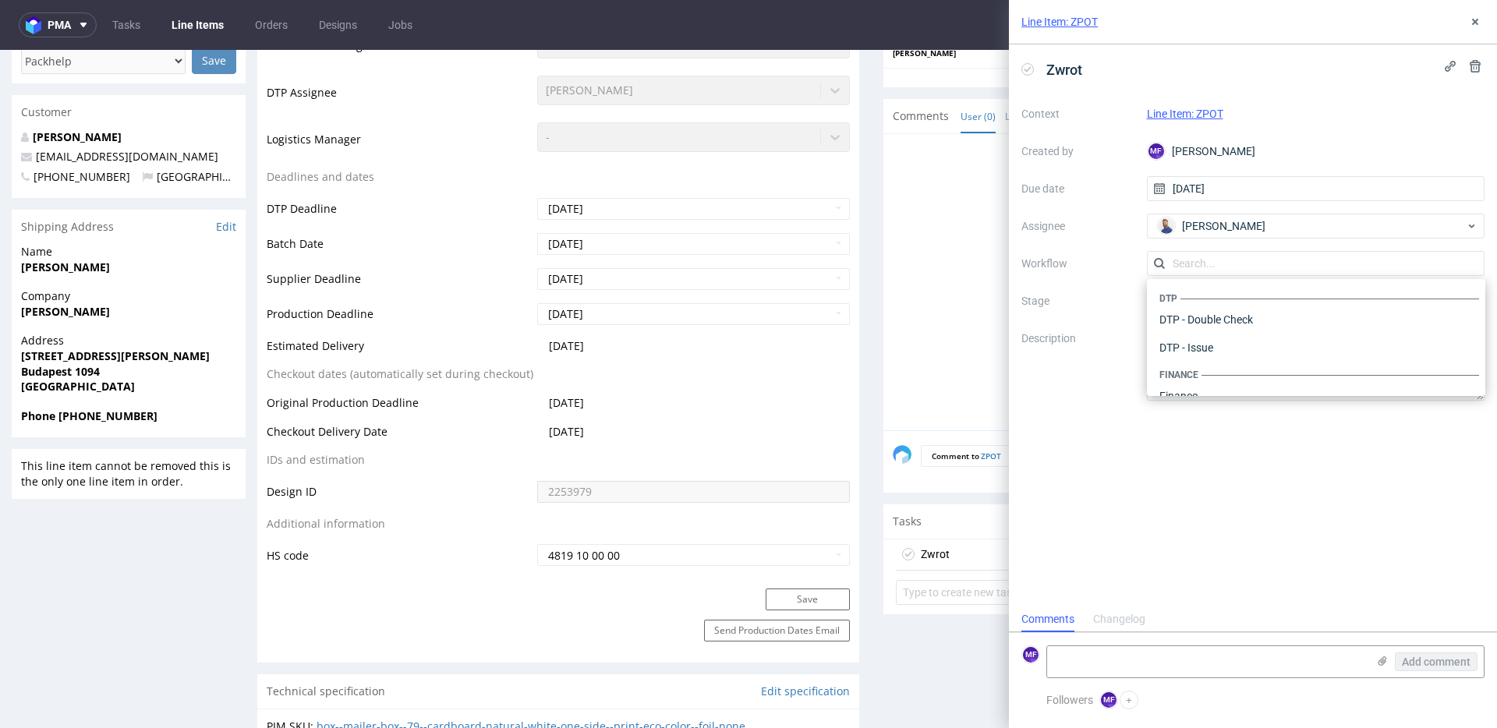
scroll to position [959, 0]
click at [1208, 372] on div "Warehouse - Shipping" at bounding box center [1316, 376] width 326 height 28
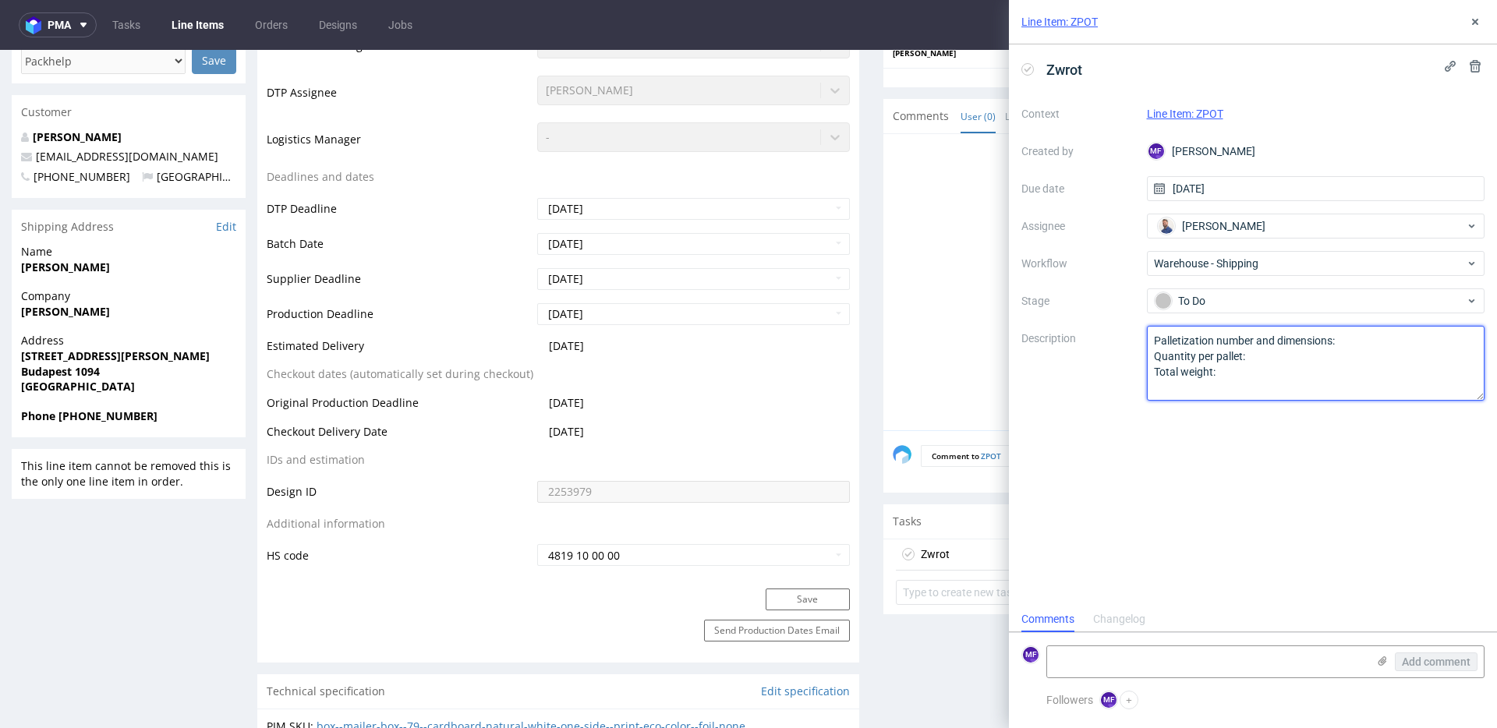
drag, startPoint x: 1148, startPoint y: 352, endPoint x: 1031, endPoint y: 306, distance: 125.6
click at [1031, 306] on div "Context Line Item: ZPOT Created by MF Michał Fedorowicz Due date 13/10/2025 Ass…" at bounding box center [1252, 250] width 463 height 299
paste textarea "Wróciło do Pęcic. Prośba o kontakt z klientem"
type textarea "Wróciło do Pęcic. Prośba o kontakt z klientem"
drag, startPoint x: 1324, startPoint y: 549, endPoint x: 1434, endPoint y: 143, distance: 420.7
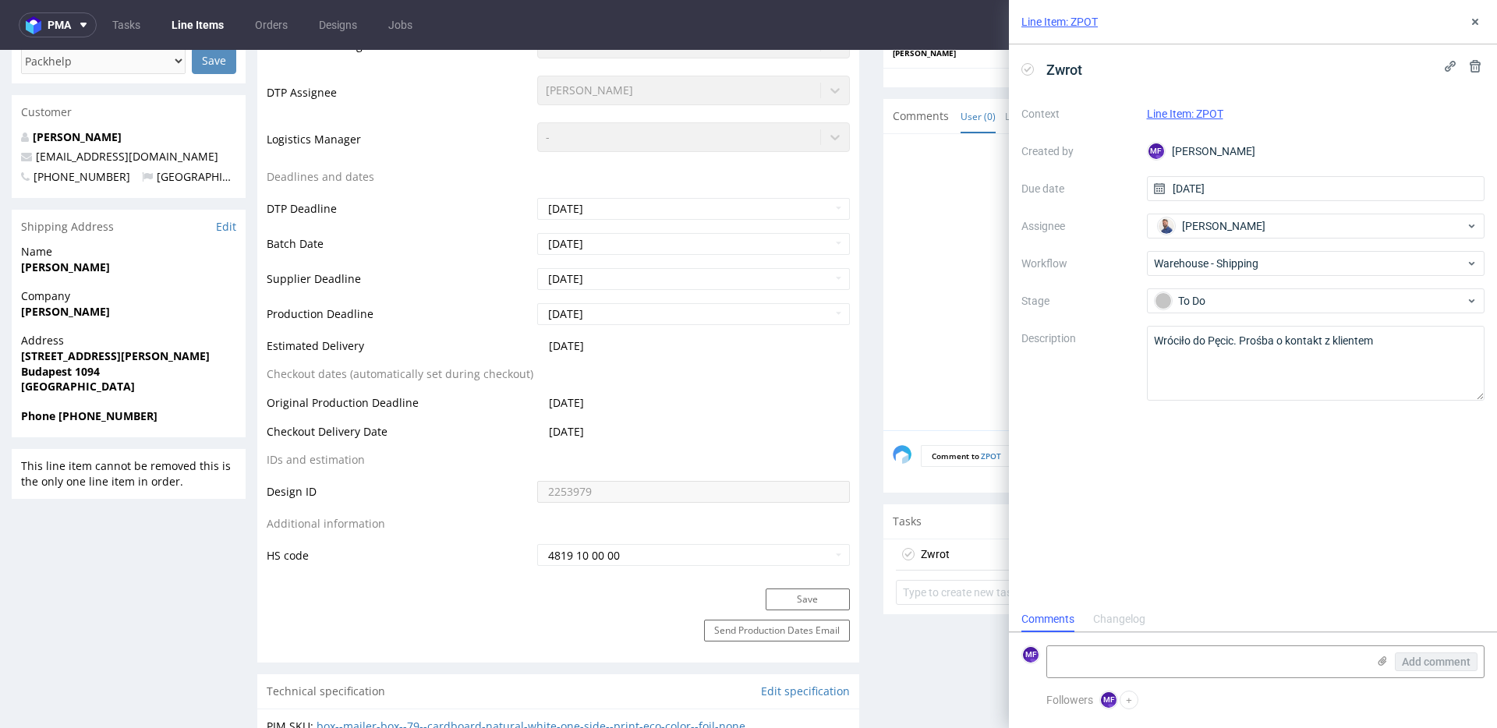
click at [1326, 543] on div "Zwrot Context Line Item: ZPOT Created by MF Michał Fedorowicz Due date 13/10/20…" at bounding box center [1253, 325] width 488 height 562
click at [1476, 16] on icon at bounding box center [1475, 22] width 12 height 12
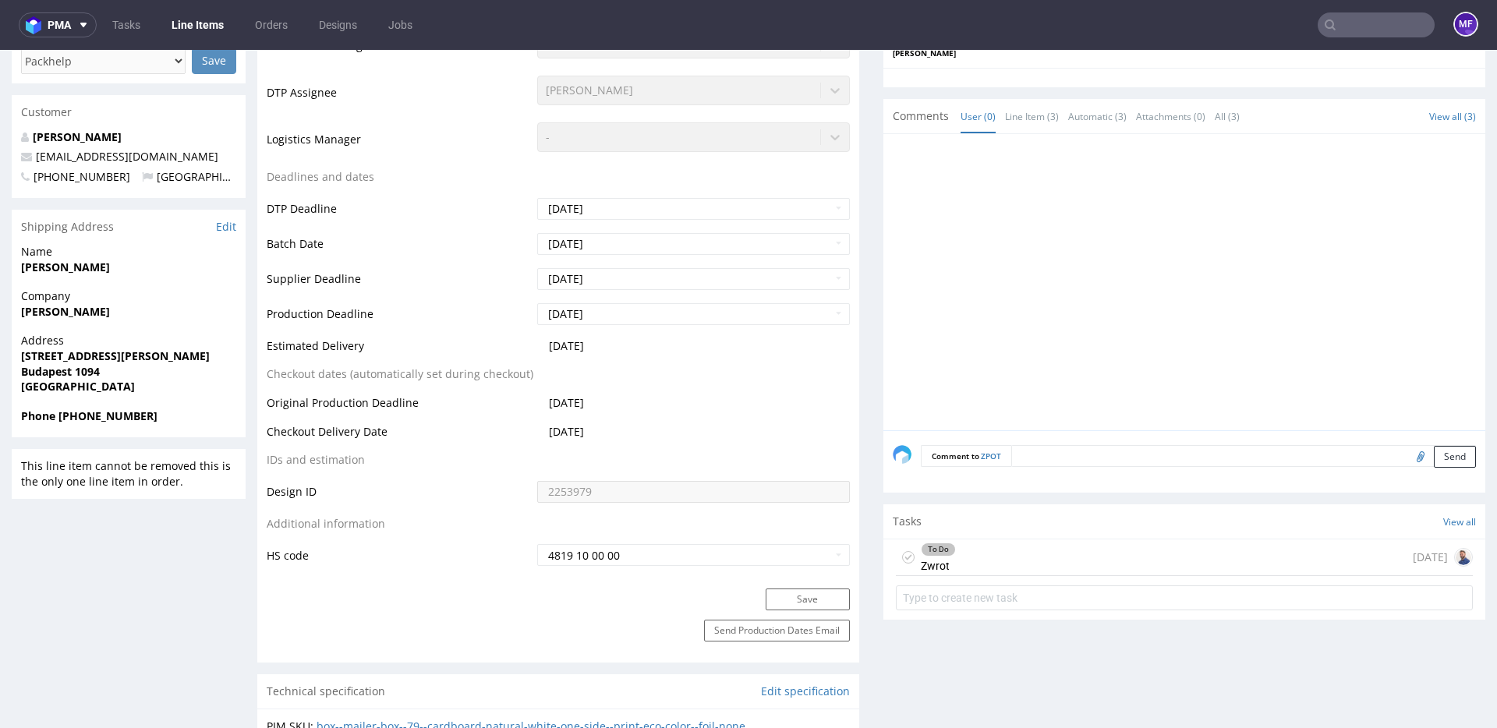
click at [1347, 27] on input "text" at bounding box center [1375, 24] width 117 height 25
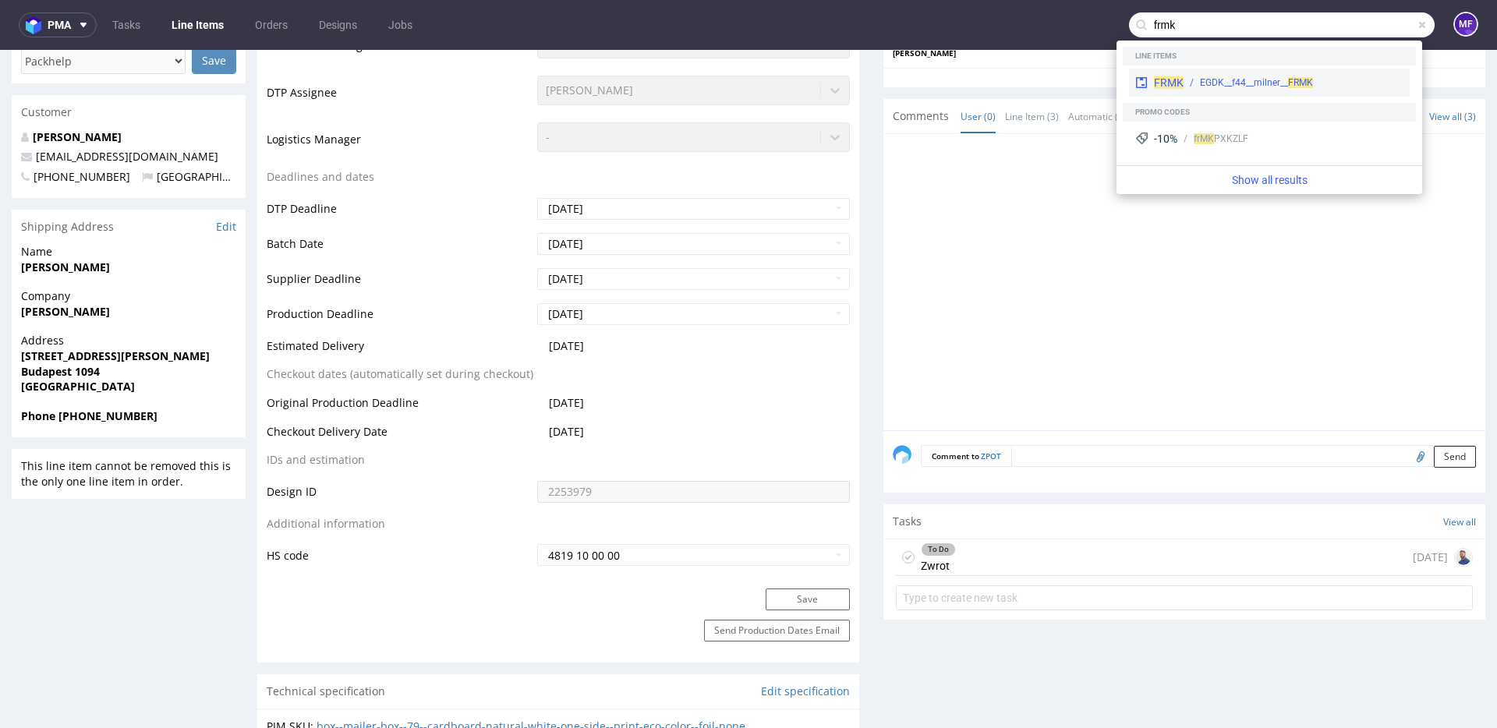
type input "frmk"
click at [1257, 74] on div "FRMK EGDK__f44__milner__ FRMK" at bounding box center [1269, 83] width 281 height 28
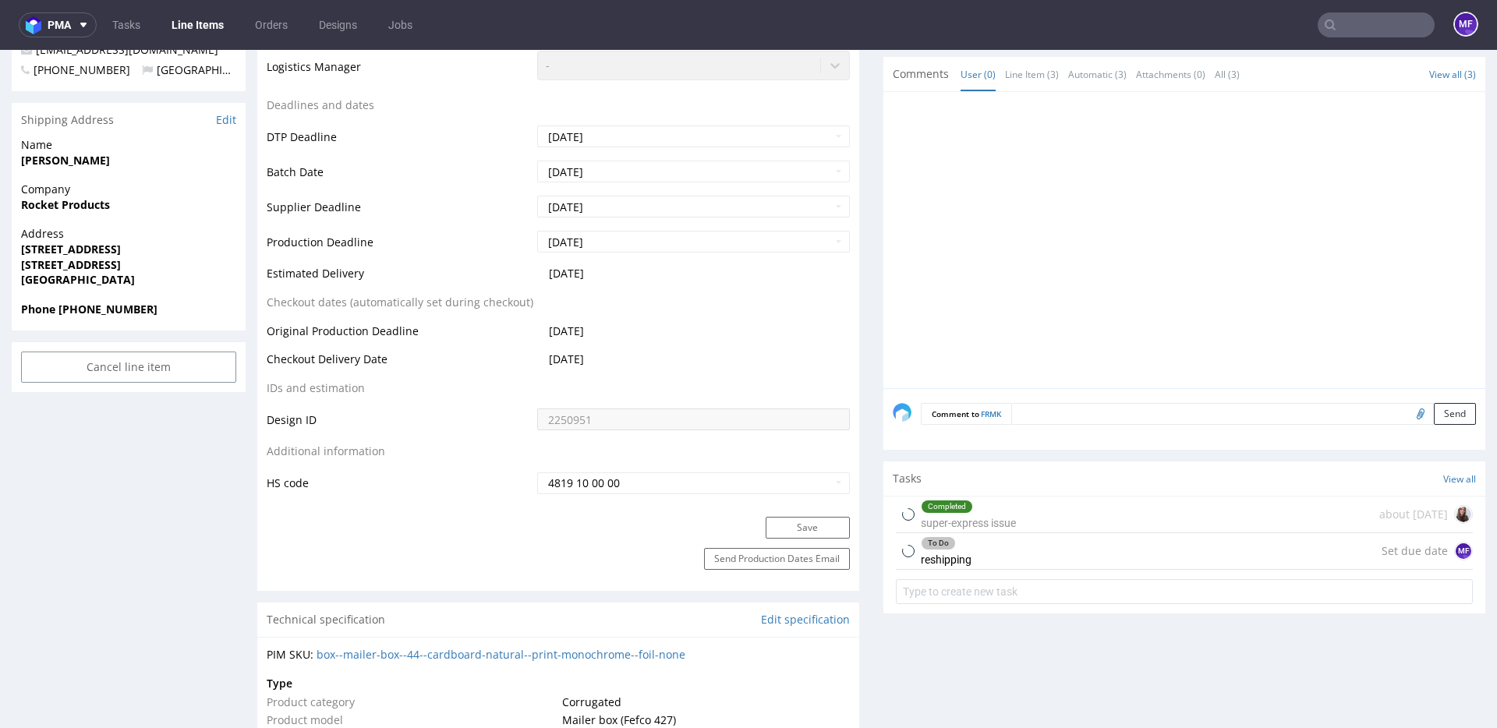
scroll to position [643, 0]
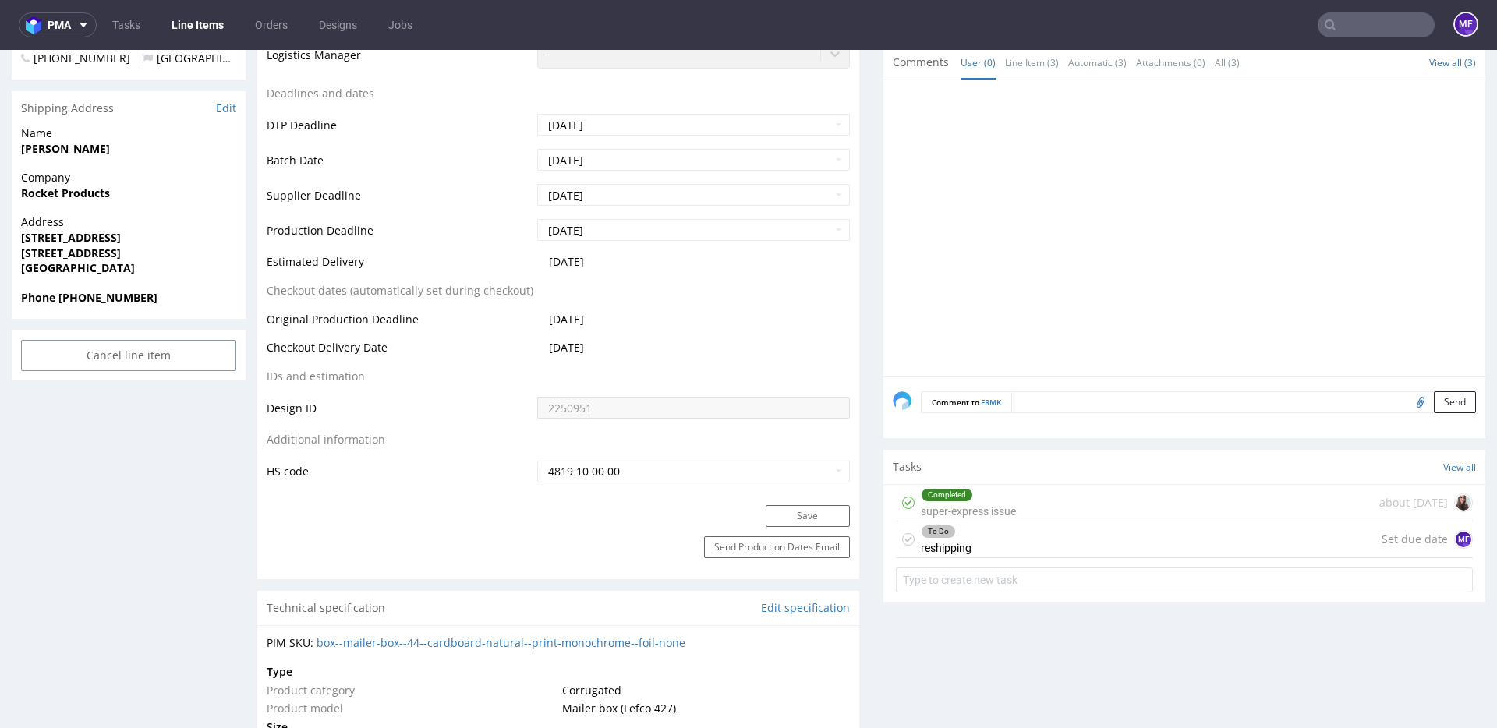
click at [1005, 551] on div "To Do reshipping Set due date MF" at bounding box center [1184, 540] width 577 height 37
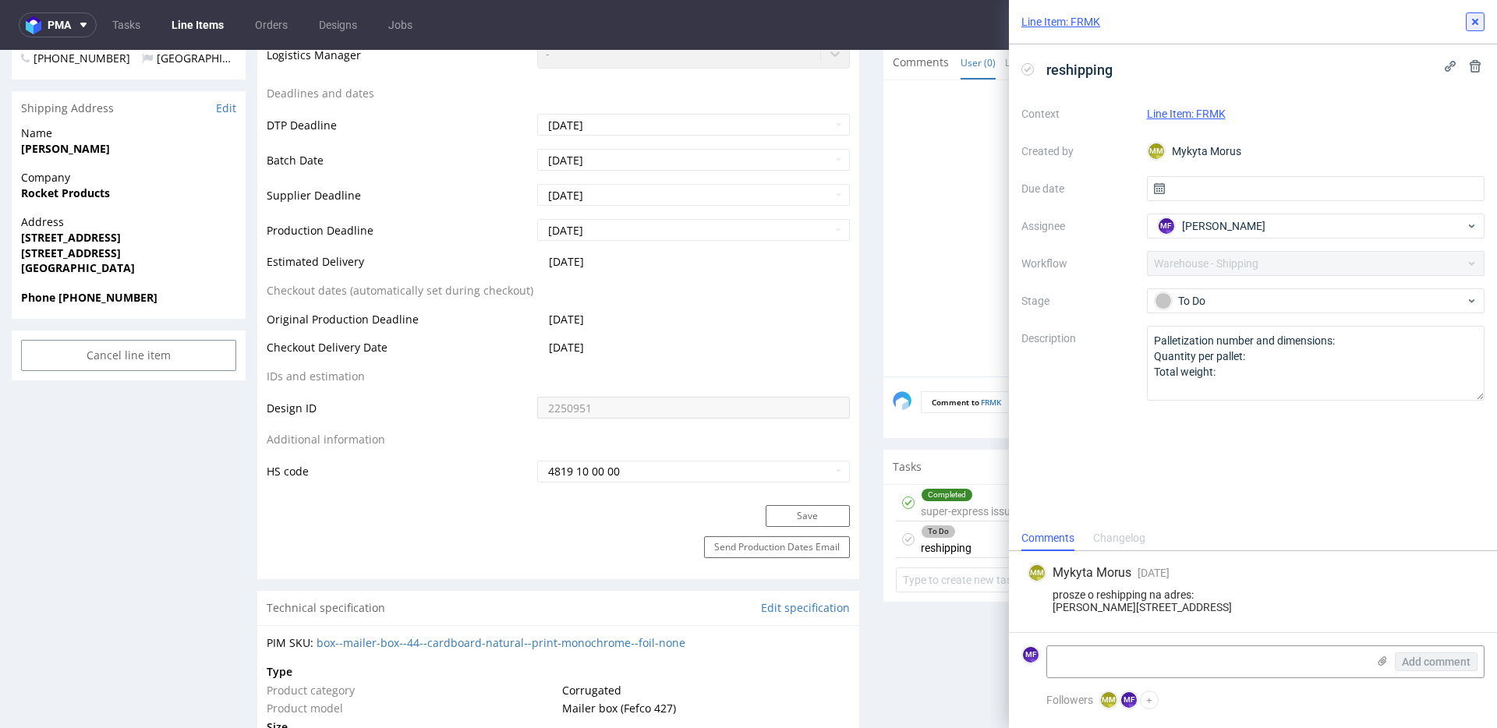
click at [1479, 23] on icon at bounding box center [1475, 22] width 12 height 12
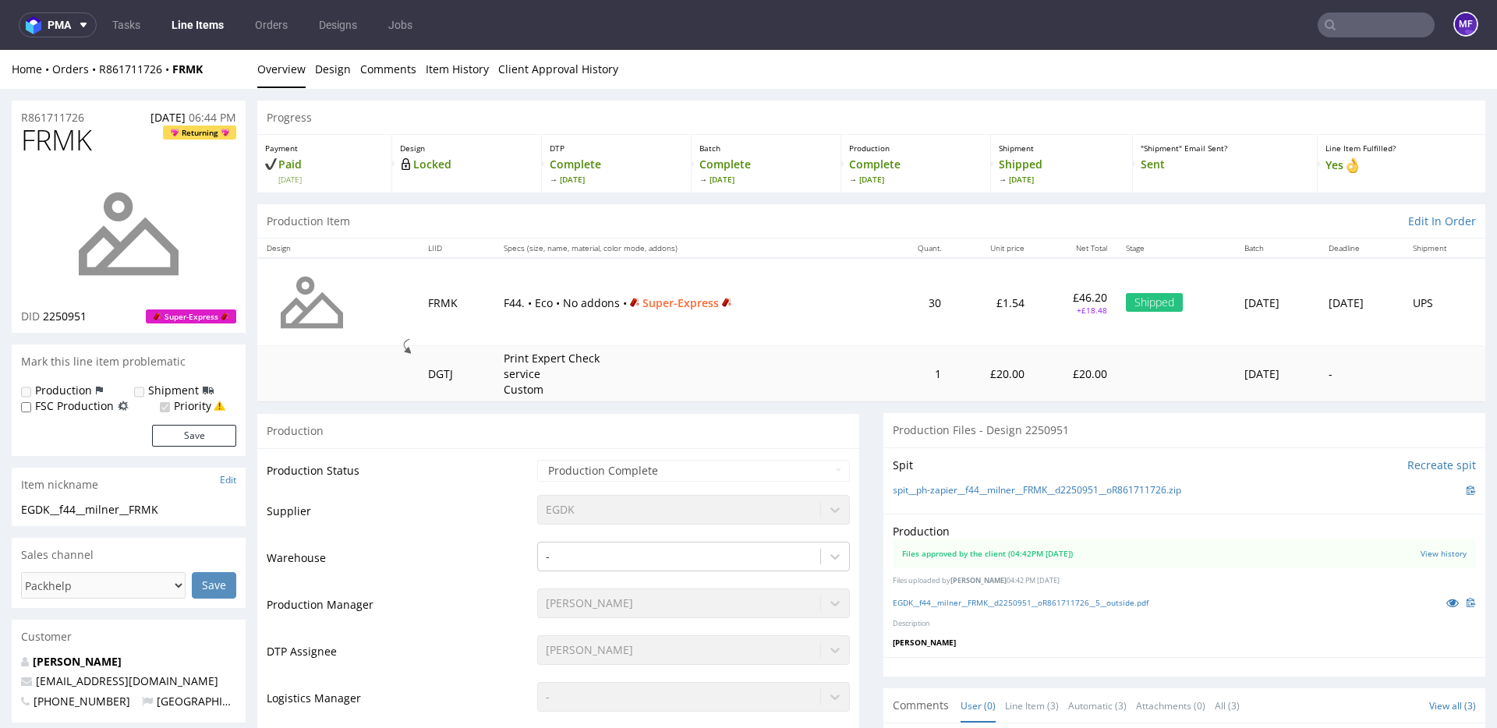
click at [1377, 24] on input "text" at bounding box center [1375, 24] width 117 height 25
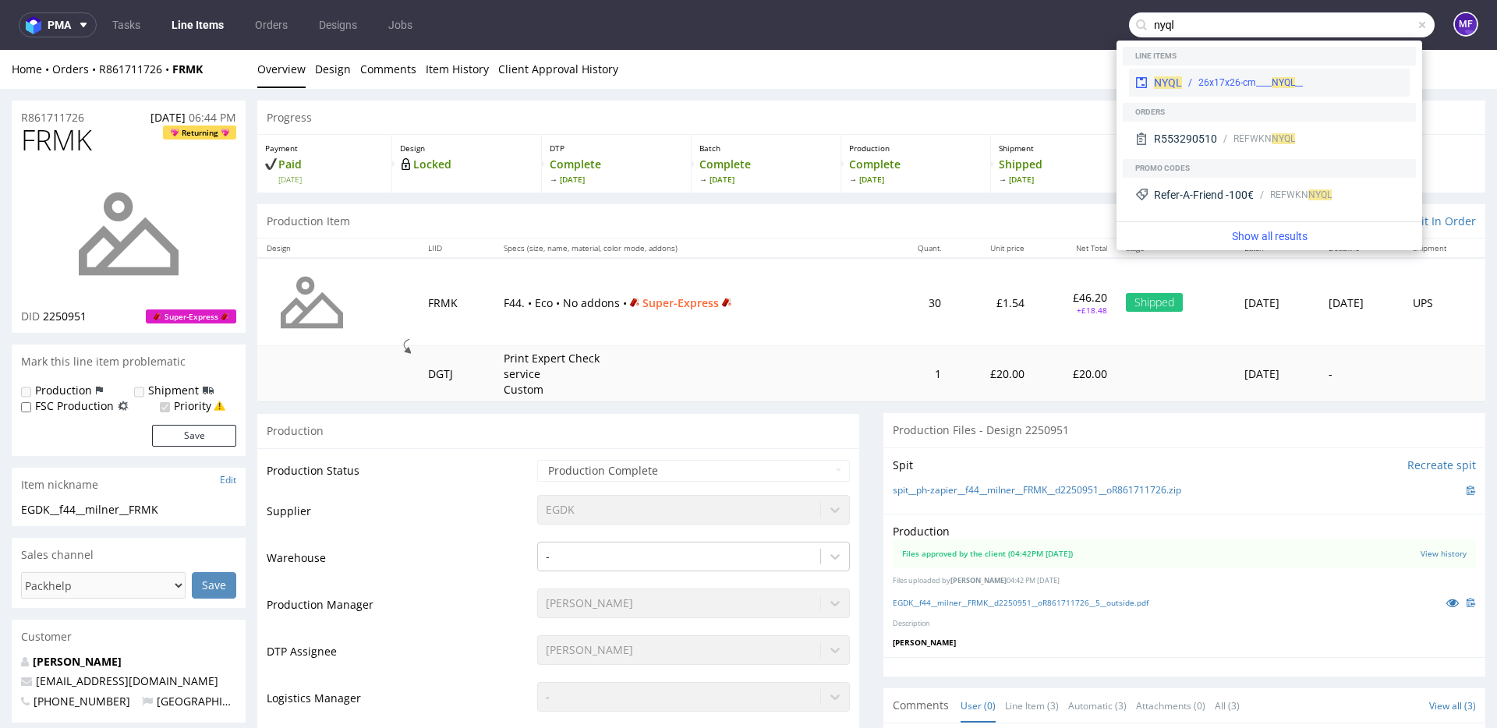
type input "nyql"
click at [1285, 83] on span "NYQL" at bounding box center [1282, 82] width 23 height 11
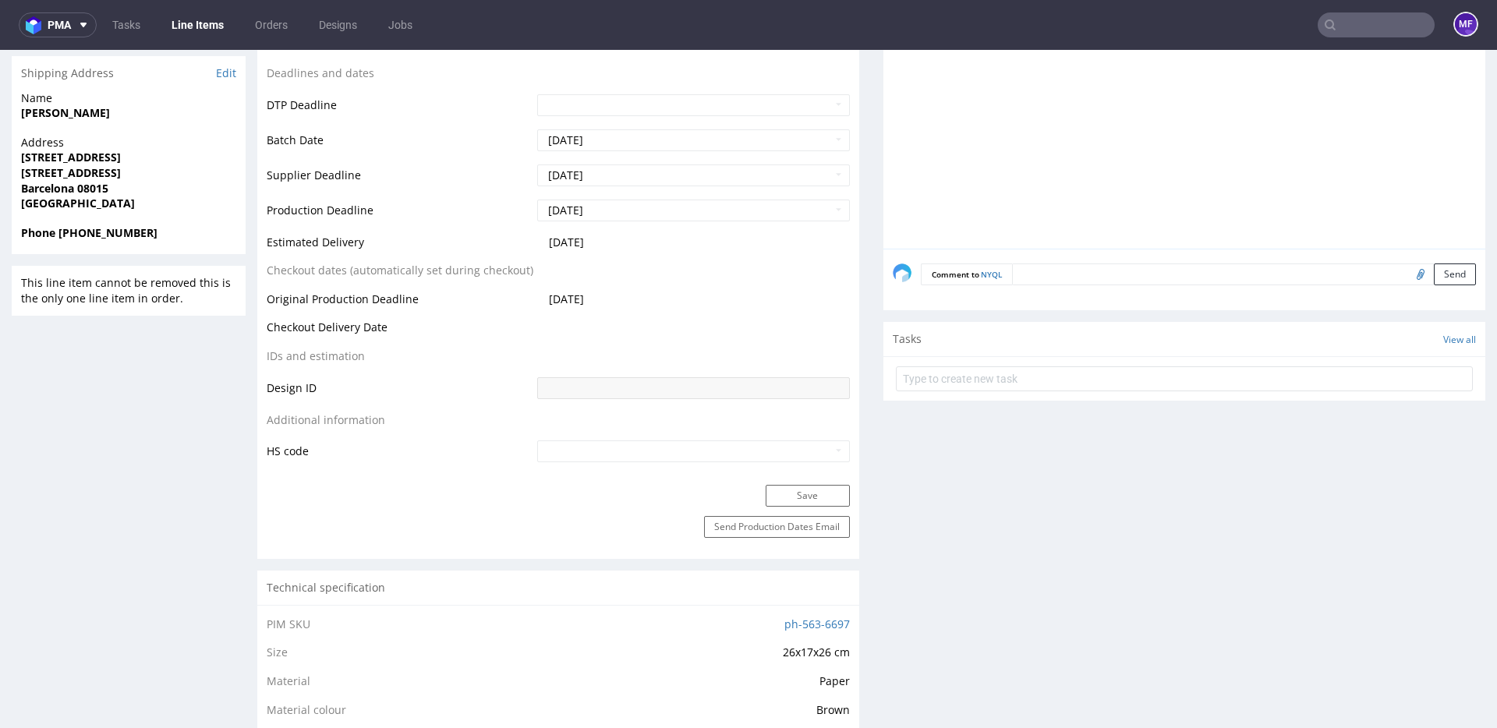
scroll to position [567, 0]
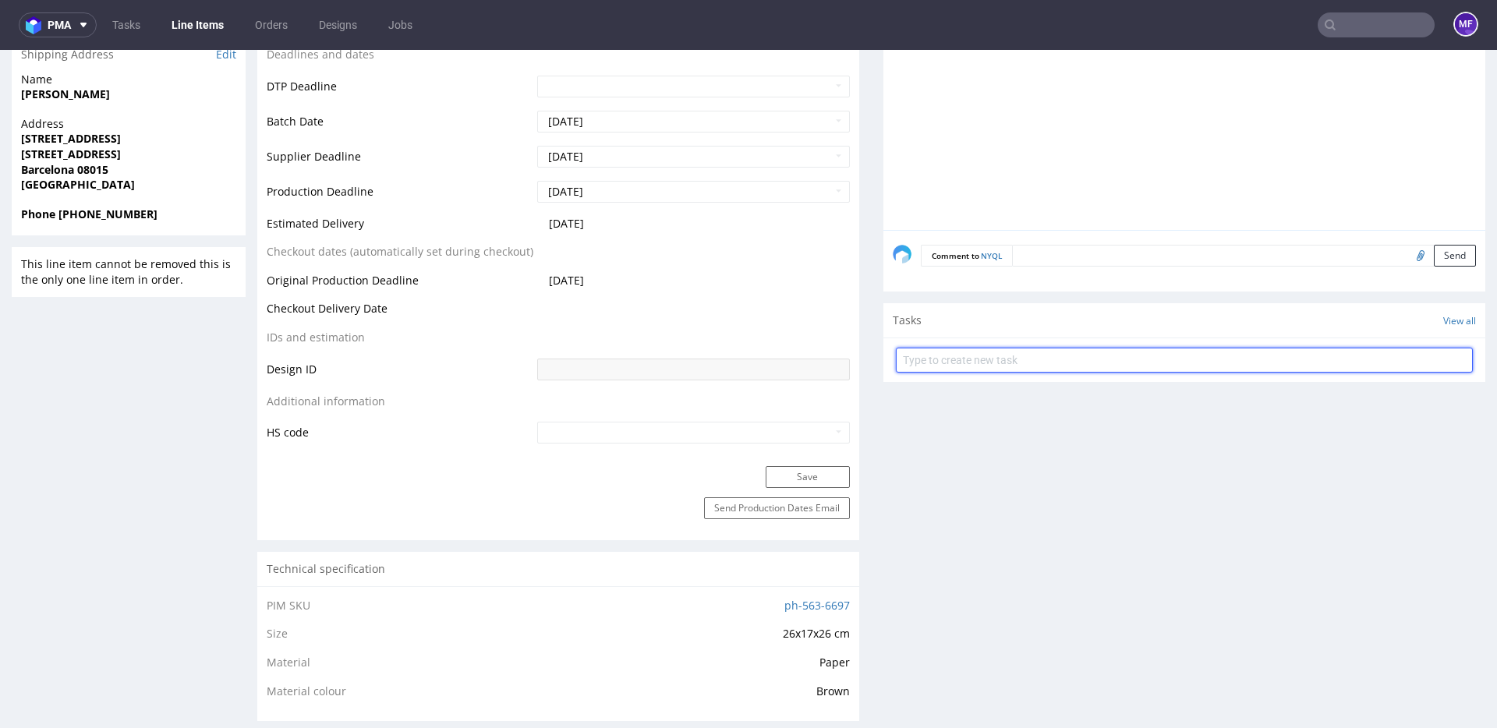
click at [982, 352] on input "text" at bounding box center [1184, 360] width 577 height 25
type input "Zwrot"
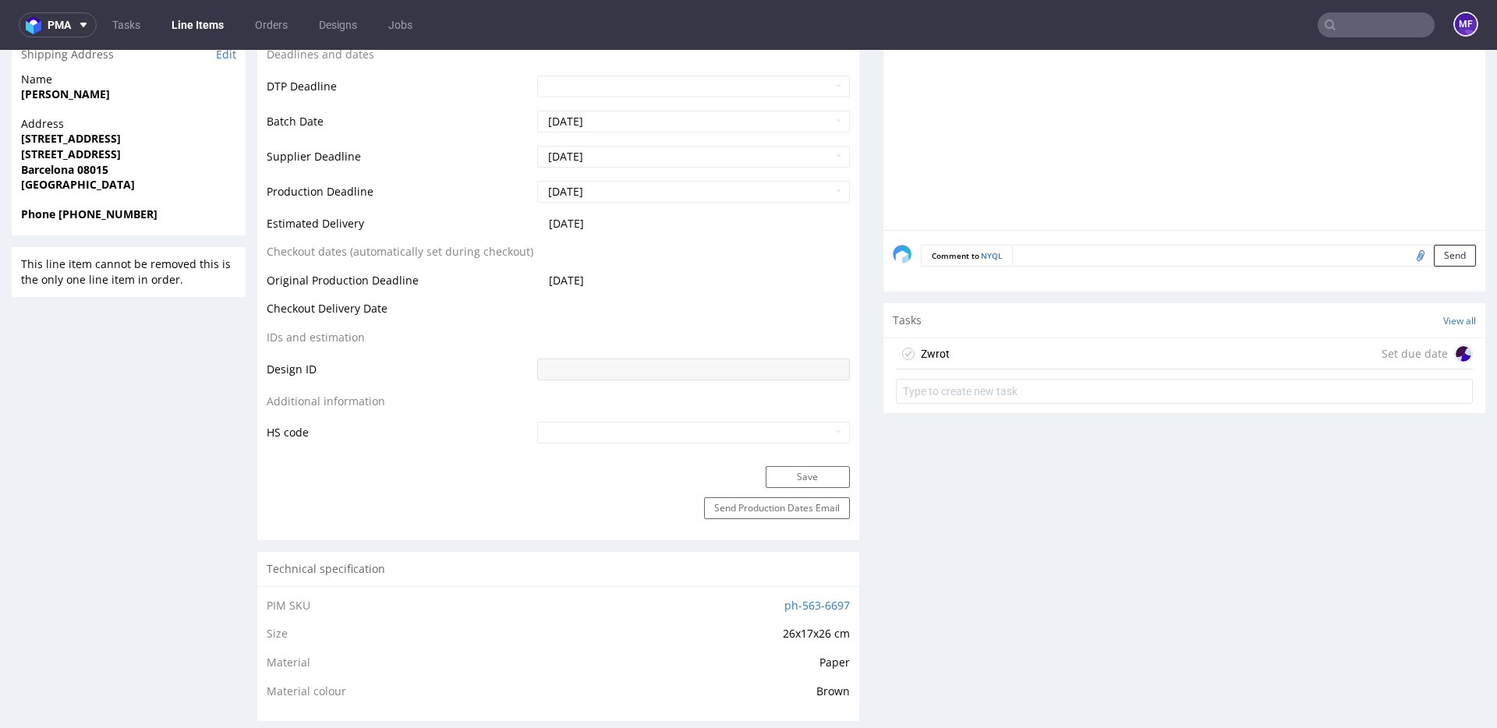
click at [1030, 342] on div "Zwrot Set due date" at bounding box center [1184, 353] width 577 height 31
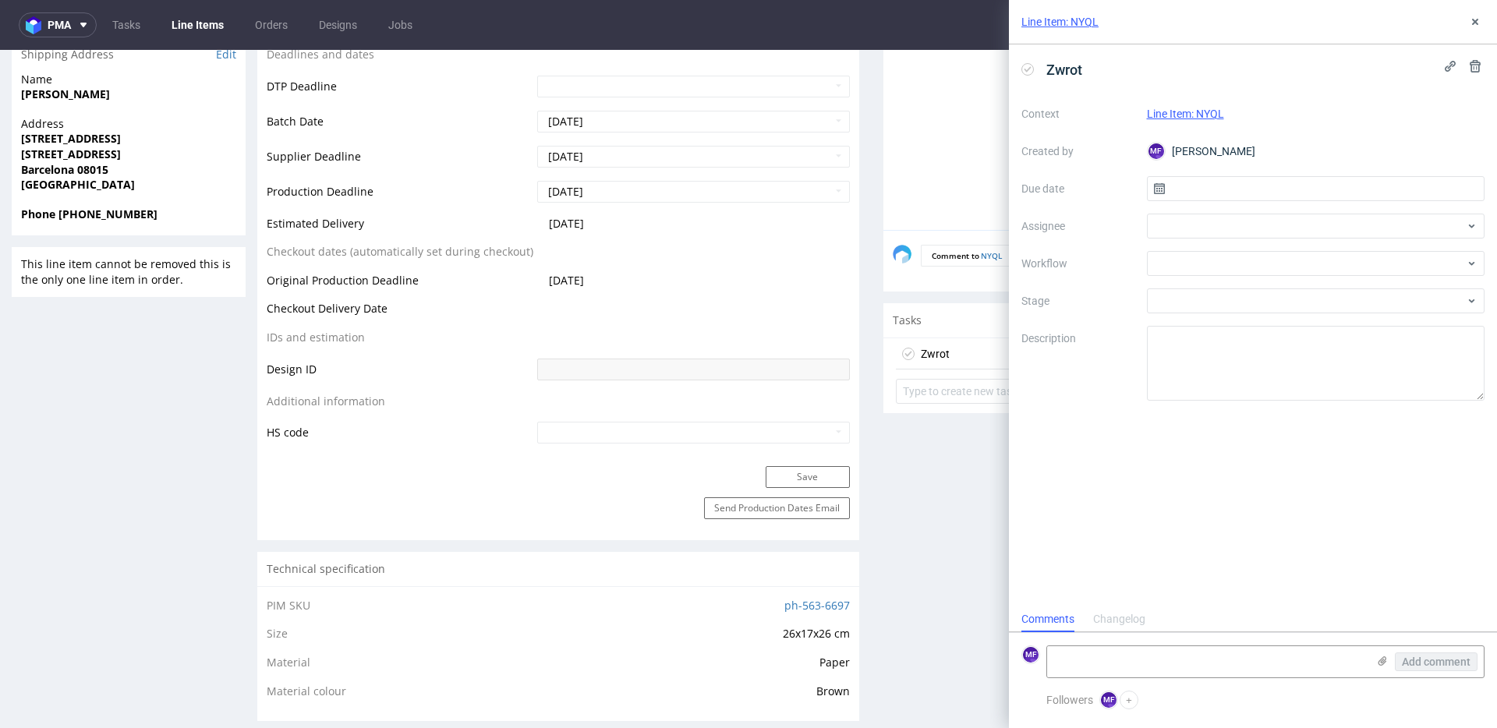
scroll to position [12, 0]
click at [1206, 192] on input "text" at bounding box center [1316, 188] width 338 height 25
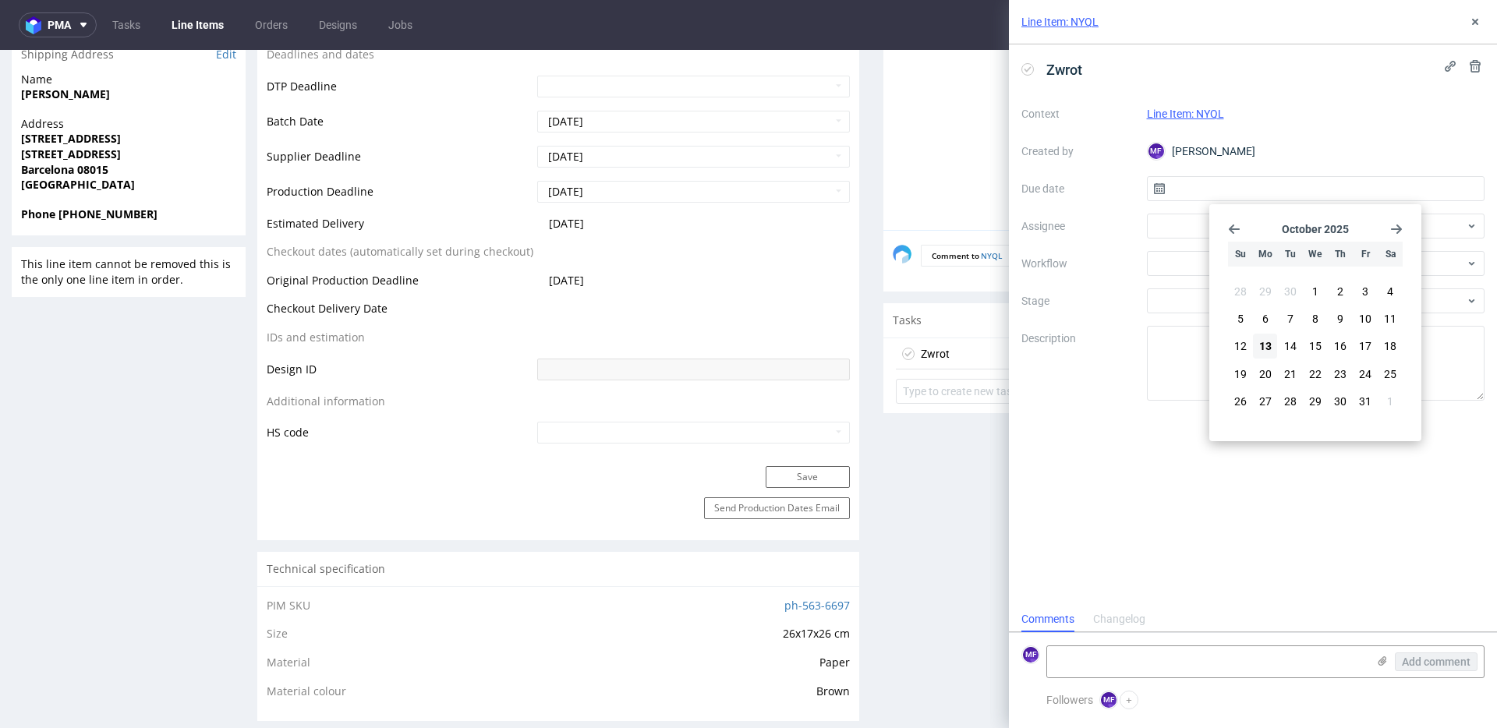
drag, startPoint x: 1273, startPoint y: 346, endPoint x: 1211, endPoint y: 239, distance: 123.3
click at [1273, 346] on button "13" at bounding box center [1265, 346] width 24 height 25
type input "13/10/2025"
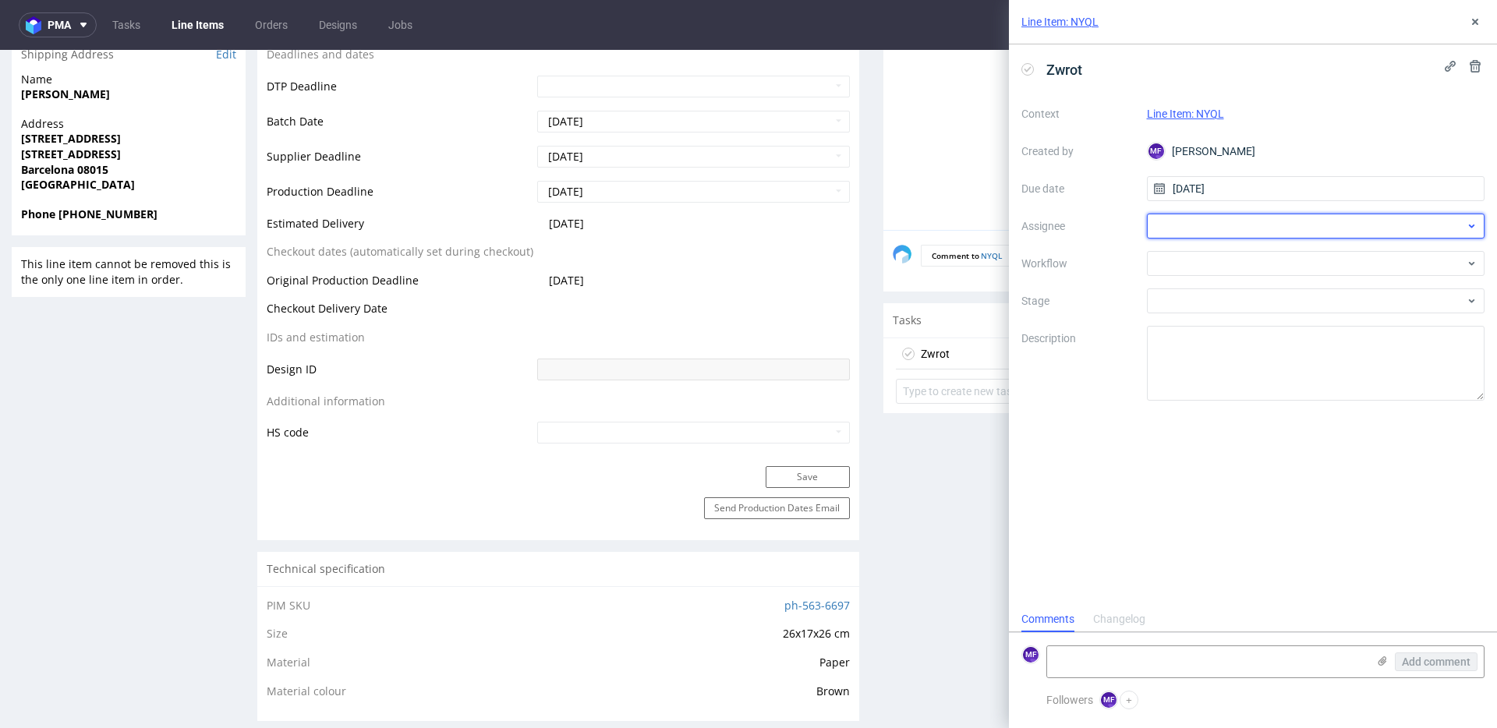
click at [1200, 221] on div at bounding box center [1316, 226] width 338 height 25
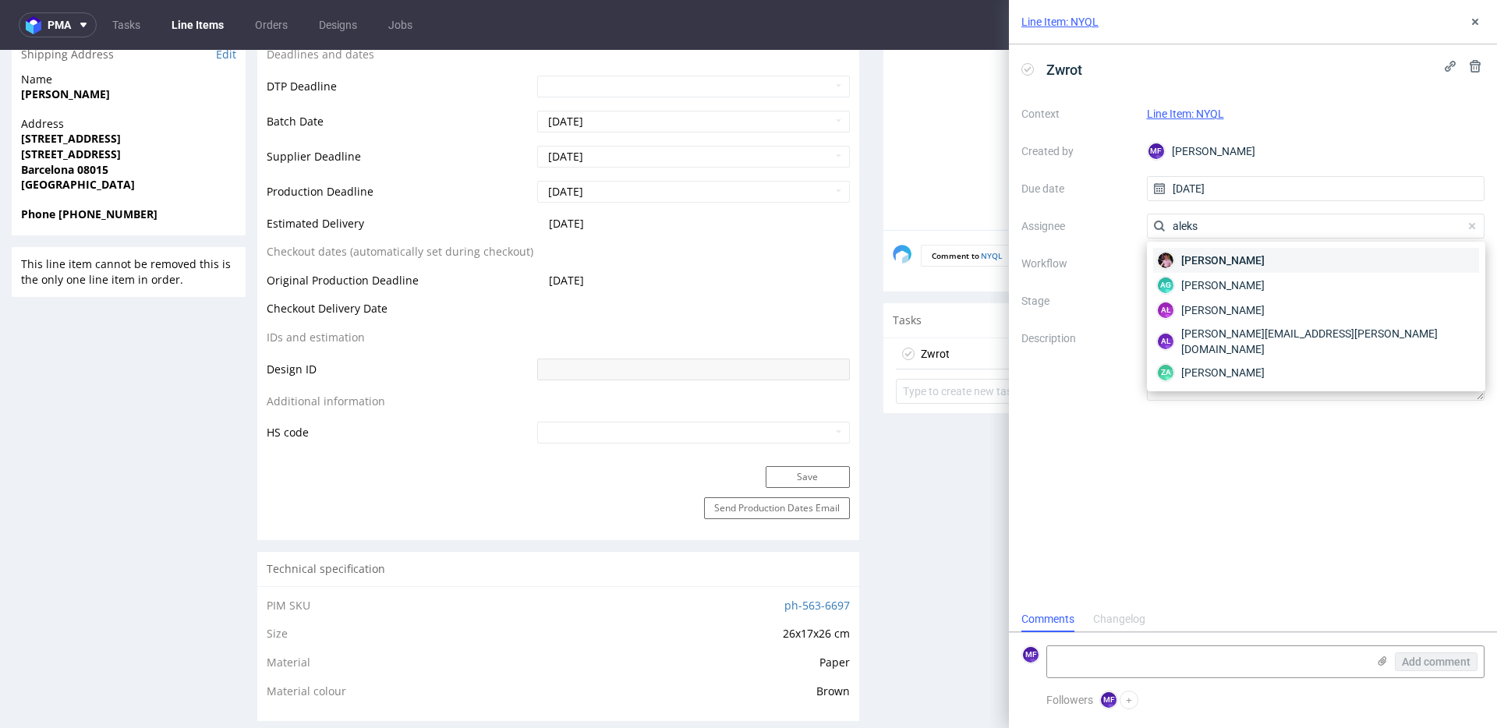
type input "aleks"
click at [1203, 257] on span "Aleks Ziemkowski" at bounding box center [1222, 261] width 83 height 16
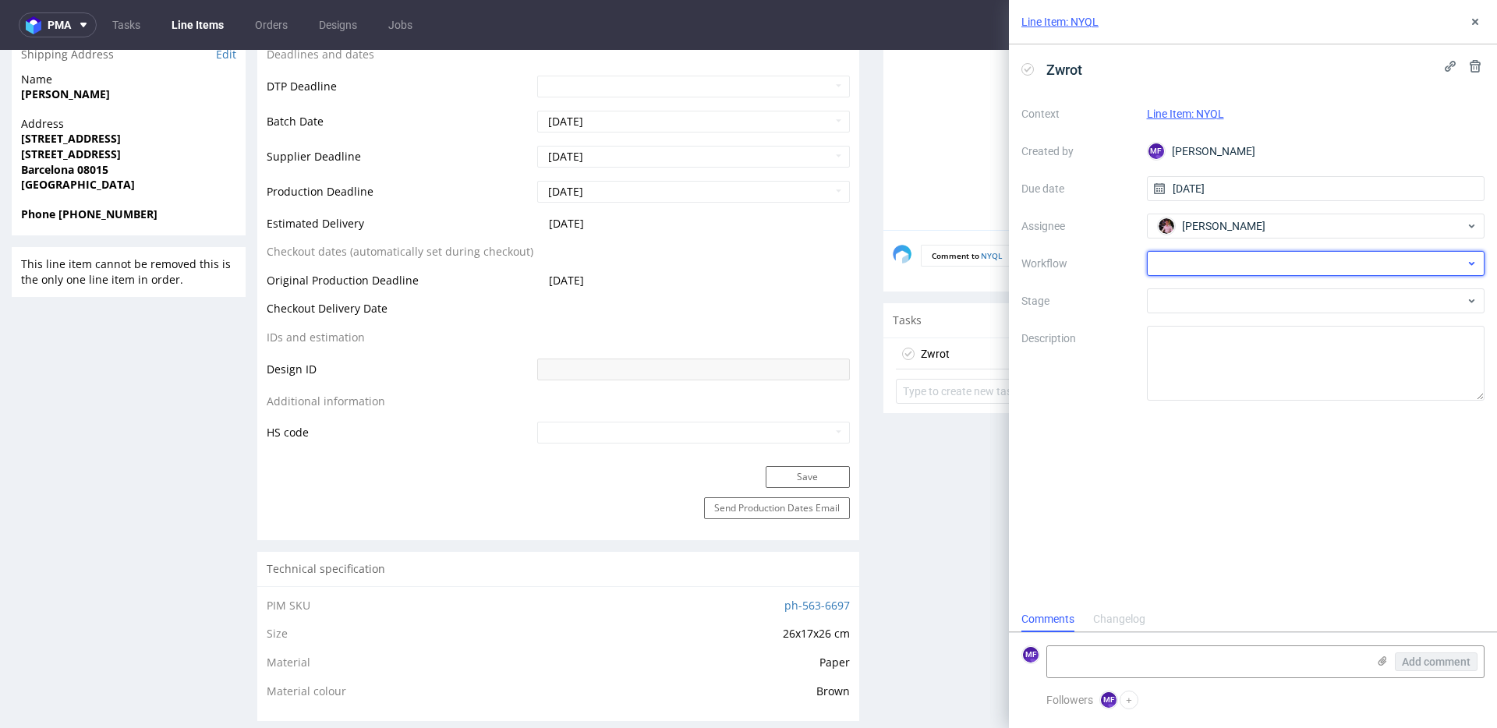
click at [1196, 272] on div at bounding box center [1316, 263] width 338 height 25
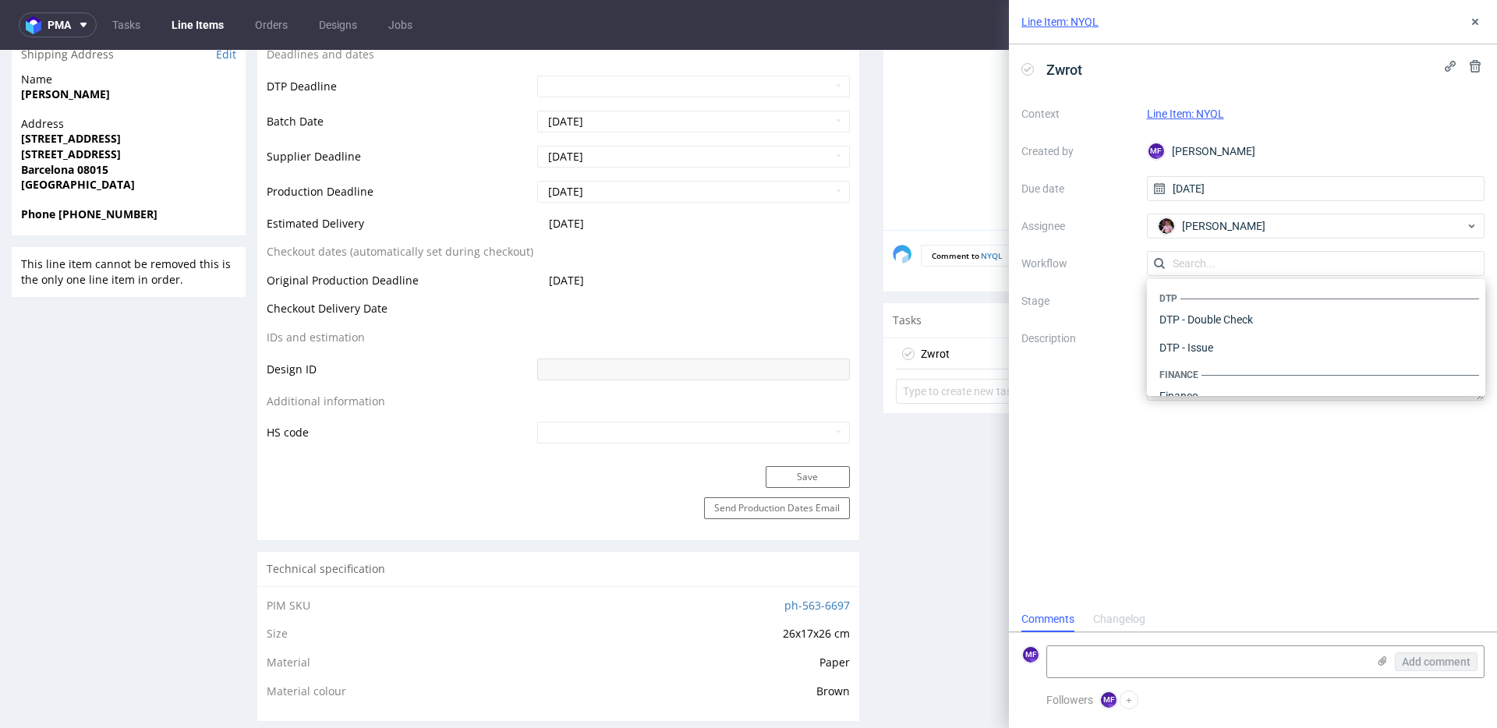
scroll to position [959, 0]
click at [1211, 381] on div "Warehouse - Shipping" at bounding box center [1316, 376] width 326 height 28
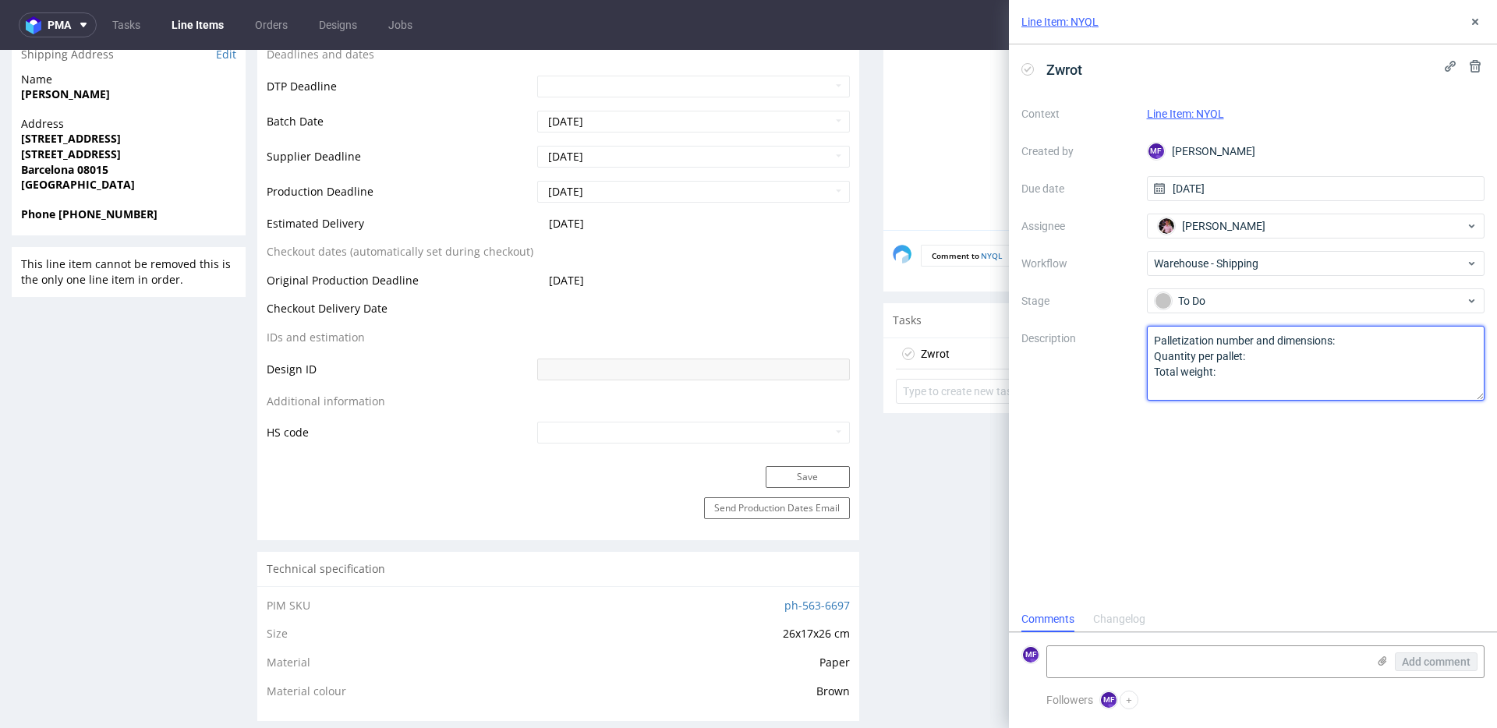
drag, startPoint x: 1206, startPoint y: 369, endPoint x: 1059, endPoint y: 302, distance: 162.2
click at [1059, 302] on div "Context Line Item: NYQL Created by MF Michał Fedorowicz Due date 13/10/2025 Ass…" at bounding box center [1252, 250] width 463 height 299
paste textarea "Wróciło do Pęcic. Prośba o kontakt z klientem"
type textarea "Wróciło do Pęcic. Prośba o kontakt z klientem"
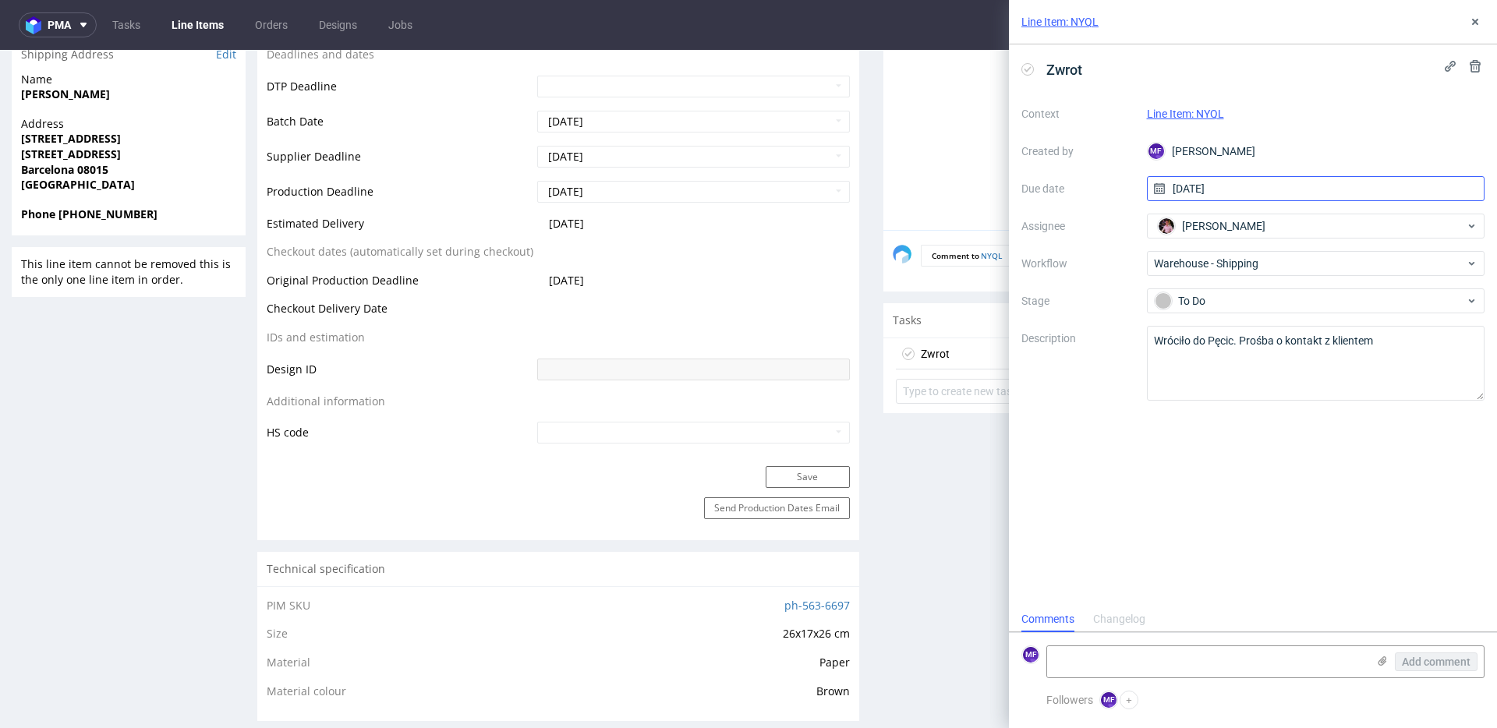
drag, startPoint x: 1205, startPoint y: 450, endPoint x: 1405, endPoint y: 178, distance: 337.4
click at [1209, 446] on div "Zwrot Context Line Item: NYQL Created by MF Michał Fedorowicz Due date 13/10/20…" at bounding box center [1253, 325] width 488 height 562
click at [1483, 17] on button at bounding box center [1475, 21] width 19 height 19
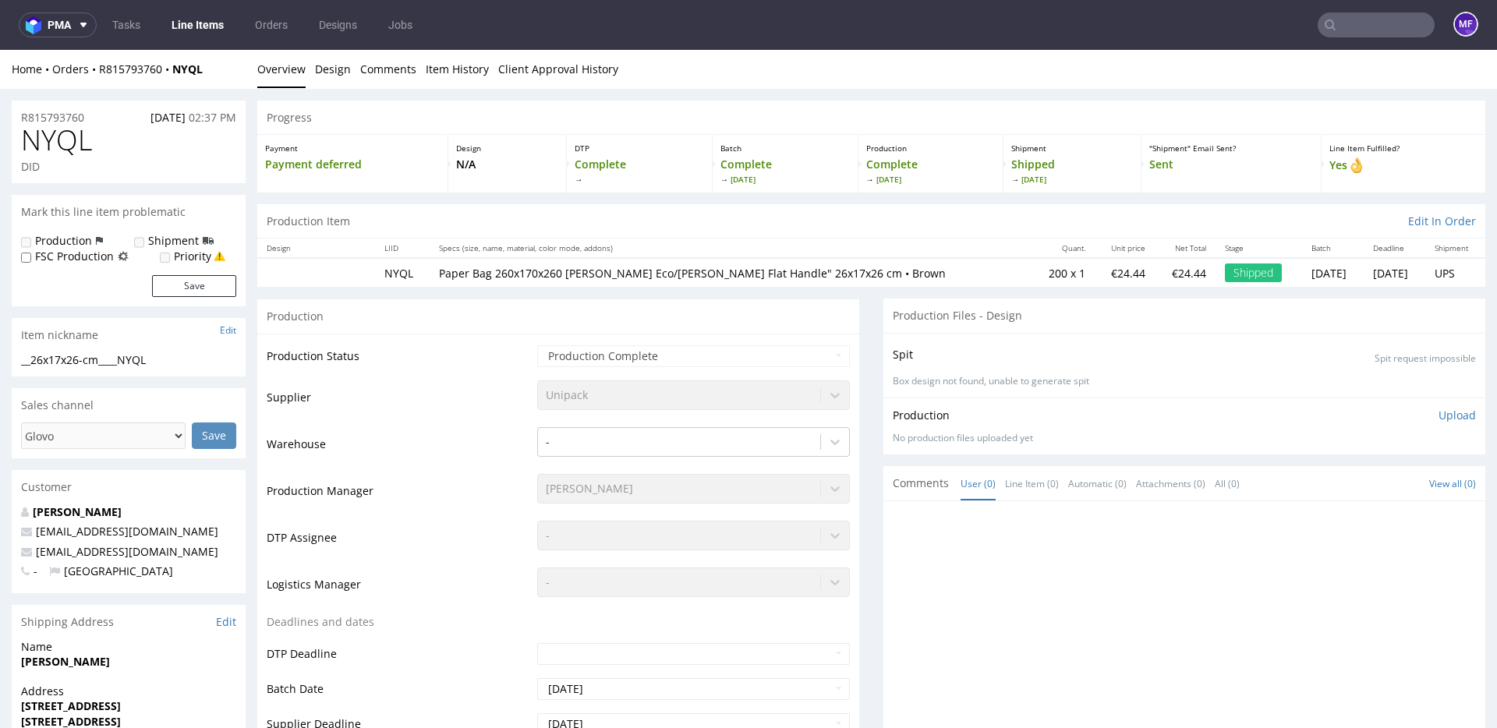
click at [1375, 27] on input "text" at bounding box center [1375, 24] width 117 height 25
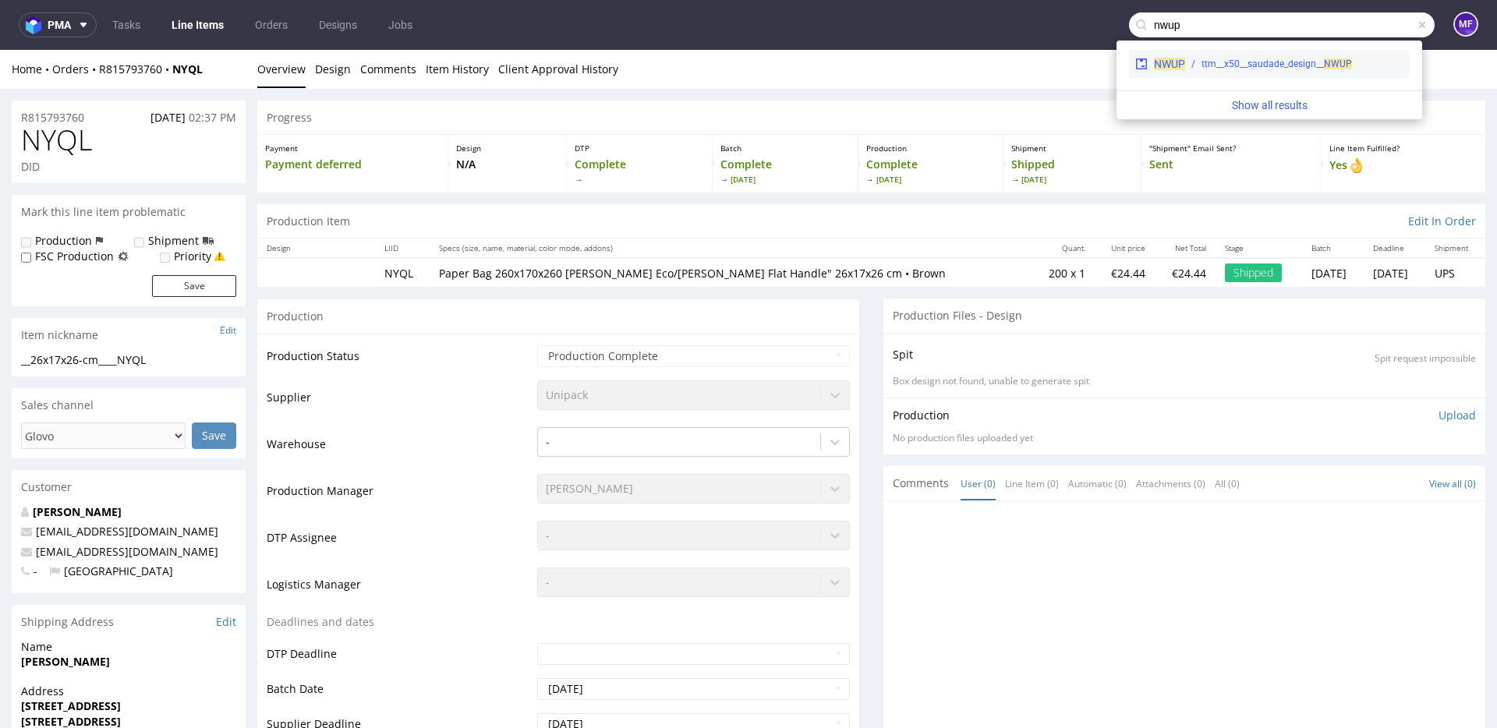
type input "nwup"
click at [1318, 54] on div "NWUP ttm__x50__saudade_design__ NWUP" at bounding box center [1269, 64] width 281 height 28
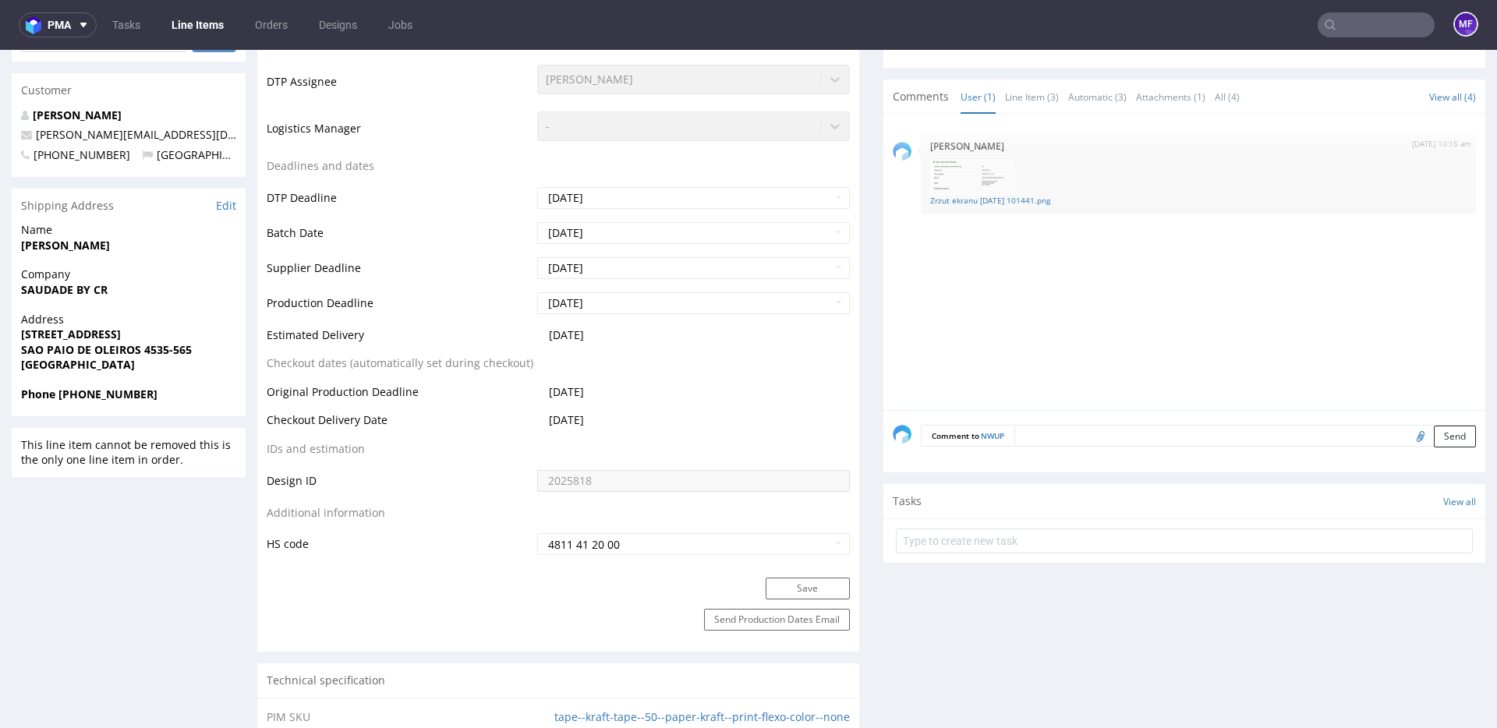
scroll to position [448, 0]
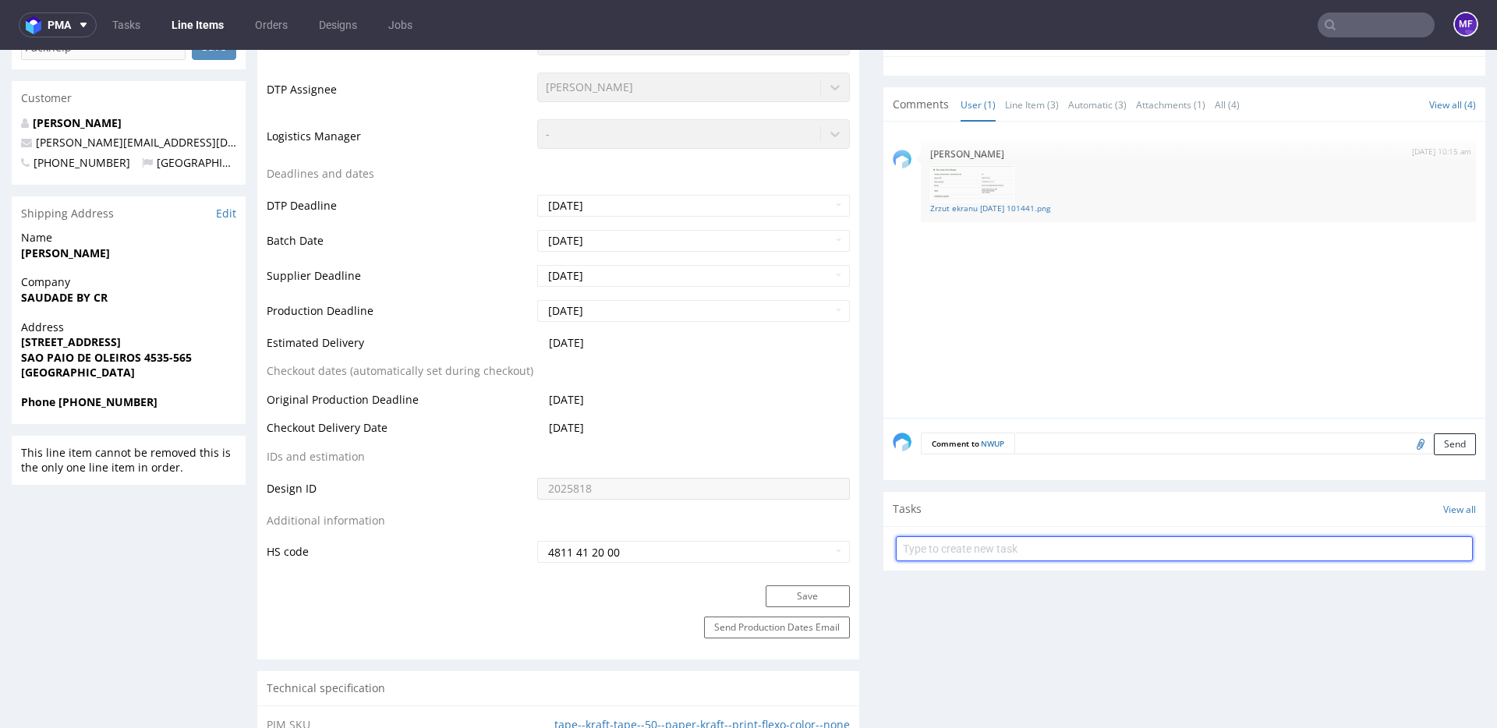
click at [945, 543] on input "text" at bounding box center [1184, 548] width 577 height 25
type input "z"
type input "Zwrot"
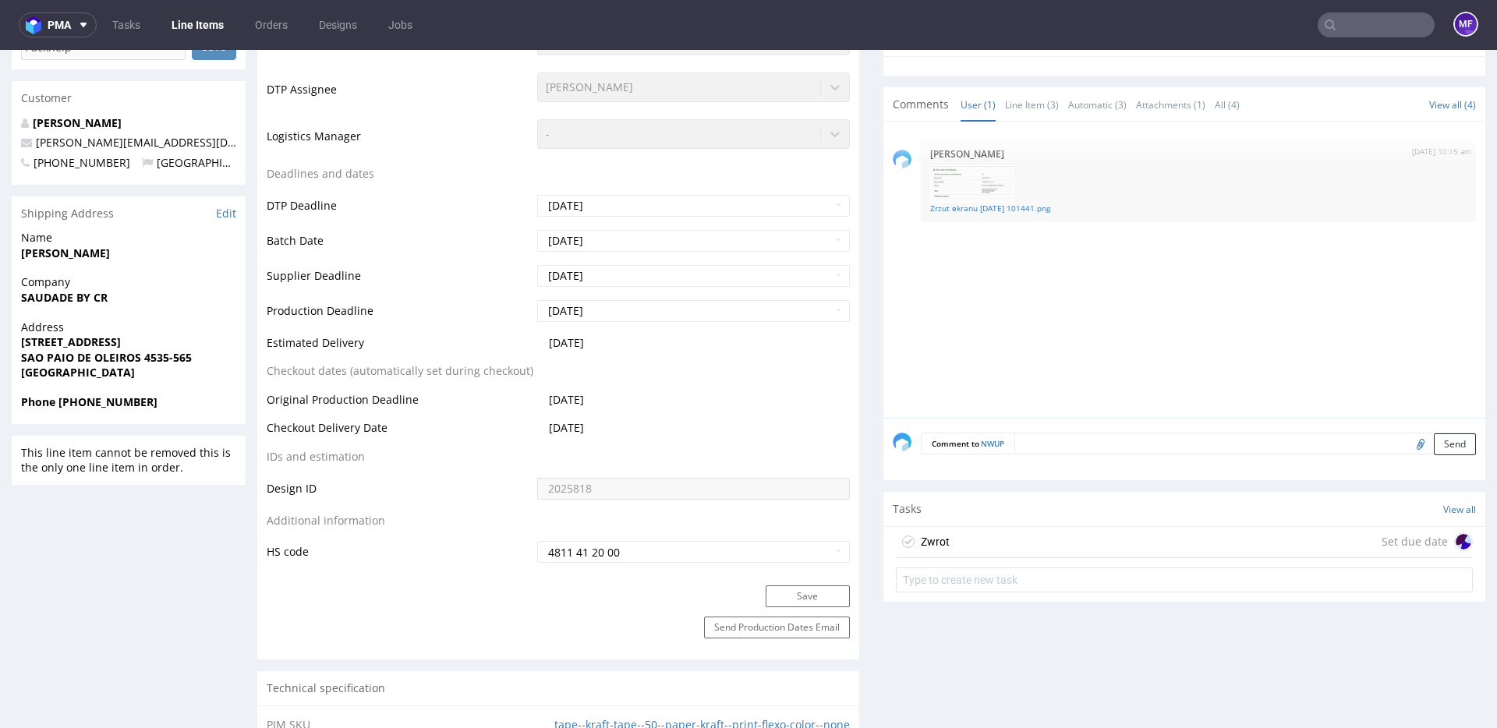
click at [923, 546] on div "Zwrot" at bounding box center [935, 541] width 29 height 19
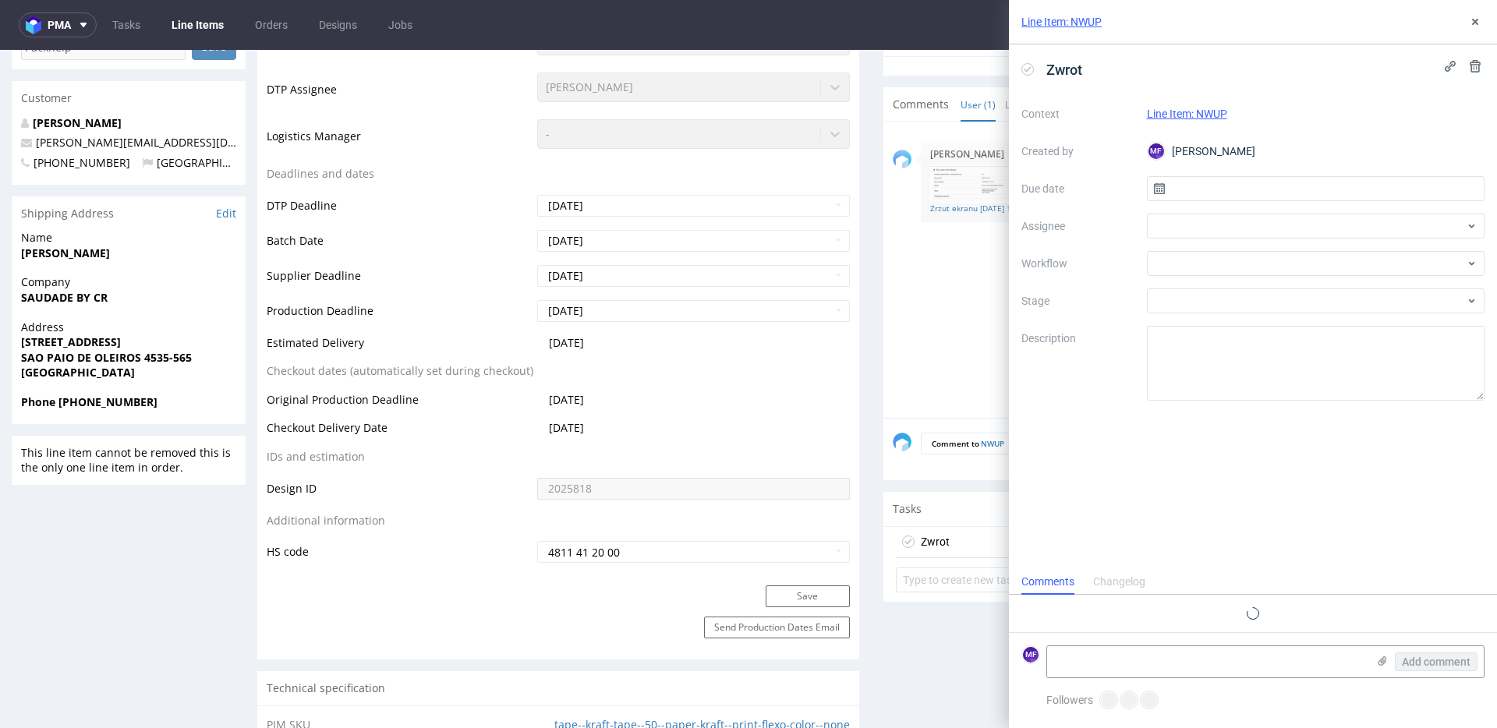
scroll to position [12, 0]
click at [1222, 203] on div "Context Line Item: NWUP Created by MF Michał Fedorowicz Due date Assignee Workf…" at bounding box center [1252, 250] width 463 height 299
click at [1223, 194] on input "text" at bounding box center [1316, 188] width 338 height 25
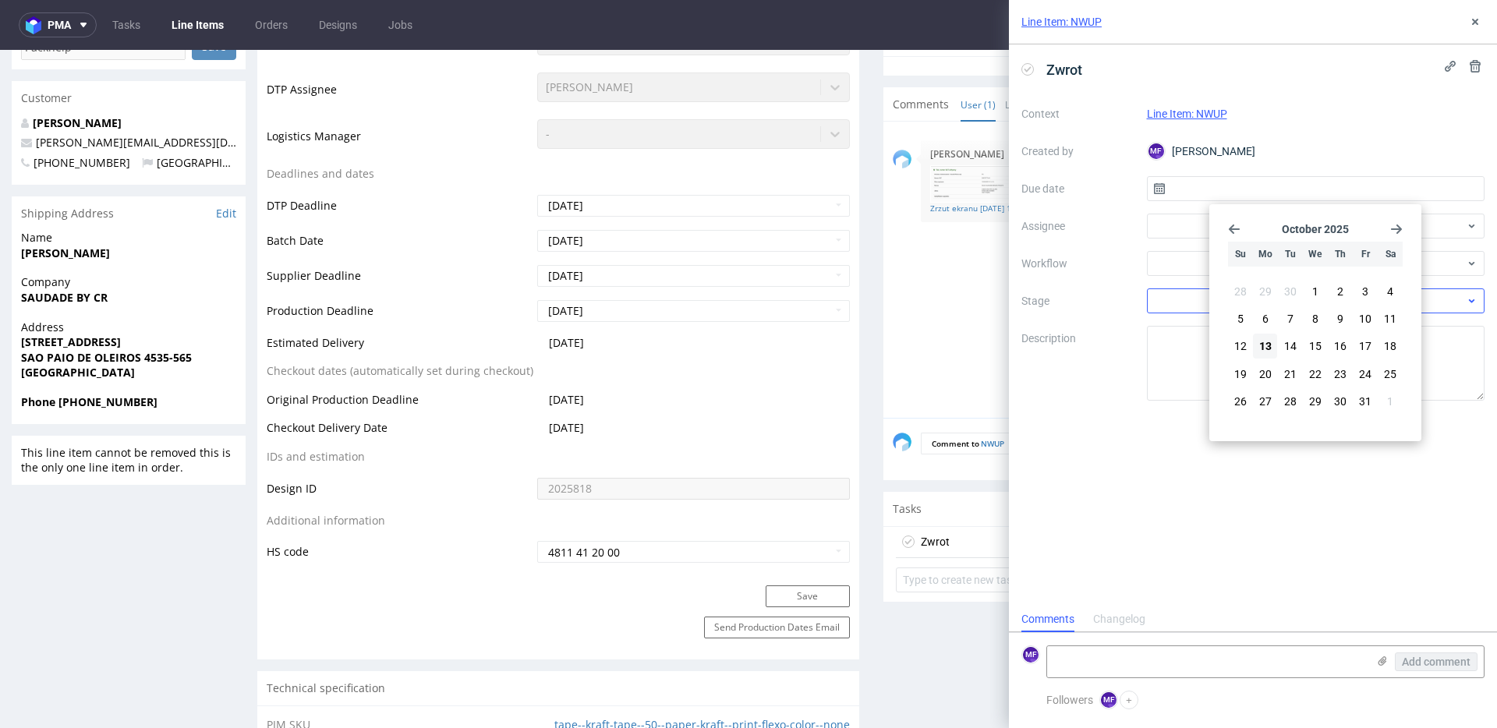
drag, startPoint x: 1261, startPoint y: 340, endPoint x: 1231, endPoint y: 292, distance: 56.4
click at [1261, 340] on span "13" at bounding box center [1265, 346] width 12 height 16
type input "13/10/2025"
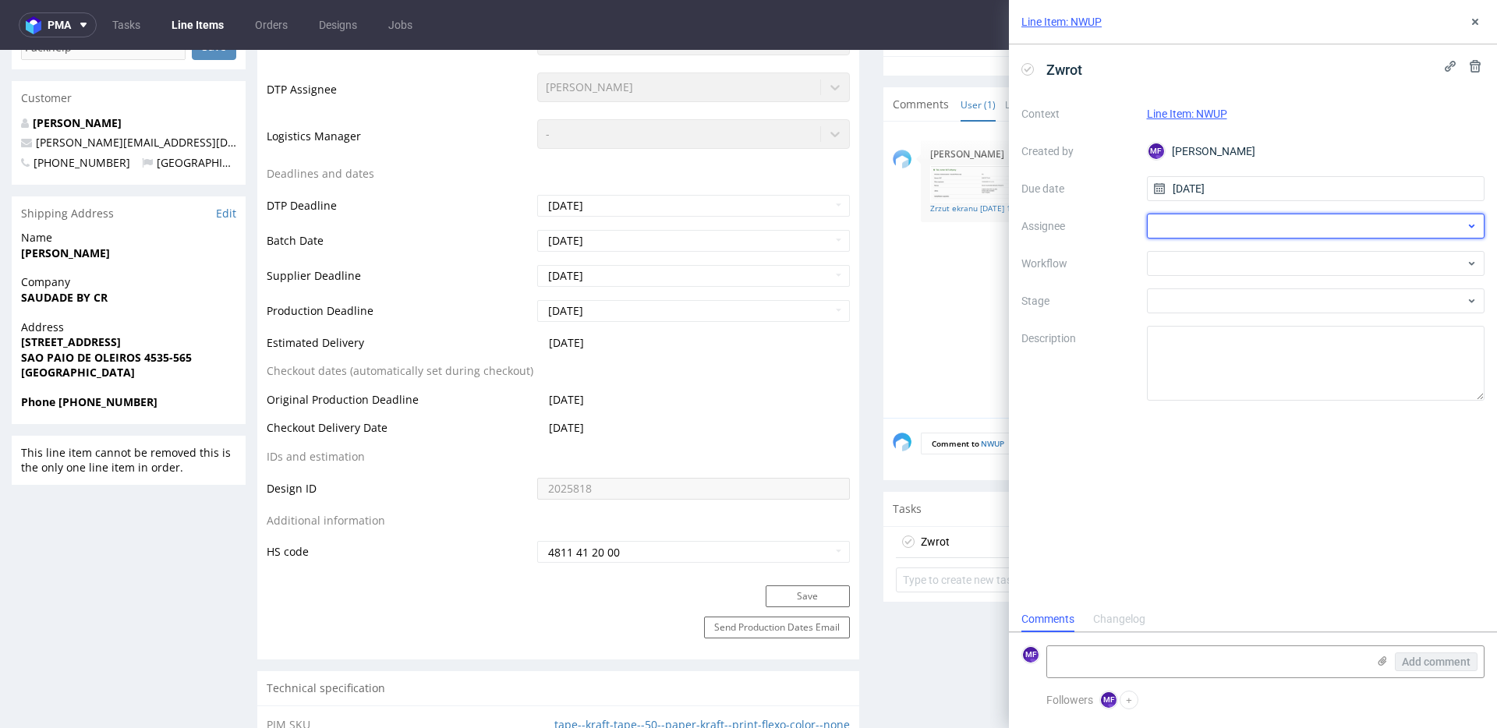
click at [1207, 231] on div at bounding box center [1316, 226] width 338 height 25
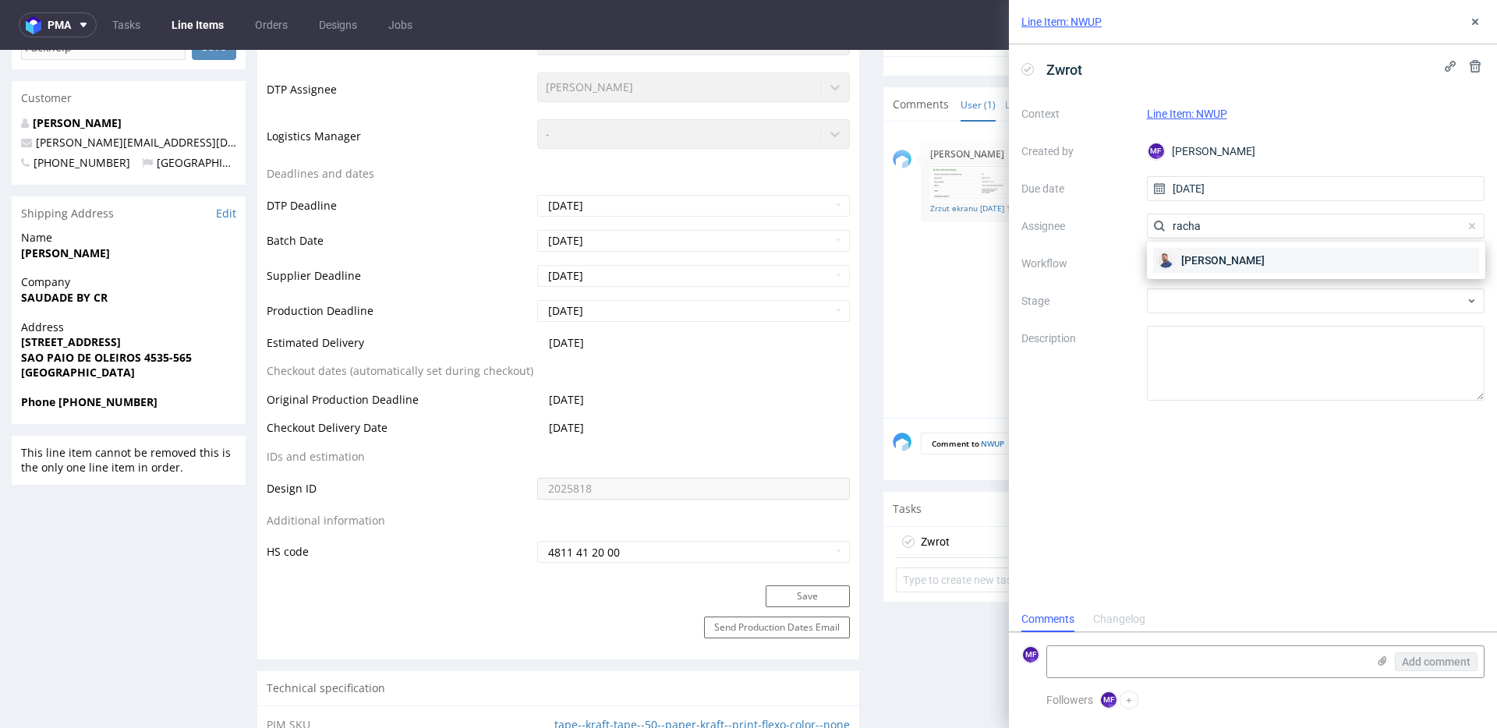
type input "racha"
click at [1225, 253] on span "Michał Rachański" at bounding box center [1222, 261] width 83 height 16
click at [1223, 256] on div at bounding box center [1316, 263] width 338 height 25
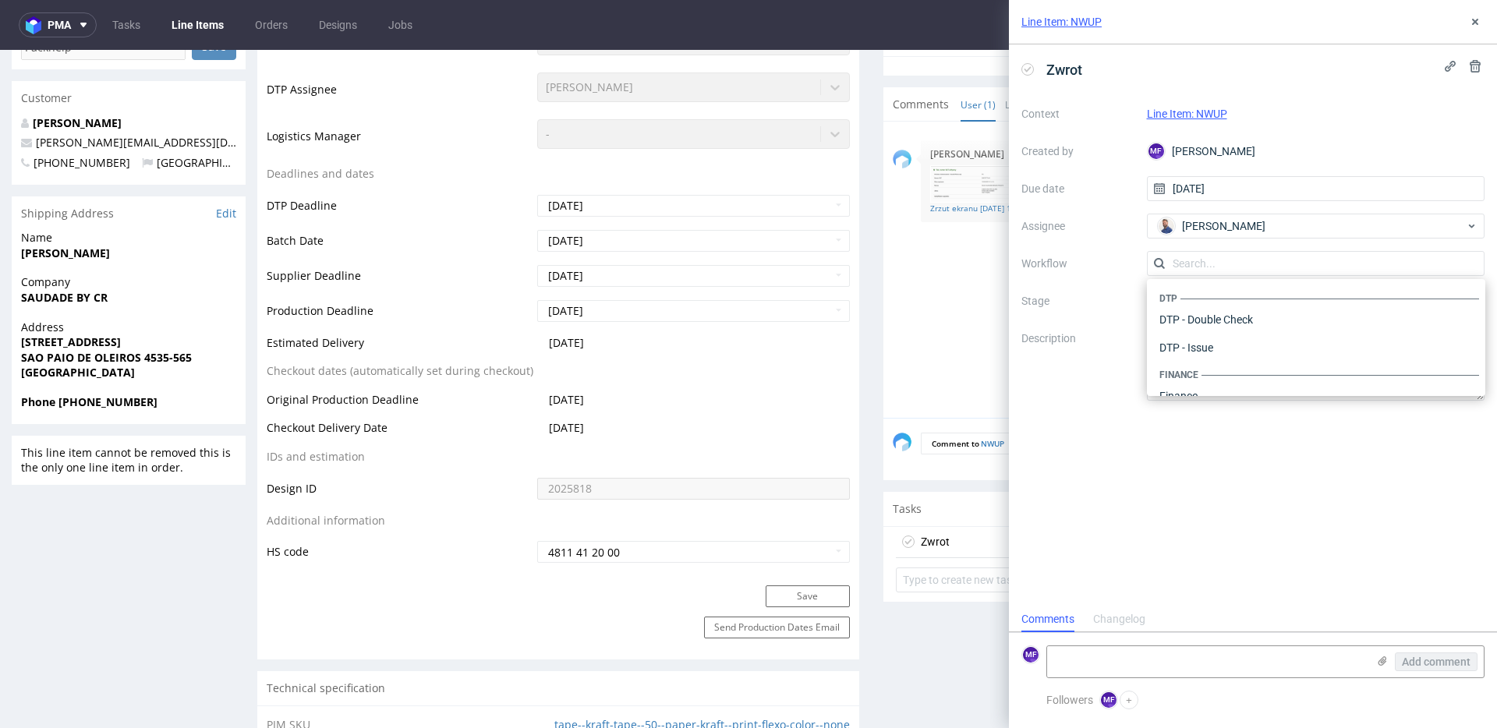
scroll to position [959, 0]
click at [1207, 369] on div "Warehouse - Shipping" at bounding box center [1316, 376] width 326 height 28
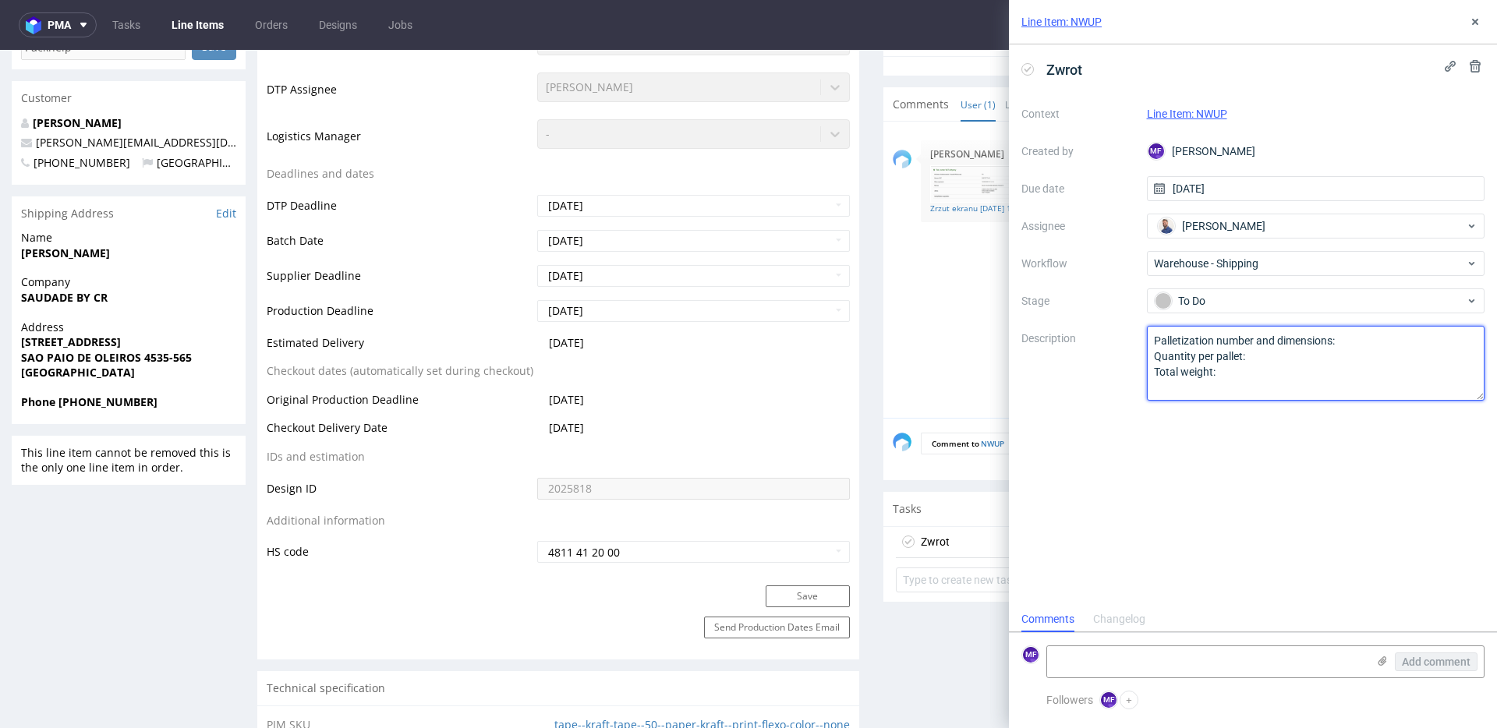
drag, startPoint x: 1170, startPoint y: 363, endPoint x: 1078, endPoint y: 332, distance: 97.1
click at [1078, 333] on div "Context Line Item: NWUP Created by MF Michał Fedorowicz Due date 13/10/2025 Ass…" at bounding box center [1252, 250] width 463 height 299
paste textarea "Wróciło do Pęcic. Prośba o kontakt z klientem"
type textarea "Wróciło do Pęcic. Prośba o kontakt z klientem"
click at [1215, 470] on div "Zwrot Context Line Item: NWUP Created by MF Michał Fedorowicz Due date 13/10/20…" at bounding box center [1253, 325] width 488 height 562
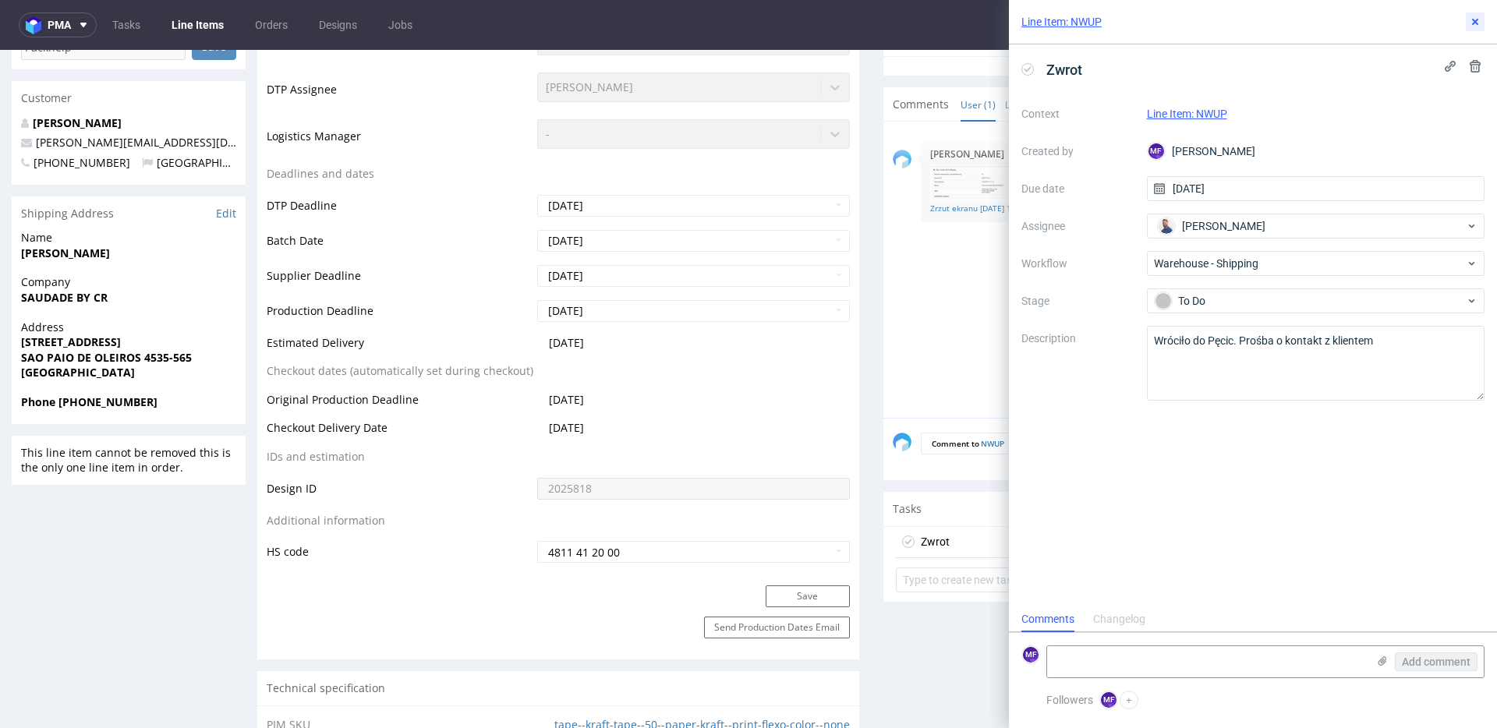
click at [1472, 23] on icon at bounding box center [1475, 22] width 12 height 12
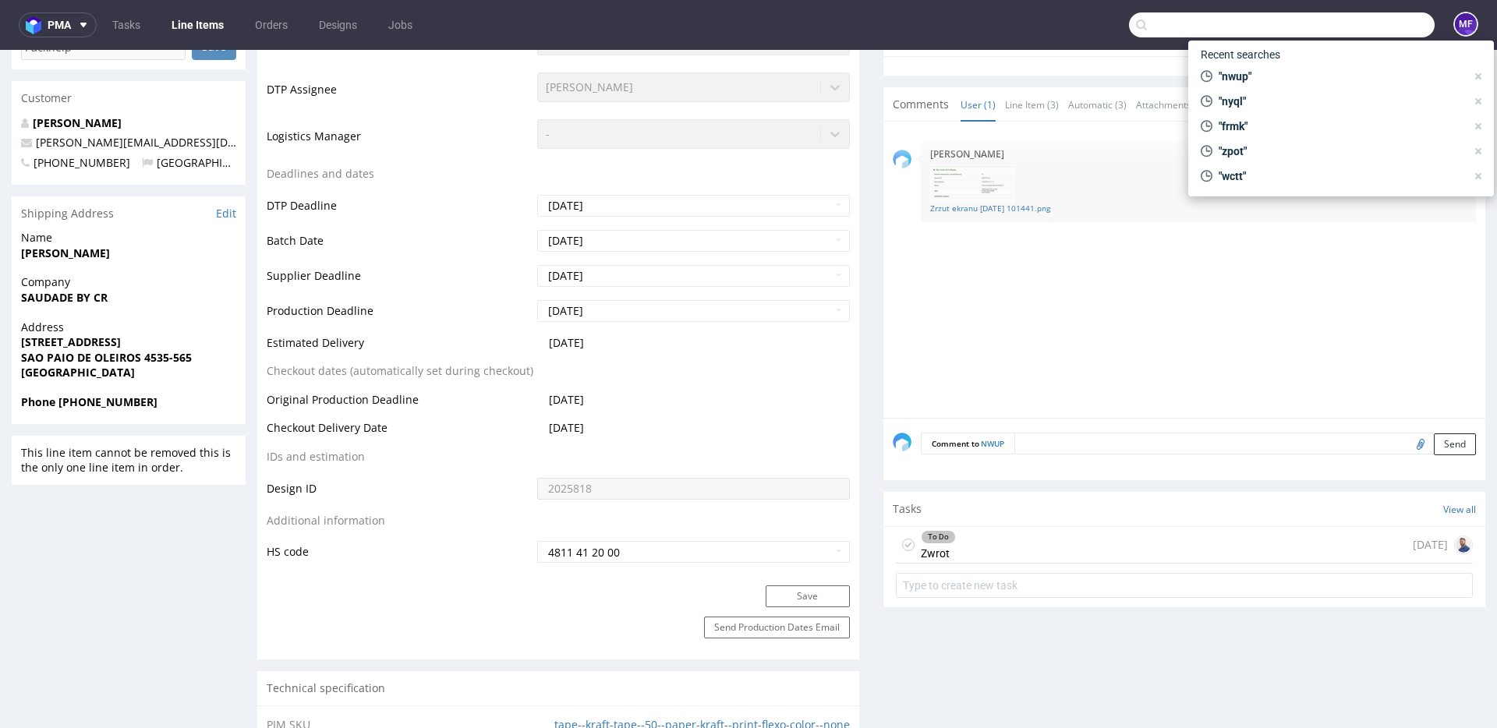
click at [1368, 27] on input "text" at bounding box center [1282, 24] width 306 height 25
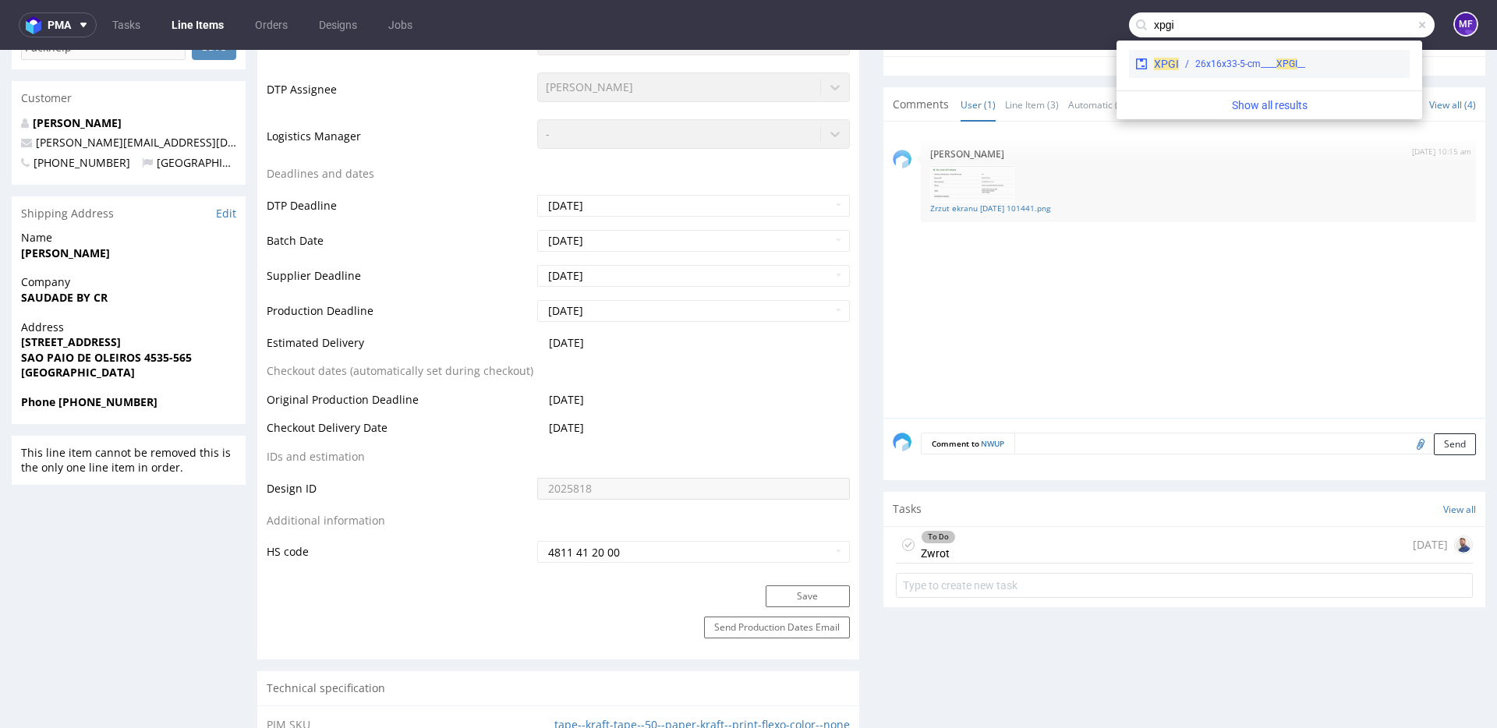
type input "xpgi"
click at [1274, 66] on div "__26x16x33-5-cm____ XPGI" at bounding box center [1250, 64] width 110 height 14
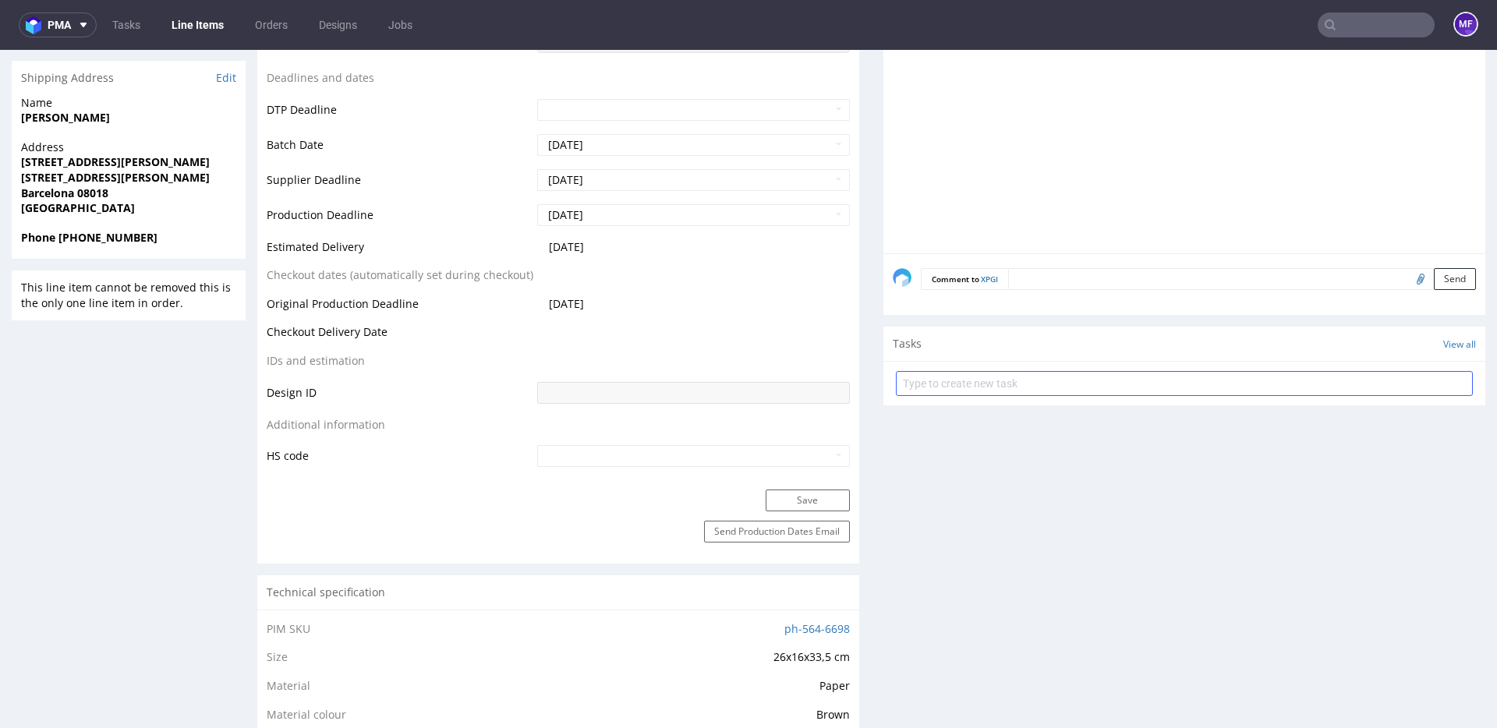
scroll to position [563, 0]
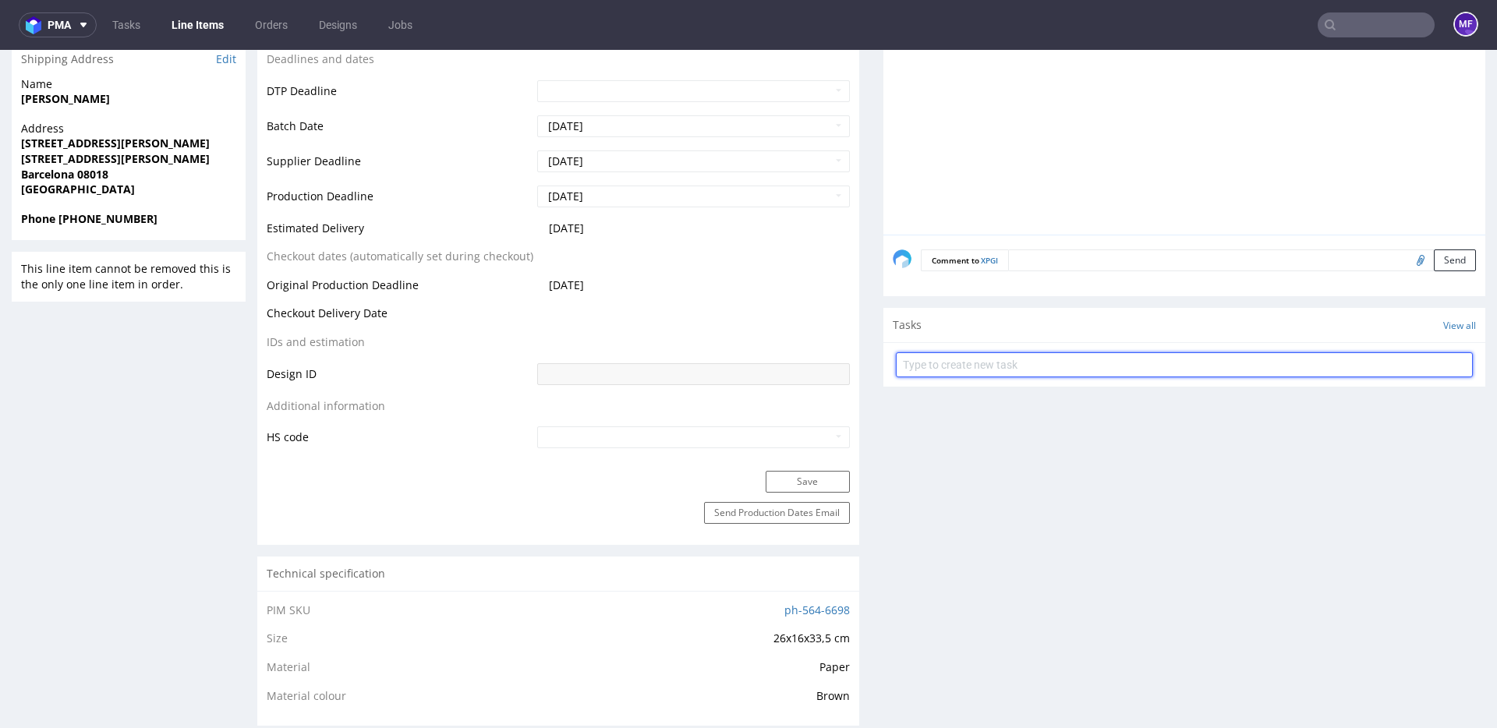
click at [1091, 366] on input "text" at bounding box center [1184, 364] width 577 height 25
type input "Zwrot"
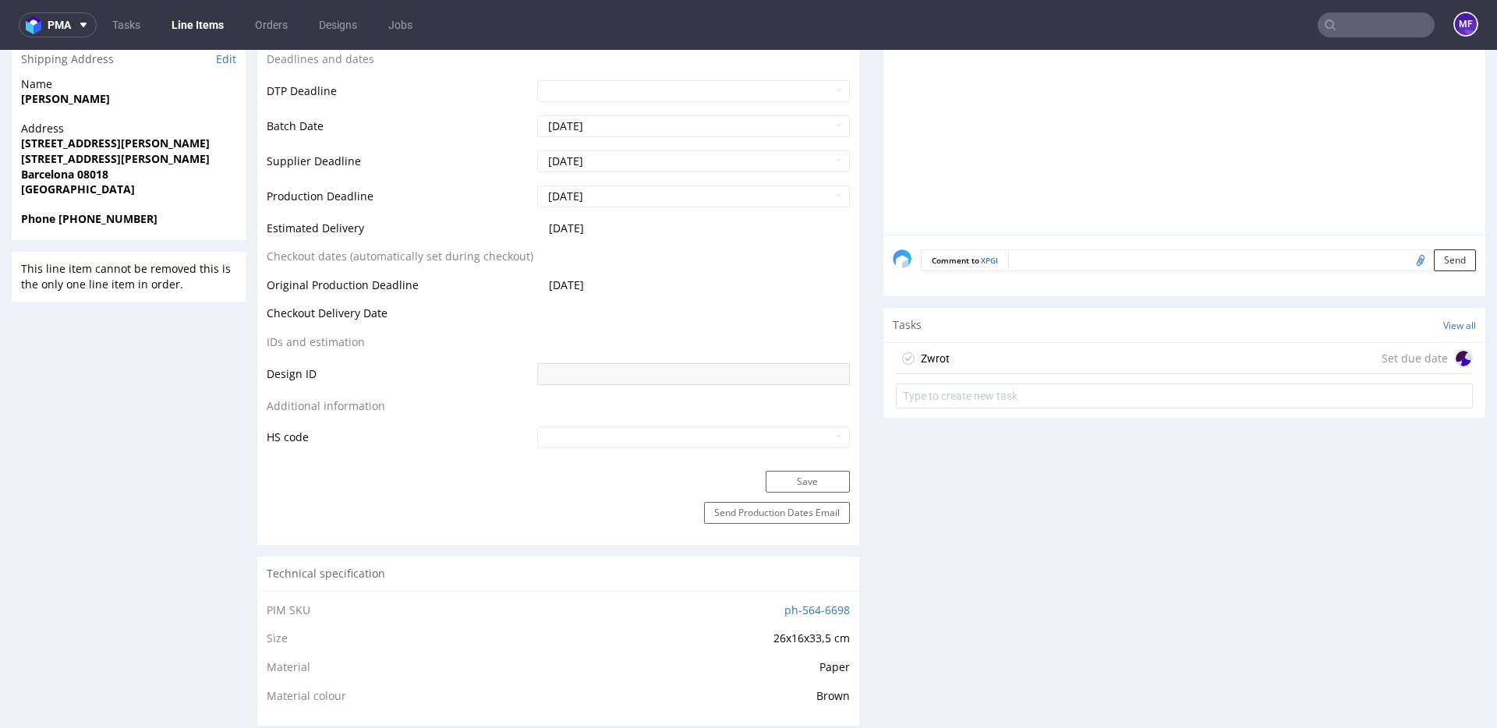
click at [1068, 343] on div "Zwrot Set due date" at bounding box center [1184, 358] width 577 height 31
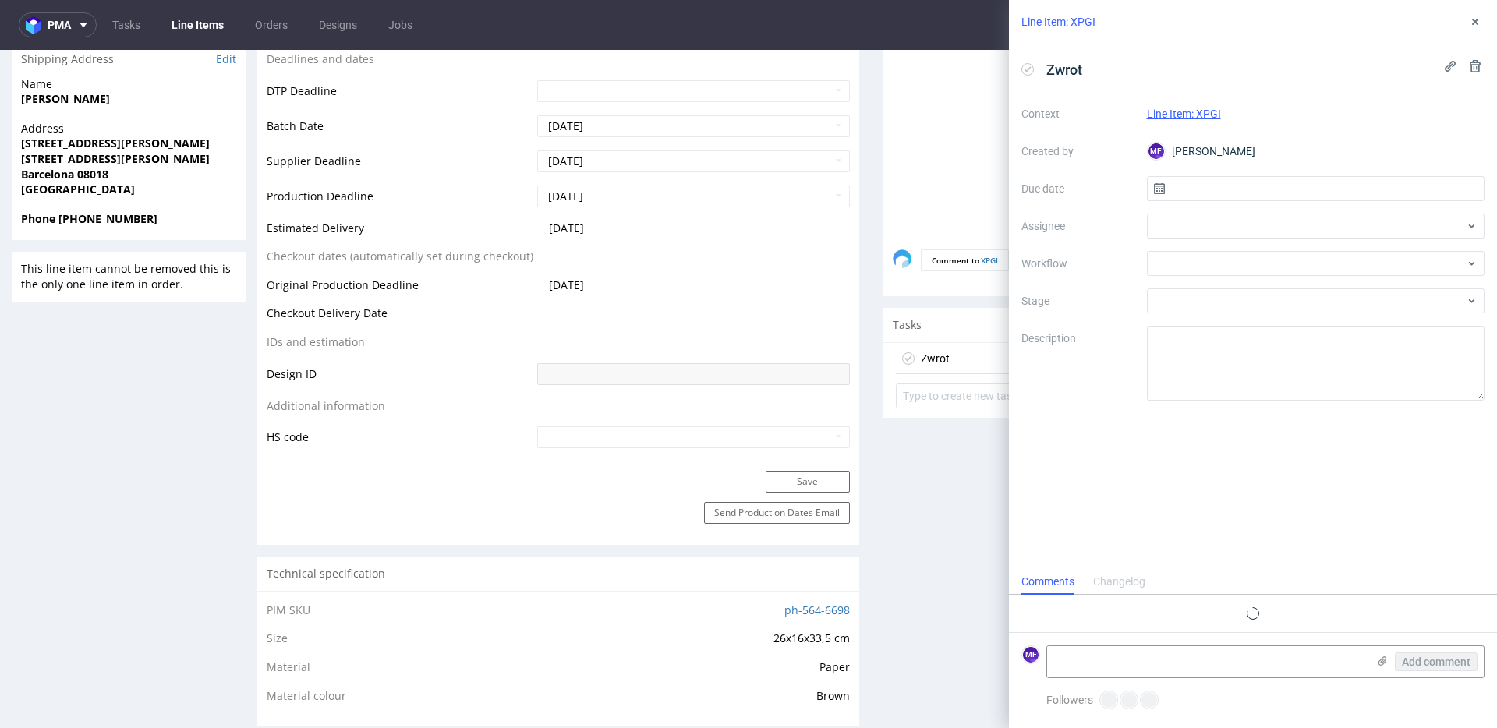
scroll to position [12, 0]
click at [1203, 181] on input "text" at bounding box center [1316, 188] width 338 height 25
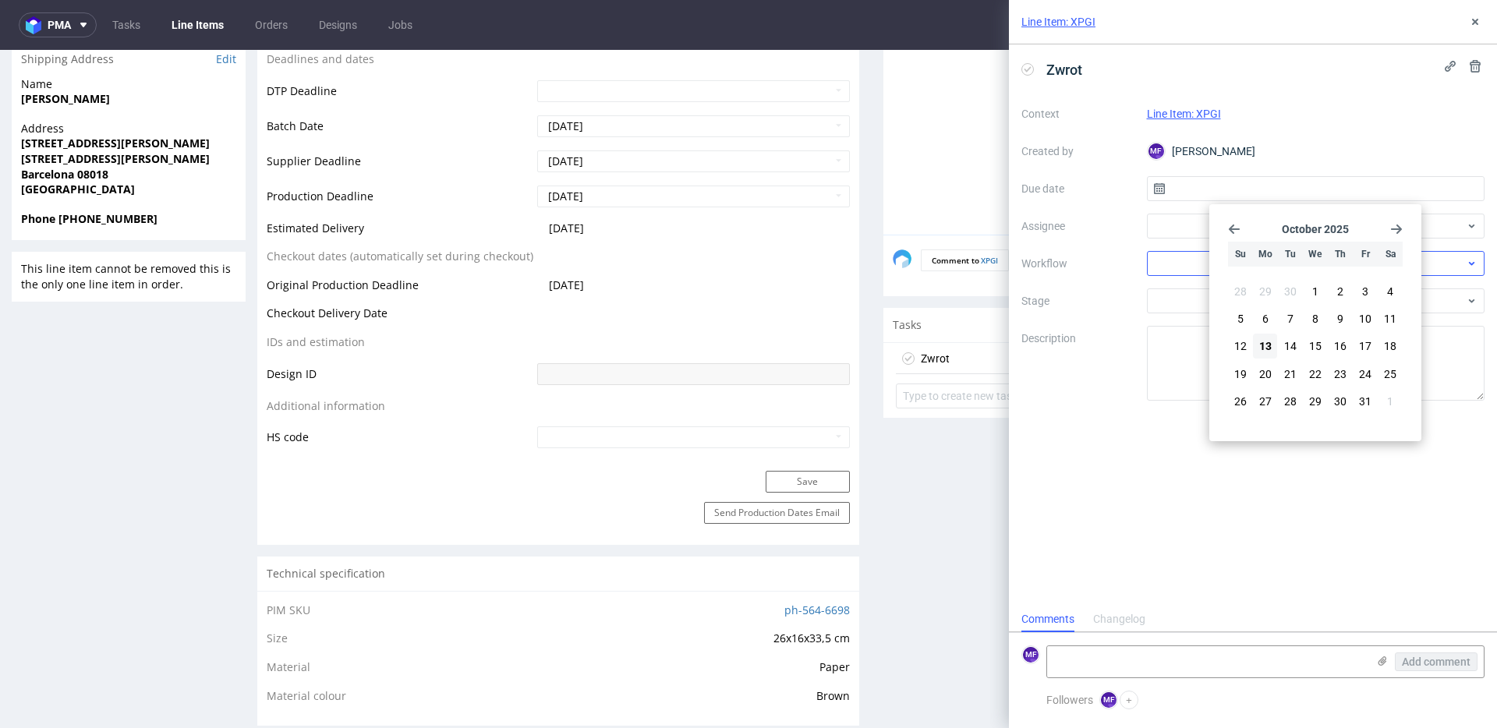
drag, startPoint x: 1264, startPoint y: 339, endPoint x: 1211, endPoint y: 268, distance: 88.6
click at [1263, 339] on span "13" at bounding box center [1265, 346] width 12 height 16
type input "13/10/2025"
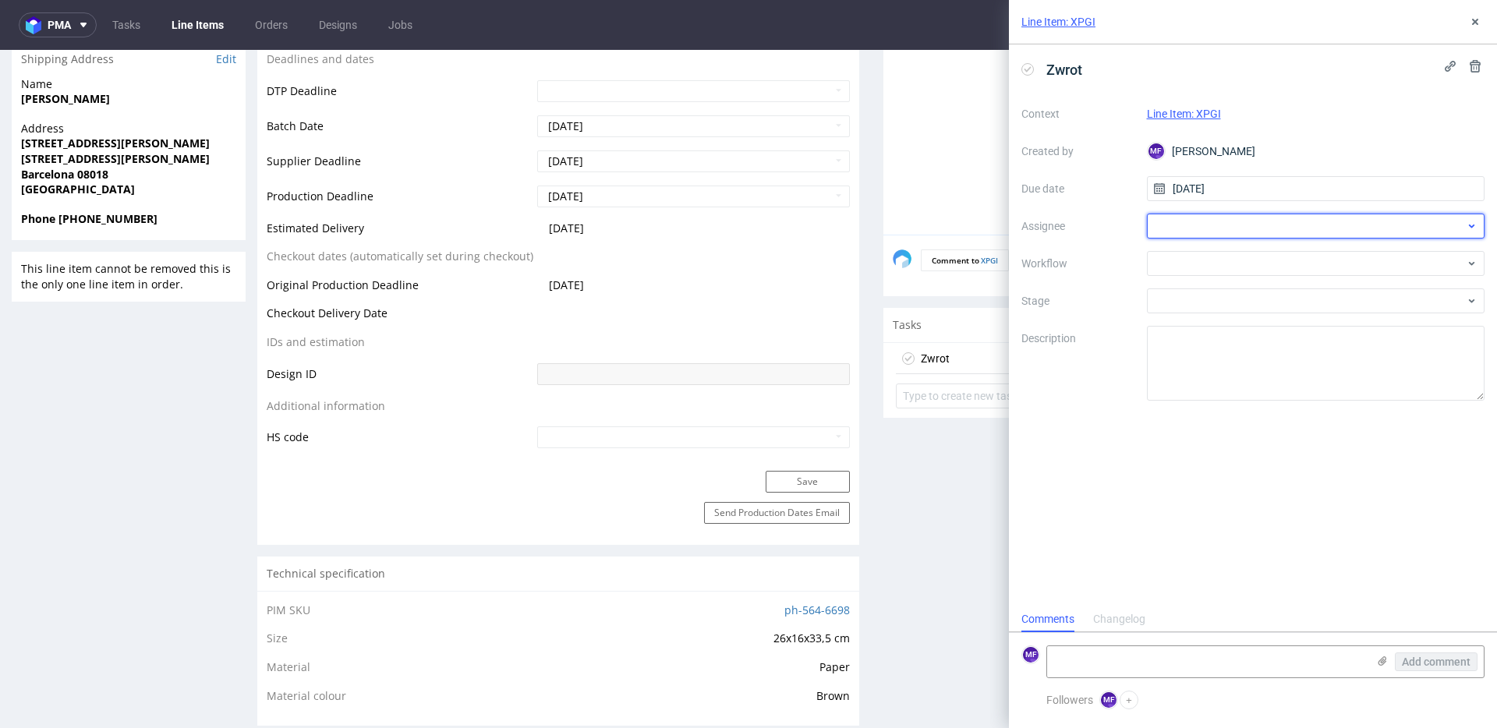
click at [1181, 225] on div at bounding box center [1316, 226] width 338 height 25
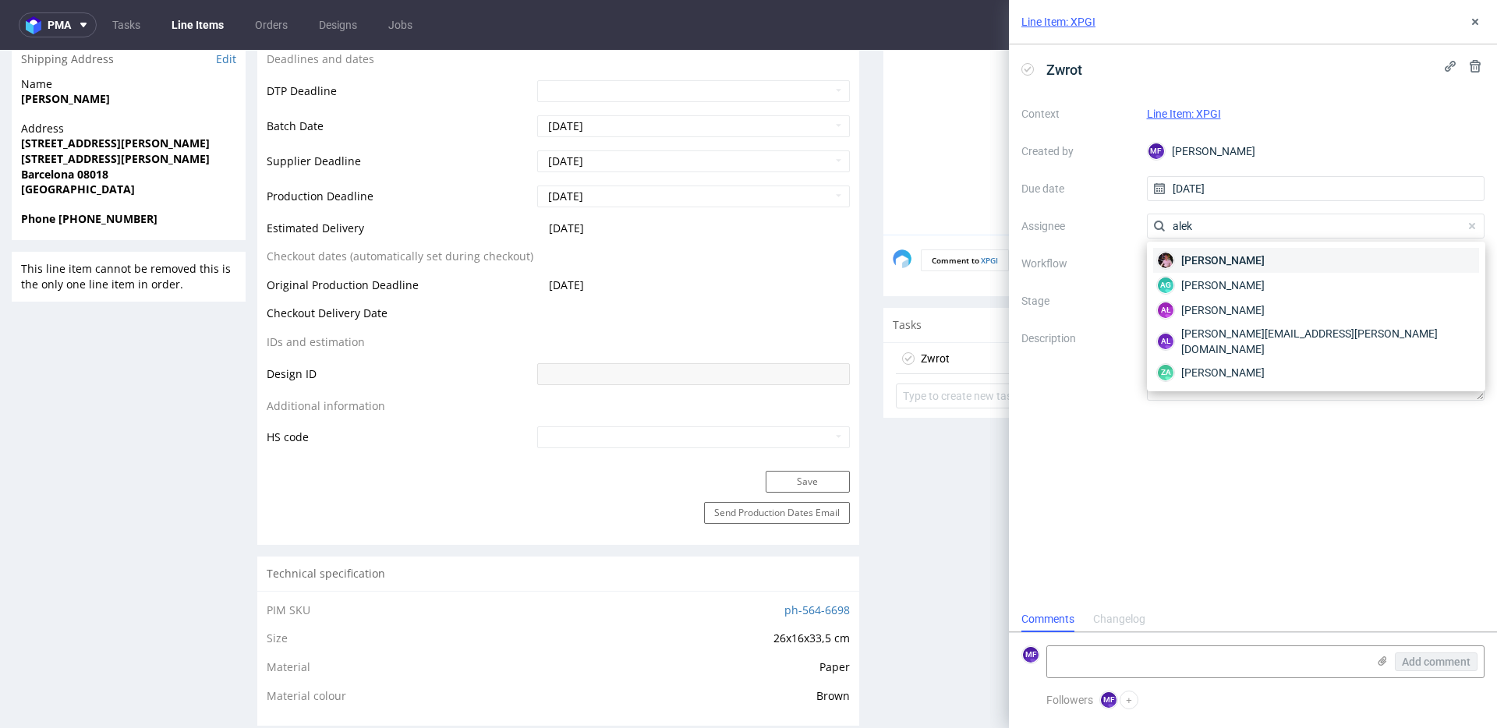
type input "alek"
click at [1202, 260] on span "Aleks Ziemkowski" at bounding box center [1222, 261] width 83 height 16
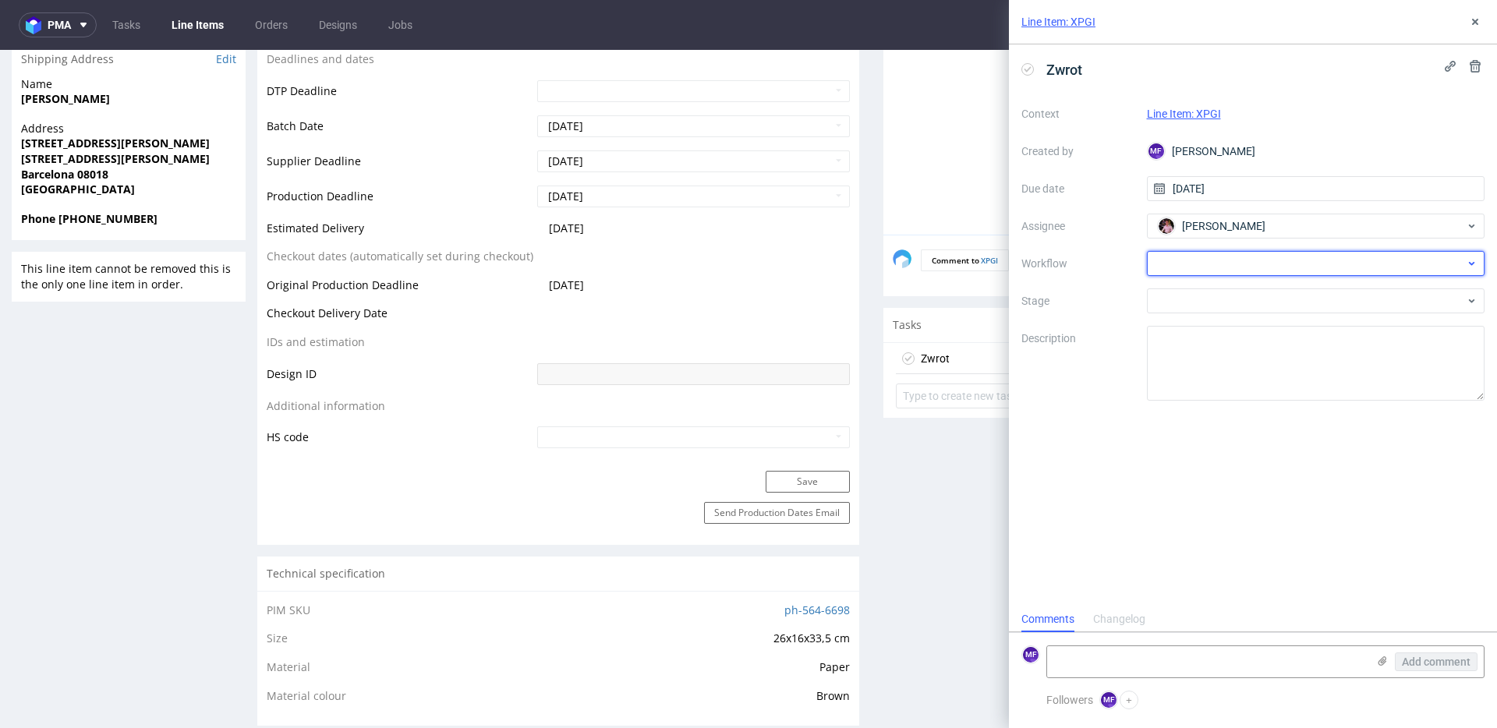
click at [1222, 268] on div at bounding box center [1316, 263] width 338 height 25
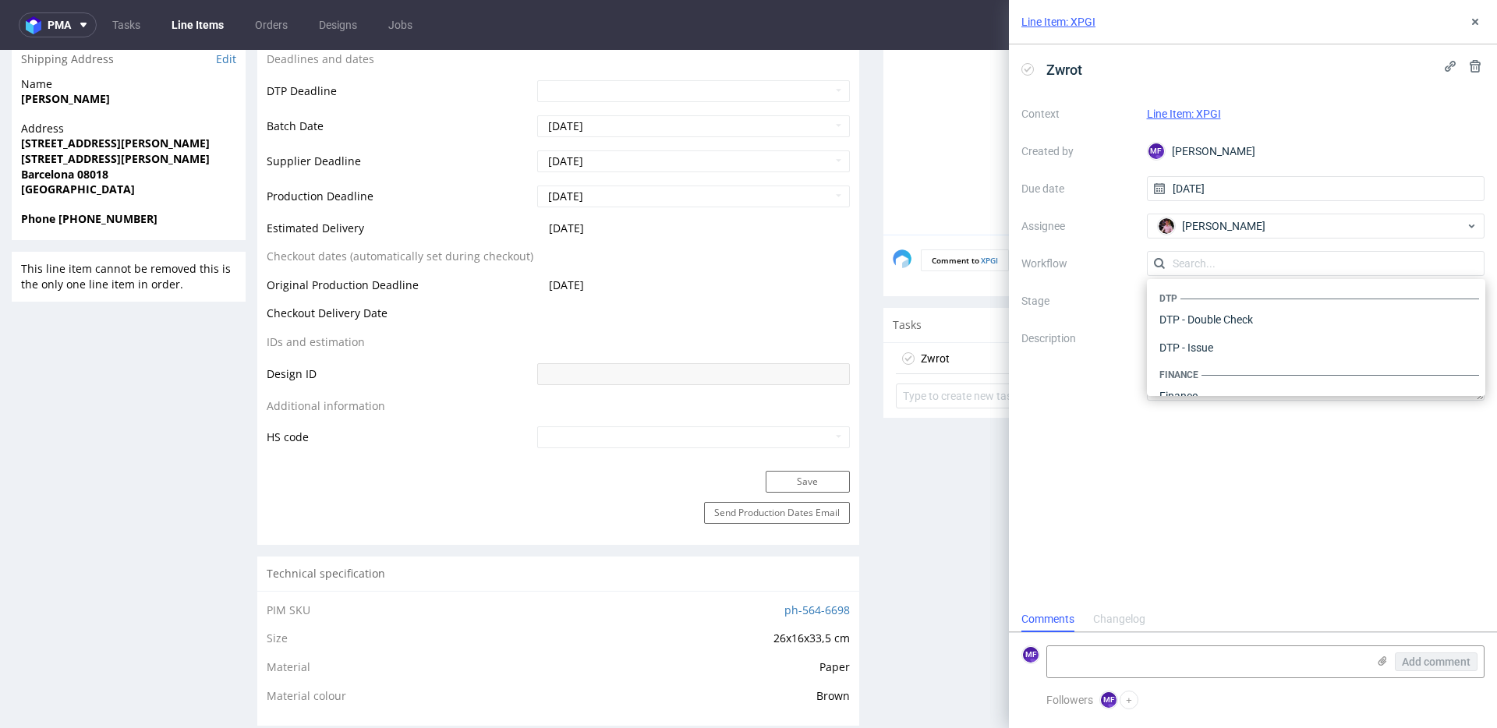
scroll to position [959, 0]
click at [1234, 379] on div "Warehouse - Shipping" at bounding box center [1316, 376] width 326 height 28
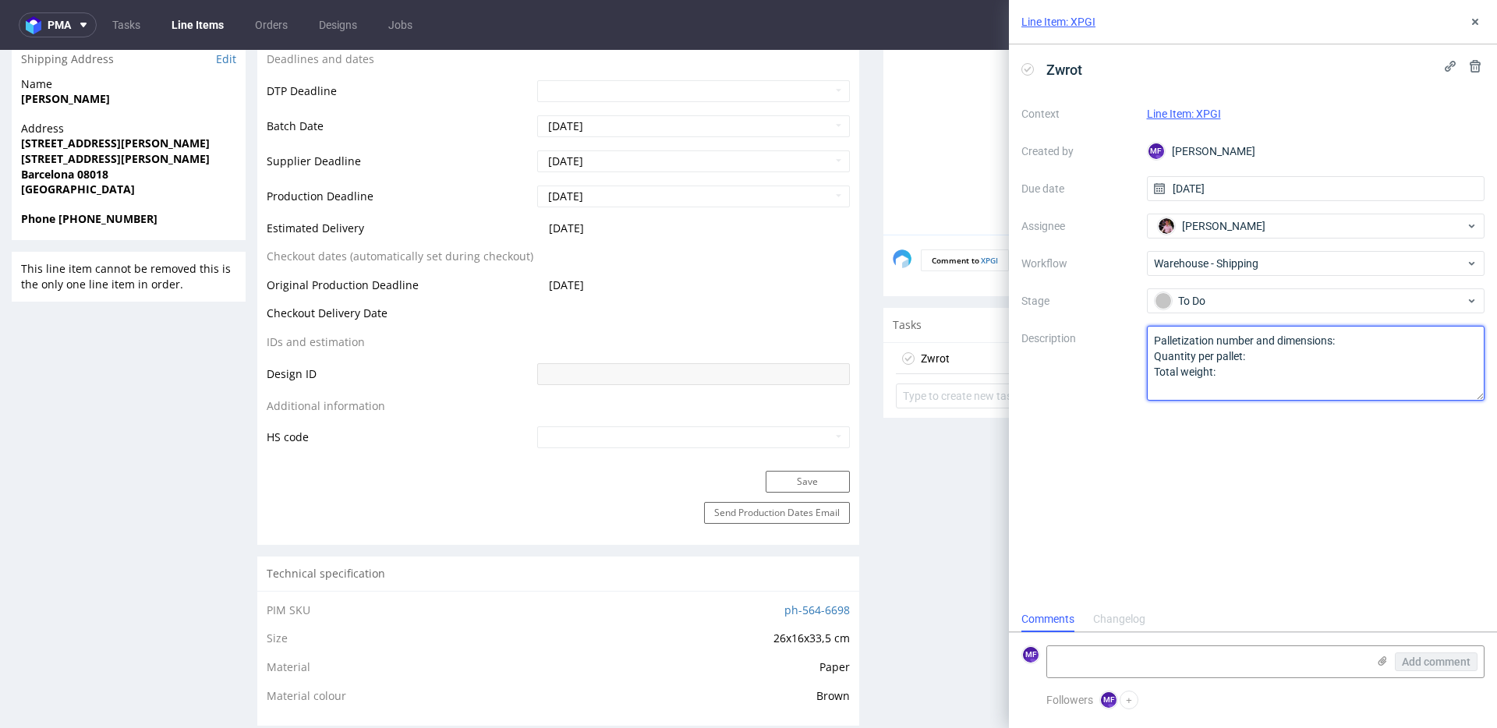
drag, startPoint x: 1181, startPoint y: 365, endPoint x: 1127, endPoint y: 328, distance: 65.1
click at [1113, 313] on div "Context Line Item: XPGI Created by MF Michał Fedorowicz Due date 13/10/2025 Ass…" at bounding box center [1252, 250] width 463 height 299
paste textarea "Wróciło do Pęcic. Prośba o kontakt z klientem"
type textarea "Wróciło do Pęcic. Prośba o kontakt z klientem"
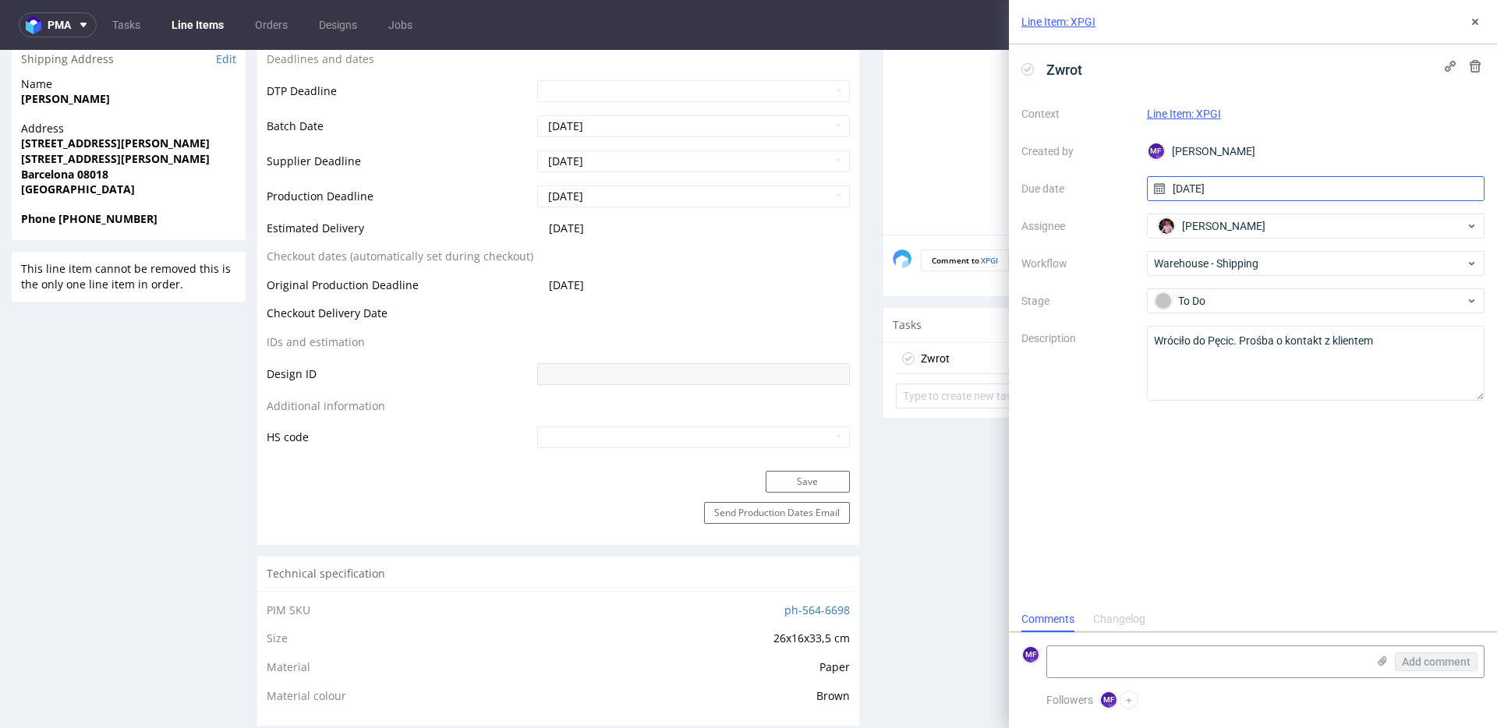
drag, startPoint x: 1266, startPoint y: 504, endPoint x: 1409, endPoint y: 189, distance: 345.7
click at [1266, 503] on div "Zwrot Context Line Item: XPGI Created by MF Michał Fedorowicz Due date 13/10/20…" at bounding box center [1253, 325] width 488 height 562
click at [1467, 16] on button at bounding box center [1475, 21] width 19 height 19
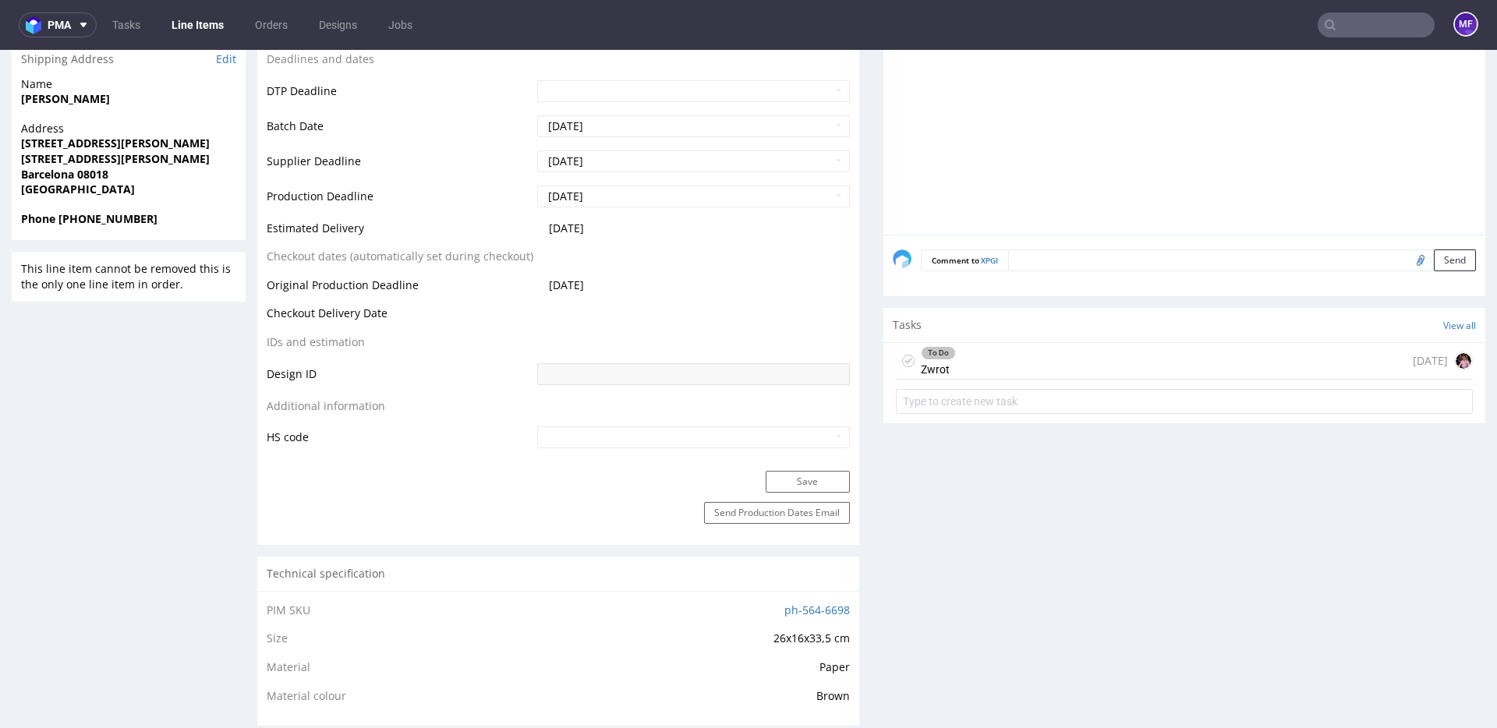
click at [1340, 41] on nav "pma Tasks Line Items Orders Designs Jobs MF" at bounding box center [748, 25] width 1497 height 50
click at [1362, 30] on input "text" at bounding box center [1375, 24] width 117 height 25
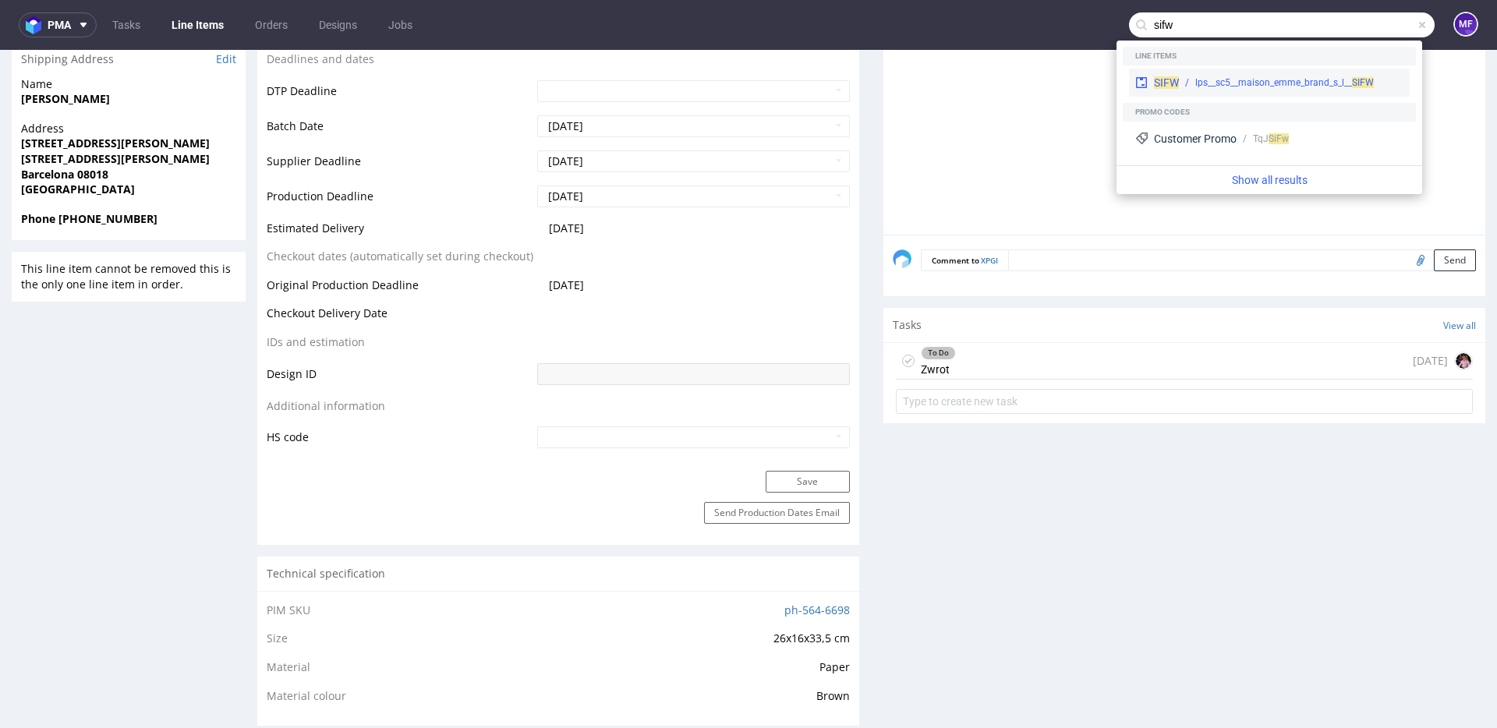
type input "sifw"
click at [1271, 72] on div "SIFW lps__sc5__maison_emme_brand_s_l__ SIFW" at bounding box center [1269, 83] width 281 height 28
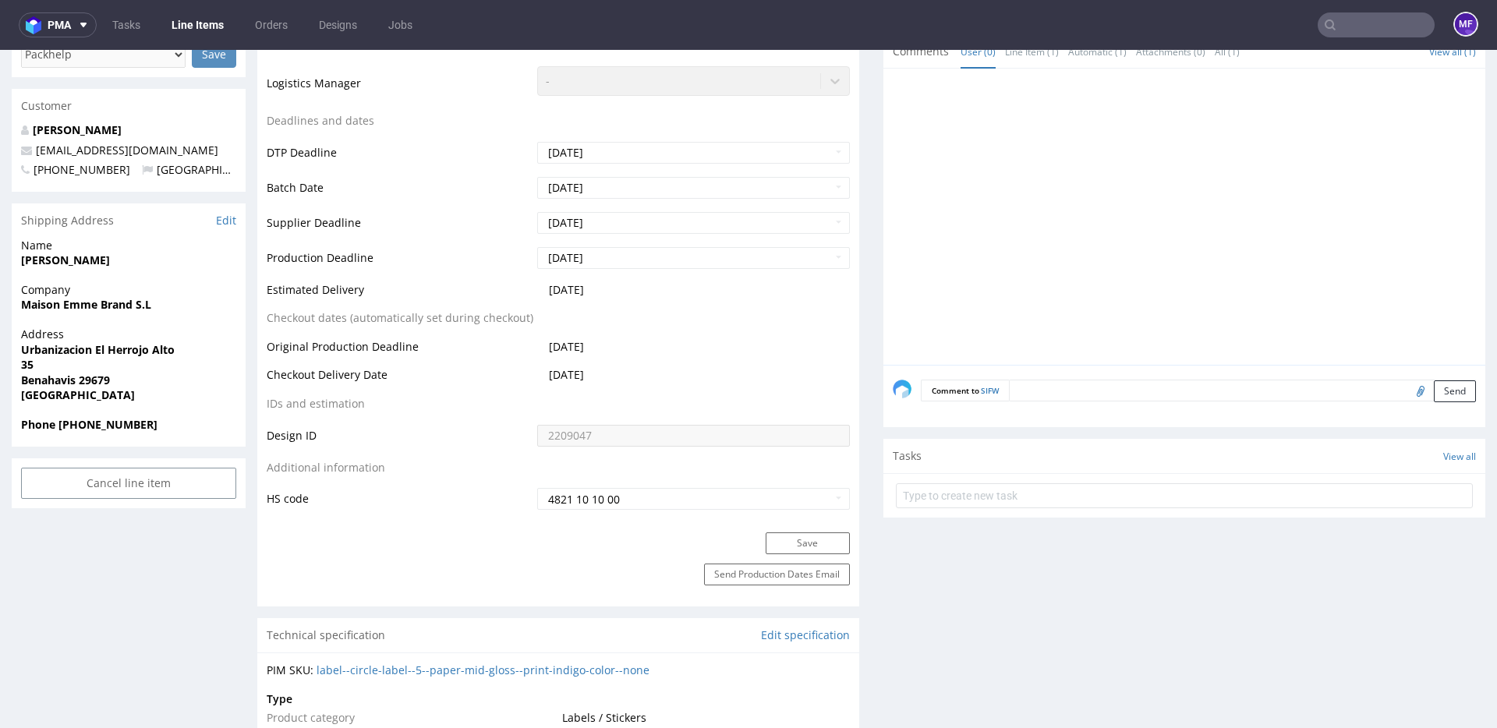
scroll to position [563, 0]
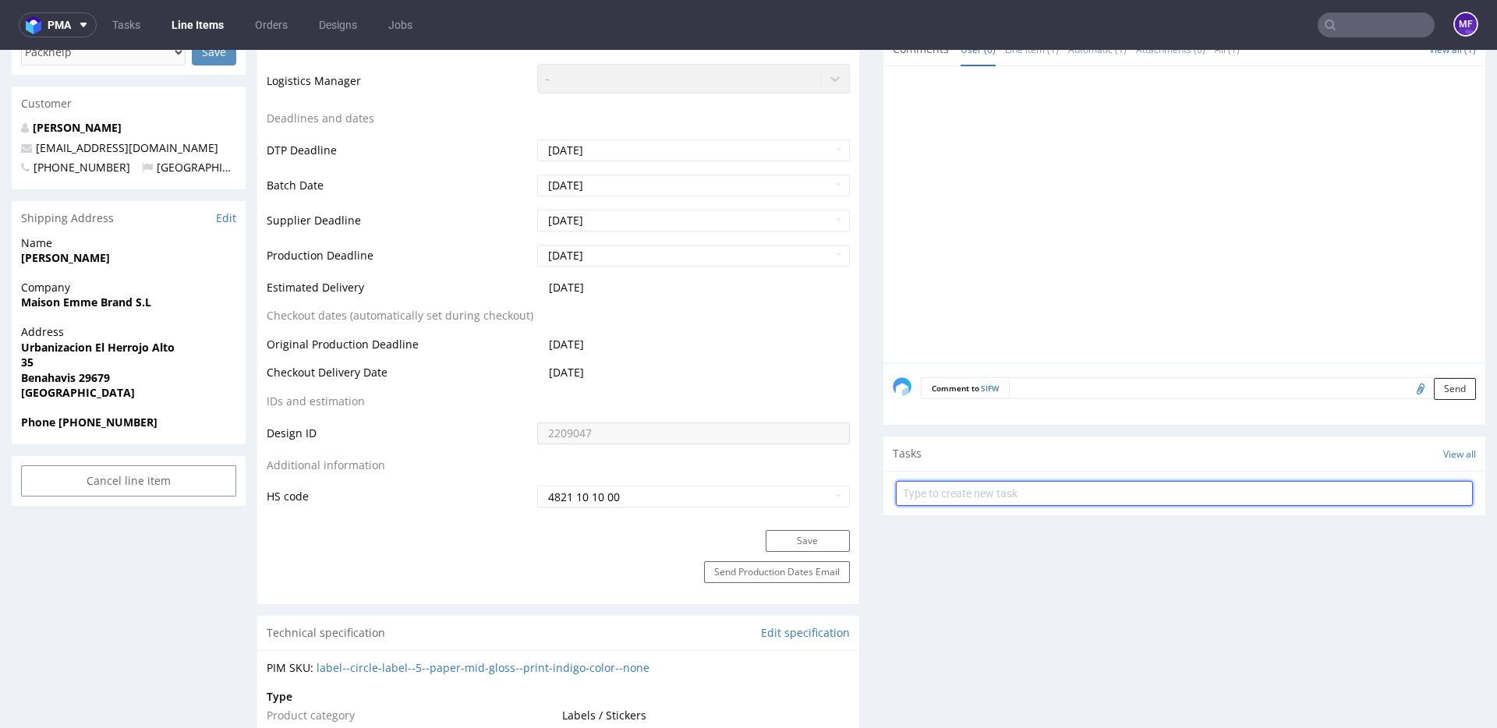
click at [935, 481] on input "text" at bounding box center [1184, 493] width 577 height 25
type input "Zwrot"
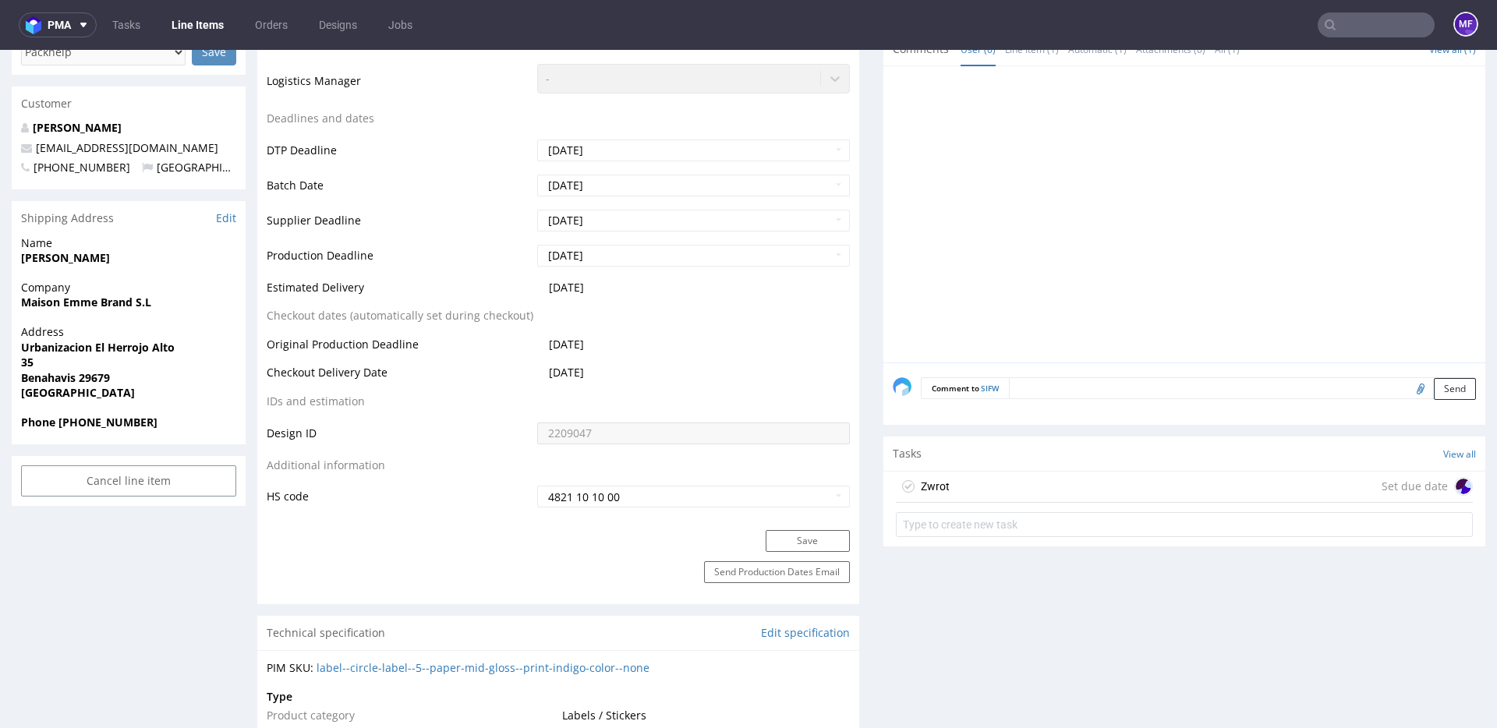
click at [952, 478] on div "Zwrot Set due date" at bounding box center [1184, 487] width 577 height 31
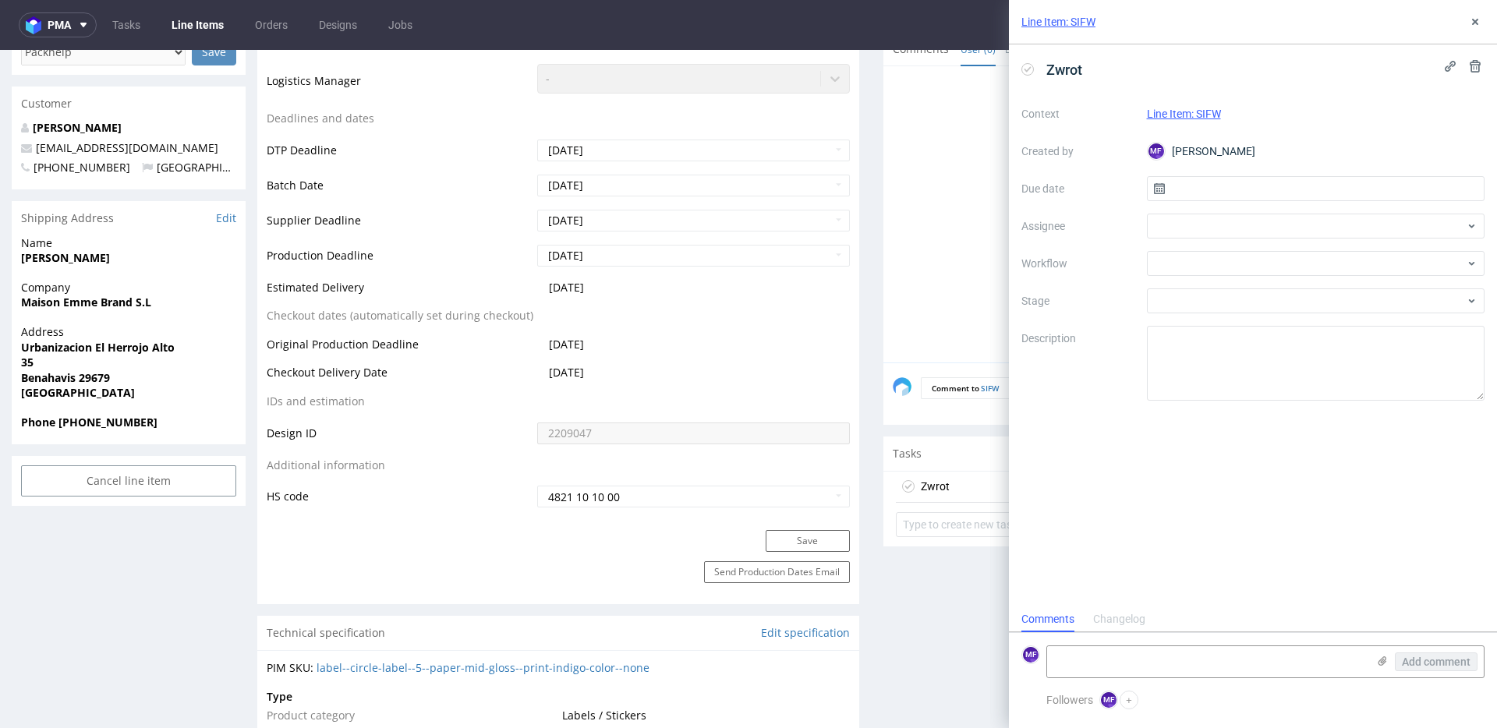
scroll to position [12, 0]
drag, startPoint x: 1254, startPoint y: 186, endPoint x: 1251, endPoint y: 195, distance: 9.9
click at [1254, 186] on input "text" at bounding box center [1316, 188] width 338 height 25
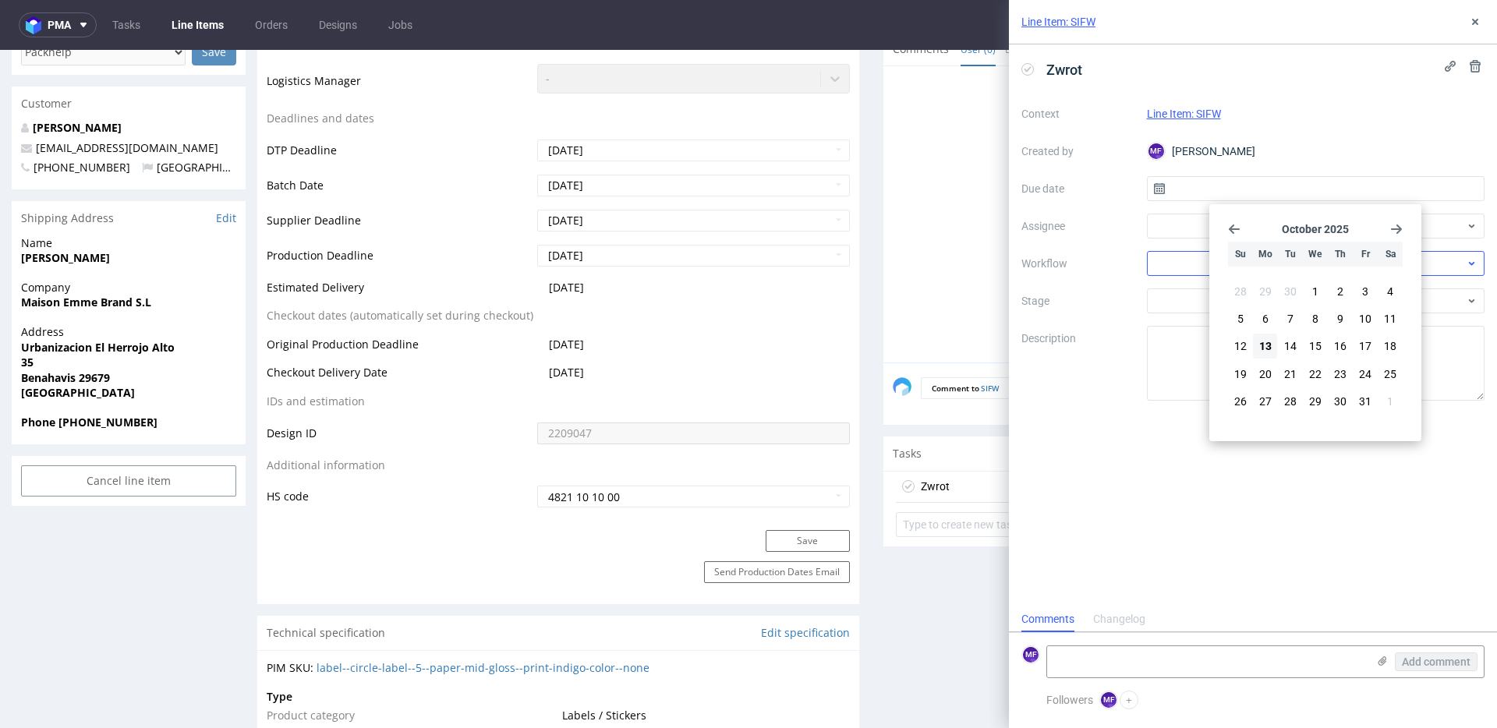
drag, startPoint x: 1265, startPoint y: 342, endPoint x: 1210, endPoint y: 268, distance: 92.5
click at [1266, 342] on span "13" at bounding box center [1265, 346] width 12 height 16
type input "13/10/2025"
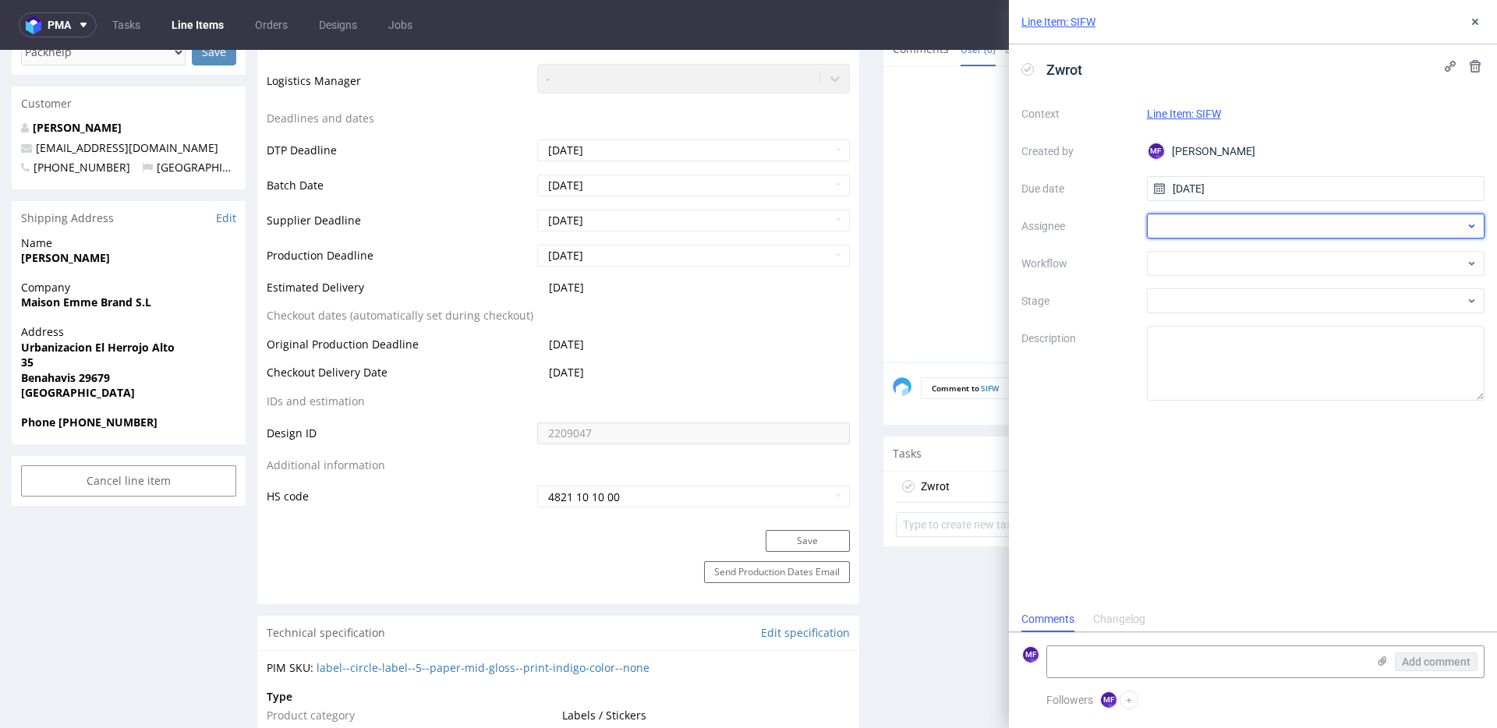
click at [1190, 223] on div at bounding box center [1316, 226] width 338 height 25
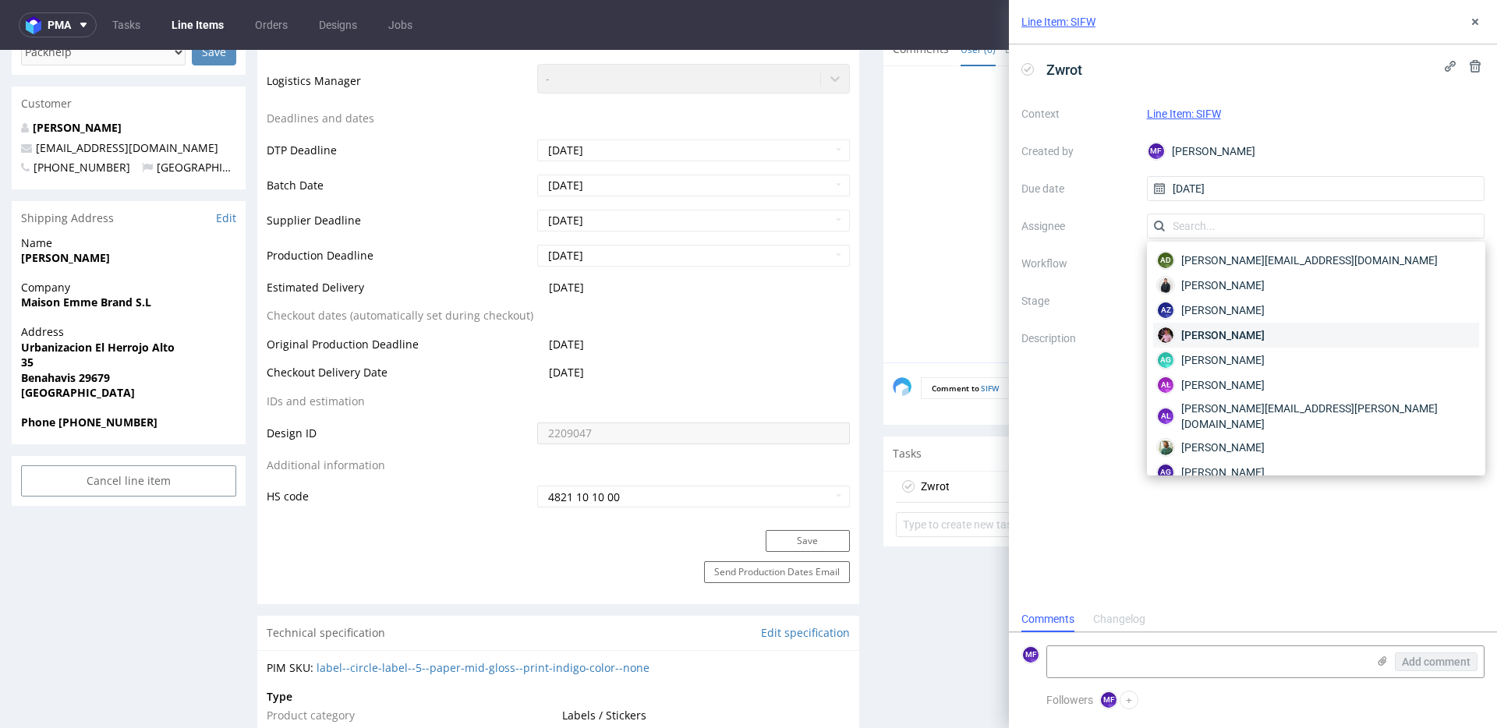
click at [1239, 339] on span "Aleks Ziemkowski" at bounding box center [1222, 335] width 83 height 16
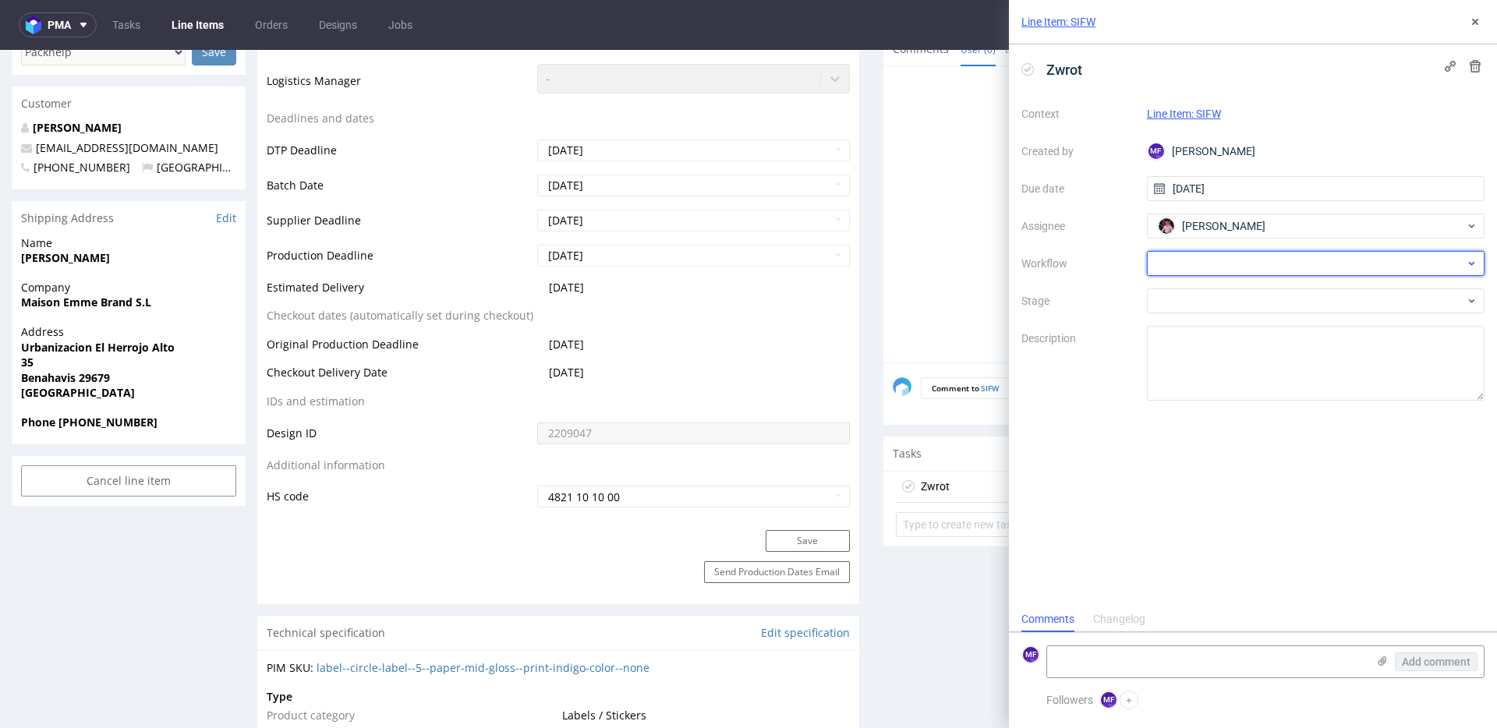
click at [1227, 266] on div at bounding box center [1316, 263] width 338 height 25
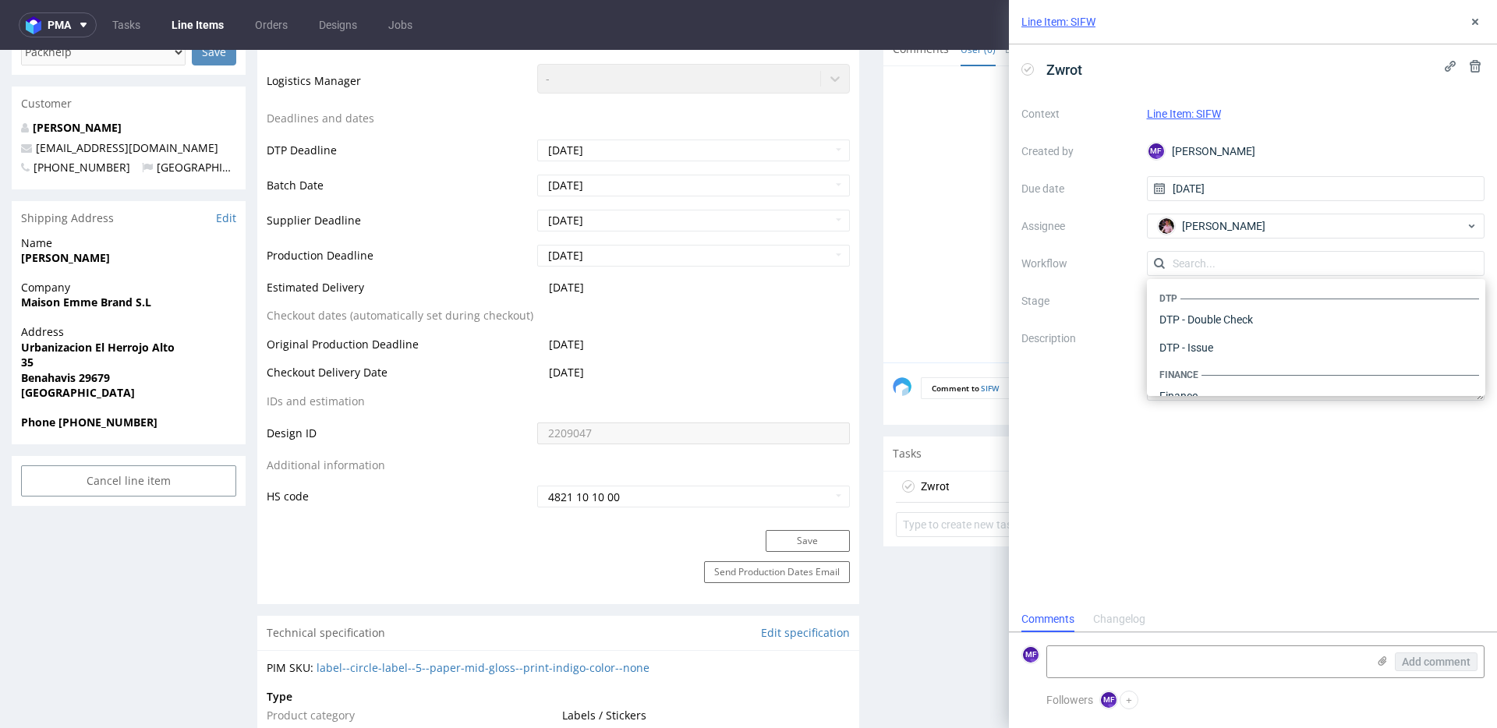
scroll to position [959, 0]
click at [1212, 368] on div "Warehouse - Shipping" at bounding box center [1316, 376] width 326 height 28
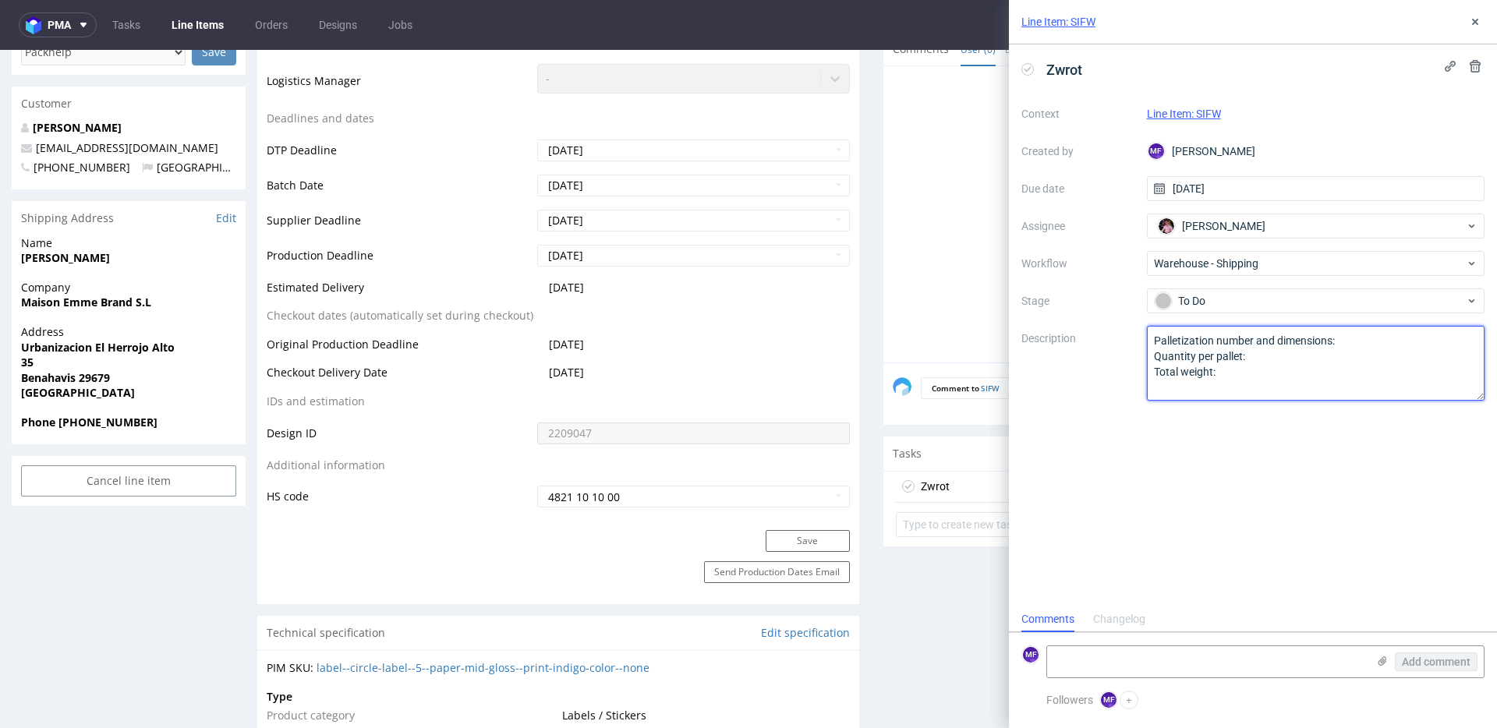
drag, startPoint x: 1207, startPoint y: 373, endPoint x: 1020, endPoint y: 311, distance: 197.0
click at [1012, 305] on div "Zwrot Context Line Item: SIFW Created by MF Michał Fedorowicz Due date 13/10/20…" at bounding box center [1253, 325] width 488 height 562
paste textarea "Wróciło do Pęcic. Prośba o kontakt z klientem"
type textarea "Wróciło do Pęcic. Prośba o kontakt z klientem"
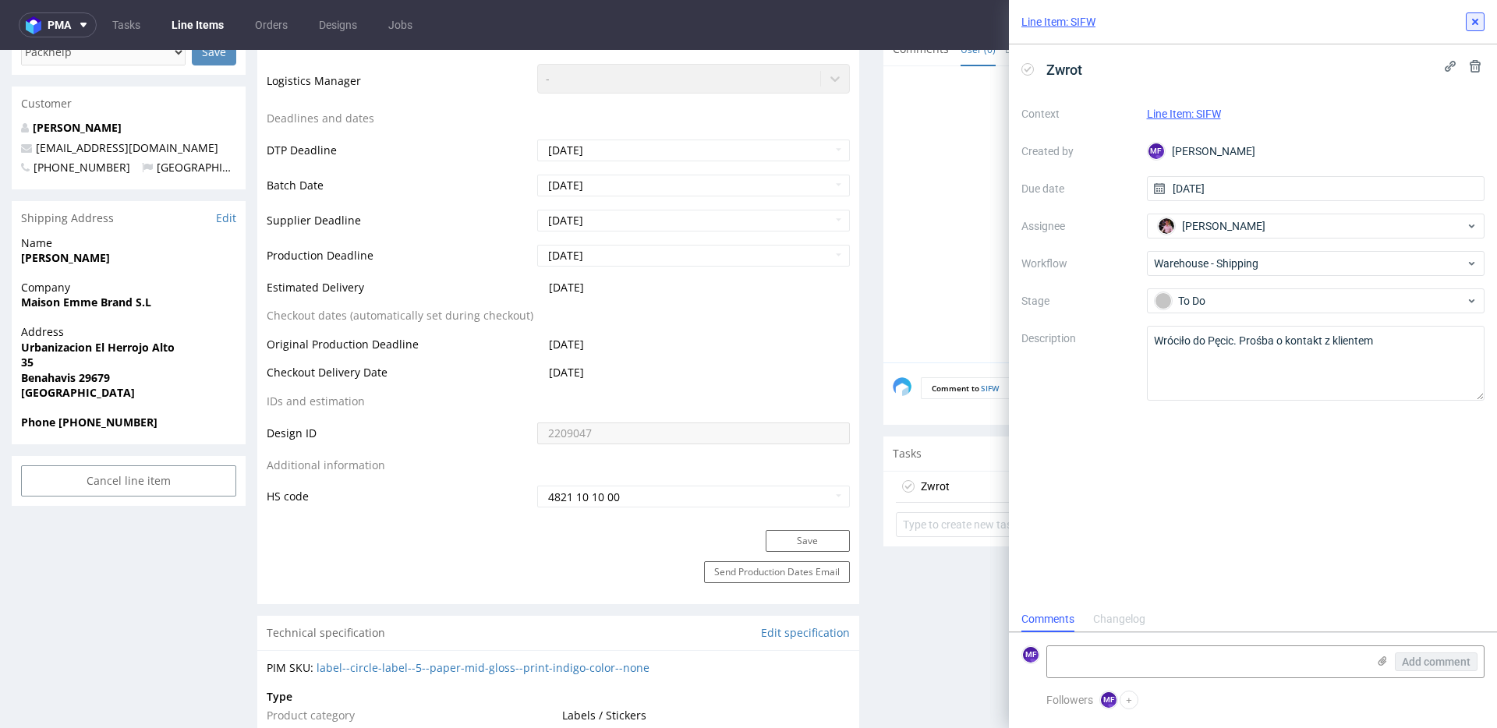
click at [1476, 30] on button at bounding box center [1475, 21] width 19 height 19
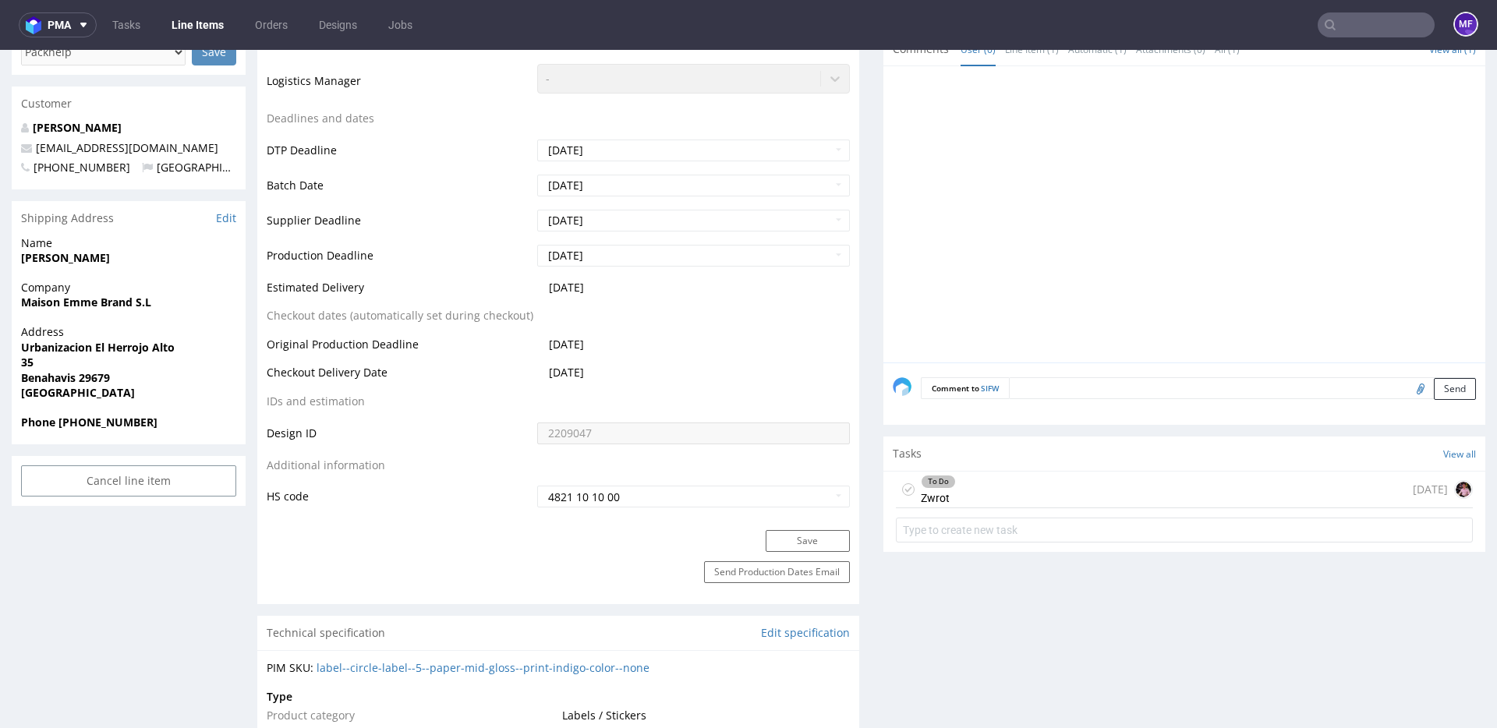
click at [1342, 25] on input "text" at bounding box center [1375, 24] width 117 height 25
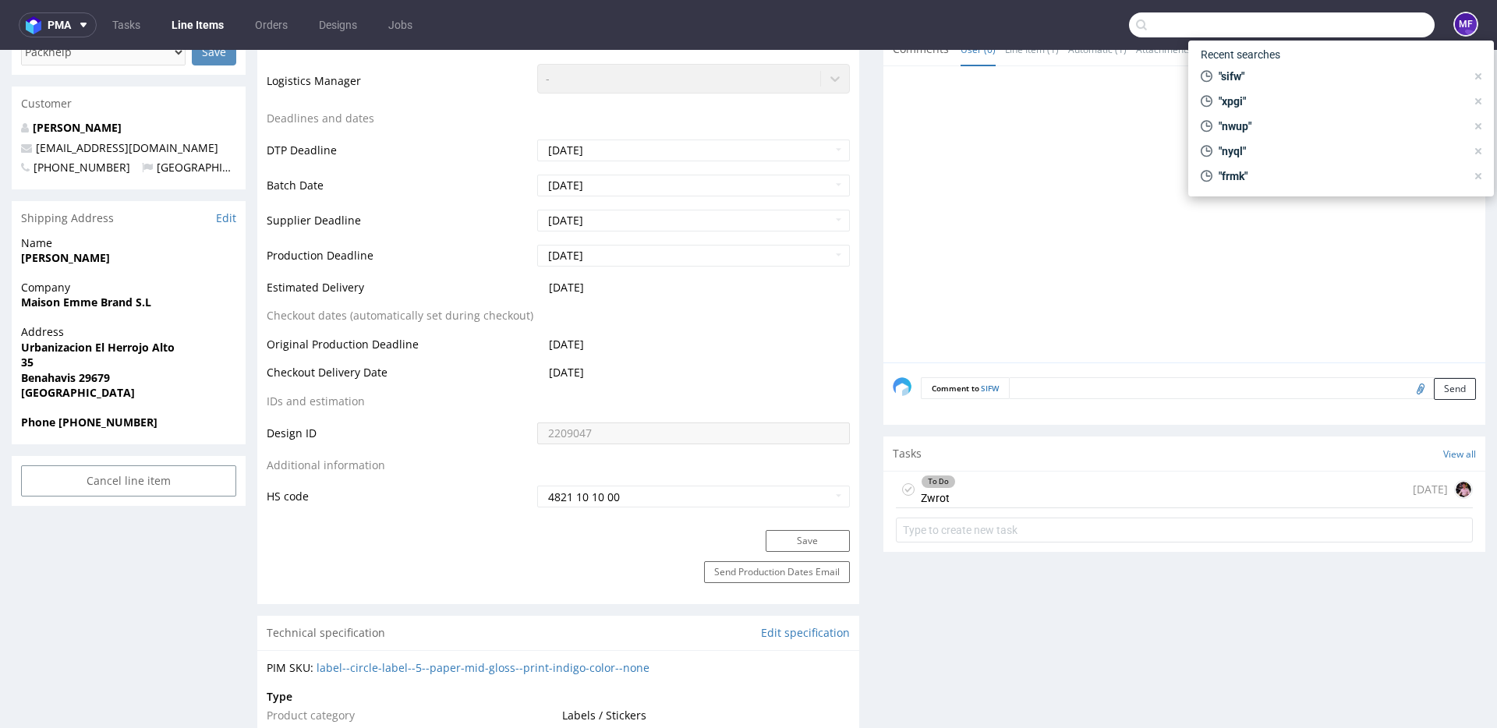
scroll to position [4, 0]
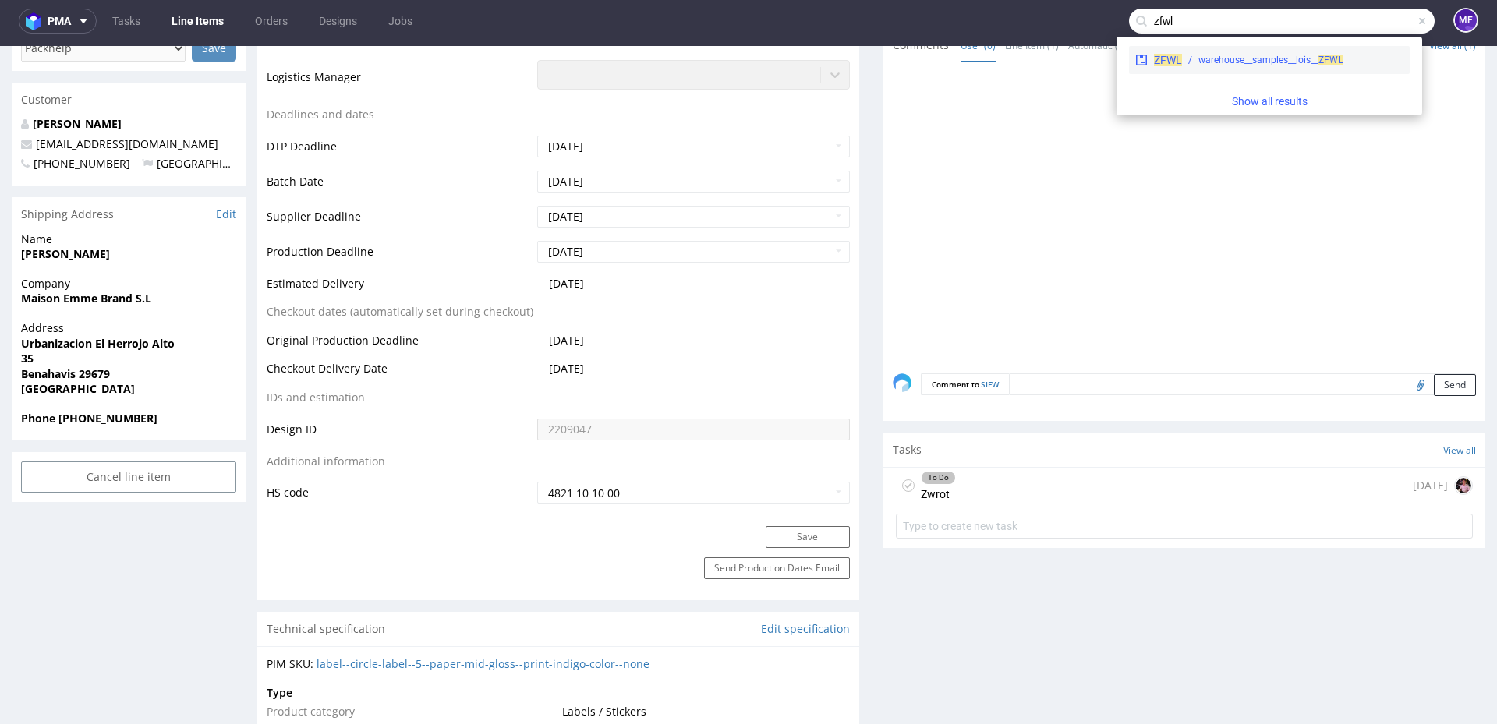
type input "zfwl"
click at [1284, 58] on div "warehouse__samples__lois__ ZFWL" at bounding box center [1270, 60] width 144 height 14
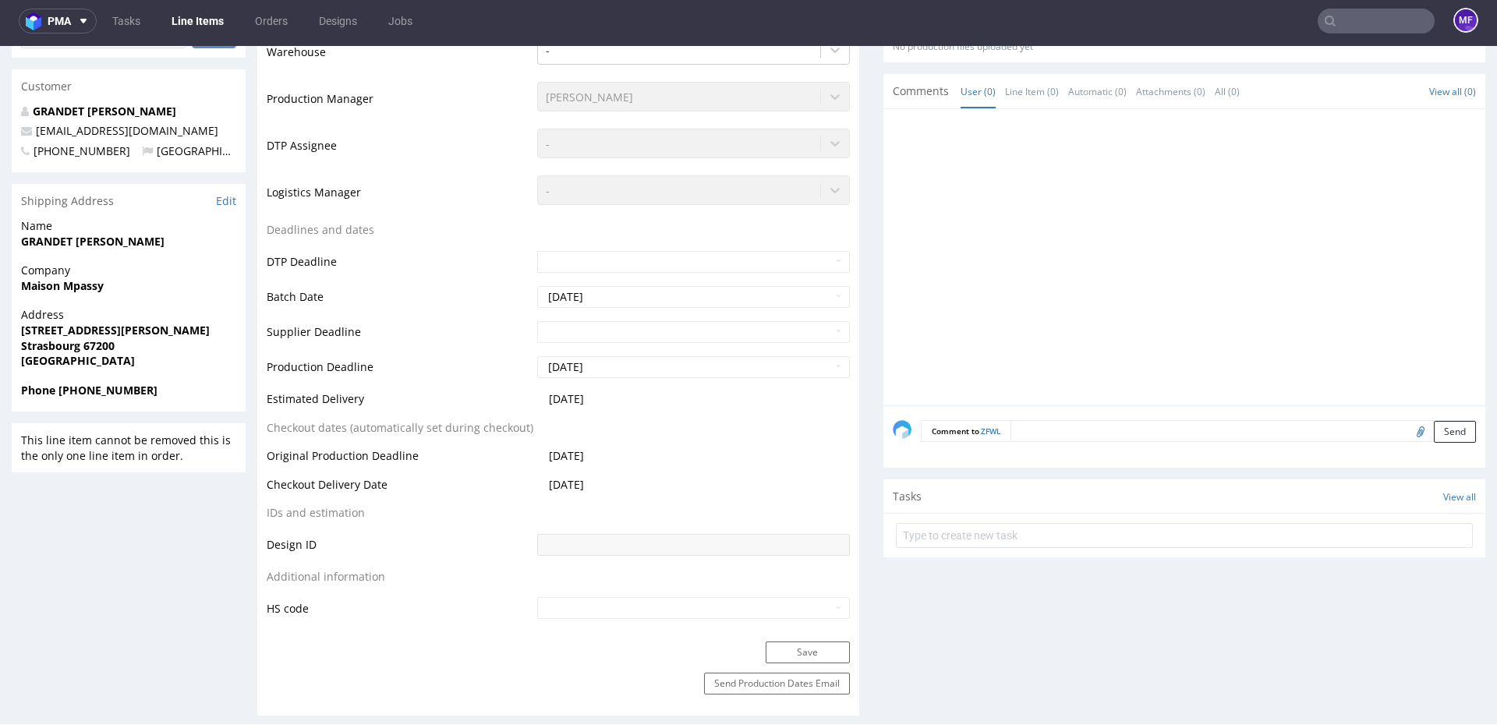
scroll to position [521, 0]
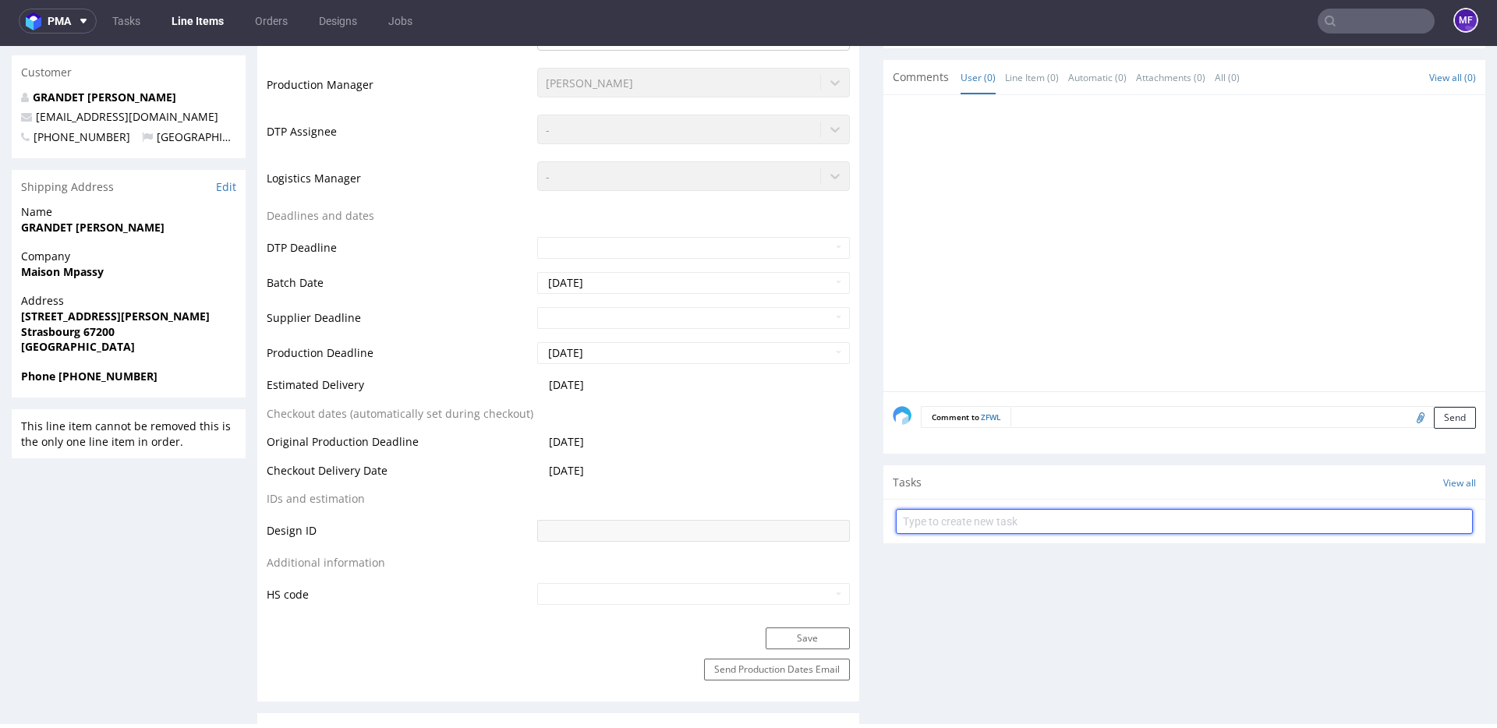
click at [1009, 518] on input "text" at bounding box center [1184, 521] width 577 height 25
type input "Zwrot"
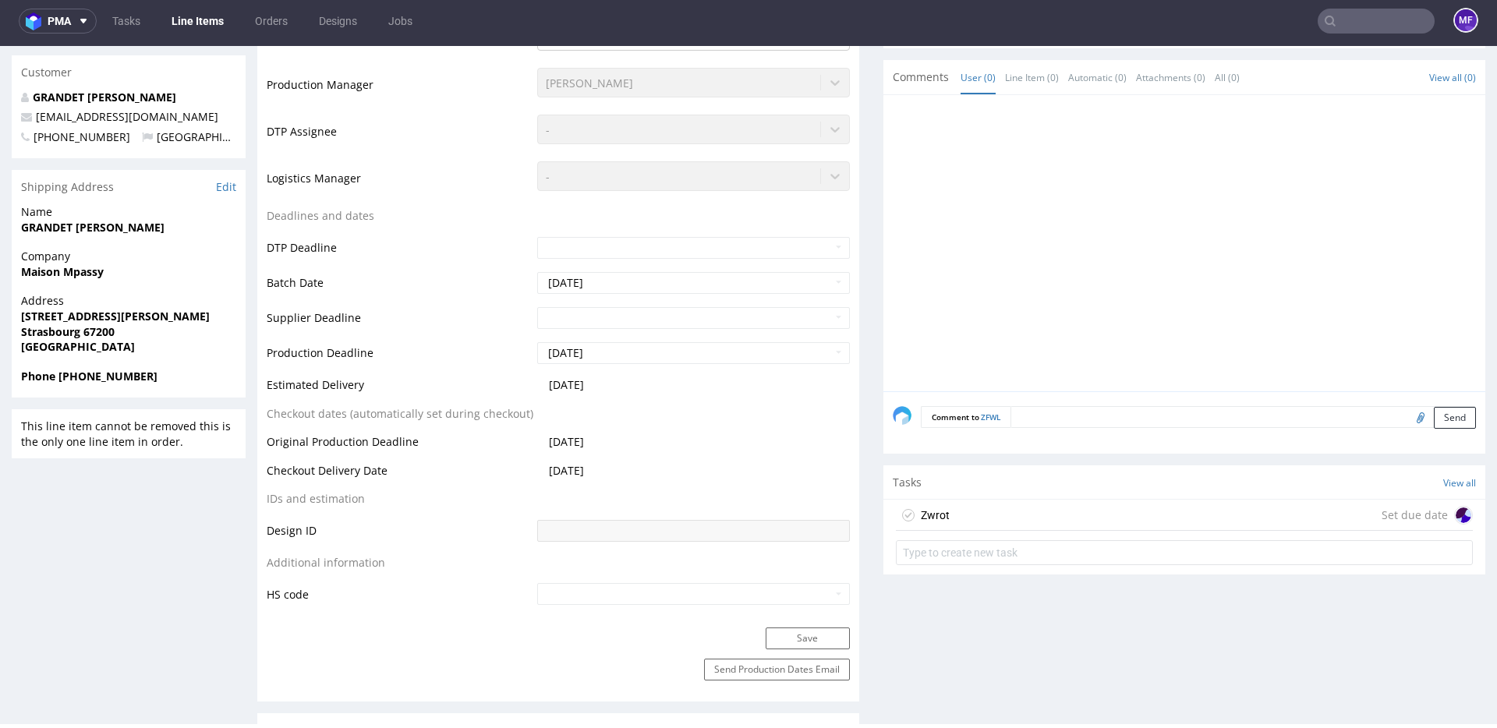
click at [1010, 509] on div "Zwrot Set due date" at bounding box center [1184, 515] width 577 height 31
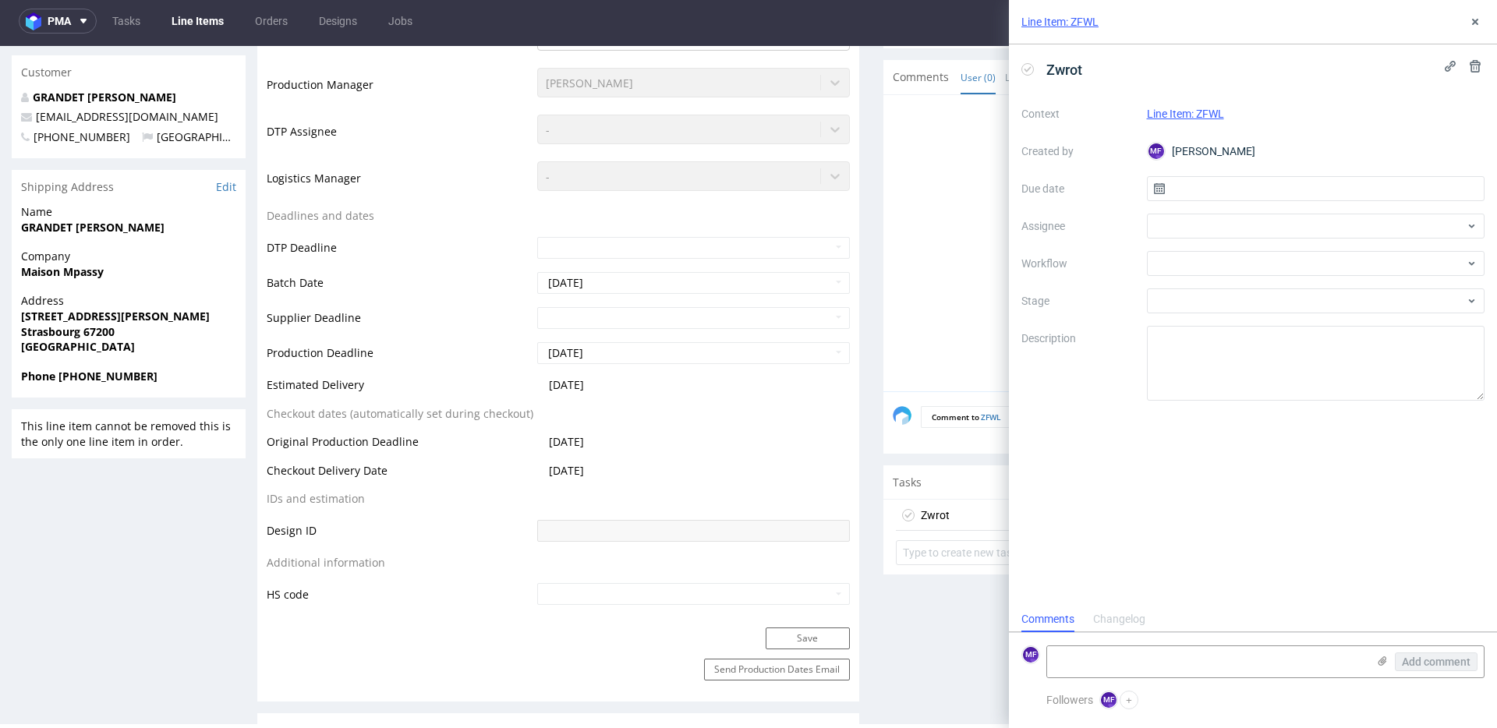
scroll to position [12, 0]
click at [1219, 193] on input "text" at bounding box center [1316, 188] width 338 height 25
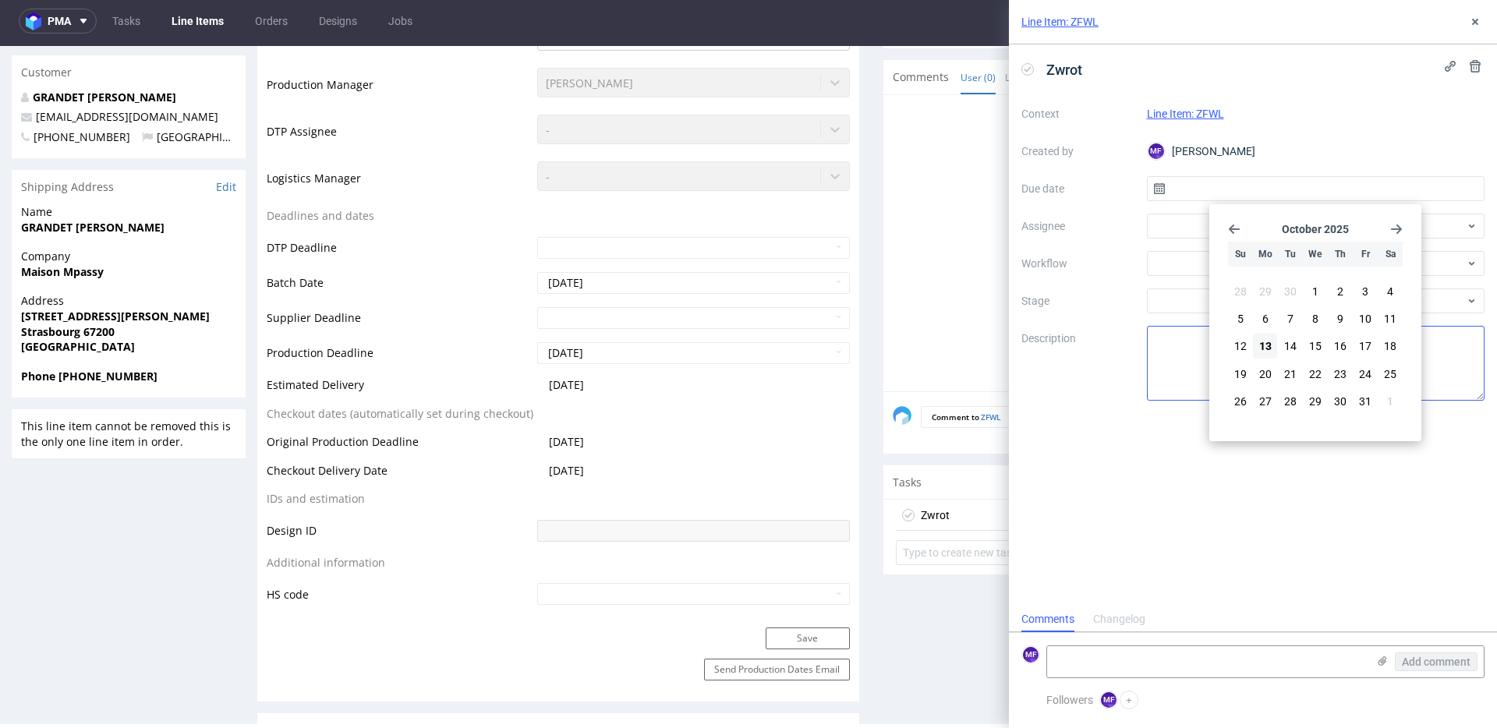
click at [1276, 341] on button "13" at bounding box center [1265, 346] width 24 height 25
type input "13/10/2025"
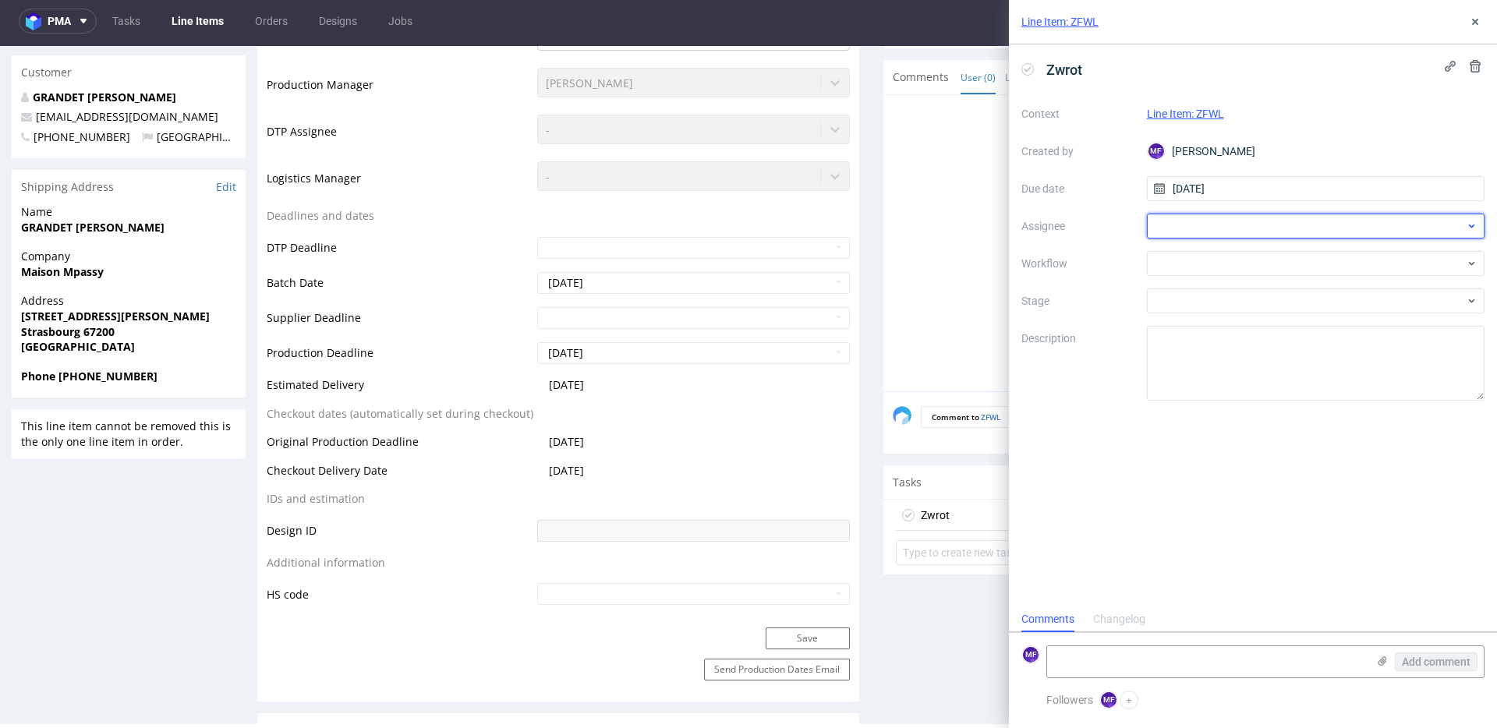
click at [1205, 228] on div at bounding box center [1316, 226] width 338 height 25
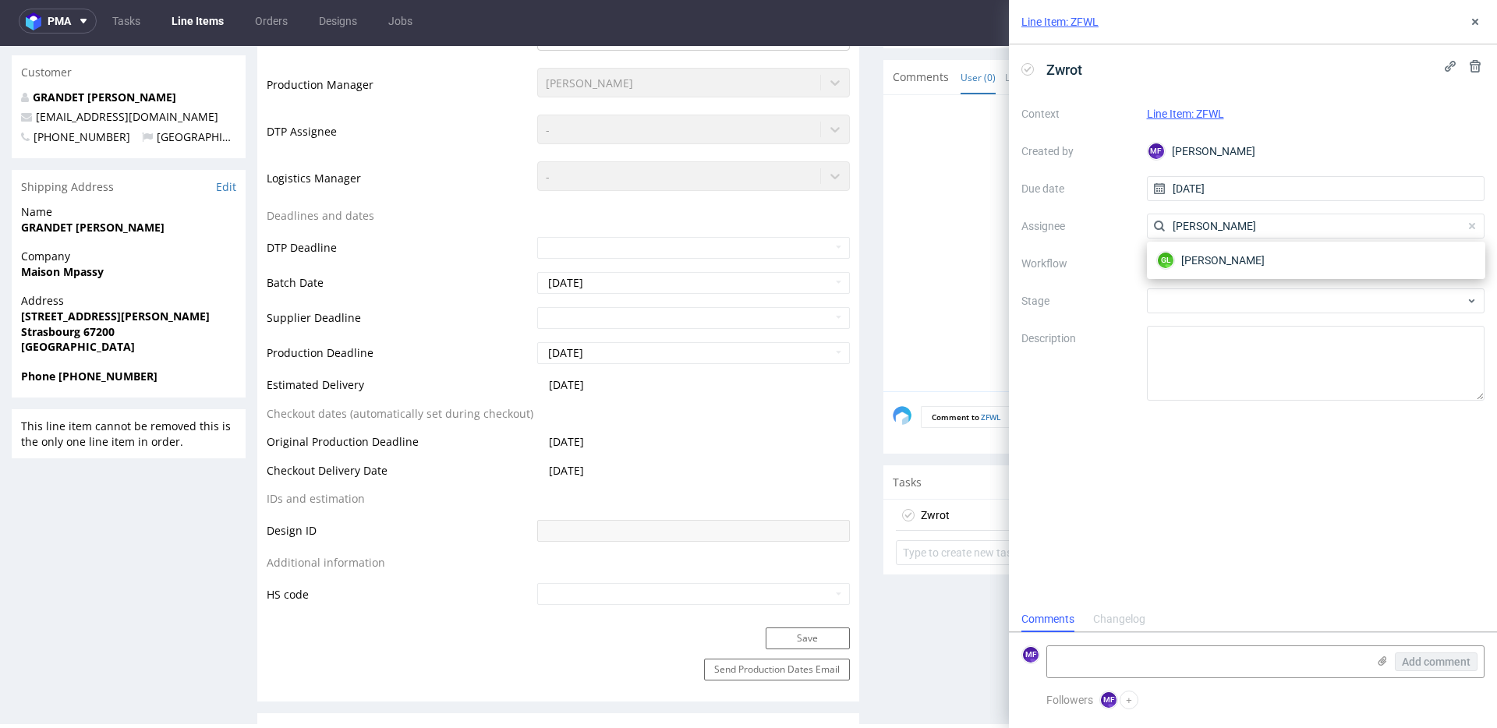
type input "guill"
click at [1213, 261] on span "Guillaume Leroux" at bounding box center [1222, 261] width 83 height 16
click at [1214, 262] on div at bounding box center [1316, 263] width 338 height 25
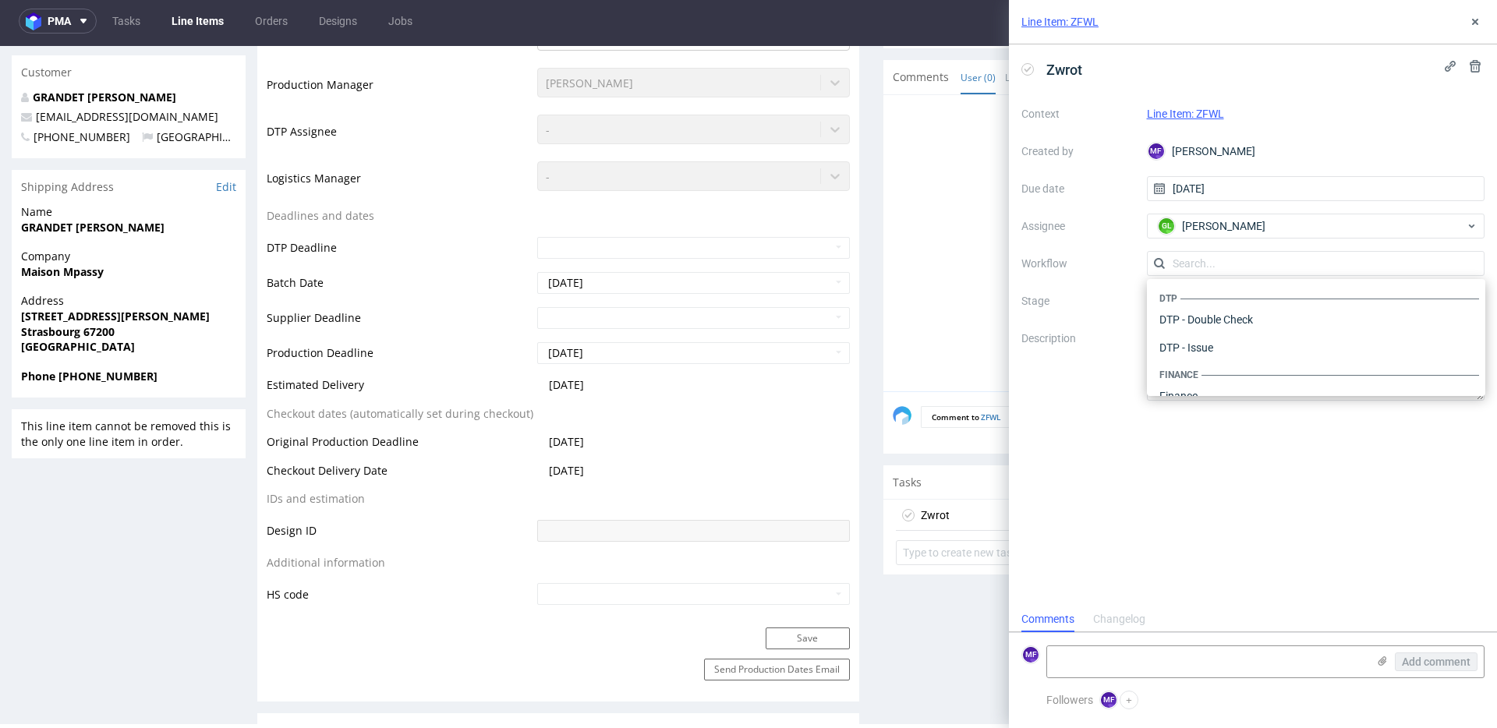
scroll to position [959, 0]
click at [1207, 368] on div "Warehouse - Shipping" at bounding box center [1316, 376] width 326 height 28
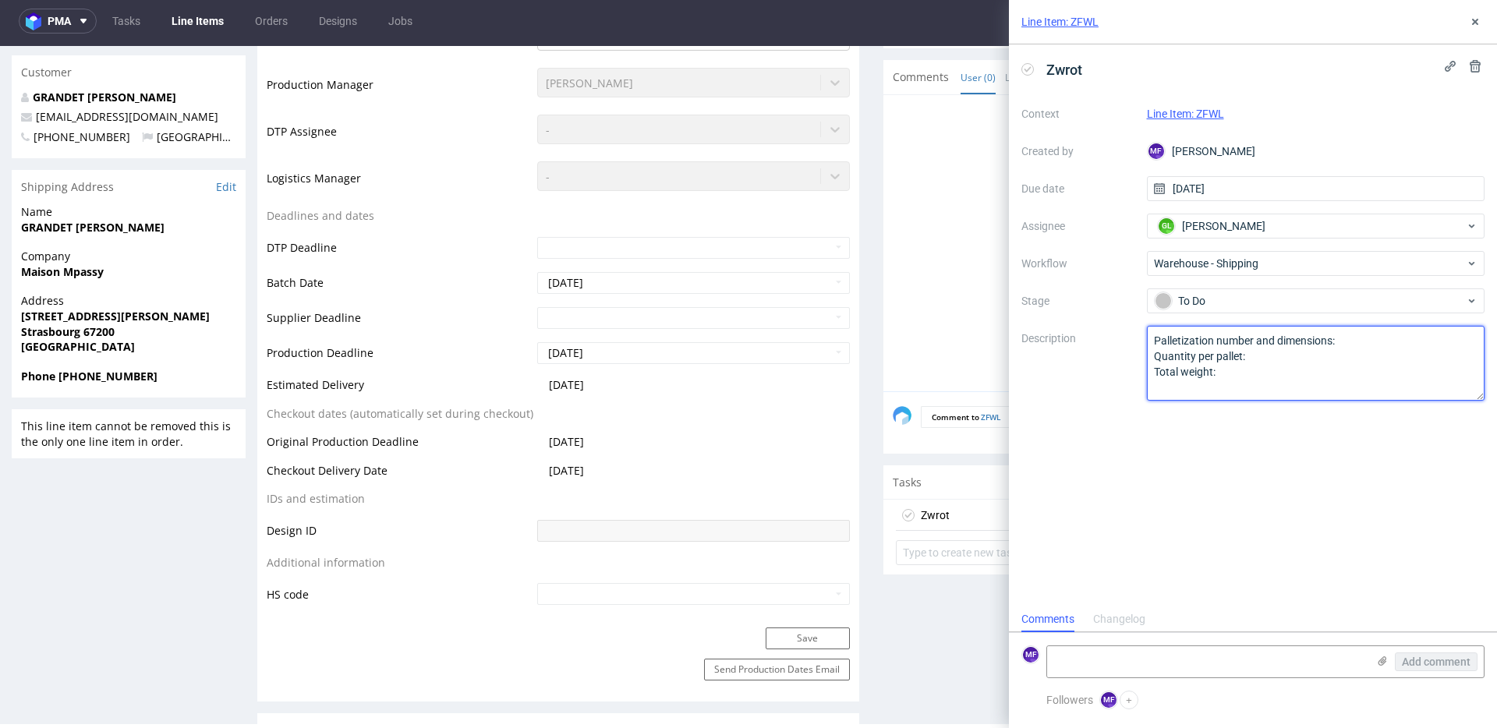
drag, startPoint x: 1223, startPoint y: 372, endPoint x: 1037, endPoint y: 326, distance: 191.9
click at [1037, 326] on div "Context Line Item: ZFWL Created by MF Michał Fedorowicz Due date 13/10/2025 Ass…" at bounding box center [1252, 250] width 463 height 299
paste textarea "Wróciło do Pęcic. Prośba o kontakt z klientem"
type textarea "Wróciło do Pęcic. Prośba o kontakt z klientem"
drag, startPoint x: 1261, startPoint y: 522, endPoint x: 1317, endPoint y: 415, distance: 121.0
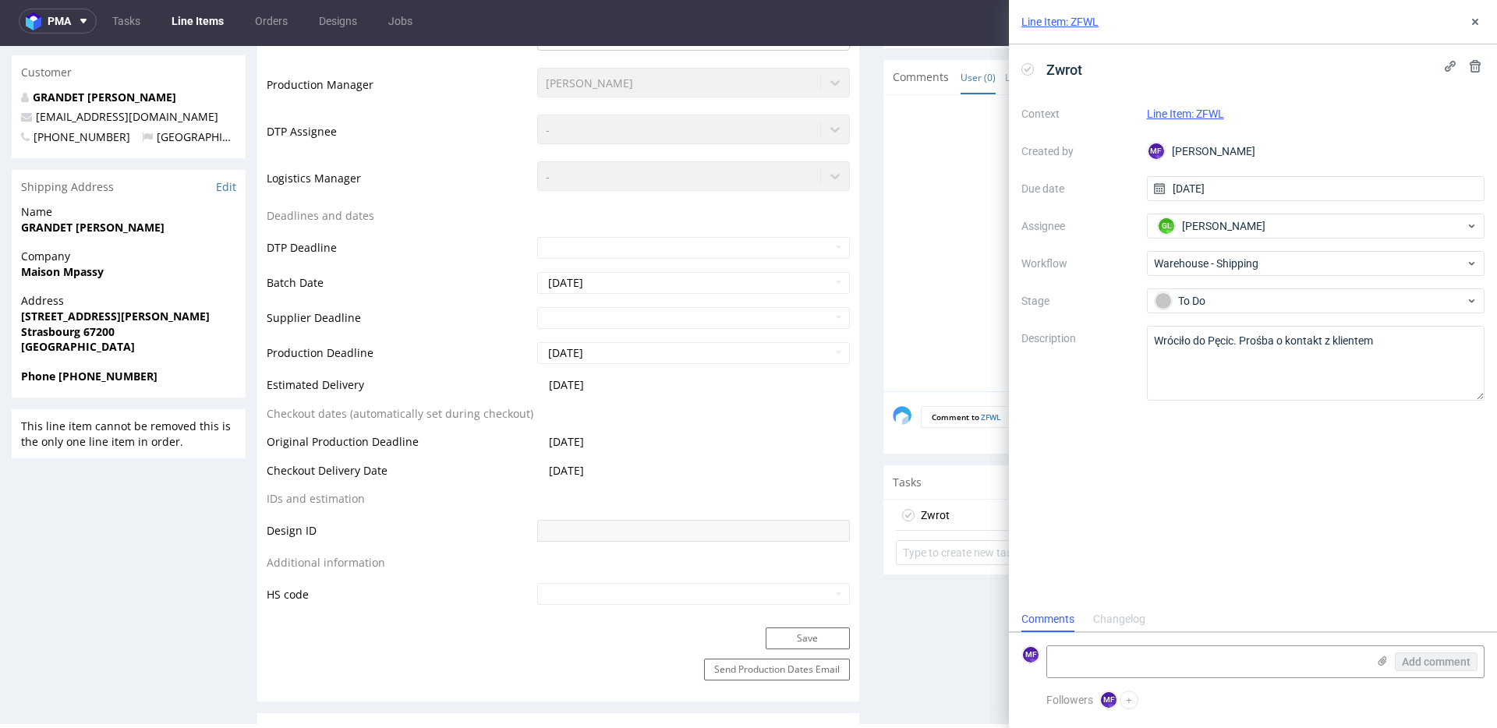
click at [1267, 515] on div "Zwrot Context Line Item: ZFWL Created by MF Michał Fedorowicz Due date 13/10/20…" at bounding box center [1253, 325] width 488 height 562
drag, startPoint x: 1473, startPoint y: 23, endPoint x: 1464, endPoint y: 26, distance: 9.9
click at [1473, 23] on use at bounding box center [1475, 22] width 6 height 6
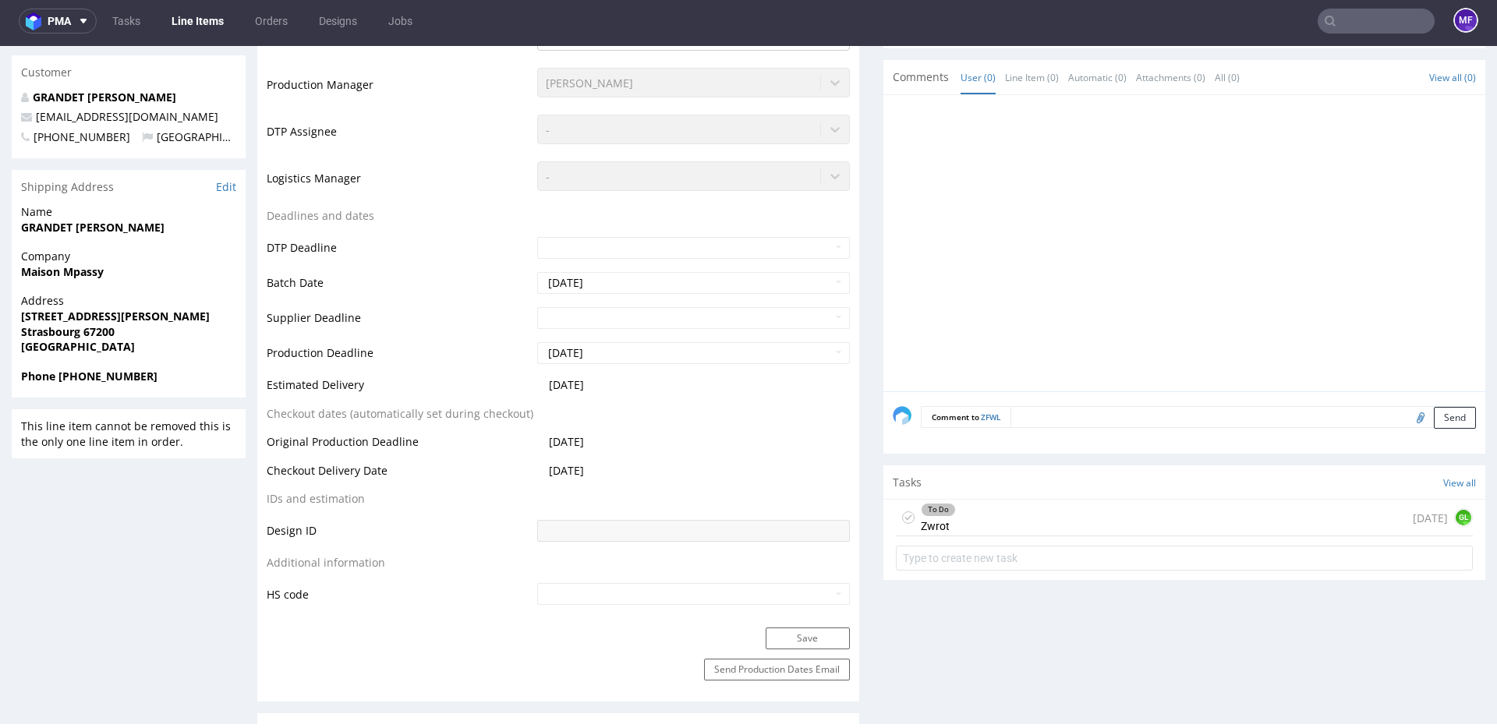
click at [1339, 23] on input "text" at bounding box center [1375, 21] width 117 height 25
paste input "ANHD"
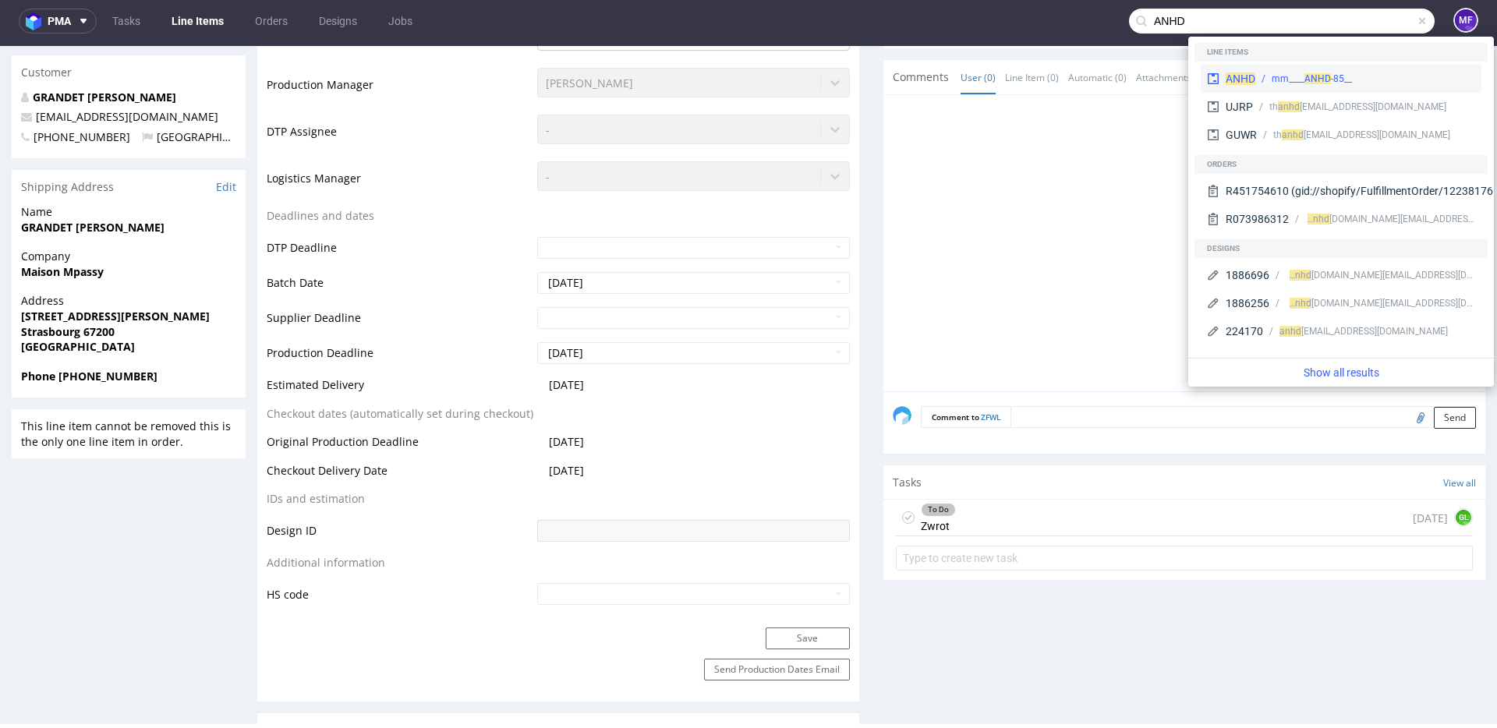
type input "ANHD"
click at [1295, 72] on div "__85-mm____ ANHD" at bounding box center [1311, 79] width 80 height 14
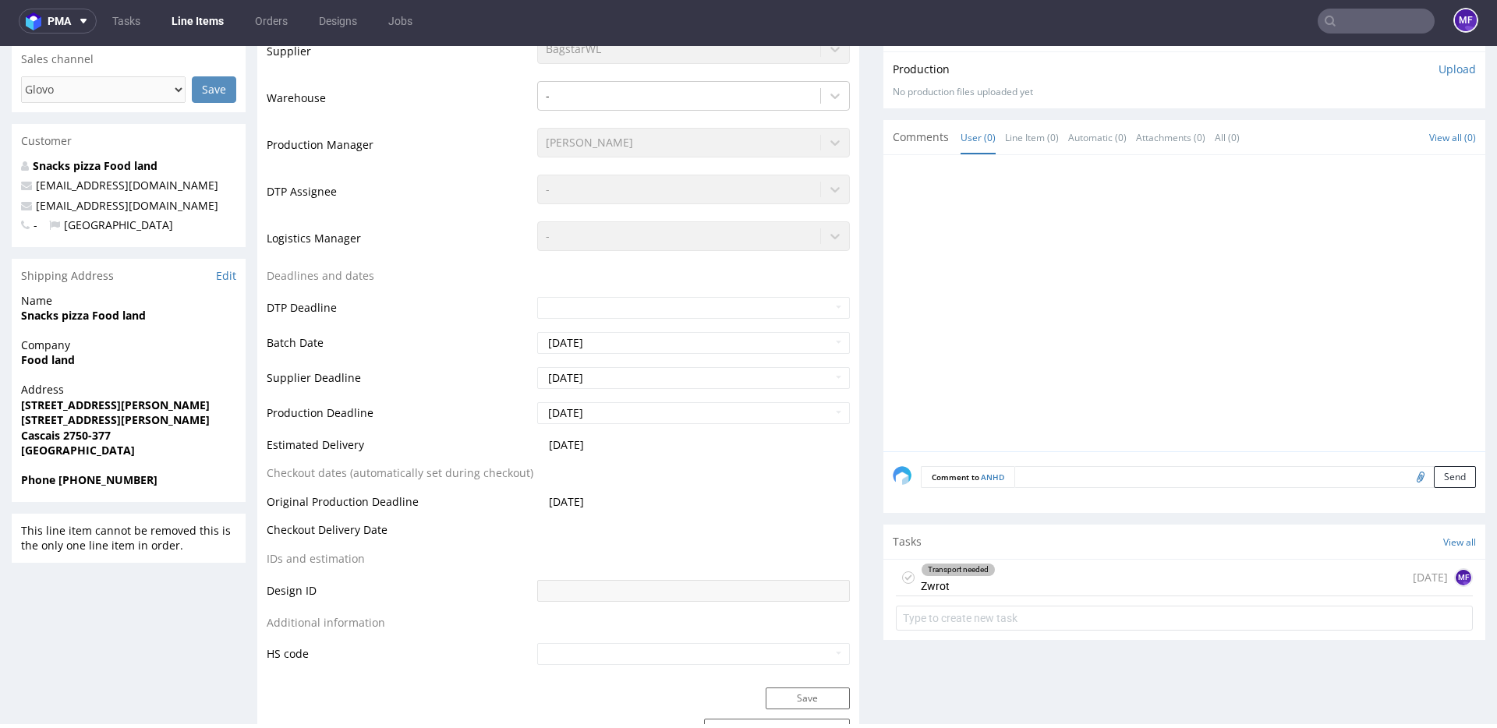
scroll to position [621, 0]
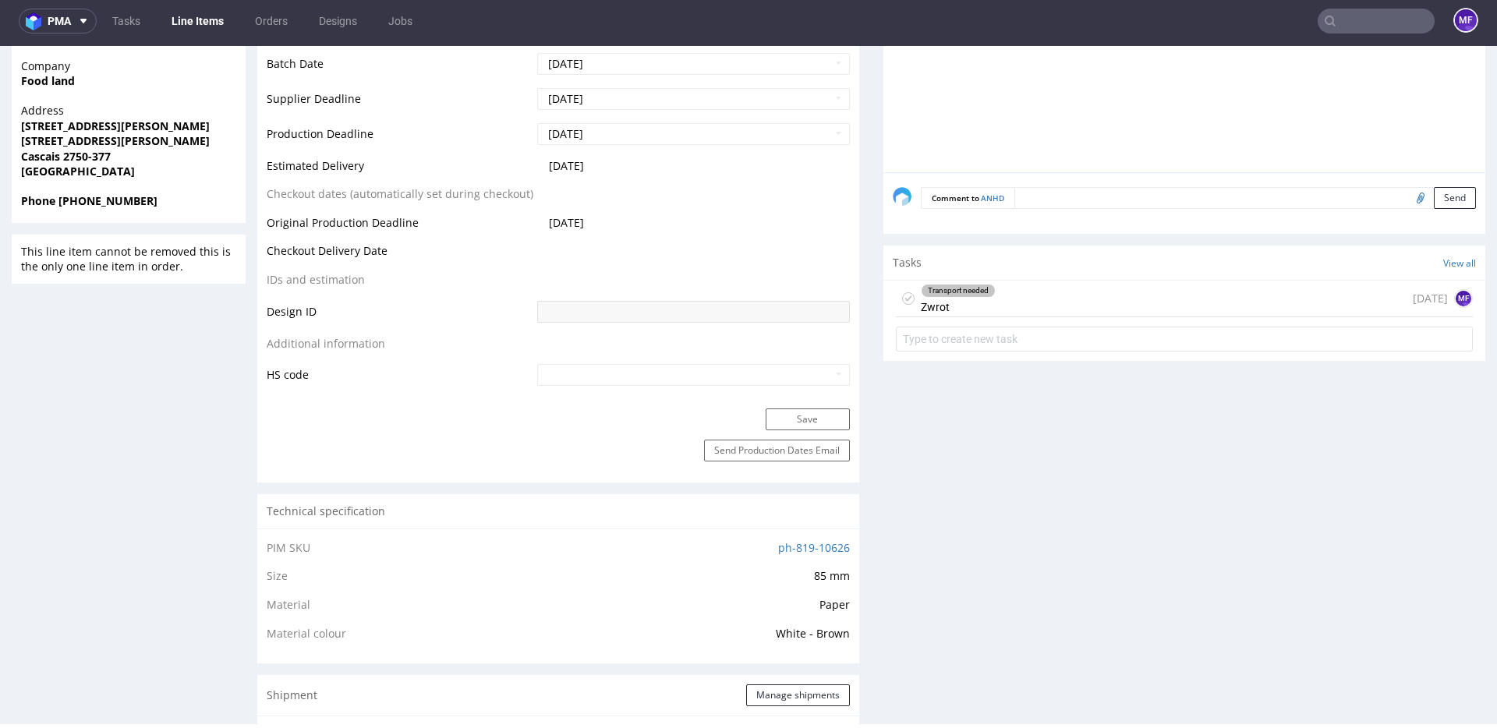
click at [989, 309] on div "Transport needed Zwrot 21 days ago MF" at bounding box center [1184, 299] width 577 height 37
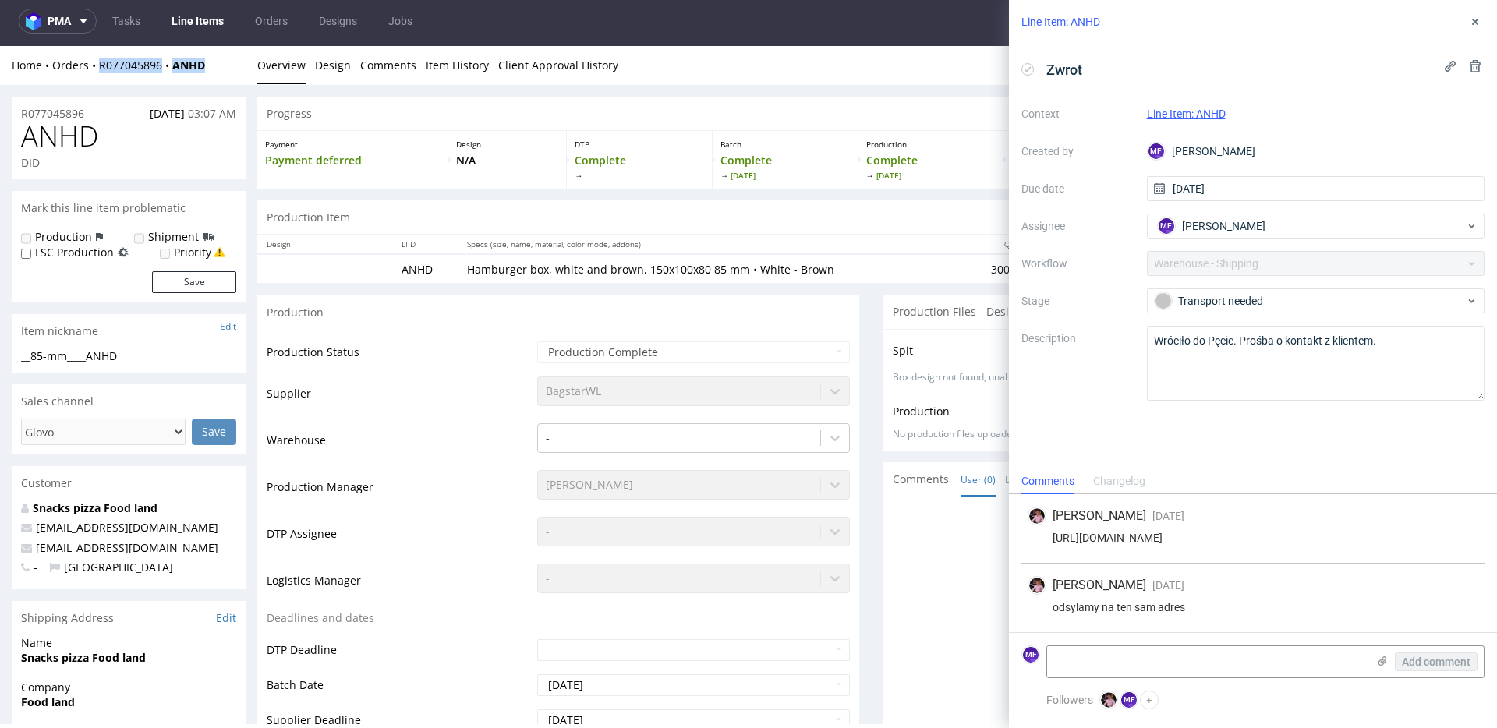
drag, startPoint x: 217, startPoint y: 65, endPoint x: 101, endPoint y: 72, distance: 115.6
click at [101, 72] on div "Home Orders R077045896 ANHD" at bounding box center [129, 66] width 234 height 16
copy div "R077045896 ANHD"
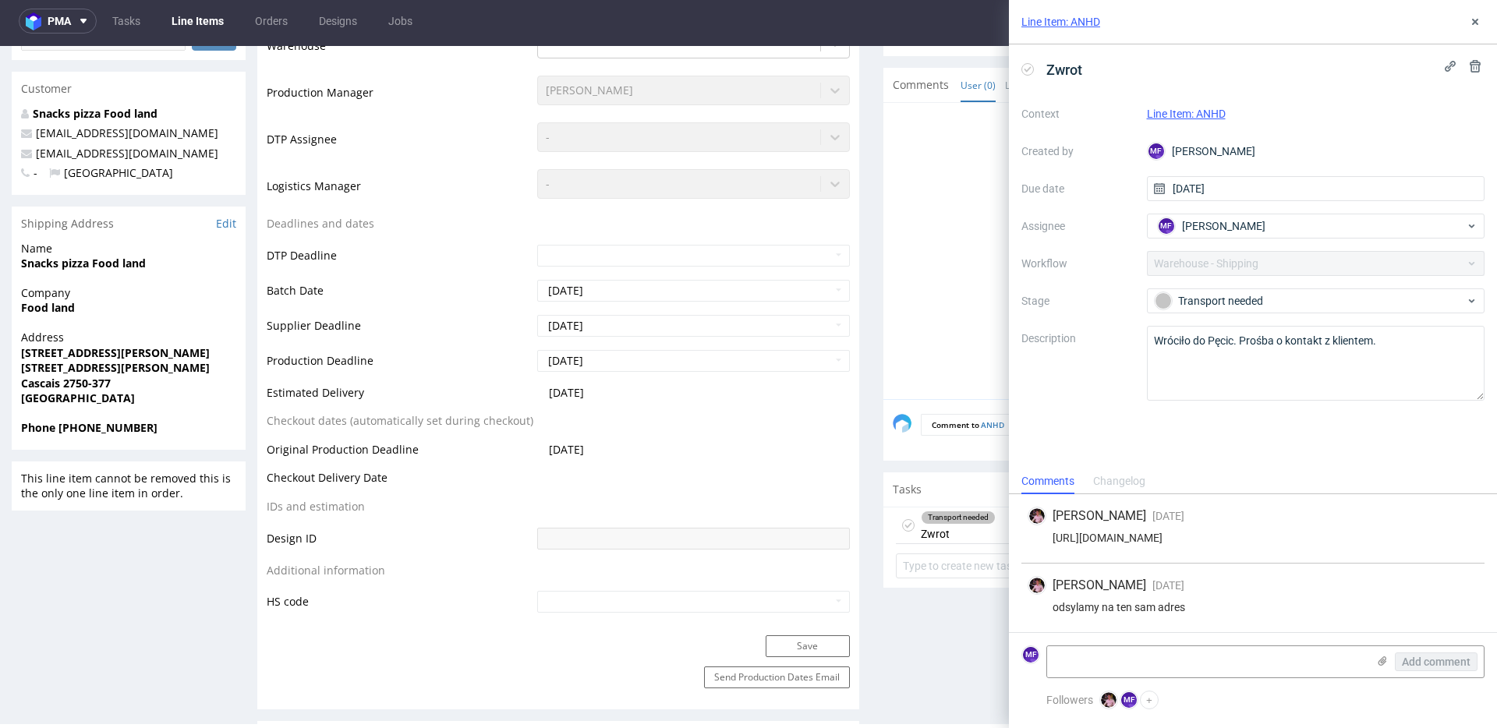
scroll to position [382, 0]
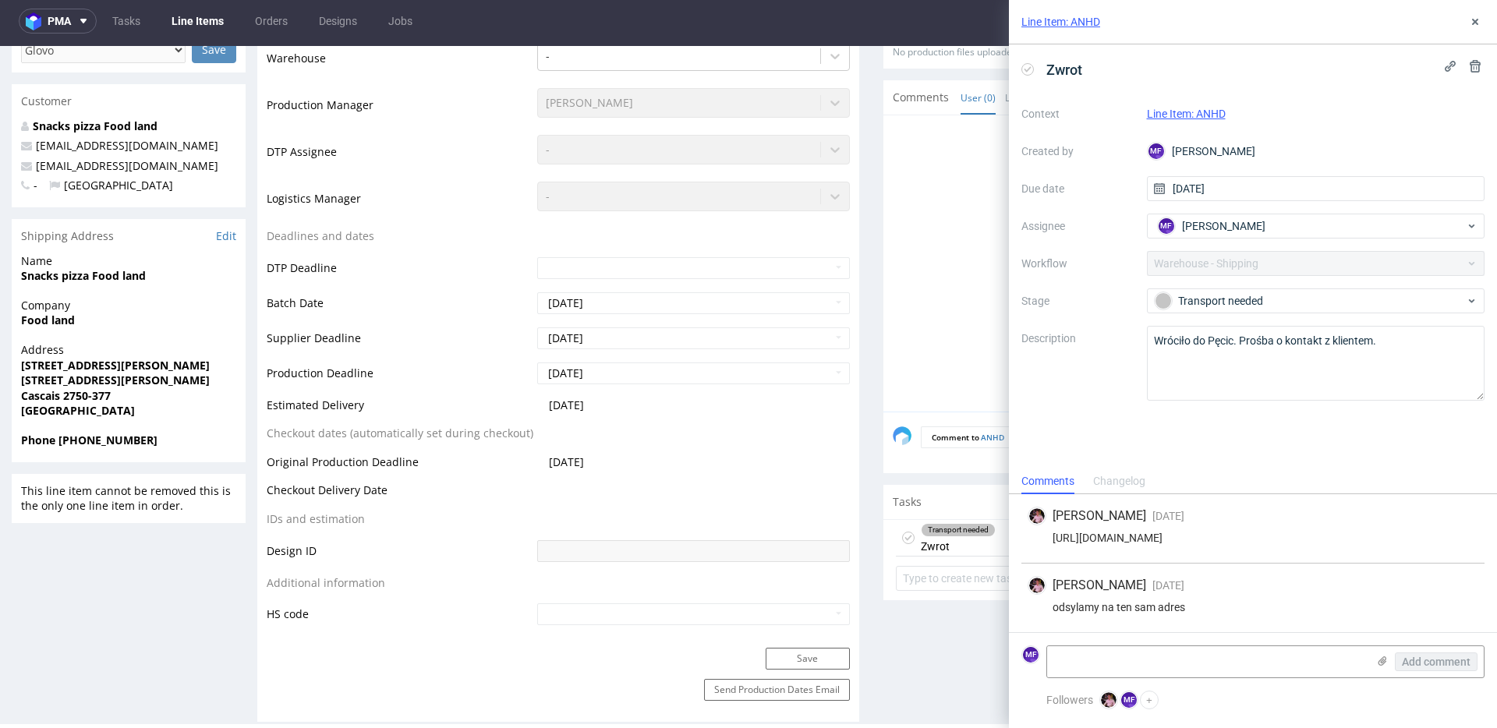
drag, startPoint x: 157, startPoint y: 362, endPoint x: 152, endPoint y: 351, distance: 11.9
click at [154, 359] on strong "[STREET_ADDRESS][PERSON_NAME]" at bounding box center [115, 365] width 189 height 15
drag, startPoint x: 158, startPoint y: 278, endPoint x: 23, endPoint y: 280, distance: 134.9
click at [23, 280] on span "Snacks pizza Food land" at bounding box center [128, 278] width 215 height 16
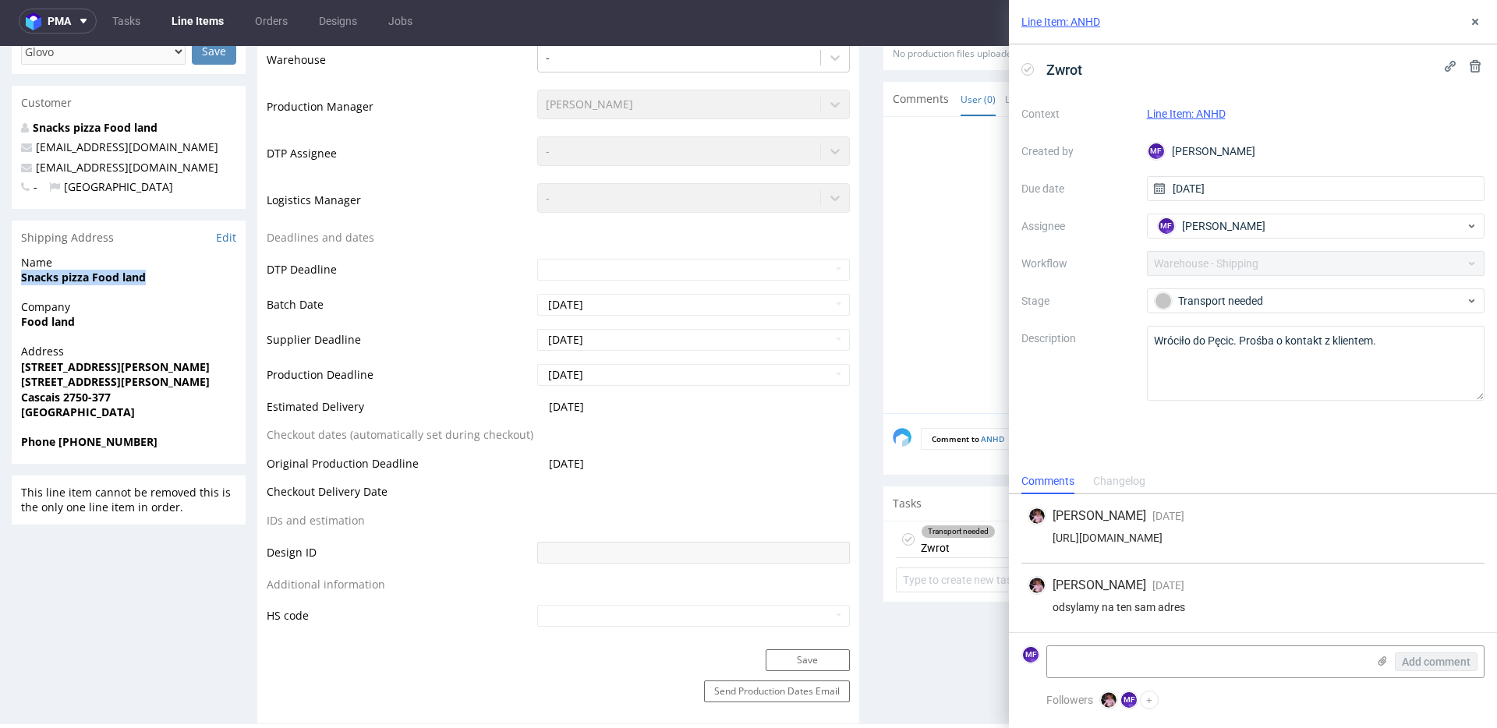
scroll to position [379, 0]
copy strong "Snacks pizza Food land"
drag, startPoint x: 76, startPoint y: 327, endPoint x: 19, endPoint y: 327, distance: 56.1
click at [19, 327] on div "Company Food land" at bounding box center [129, 323] width 234 height 44
copy strong "Food land"
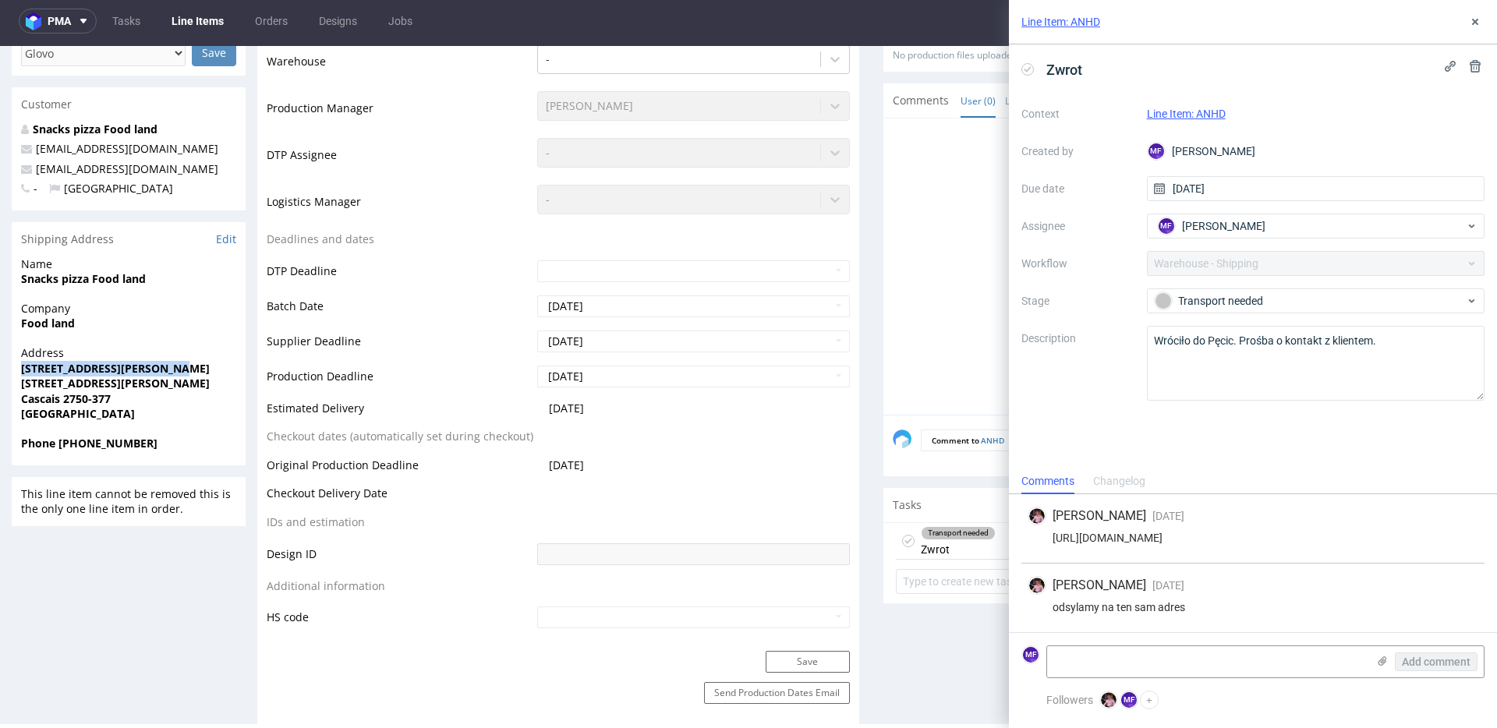
drag, startPoint x: 170, startPoint y: 368, endPoint x: 23, endPoint y: 369, distance: 146.6
click at [23, 369] on span "[STREET_ADDRESS][PERSON_NAME]" at bounding box center [128, 369] width 215 height 16
copy strong "[STREET_ADDRESS][PERSON_NAME]"
drag, startPoint x: 63, startPoint y: 400, endPoint x: 24, endPoint y: 398, distance: 39.0
click at [24, 398] on strong "Cascais 2750-377" at bounding box center [66, 398] width 90 height 15
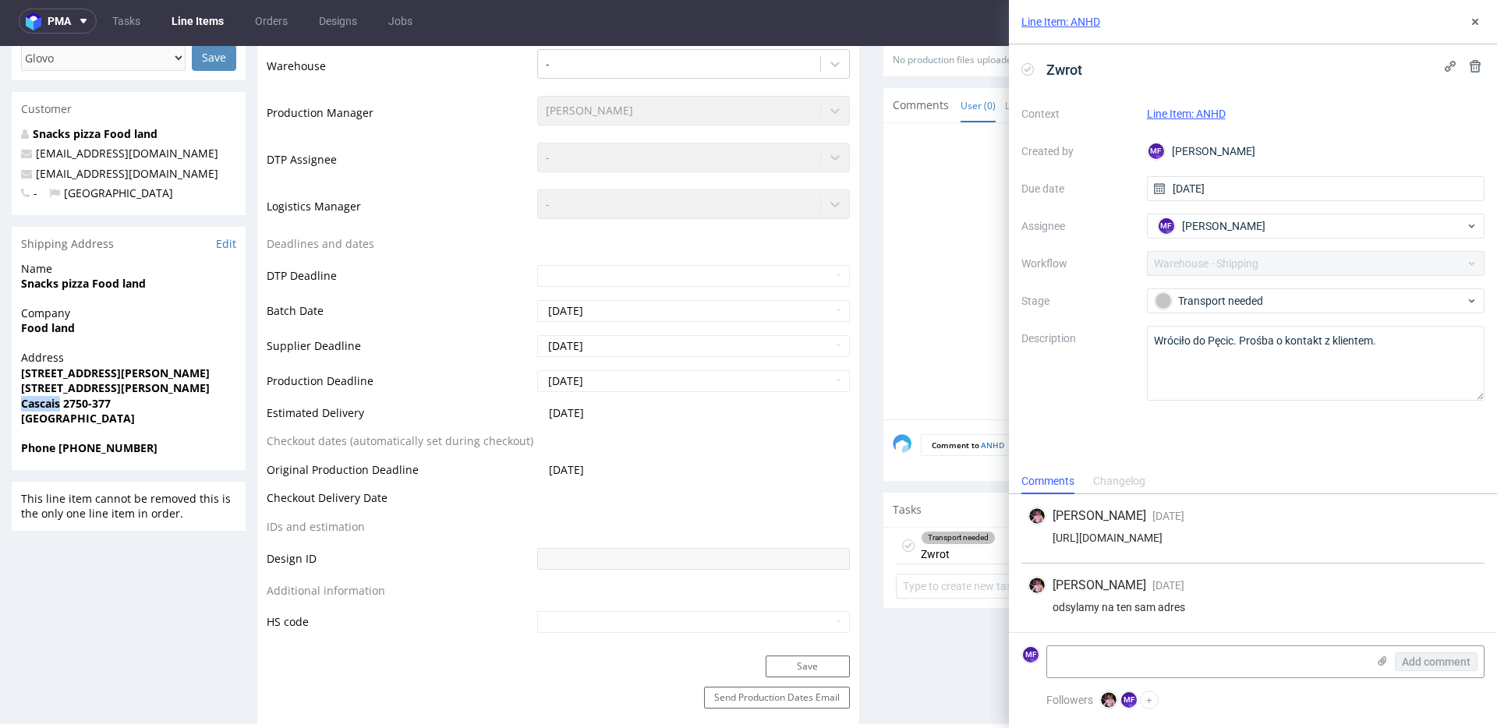
scroll to position [370, 0]
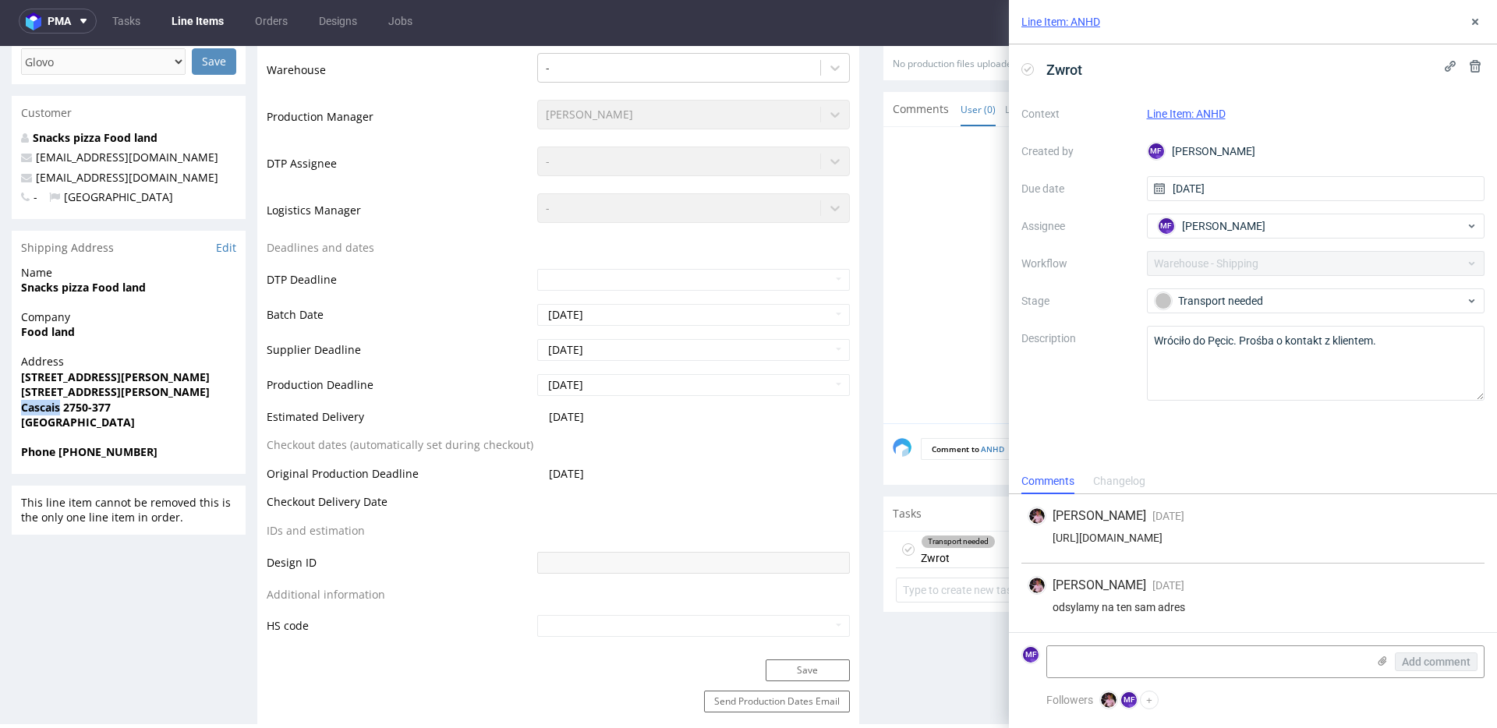
copy strong "Cascais"
drag, startPoint x: 122, startPoint y: 409, endPoint x: 69, endPoint y: 410, distance: 53.0
click at [69, 410] on span "Cascais 2750-377" at bounding box center [128, 408] width 215 height 16
copy strong "2750-377"
drag, startPoint x: 123, startPoint y: 451, endPoint x: 58, endPoint y: 451, distance: 64.7
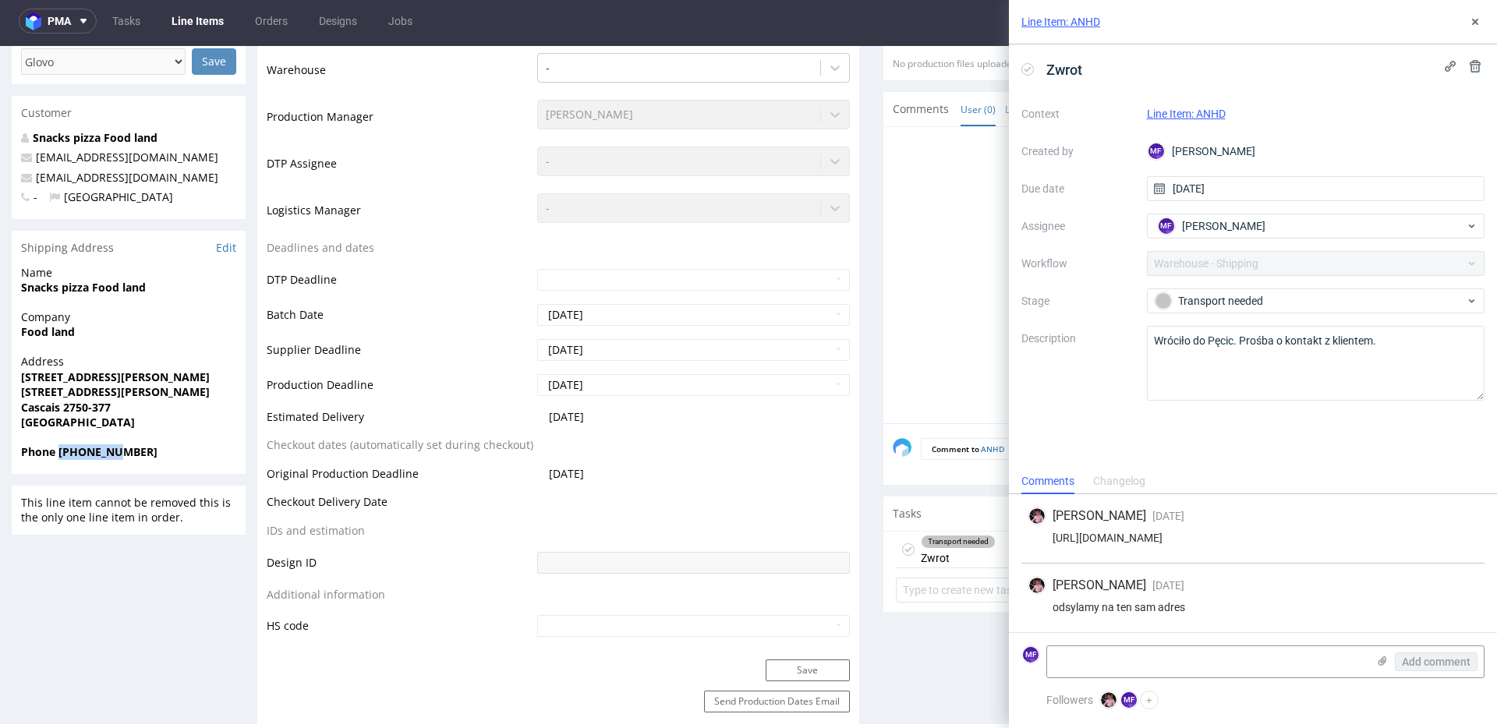
click at [58, 451] on span "Phone [PHONE_NUMBER]" at bounding box center [128, 452] width 215 height 16
copy strong "920488277"
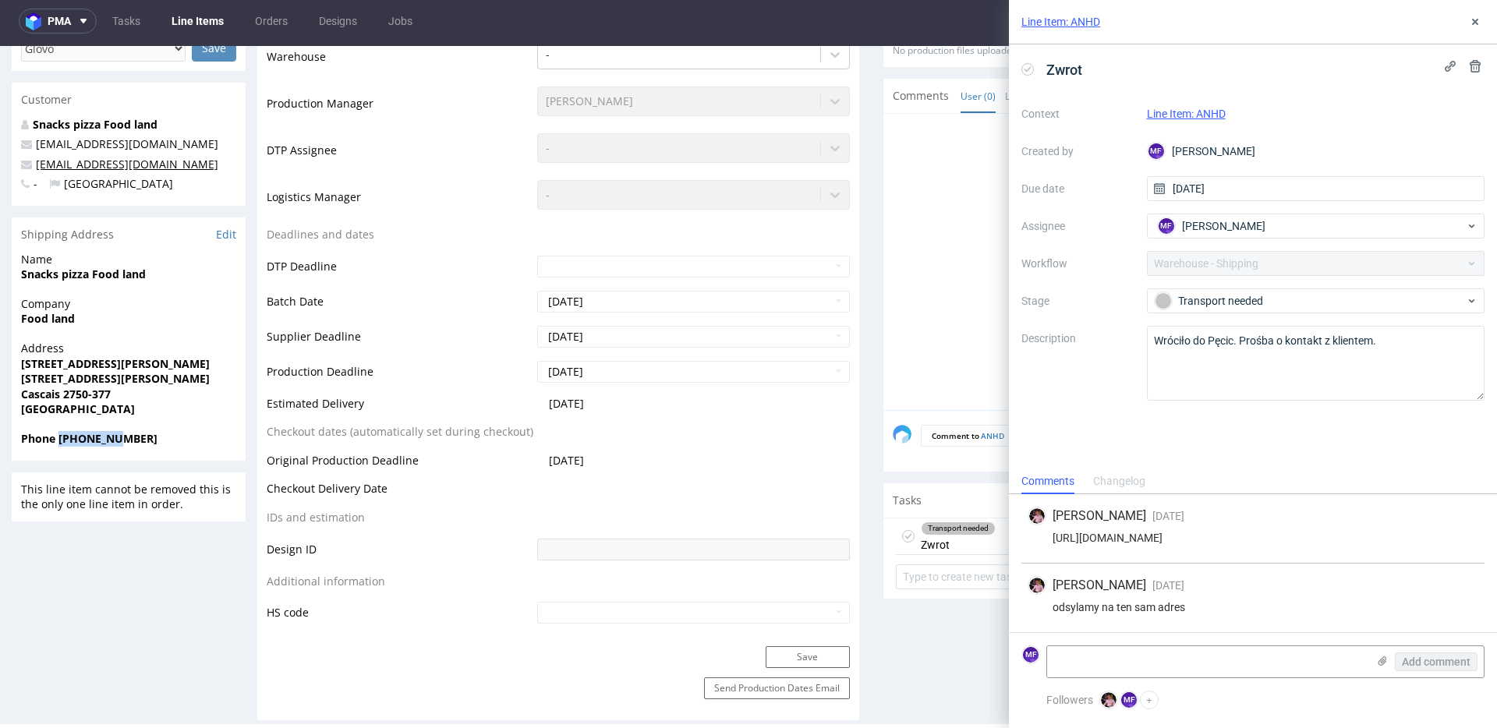
scroll to position [382, 0]
drag, startPoint x: 174, startPoint y: 167, endPoint x: 37, endPoint y: 165, distance: 137.2
click at [37, 165] on p "[EMAIL_ADDRESS][DOMAIN_NAME]" at bounding box center [128, 166] width 215 height 16
copy link "[EMAIL_ADDRESS][DOMAIN_NAME]"
click at [1205, 655] on textarea at bounding box center [1207, 661] width 320 height 31
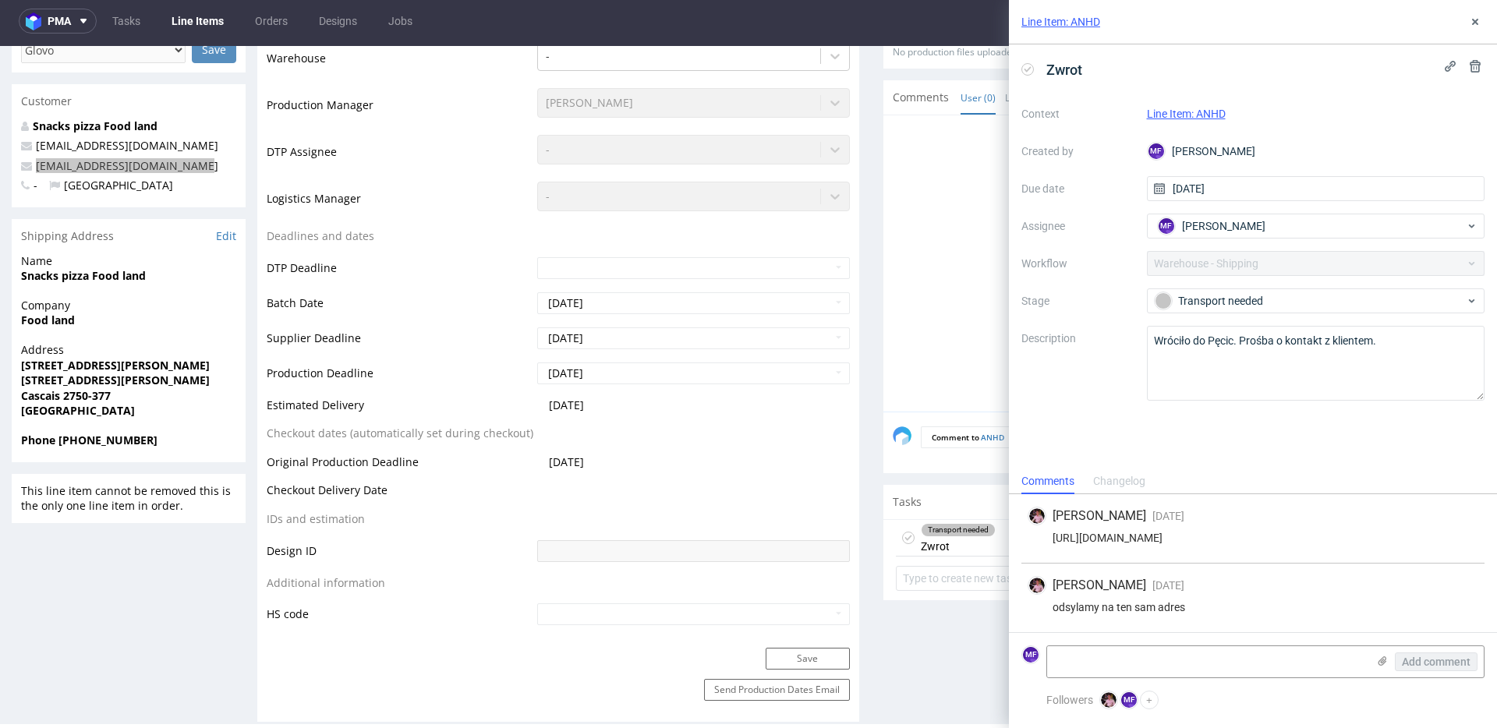
paste textarea "R077045896_ANHD_reshipping"
type textarea "R077045896_ANHD_reshipping"
click at [1267, 613] on div "Aleks Ziemkowski 10 days ago 3rd Oct 2025, 08:46 odsylamy na ten sam adres" at bounding box center [1252, 598] width 463 height 69
click at [1429, 656] on span "Add comment" at bounding box center [1436, 661] width 69 height 11
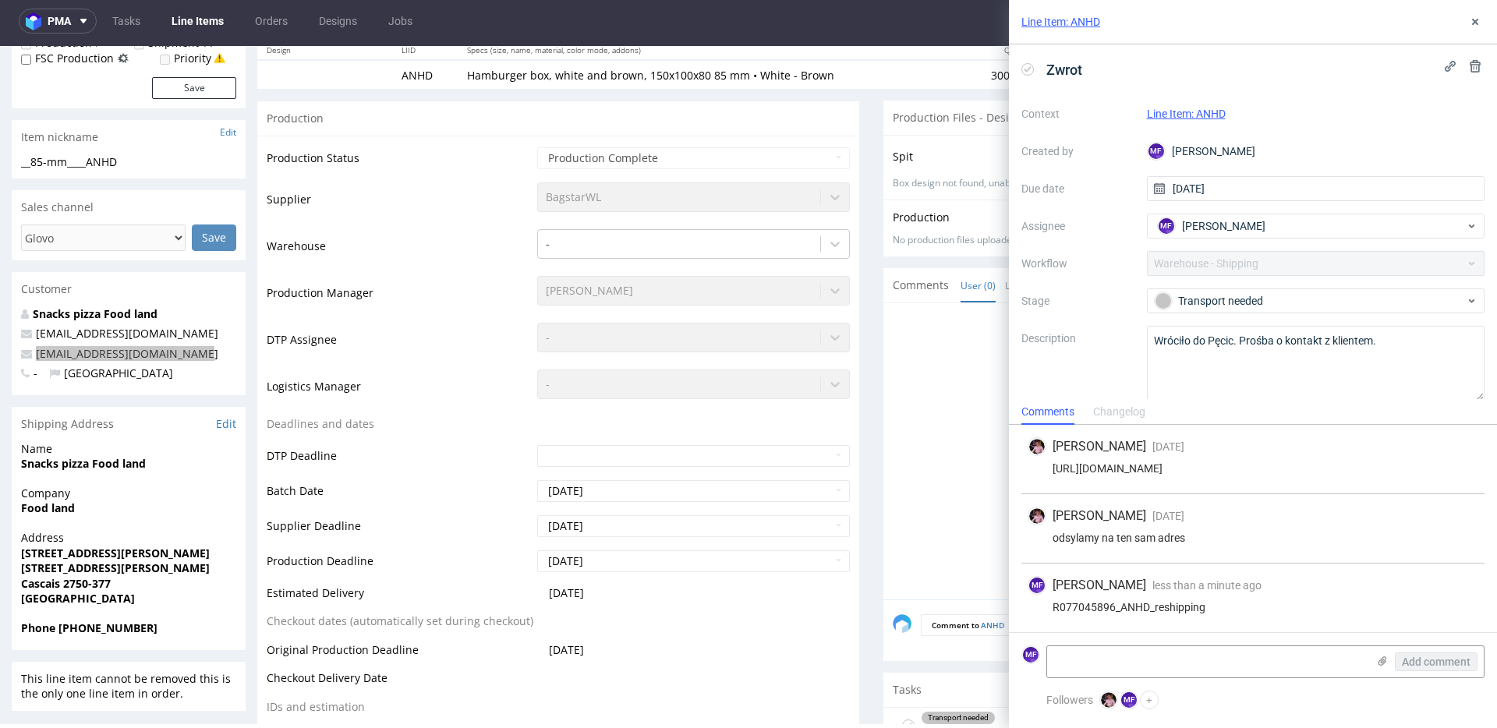
scroll to position [0, 0]
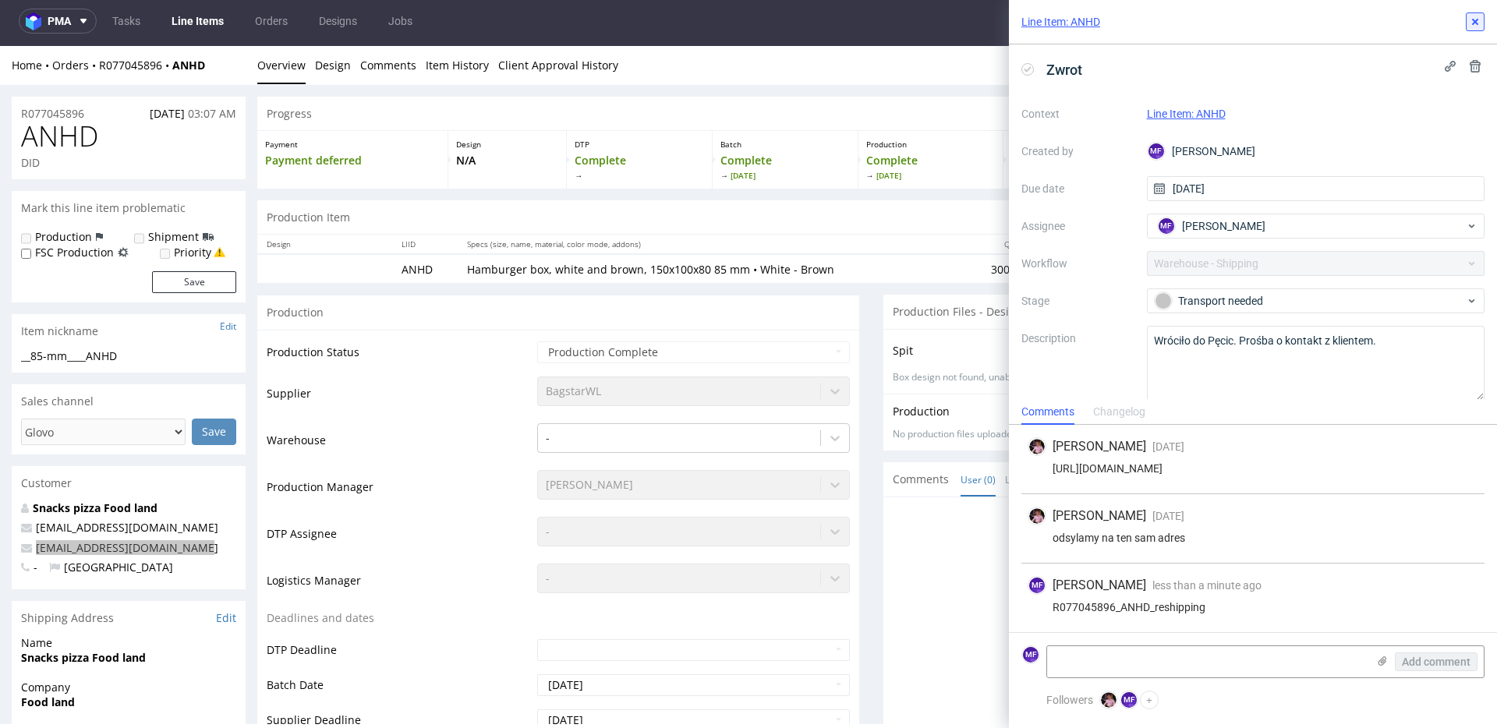
click at [1476, 24] on use at bounding box center [1475, 22] width 6 height 6
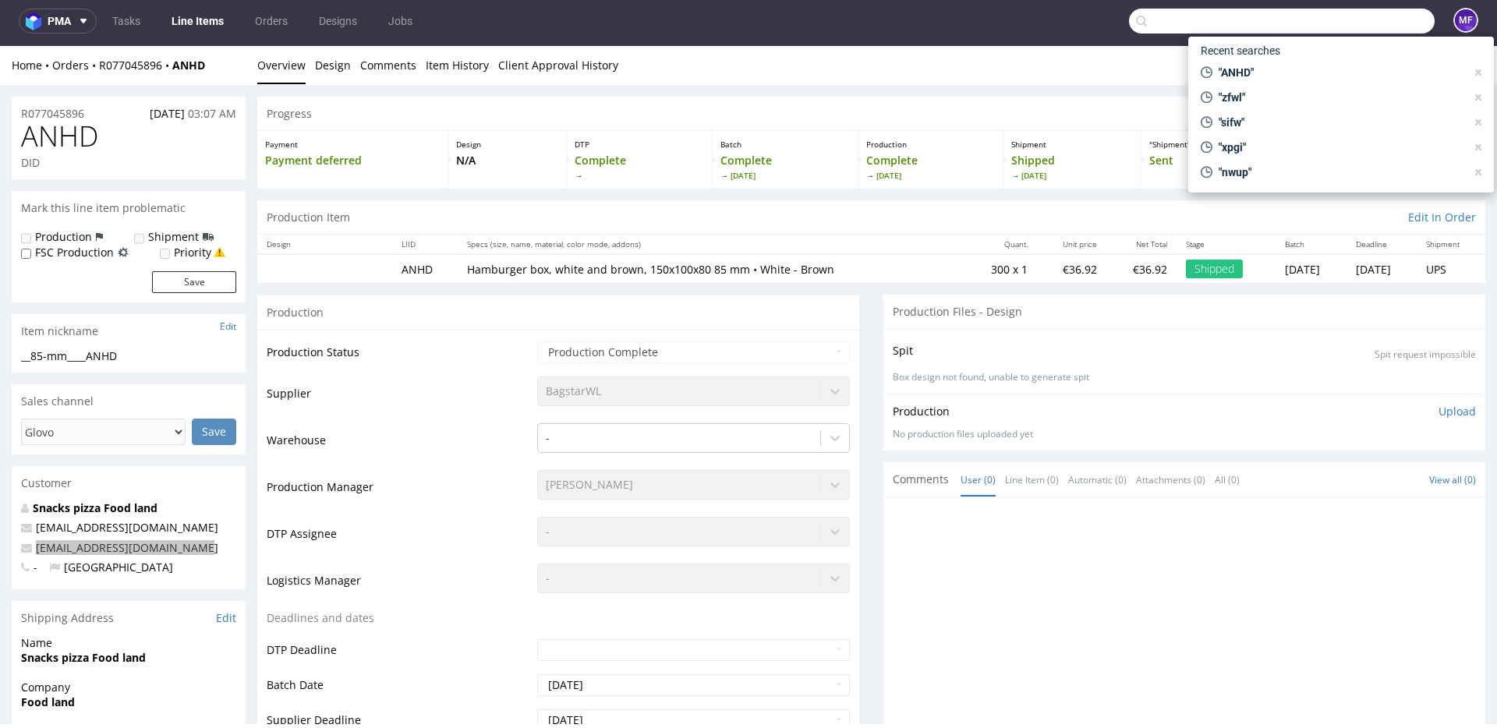
click at [1359, 33] on input "text" at bounding box center [1282, 21] width 306 height 25
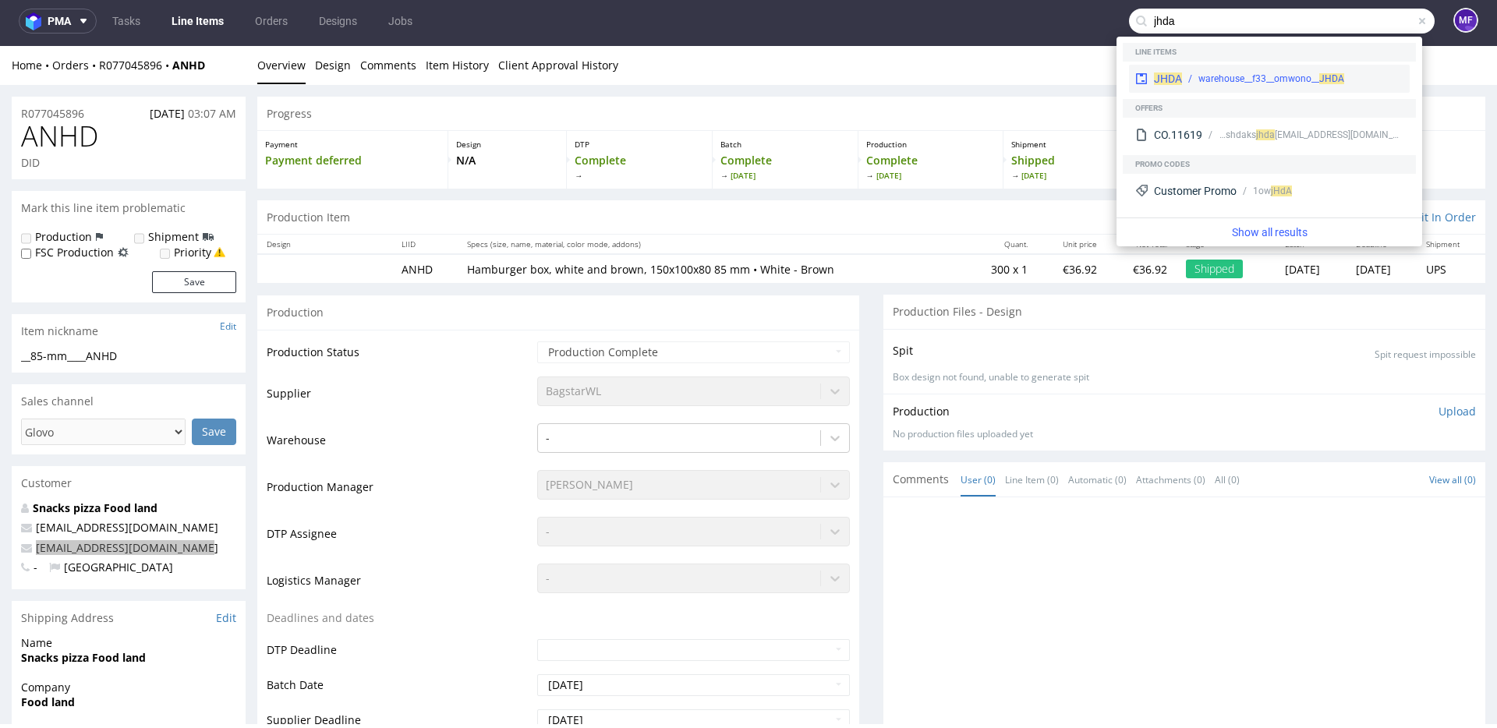
type input "jhda"
drag, startPoint x: 1268, startPoint y: 75, endPoint x: 1268, endPoint y: 29, distance: 46.0
click at [1268, 75] on div "warehouse__f33__omwono__ JHDA" at bounding box center [1271, 79] width 146 height 14
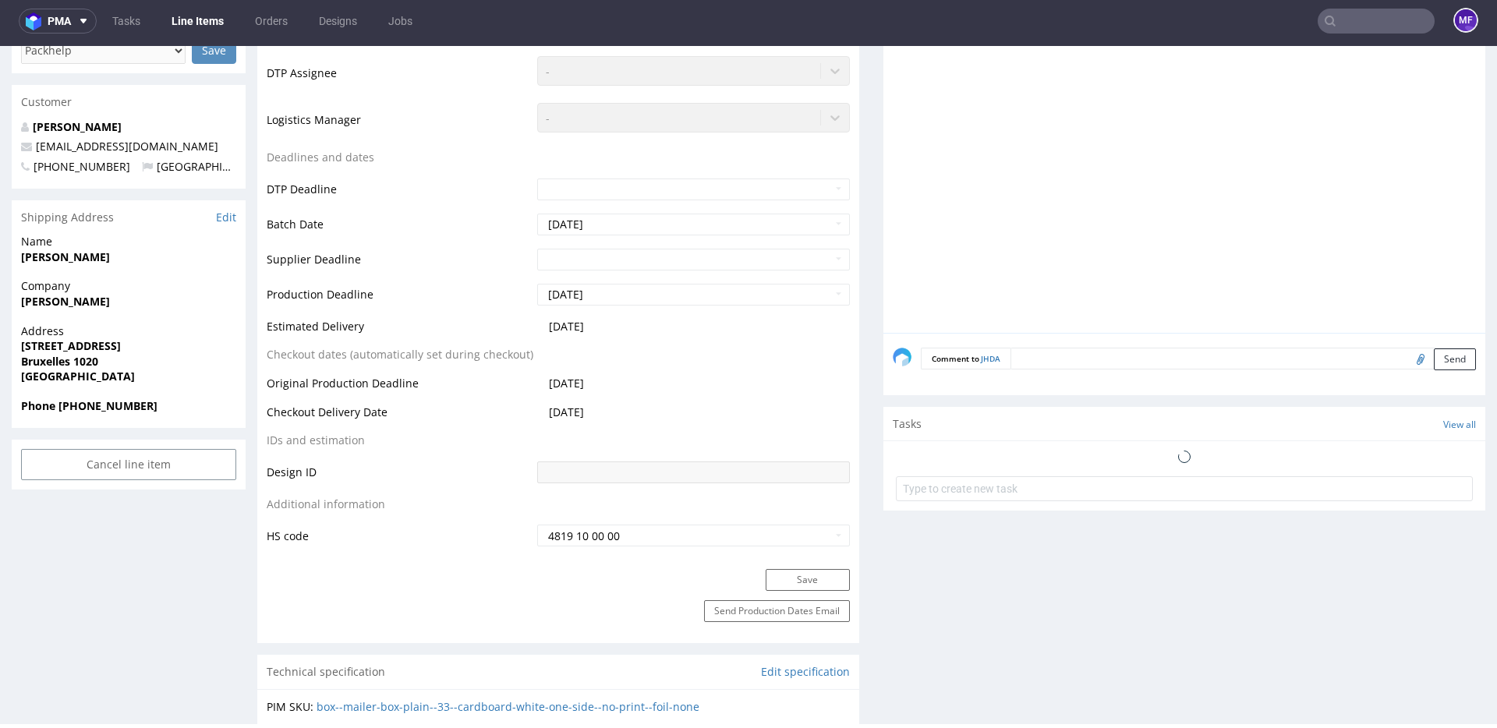
scroll to position [502, 0]
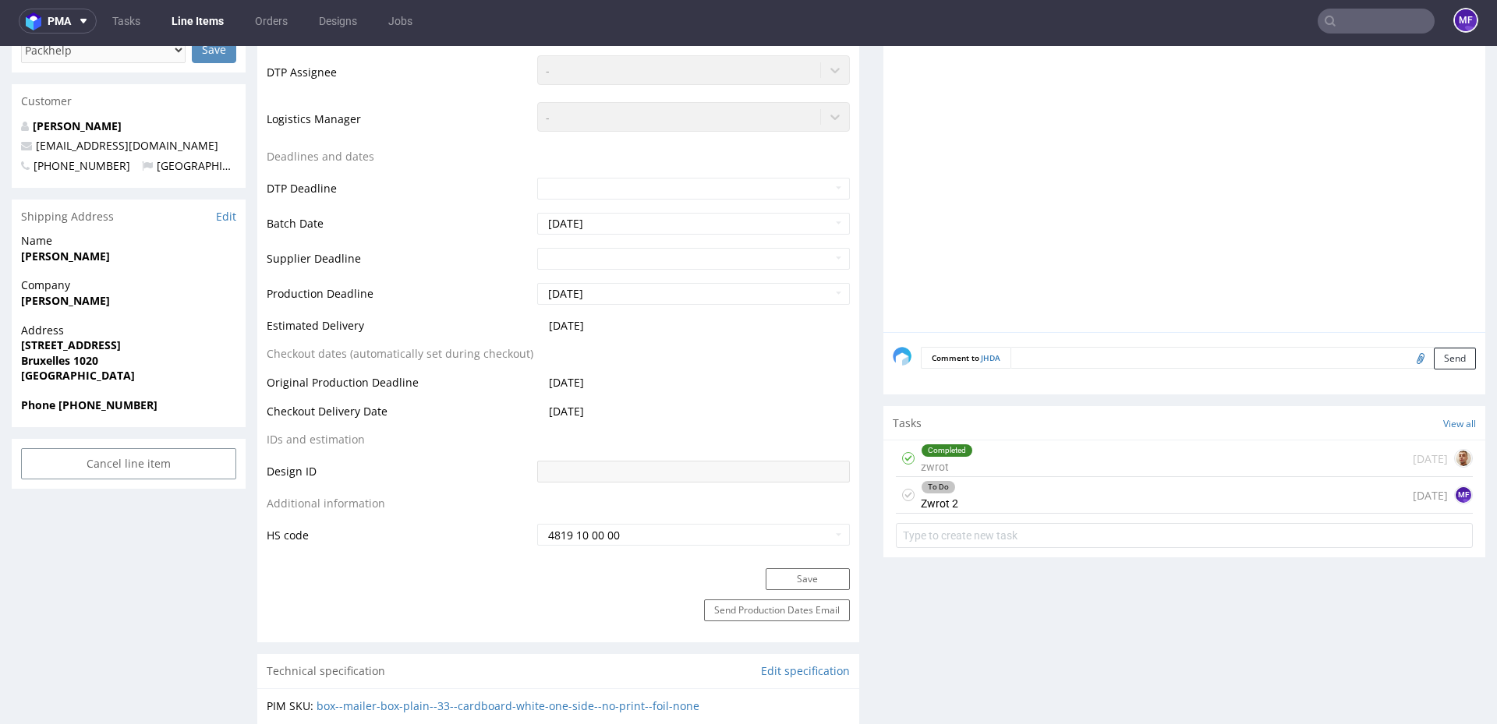
click at [1105, 490] on div "To Do Zwrot 2 24 days ago MF" at bounding box center [1184, 495] width 577 height 37
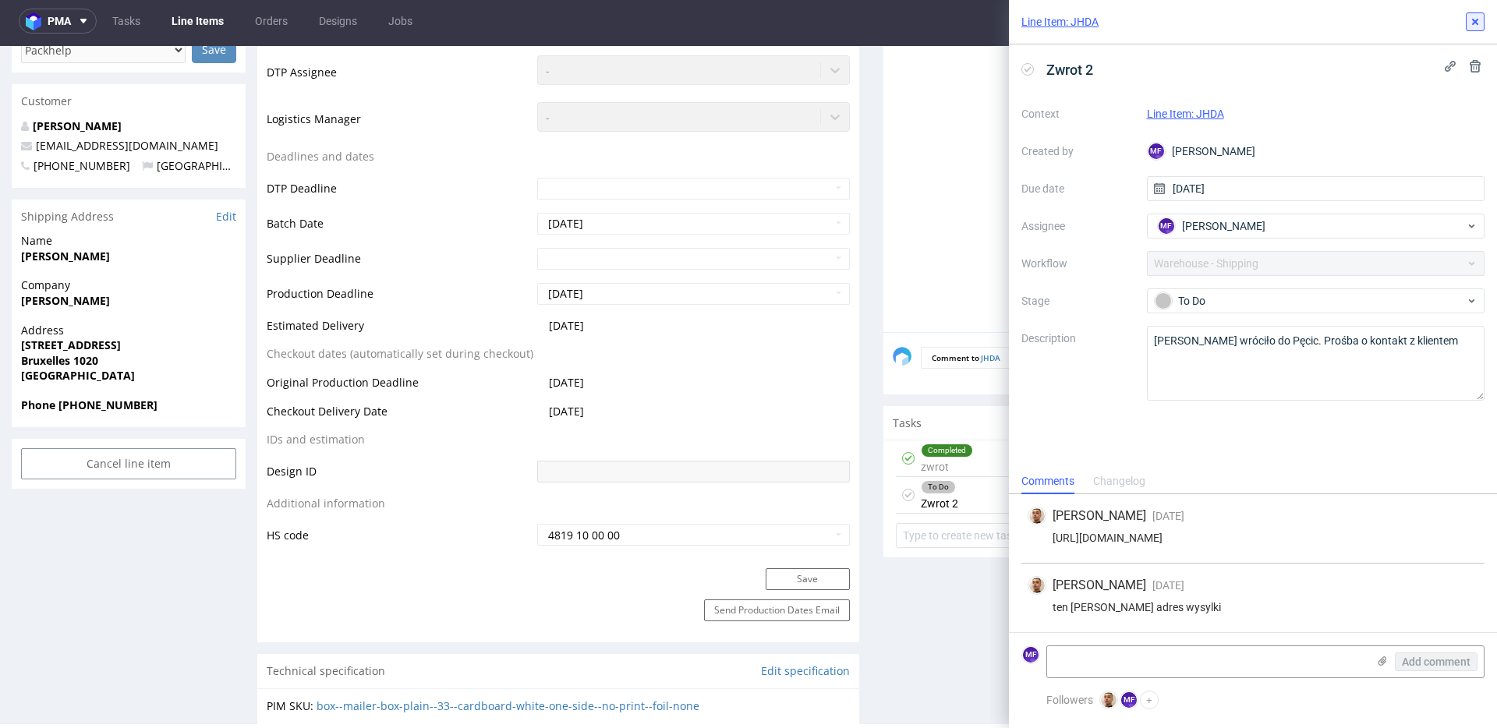
click at [1478, 28] on button at bounding box center [1475, 21] width 19 height 19
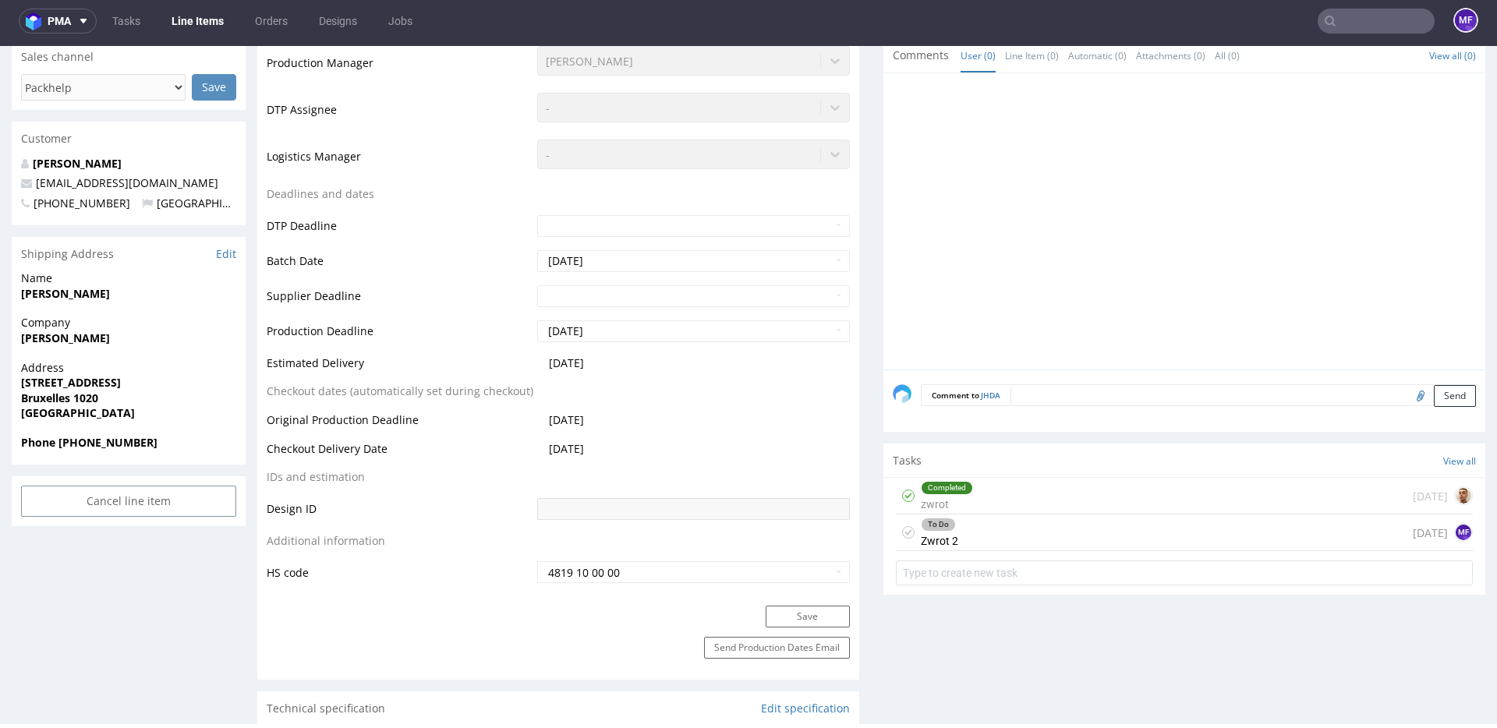
scroll to position [480, 0]
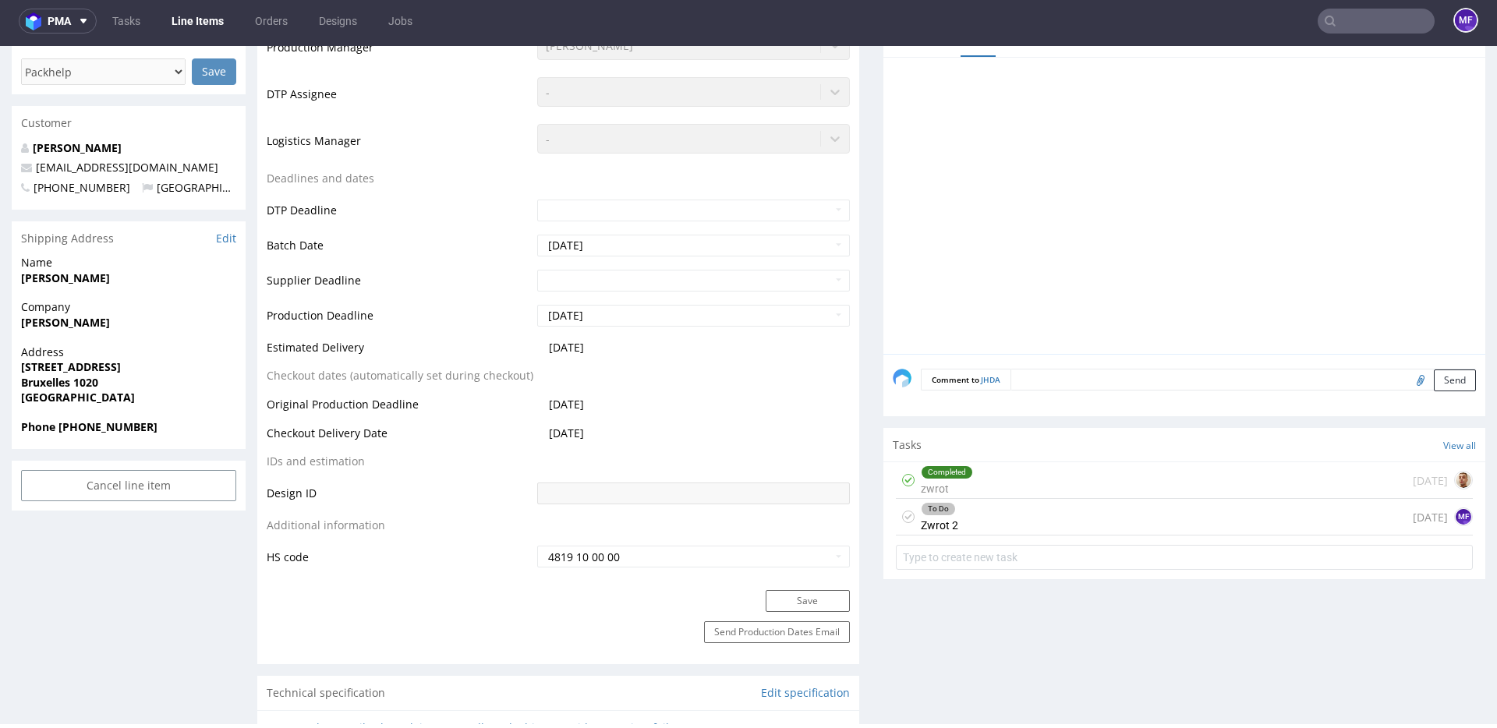
drag, startPoint x: 185, startPoint y: 303, endPoint x: 144, endPoint y: 289, distance: 42.9
click at [176, 301] on span "Company" at bounding box center [128, 307] width 215 height 16
drag, startPoint x: 121, startPoint y: 280, endPoint x: 23, endPoint y: 279, distance: 98.2
click at [23, 278] on span "Jacob Omwono" at bounding box center [128, 278] width 215 height 16
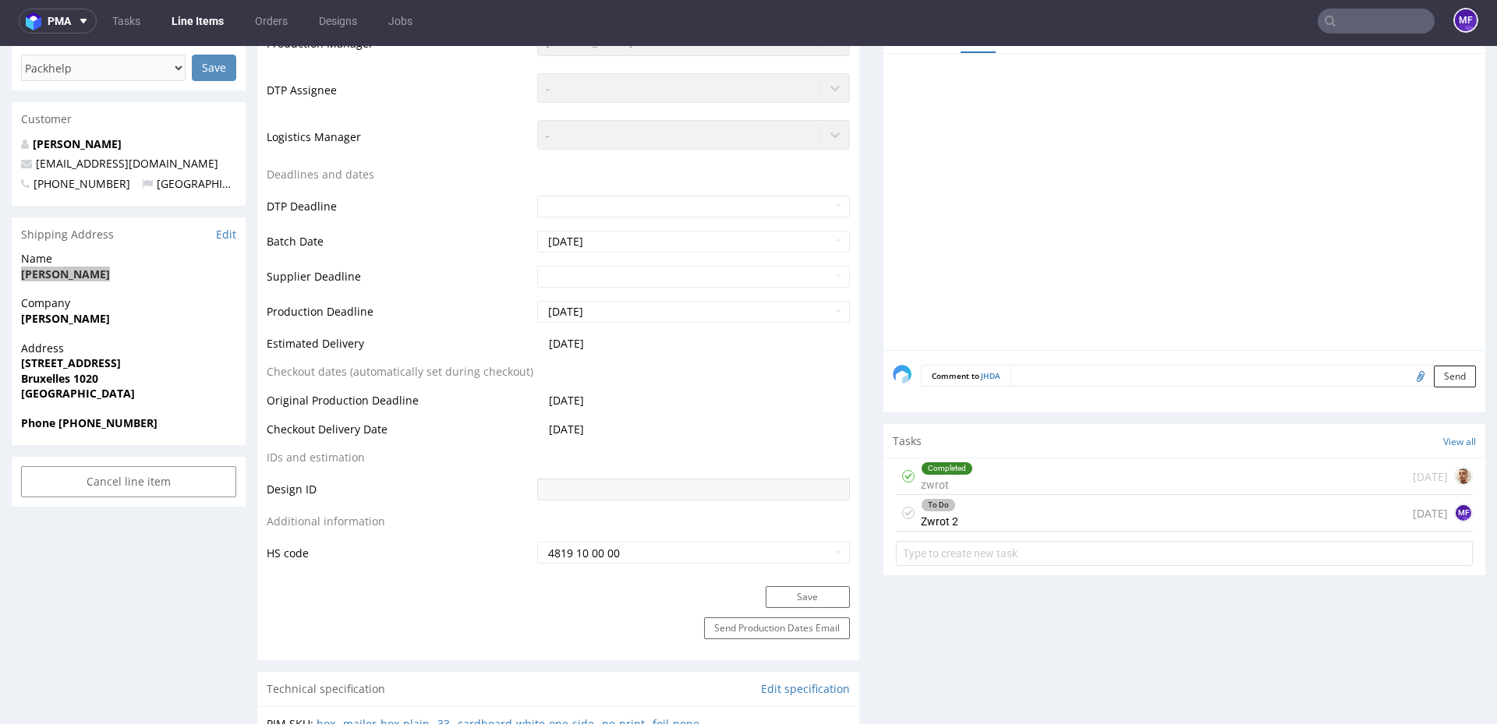
scroll to position [0, 0]
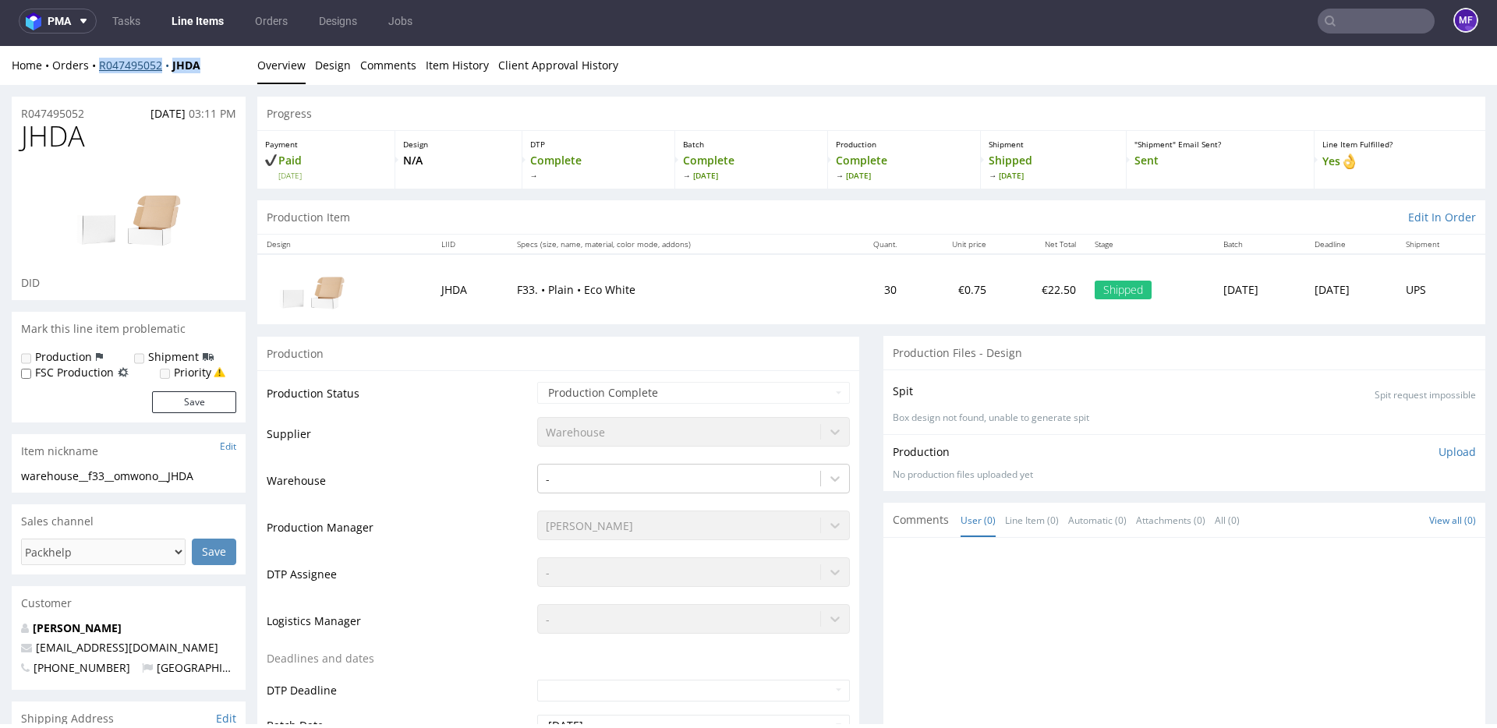
drag, startPoint x: 217, startPoint y: 69, endPoint x: 98, endPoint y: 69, distance: 118.5
click at [98, 69] on div "Home Orders R047495052 JHDA" at bounding box center [129, 66] width 234 height 16
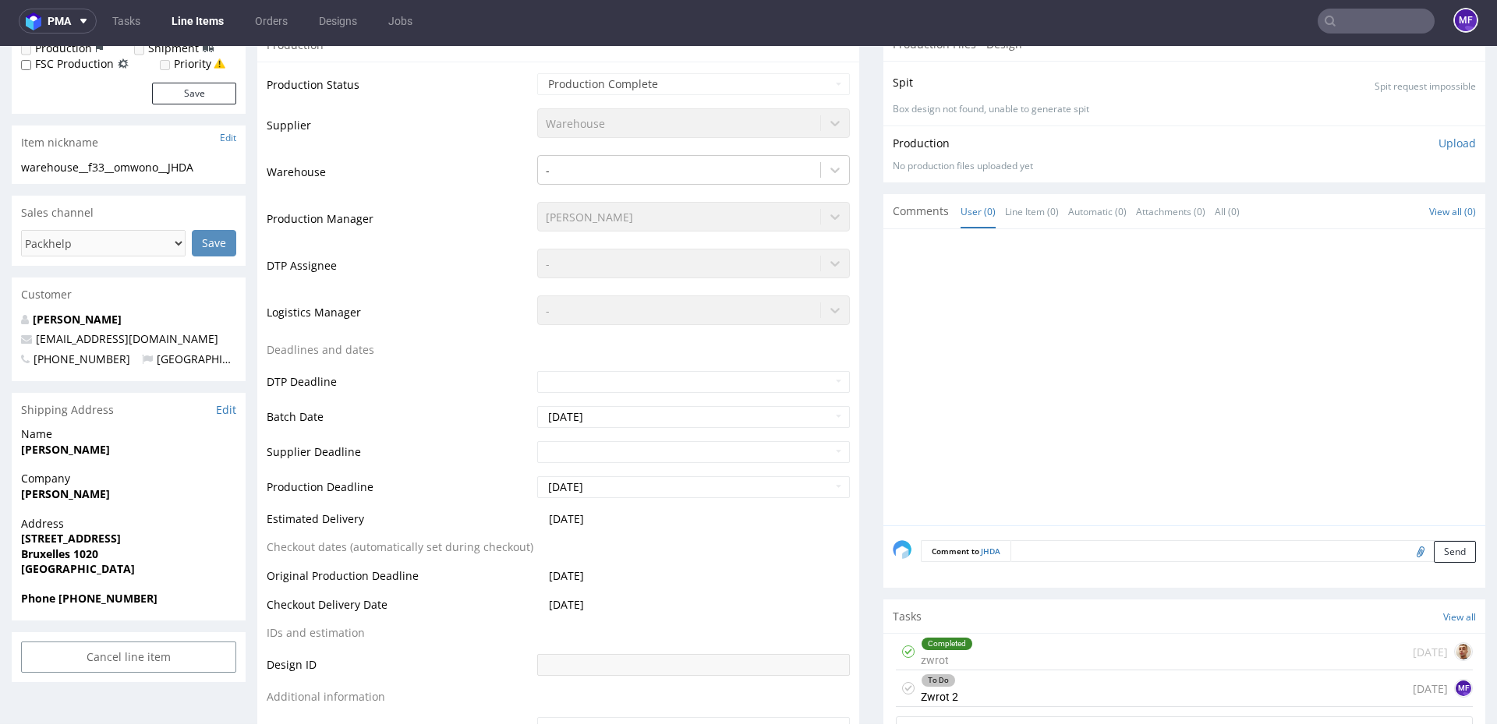
scroll to position [326, 0]
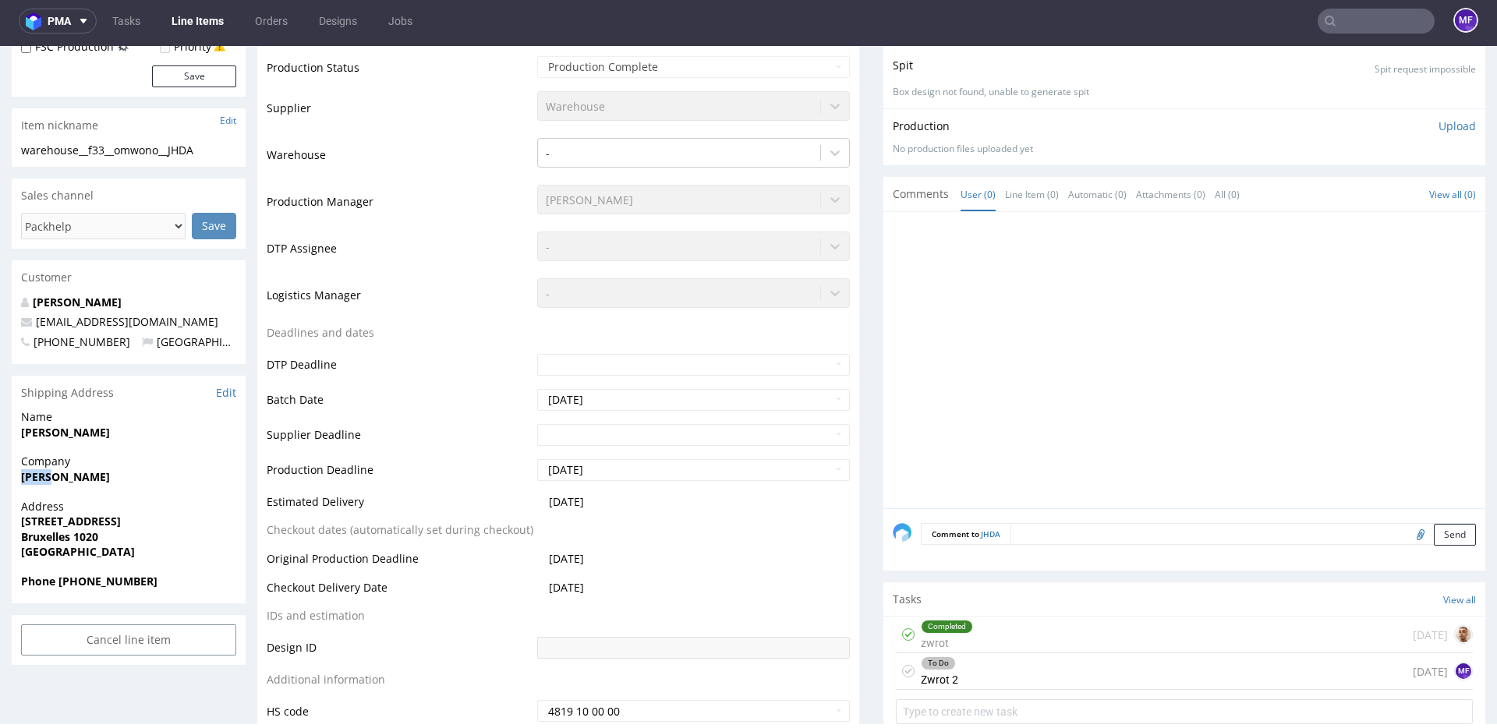
drag, startPoint x: 58, startPoint y: 480, endPoint x: 22, endPoint y: 479, distance: 35.9
click at [22, 479] on span "Jacob" at bounding box center [128, 477] width 215 height 16
drag, startPoint x: 175, startPoint y: 518, endPoint x: 24, endPoint y: 523, distance: 150.5
click at [24, 523] on span "Houba De Strooperlaan 276" at bounding box center [128, 522] width 215 height 16
drag, startPoint x: 126, startPoint y: 587, endPoint x: 59, endPoint y: 586, distance: 66.3
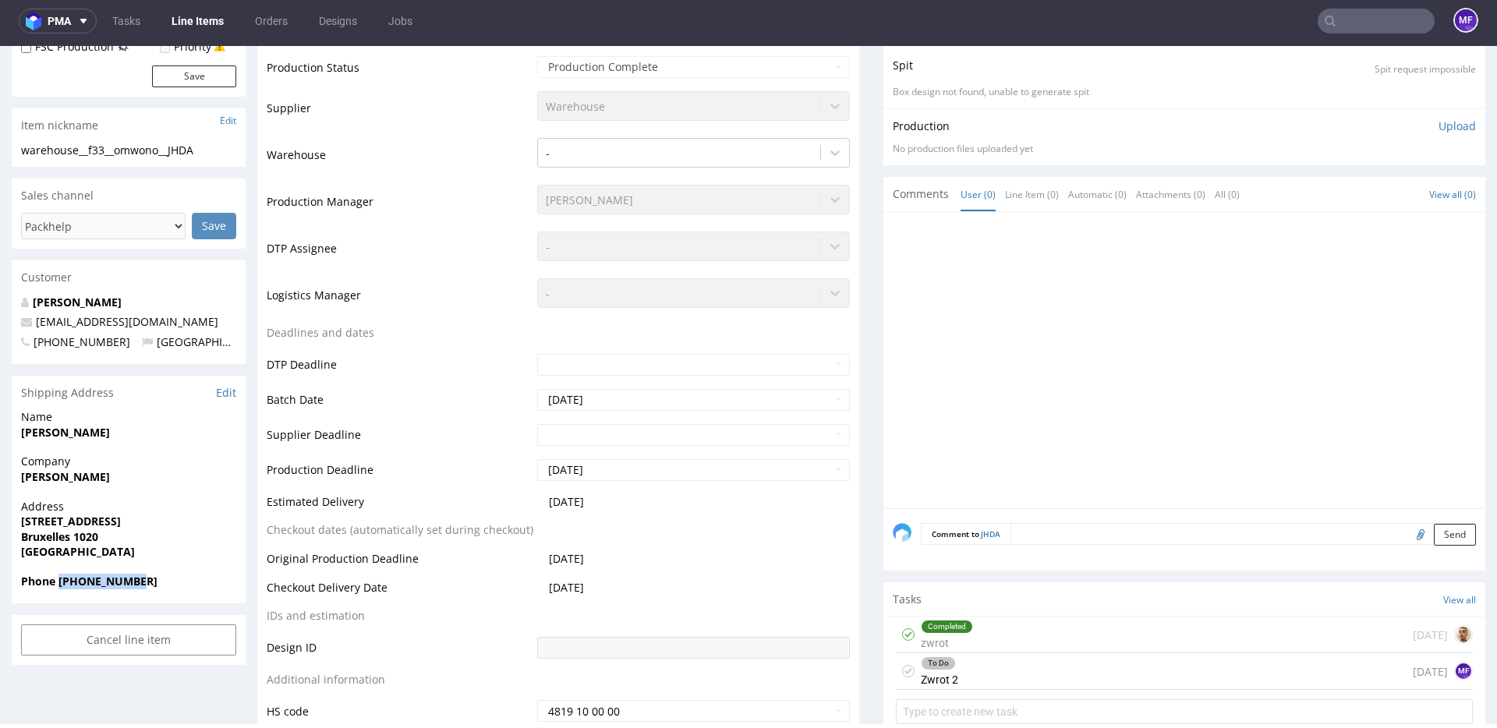
click at [59, 586] on div "Phone +32492756828" at bounding box center [129, 589] width 234 height 30
drag, startPoint x: 193, startPoint y: 322, endPoint x: 34, endPoint y: 325, distance: 159.1
click at [34, 325] on p "jacobomondo30@gmail.com" at bounding box center [128, 322] width 215 height 16
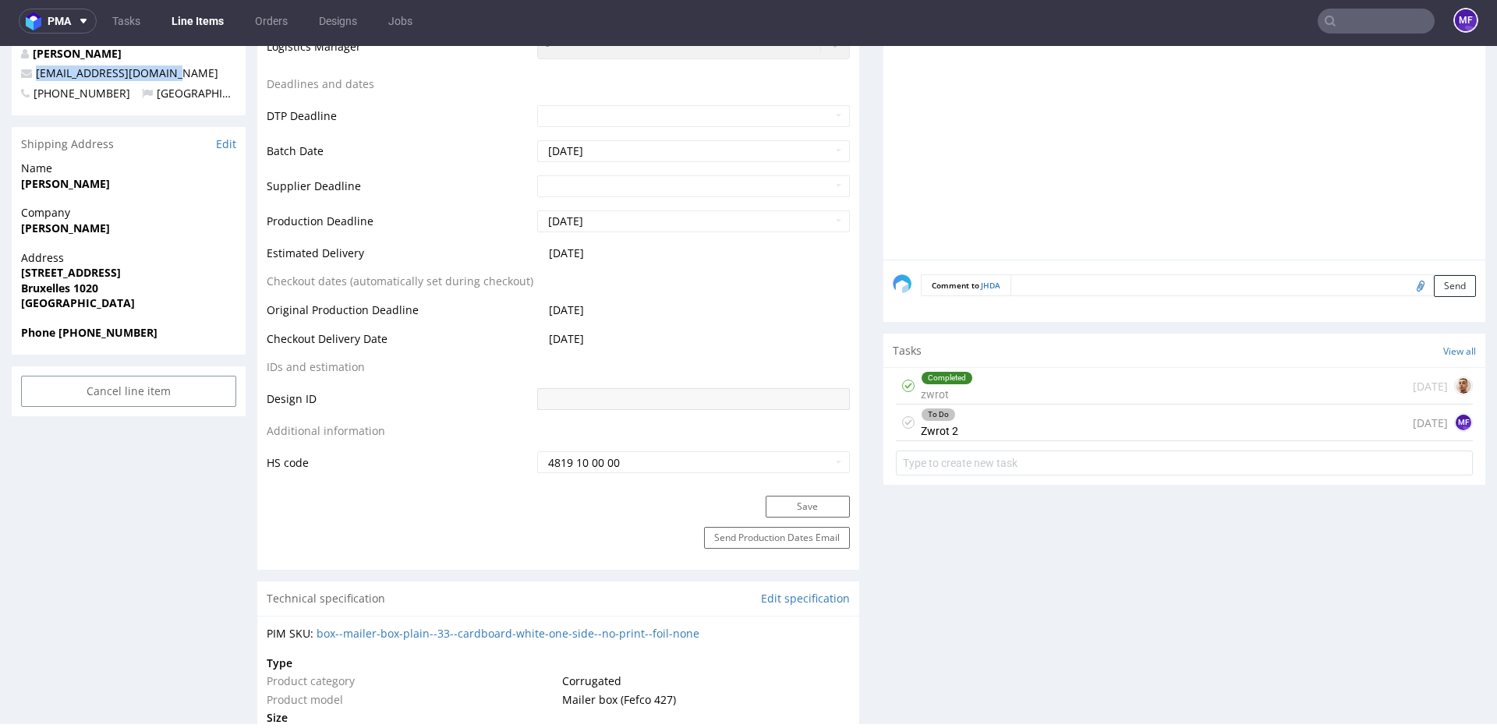
scroll to position [599, 0]
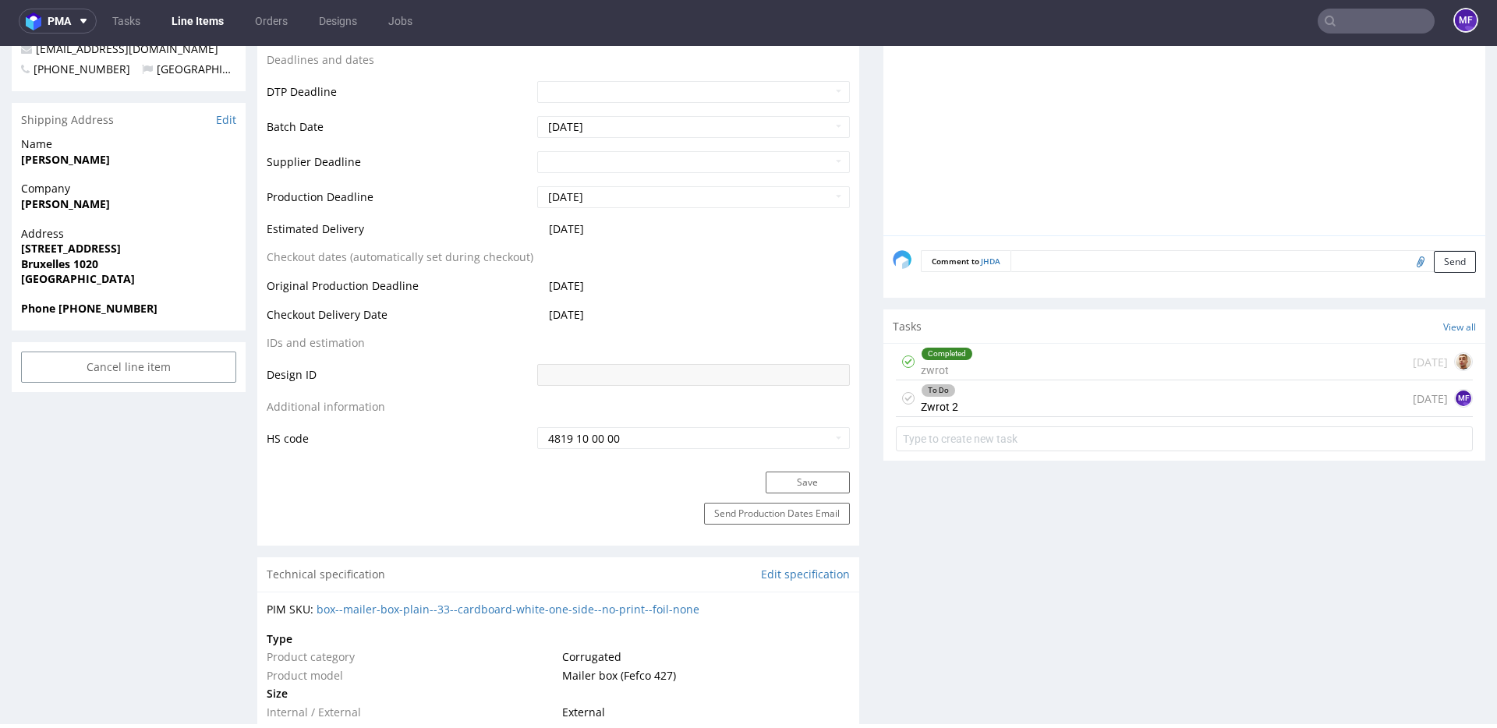
click at [1005, 386] on div "To Do Zwrot 2 24 days ago MF" at bounding box center [1184, 398] width 577 height 37
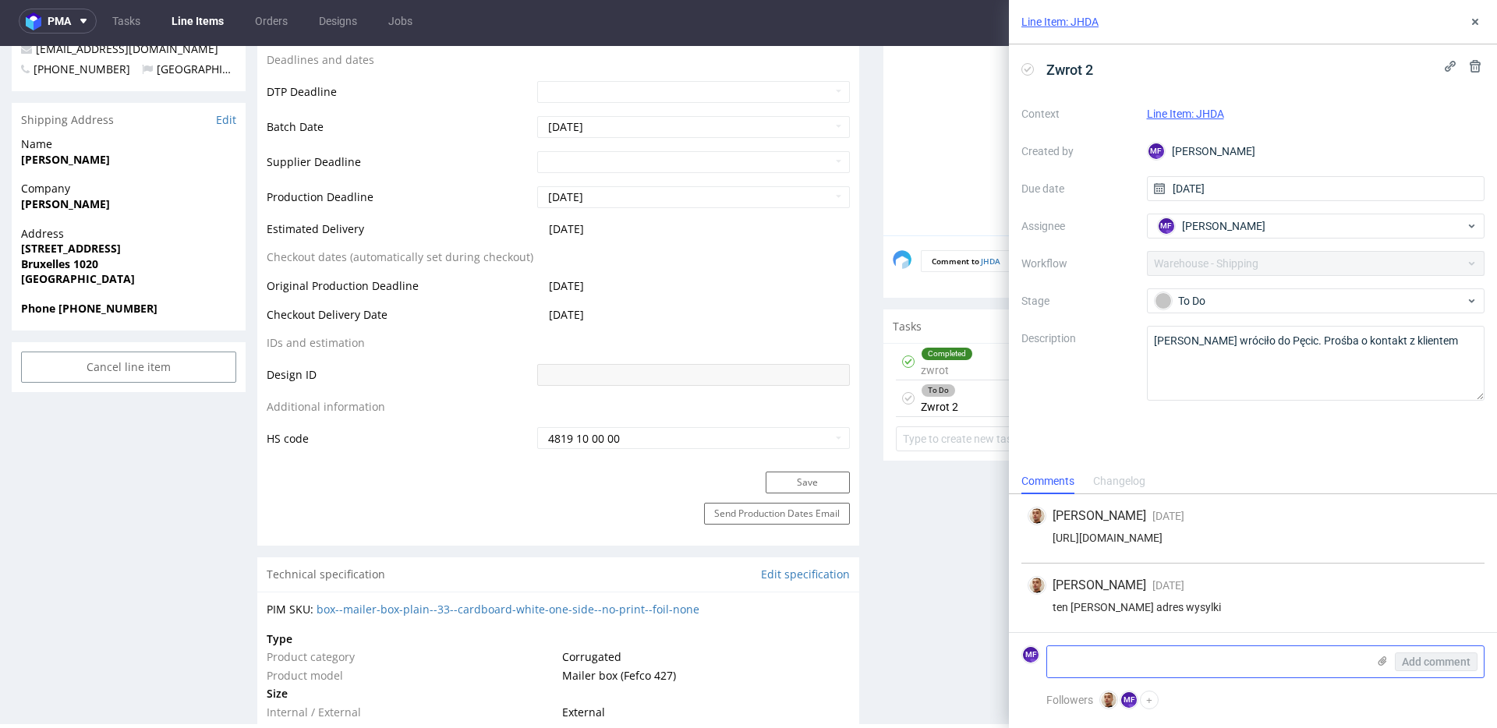
click at [1176, 674] on textarea at bounding box center [1207, 661] width 320 height 31
paste textarea "tn?"
drag, startPoint x: 1080, startPoint y: 659, endPoint x: 1105, endPoint y: 647, distance: 28.3
click at [1034, 657] on div "MF tn? Add comment" at bounding box center [1252, 661] width 463 height 33
paste textarea "R047495052_JHDA_reshipping_2"
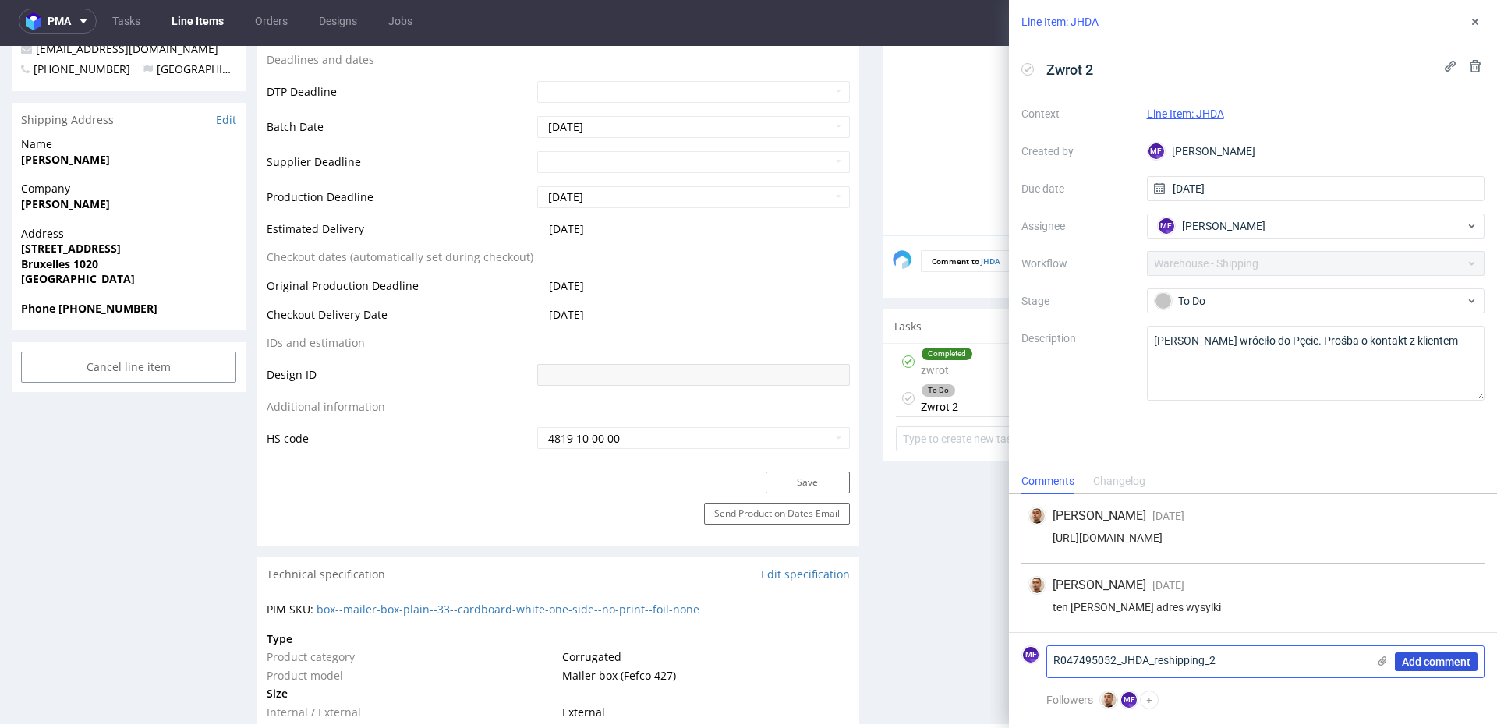
type textarea "R047495052_JHDA_reshipping_2"
click at [1423, 656] on span "Add comment" at bounding box center [1436, 661] width 69 height 11
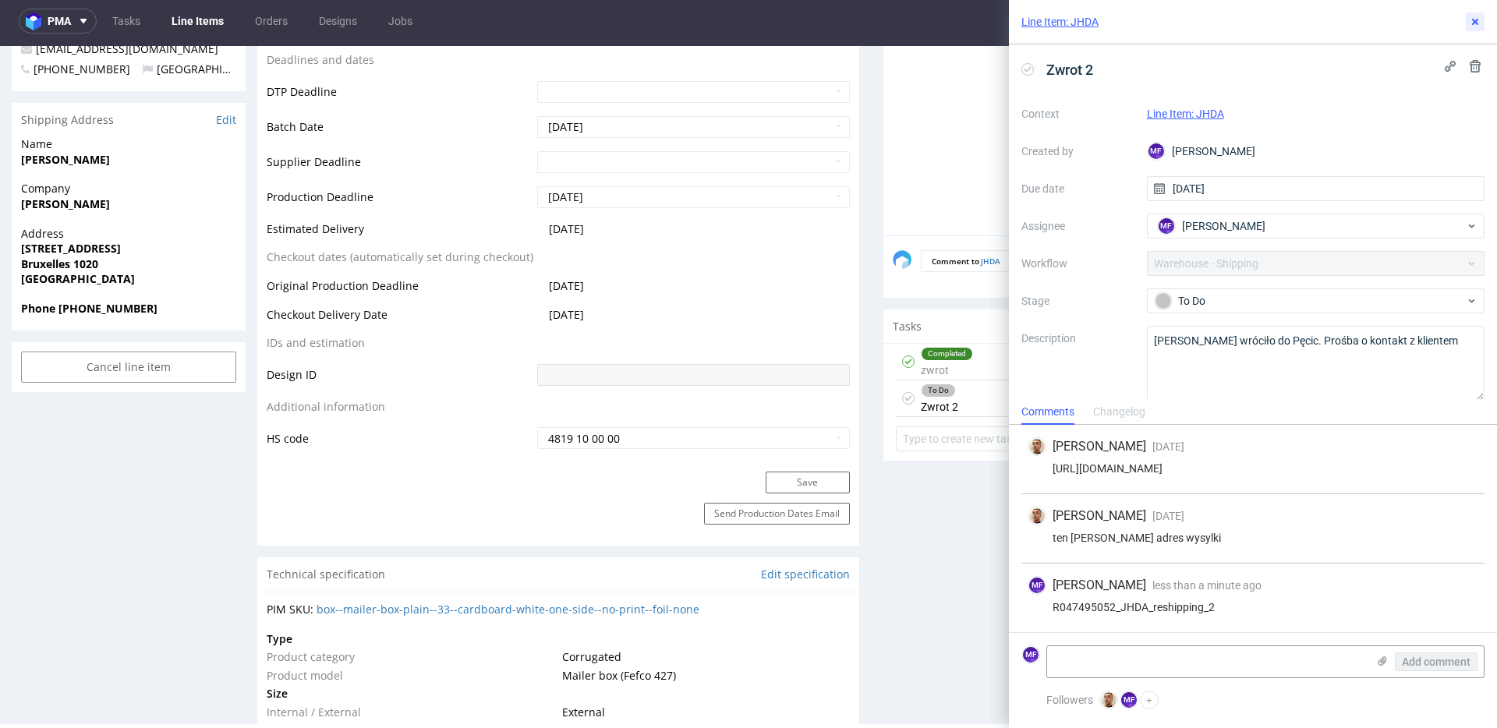
drag, startPoint x: 1470, startPoint y: 28, endPoint x: 1456, endPoint y: 37, distance: 16.9
click at [1469, 28] on button at bounding box center [1475, 21] width 19 height 19
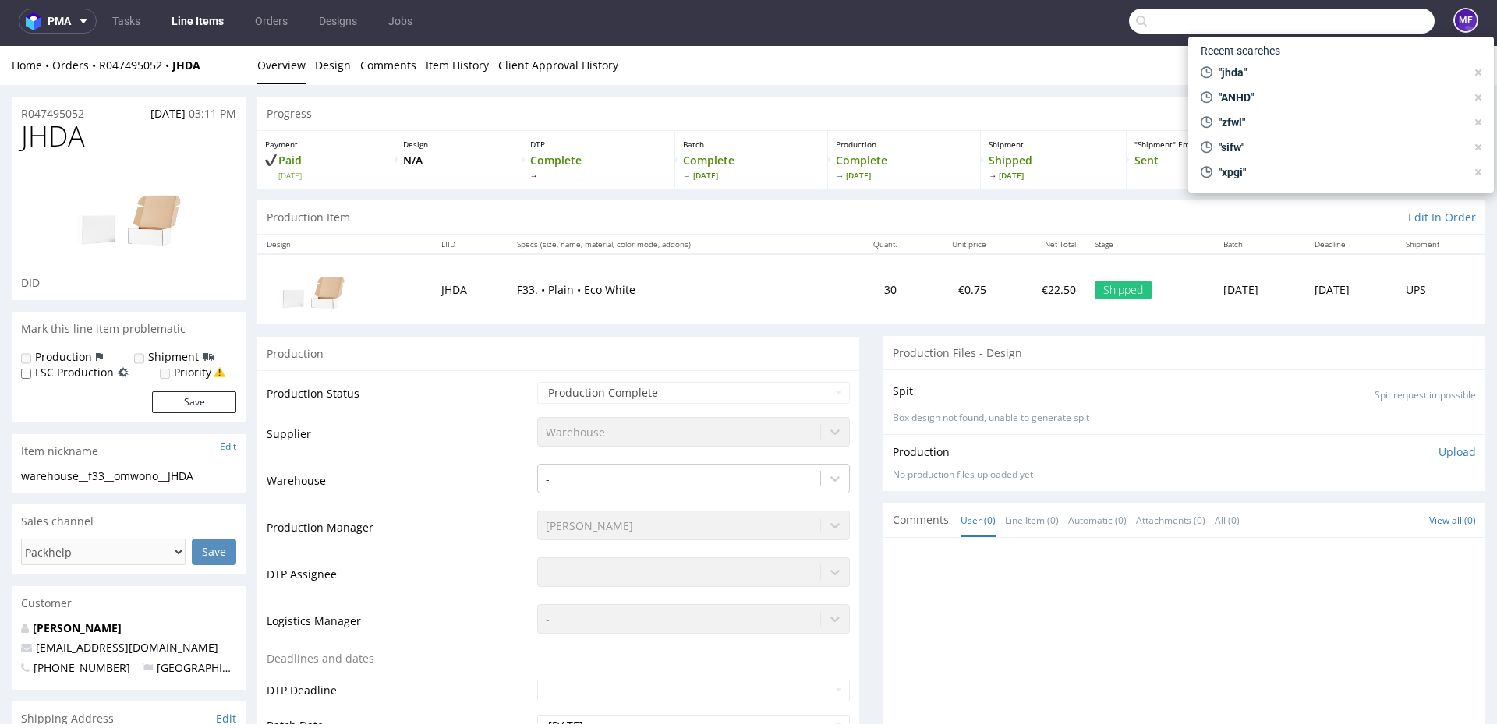
click at [1345, 22] on input "text" at bounding box center [1282, 21] width 306 height 25
paste input "UBMB"
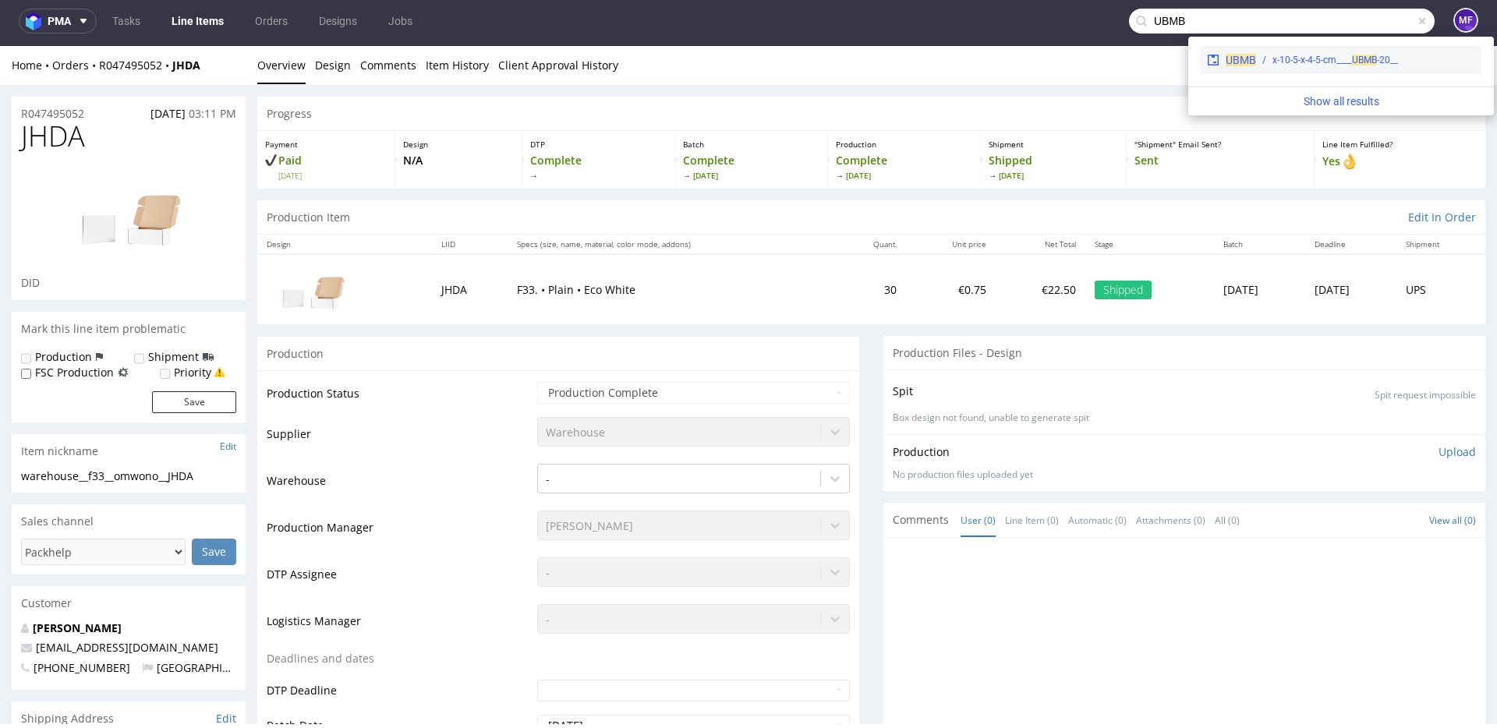
type input "UBMB"
click at [1322, 55] on div "__20-x-10-5-x-4-5-cm____ UBMB" at bounding box center [1335, 60] width 126 height 14
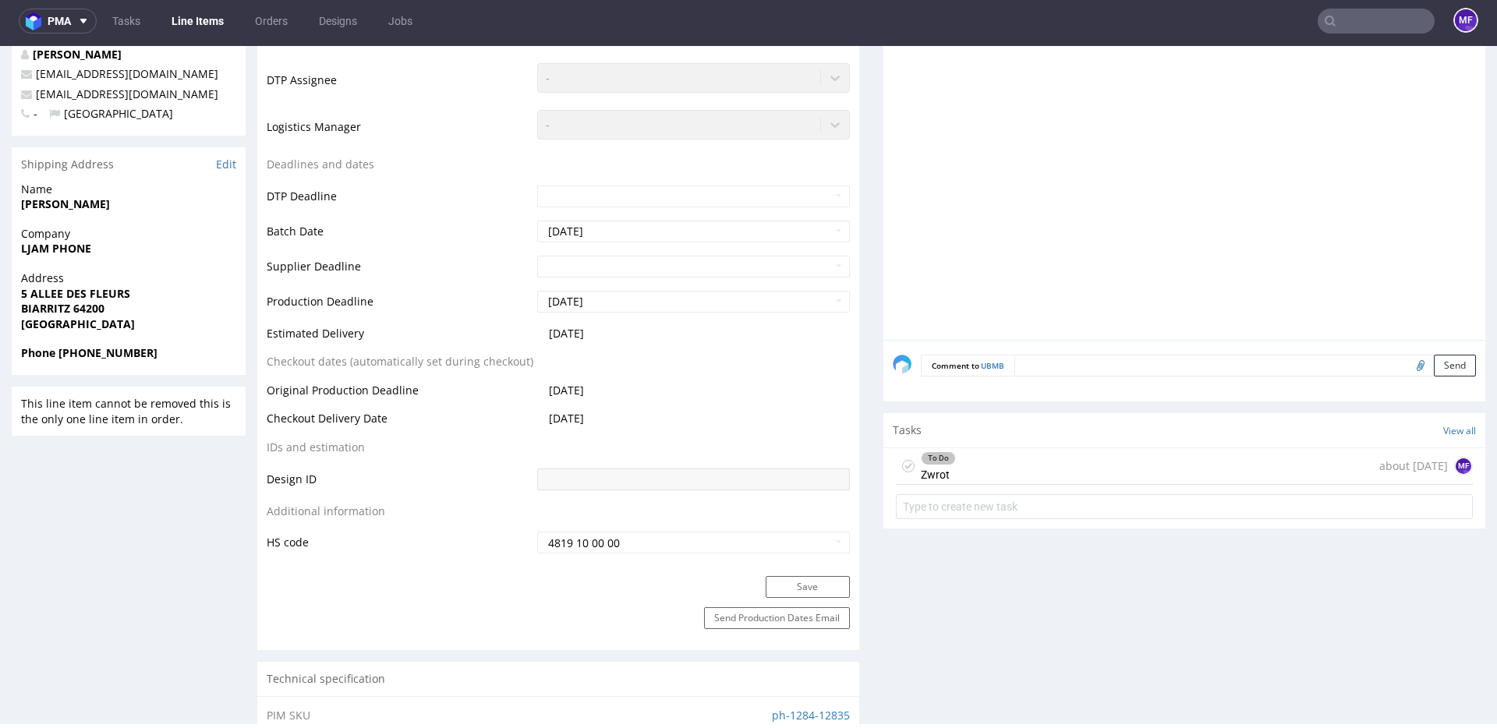
scroll to position [497, 0]
click at [1009, 457] on div "To Do Zwrot about 1 month ago MF" at bounding box center [1184, 465] width 577 height 37
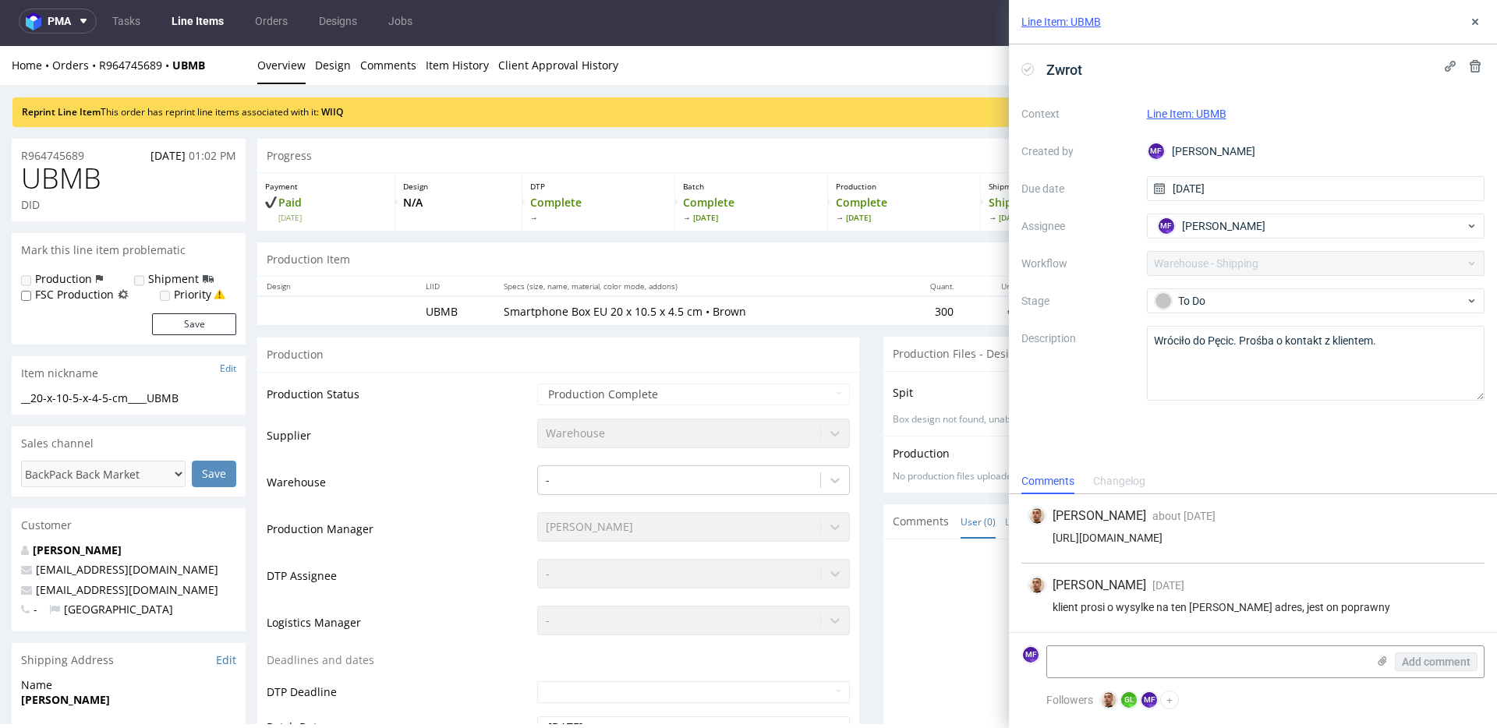
drag, startPoint x: 237, startPoint y: 81, endPoint x: 229, endPoint y: 77, distance: 8.7
click at [232, 79] on div "Home Orders R964745689 UBMB Overview Design Comments Item History Client Approv…" at bounding box center [748, 65] width 1497 height 39
drag, startPoint x: 207, startPoint y: 72, endPoint x: 101, endPoint y: 70, distance: 106.0
click at [101, 70] on div "Home Orders R964745689 UBMB" at bounding box center [129, 66] width 234 height 16
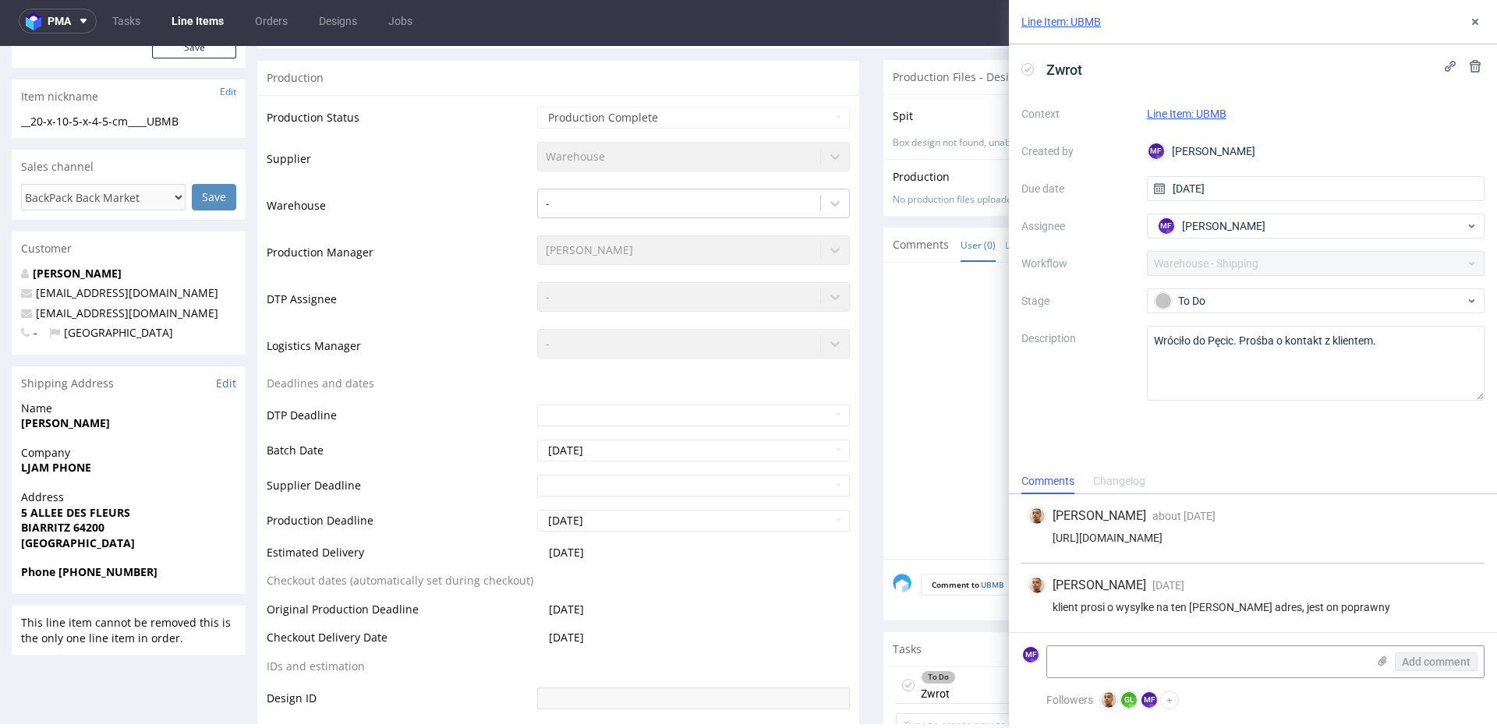
scroll to position [280, 0]
click at [136, 448] on span "Company" at bounding box center [128, 450] width 215 height 16
drag, startPoint x: 108, startPoint y: 423, endPoint x: 21, endPoint y: 423, distance: 87.3
click at [21, 423] on span "enrich angelique" at bounding box center [128, 420] width 215 height 16
drag, startPoint x: 100, startPoint y: 467, endPoint x: 23, endPoint y: 464, distance: 76.5
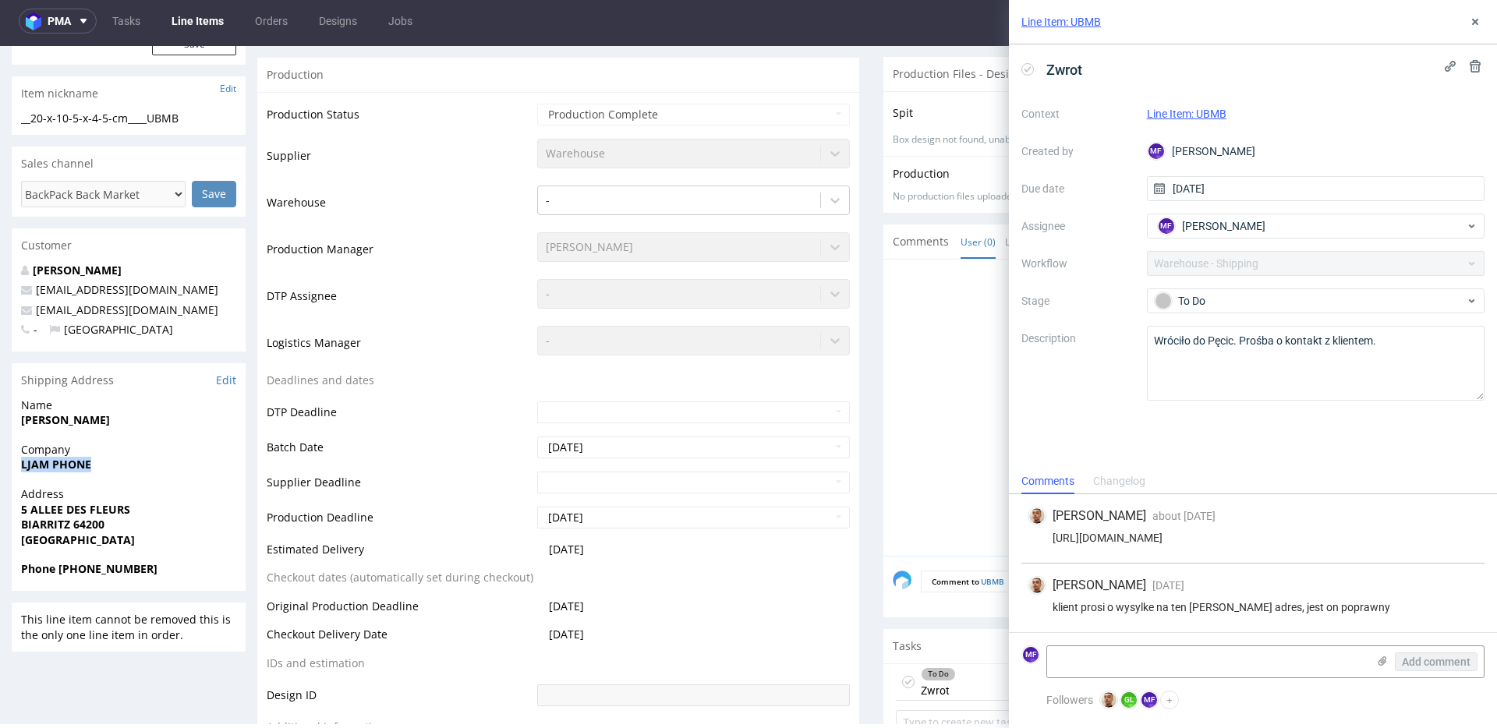
click at [23, 464] on span "LJAM PHONE" at bounding box center [128, 465] width 215 height 16
drag, startPoint x: 140, startPoint y: 508, endPoint x: 23, endPoint y: 515, distance: 116.4
click at [23, 515] on span "5 ALLEE DES FLEURS" at bounding box center [128, 510] width 215 height 16
drag, startPoint x: 70, startPoint y: 526, endPoint x: 19, endPoint y: 525, distance: 51.5
click at [19, 525] on div "Address 5 ALLEE DES FLEURS BIARRITZ 64200 France" at bounding box center [129, 523] width 234 height 75
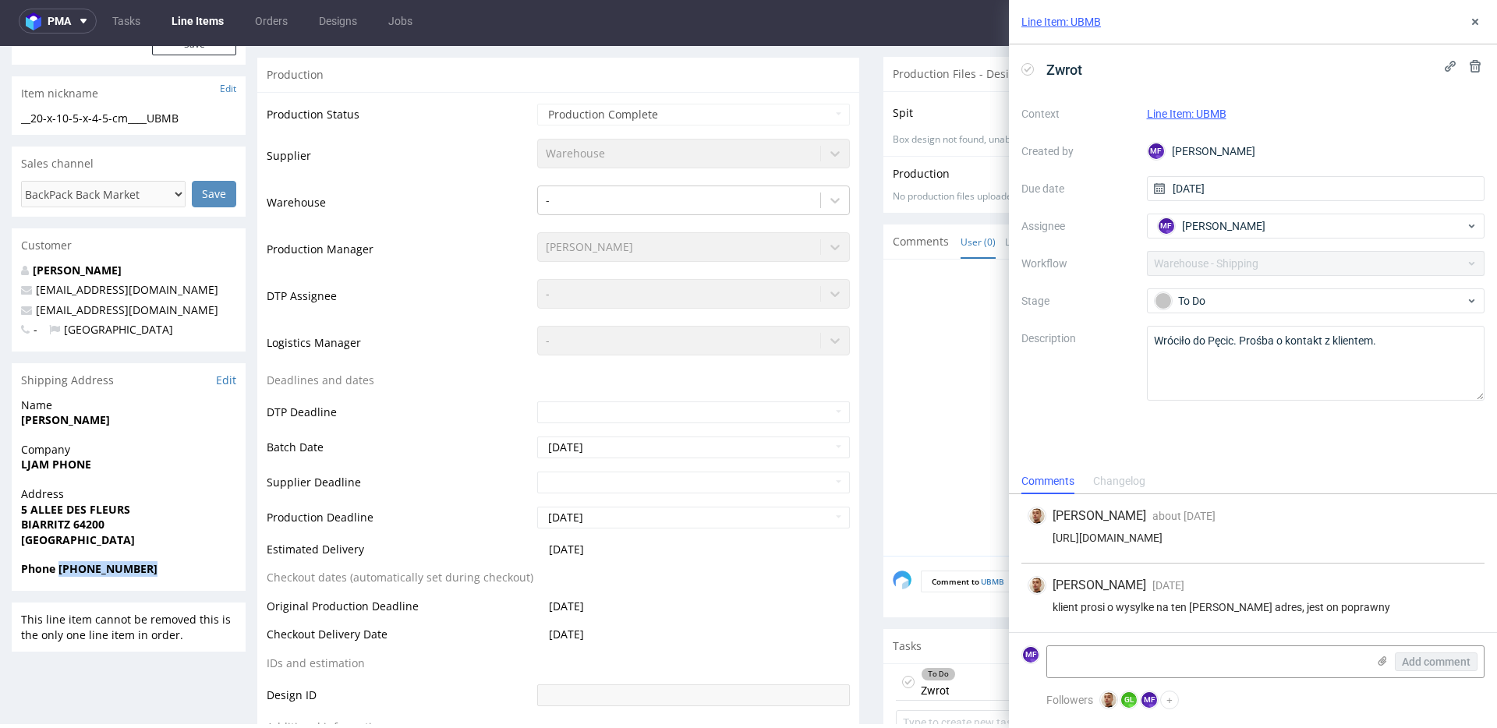
drag, startPoint x: 161, startPoint y: 567, endPoint x: 61, endPoint y: 572, distance: 99.9
click at [61, 572] on span "Phone +33 0975409573" at bounding box center [128, 569] width 215 height 16
click at [207, 303] on p "entrepriseljamphone@gmail.com" at bounding box center [128, 310] width 215 height 16
drag, startPoint x: 203, startPoint y: 312, endPoint x: 37, endPoint y: 316, distance: 165.3
click at [37, 316] on p "entrepriseljamphone@gmail.com" at bounding box center [128, 310] width 215 height 16
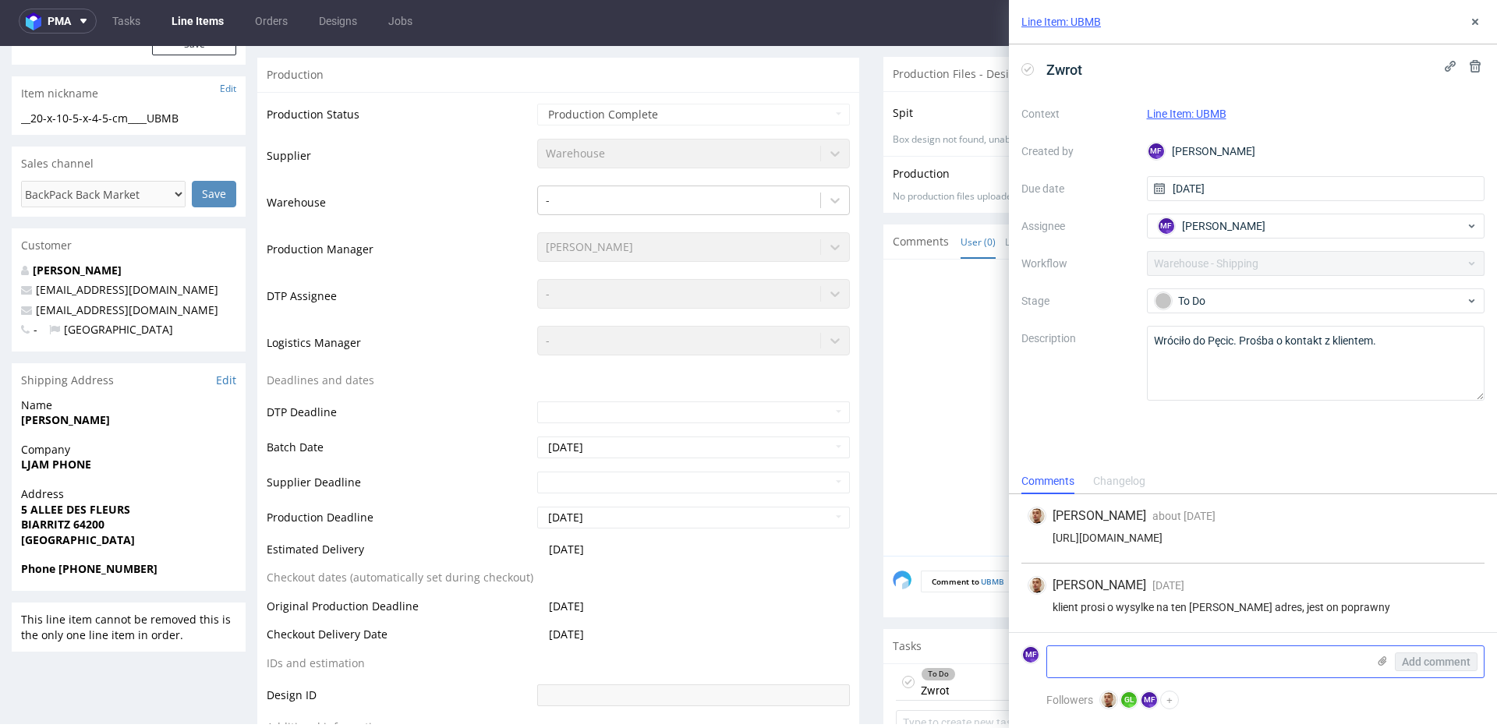
click at [1167, 659] on textarea at bounding box center [1207, 661] width 320 height 31
paste textarea "R964745689_UBMB_reshipping"
type textarea "R964745689_UBMB_reshipping"
click at [1429, 662] on span "Add comment" at bounding box center [1436, 661] width 69 height 11
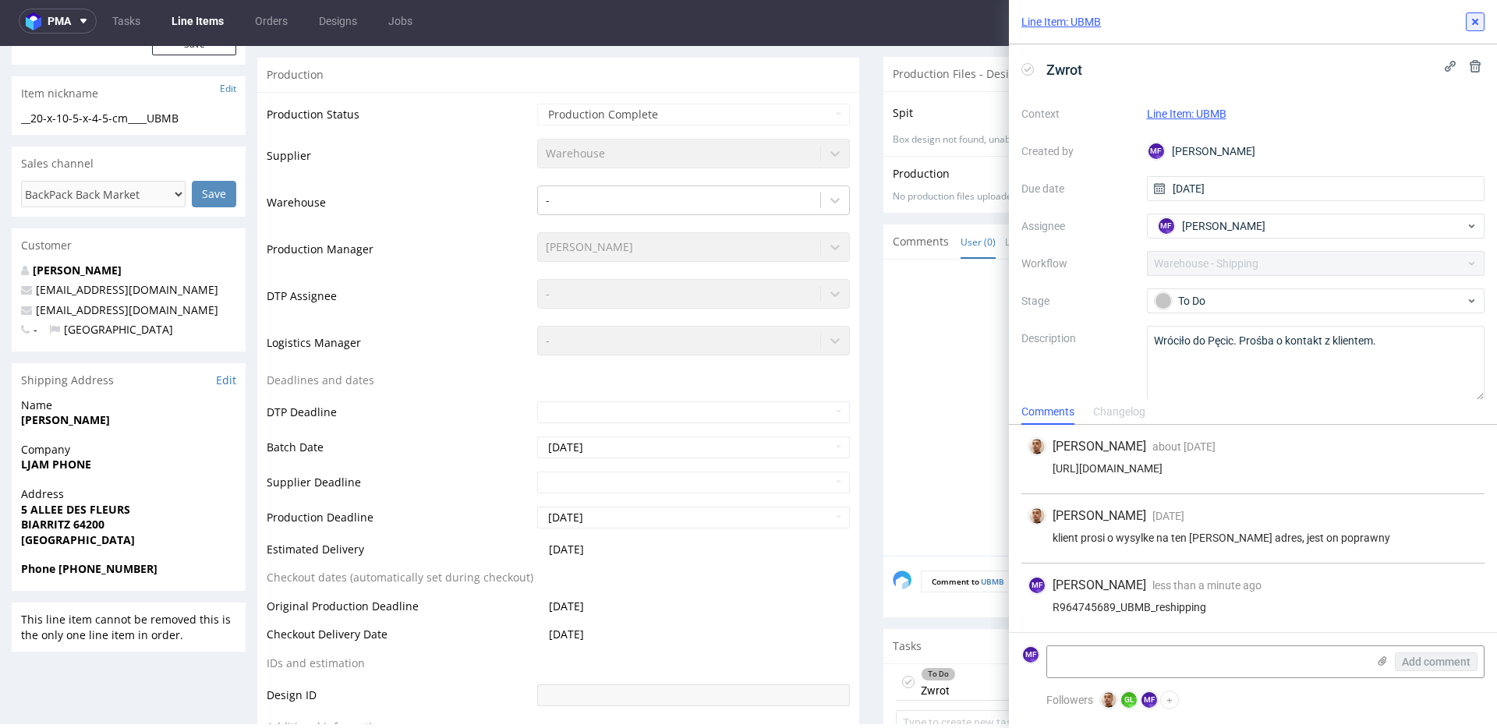
click at [1474, 28] on button at bounding box center [1475, 21] width 19 height 19
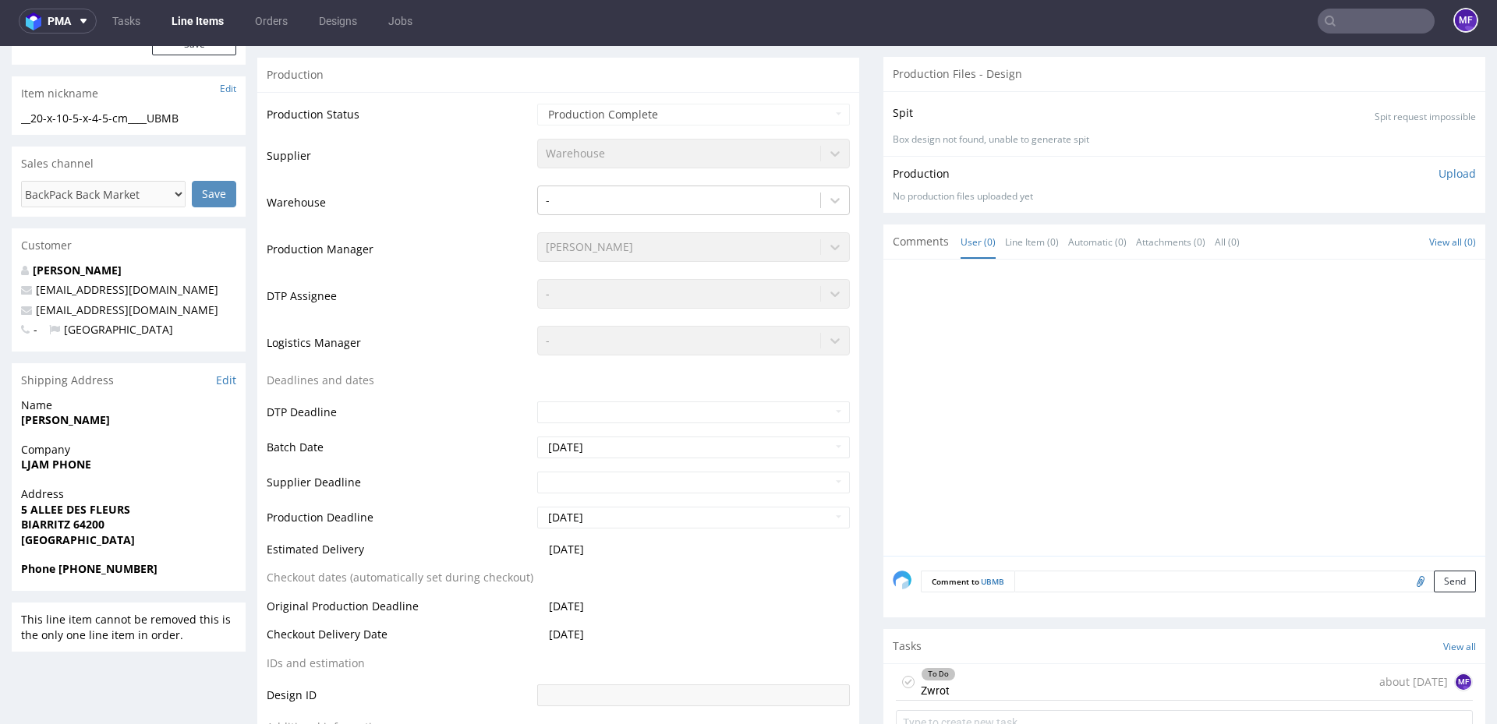
click at [1365, 29] on input "text" at bounding box center [1375, 21] width 117 height 25
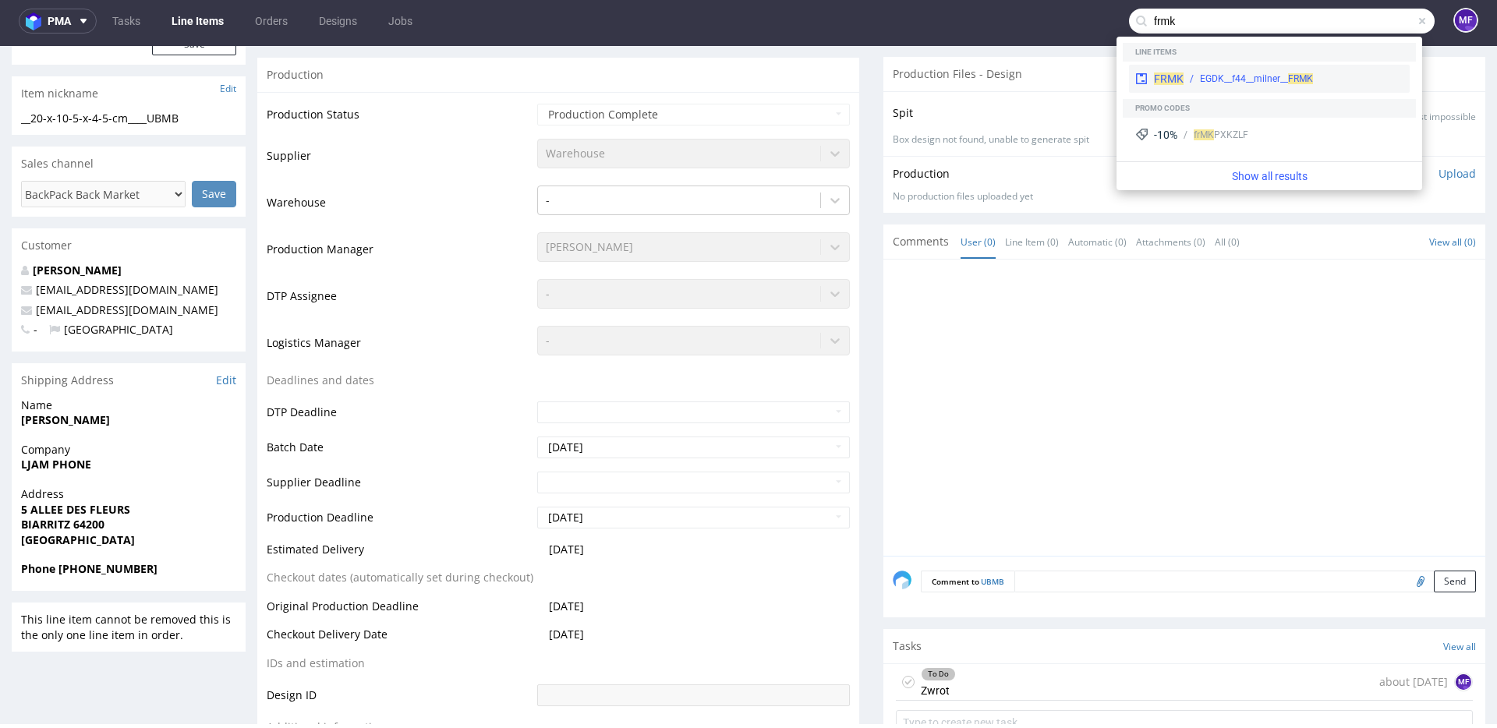
type input "frmk"
click at [1288, 74] on span "FRMK" at bounding box center [1300, 78] width 25 height 11
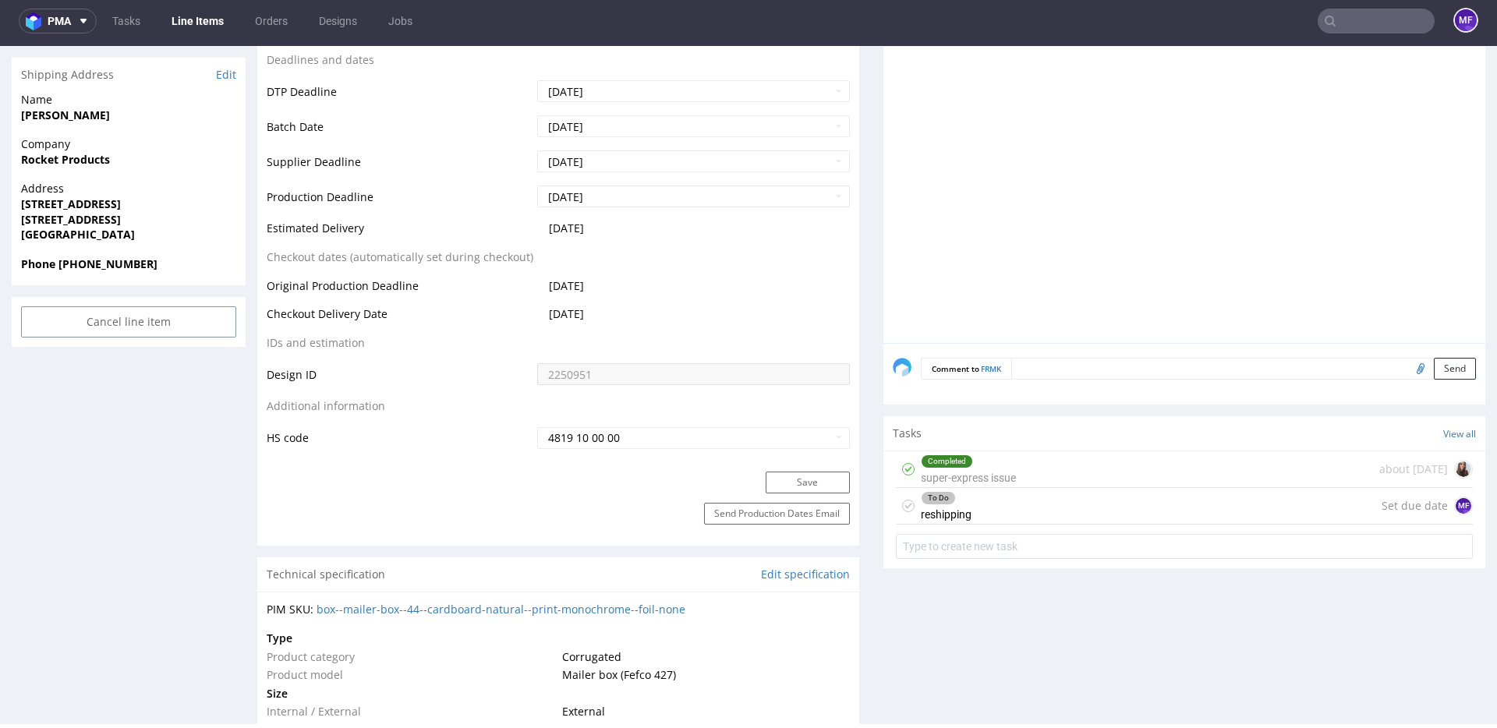
scroll to position [674, 0]
click at [1121, 494] on div "To Do reshipping Set due date MF" at bounding box center [1184, 504] width 577 height 37
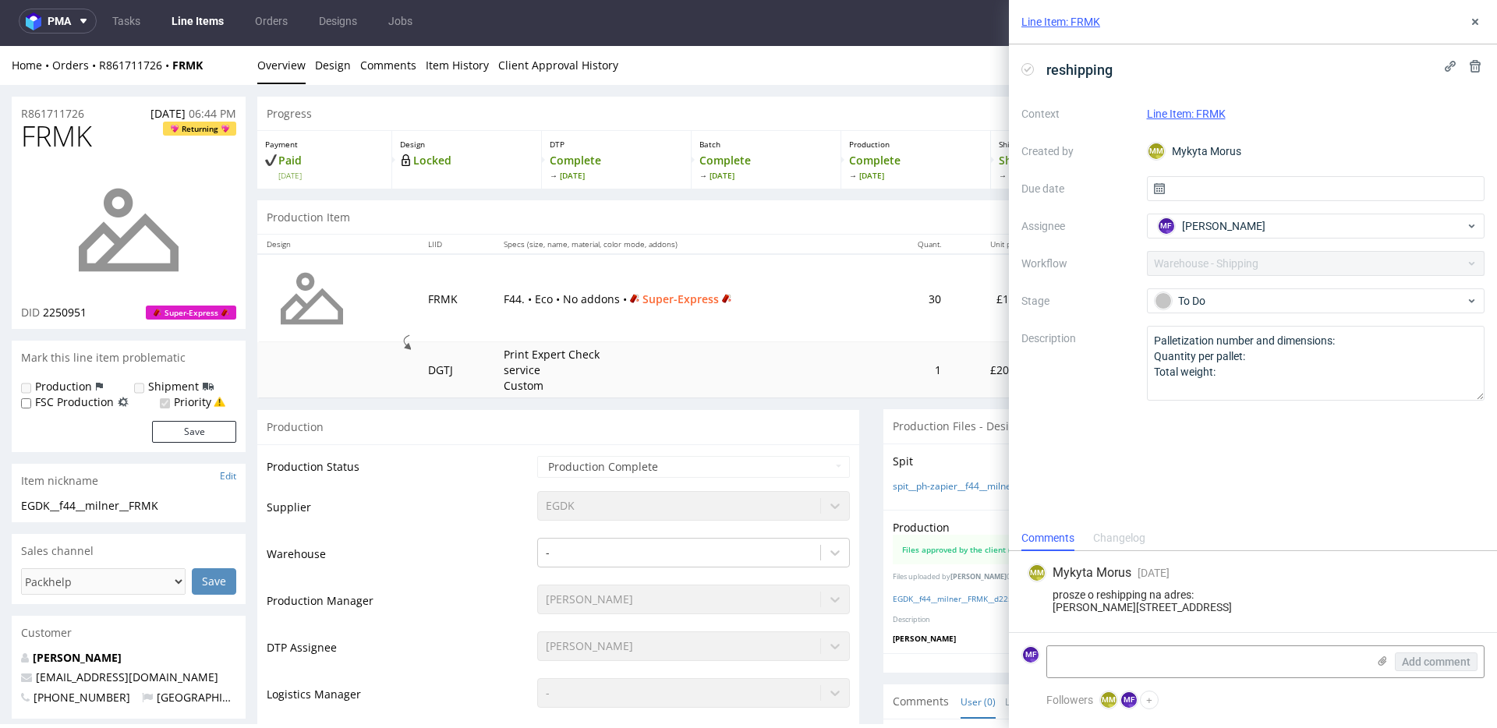
click at [232, 62] on div "Home Orders R861711726 FRMK" at bounding box center [129, 66] width 234 height 16
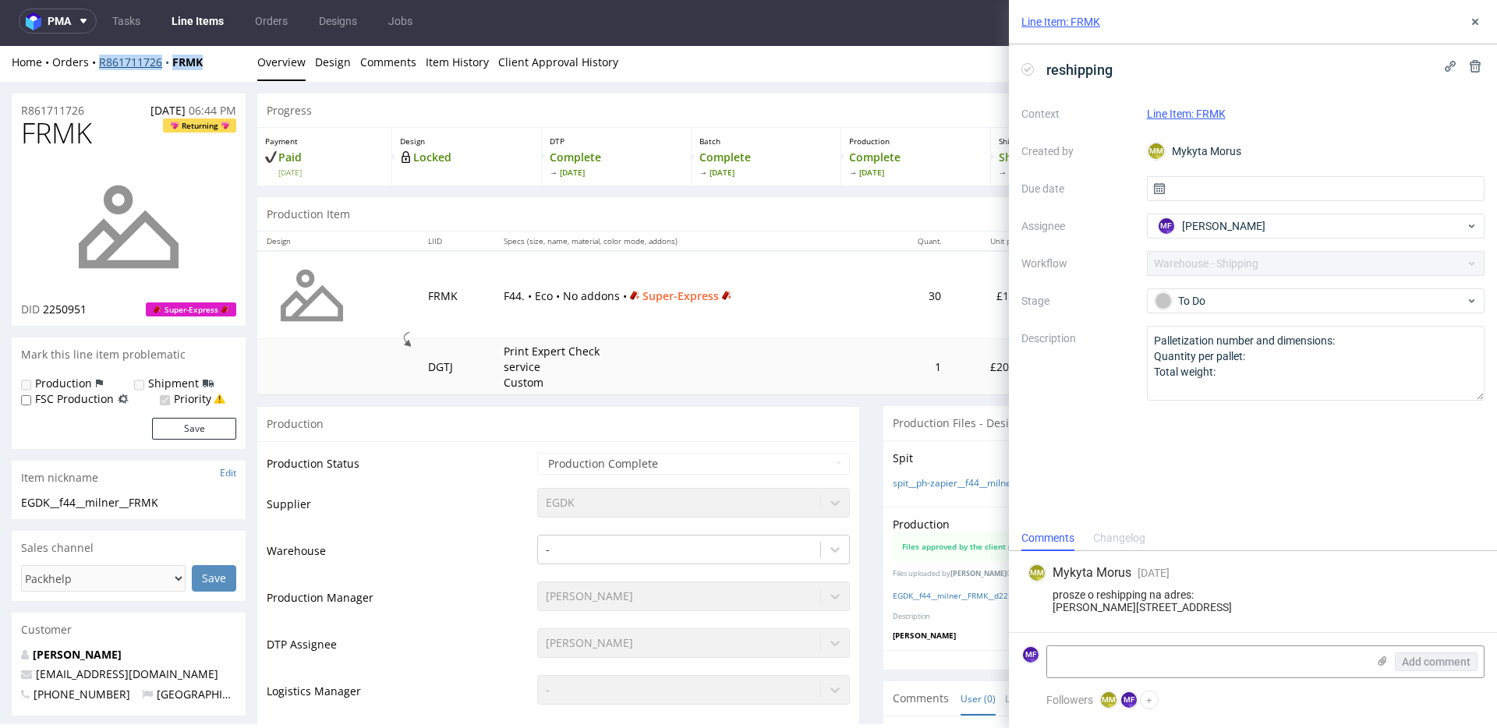
drag, startPoint x: 222, startPoint y: 63, endPoint x: 99, endPoint y: 69, distance: 123.3
click at [99, 69] on div "Home Orders R861711726 FRMK" at bounding box center [129, 63] width 234 height 16
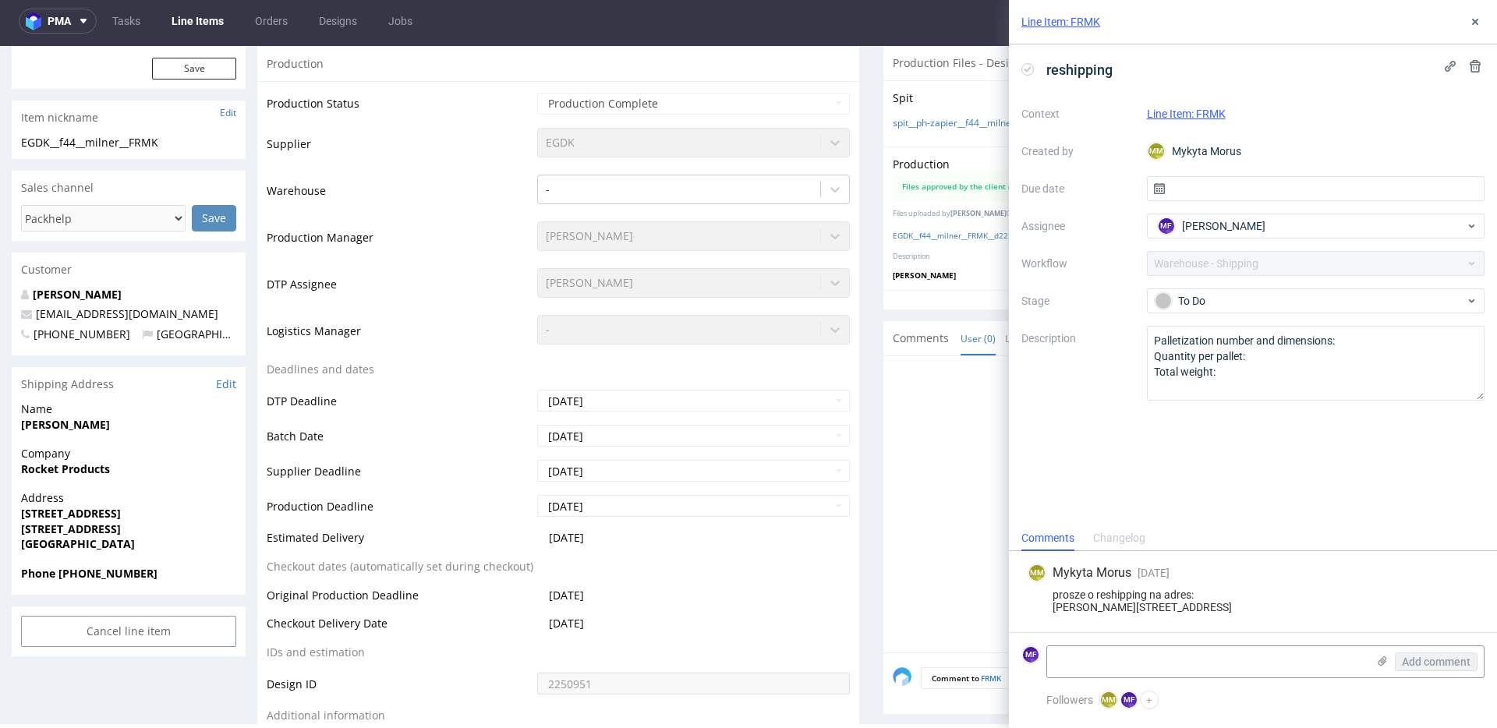
scroll to position [366, 0]
drag, startPoint x: 1093, startPoint y: 585, endPoint x: 1101, endPoint y: 585, distance: 7.8
click at [1094, 589] on div "prosze o reshipping na adres: Jono Milner Rocket Products 7a Regis Rd, London N…" at bounding box center [1252, 601] width 451 height 25
drag, startPoint x: 1112, startPoint y: 584, endPoint x: 1051, endPoint y: 586, distance: 60.8
click at [1051, 589] on div "prosze o reshipping na adres: Jono Milner Rocket Products 7a Regis Rd, London N…" at bounding box center [1252, 601] width 451 height 25
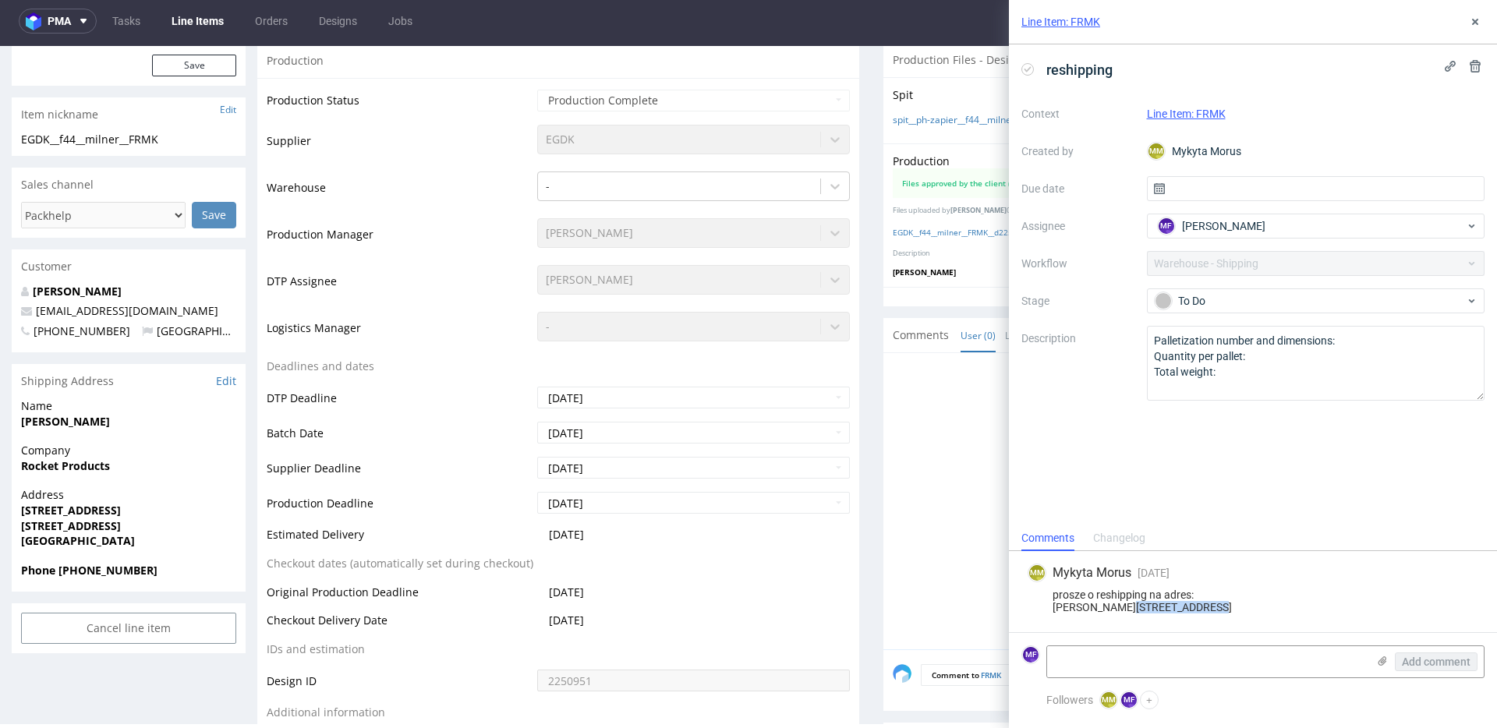
drag, startPoint x: 1134, startPoint y: 594, endPoint x: 1055, endPoint y: 599, distance: 79.7
click at [1055, 599] on div "prosze o reshipping na adres: Jono Milner Rocket Products 7a Regis Rd, London N…" at bounding box center [1252, 601] width 451 height 25
drag, startPoint x: 1110, startPoint y: 610, endPoint x: 1055, endPoint y: 609, distance: 55.4
click at [1055, 609] on div "prosze o reshipping na adres: Jono Milner Rocket Products 7a Regis Rd, London N…" at bounding box center [1252, 601] width 451 height 25
drag, startPoint x: 1201, startPoint y: 609, endPoint x: 1156, endPoint y: 610, distance: 45.2
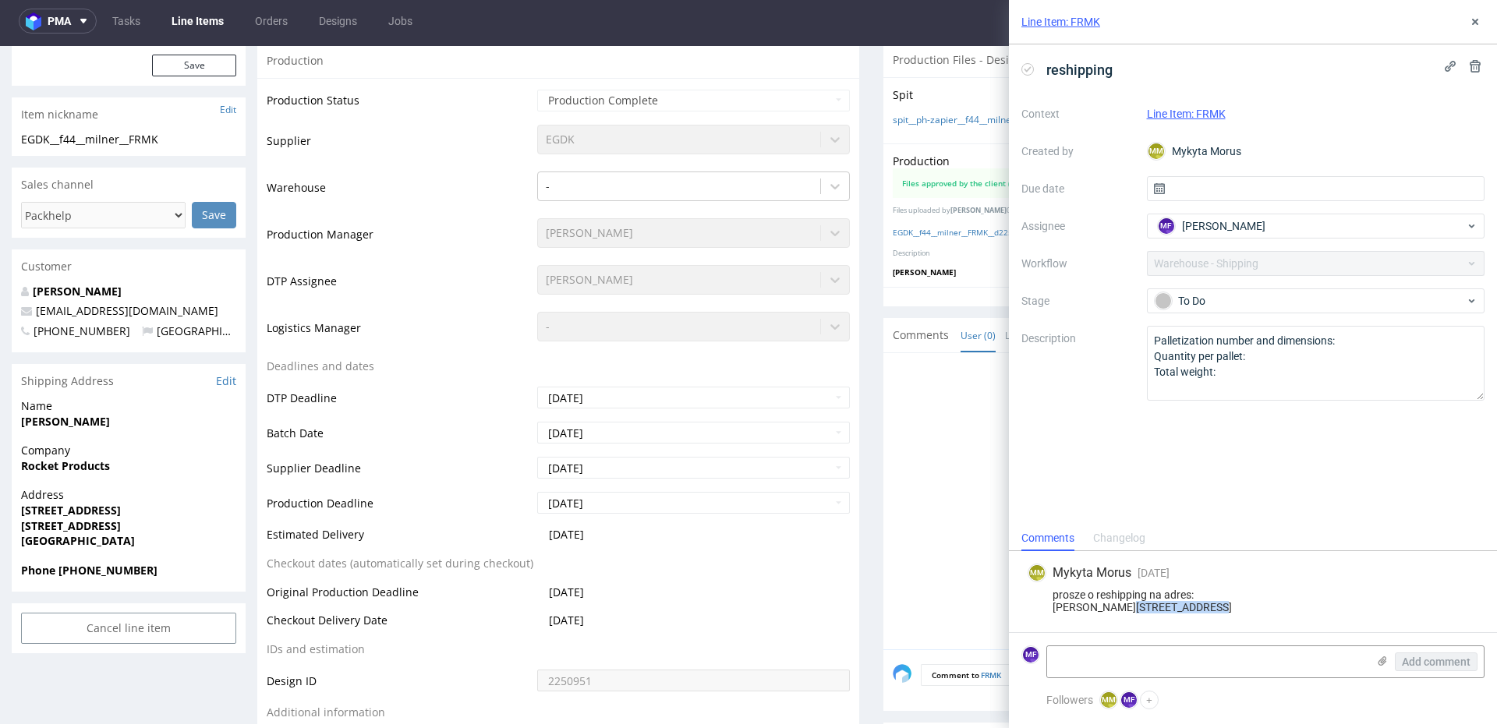
click at [1156, 610] on div "prosze o reshipping na adres: Jono Milner Rocket Products 7a Regis Rd, London N…" at bounding box center [1252, 601] width 451 height 25
drag, startPoint x: 130, startPoint y: 571, endPoint x: 59, endPoint y: 574, distance: 71.0
click at [59, 574] on span "Phone +447570050527" at bounding box center [128, 571] width 215 height 16
drag, startPoint x: 189, startPoint y: 309, endPoint x: 35, endPoint y: 313, distance: 154.4
click at [35, 313] on p "jmilner@rocketproducts.co.uk" at bounding box center [128, 311] width 215 height 16
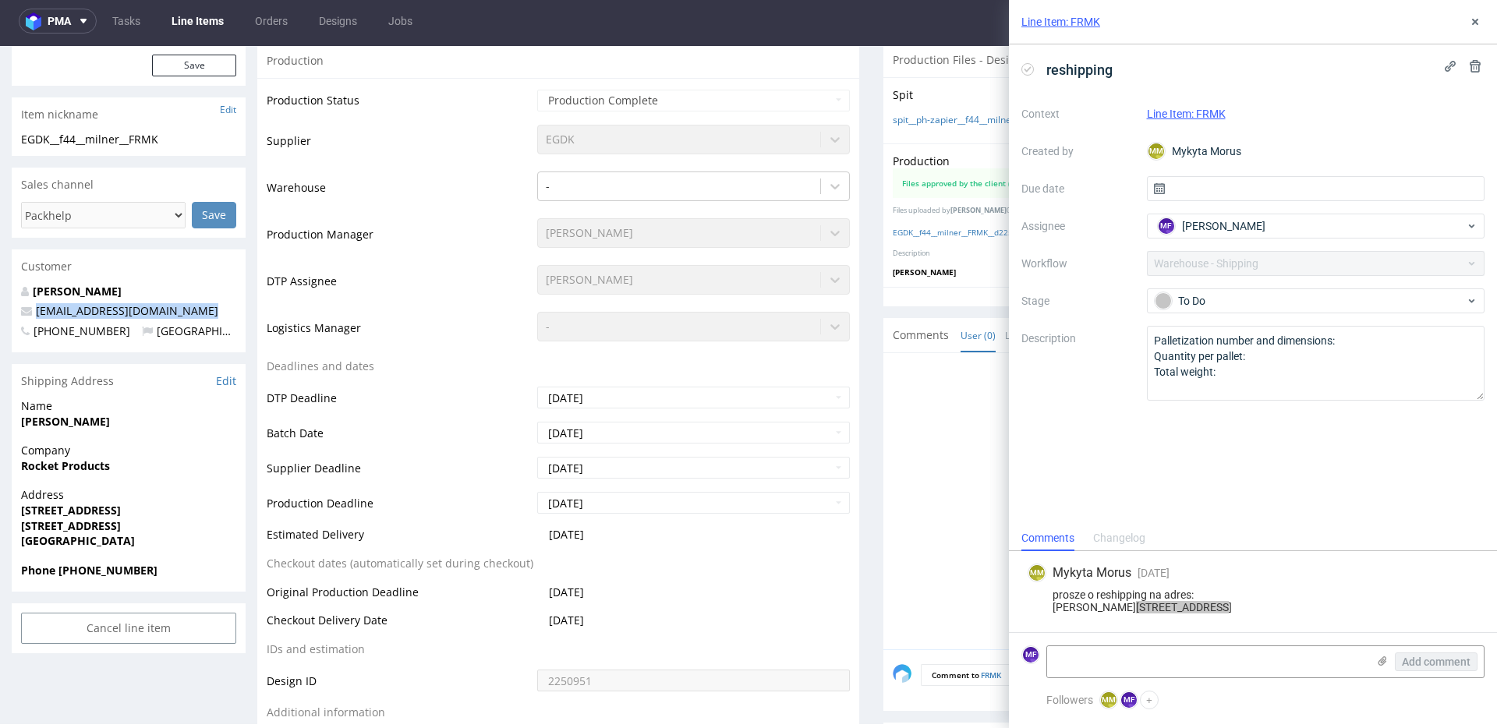
scroll to position [4, 0]
click at [1111, 659] on textarea at bounding box center [1207, 661] width 320 height 31
paste textarea "R861711726_FRMK_reshipping"
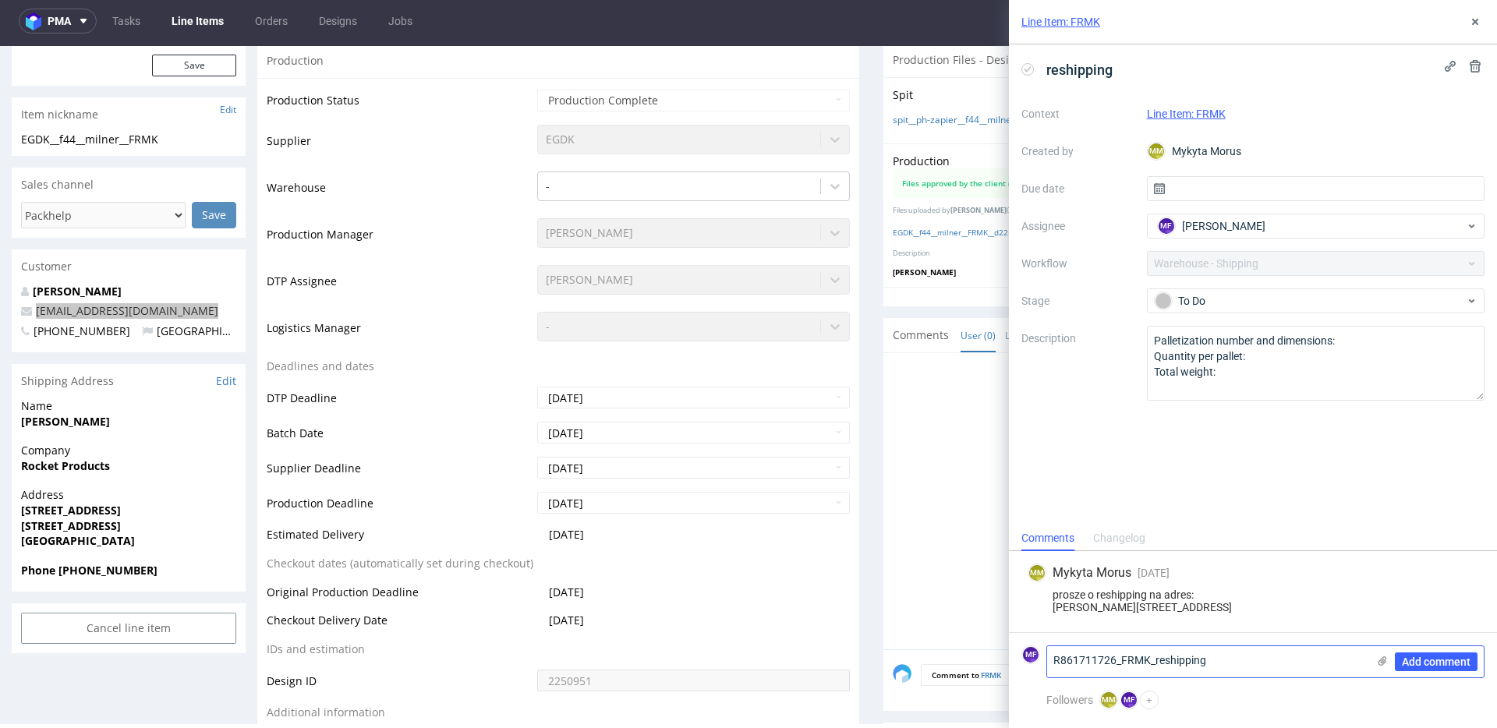
scroll to position [0, 0]
type textarea "R861711726_FRMK_reshipping"
click at [1420, 666] on span "Add comment" at bounding box center [1436, 661] width 69 height 11
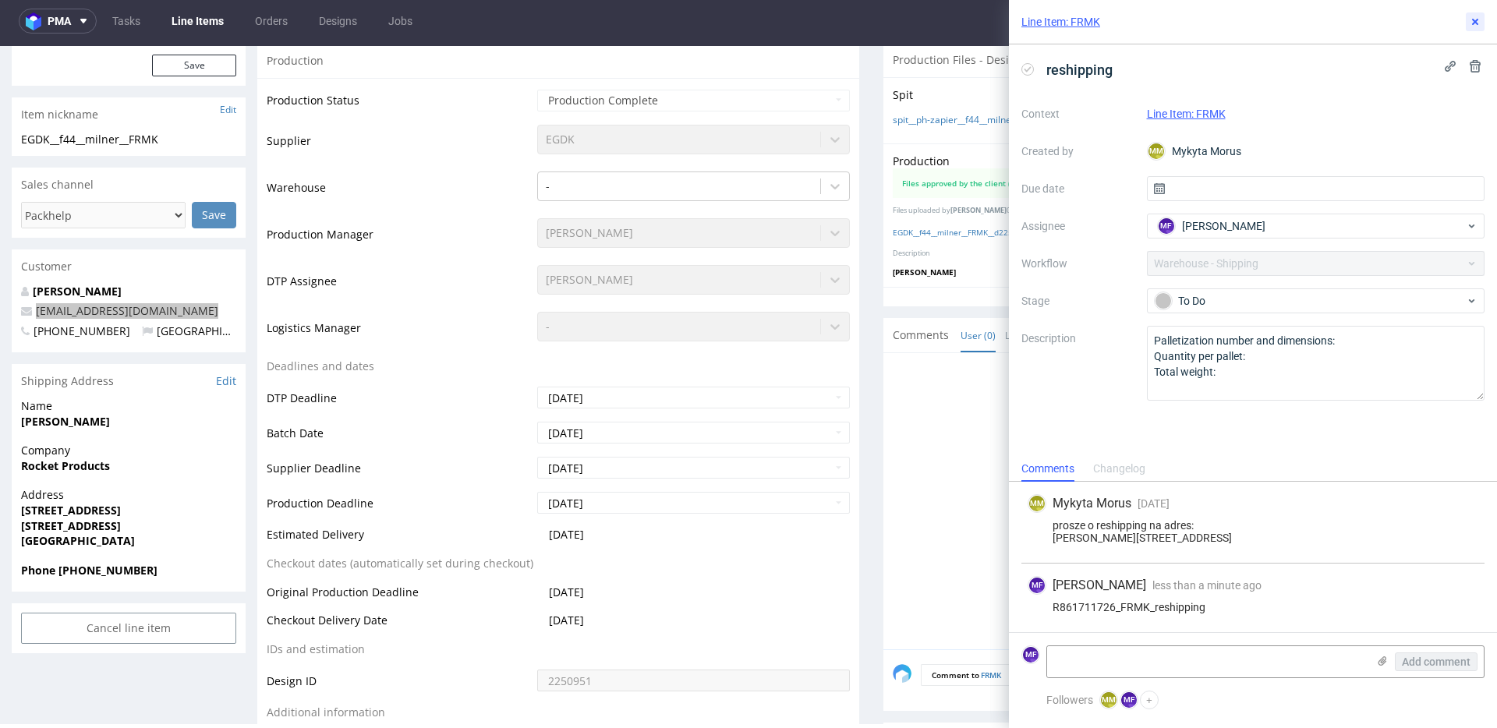
click at [1469, 26] on icon at bounding box center [1475, 22] width 12 height 12
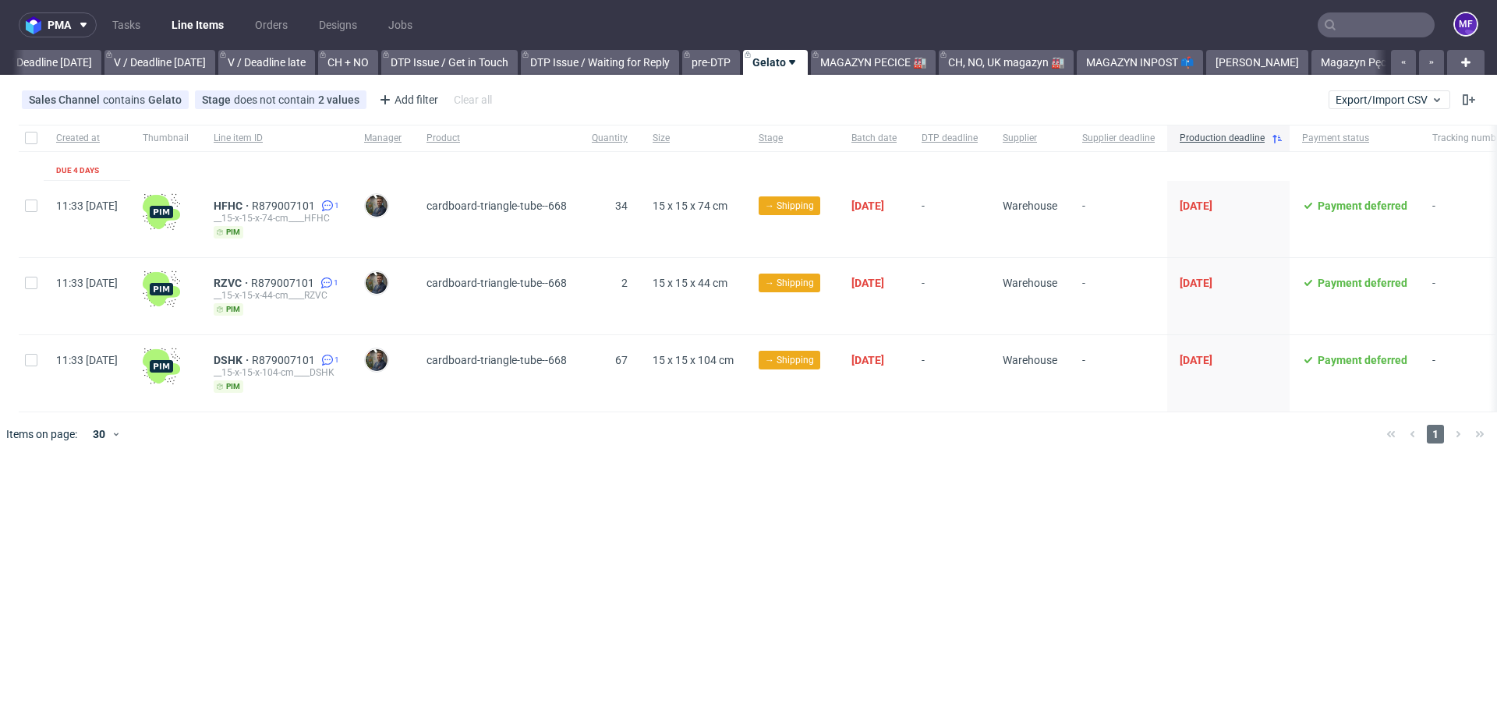
scroll to position [0, 1966]
click at [1368, 30] on input "text" at bounding box center [1375, 24] width 117 height 25
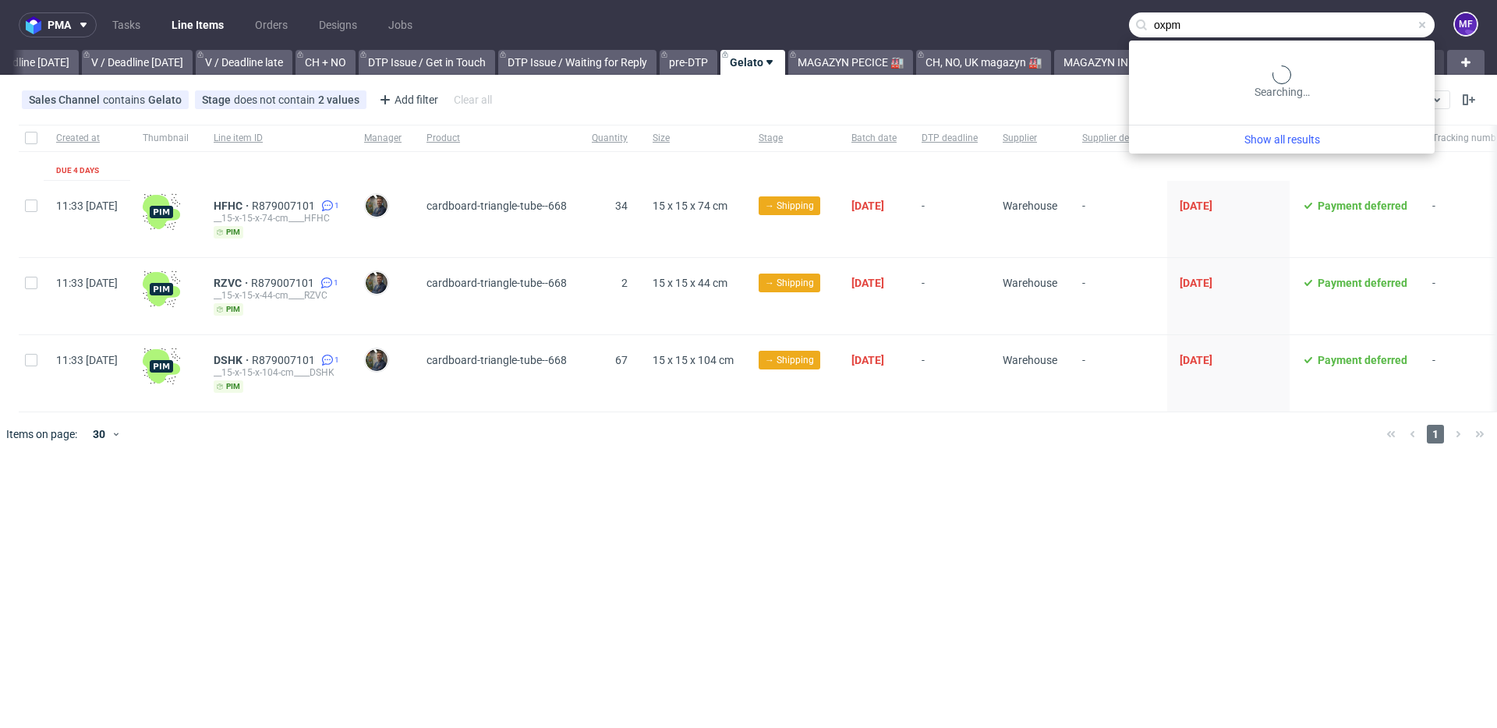
type input "oxpm"
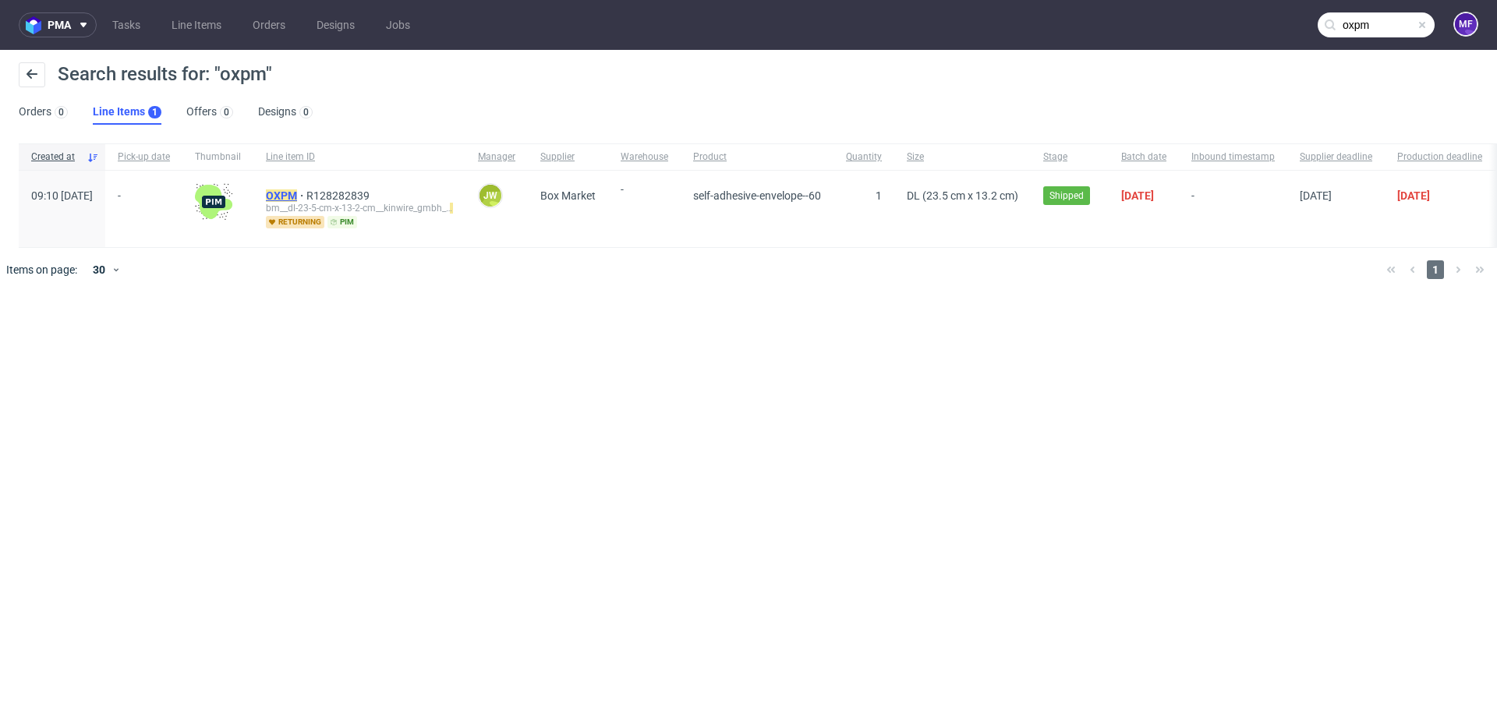
click at [297, 200] on mark "OXPM" at bounding box center [281, 195] width 31 height 12
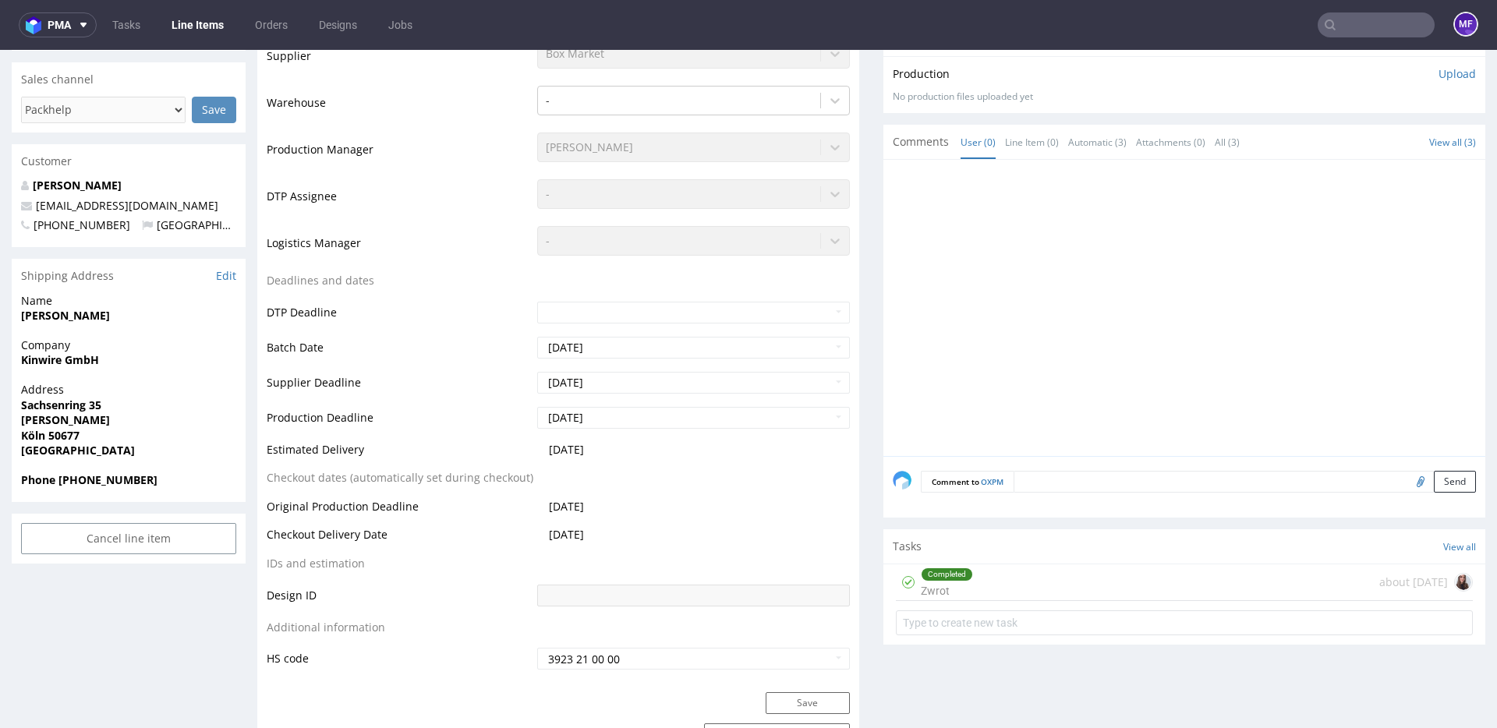
scroll to position [354, 0]
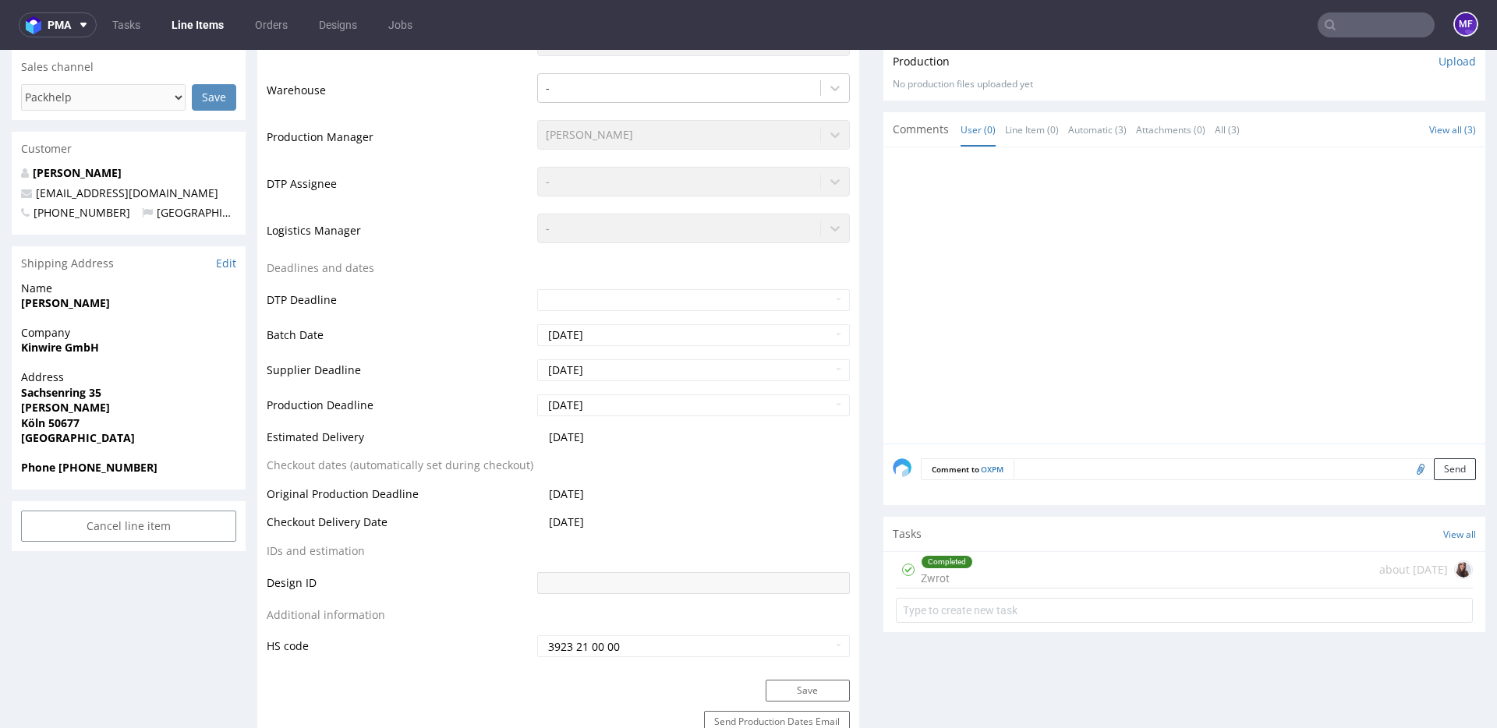
click at [985, 570] on div "Completed Zwrot about 1 month ago" at bounding box center [1184, 570] width 577 height 37
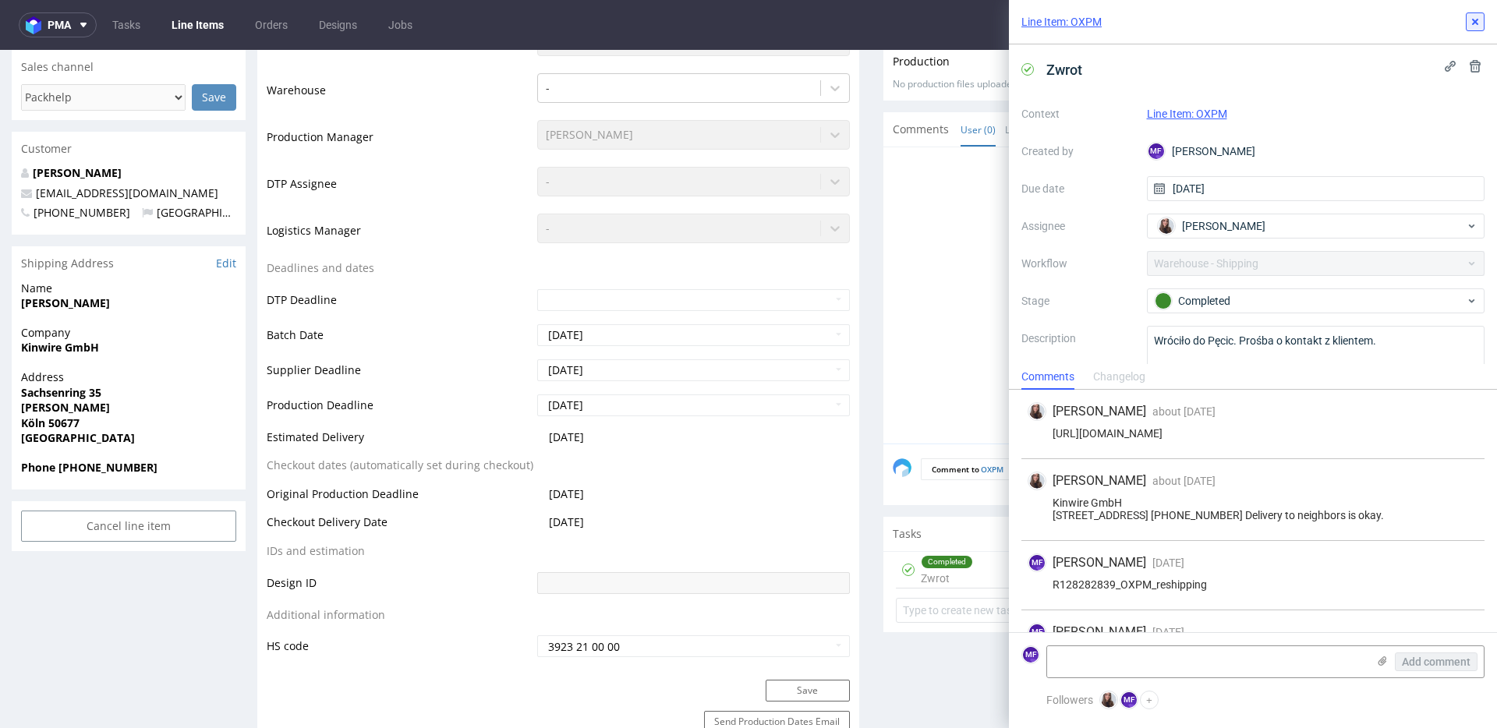
click at [1473, 27] on icon at bounding box center [1475, 22] width 12 height 12
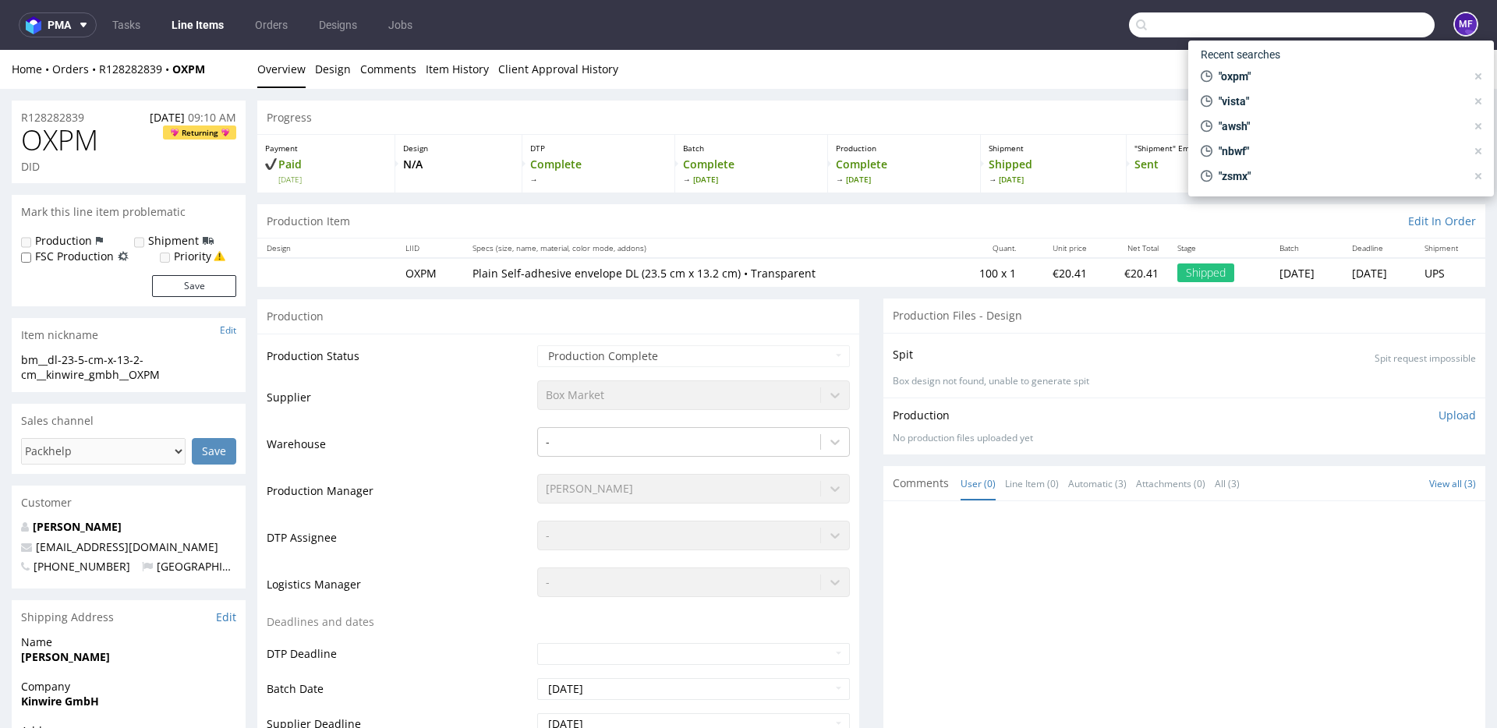
click at [1360, 28] on input "text" at bounding box center [1282, 24] width 306 height 25
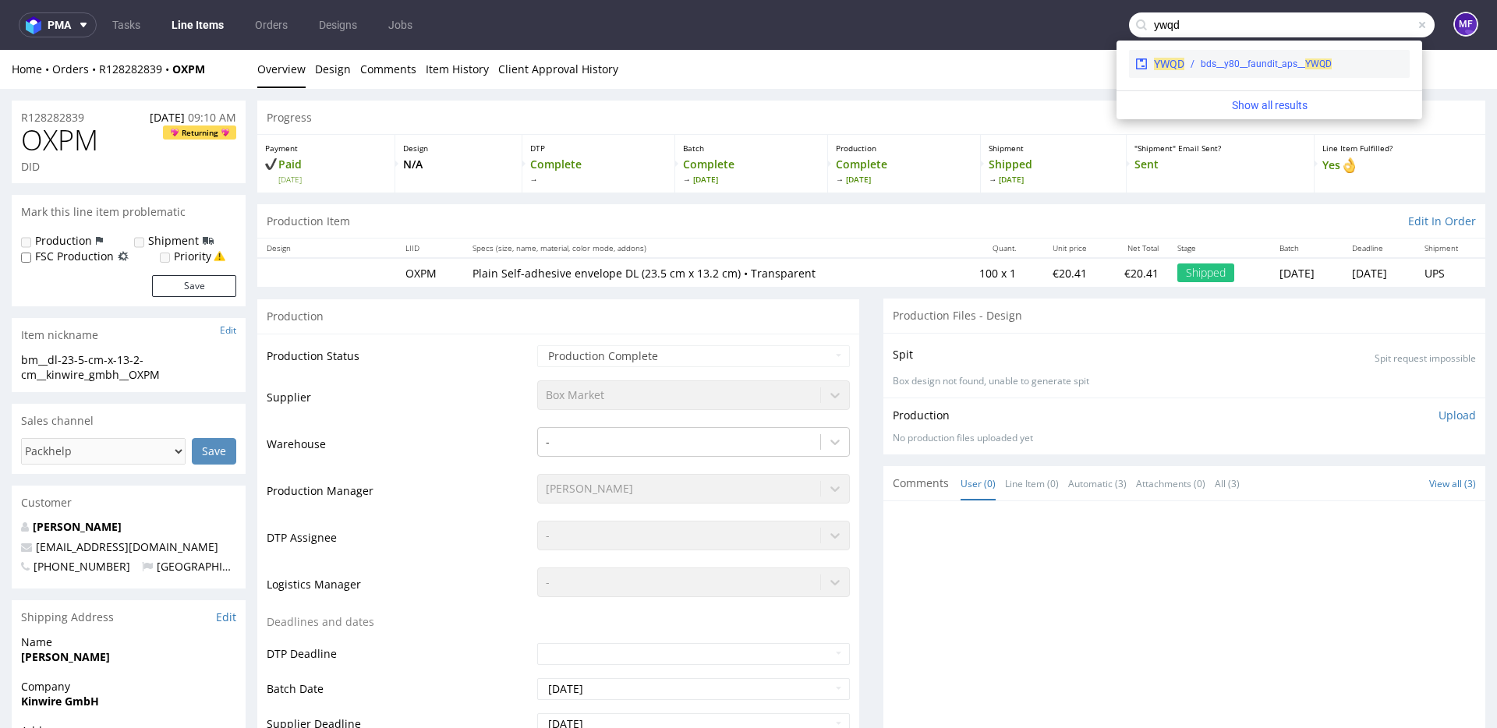
type input "ywqd"
click at [1297, 69] on div "bds__y80__faundit_aps__ YWQD" at bounding box center [1265, 64] width 131 height 14
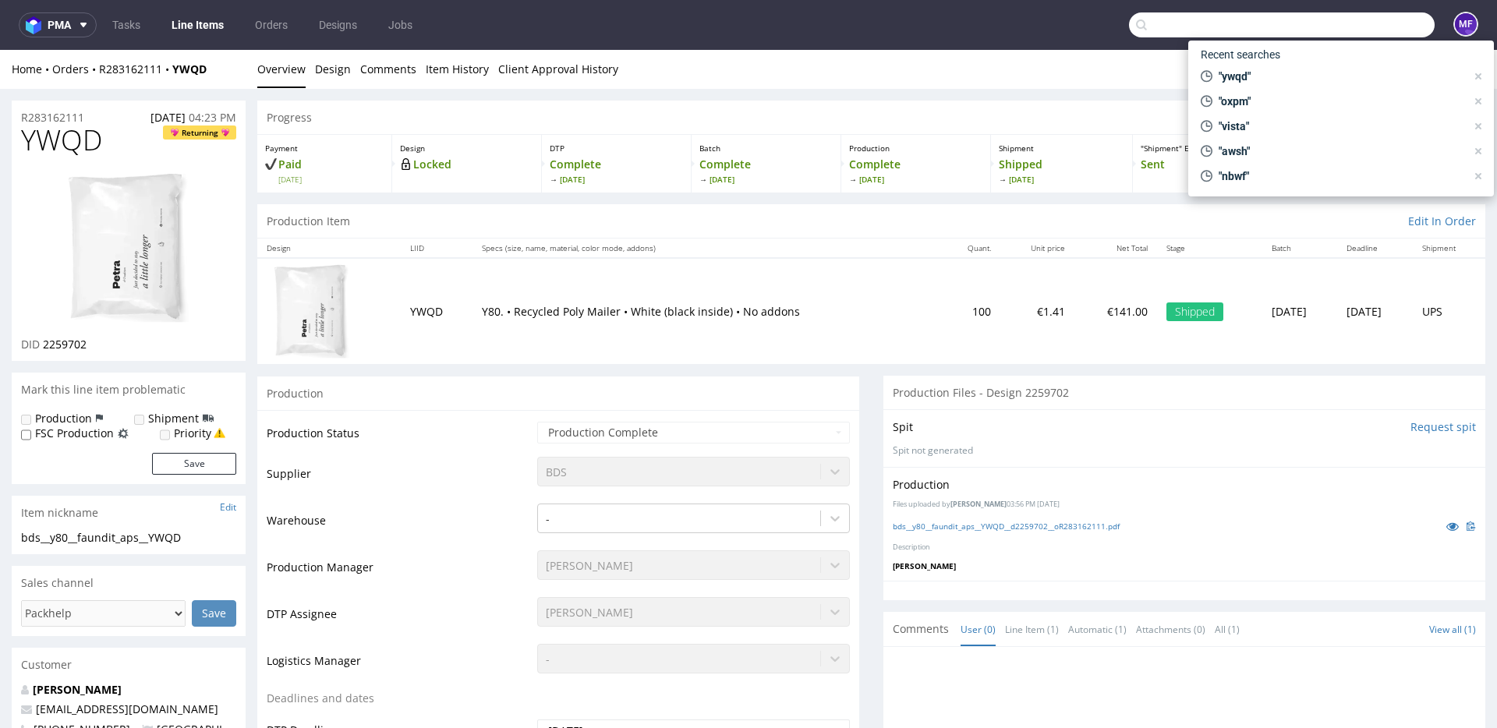
click at [1385, 32] on input "text" at bounding box center [1282, 24] width 306 height 25
paste input "FRGX"
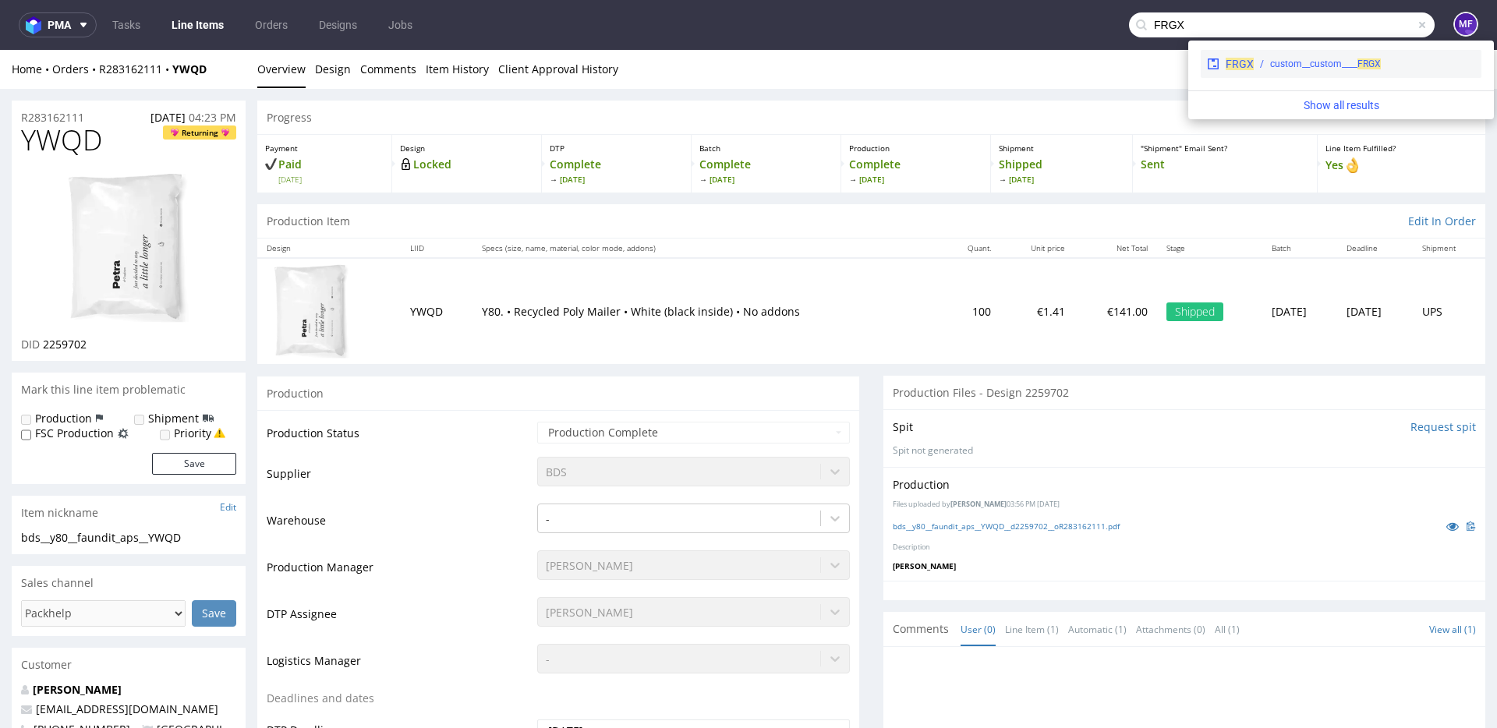
type input "FRGX"
drag, startPoint x: 1342, startPoint y: 60, endPoint x: 1342, endPoint y: 10, distance: 49.9
click at [1342, 60] on div "custom__custom____ FRGX" at bounding box center [1325, 64] width 111 height 14
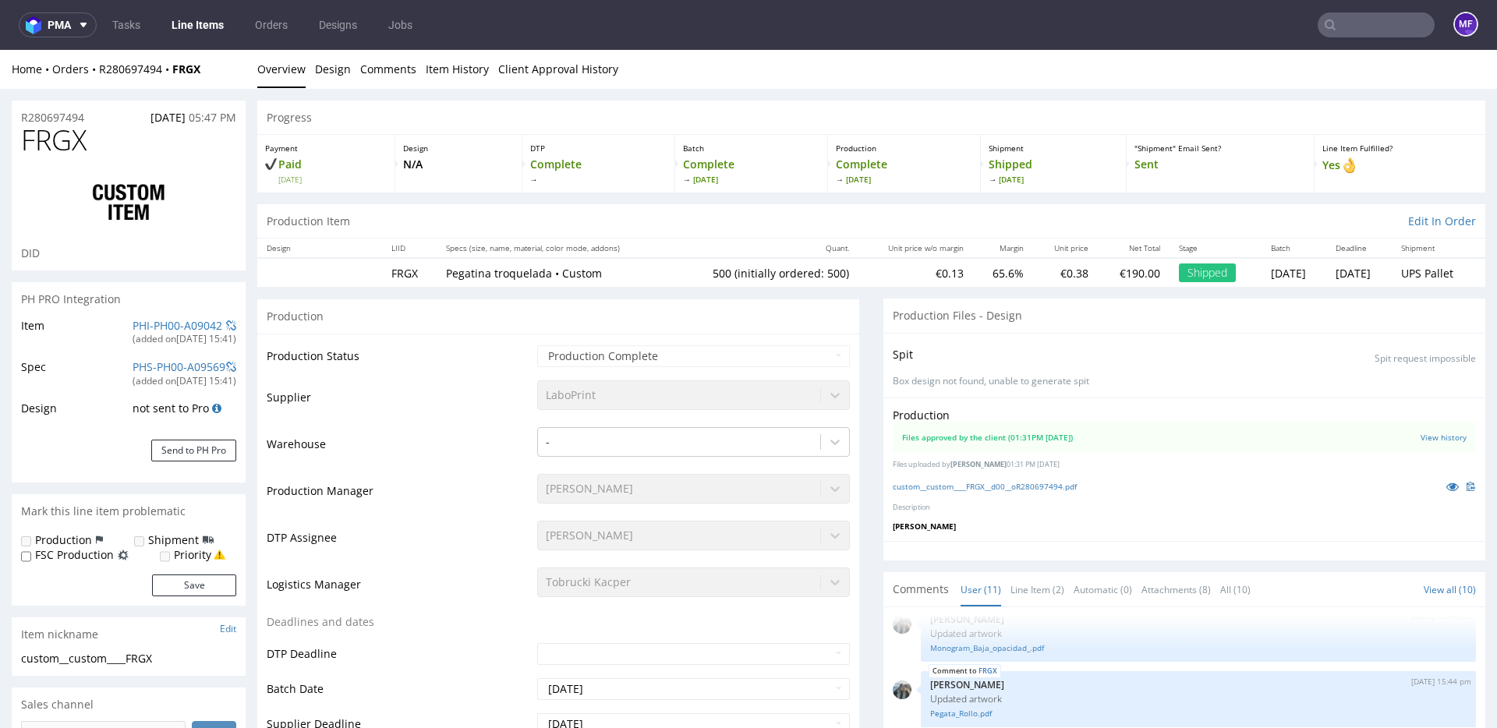
click at [1337, 32] on input "text" at bounding box center [1375, 24] width 117 height 25
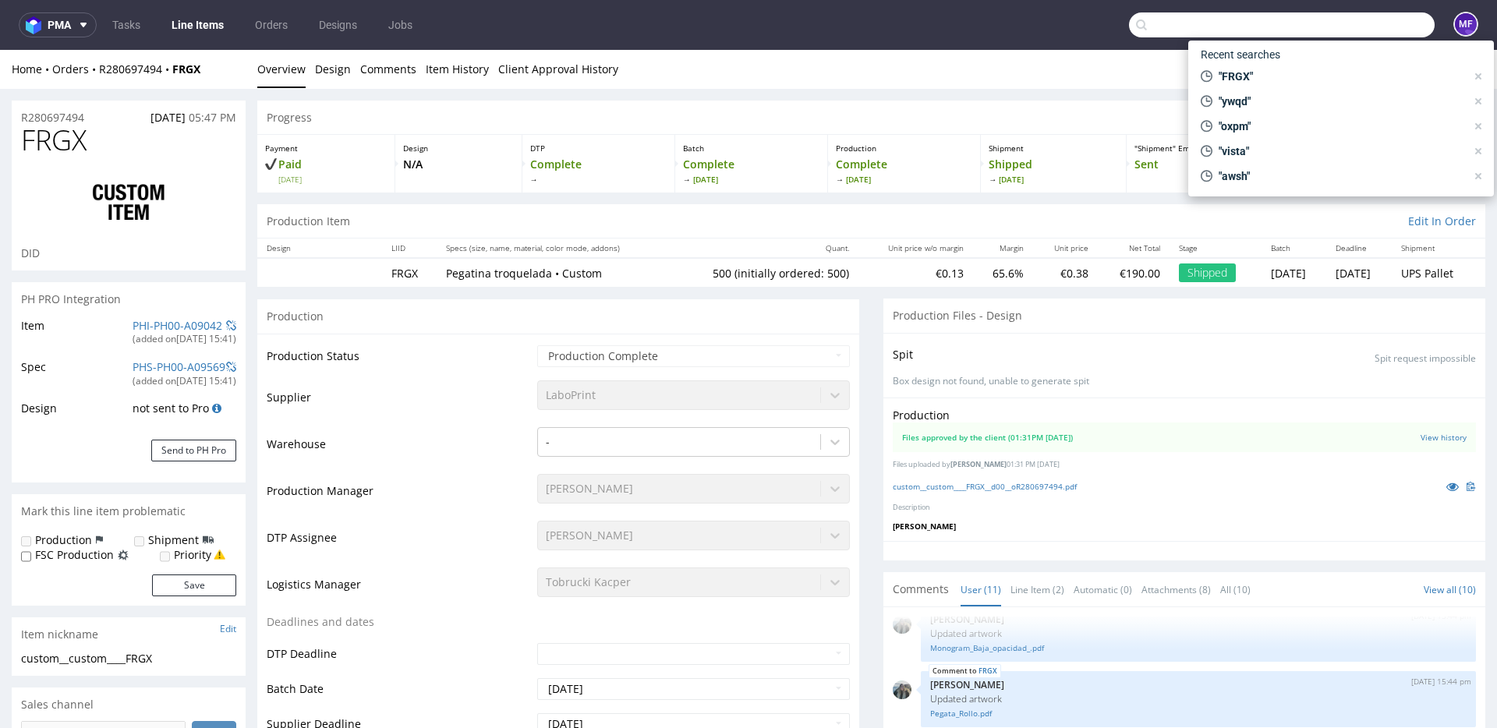
paste input "BELF"
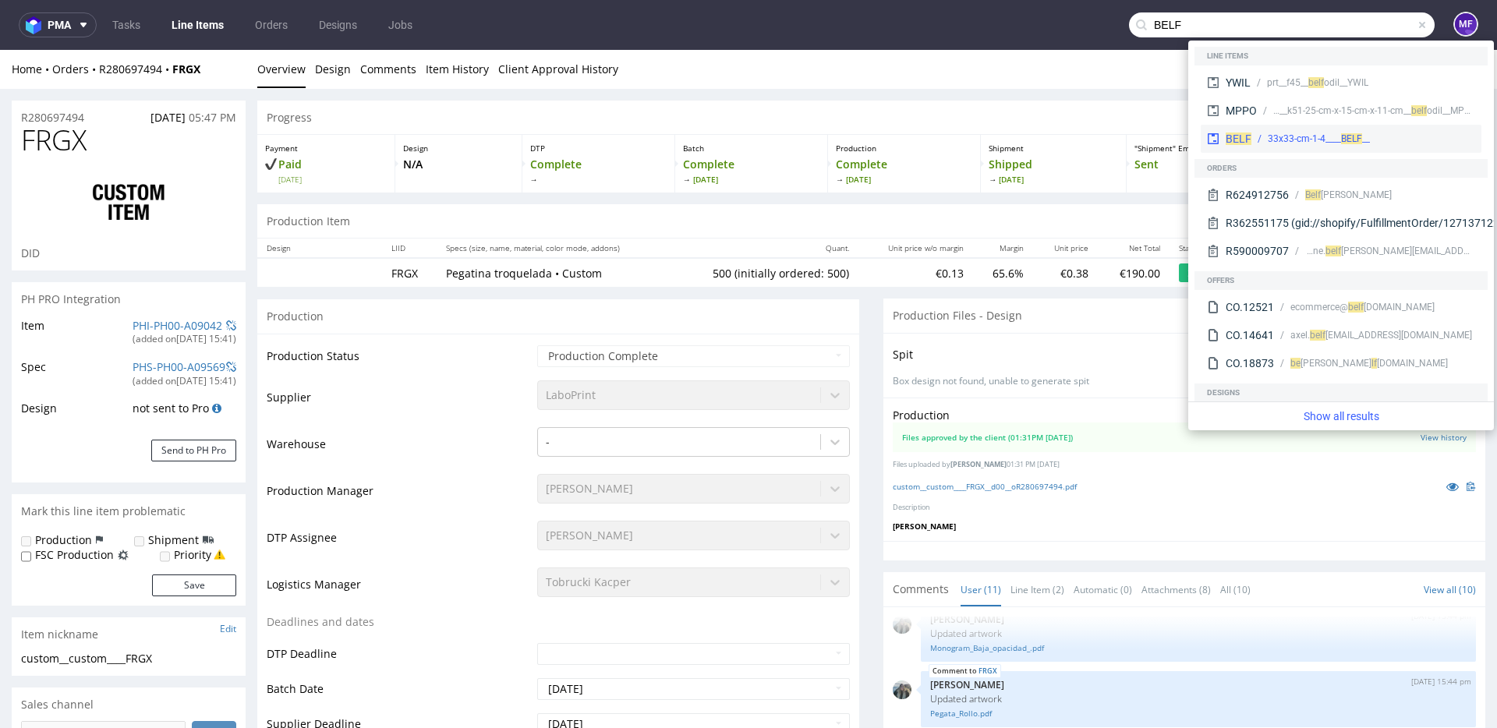
type input "BELF"
click at [1289, 134] on div "__33x33-cm-1-4____ BELF" at bounding box center [1319, 139] width 102 height 14
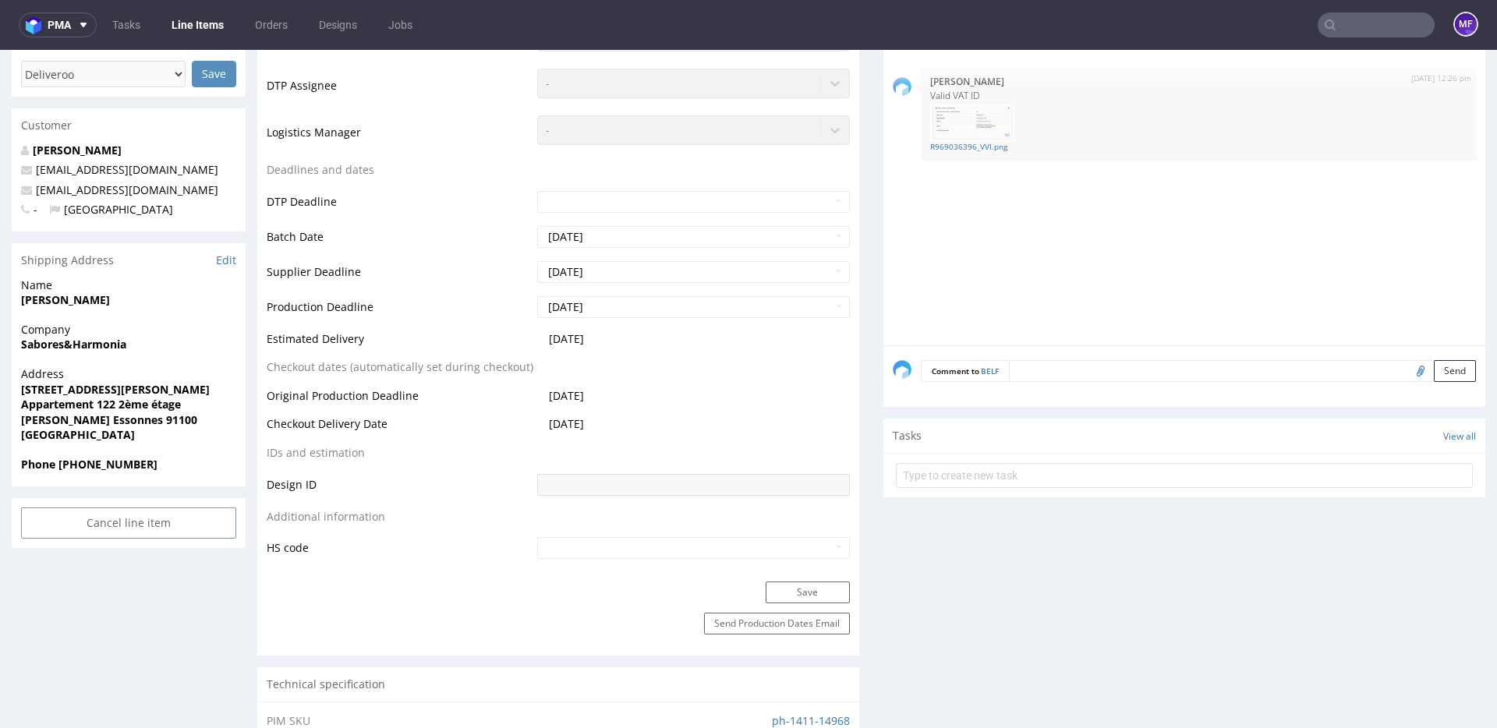
scroll to position [515, 0]
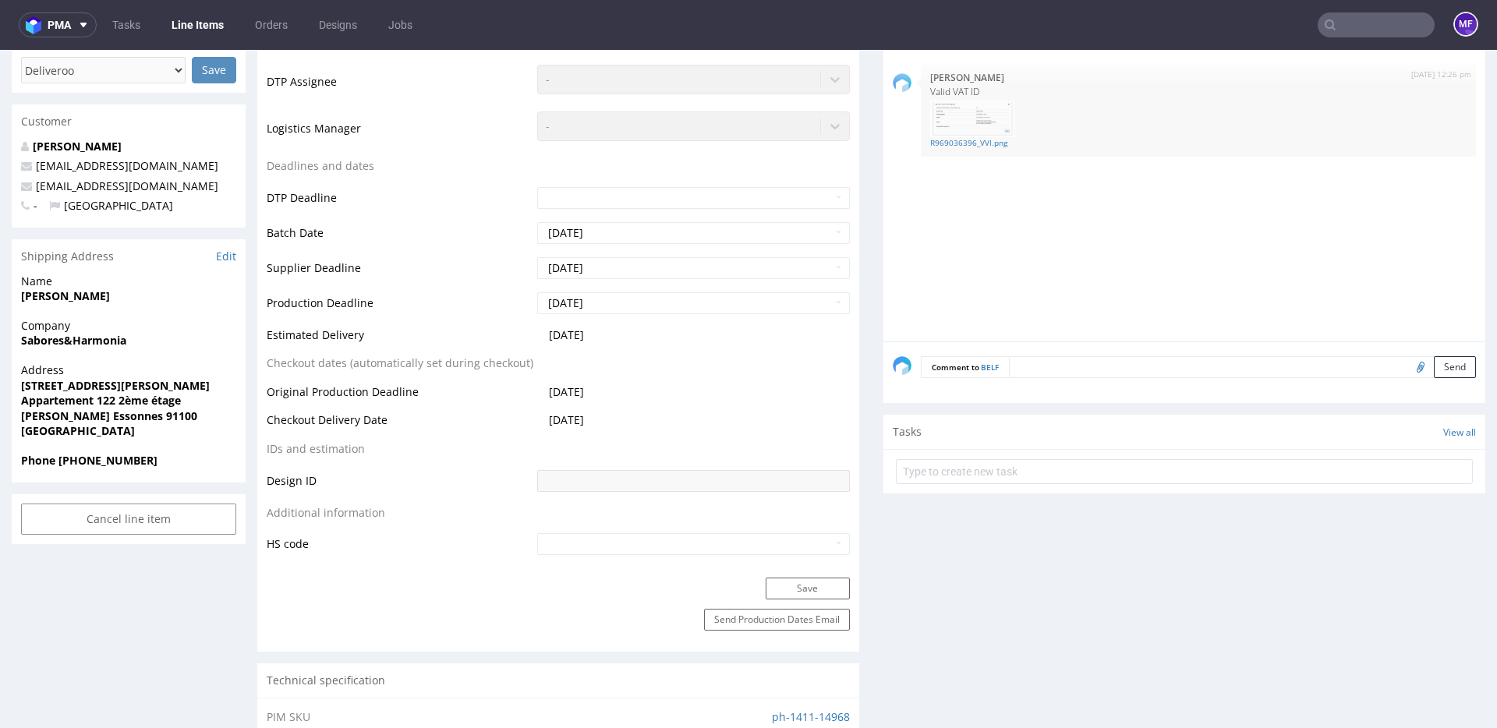
click at [1353, 34] on input "text" at bounding box center [1375, 24] width 117 height 25
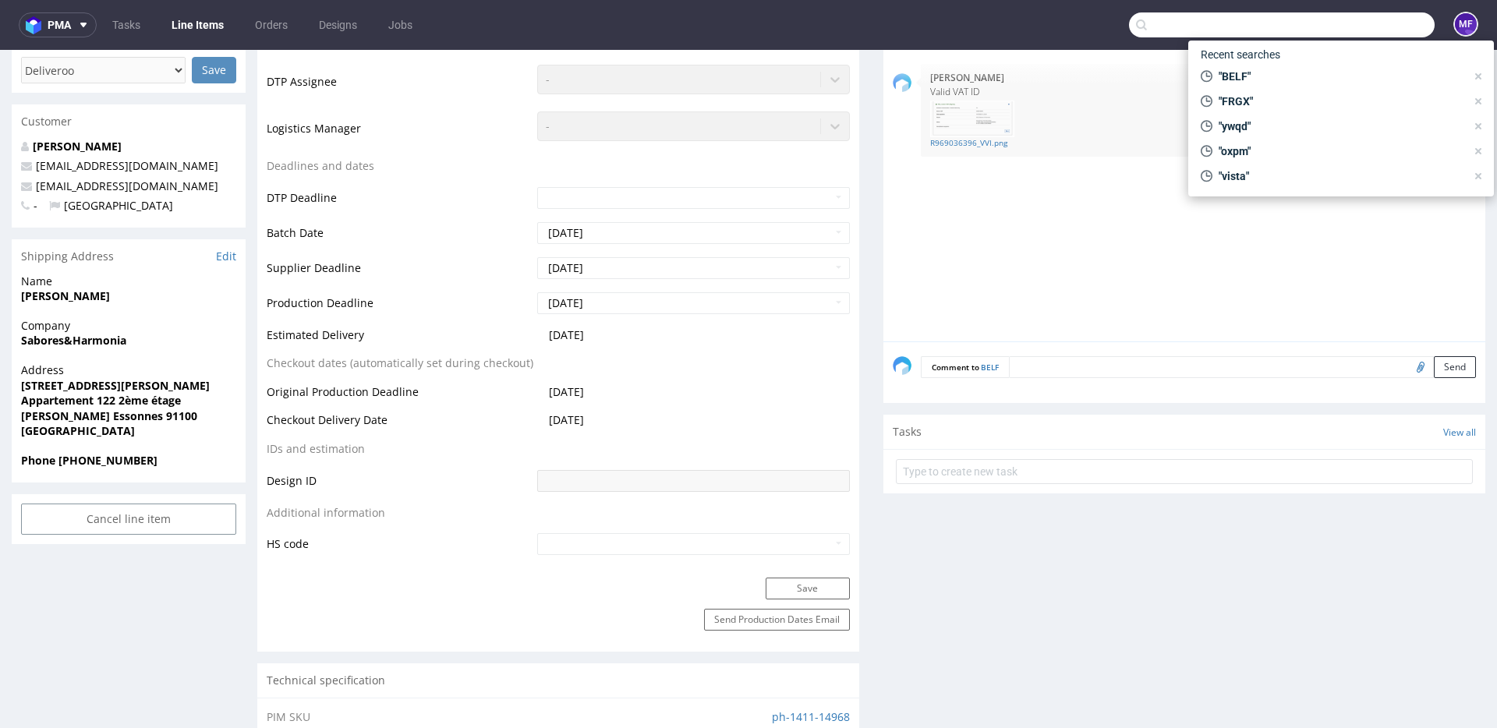
paste input "PNDI"
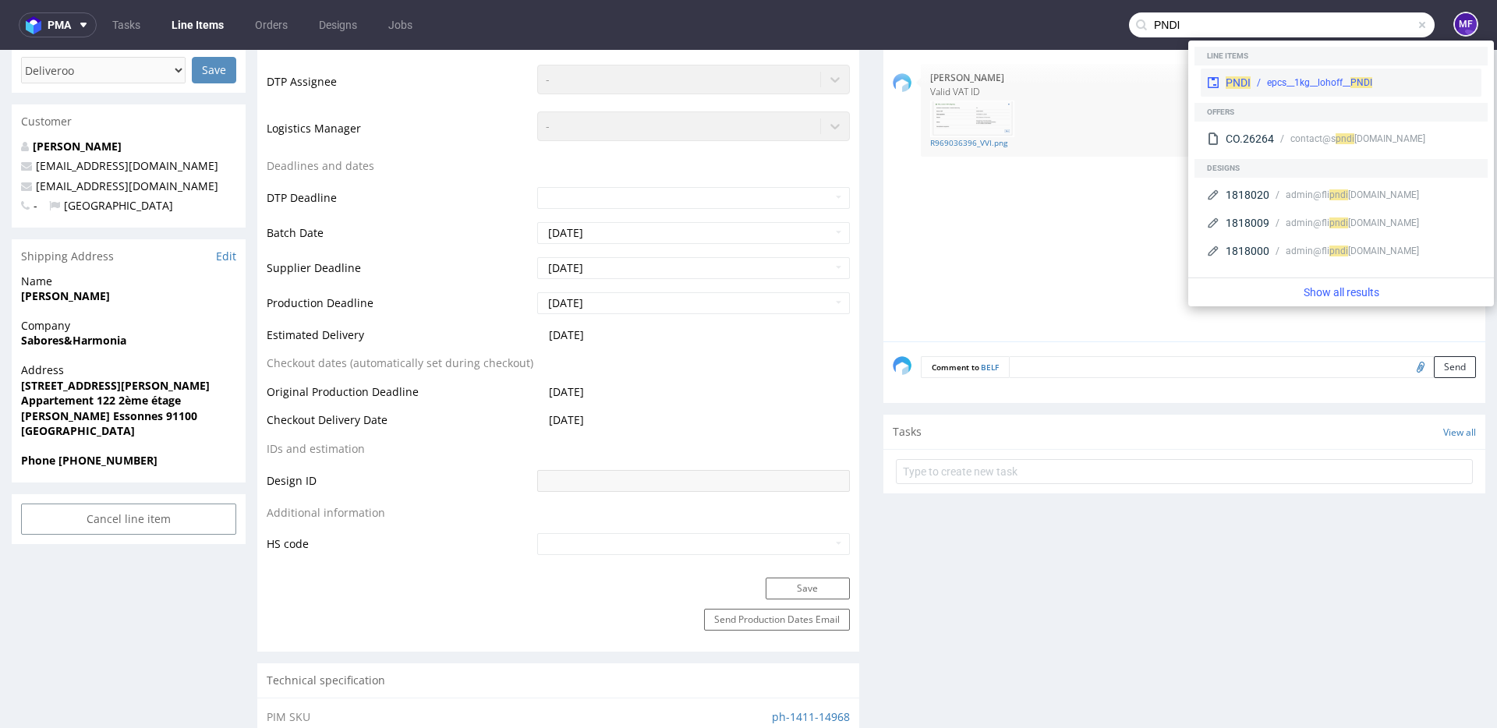
type input "PNDI"
click at [1292, 76] on div "epcs__1kg__lohoff__ PNDI" at bounding box center [1319, 83] width 105 height 14
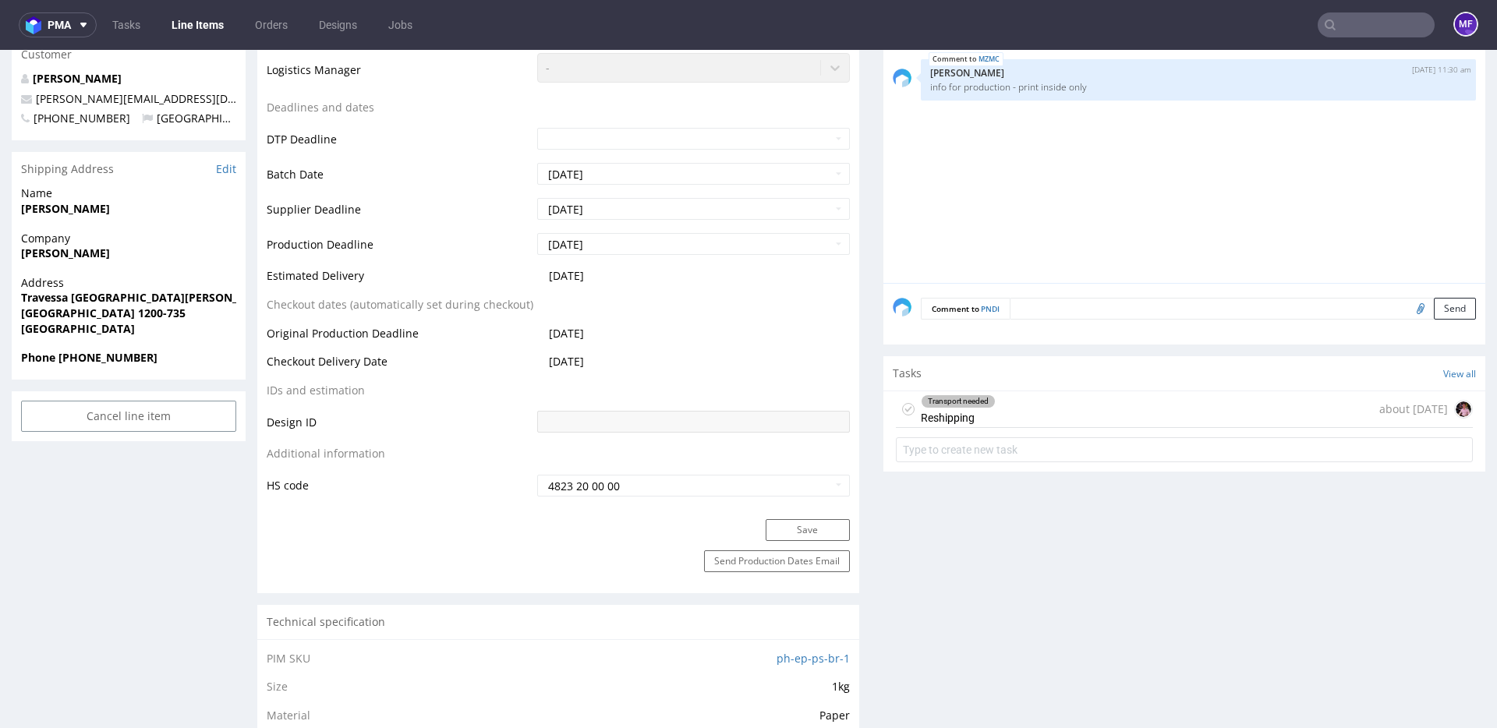
scroll to position [571, 0]
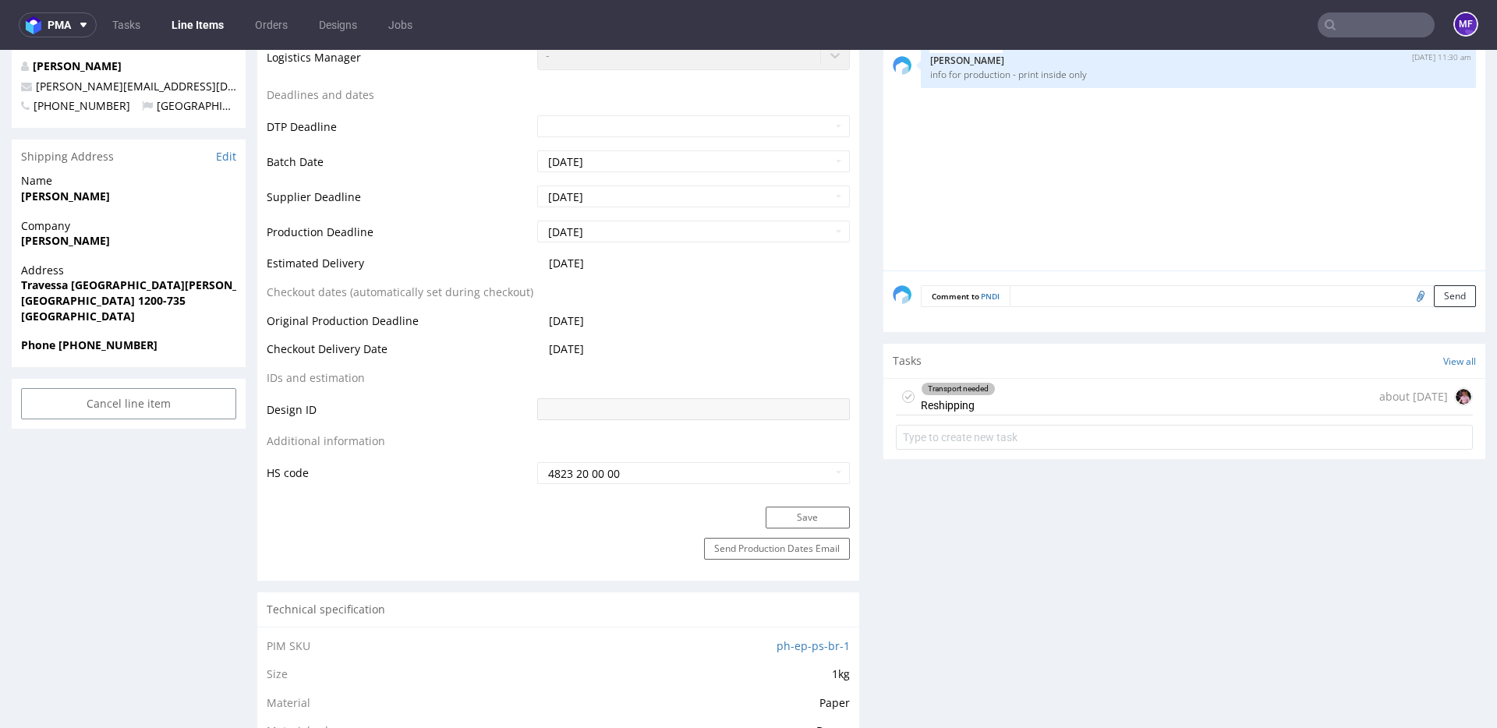
click at [1080, 394] on div "Transport needed Reshipping about 1 month ago" at bounding box center [1184, 397] width 577 height 37
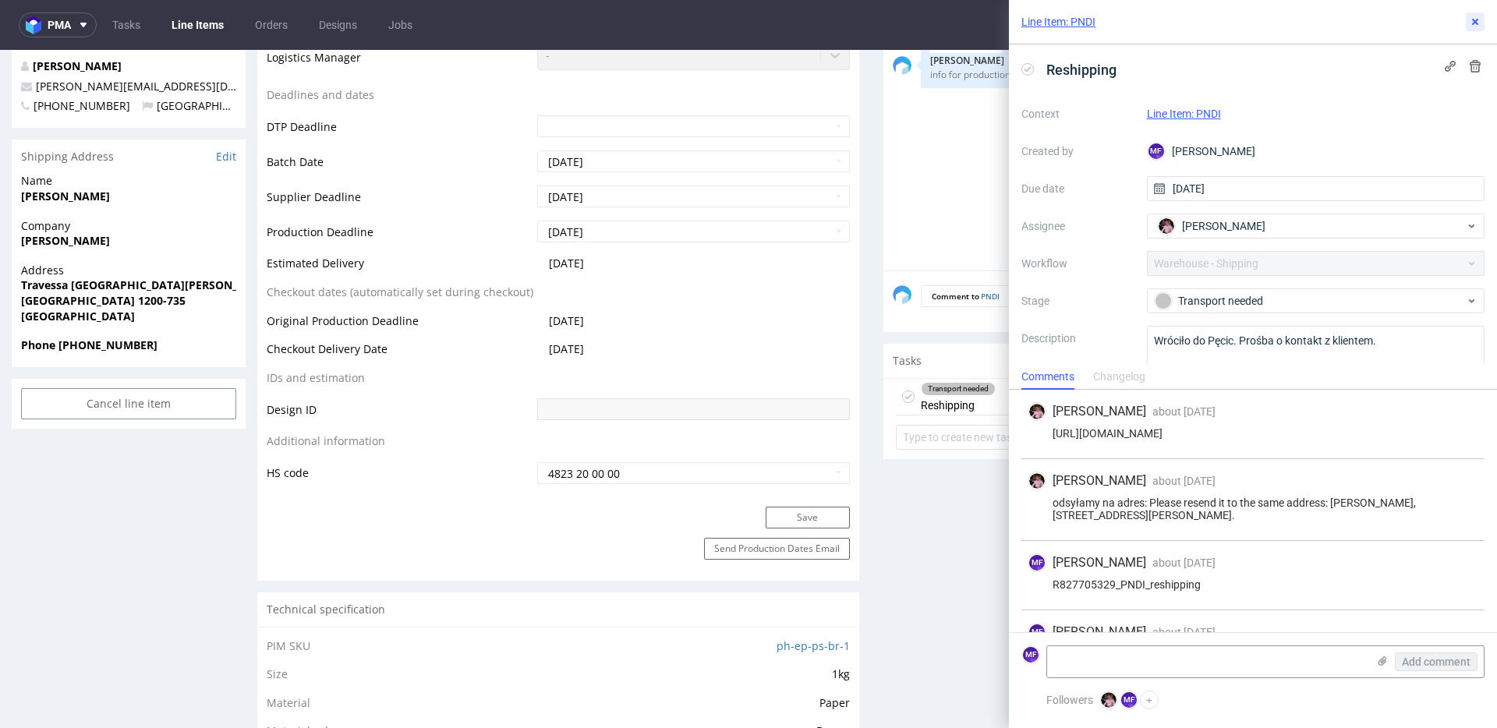
drag, startPoint x: 1471, startPoint y: 23, endPoint x: 1082, endPoint y: 12, distance: 389.1
click at [1471, 23] on icon at bounding box center [1475, 22] width 12 height 12
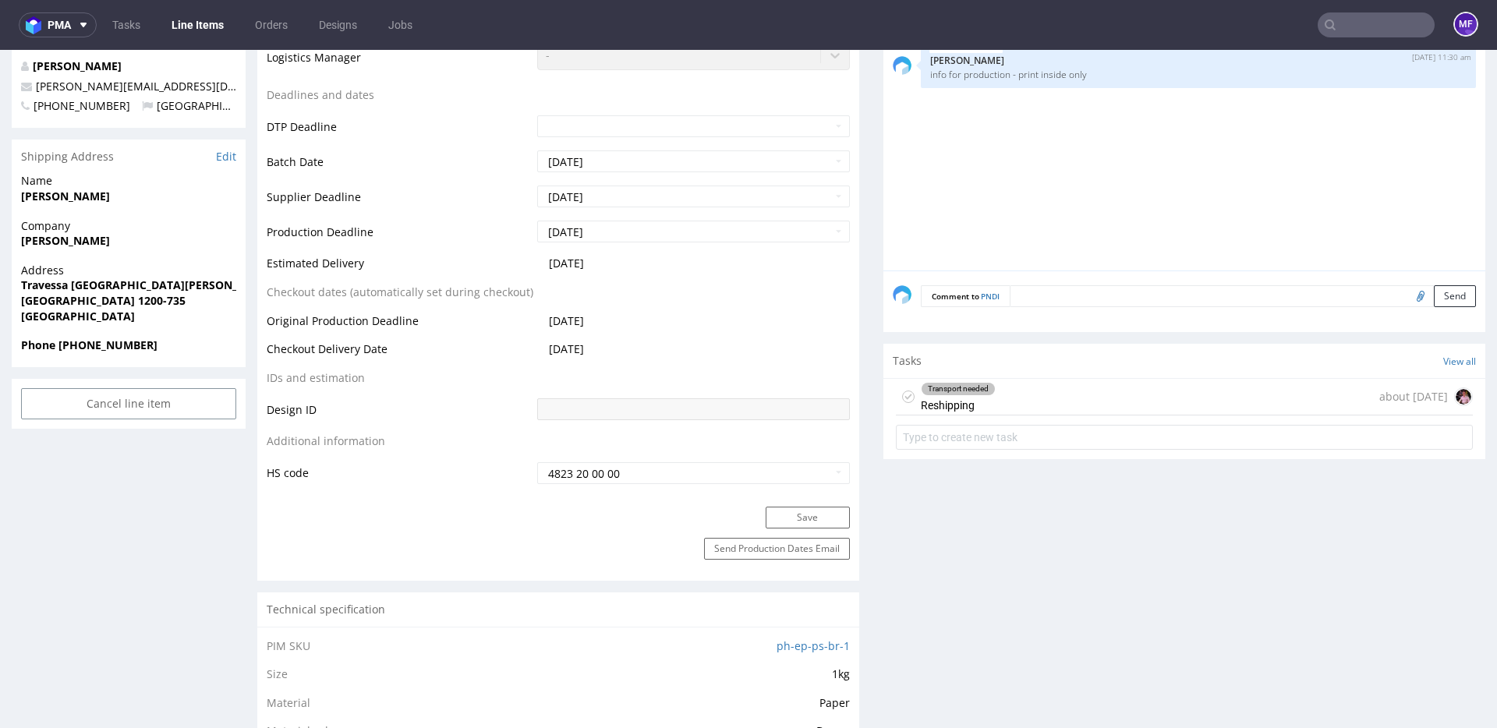
click at [1370, 20] on input "text" at bounding box center [1375, 24] width 117 height 25
paste input "WKHR"
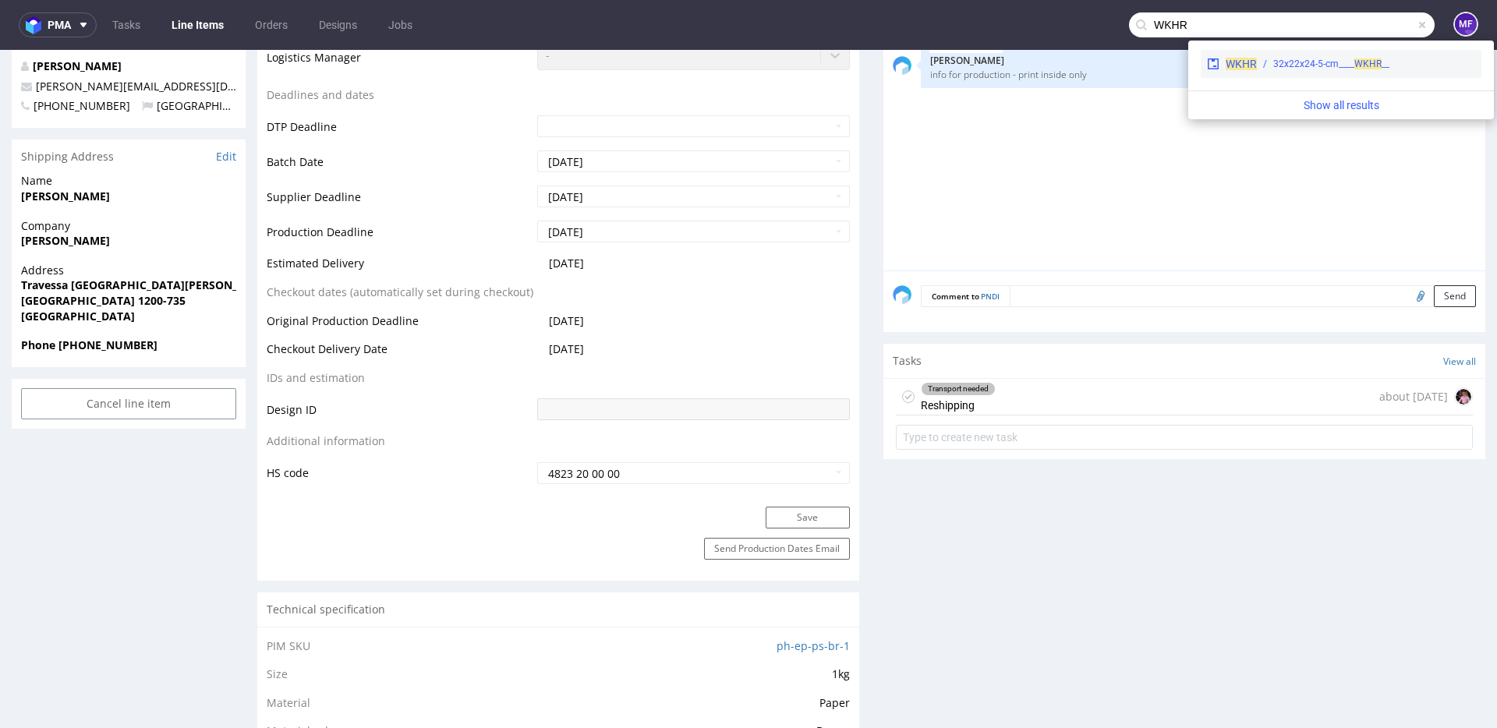
type input "WKHR"
click at [1310, 63] on div "__32x22x24-5-cm____ WKHR" at bounding box center [1331, 64] width 116 height 14
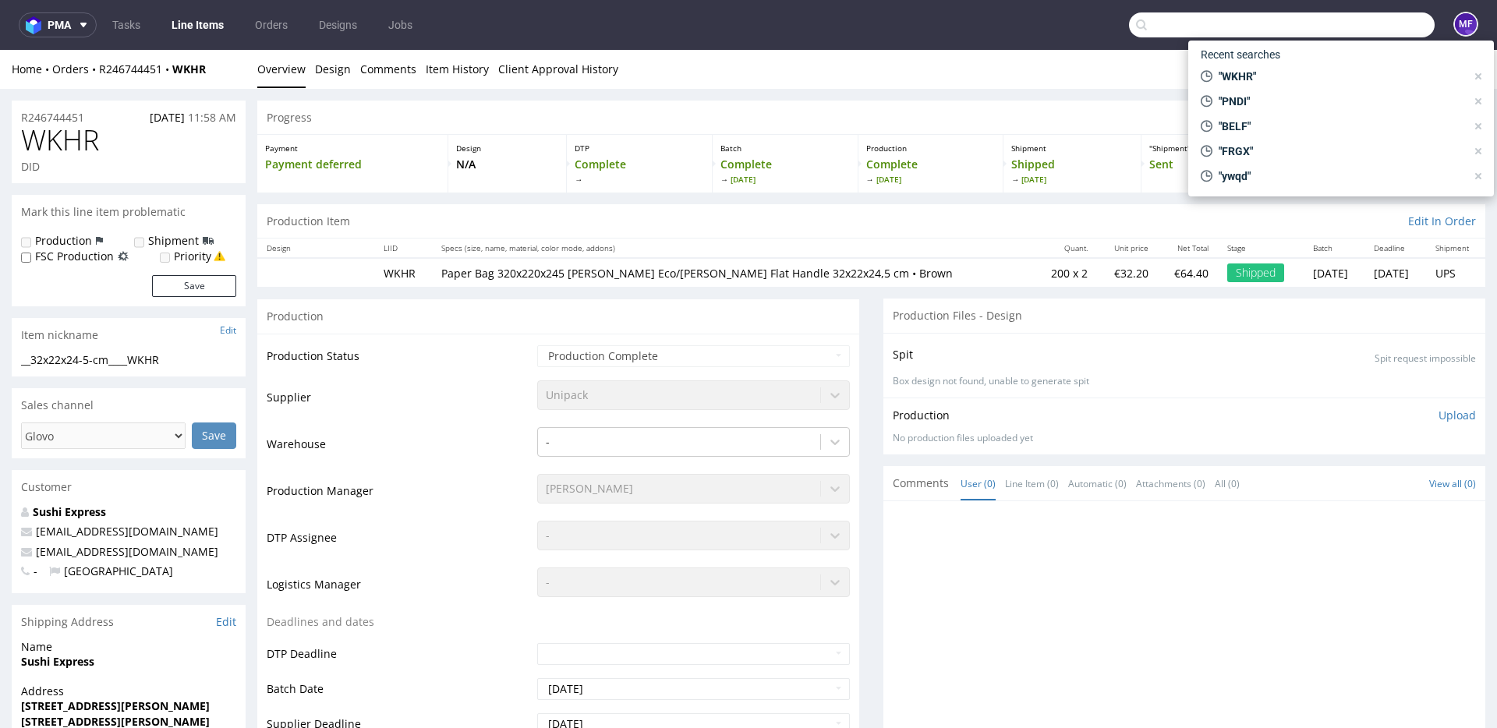
click at [1354, 34] on input "text" at bounding box center [1282, 24] width 306 height 25
paste input "WCTT"
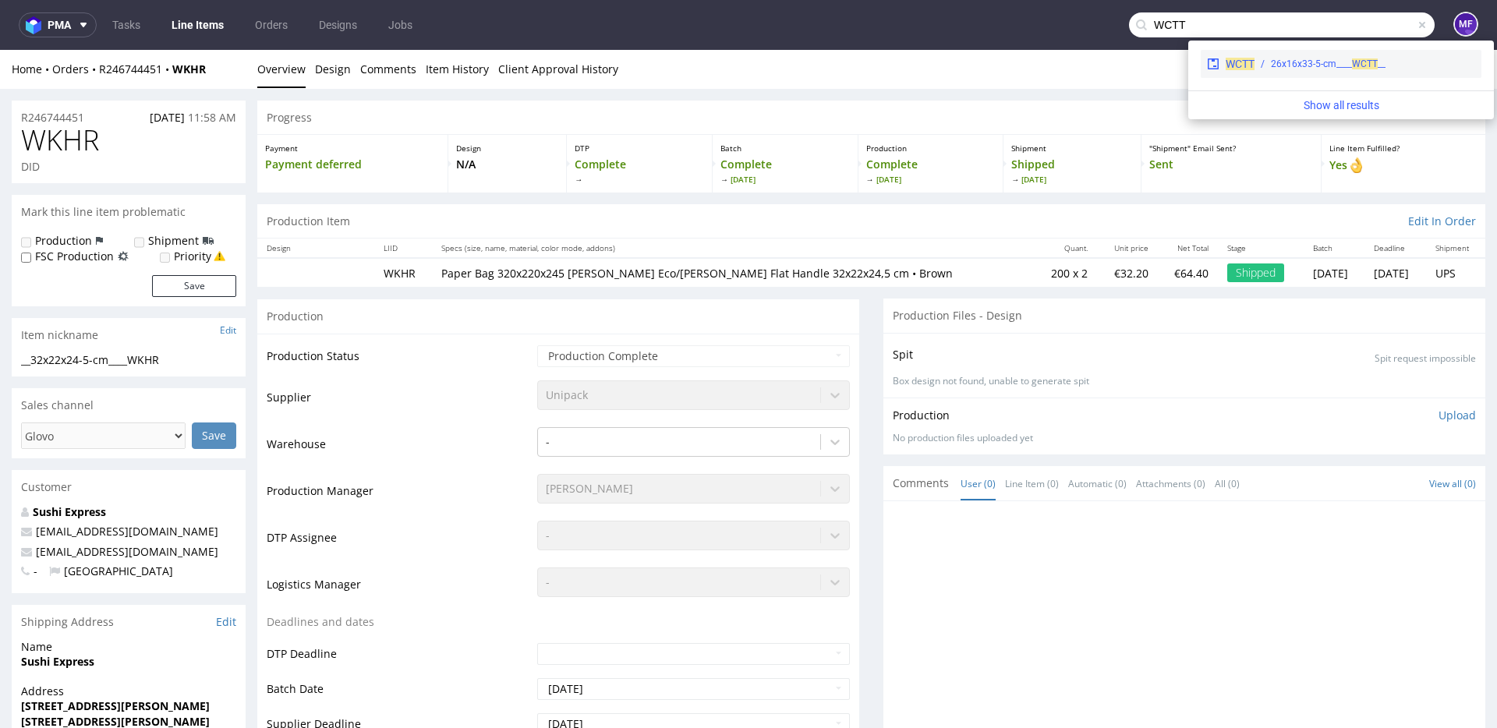
type input "WCTT"
click at [1317, 66] on div "__26x16x33-5-cm____ WCTT" at bounding box center [1328, 64] width 115 height 14
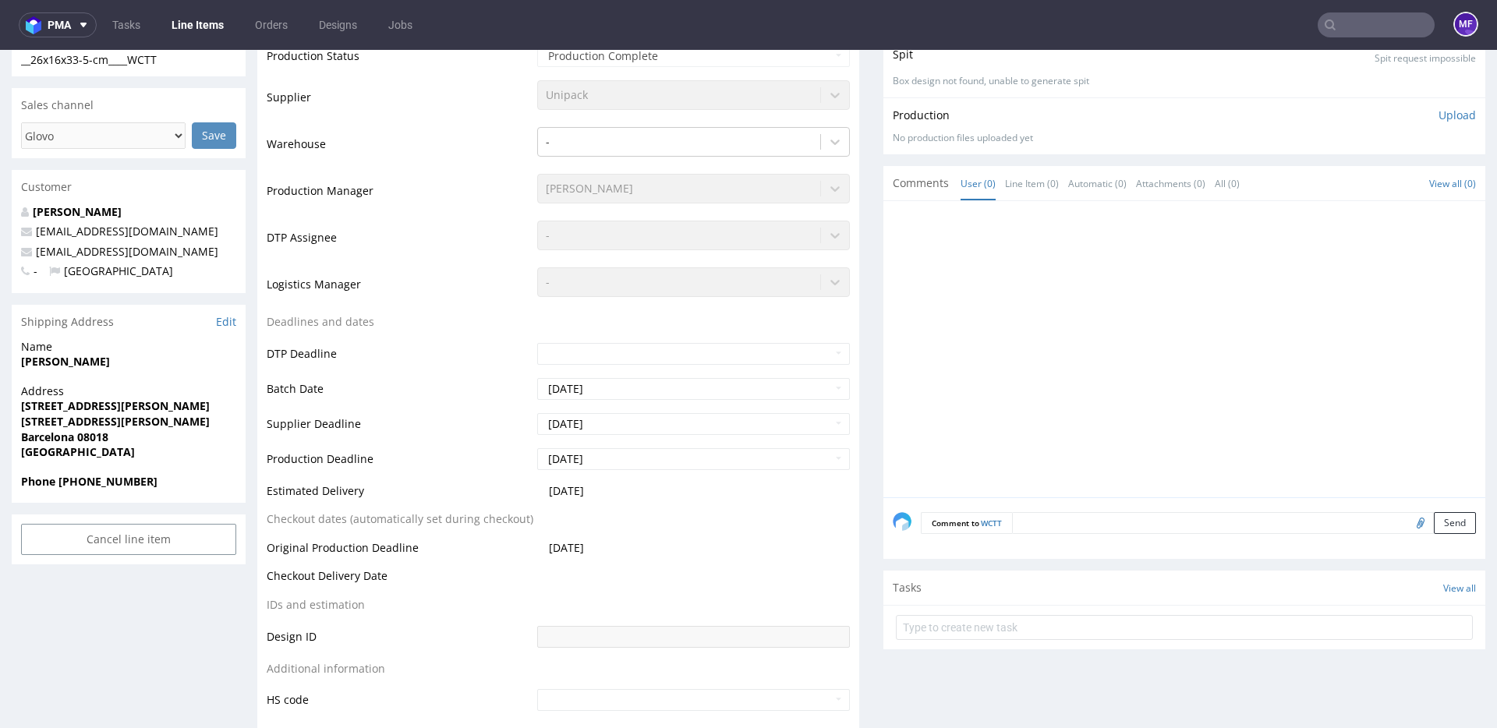
scroll to position [308, 0]
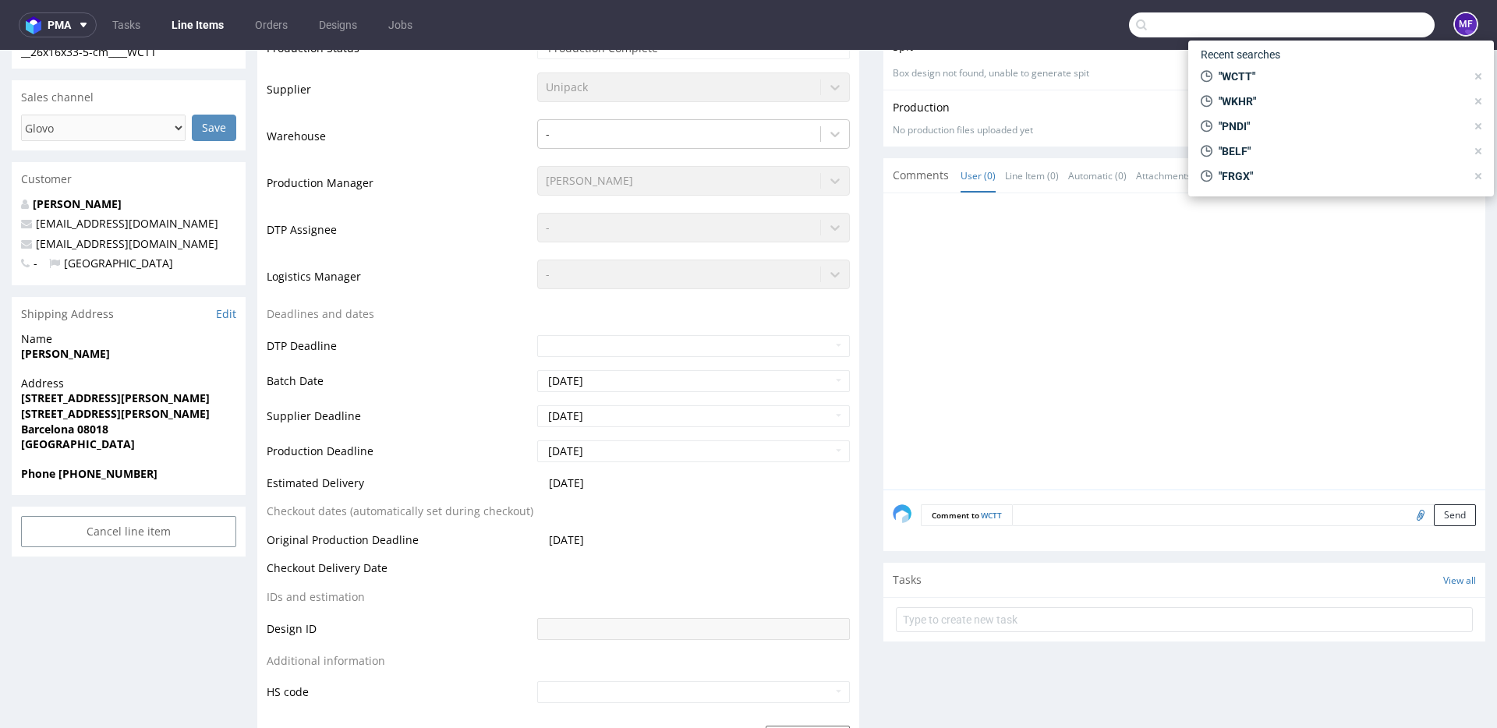
click at [1347, 19] on input "text" at bounding box center [1282, 24] width 306 height 25
paste input "KVLF"
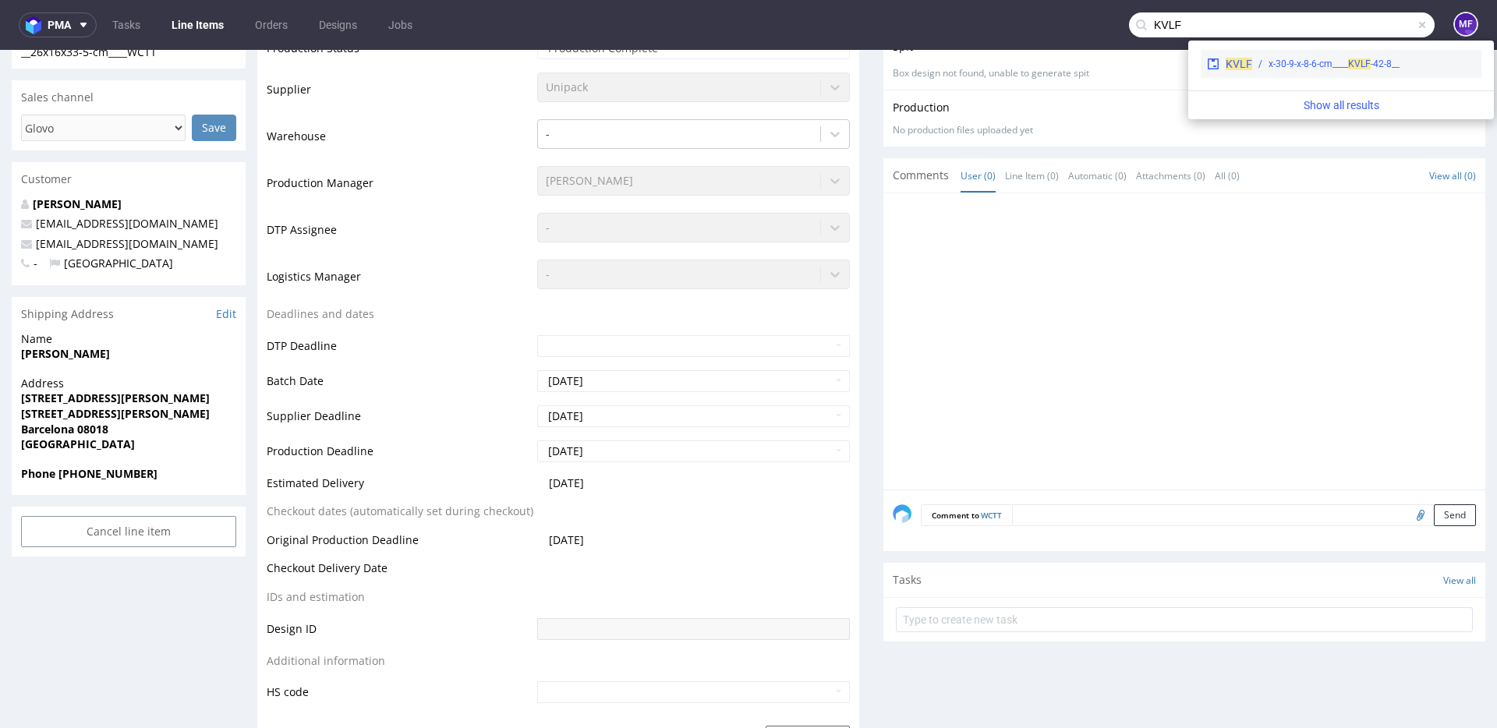
type input "KVLF"
click at [1306, 60] on div "__42-8-x-30-9-x-8-6-cm____ KVLF" at bounding box center [1333, 64] width 131 height 14
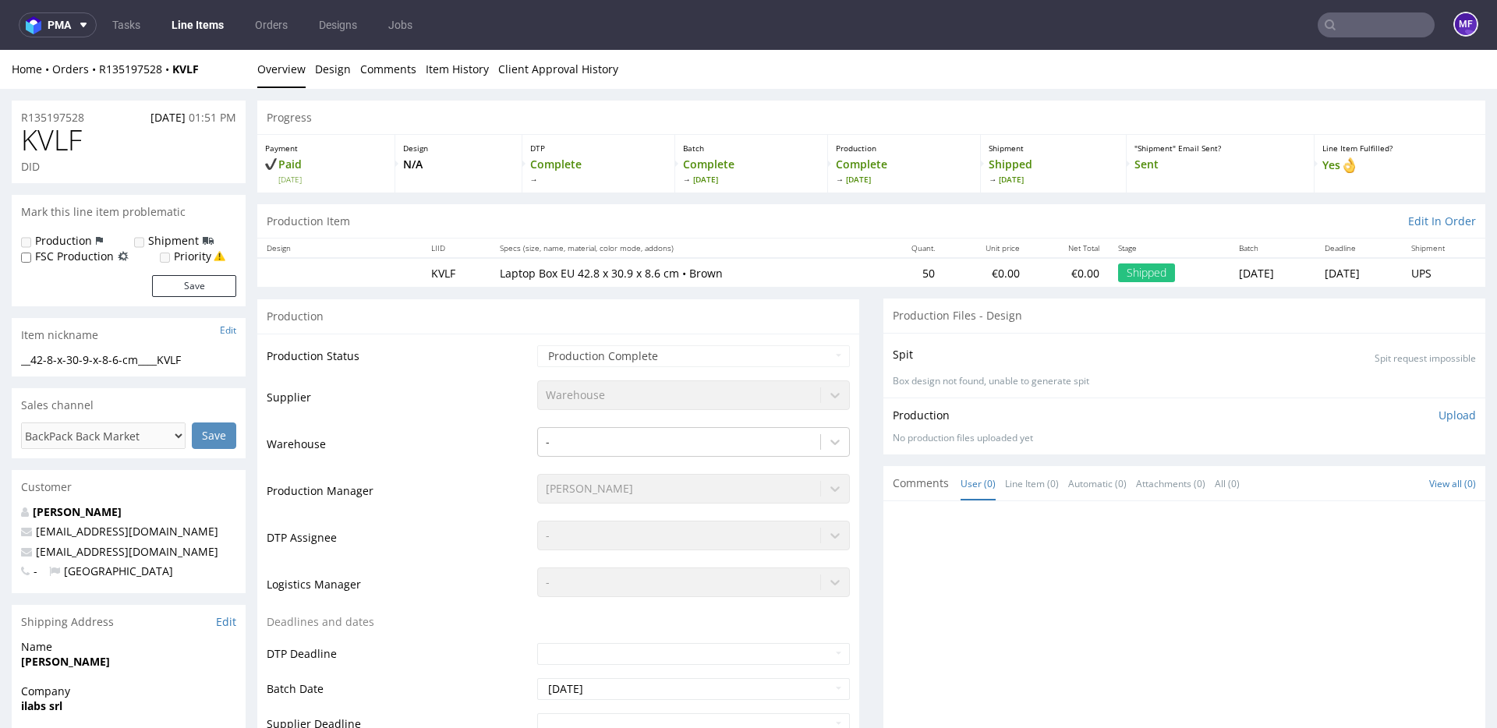
click at [1345, 23] on input "text" at bounding box center [1375, 24] width 117 height 25
paste input "ZPOT"
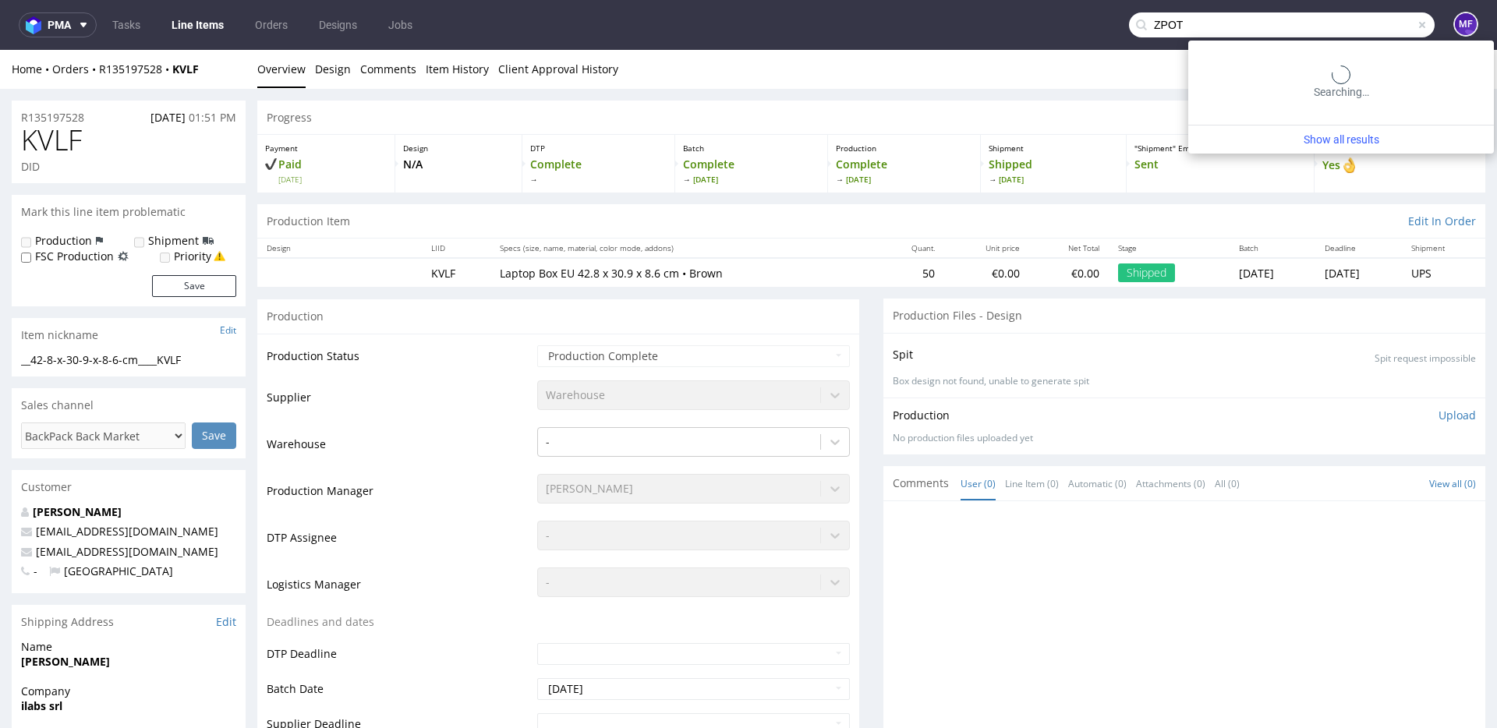
type input "ZPOT"
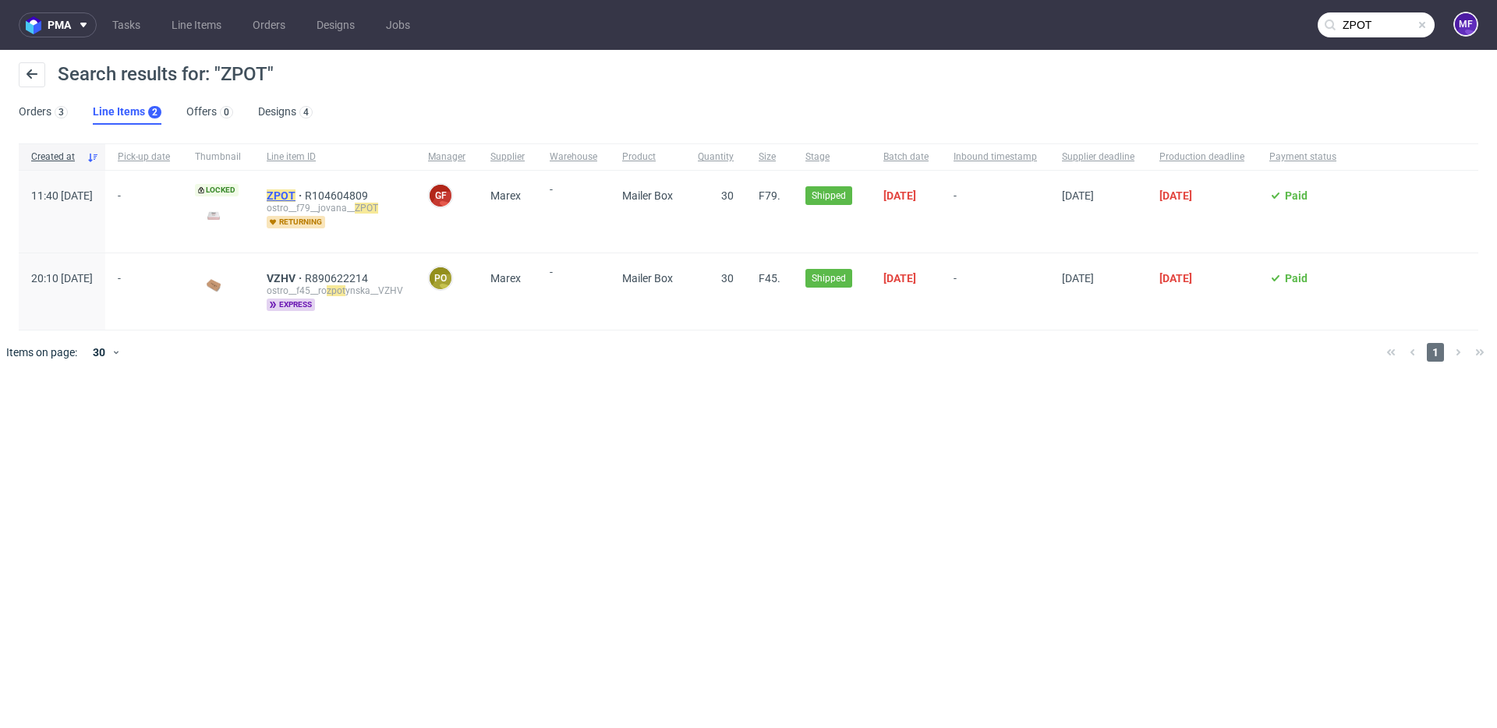
click at [295, 195] on mark "ZPOT" at bounding box center [281, 195] width 29 height 12
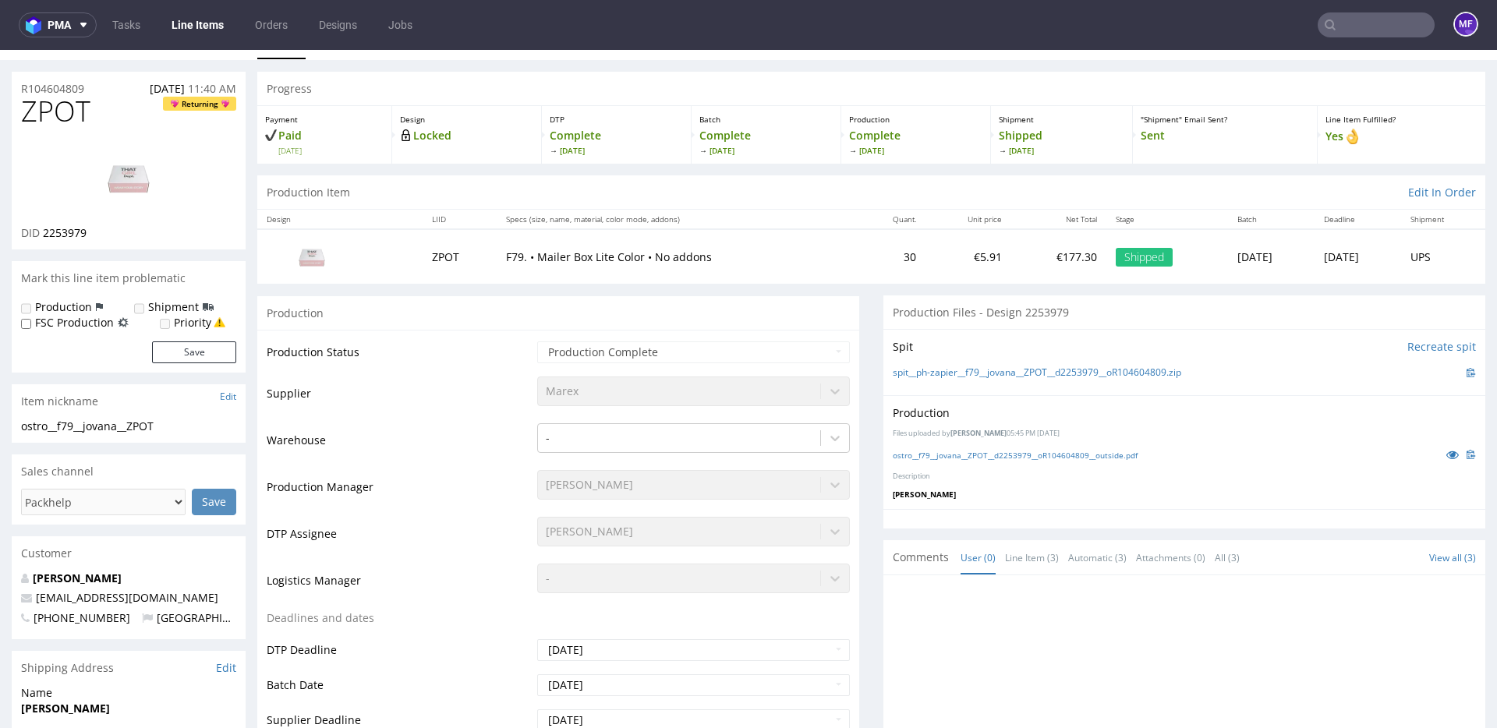
scroll to position [34, 0]
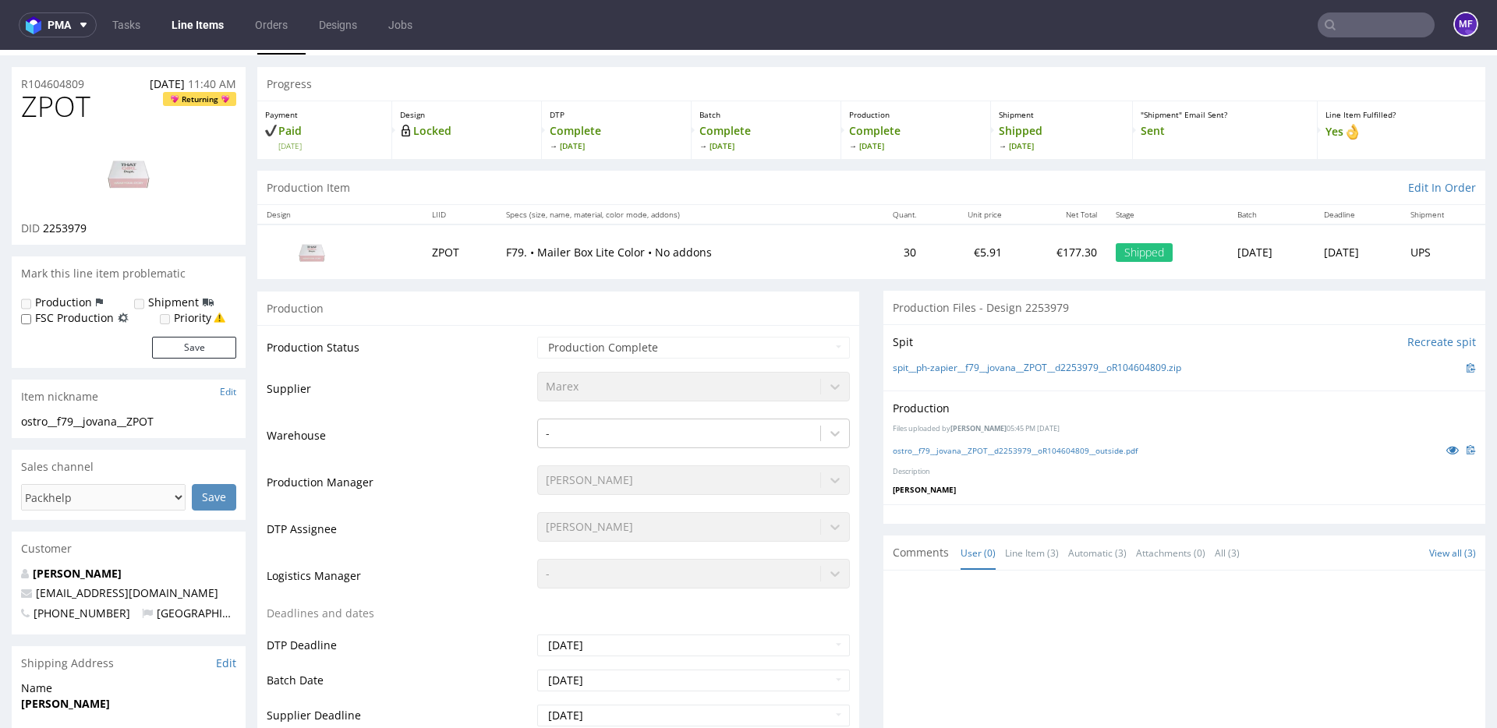
click at [1343, 36] on input "text" at bounding box center [1375, 24] width 117 height 25
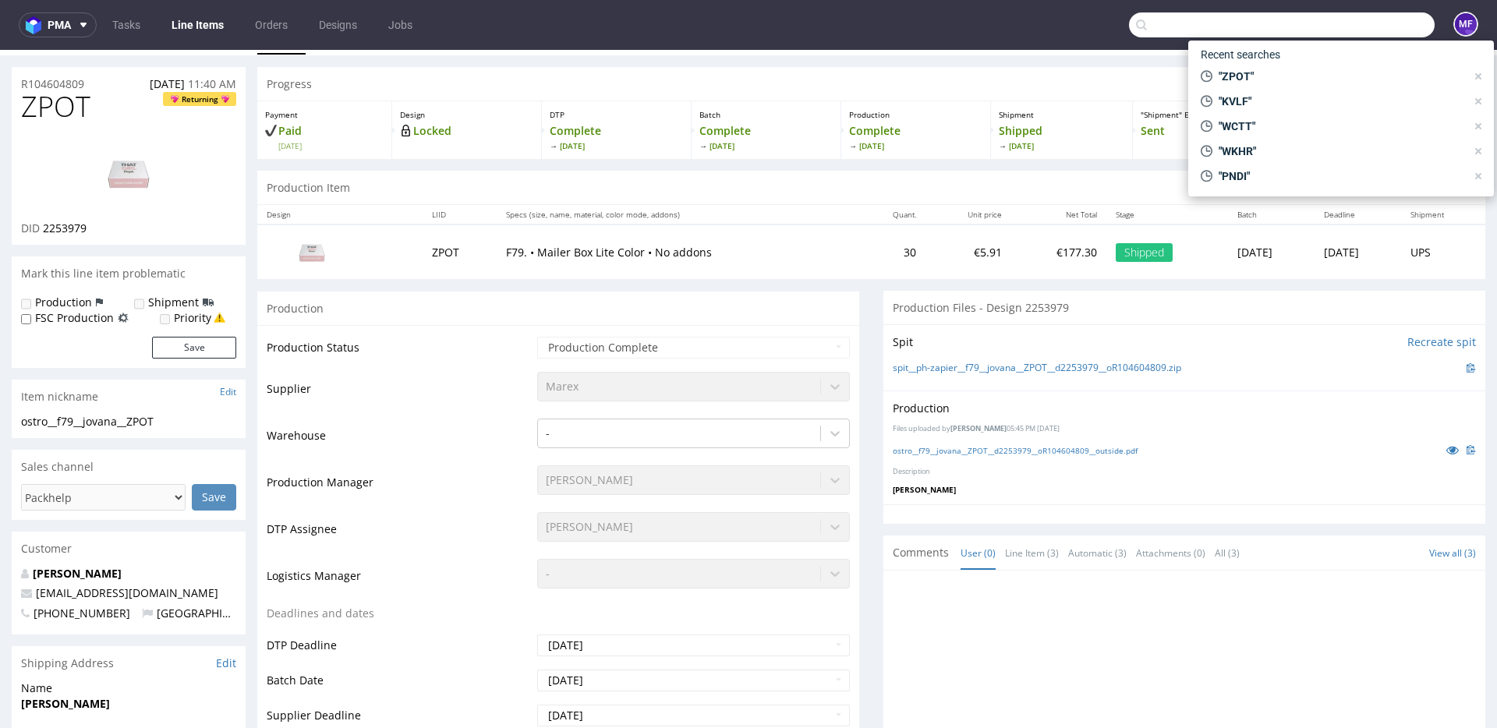
paste input "XZNV"
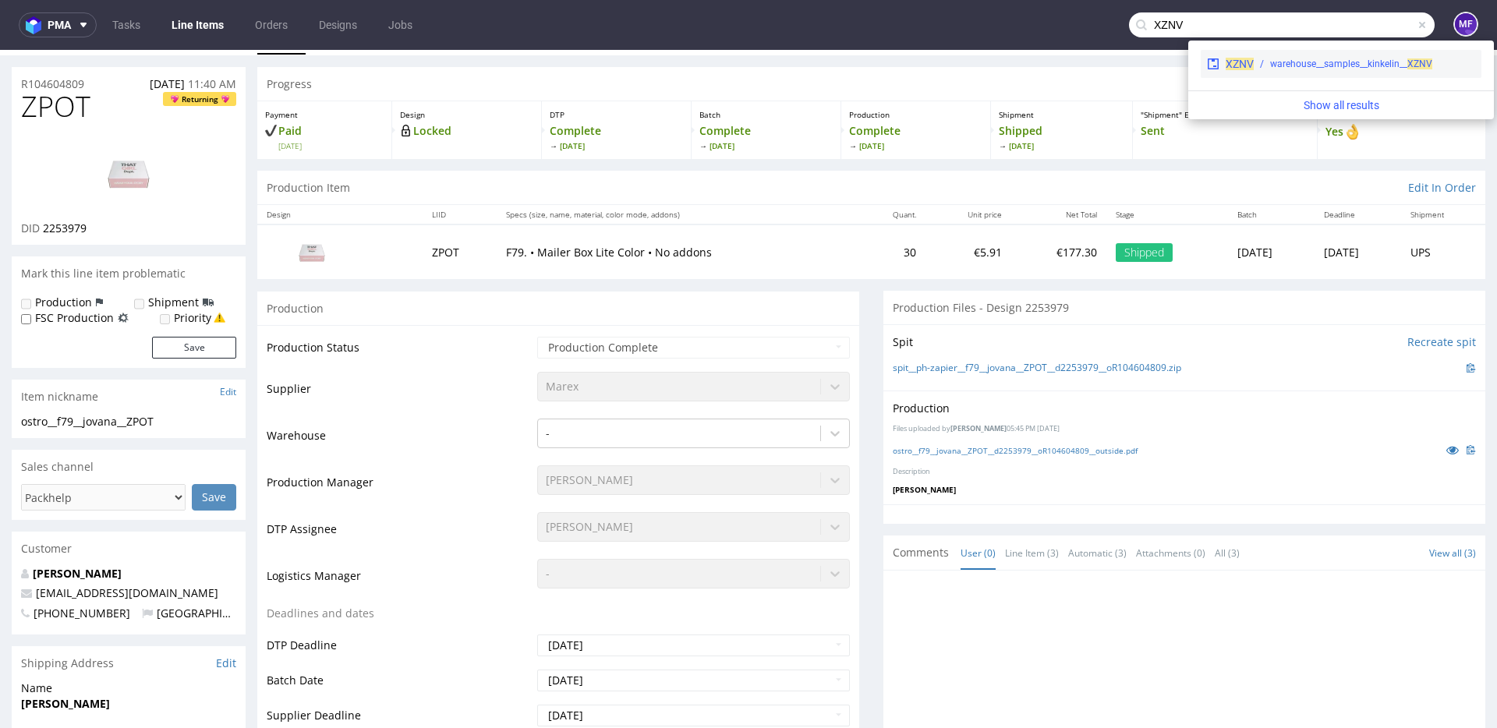
type input "XZNV"
click at [1316, 69] on div "warehouse__samples__kinkelin__ XZNV" at bounding box center [1351, 64] width 162 height 14
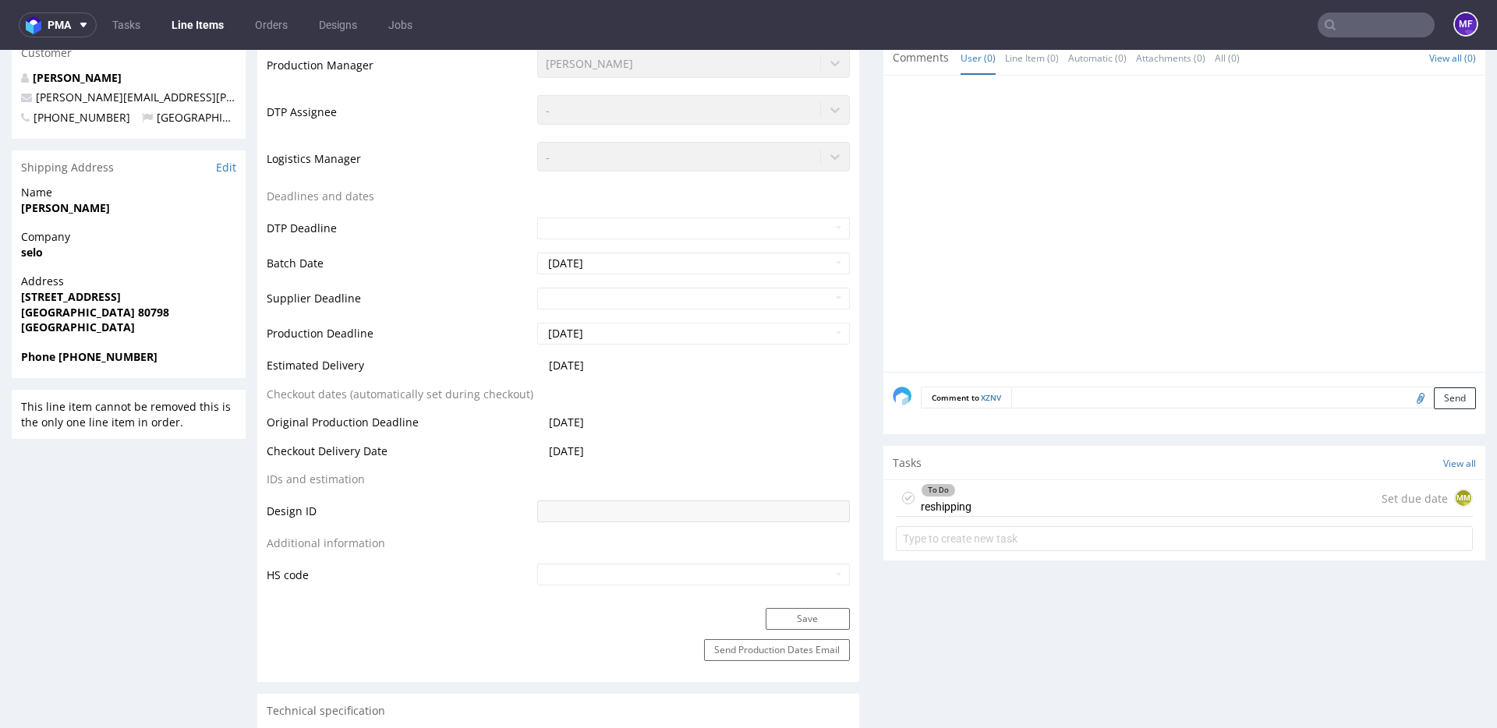
scroll to position [573, 0]
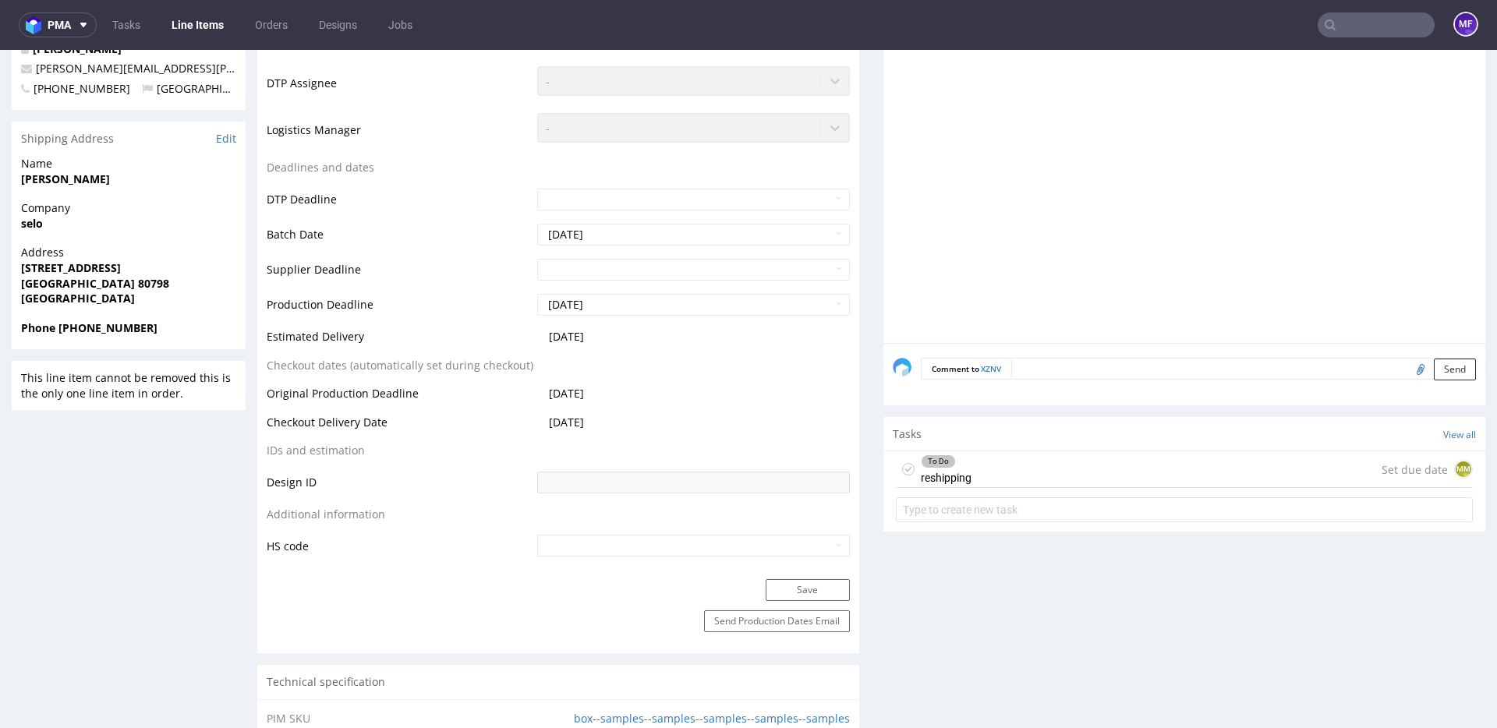
click at [1000, 473] on div "To Do reshipping Set due date MM" at bounding box center [1184, 469] width 577 height 37
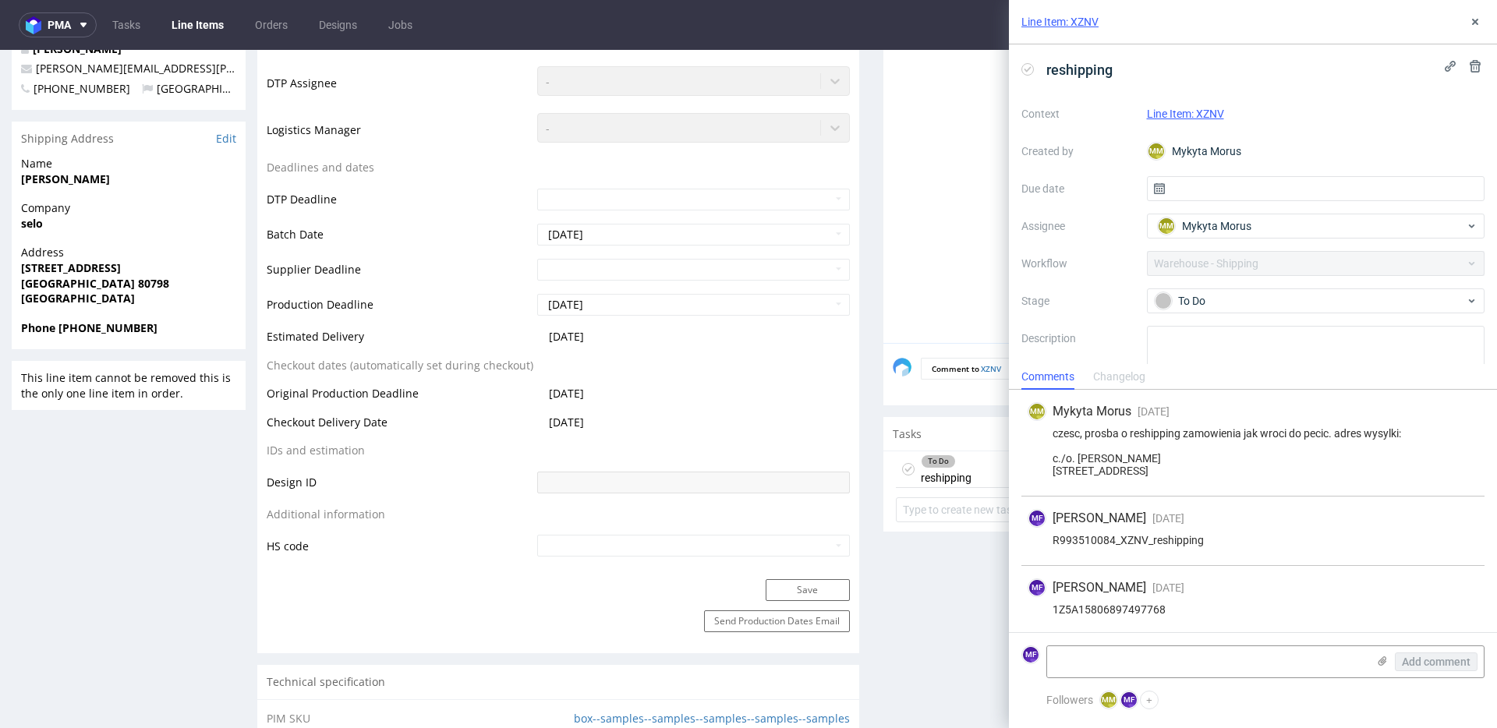
scroll to position [15, 0]
drag, startPoint x: 1479, startPoint y: 23, endPoint x: 1427, endPoint y: 48, distance: 57.9
click at [1477, 23] on icon at bounding box center [1475, 22] width 12 height 12
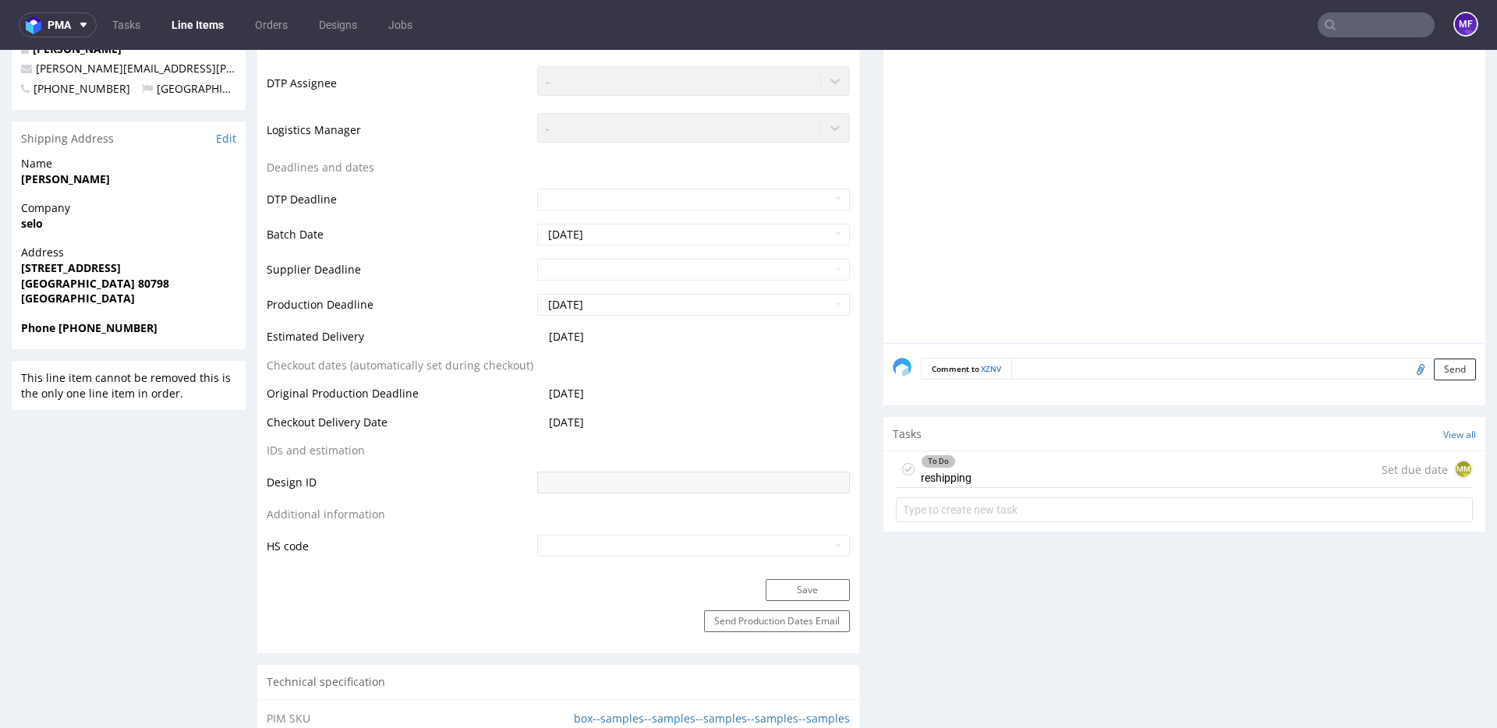
scroll to position [85, 0]
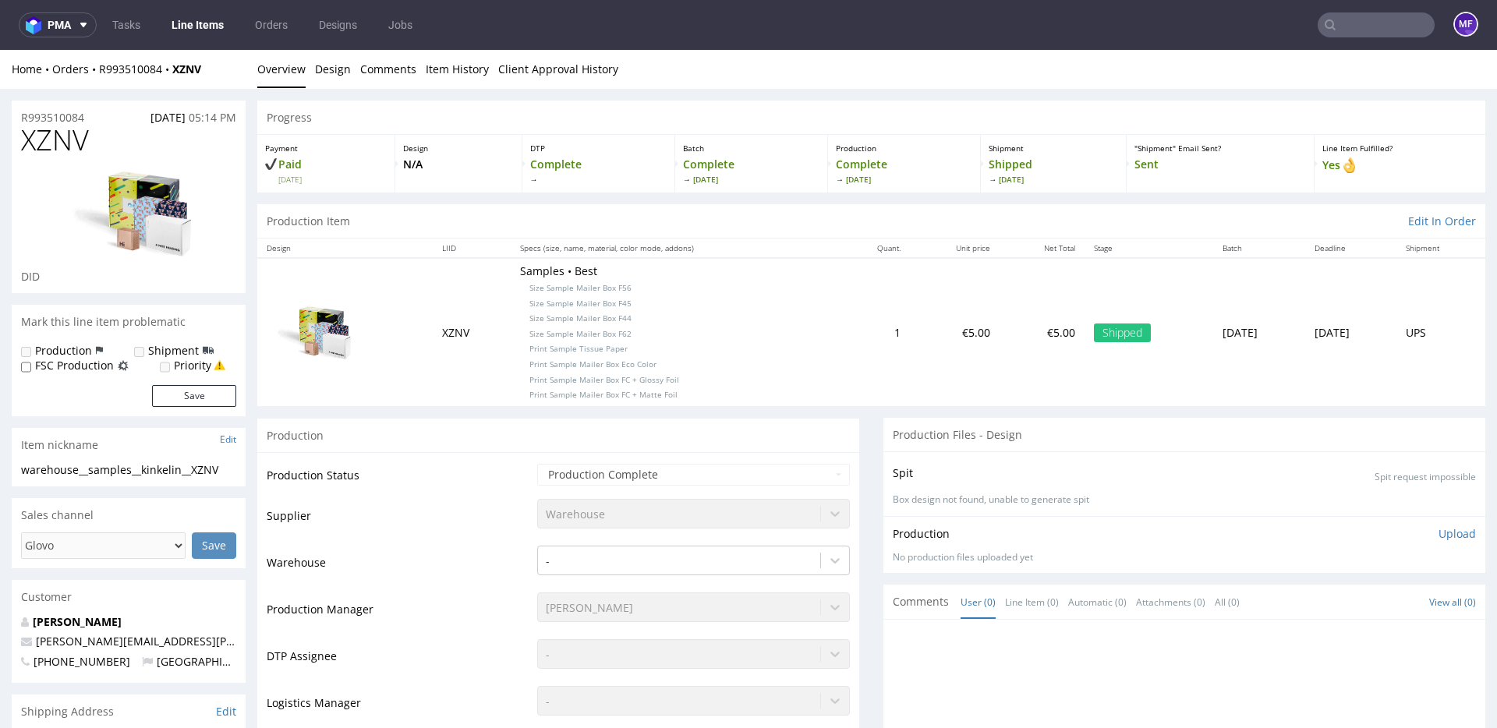
click at [1349, 32] on input "text" at bounding box center [1375, 24] width 117 height 25
paste input "FRMK"
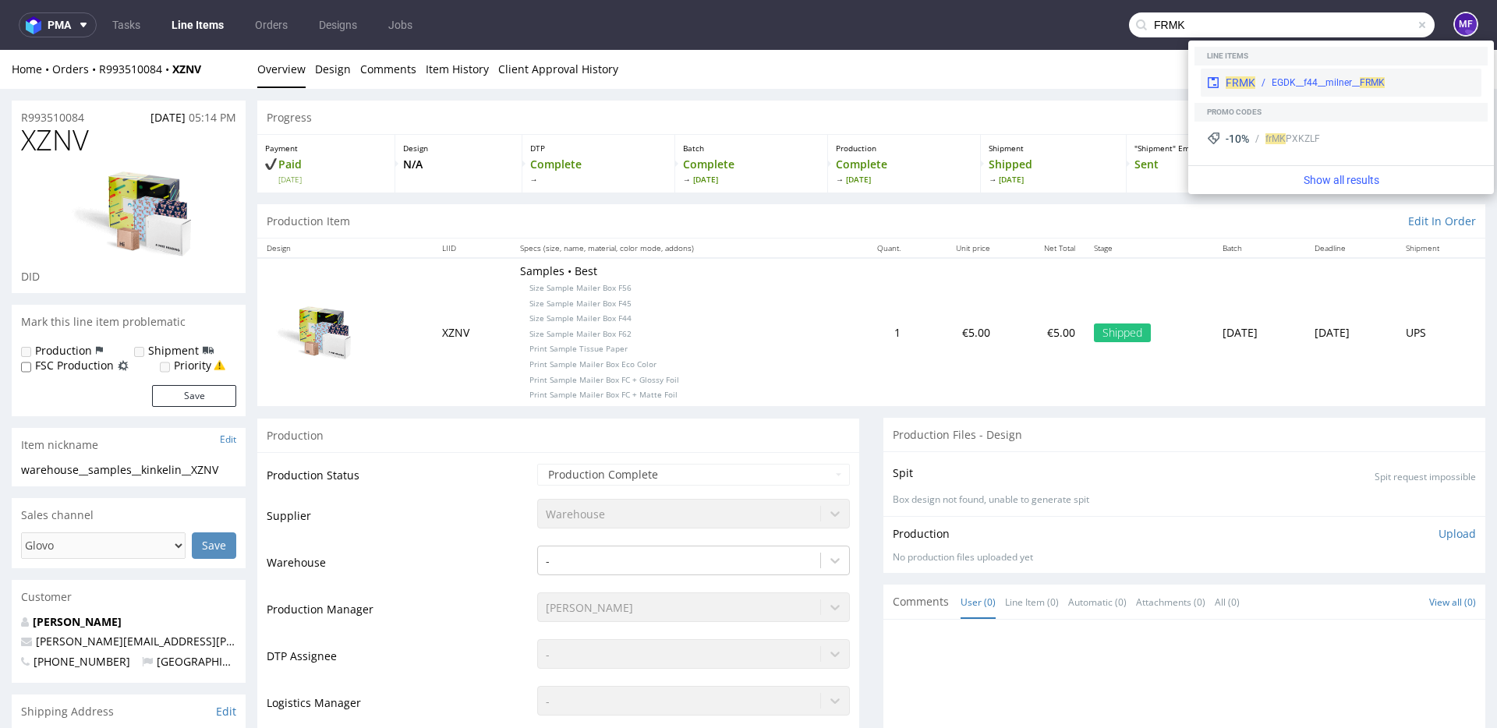
type input "FRMK"
click at [1310, 77] on div "EGDK__f44__milner__ FRMK" at bounding box center [1327, 83] width 113 height 14
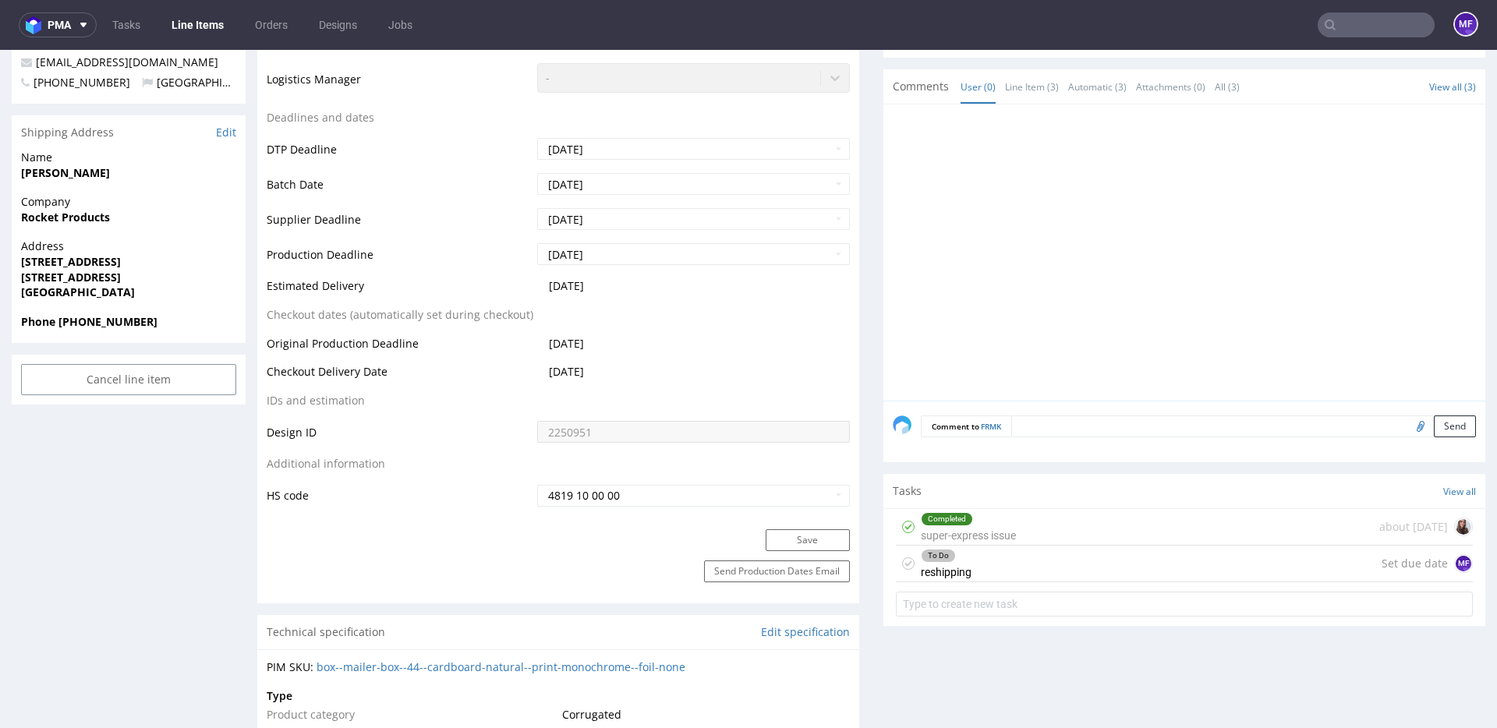
scroll to position [634, 0]
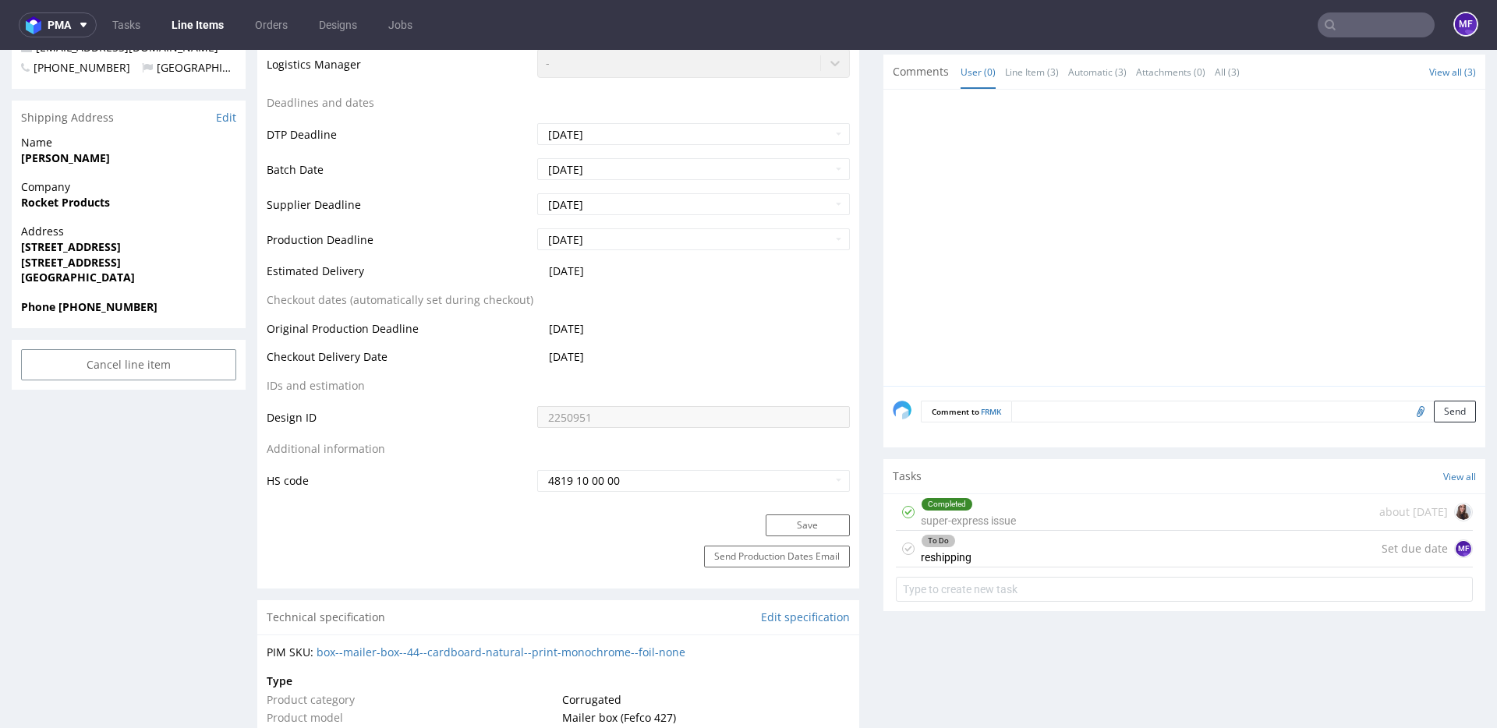
click at [1000, 553] on div "To Do reshipping Set due date MF" at bounding box center [1184, 549] width 577 height 37
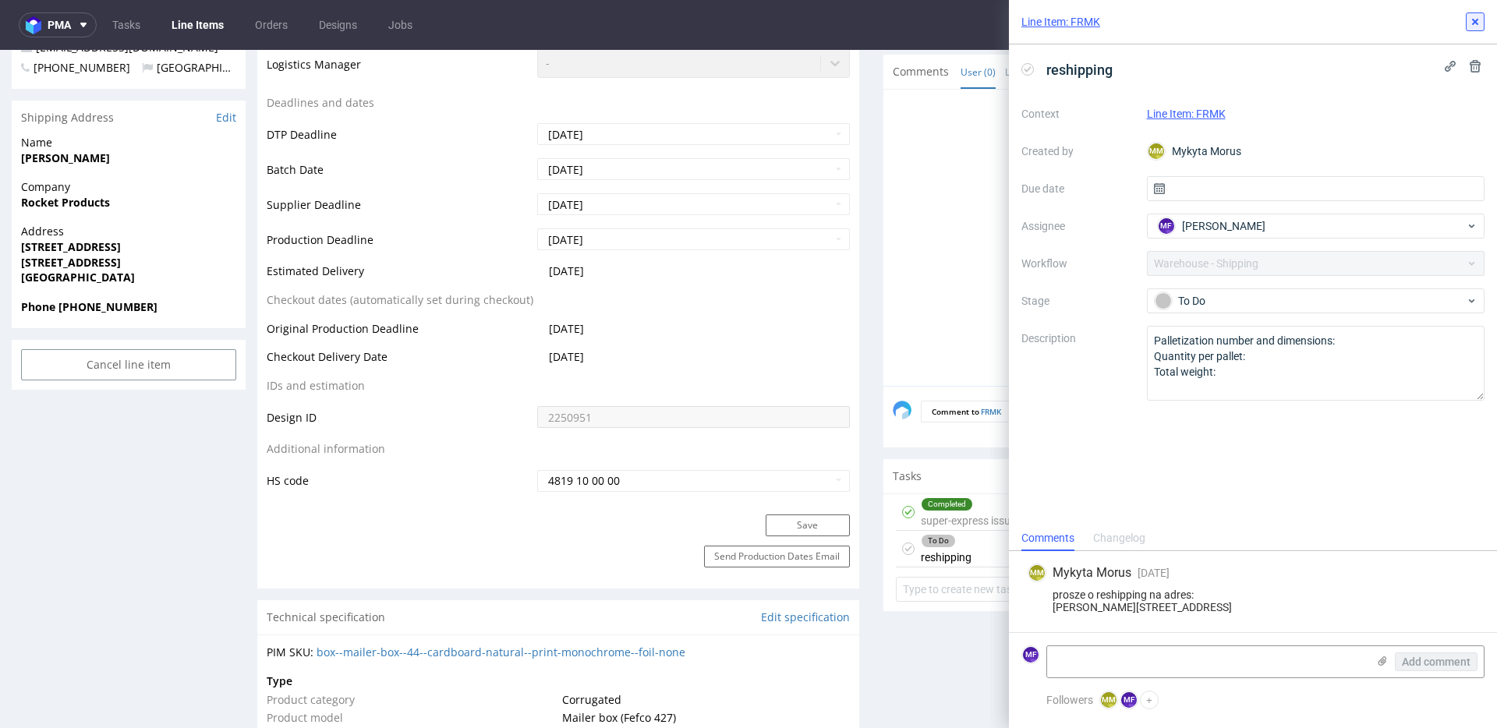
click at [1473, 26] on icon at bounding box center [1475, 22] width 12 height 12
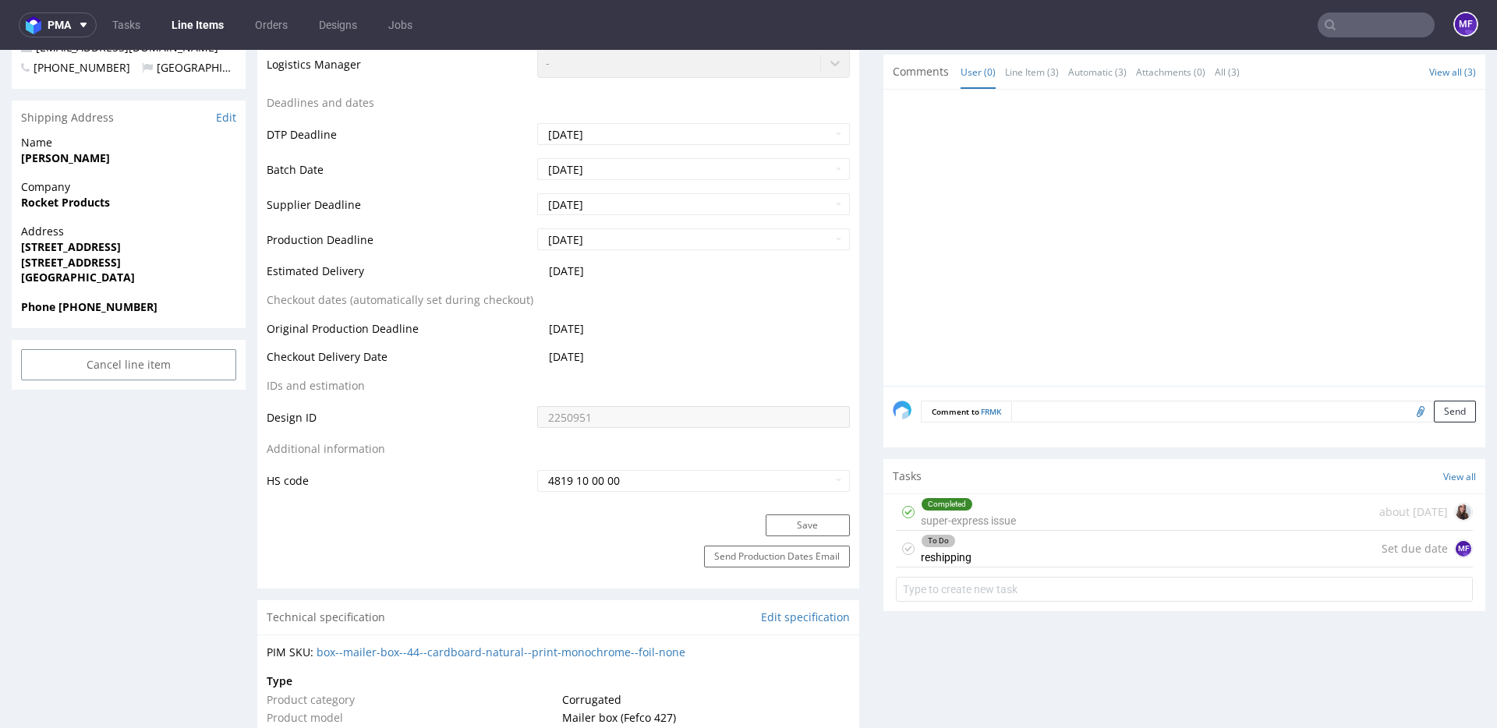
click at [1365, 20] on input "text" at bounding box center [1375, 24] width 117 height 25
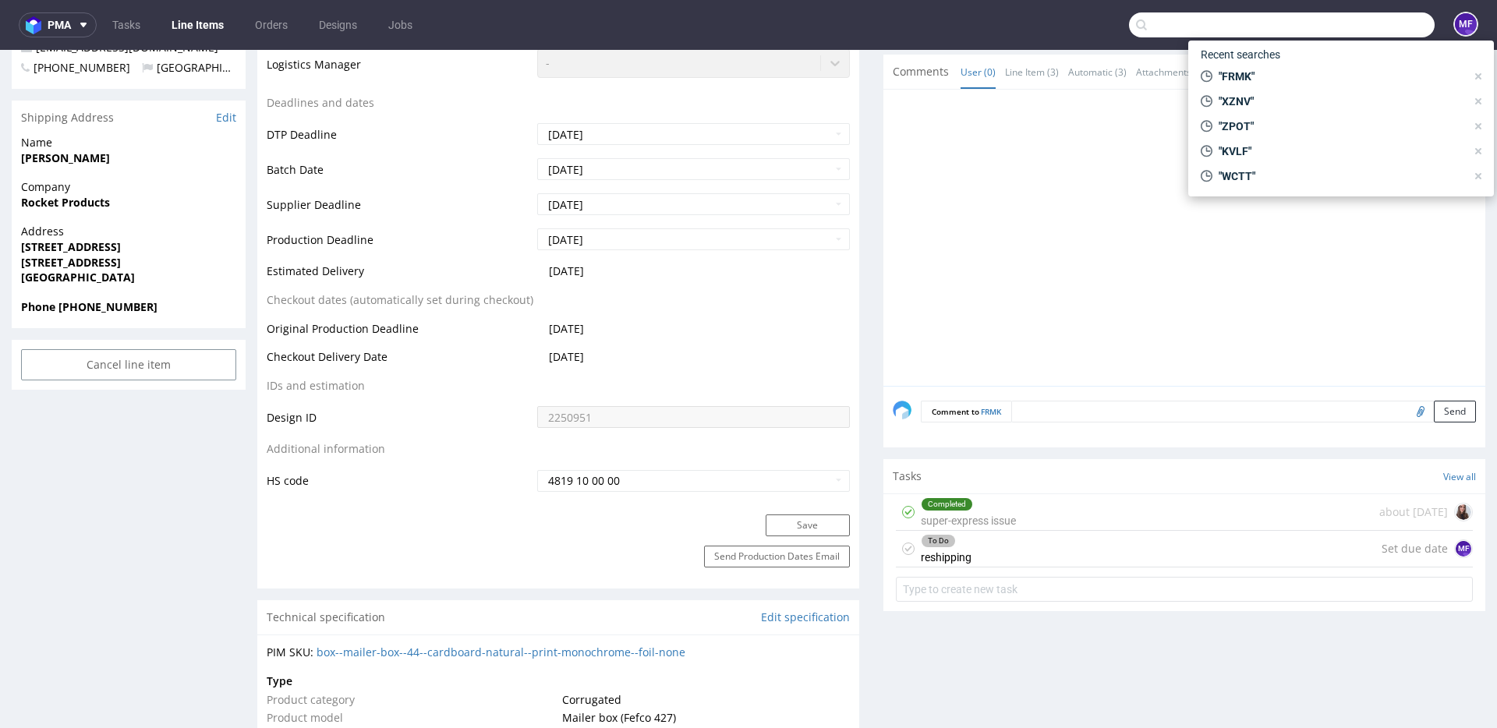
paste input "MLBE"
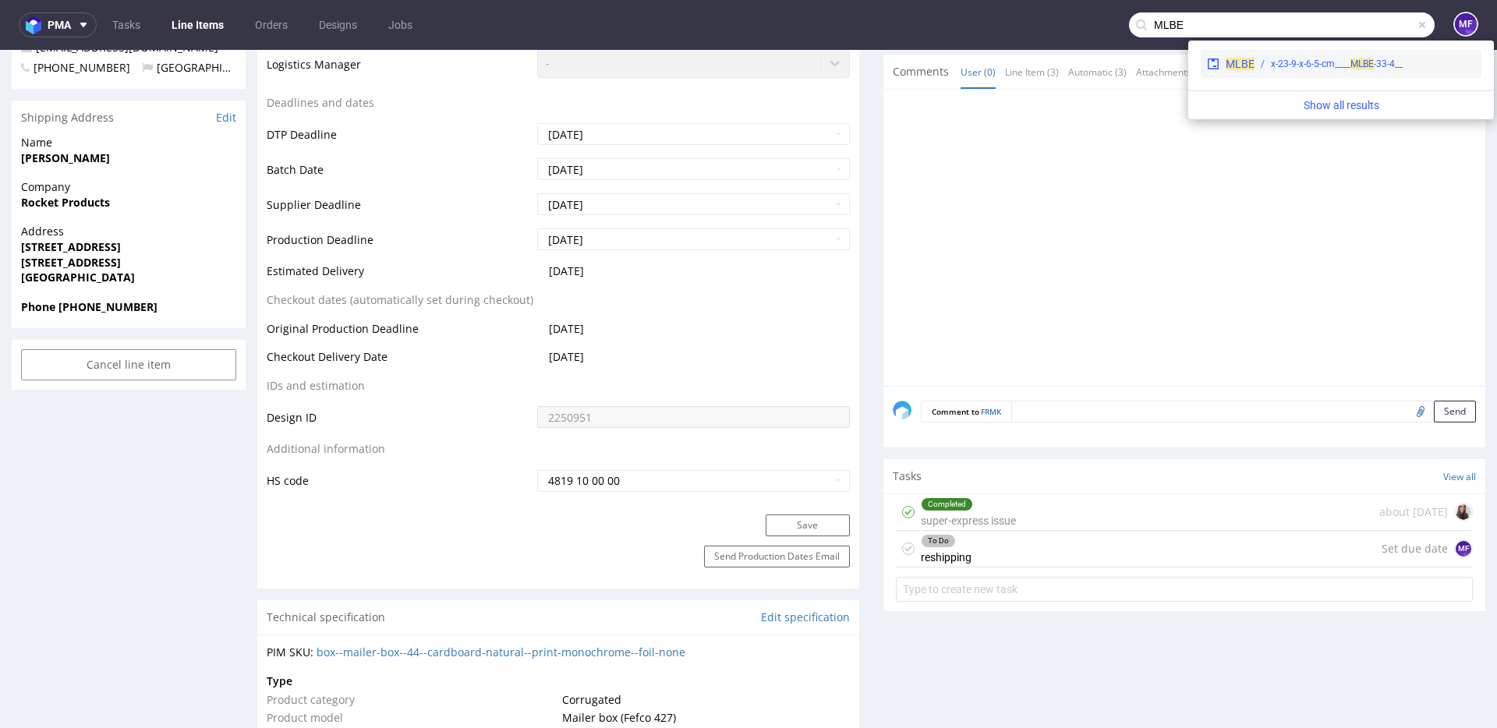
type input "MLBE"
click at [1321, 57] on div "__33-4-x-23-9-x-6-5-cm____ MLBE" at bounding box center [1337, 64] width 132 height 14
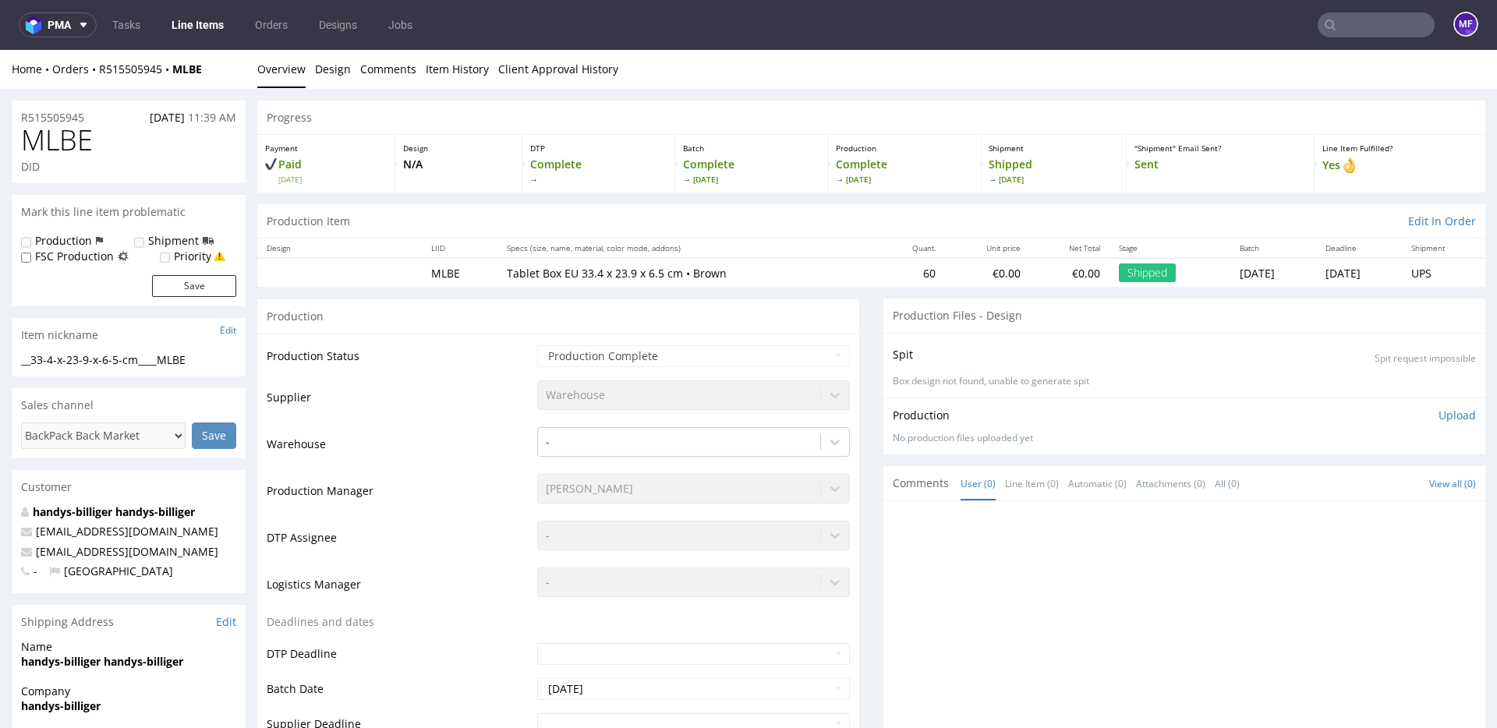
scroll to position [3, 0]
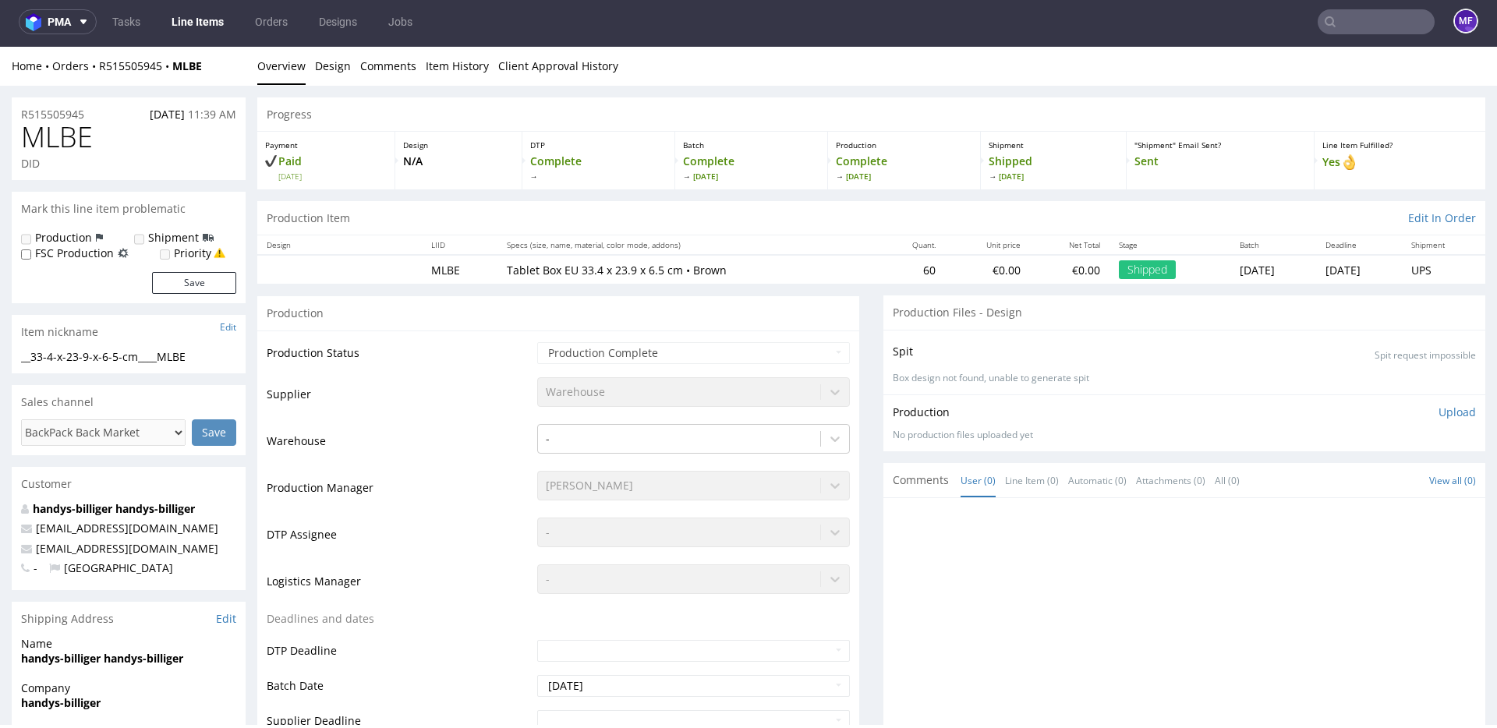
click at [1371, 16] on input "text" at bounding box center [1375, 21] width 117 height 25
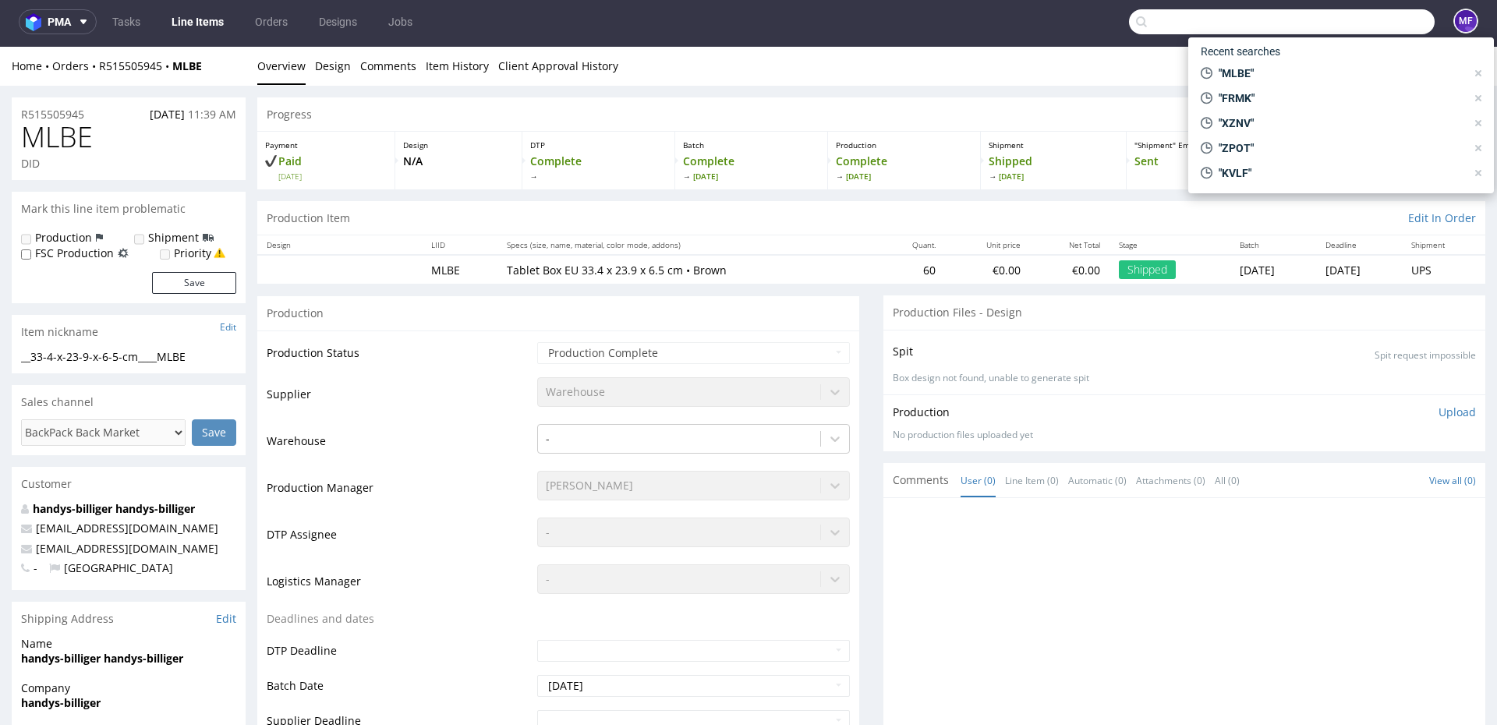
paste input "EGWO"
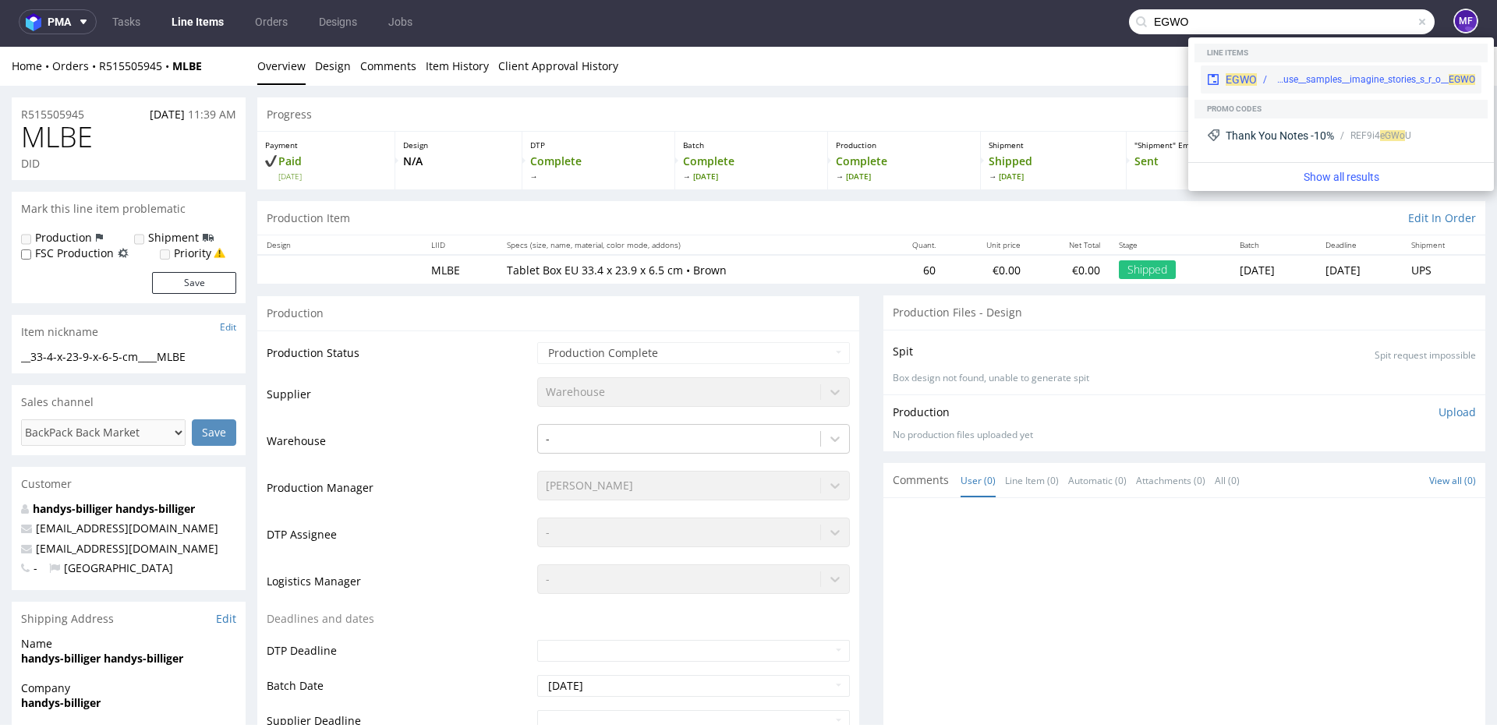
type input "EGWO"
click at [1279, 77] on div "warehouse__samples__imagine_stories_s_r_o__ EGWO" at bounding box center [1374, 79] width 202 height 14
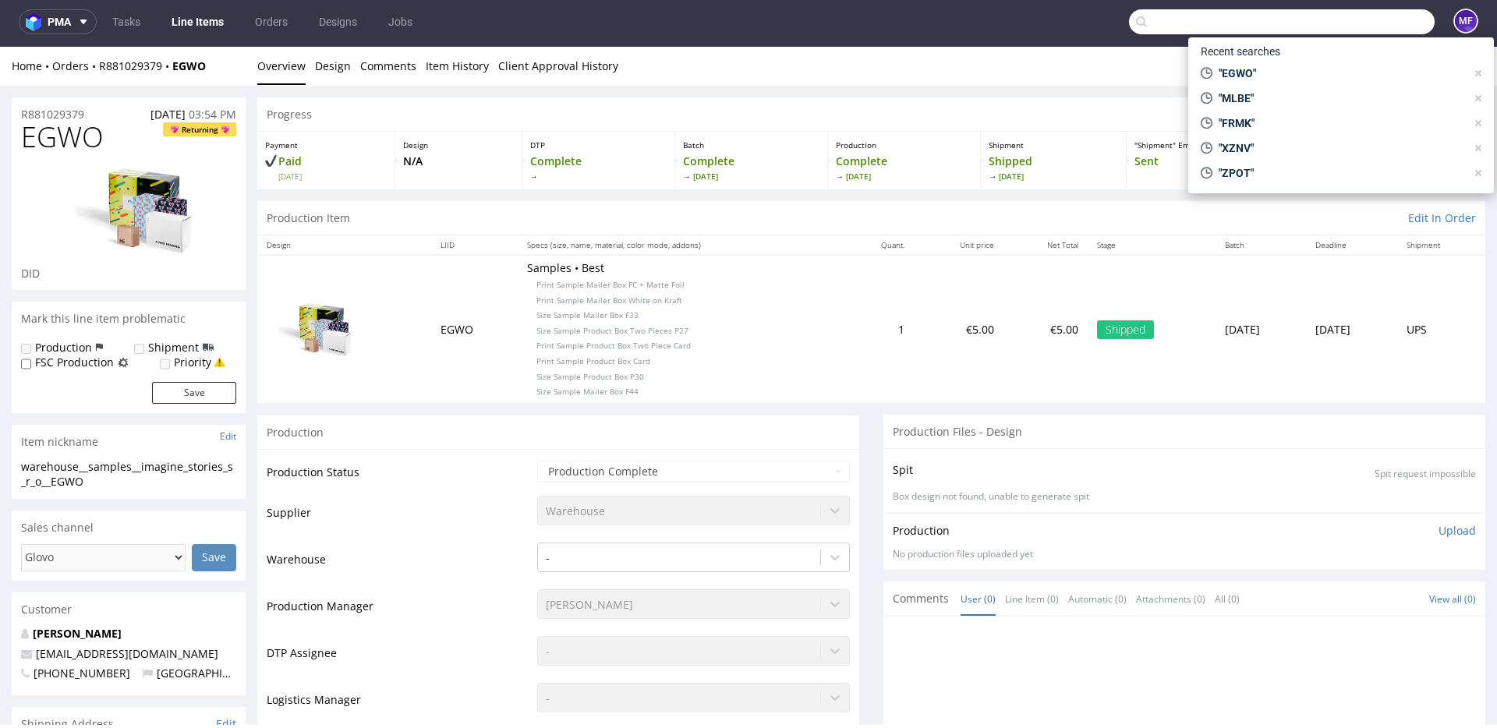
click at [1345, 25] on input "text" at bounding box center [1282, 21] width 306 height 25
paste input "MLBE"
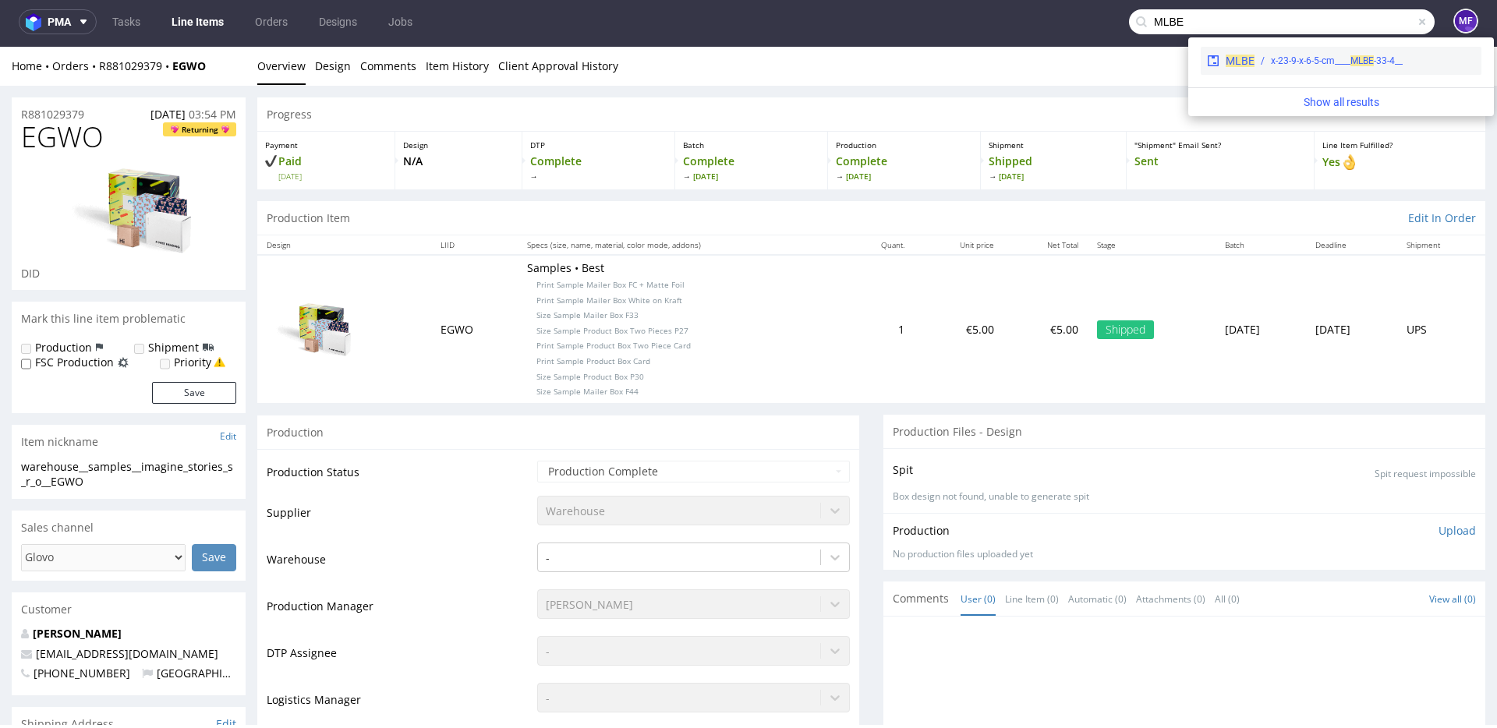
type input "MLBE"
click at [1309, 61] on div "__33-4-x-23-9-x-6-5-cm____ MLBE" at bounding box center [1337, 61] width 132 height 14
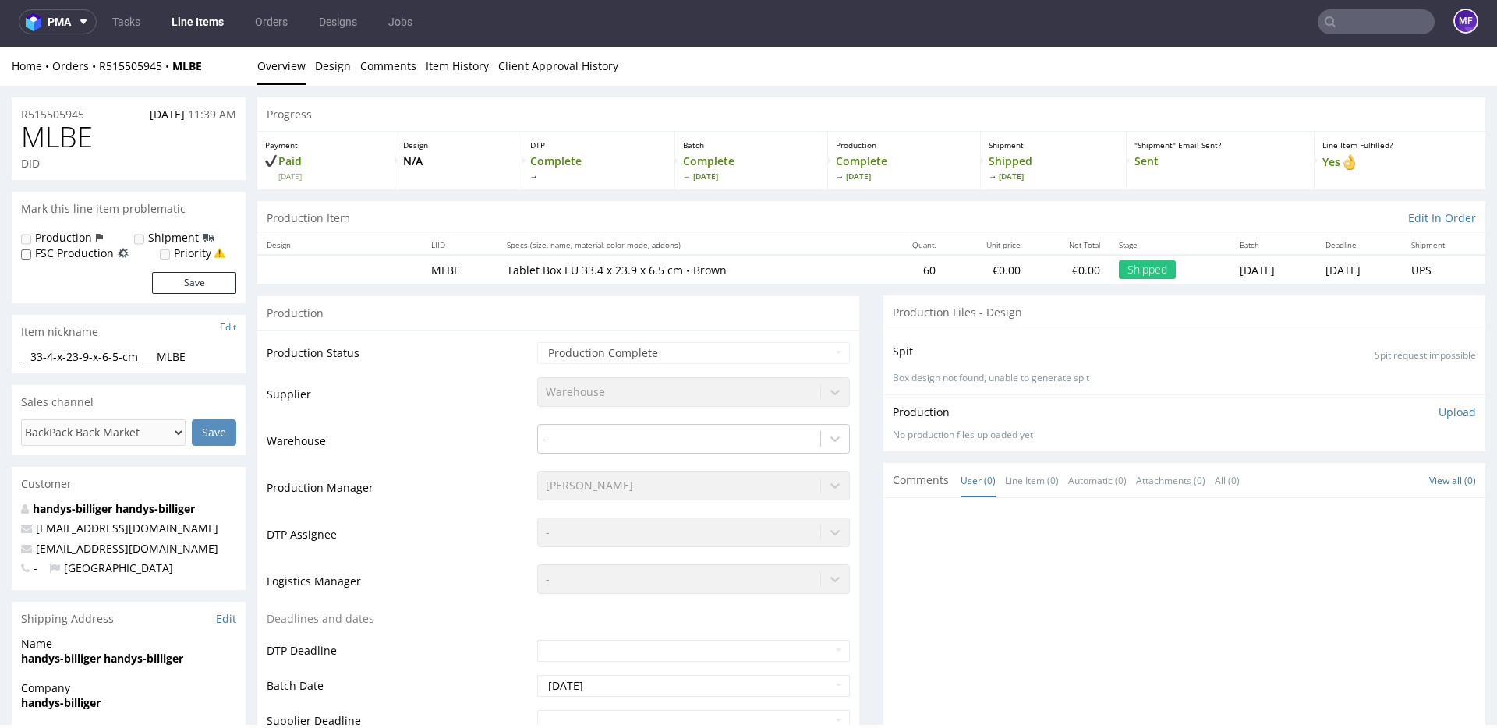
click at [1344, 25] on input "text" at bounding box center [1375, 21] width 117 height 25
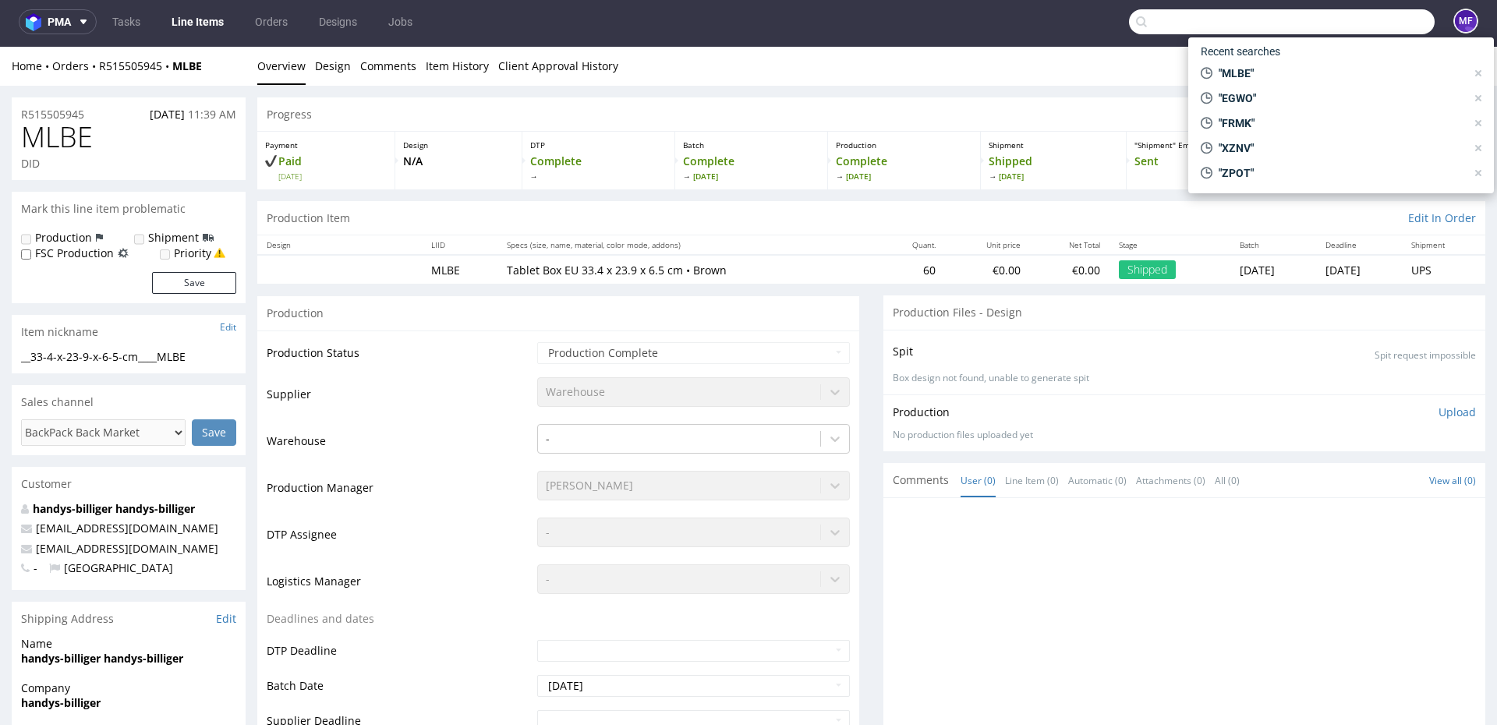
paste input "NYQL"
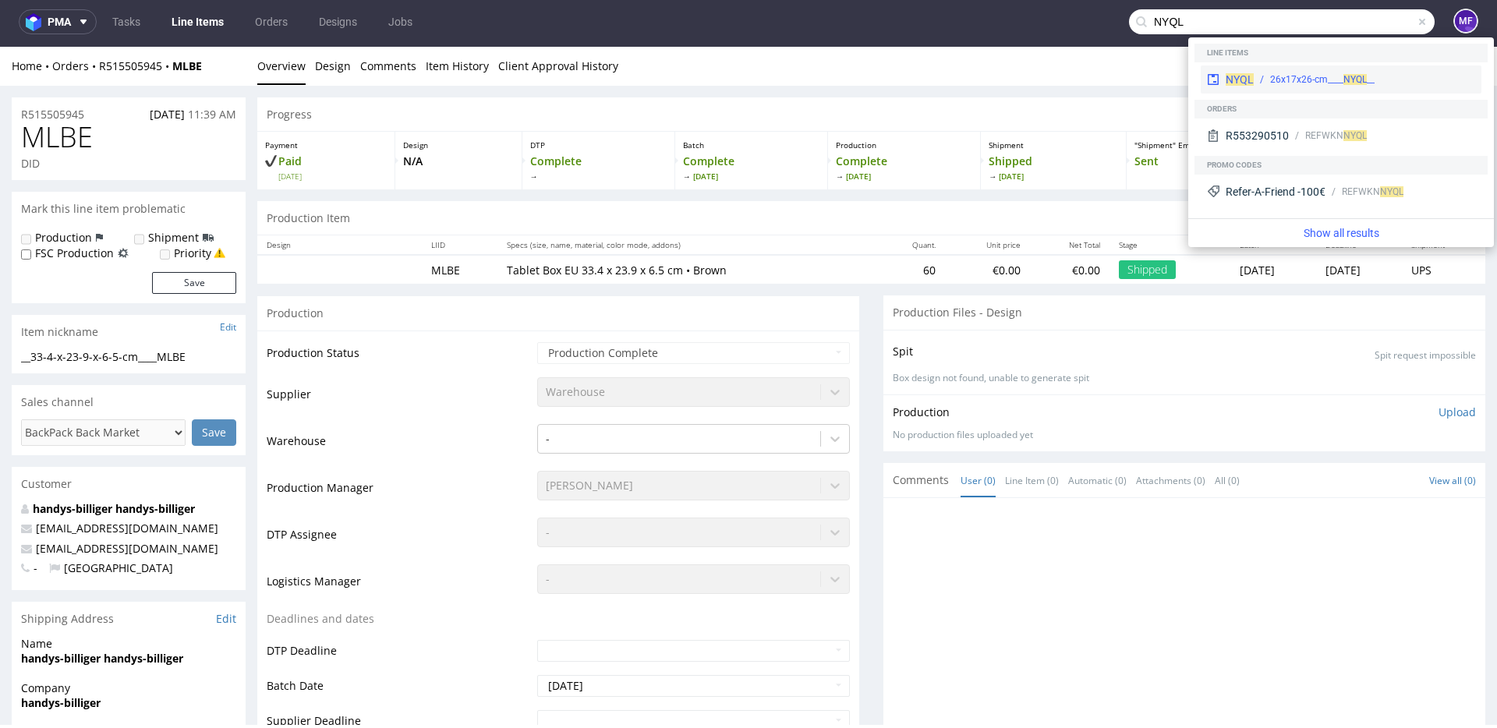
type input "NYQL"
click at [1296, 78] on div "__26x17x26-cm____ NYQL" at bounding box center [1322, 79] width 104 height 14
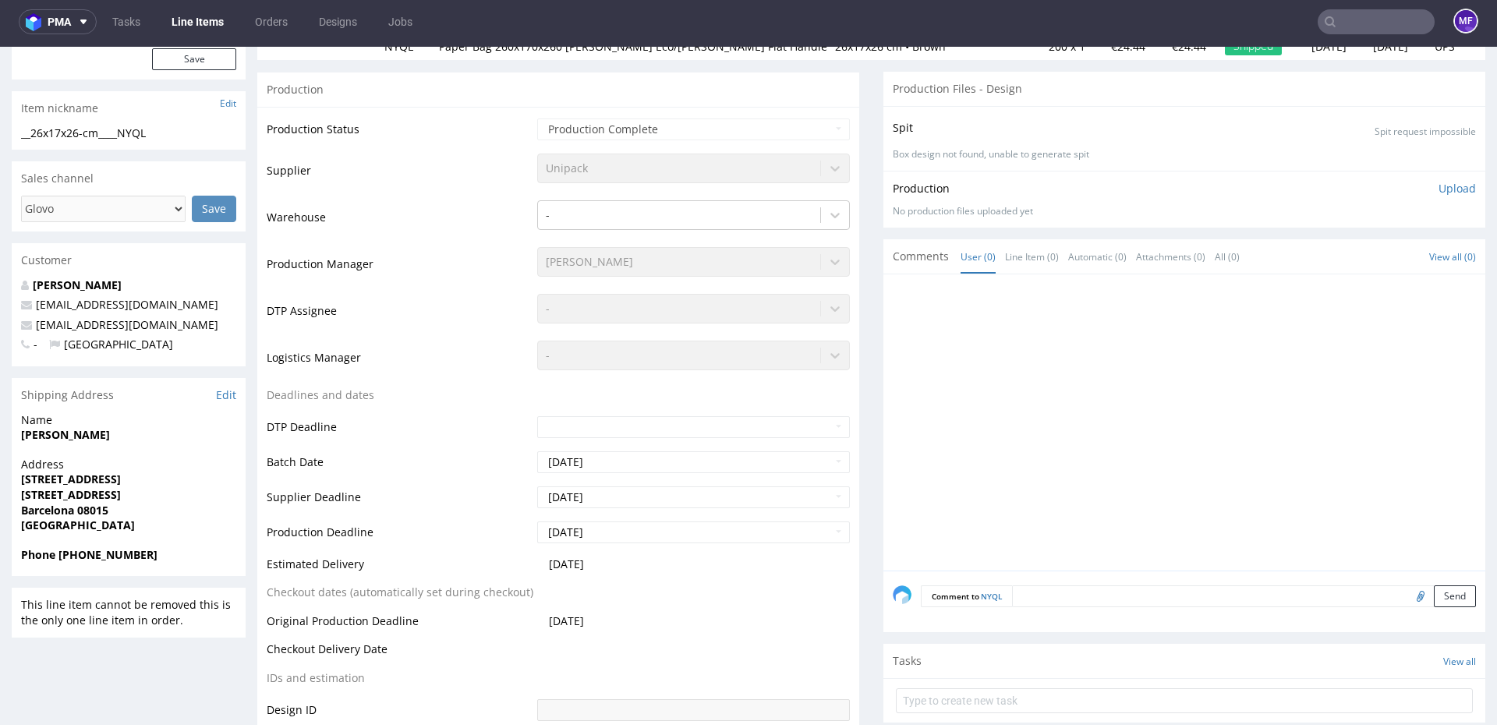
scroll to position [335, 0]
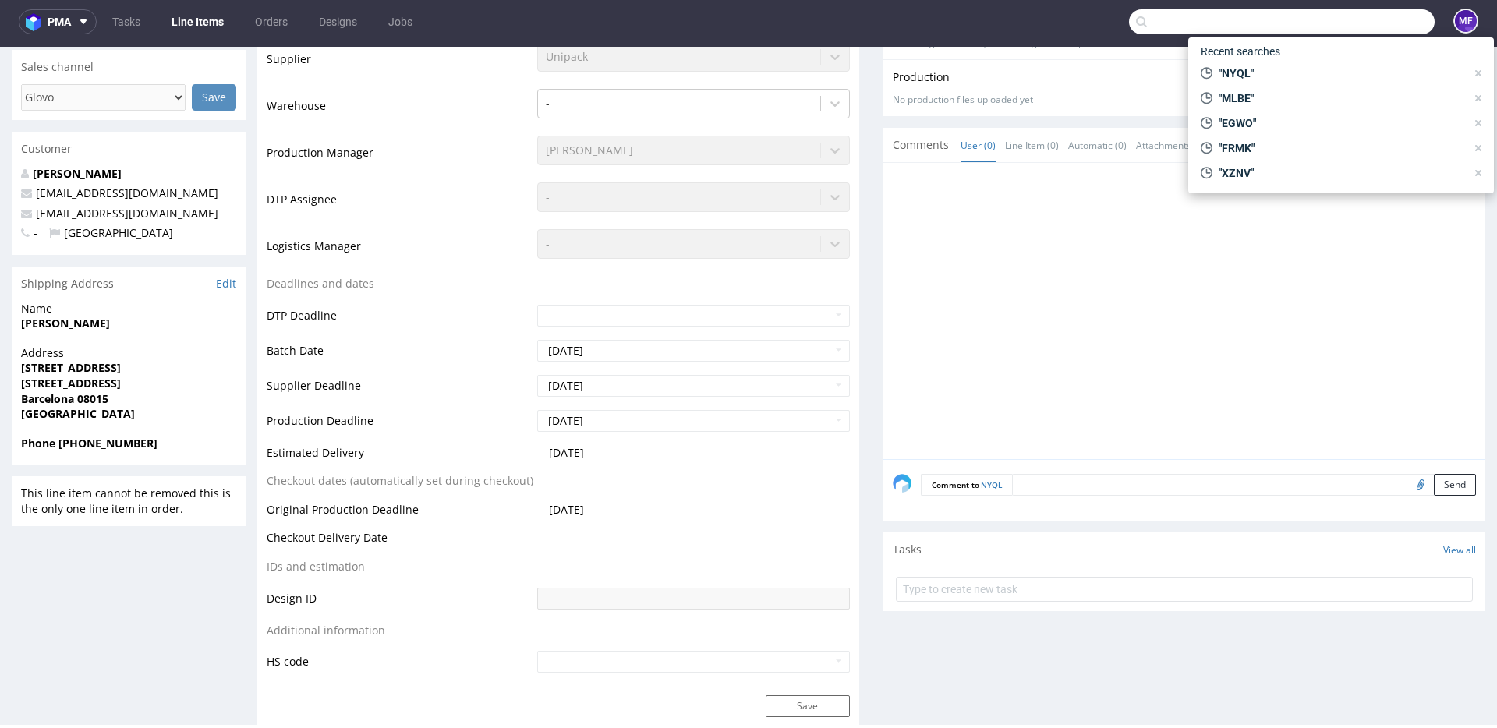
click at [1349, 30] on input "text" at bounding box center [1282, 21] width 306 height 25
paste input "NWUP"
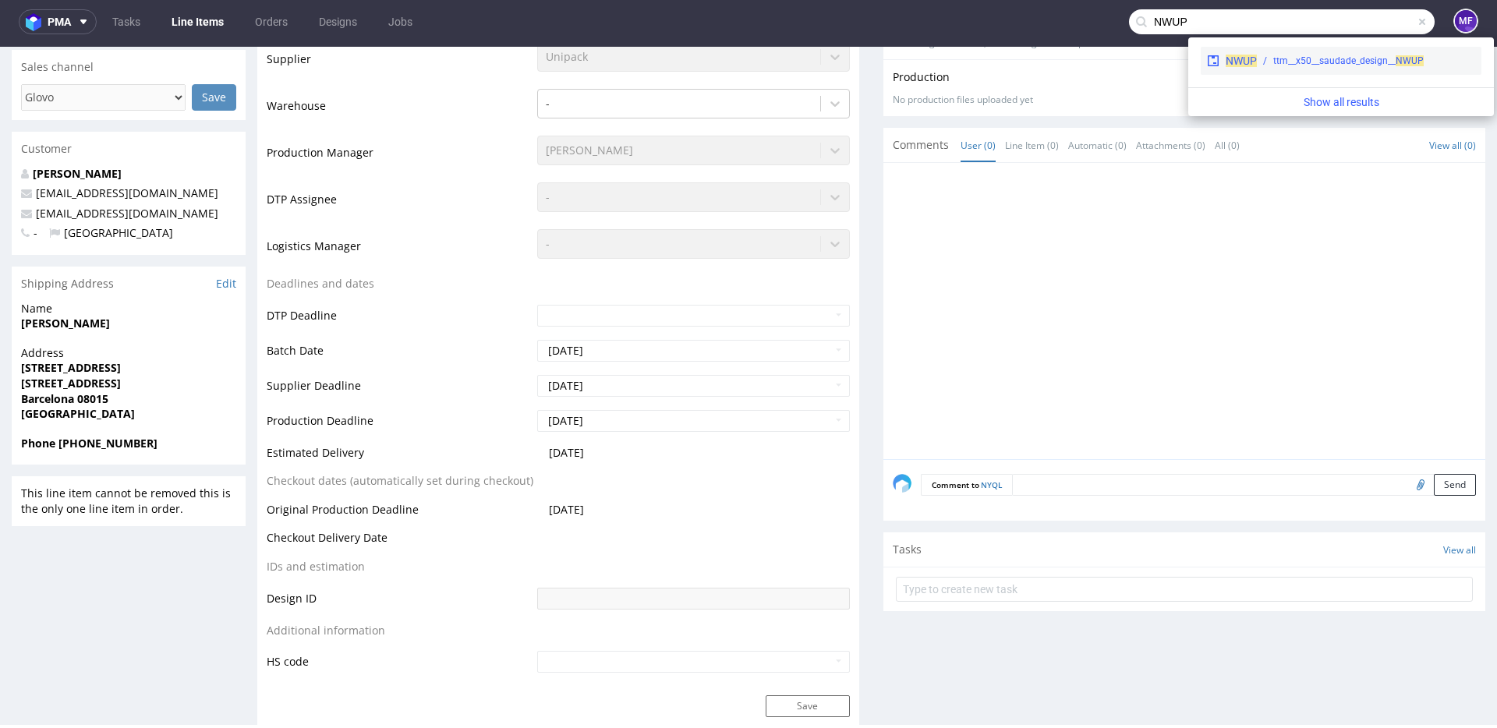
type input "NWUP"
click at [1302, 58] on div "ttm__x50__saudade_design__ NWUP" at bounding box center [1348, 61] width 150 height 14
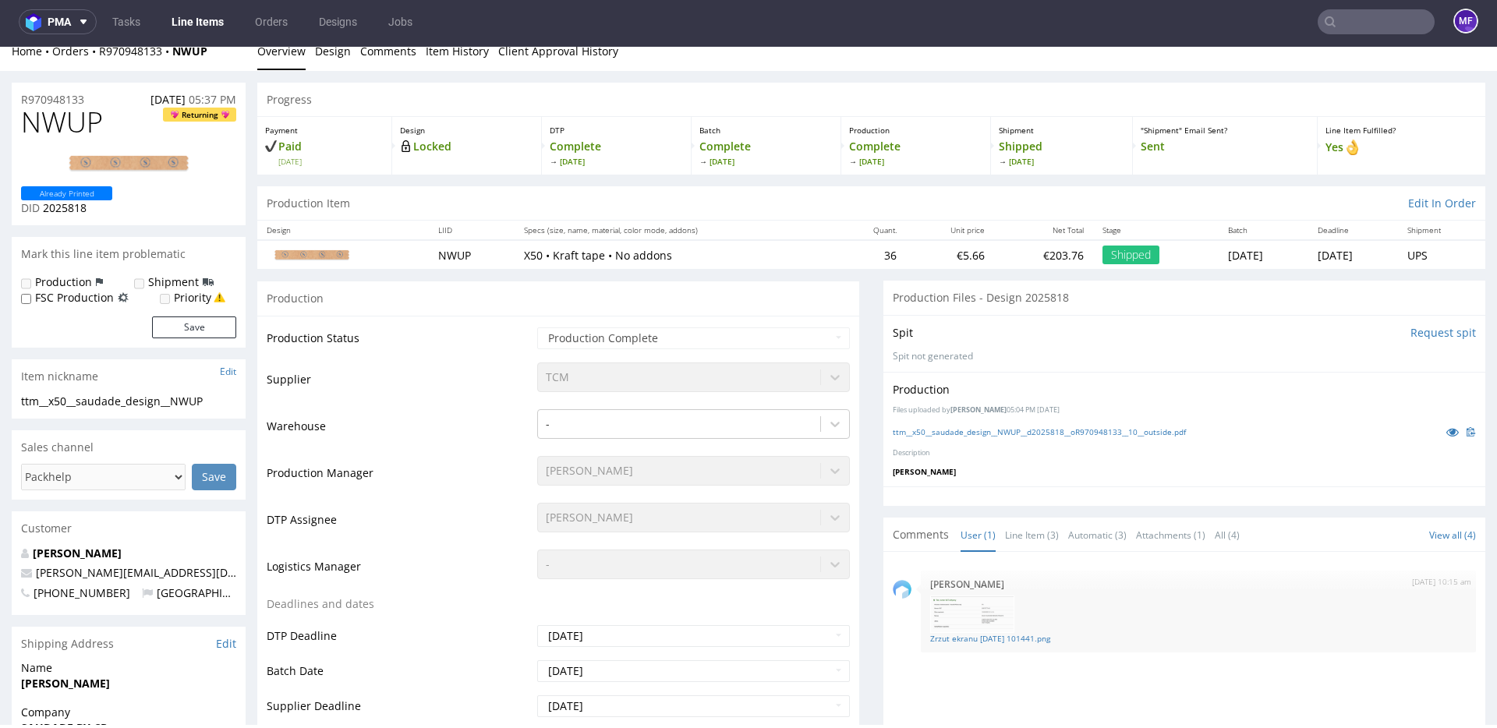
scroll to position [18, 0]
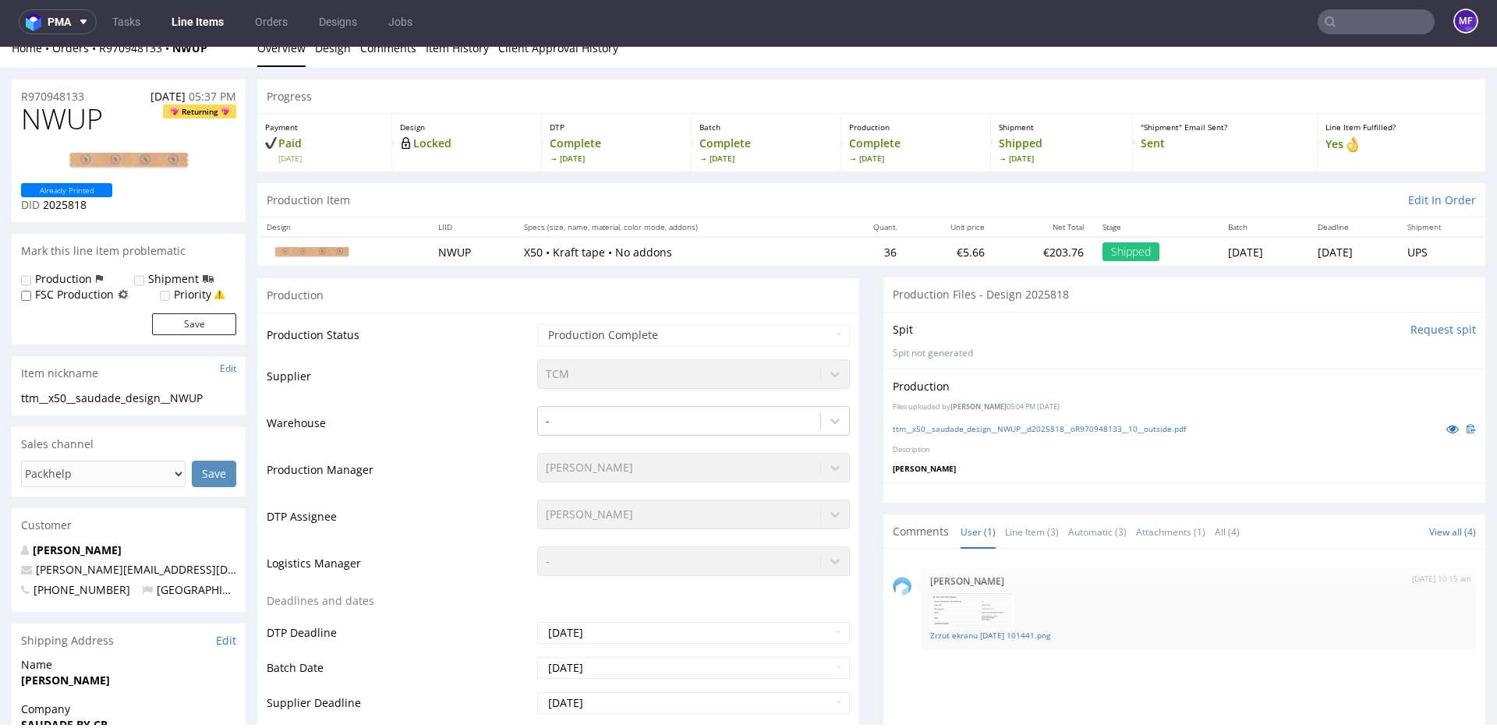
click at [1345, 30] on input "text" at bounding box center [1375, 21] width 117 height 25
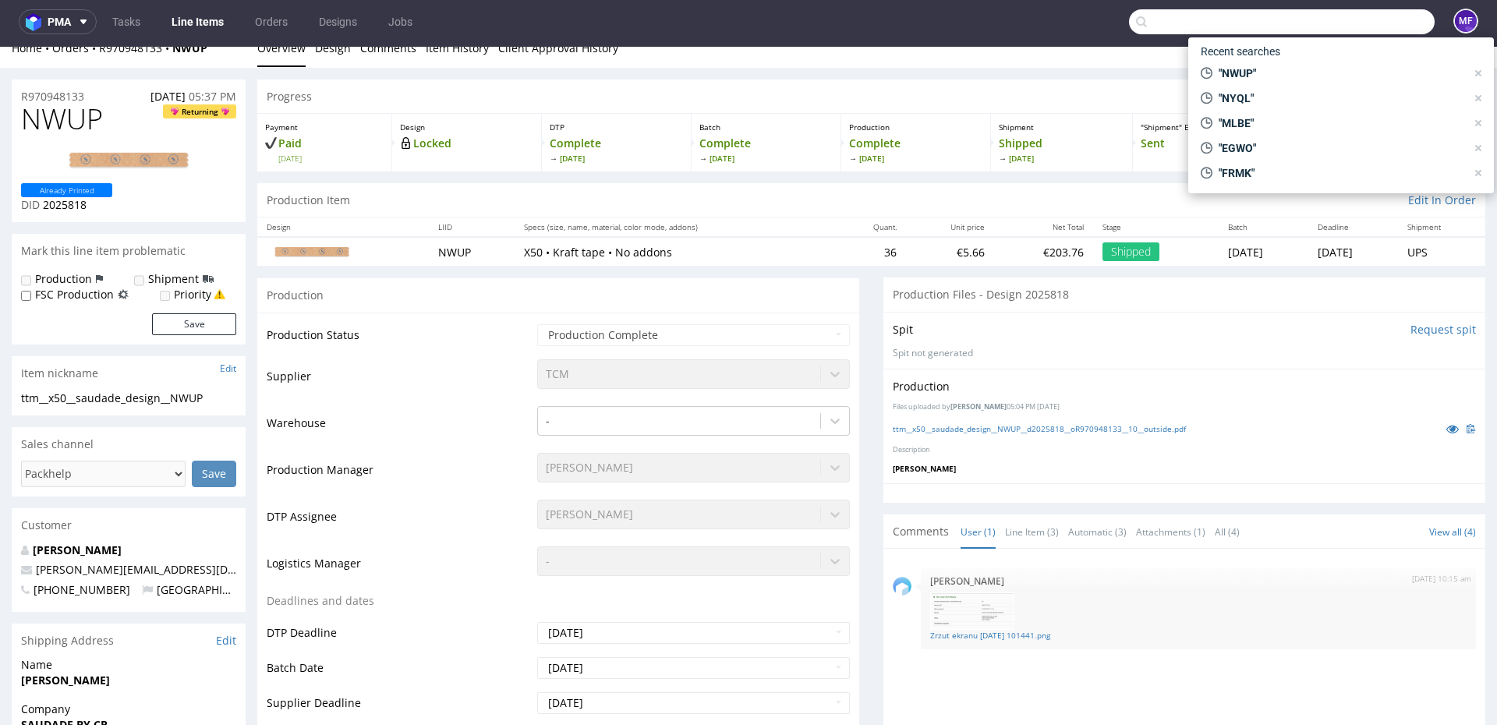
paste input "XPGI"
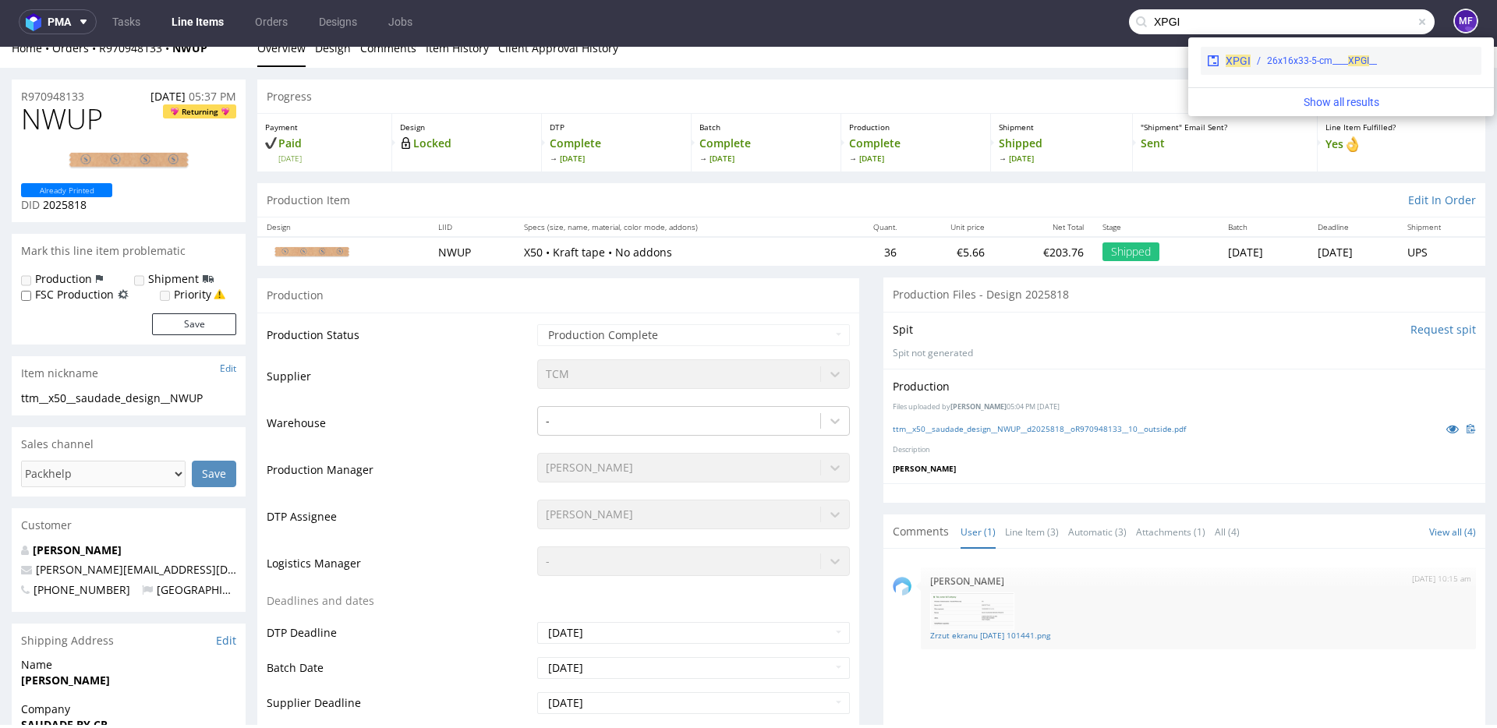
type input "XPGI"
click at [1306, 62] on div "__26x16x33-5-cm____ XPGI" at bounding box center [1322, 61] width 110 height 14
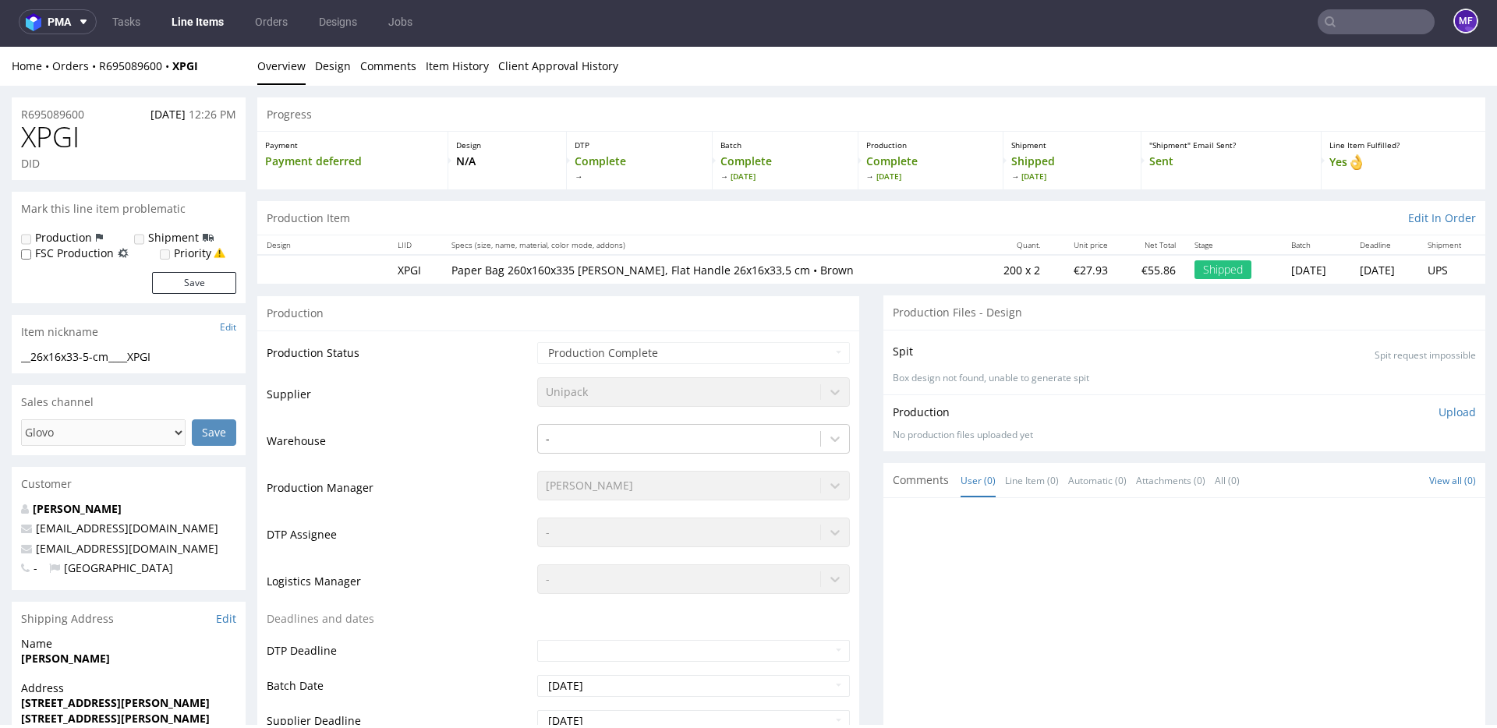
click at [1358, 20] on input "text" at bounding box center [1375, 21] width 117 height 25
paste input "SIFW"
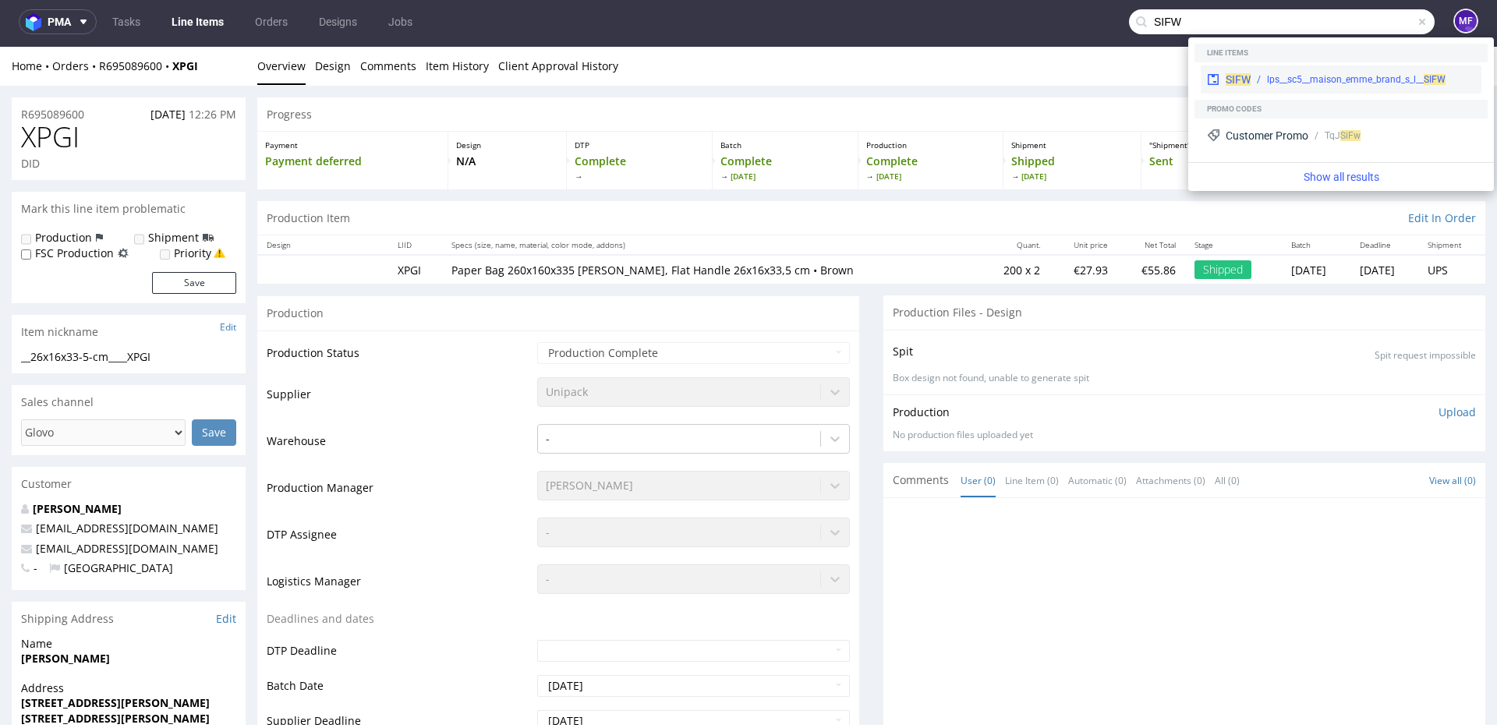
type input "SIFW"
click at [1326, 70] on div "SIFW lps__sc5__maison_emme_brand_s_l__ SIFW" at bounding box center [1340, 79] width 281 height 28
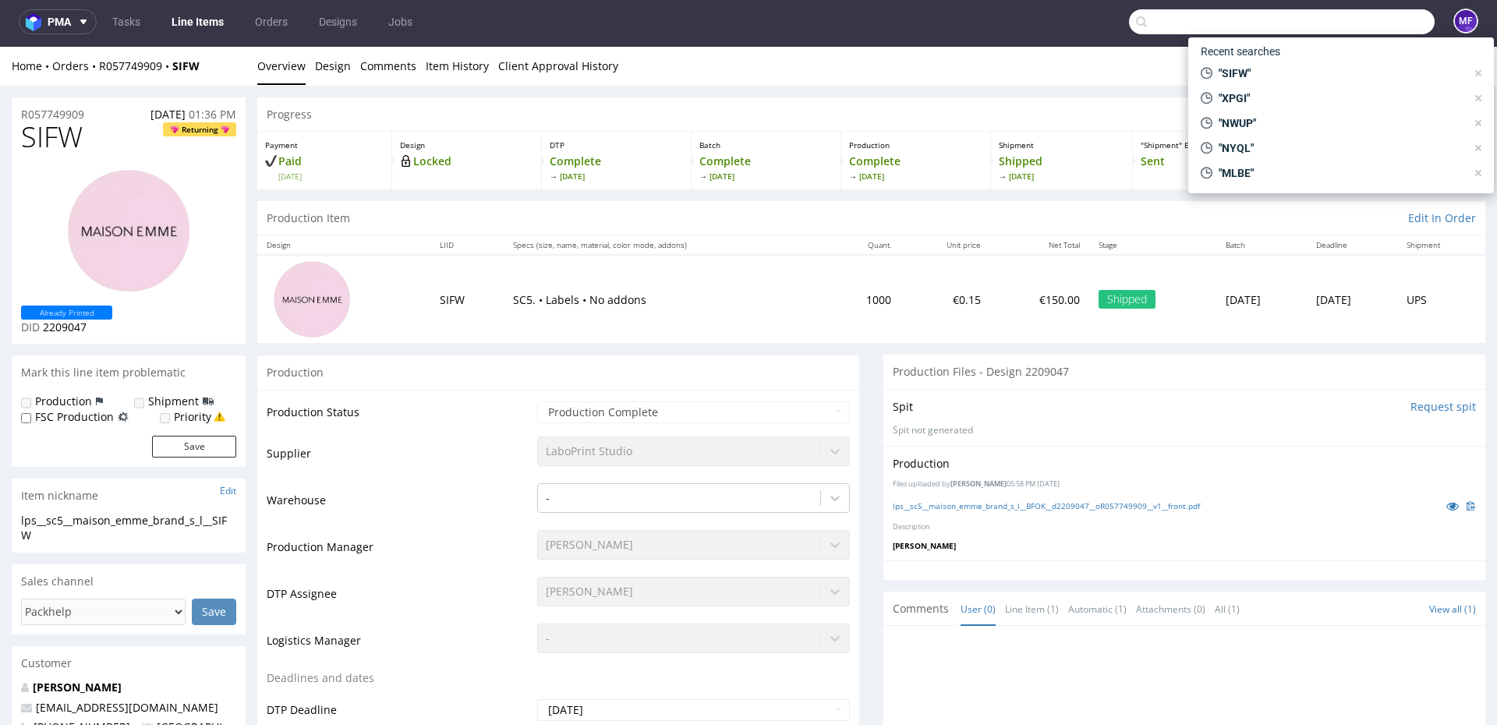
click at [1330, 31] on input "text" at bounding box center [1282, 21] width 306 height 25
paste input "MNCW"
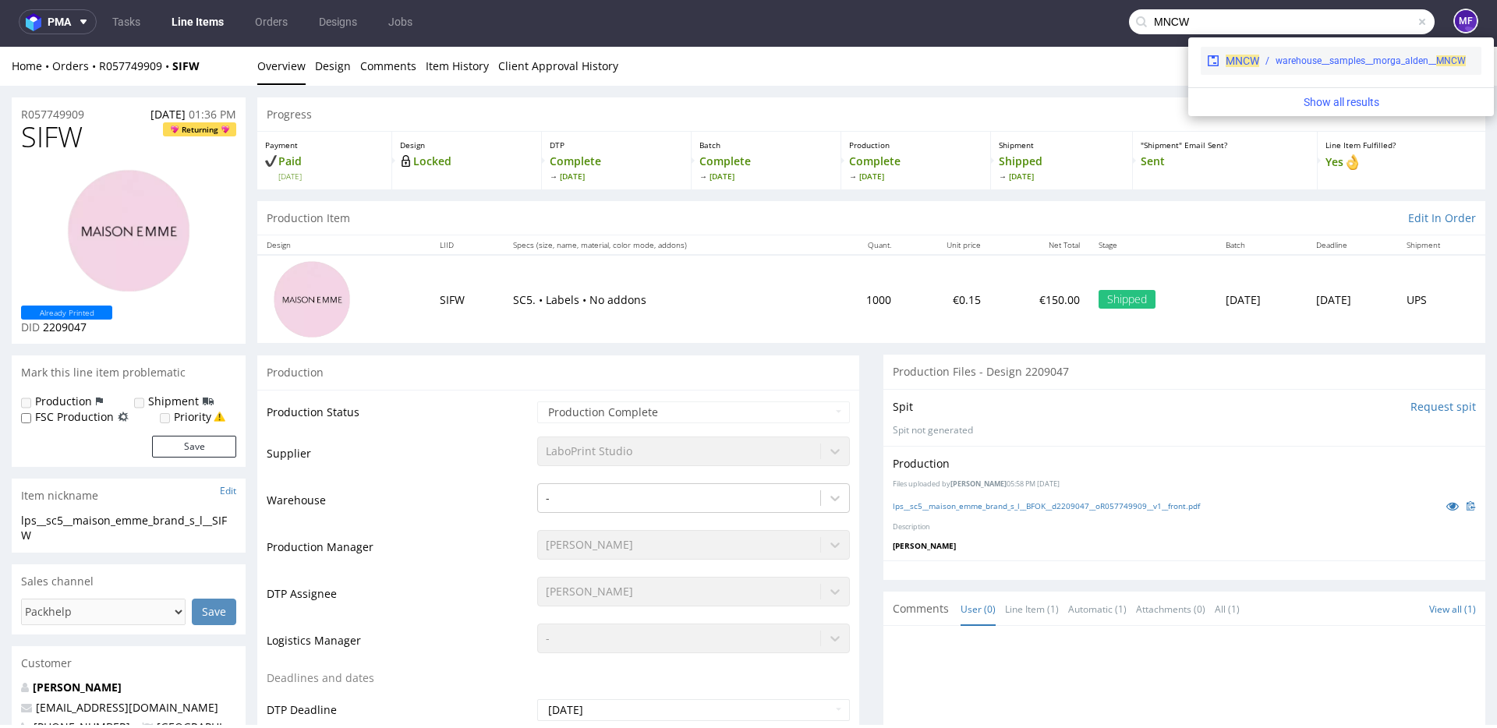
type input "MNCW"
click at [1288, 66] on div "warehouse__samples__morga_alden__ MNCW" at bounding box center [1370, 61] width 190 height 14
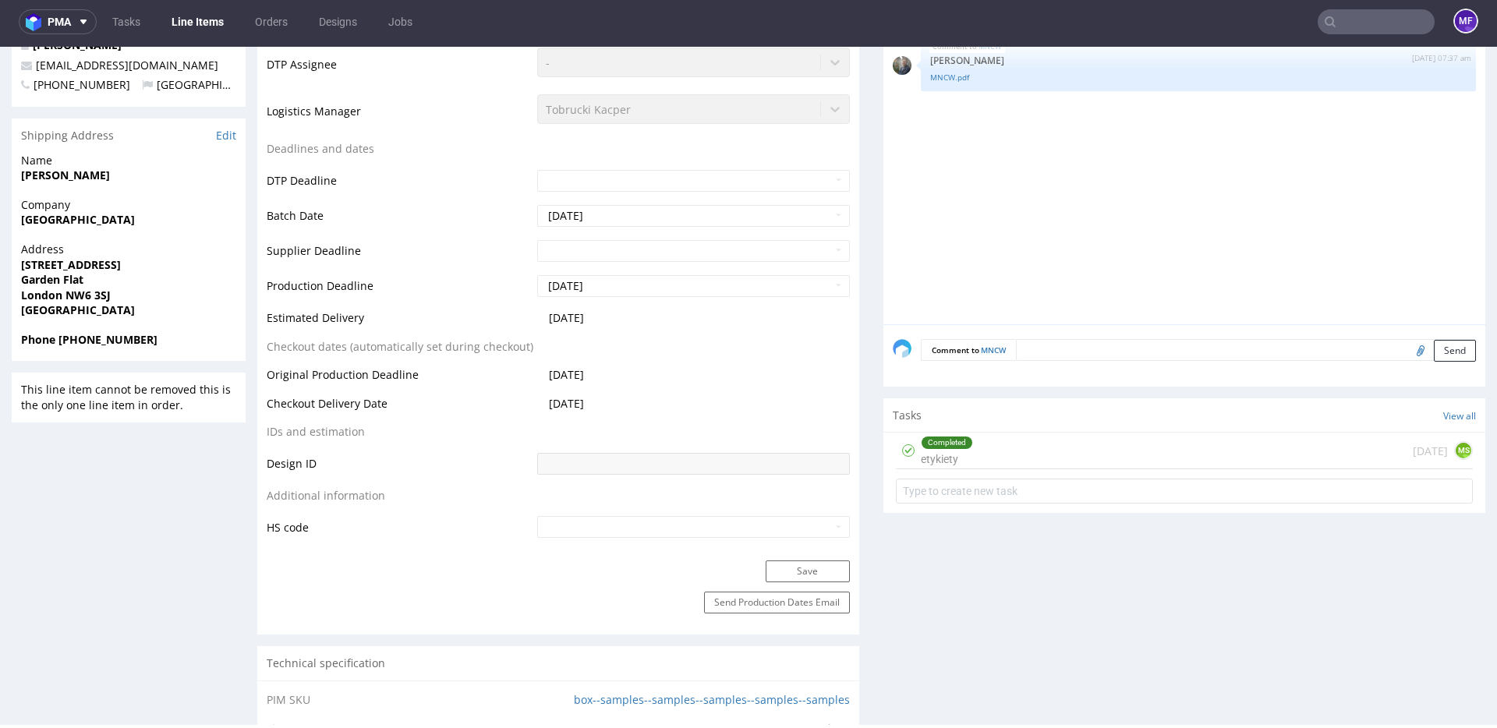
scroll to position [591, 0]
click at [1006, 449] on div "Completed etykiety 3 months ago MS" at bounding box center [1184, 448] width 577 height 37
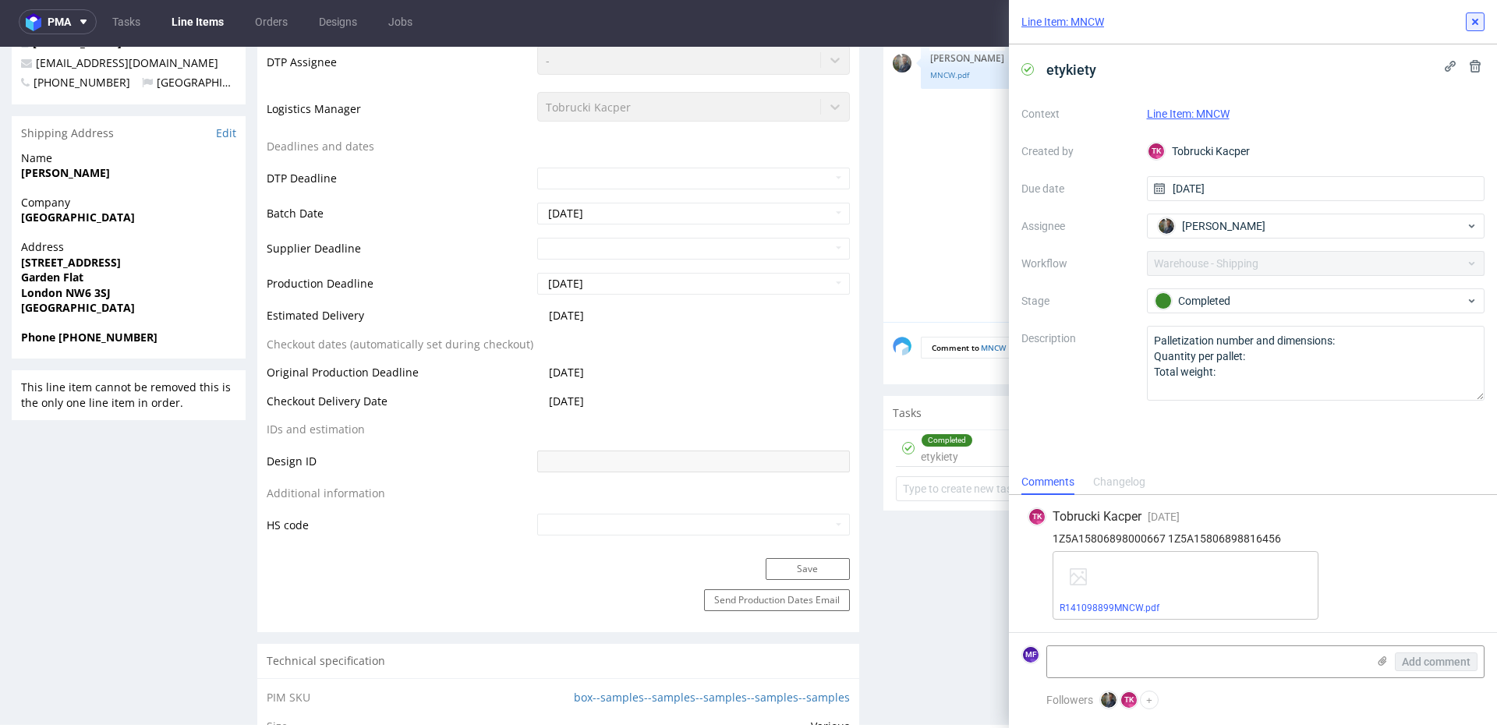
click at [1473, 28] on button at bounding box center [1475, 21] width 19 height 19
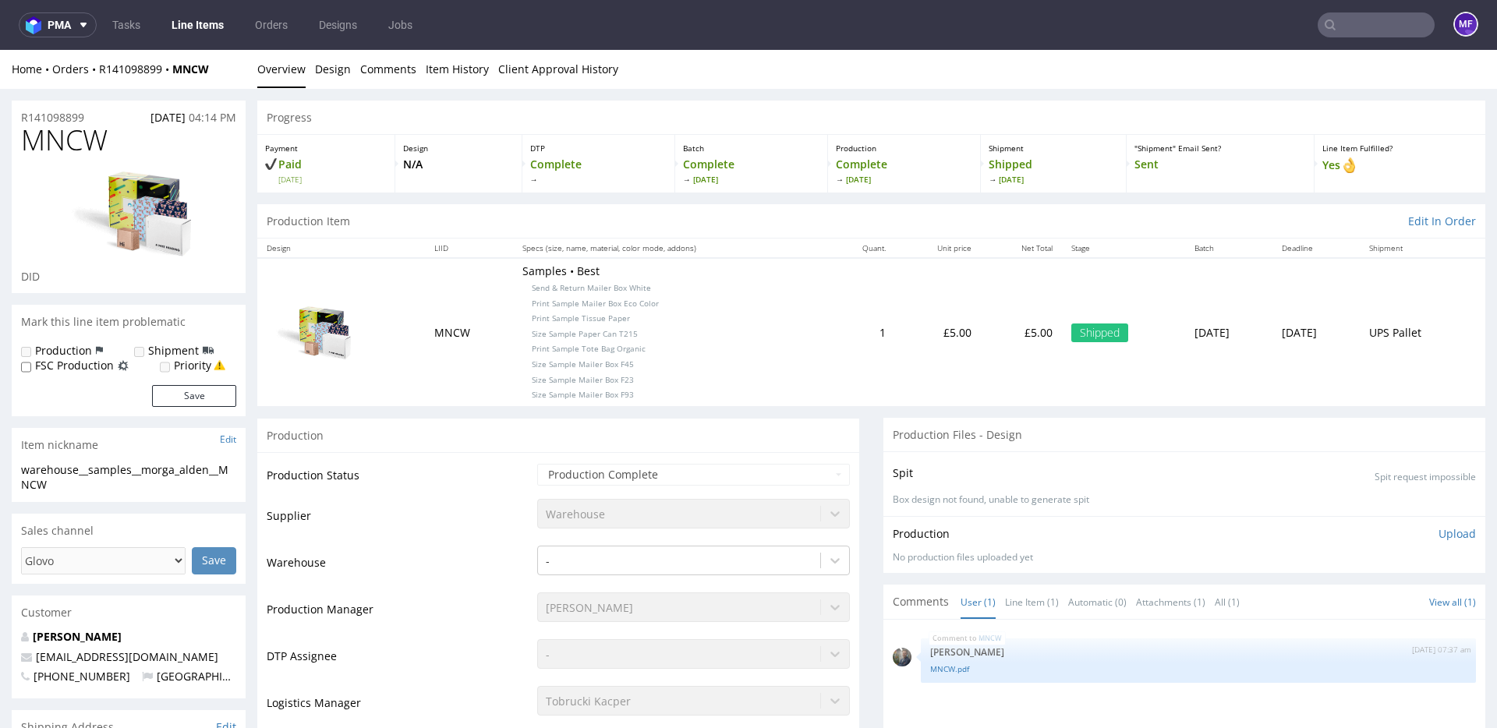
click at [1345, 33] on input "text" at bounding box center [1375, 24] width 117 height 25
paste input "ZFWL"
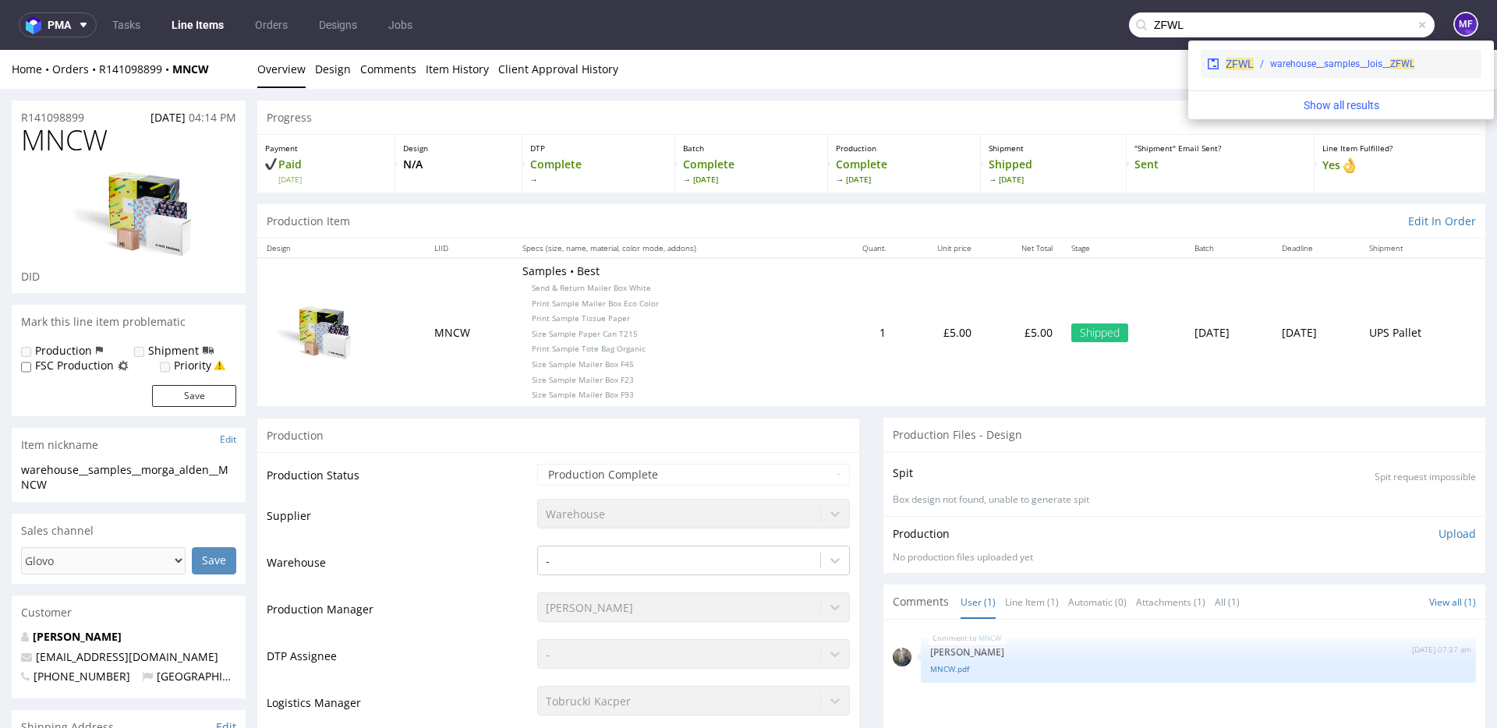
type input "ZFWL"
click at [1327, 60] on div "warehouse__samples__lois__ ZFWL" at bounding box center [1342, 64] width 144 height 14
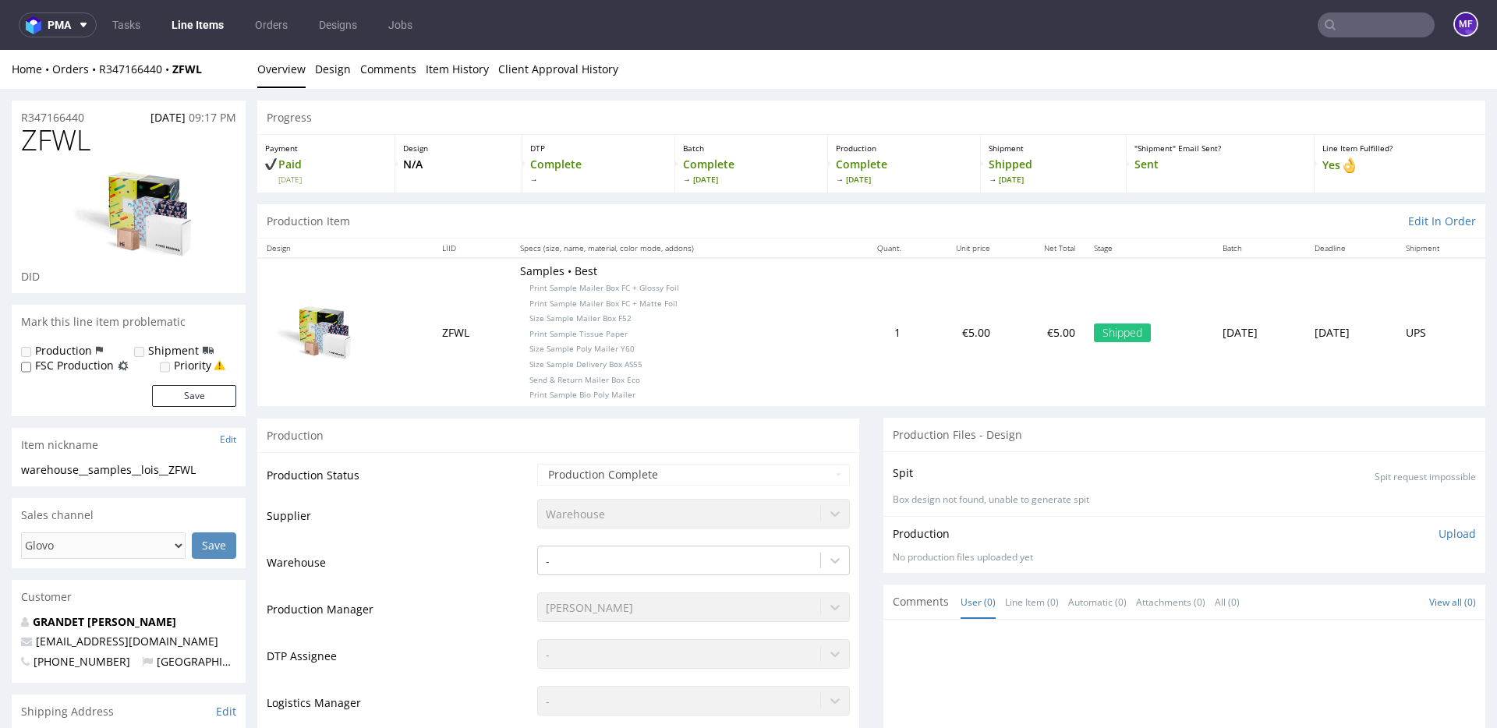
click at [1356, 26] on input "text" at bounding box center [1375, 24] width 117 height 25
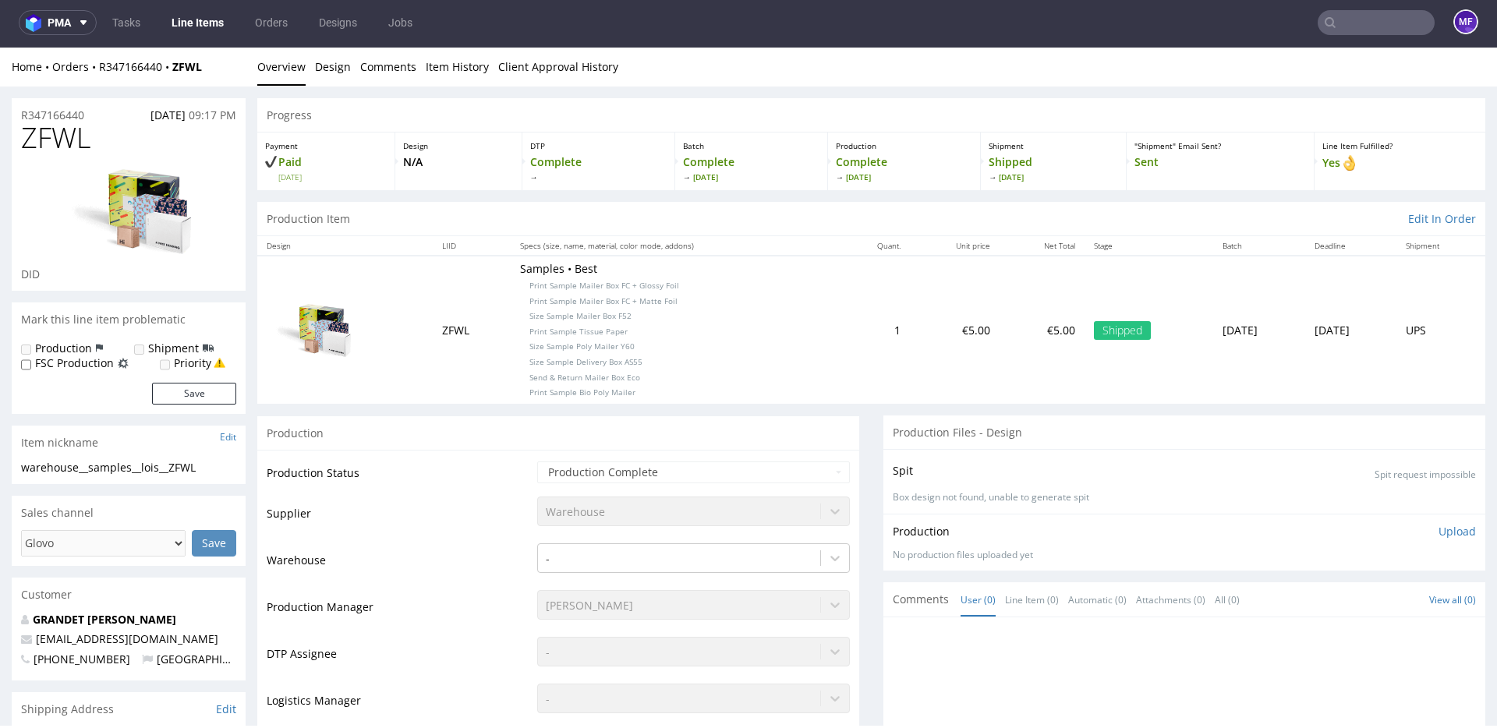
paste input "AXZY"
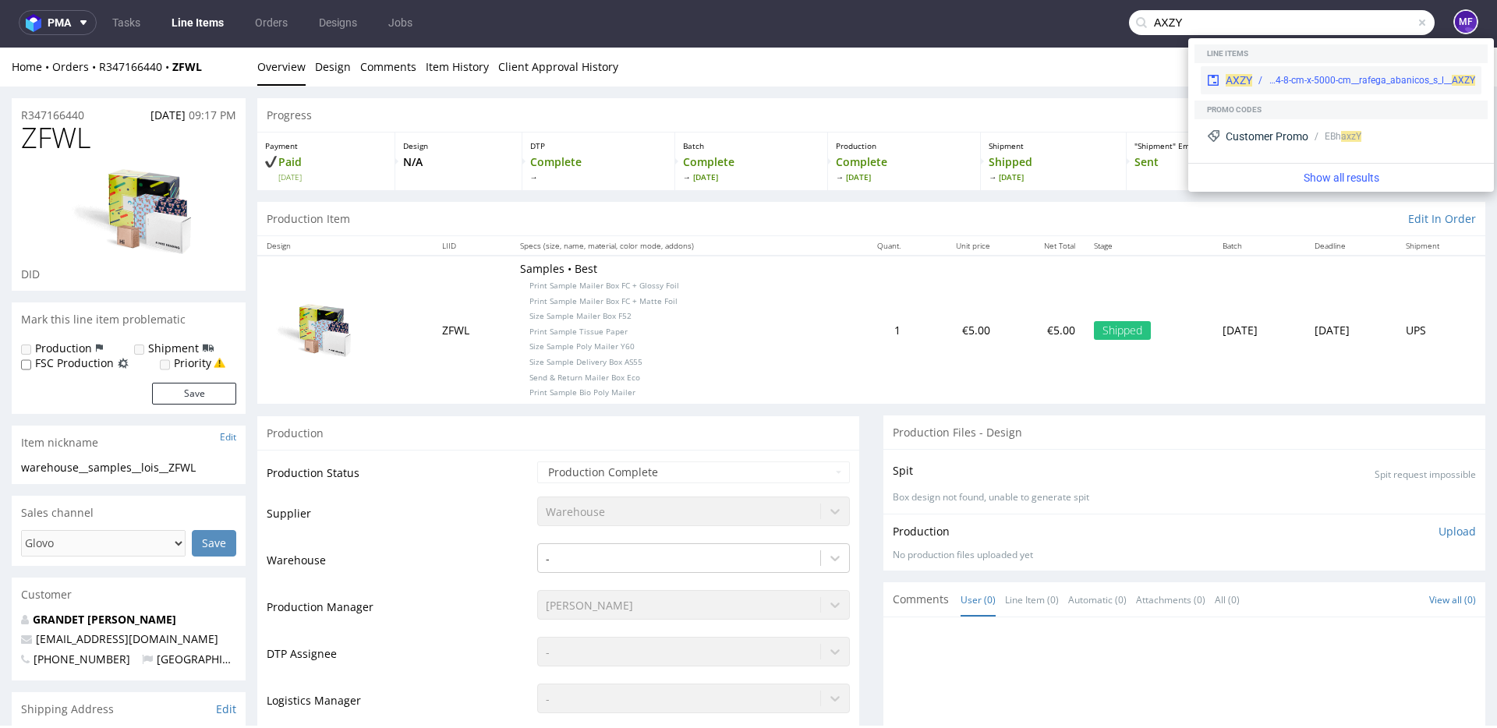
type input "AXZY"
click at [1317, 91] on div "AXZY ph__4-8-cm-x-5000-cm__rafega_abanicos_s_l__ AXZY" at bounding box center [1340, 80] width 281 height 28
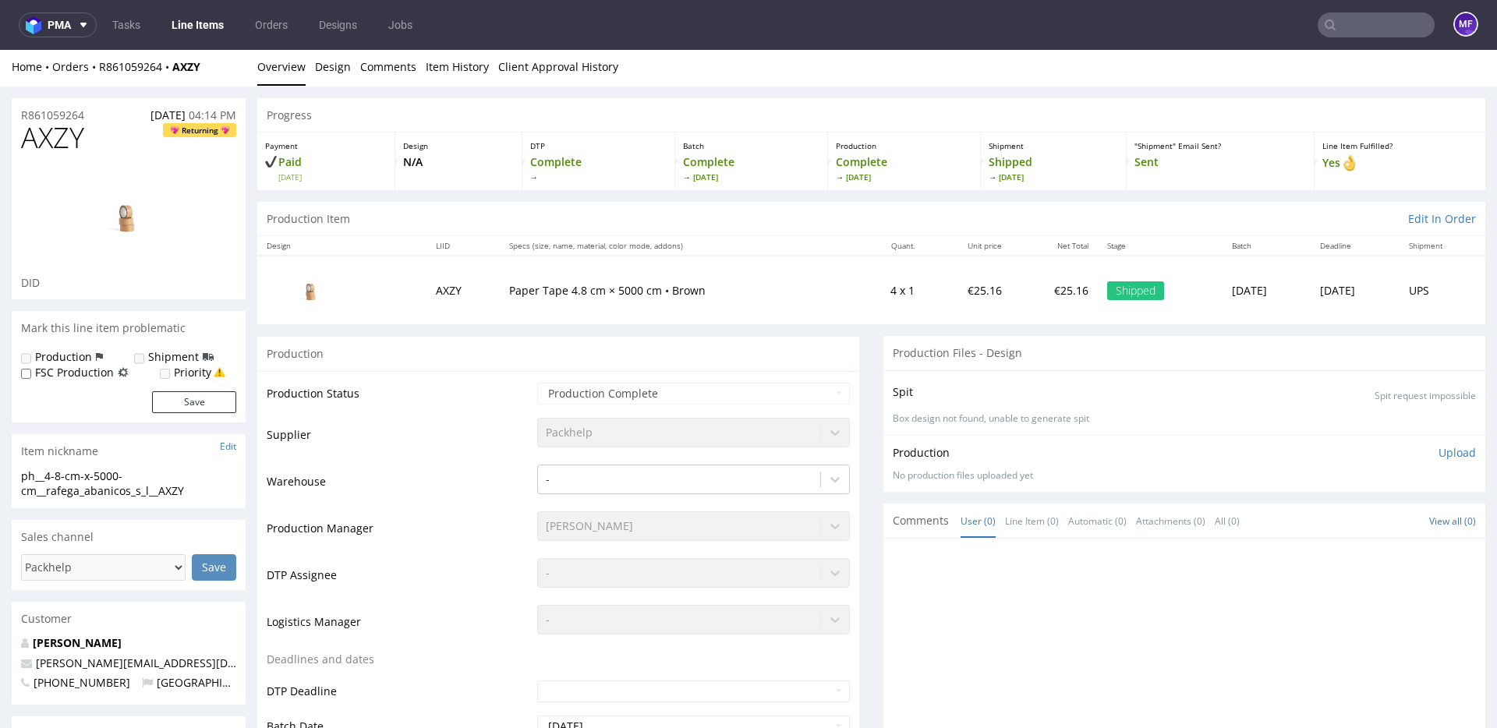
scroll to position [3, 0]
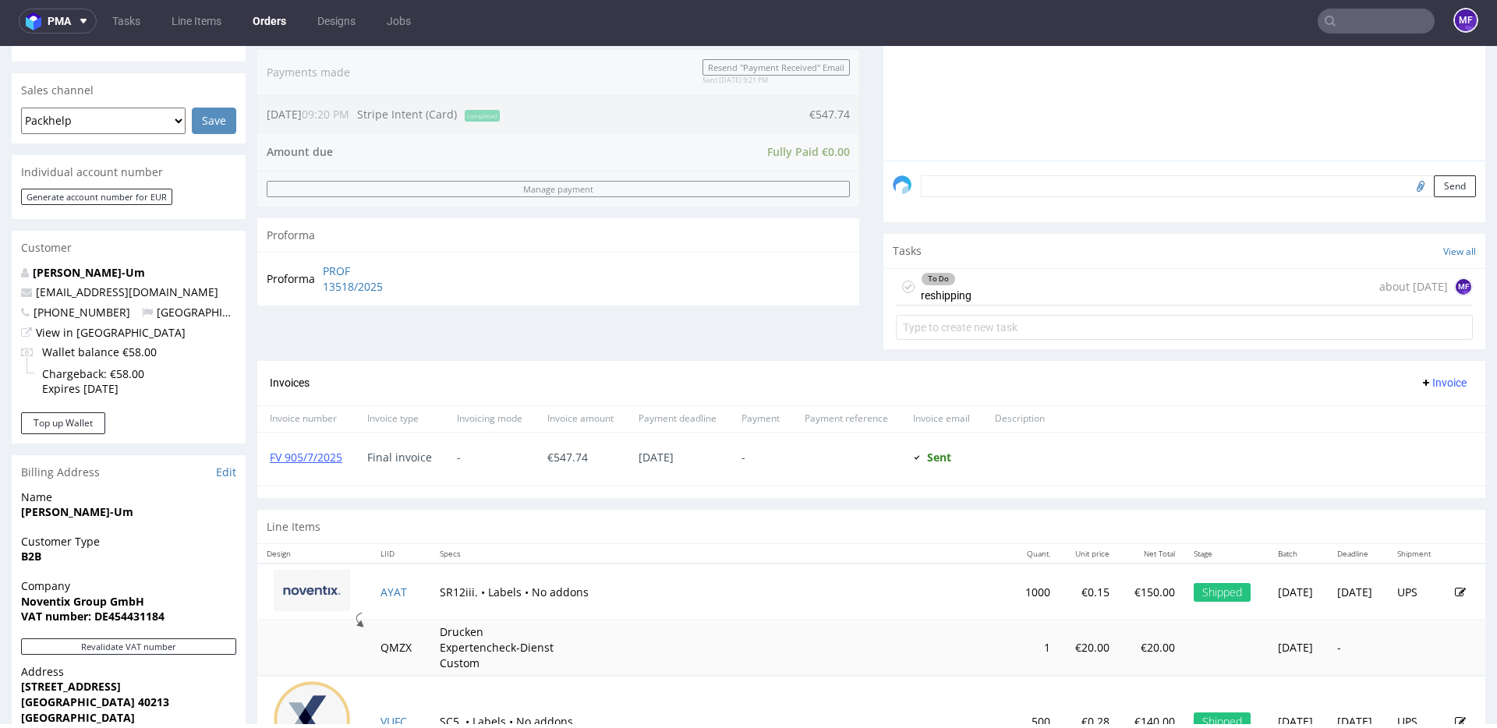
scroll to position [345, 0]
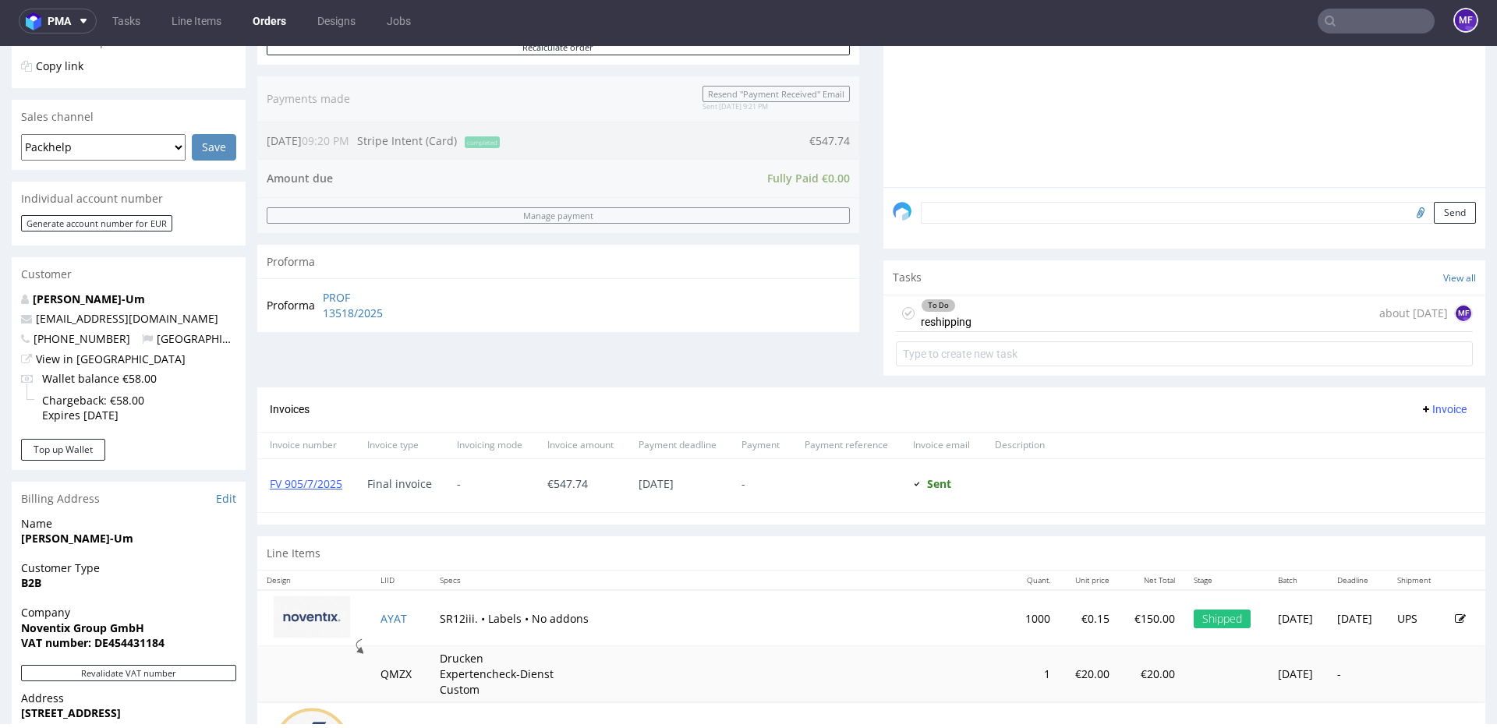
click at [967, 313] on div "To Do reshipping about [DATE] MF" at bounding box center [1184, 313] width 577 height 37
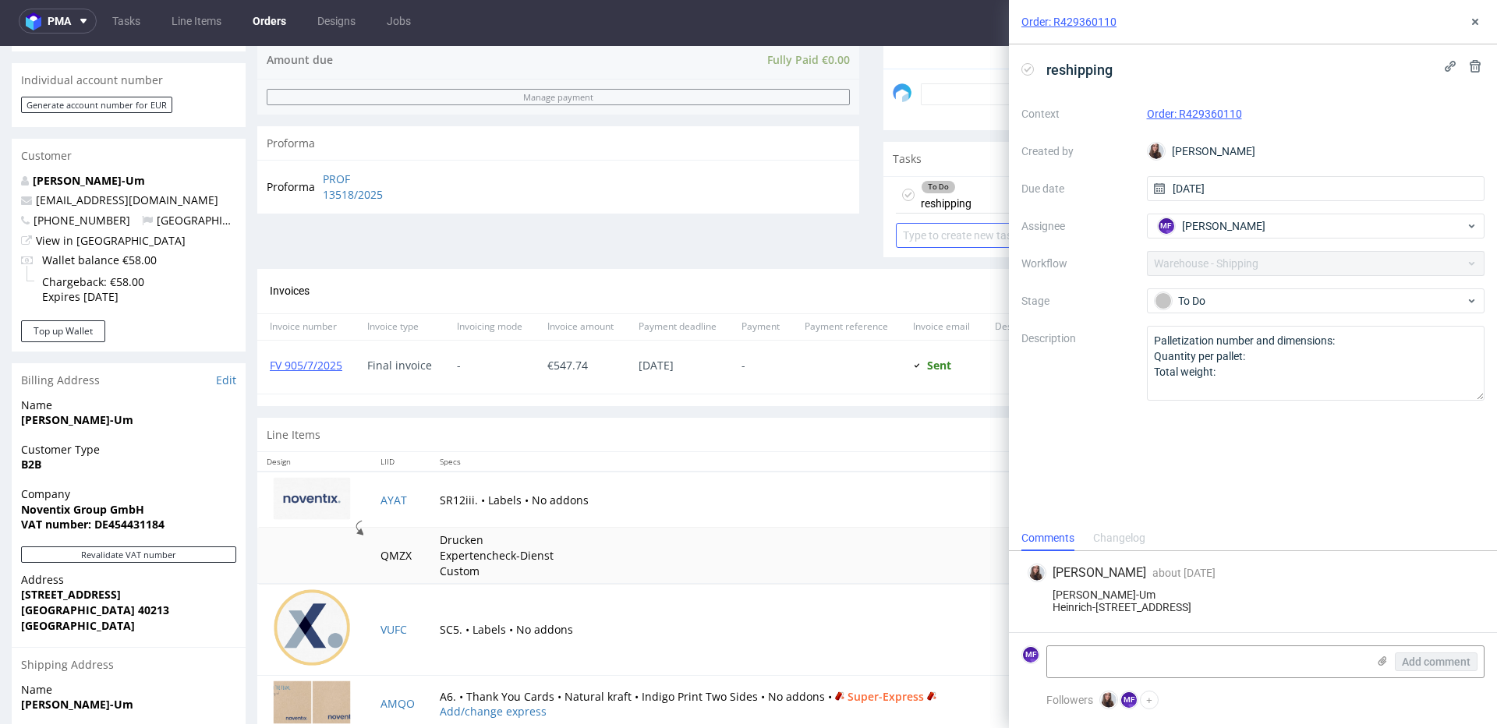
scroll to position [634, 0]
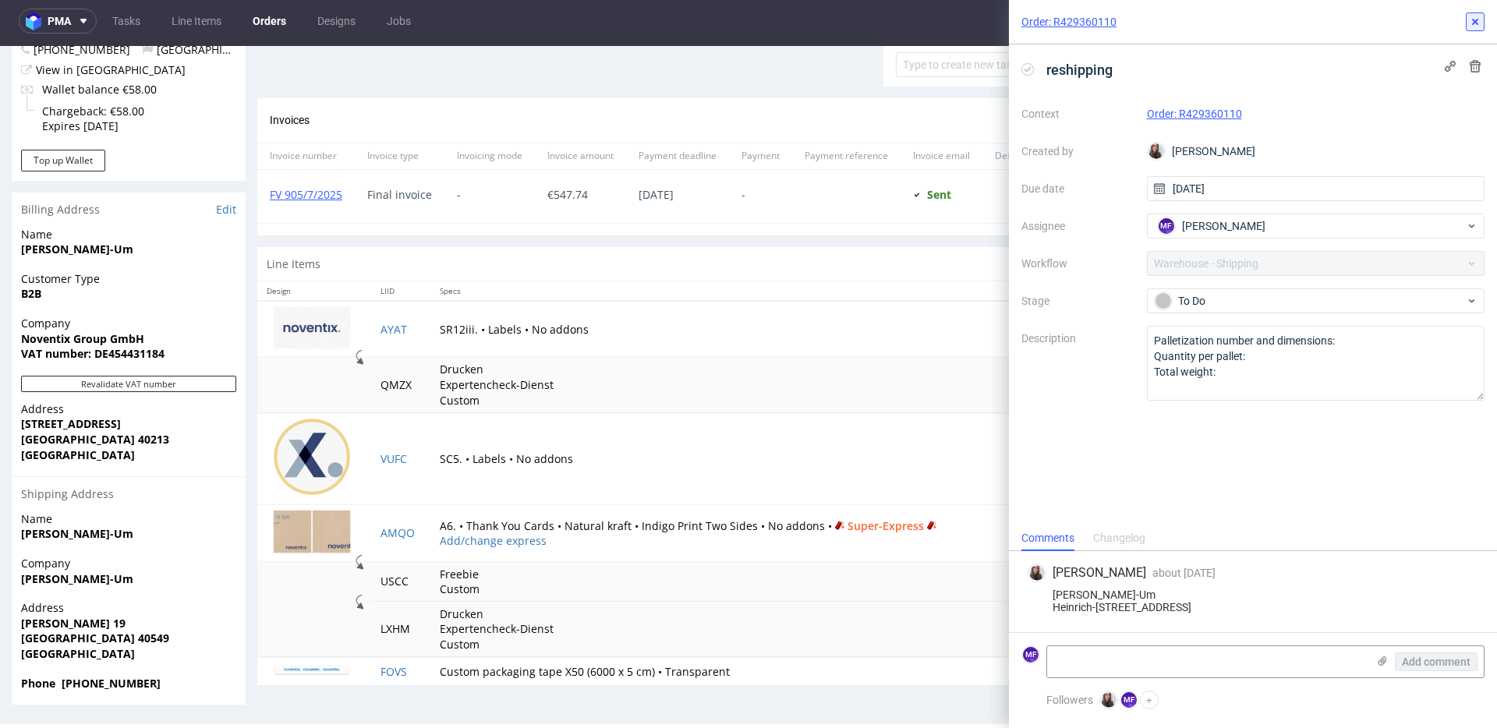
click at [1474, 27] on icon at bounding box center [1475, 22] width 12 height 12
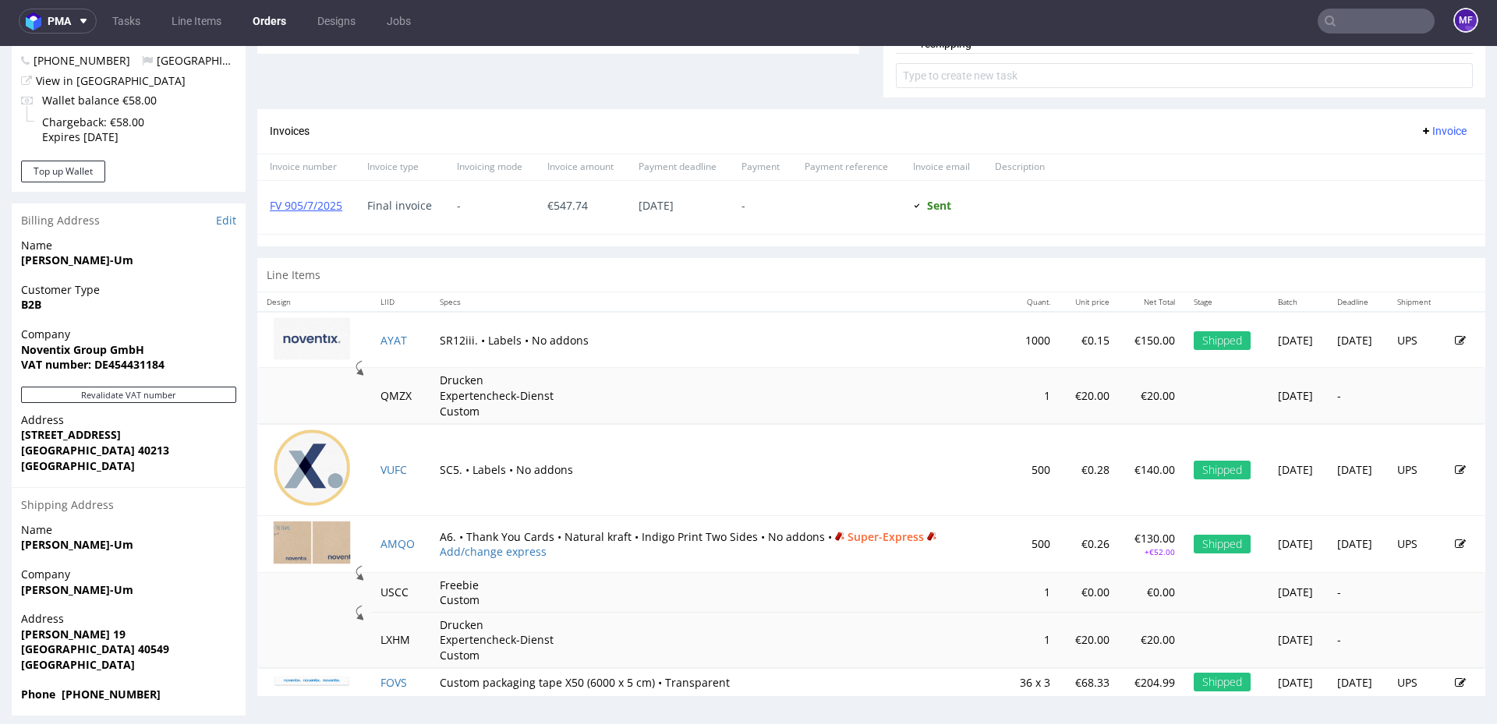
scroll to position [634, 0]
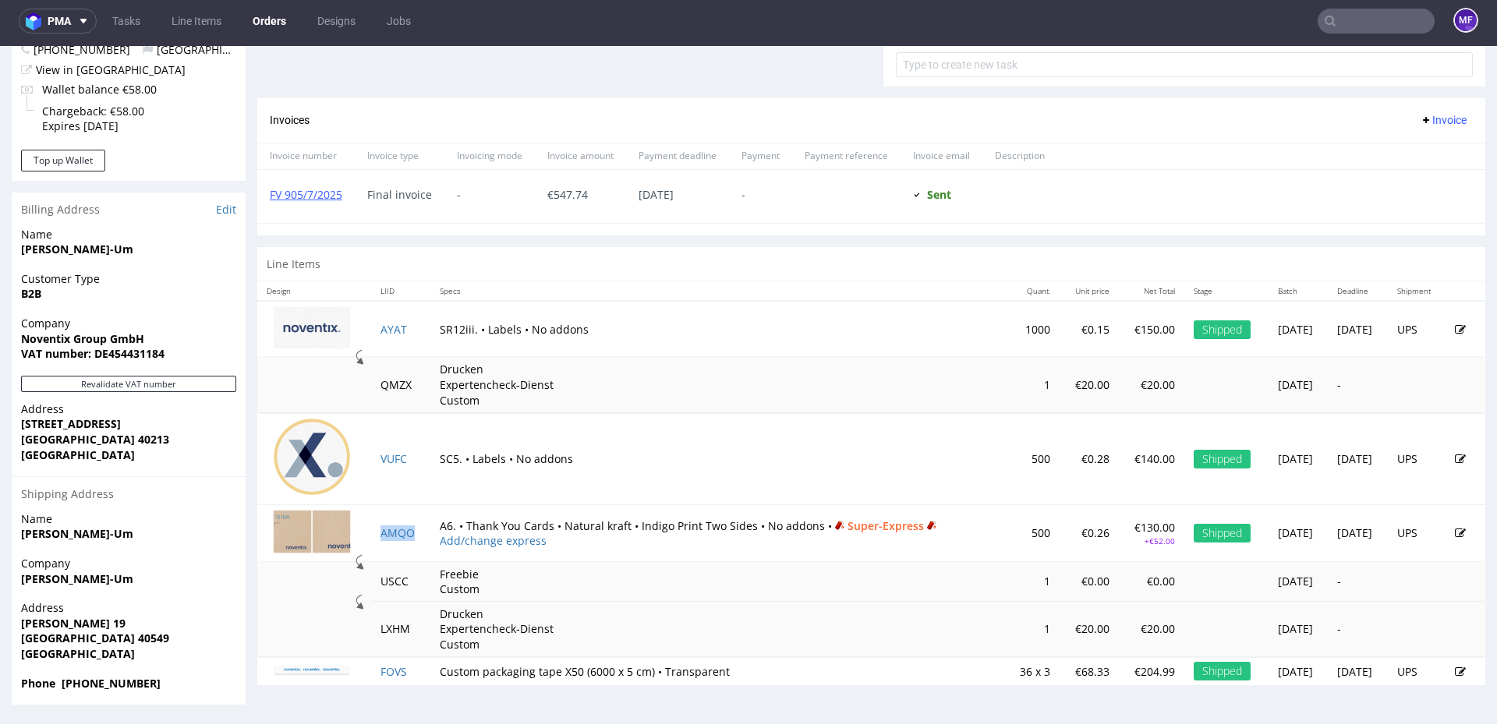
click at [412, 539] on td "AMQO" at bounding box center [400, 532] width 58 height 57
drag, startPoint x: 420, startPoint y: 677, endPoint x: 408, endPoint y: 677, distance: 12.5
click at [408, 677] on td "FOVS" at bounding box center [400, 671] width 58 height 29
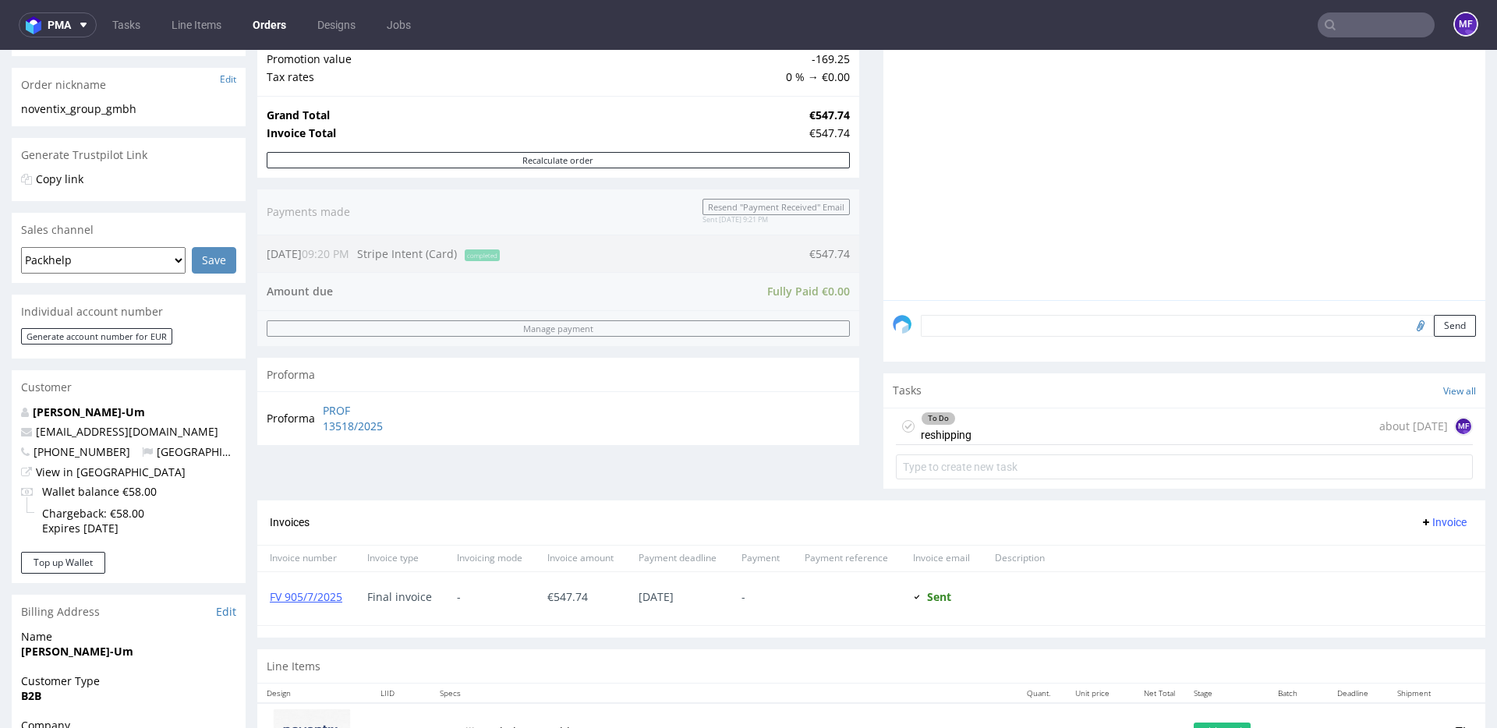
scroll to position [0, 0]
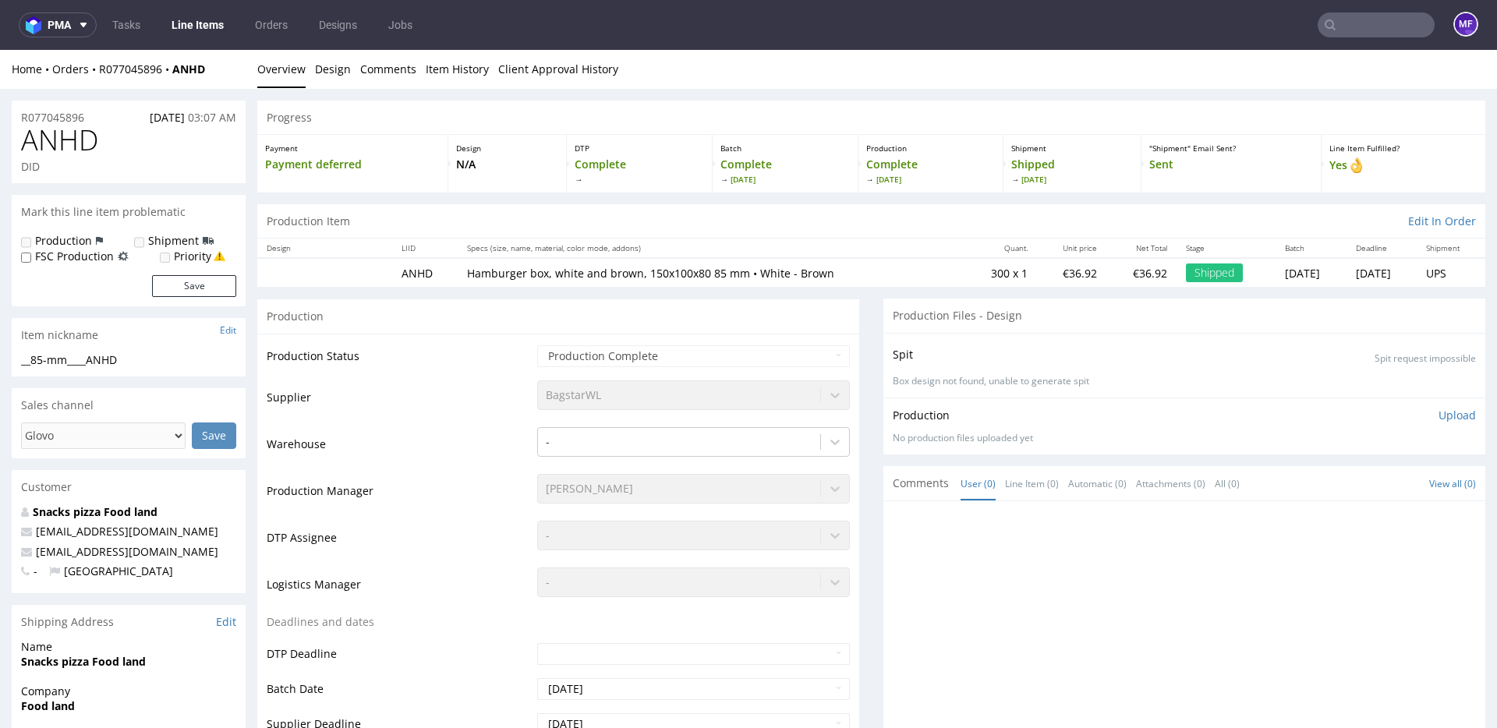
scroll to position [4, 0]
